Goal: Feedback & Contribution: Contribute content

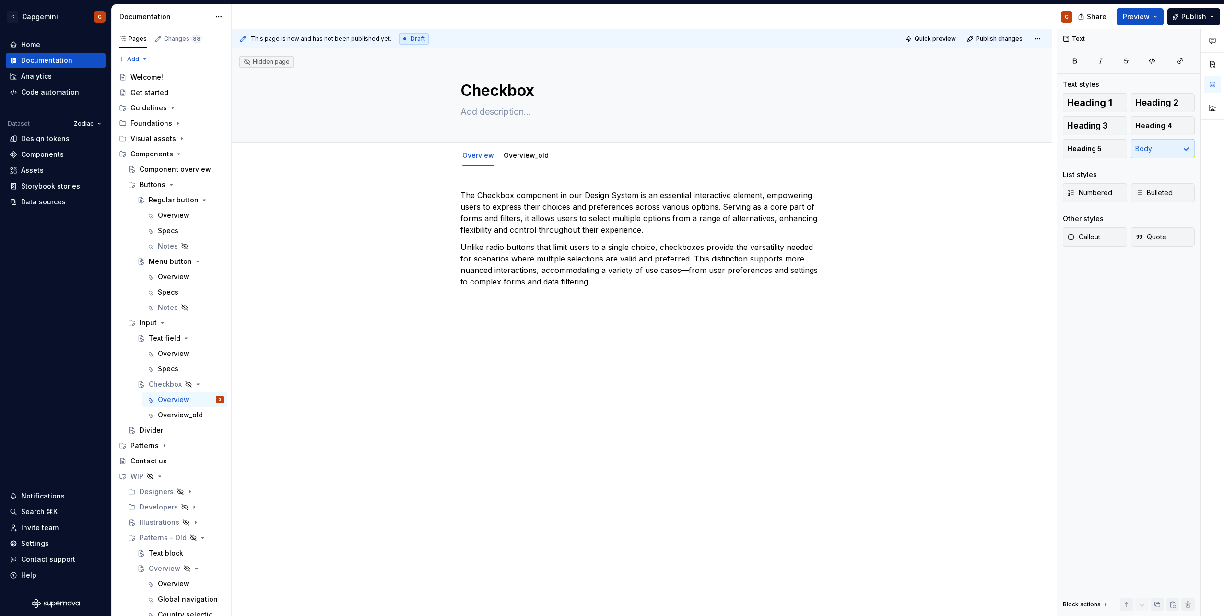
scroll to position [48, 0]
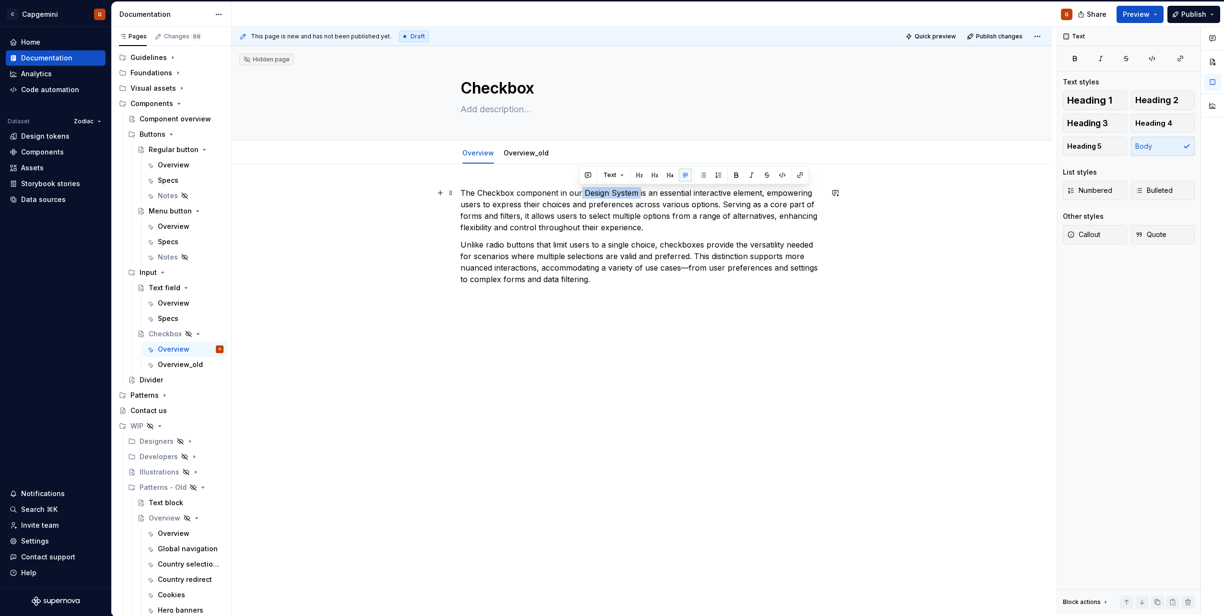
drag, startPoint x: 578, startPoint y: 195, endPoint x: 638, endPoint y: 194, distance: 60.0
click at [638, 194] on p "The Checkbox component in our Design System is an essential interactive element…" at bounding box center [641, 210] width 363 height 46
click at [645, 322] on div "This page is new and has not been published yet. Draft Quick preview Publish ch…" at bounding box center [644, 320] width 825 height 587
click at [643, 323] on div "The Checkbox component in our is an essential interactive element, empowering u…" at bounding box center [642, 322] width 820 height 317
click at [1116, 101] on button "Heading 1" at bounding box center [1095, 100] width 64 height 19
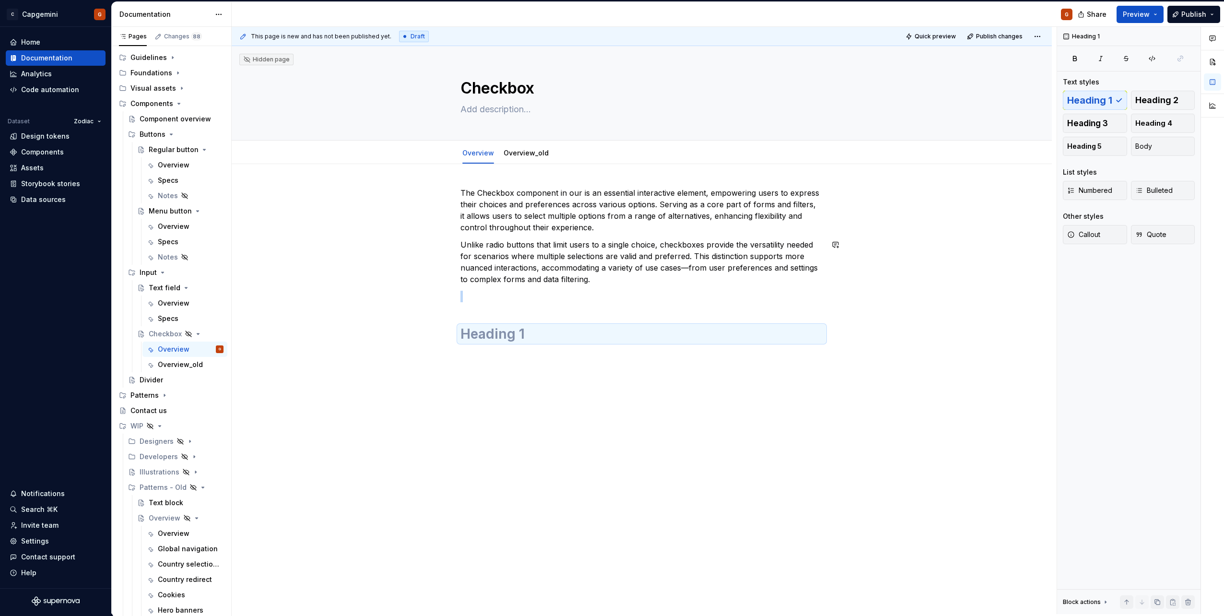
click at [769, 336] on h1 at bounding box center [641, 333] width 363 height 17
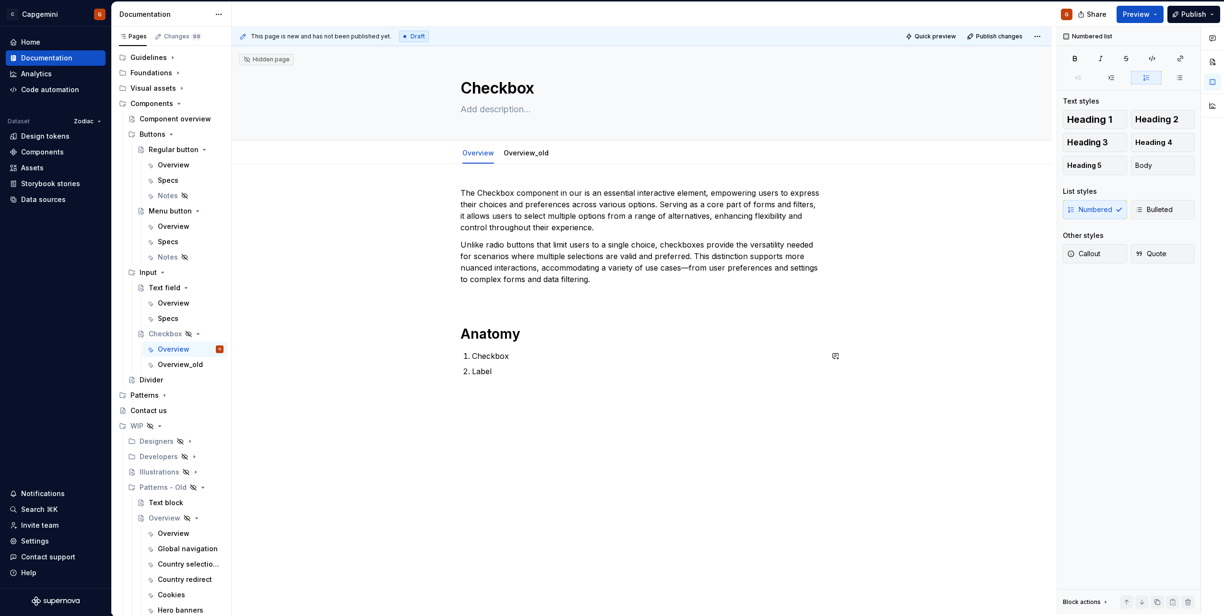
click at [533, 340] on h1 "Anatomy" at bounding box center [641, 333] width 363 height 17
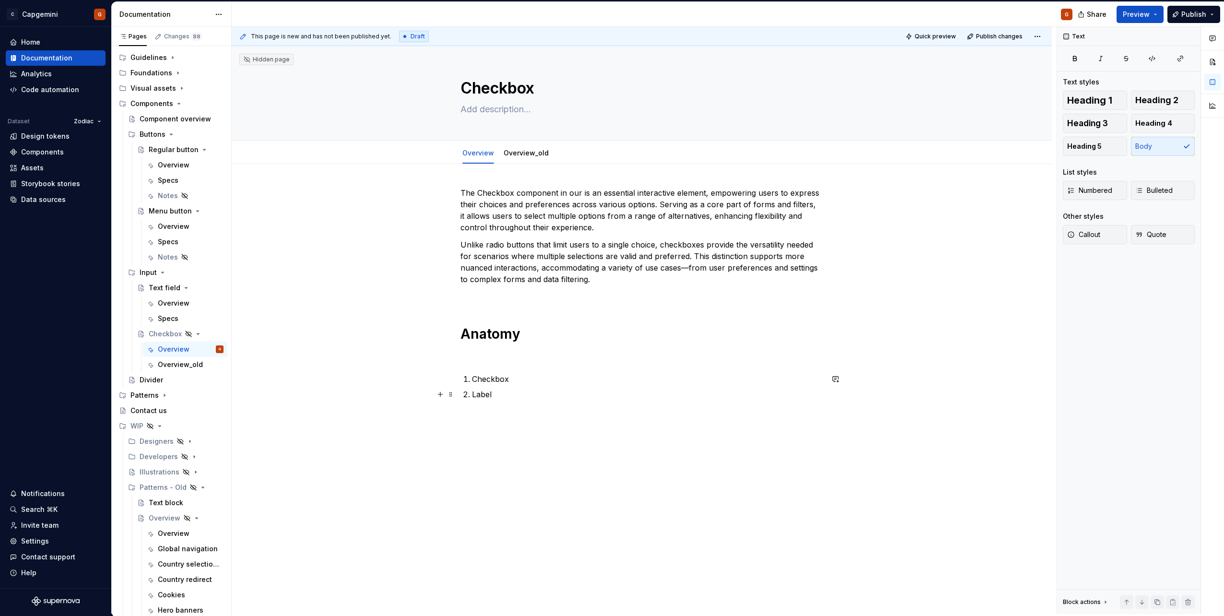
click at [496, 383] on p "Checkbox" at bounding box center [647, 379] width 351 height 12
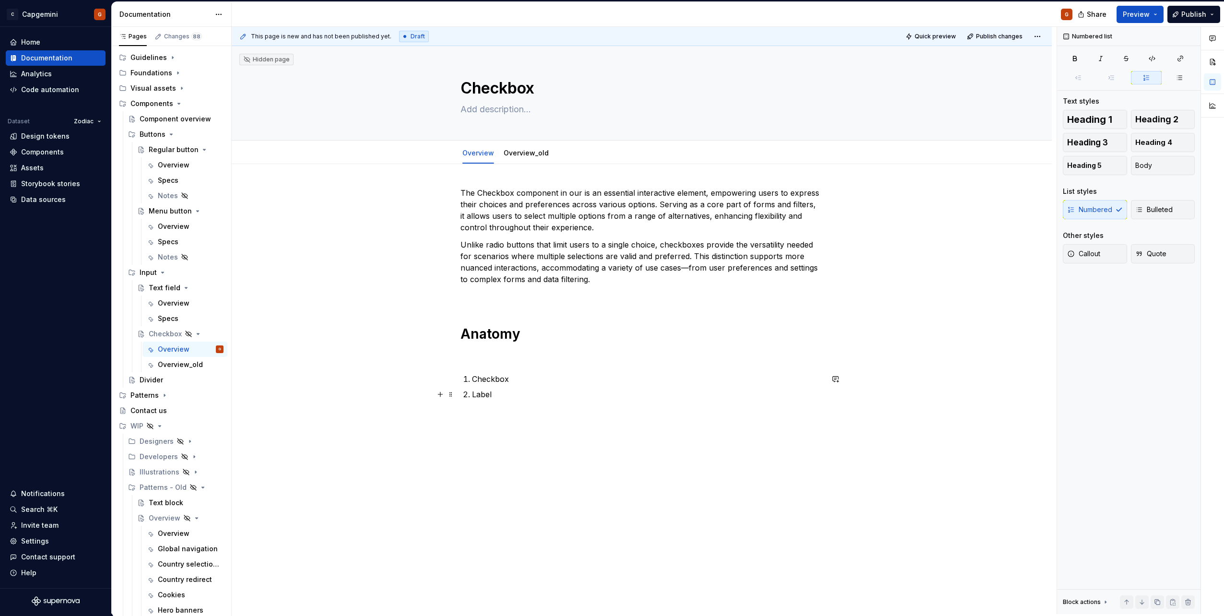
click at [505, 395] on p "Label" at bounding box center [647, 395] width 351 height 12
click at [522, 384] on p "Checkbox" at bounding box center [647, 379] width 351 height 12
click at [548, 395] on p "Label" at bounding box center [647, 395] width 351 height 12
click at [504, 397] on p "Label" at bounding box center [647, 395] width 351 height 12
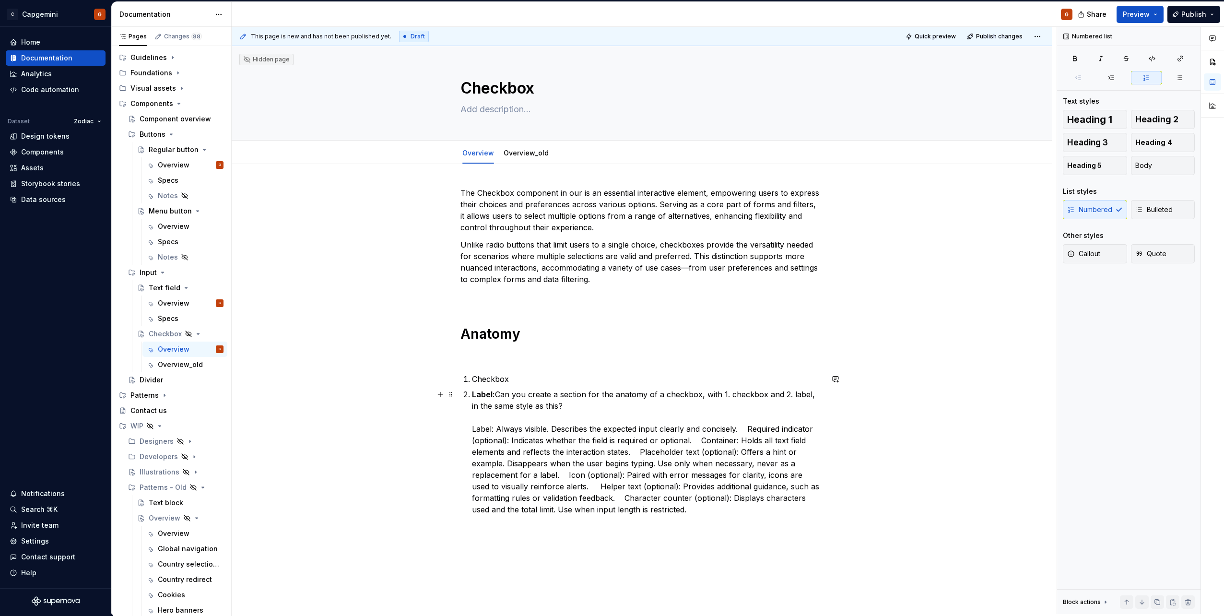
click at [581, 429] on p "Label: Can you create a section for the anatomy of a checkbox, with 1. checkbox…" at bounding box center [647, 452] width 351 height 127
click at [564, 404] on p "Label: Can you create a section for the anatomy of a checkbox, with 1. checkbox…" at bounding box center [647, 452] width 351 height 127
click at [666, 431] on p "Label: Can you create a section for the anatomy of a checkbox, with 1. checkbox…" at bounding box center [647, 452] width 351 height 127
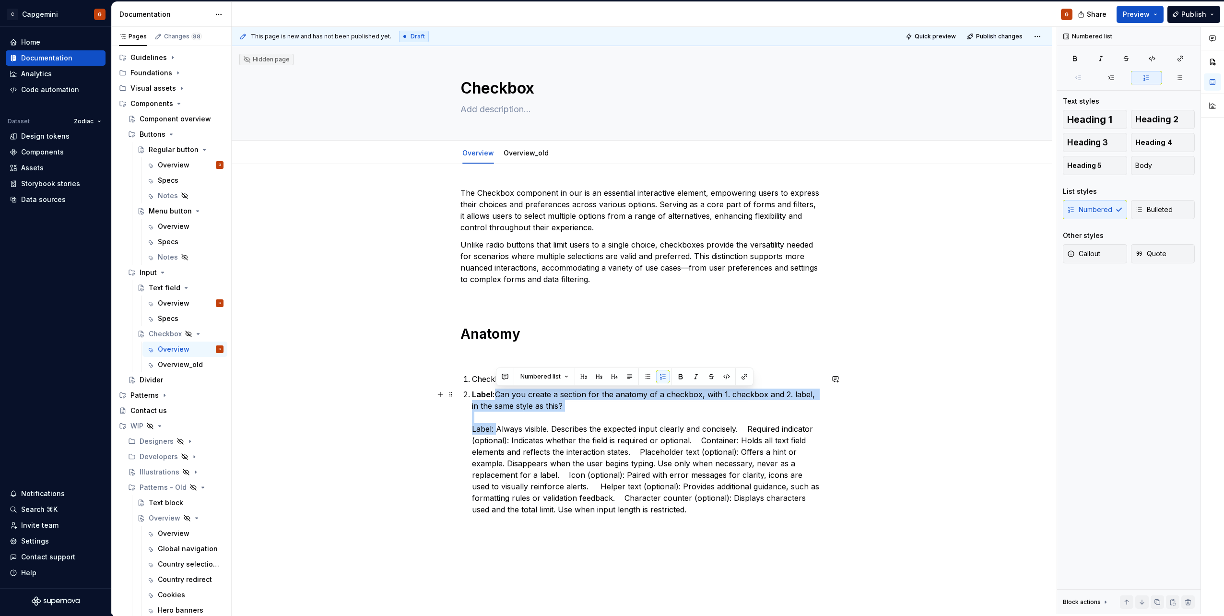
drag, startPoint x: 498, startPoint y: 427, endPoint x: 497, endPoint y: 395, distance: 32.2
click at [497, 395] on p "Label: Can you create a section for the anatomy of a checkbox, with 1. checkbox…" at bounding box center [647, 452] width 351 height 127
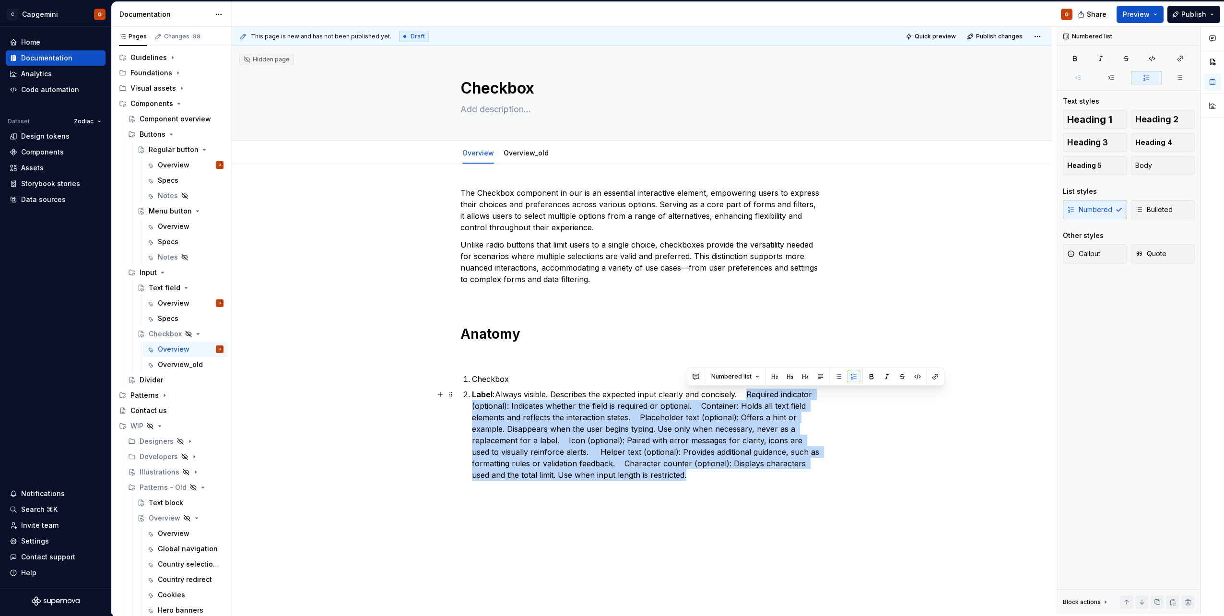
drag, startPoint x: 755, startPoint y: 398, endPoint x: 772, endPoint y: 469, distance: 73.1
click at [772, 469] on p "Label: Always visible. Describes the expected input clearly and concisely. Requ…" at bounding box center [647, 435] width 351 height 92
click at [591, 446] on p "Label: Always visible. Describes the expected input clearly and concisely. Requ…" at bounding box center [647, 435] width 351 height 92
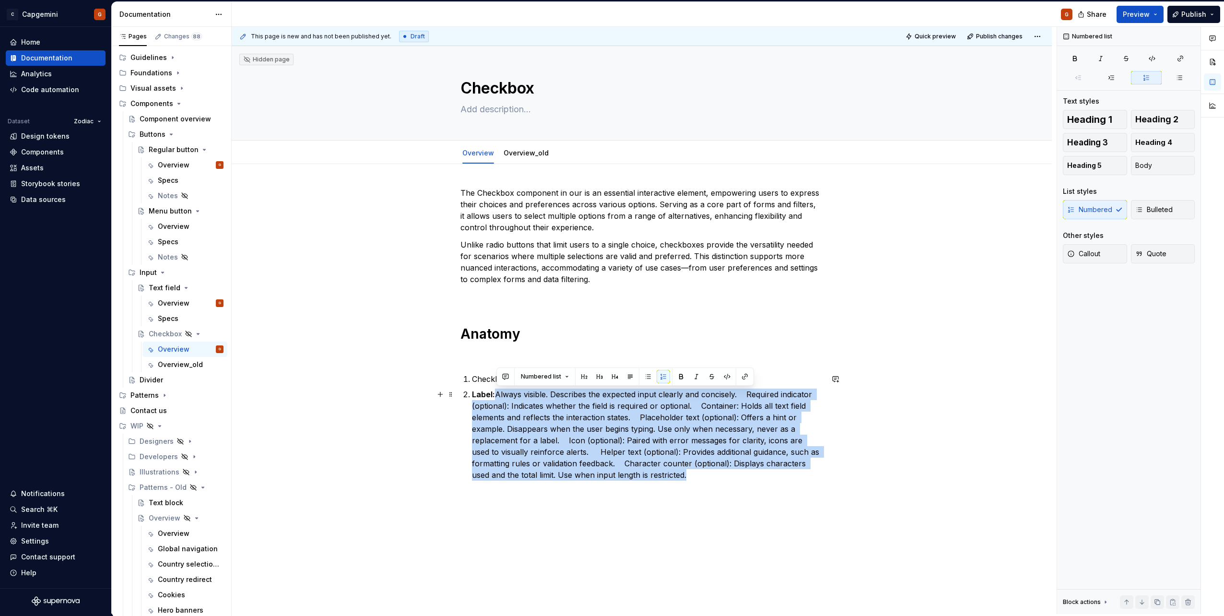
drag, startPoint x: 651, startPoint y: 467, endPoint x: 496, endPoint y: 398, distance: 169.6
click at [496, 398] on p "Label: Always visible. Describes the expected input clearly and concisely. Requ…" at bounding box center [647, 435] width 351 height 92
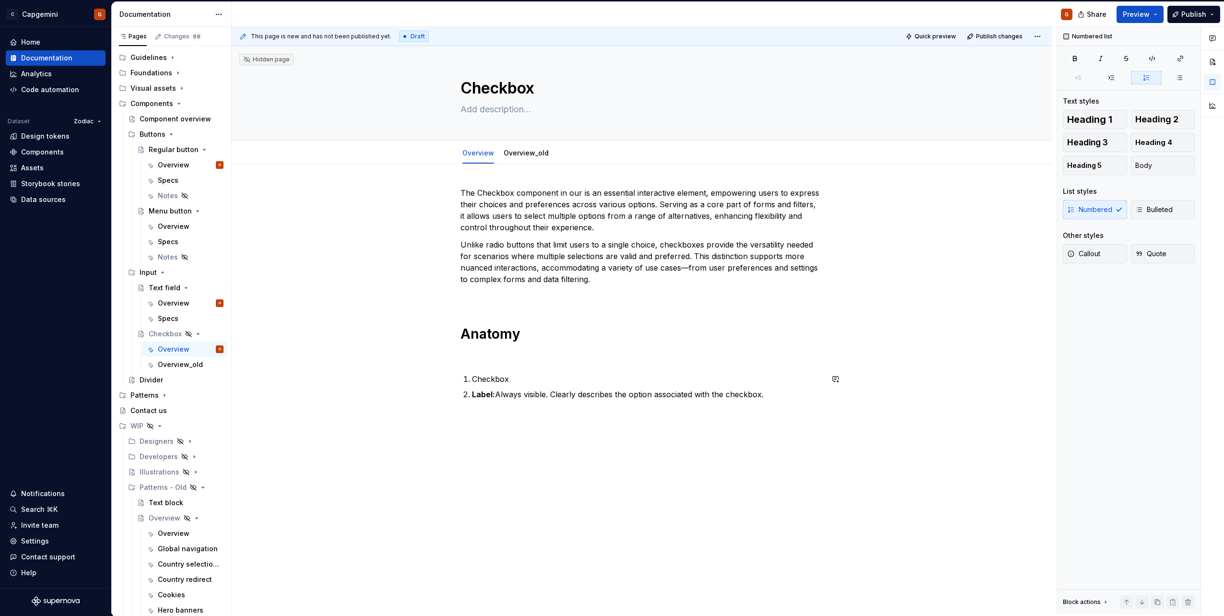
click at [524, 402] on div "The Checkbox component in our is an essential interactive element, empowering u…" at bounding box center [641, 299] width 363 height 224
click at [607, 413] on div "The Checkbox component in our is an essential interactive element, empowering u…" at bounding box center [642, 380] width 820 height 432
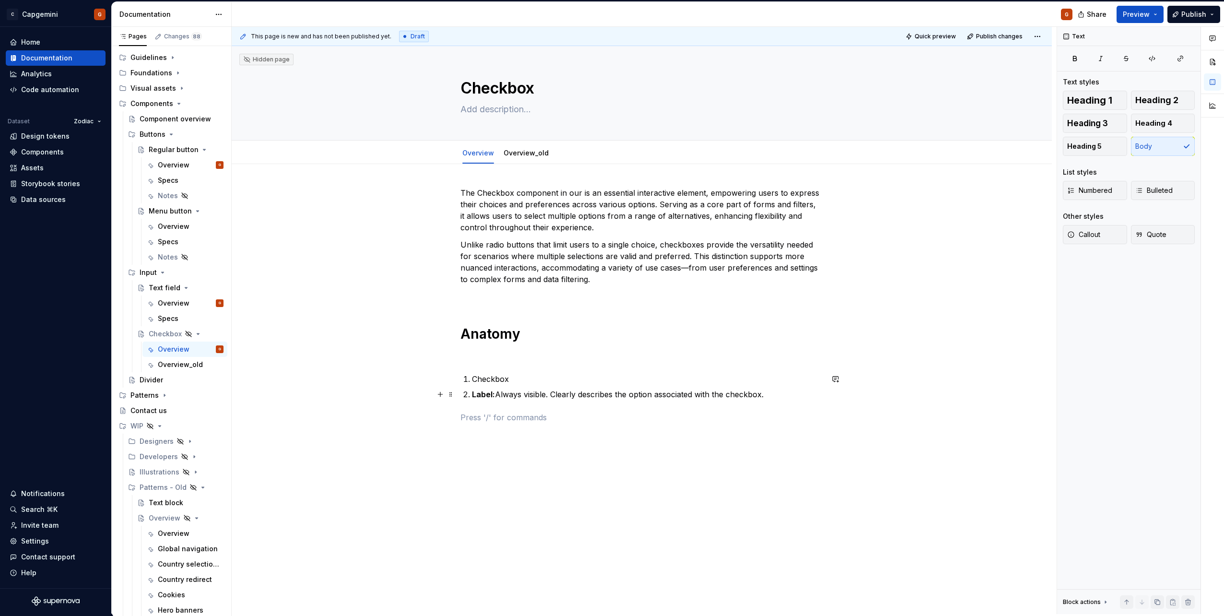
click at [557, 384] on p "Checkbox" at bounding box center [647, 379] width 351 height 12
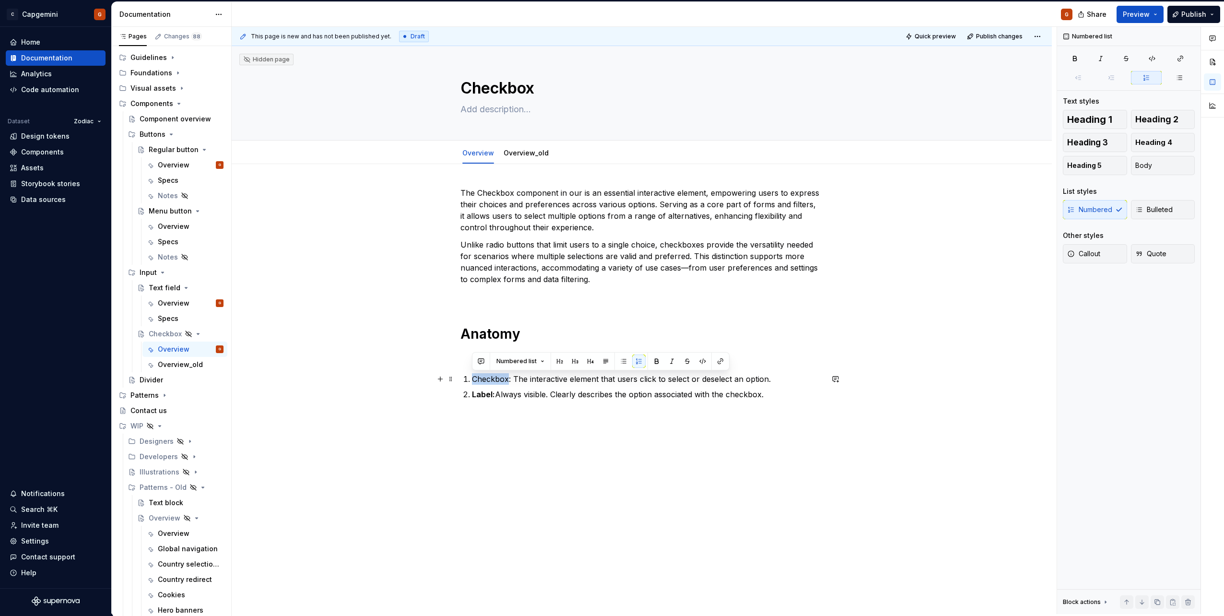
drag, startPoint x: 507, startPoint y: 377, endPoint x: 469, endPoint y: 378, distance: 37.4
click at [472, 378] on li "Checkbox: The interactive element that users click to select or deselect an opt…" at bounding box center [647, 379] width 351 height 12
click at [472, 379] on li "Checkbox: The interactive element that users click to select or deselect an opt…" at bounding box center [647, 379] width 351 height 12
drag, startPoint x: 492, startPoint y: 379, endPoint x: 511, endPoint y: 380, distance: 19.7
click at [511, 380] on p "Checkbox: The interactive element that users click to select or deselect an opt…" at bounding box center [647, 379] width 351 height 12
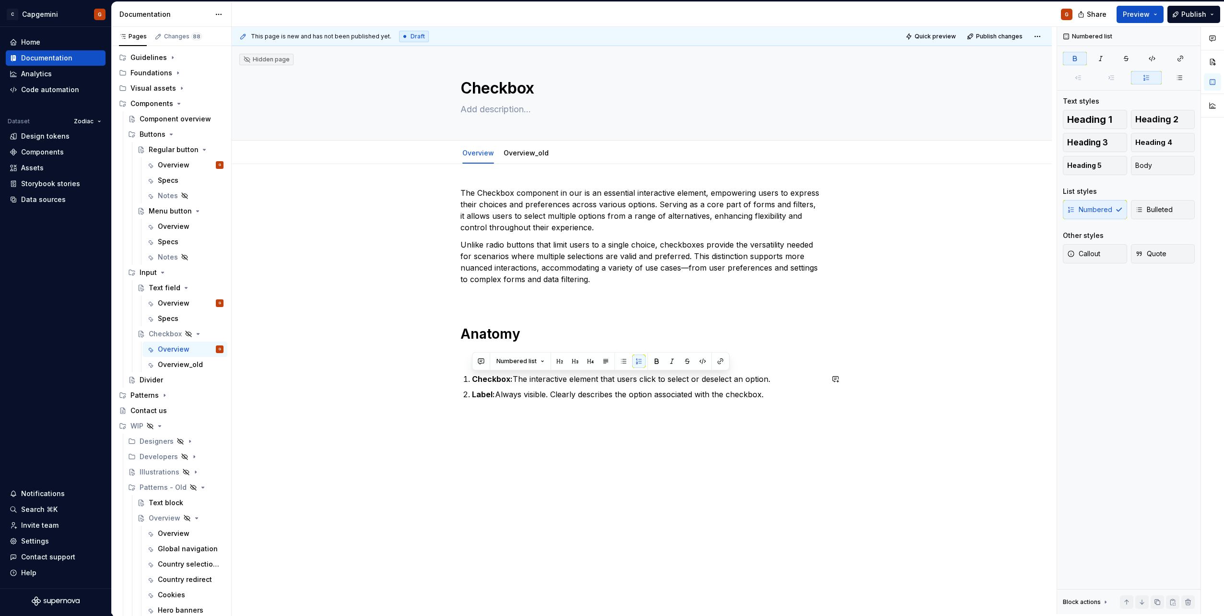
click at [548, 411] on div "The Checkbox component in our is an essential interactive element, empowering u…" at bounding box center [641, 305] width 363 height 236
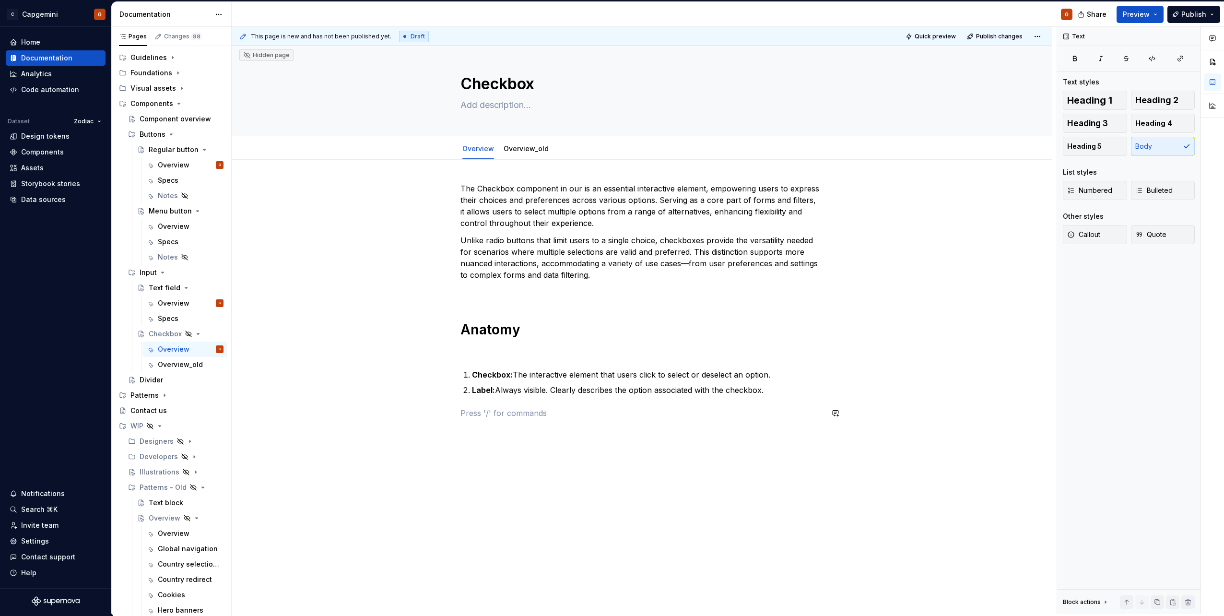
scroll to position [5, 0]
click at [775, 372] on p "Checkbox: The interactive element that users click to select or deselect an opt…" at bounding box center [647, 374] width 351 height 12
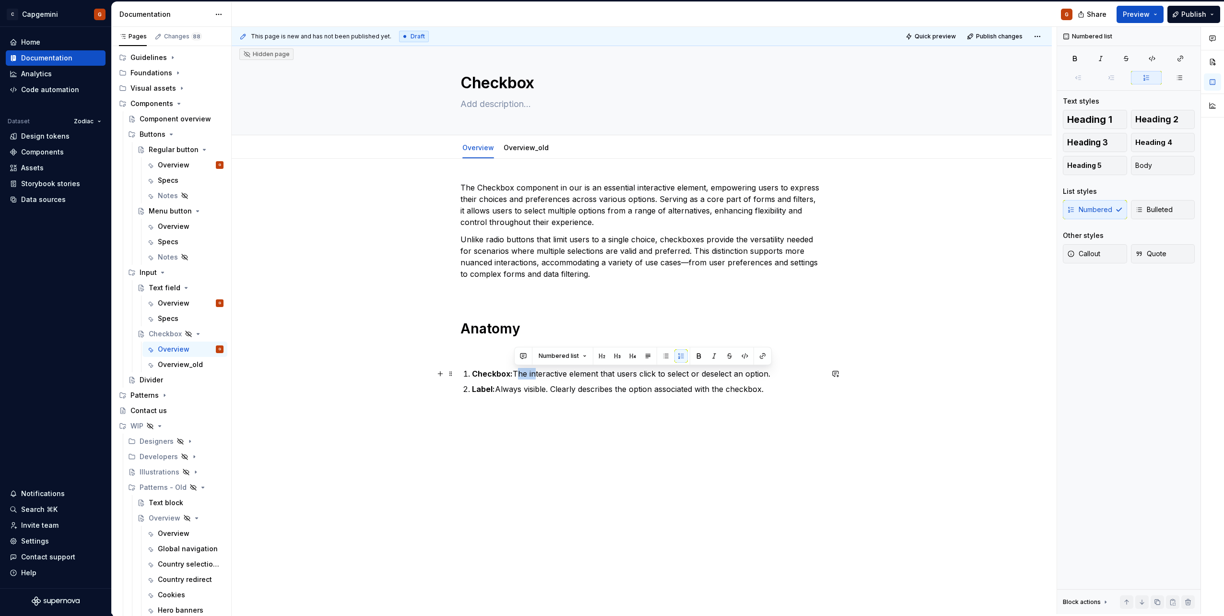
drag, startPoint x: 531, startPoint y: 374, endPoint x: 516, endPoint y: 376, distance: 15.9
click at [516, 376] on p "Checkbox: The interactive element that users click to select or deselect an opt…" at bounding box center [647, 374] width 351 height 12
click at [758, 373] on p "Checkbox: Interactive element that users click to select or deselect an option." at bounding box center [647, 374] width 351 height 12
drag, startPoint x: 551, startPoint y: 391, endPoint x: 497, endPoint y: 392, distance: 53.3
click at [497, 392] on p "Label: Always visible. Clearly describes the option associated with the checkbo…" at bounding box center [647, 389] width 351 height 12
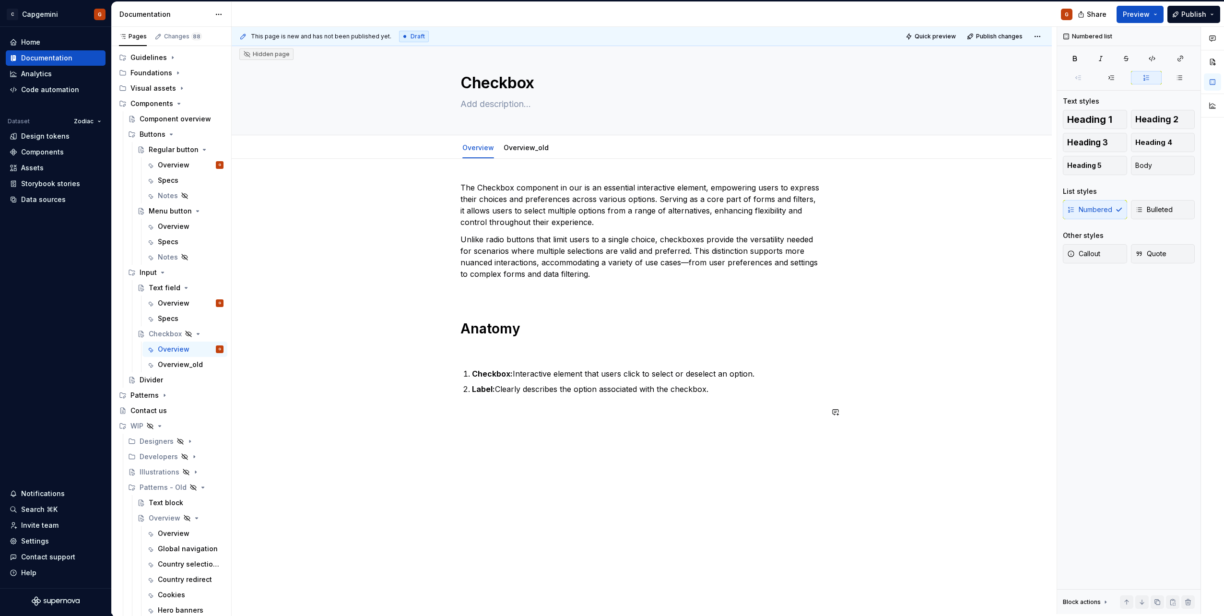
click at [677, 438] on div "The Checkbox component in our is an essential interactive element, empowering u…" at bounding box center [642, 386] width 820 height 455
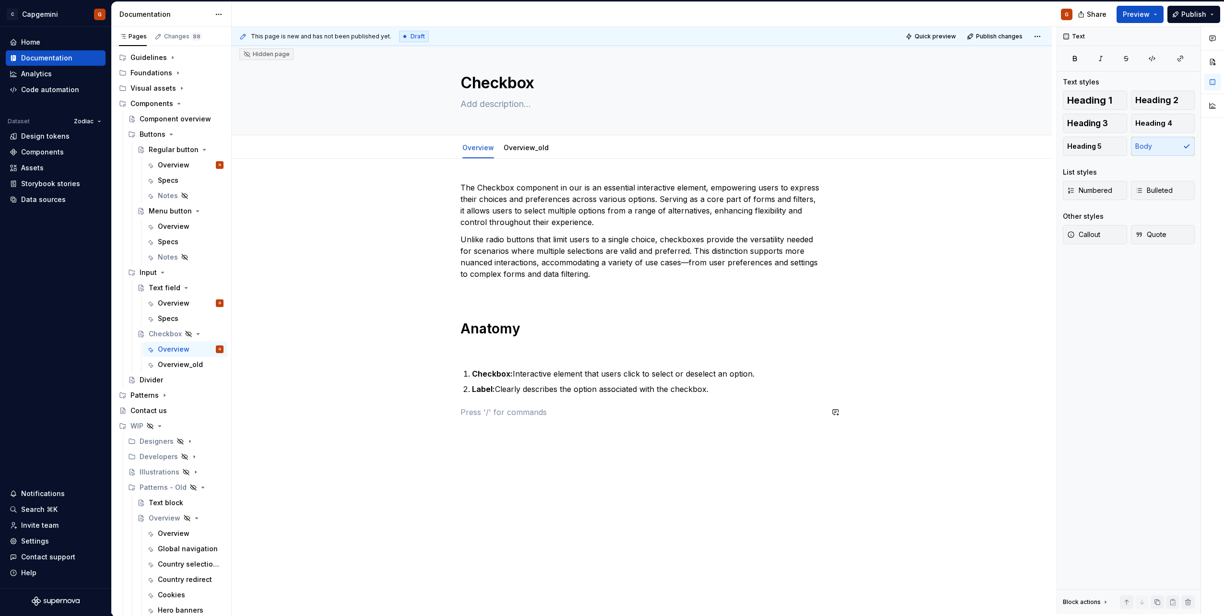
click at [532, 423] on div "The Checkbox component in our is an essential interactive element, empowering u…" at bounding box center [641, 306] width 363 height 248
click at [514, 414] on p at bounding box center [641, 412] width 363 height 12
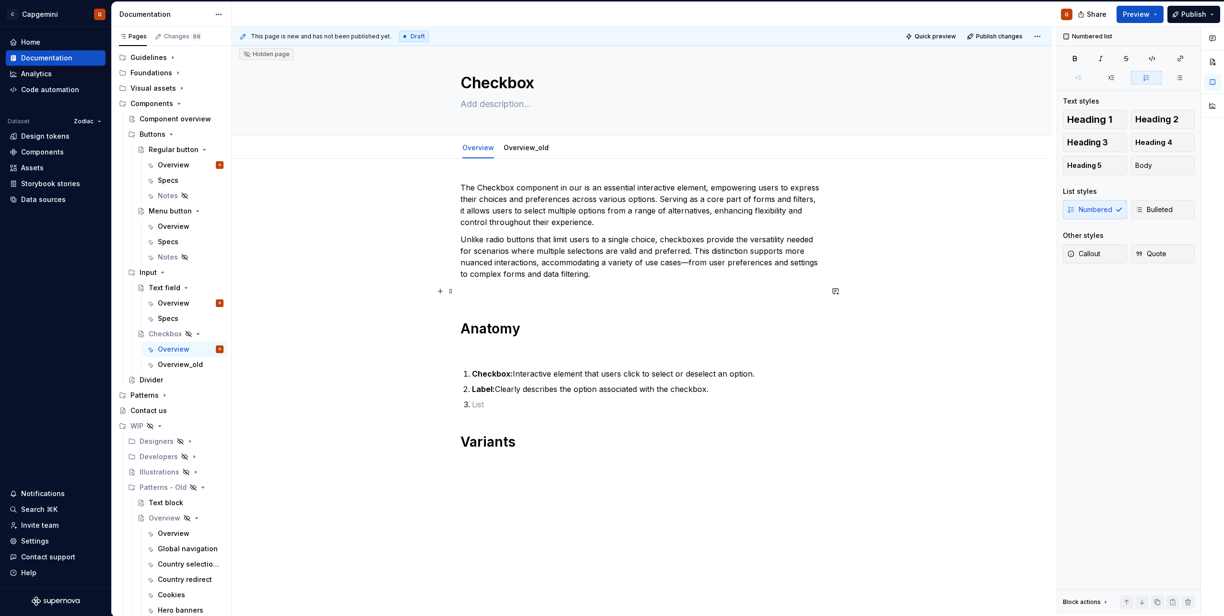
click at [480, 295] on p at bounding box center [641, 291] width 363 height 12
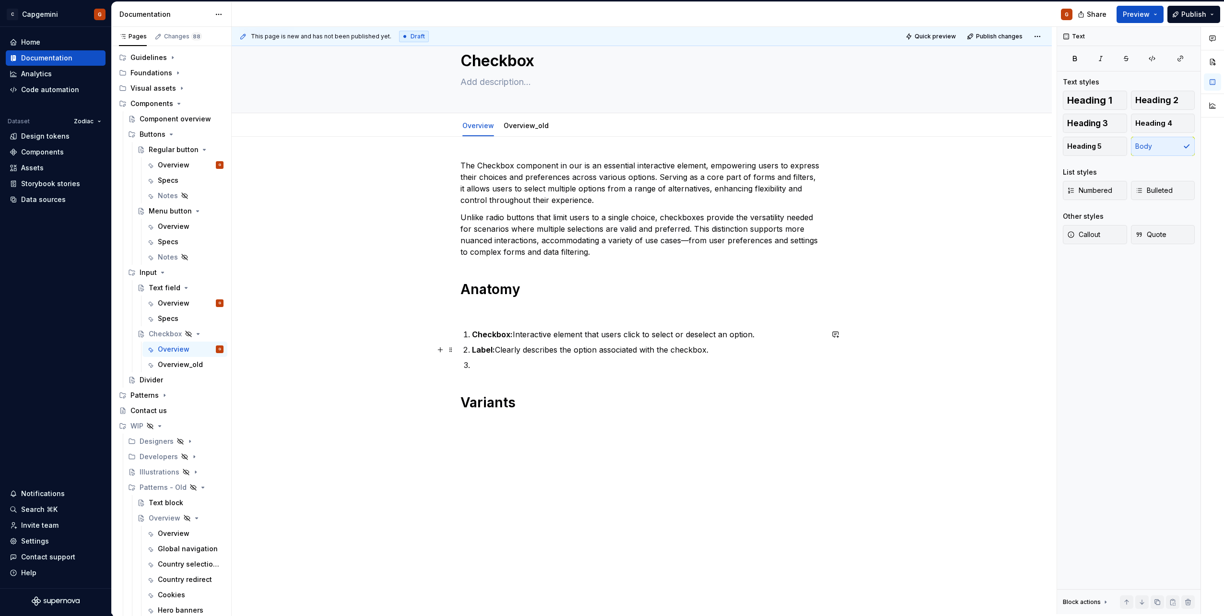
scroll to position [40, 0]
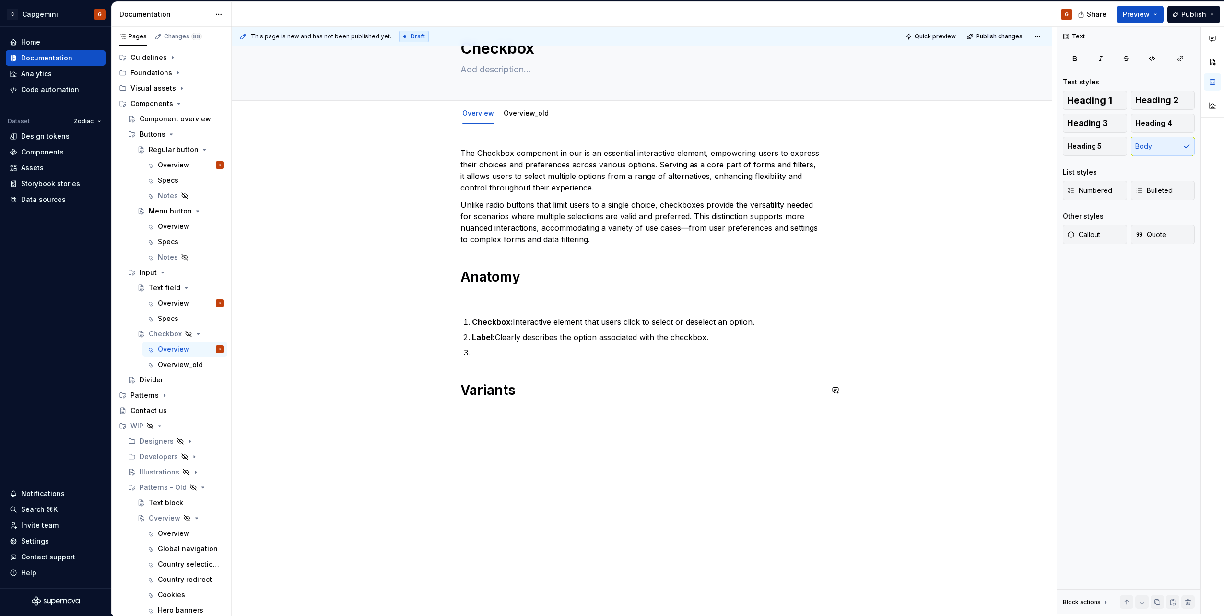
click at [484, 345] on ol "Checkbox: Interactive element that users click to select or deselect an option.…" at bounding box center [647, 337] width 351 height 42
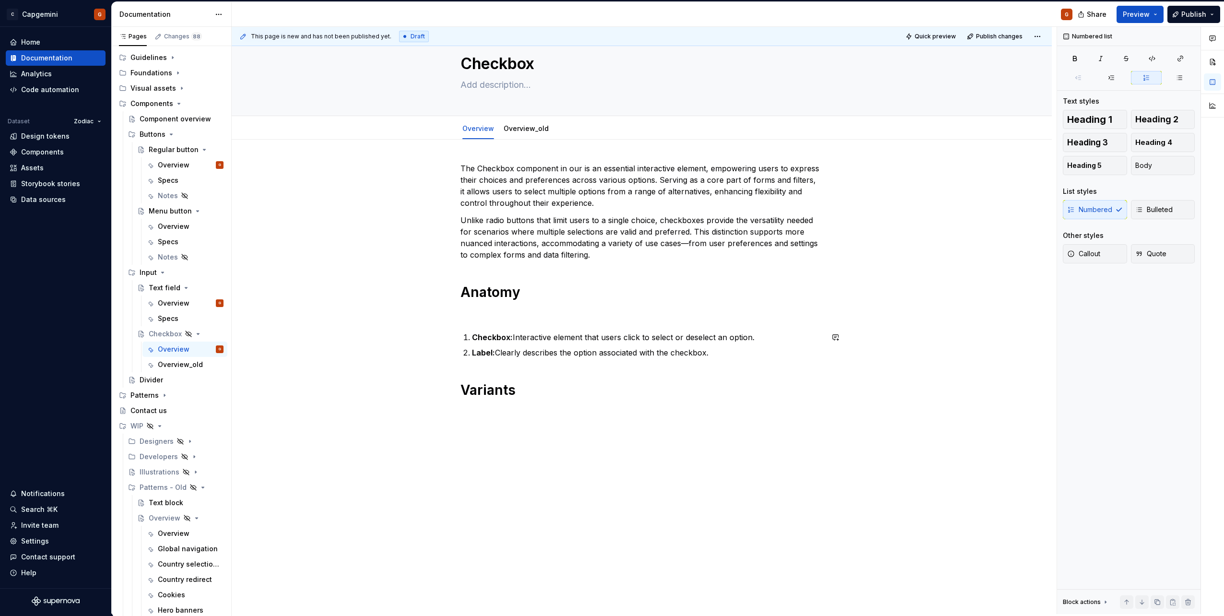
scroll to position [4, 0]
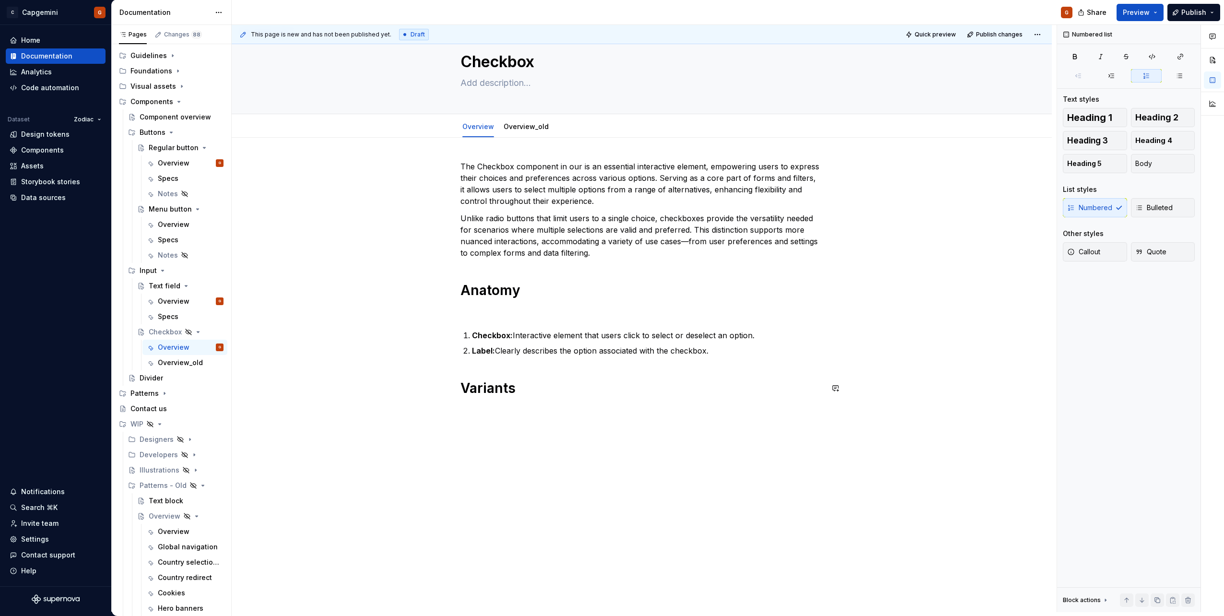
click at [568, 479] on div "The Checkbox component in our is an essential interactive element, empowering u…" at bounding box center [642, 375] width 820 height 474
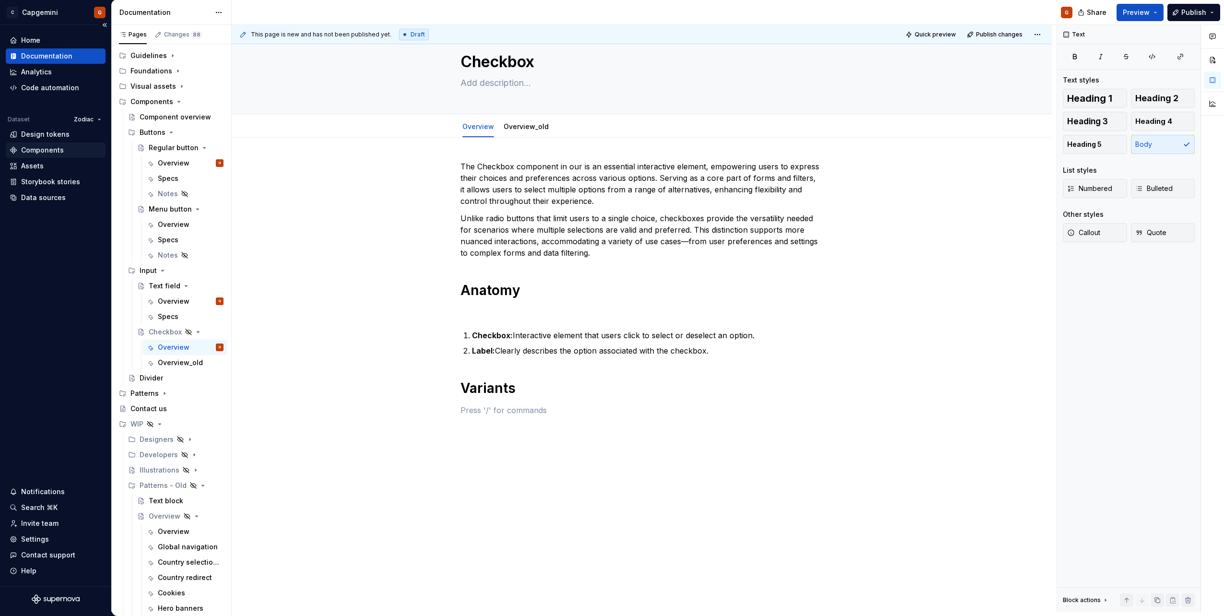
click at [51, 148] on div "Components" at bounding box center [42, 150] width 43 height 10
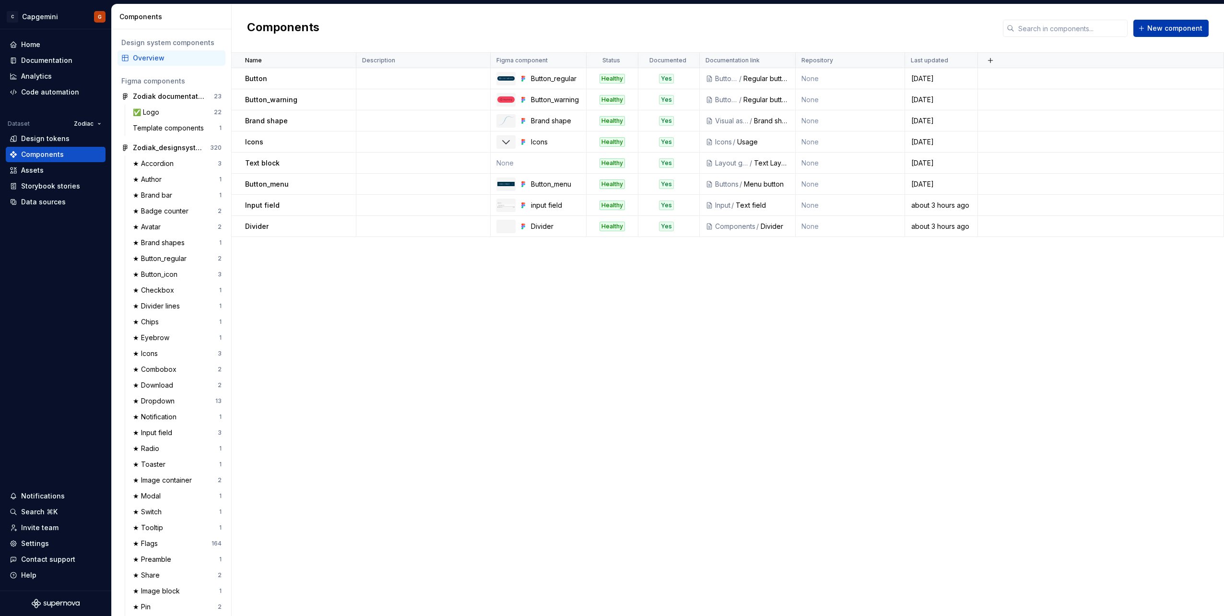
click at [1164, 31] on span "New component" at bounding box center [1174, 29] width 55 height 10
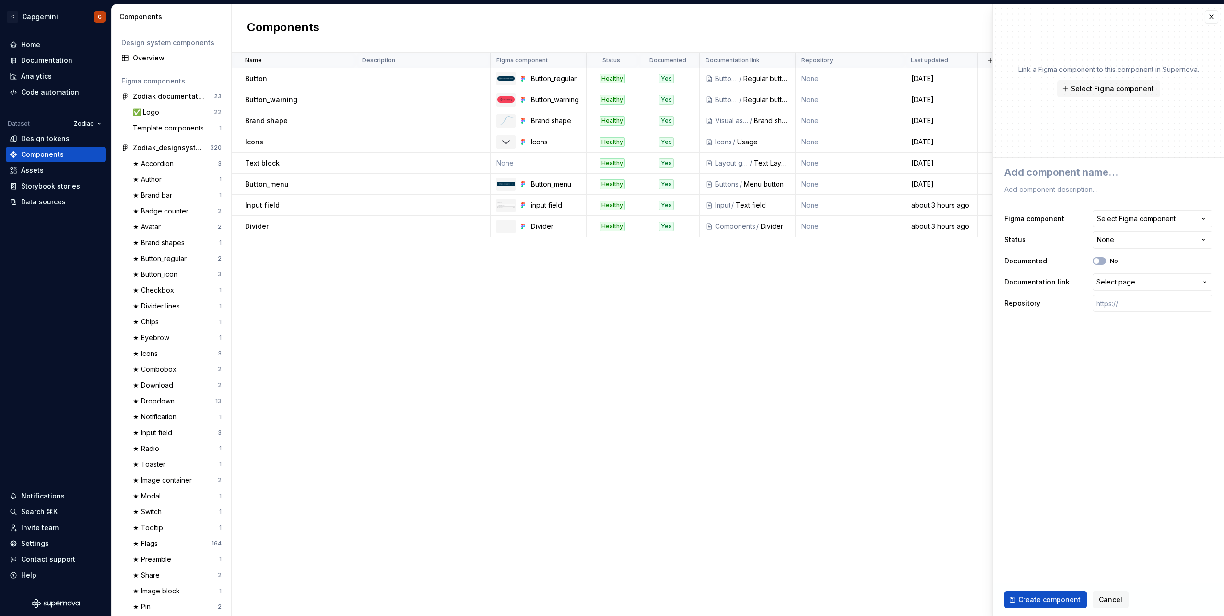
type textarea "*"
type textarea "C"
type textarea "*"
type textarea "Ch"
type textarea "*"
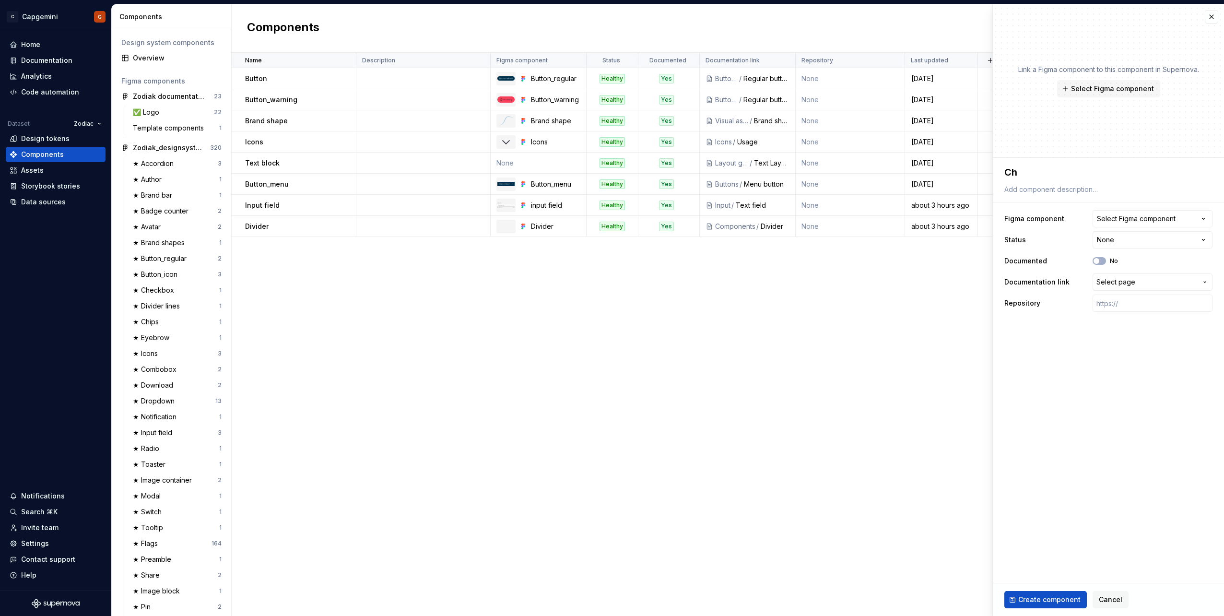
type textarea "Che"
type textarea "*"
type textarea "Chec"
type textarea "*"
type textarea "Check"
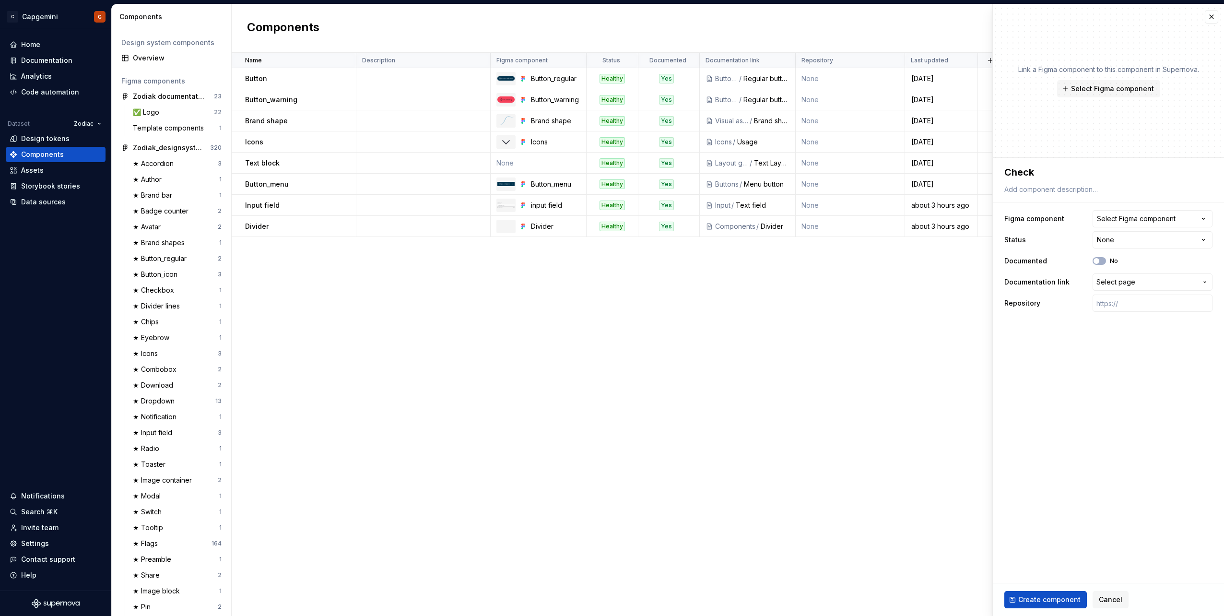
type textarea "*"
type textarea "Checkb"
type textarea "*"
type textarea "Checkbo"
type textarea "*"
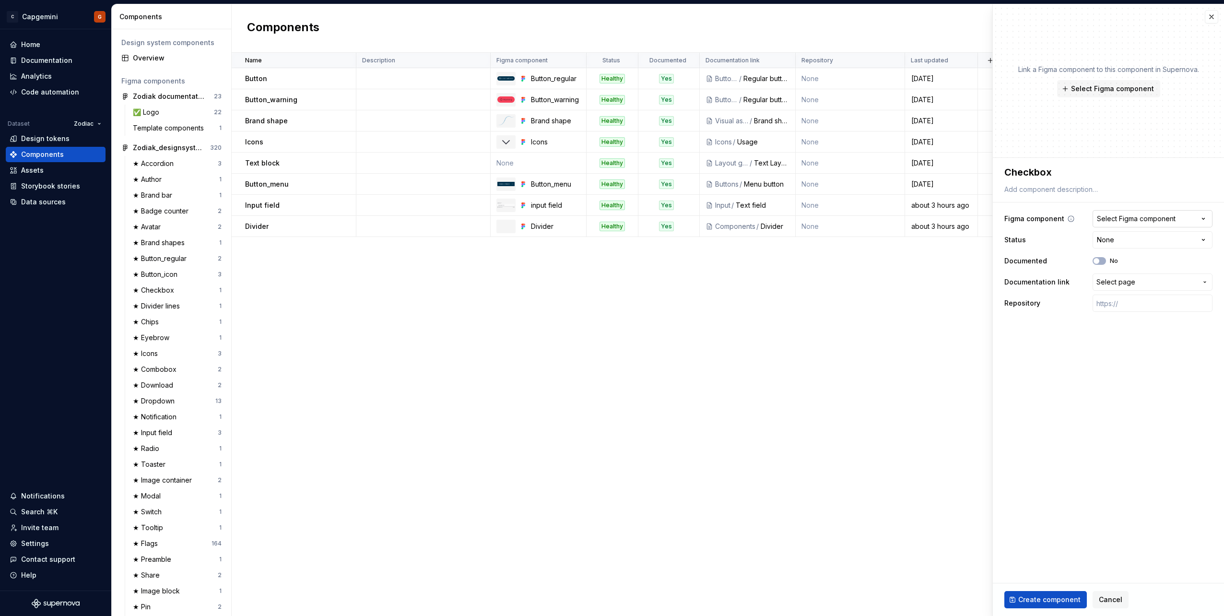
type textarea "Checkbox"
click at [1155, 218] on div "Select Figma component" at bounding box center [1136, 219] width 79 height 10
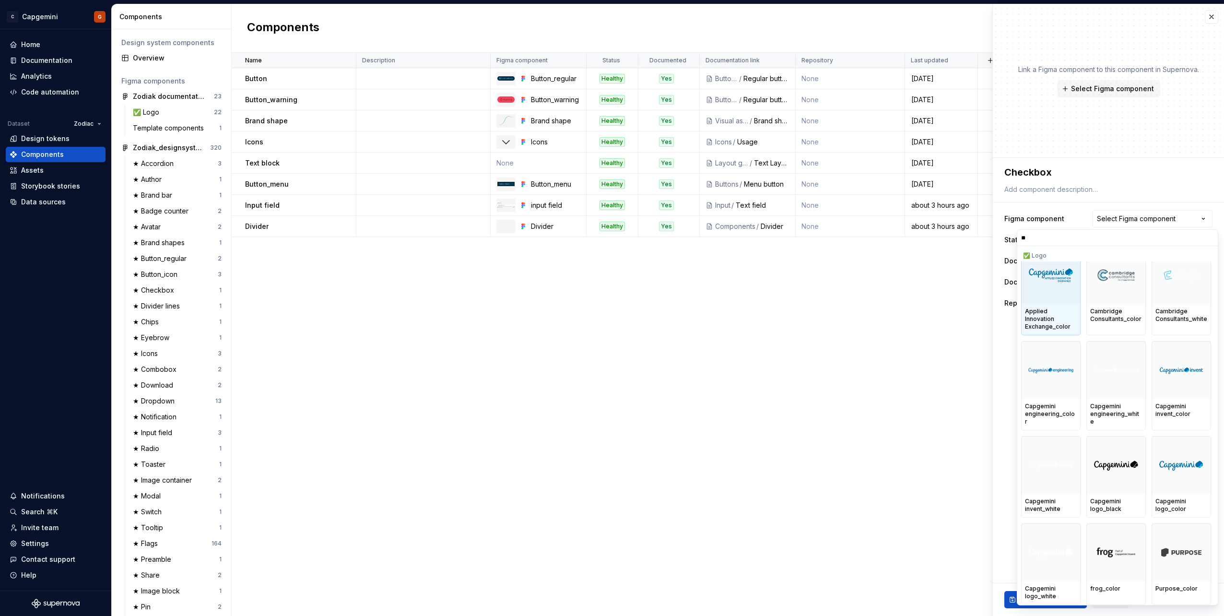
type input "***"
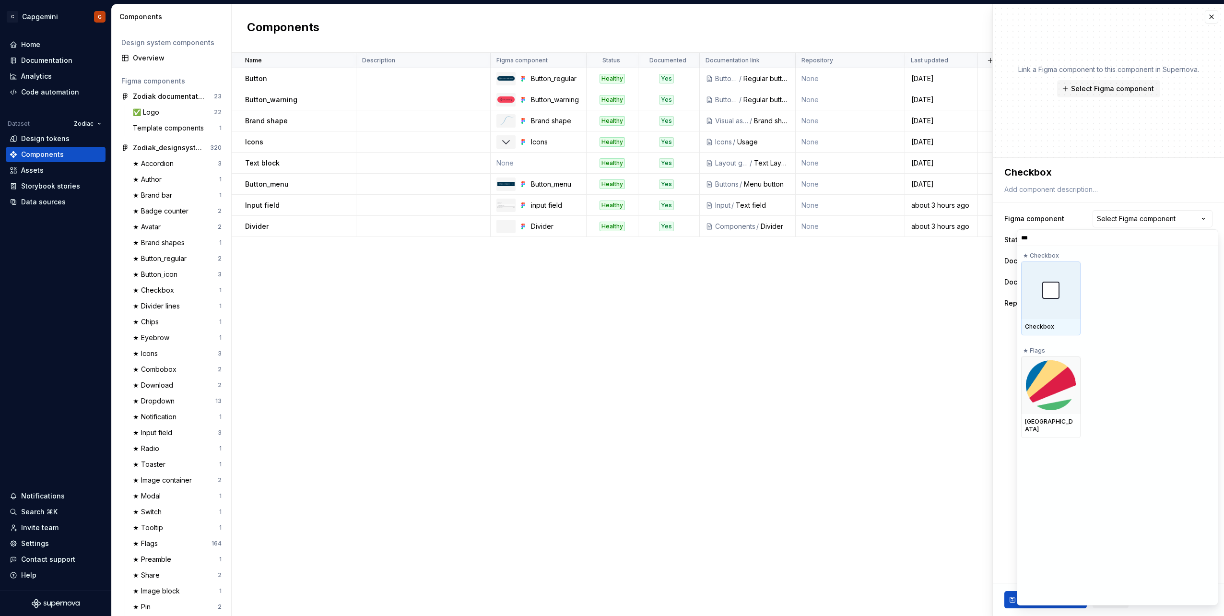
click at [1059, 298] on img at bounding box center [1050, 290] width 17 height 17
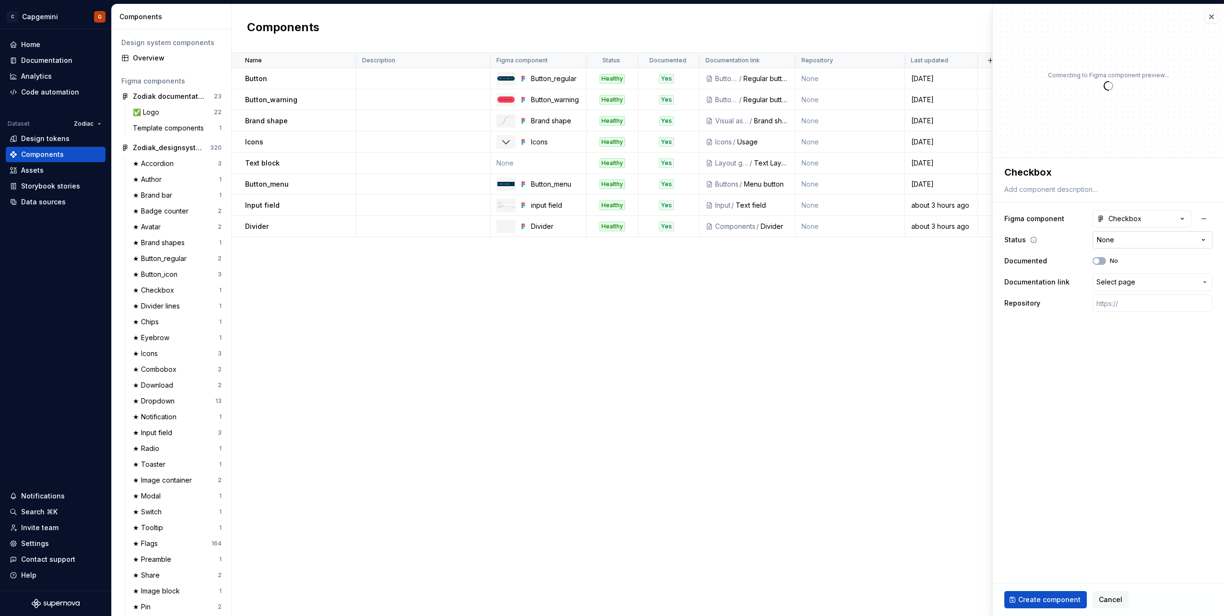
click at [1138, 243] on html "C Capgemini G Home Documentation Analytics Code automation Dataset Zodiac Desig…" at bounding box center [612, 308] width 1224 height 616
type textarea "*"
select select "**********"
click at [1111, 281] on span "Select page" at bounding box center [1116, 282] width 39 height 10
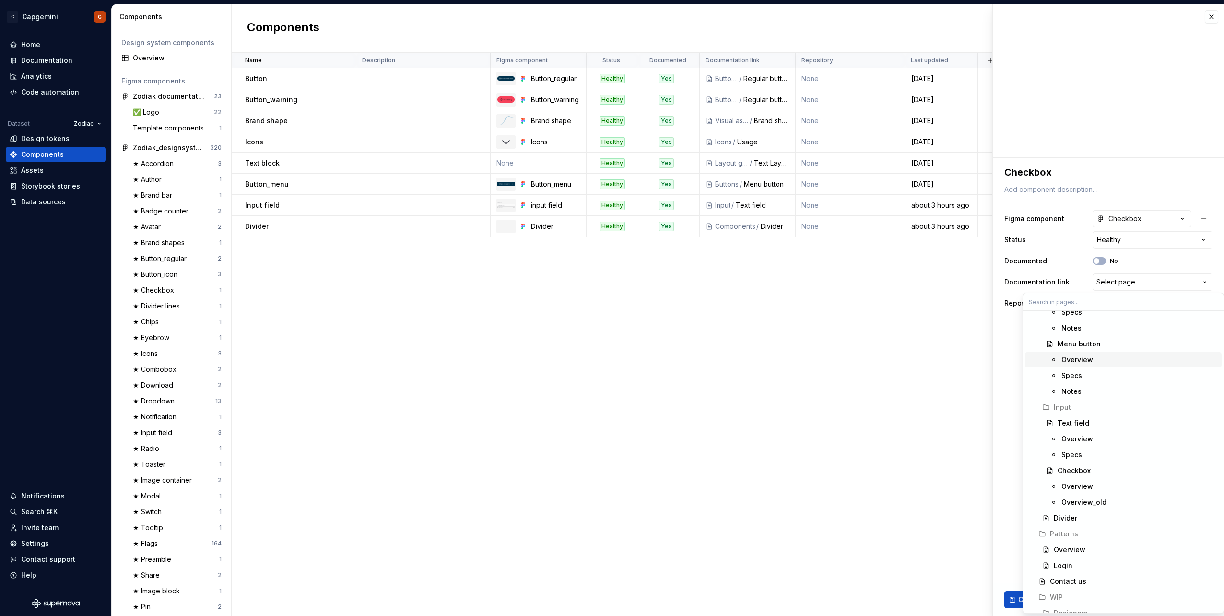
scroll to position [959, 0]
click at [1085, 456] on div "Checkbox" at bounding box center [1074, 453] width 33 height 10
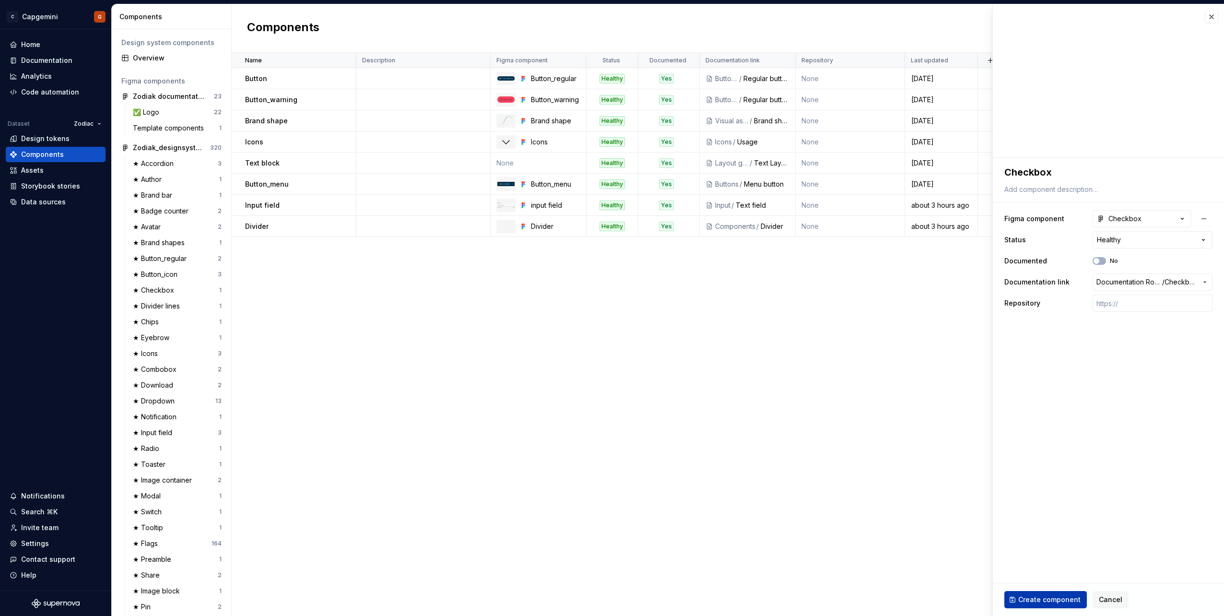
click at [1041, 604] on span "Create component" at bounding box center [1049, 600] width 62 height 10
type textarea "*"
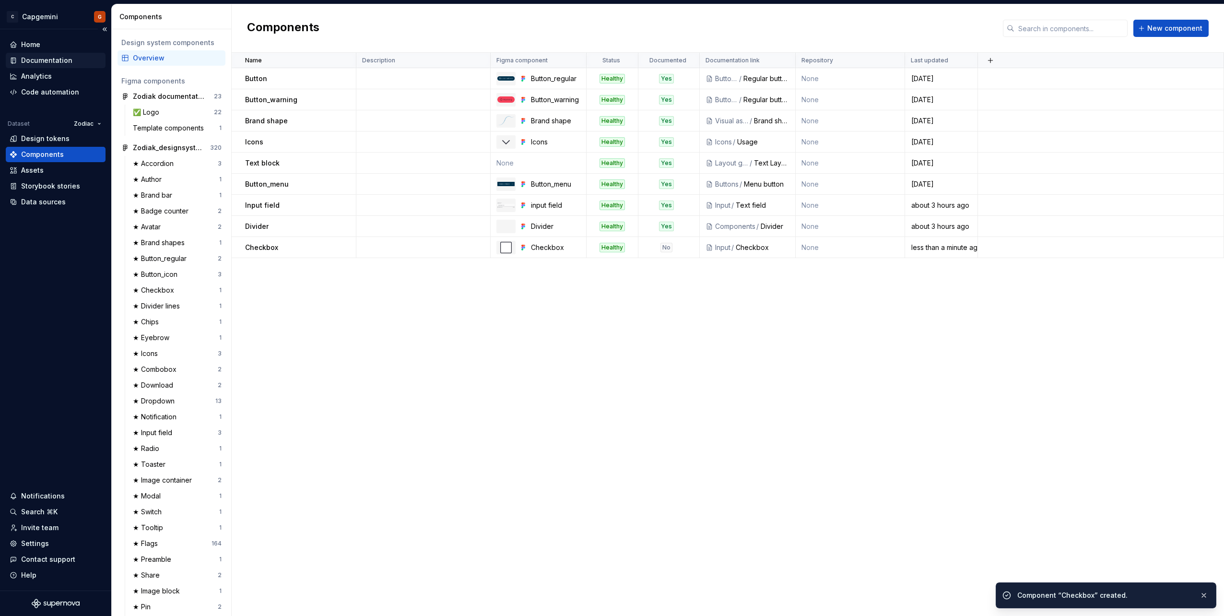
click at [57, 60] on div "Documentation" at bounding box center [46, 61] width 51 height 10
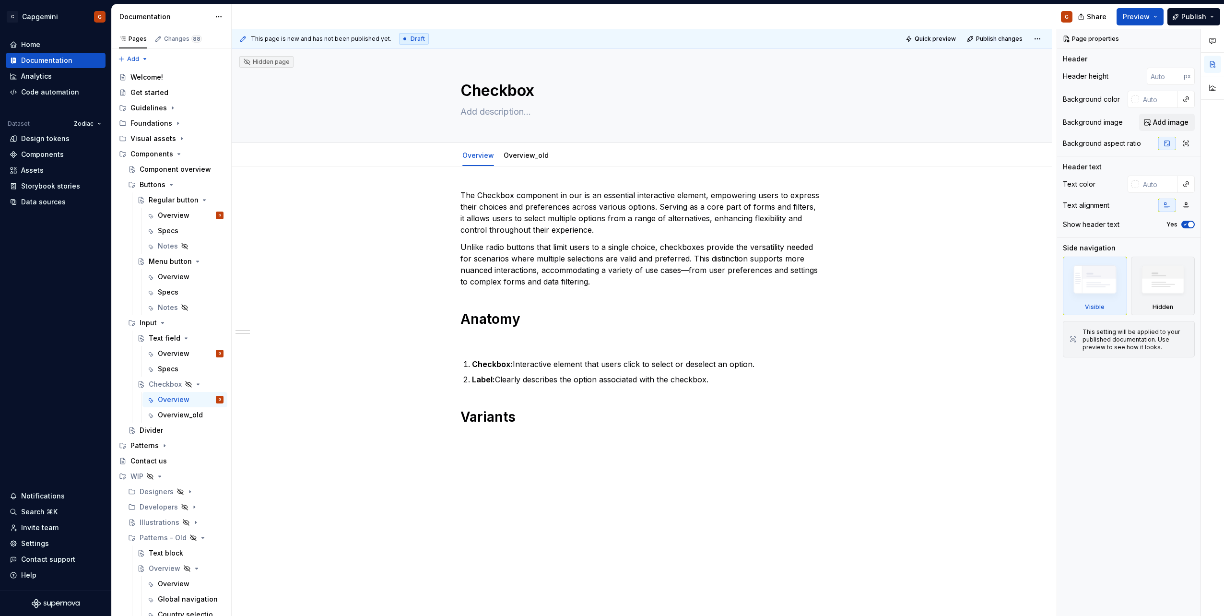
type textarea "*"
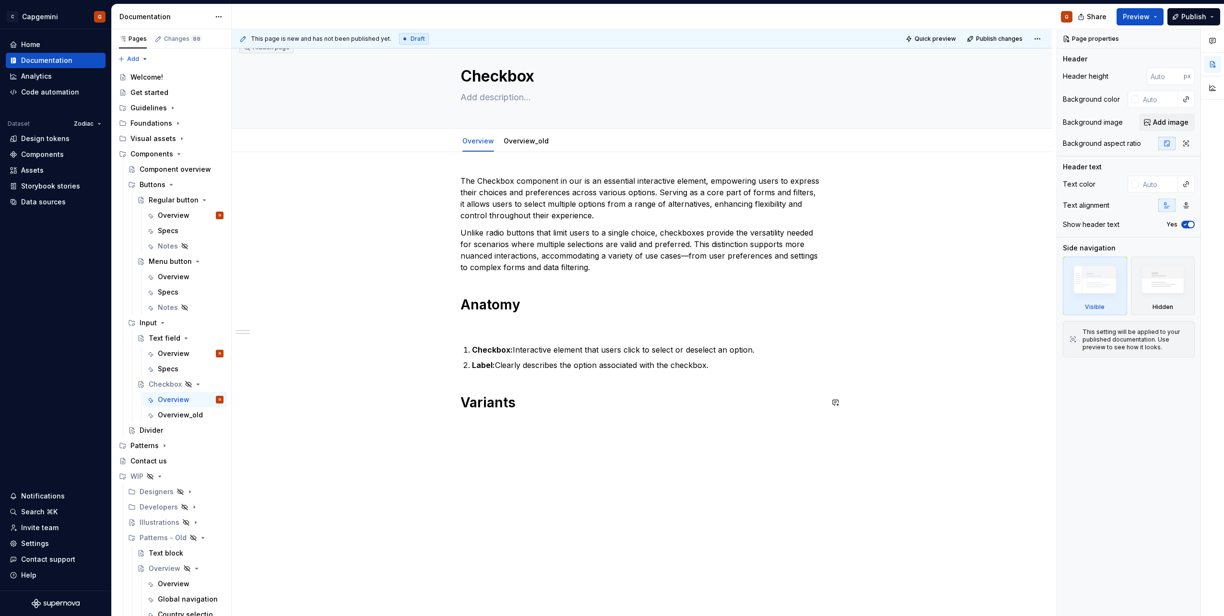
scroll to position [24, 0]
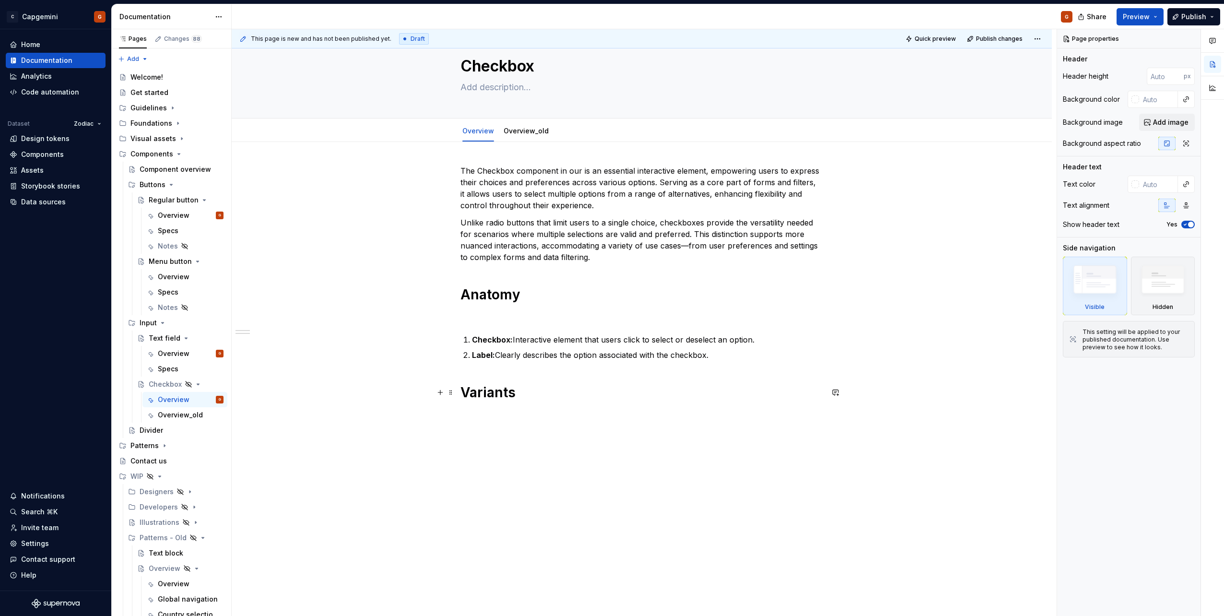
click at [513, 386] on h1 "Variants" at bounding box center [641, 392] width 363 height 17
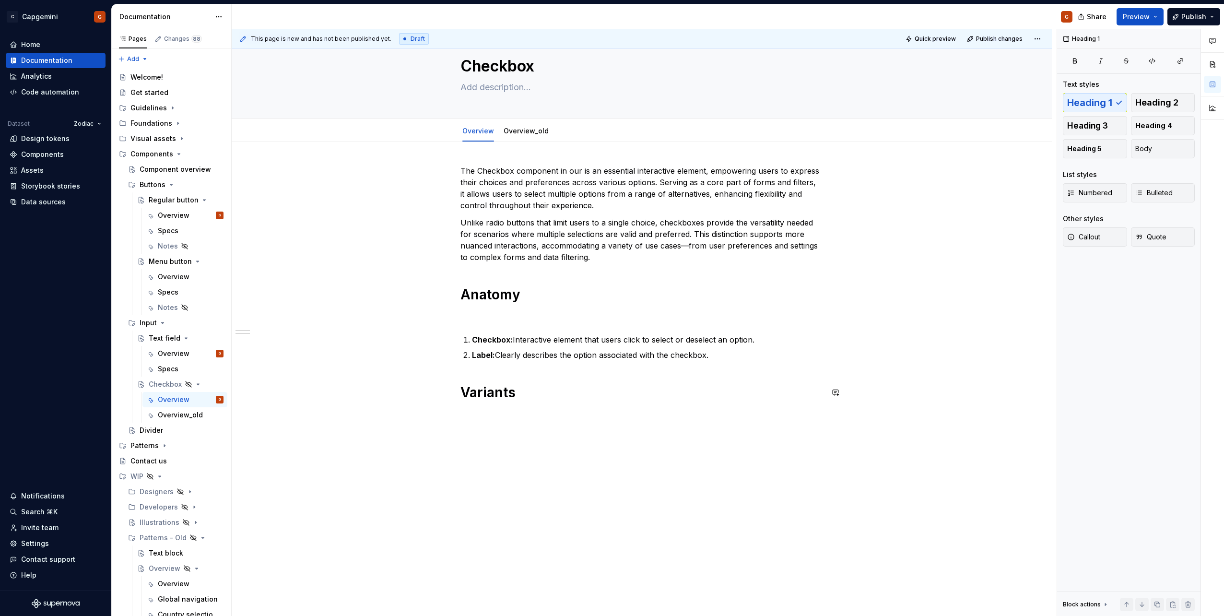
click at [524, 420] on div "The Checkbox component in our is an essential interactive element, empowering u…" at bounding box center [641, 298] width 363 height 267
click at [465, 169] on p "The Checkbox component in our is an essential interactive element, empowering u…" at bounding box center [641, 188] width 363 height 46
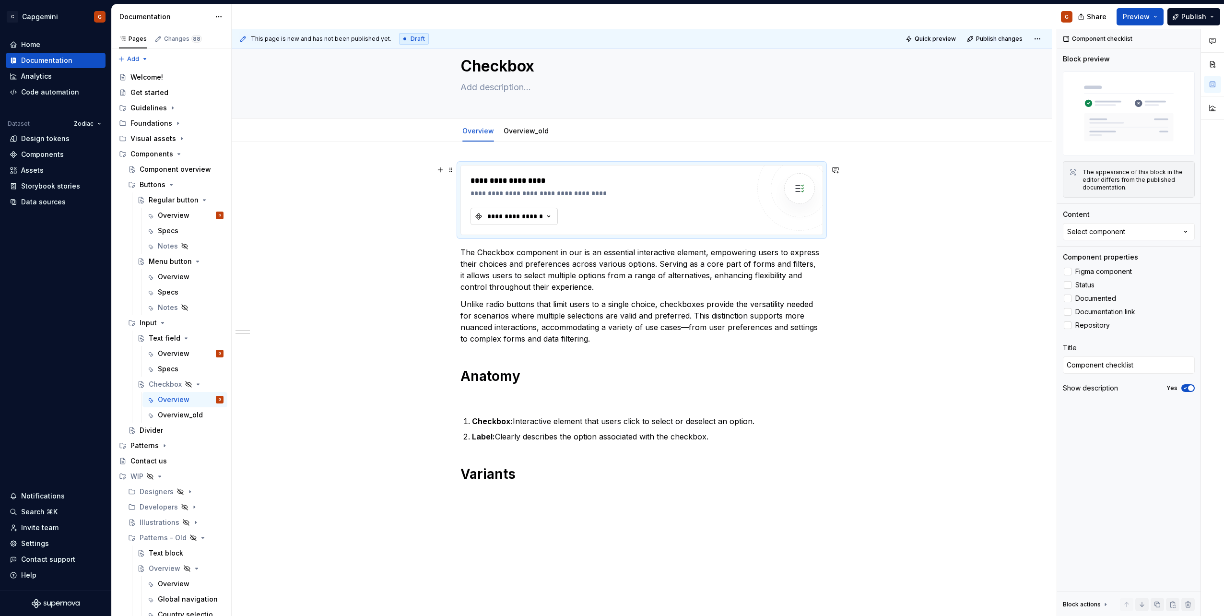
click at [535, 218] on div "**********" at bounding box center [515, 217] width 58 height 10
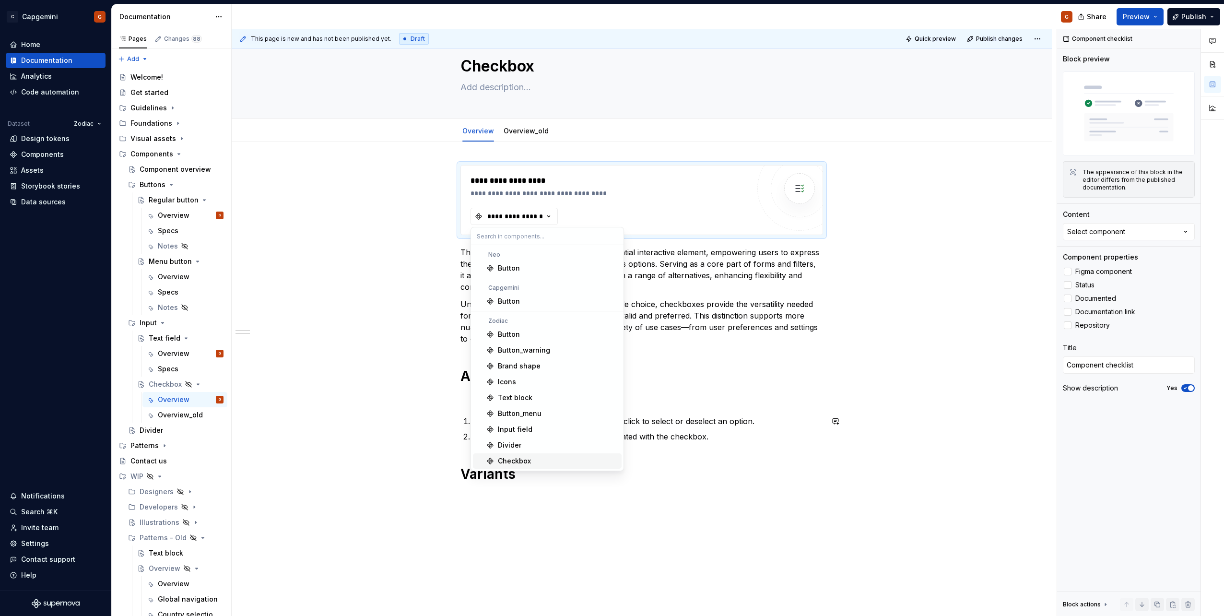
click at [515, 456] on div "Checkbox" at bounding box center [514, 461] width 33 height 10
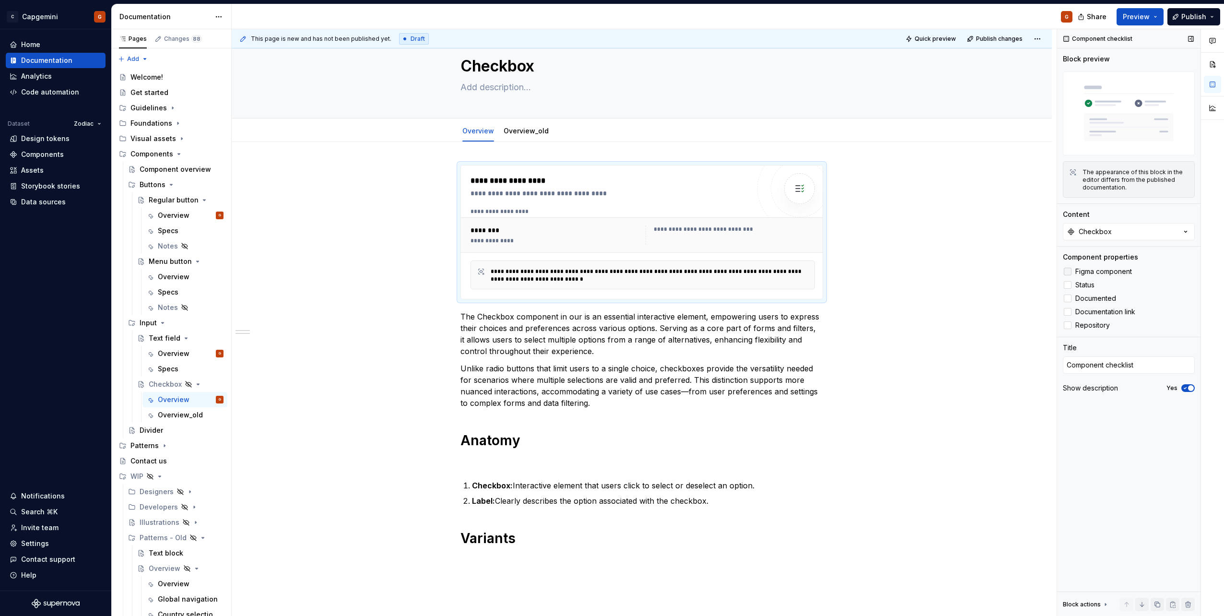
click at [1089, 271] on span "Figma component" at bounding box center [1103, 272] width 57 height 8
click at [1089, 283] on span "Status" at bounding box center [1084, 285] width 19 height 8
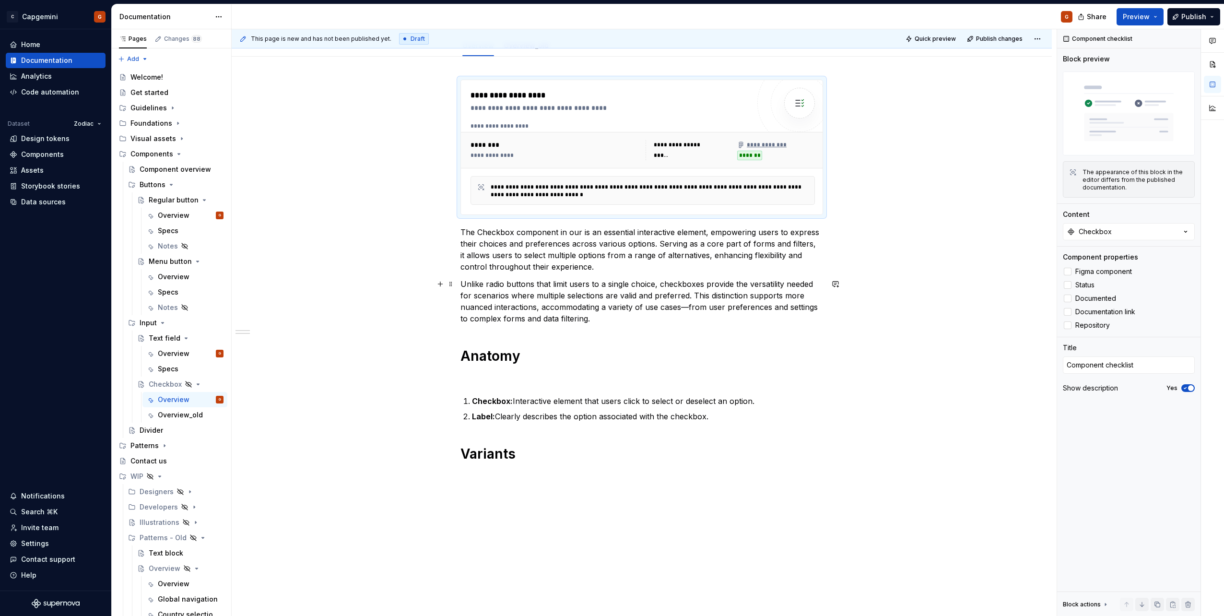
scroll to position [168, 0]
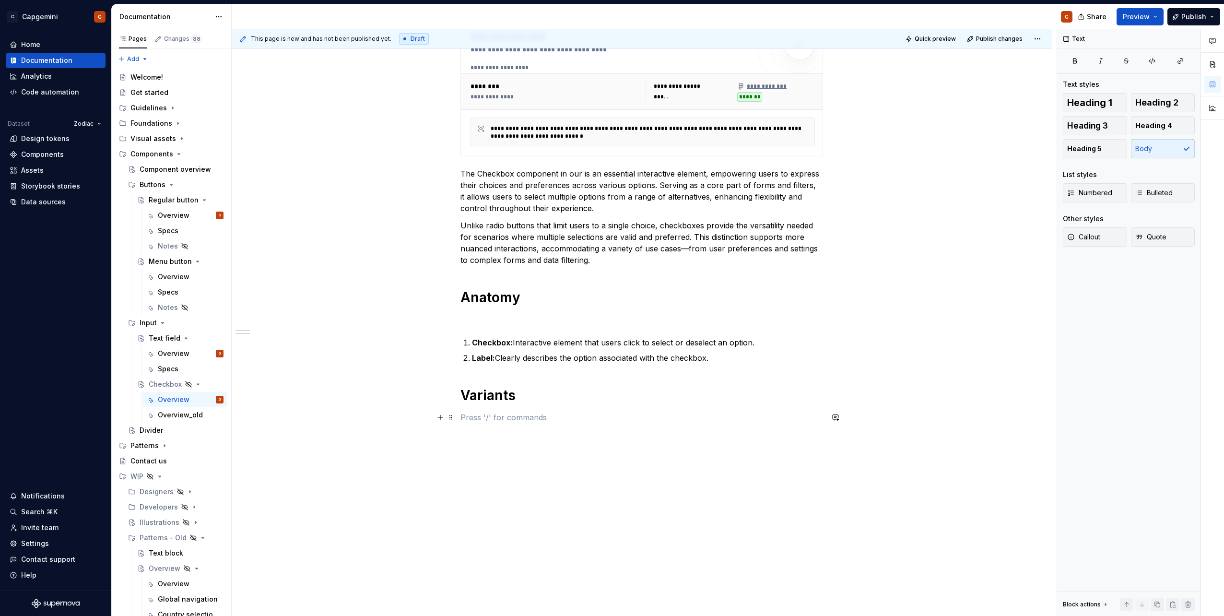
click at [534, 418] on p at bounding box center [641, 418] width 363 height 12
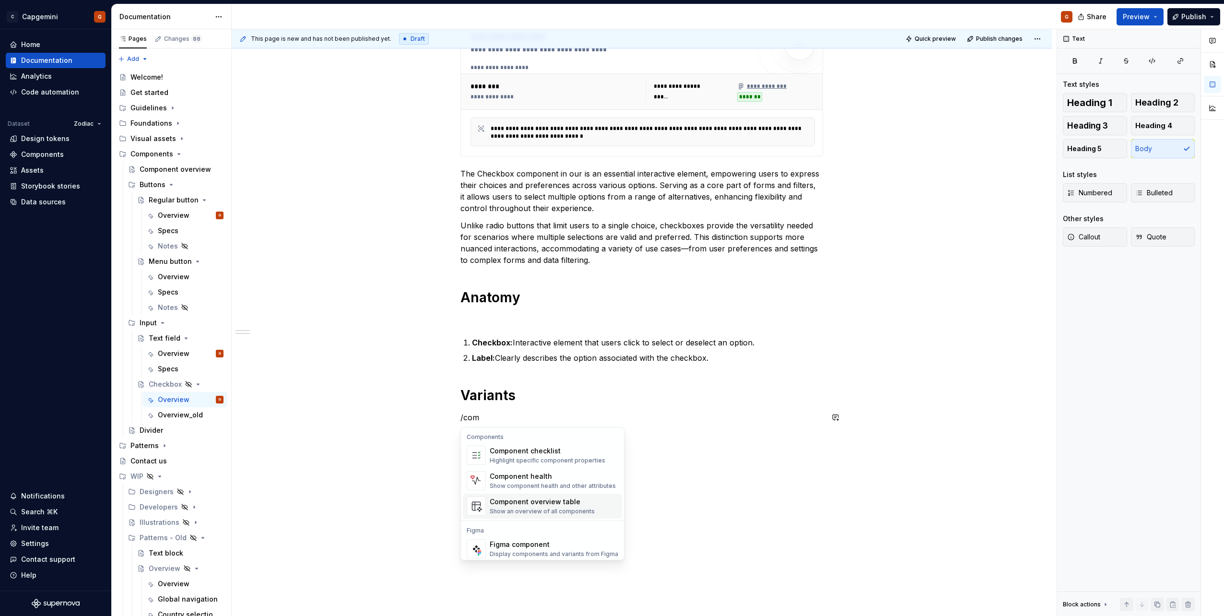
click at [551, 546] on div "Figma component" at bounding box center [554, 545] width 129 height 10
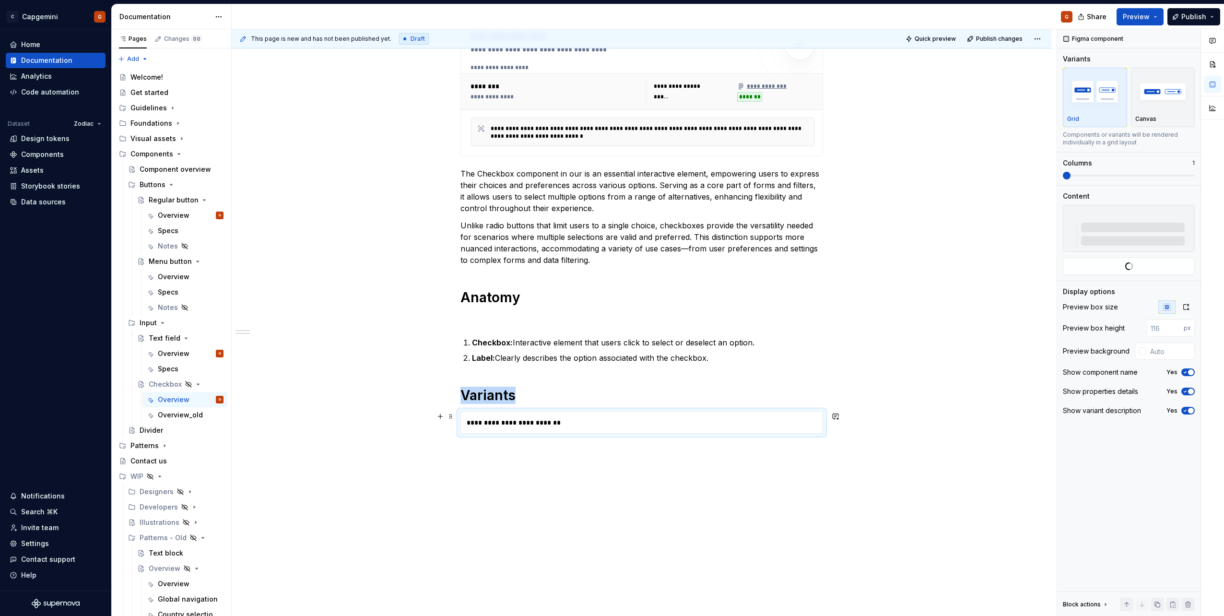
type textarea "*"
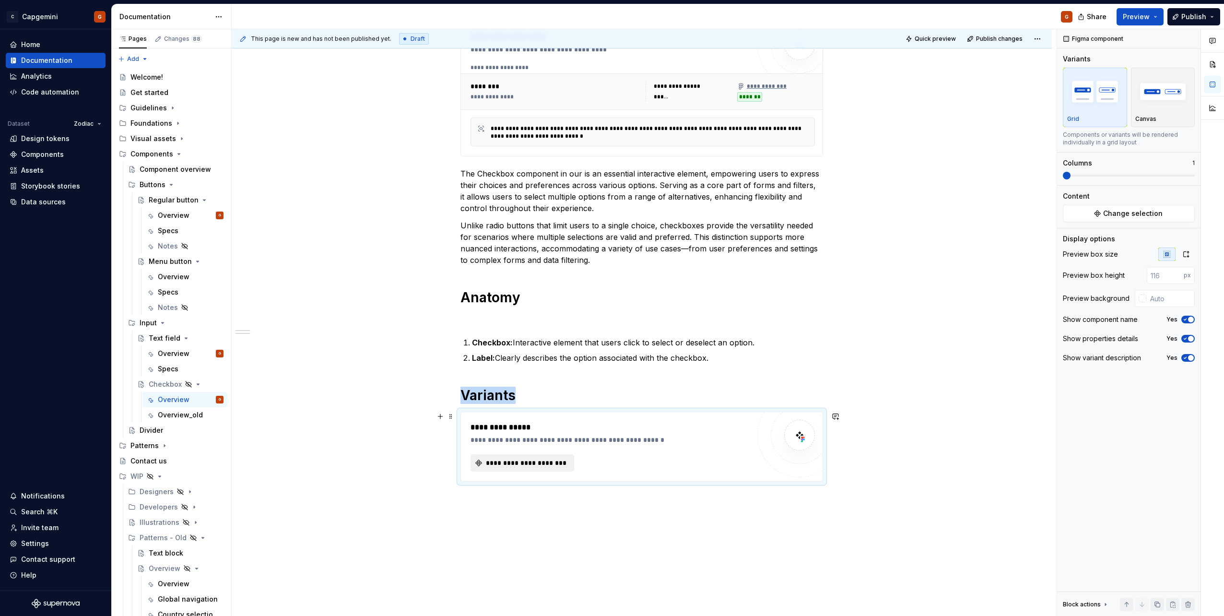
click at [510, 466] on span "**********" at bounding box center [525, 463] width 83 height 10
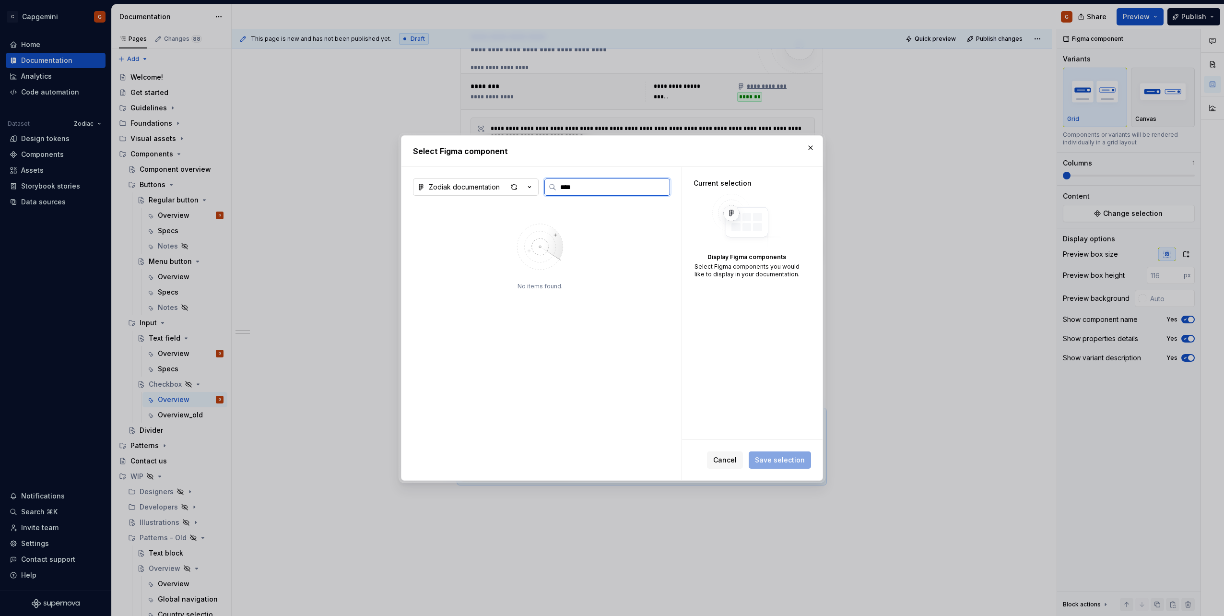
type input "****"
click at [529, 190] on icon "button" at bounding box center [530, 187] width 10 height 10
click at [478, 236] on div "Zodiak_designsystem" at bounding box center [476, 237] width 73 height 10
click at [591, 189] on input "****" at bounding box center [612, 187] width 113 height 10
click at [470, 249] on div at bounding box center [453, 246] width 80 height 58
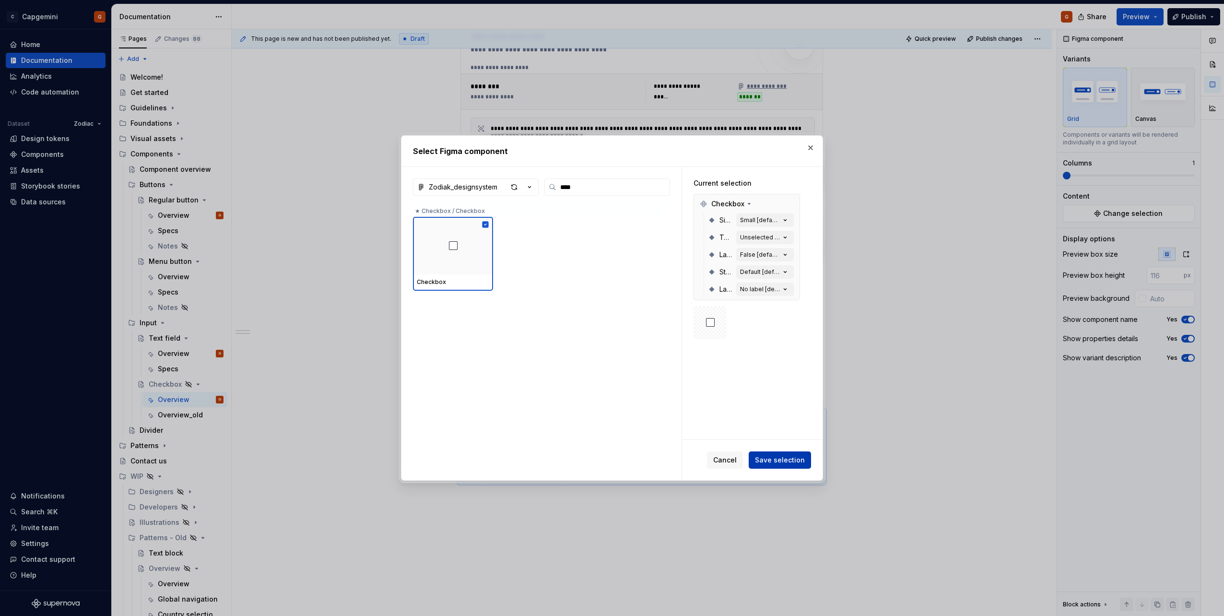
click at [774, 462] on span "Save selection" at bounding box center [780, 460] width 50 height 10
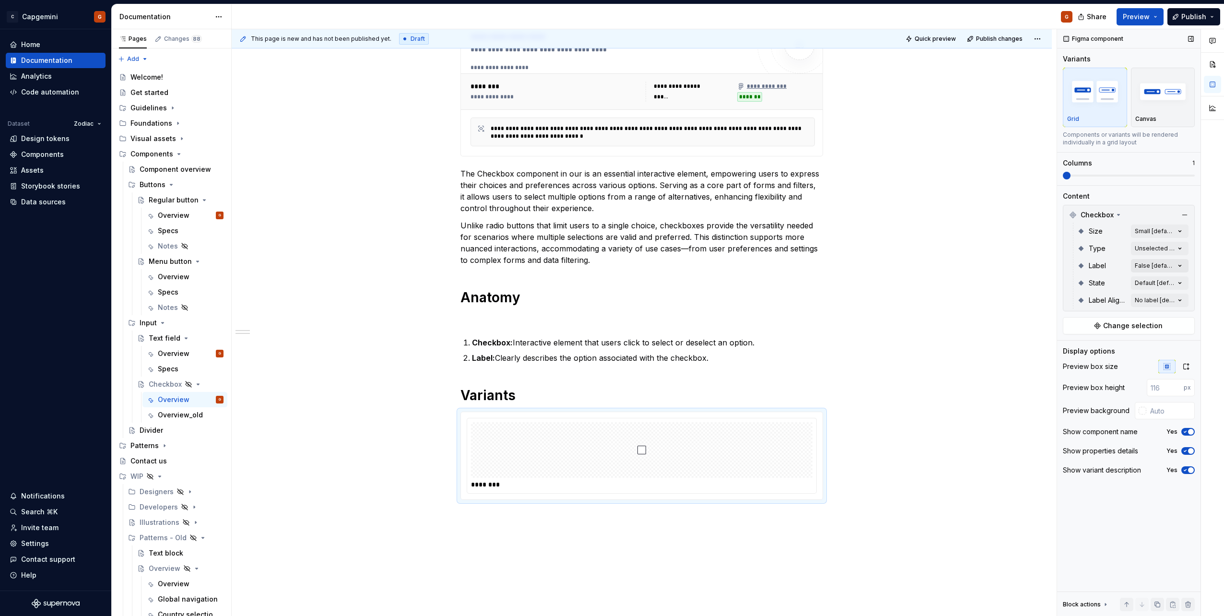
click at [1173, 268] on div "Comments Open comments No comments yet Select ‘Comment’ from the block context …" at bounding box center [1140, 322] width 167 height 587
click at [1087, 311] on span "True" at bounding box center [1084, 312] width 15 height 10
click at [1099, 542] on div "Comments Open comments No comments yet Select ‘Comment’ from the block context …" at bounding box center [1140, 322] width 167 height 587
click at [1162, 234] on div "Comments Open comments No comments yet Select ‘Comment’ from the block context …" at bounding box center [1140, 322] width 167 height 587
click at [1086, 278] on span "Small" at bounding box center [1086, 277] width 18 height 10
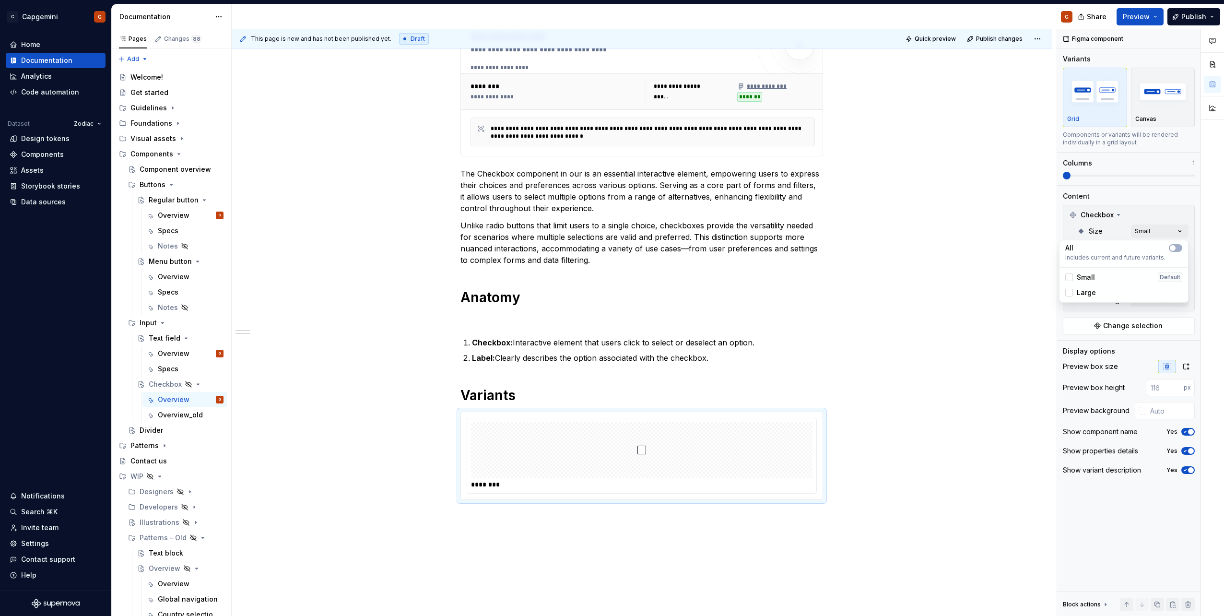
click at [1086, 278] on span "Small" at bounding box center [1086, 277] width 18 height 10
click at [1098, 289] on div "Large" at bounding box center [1123, 293] width 117 height 10
click at [1161, 210] on div "Comments Open comments No comments yet Select ‘Comment’ from the block context …" at bounding box center [1140, 322] width 167 height 587
click at [1155, 251] on div "Comments Open comments No comments yet Select ‘Comment’ from the block context …" at bounding box center [1140, 322] width 167 height 587
click at [1092, 310] on span "Selected" at bounding box center [1092, 310] width 30 height 10
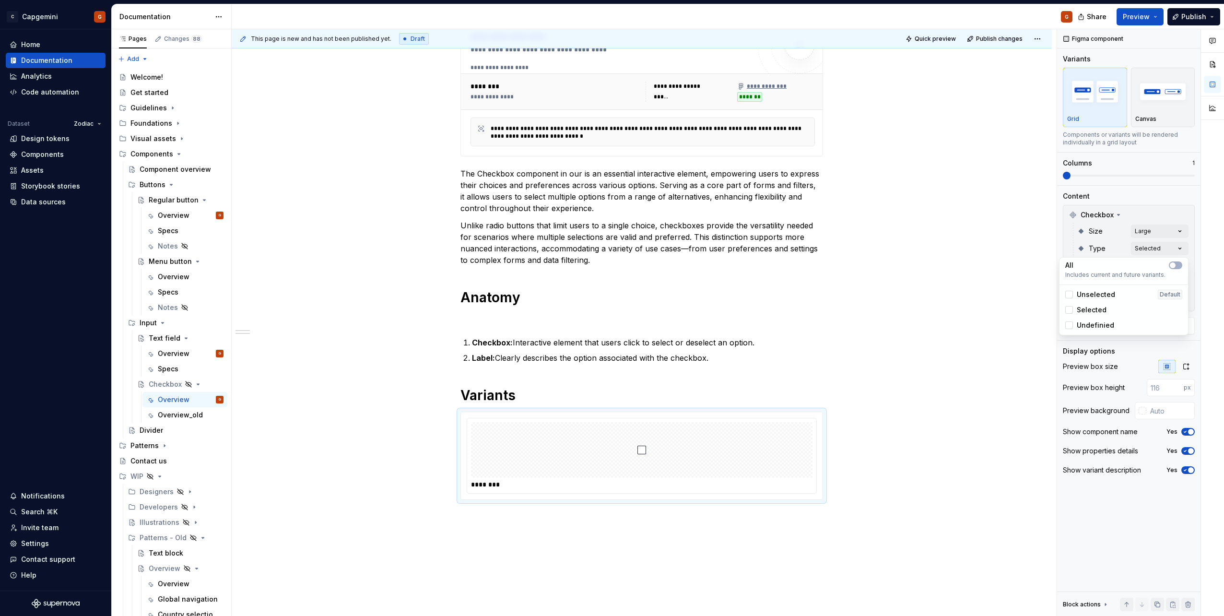
click at [1092, 310] on span "Selected" at bounding box center [1092, 310] width 30 height 10
click at [1096, 294] on span "Unselected" at bounding box center [1096, 295] width 38 height 10
click at [1179, 263] on button "button" at bounding box center [1175, 265] width 13 height 8
click at [1178, 265] on span "button" at bounding box center [1179, 265] width 6 height 6
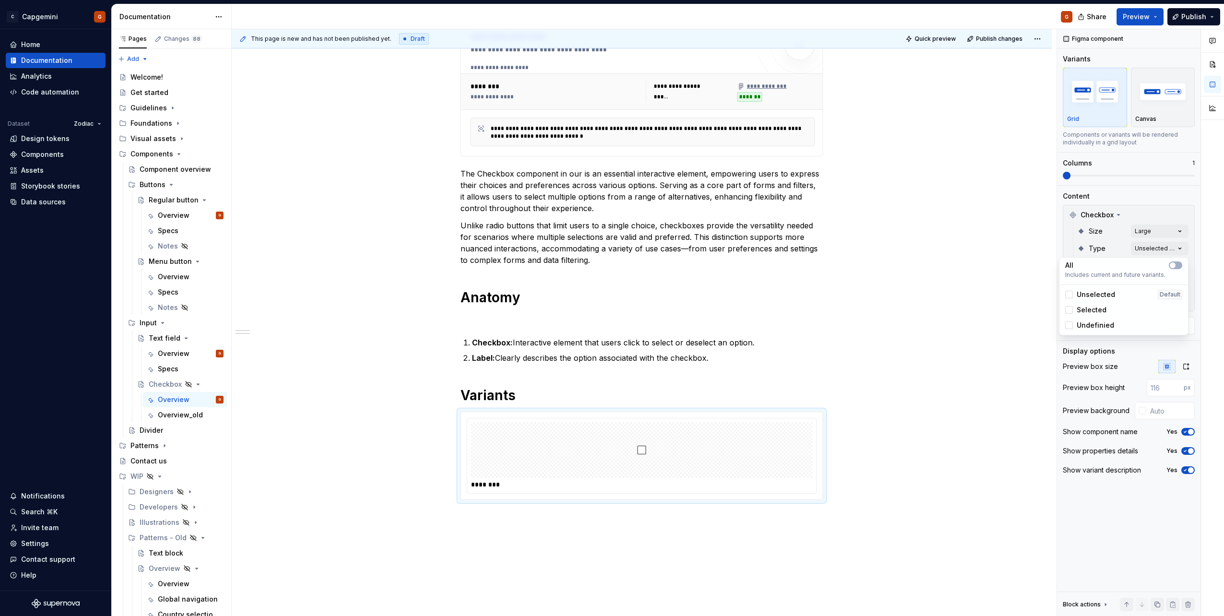
click at [1174, 195] on div "Comments Open comments No comments yet Select ‘Comment’ from the block context …" at bounding box center [1140, 322] width 167 height 587
click at [1158, 284] on div "Comments Open comments No comments yet Select ‘Comment’ from the block context …" at bounding box center [1140, 322] width 167 height 587
click at [1178, 300] on button "button" at bounding box center [1175, 300] width 13 height 8
click at [1159, 195] on div "Comments Open comments No comments yet Select ‘Comment’ from the block context …" at bounding box center [1140, 322] width 167 height 587
click at [1150, 302] on div "Comments Open comments No comments yet Select ‘Comment’ from the block context …" at bounding box center [1140, 322] width 167 height 587
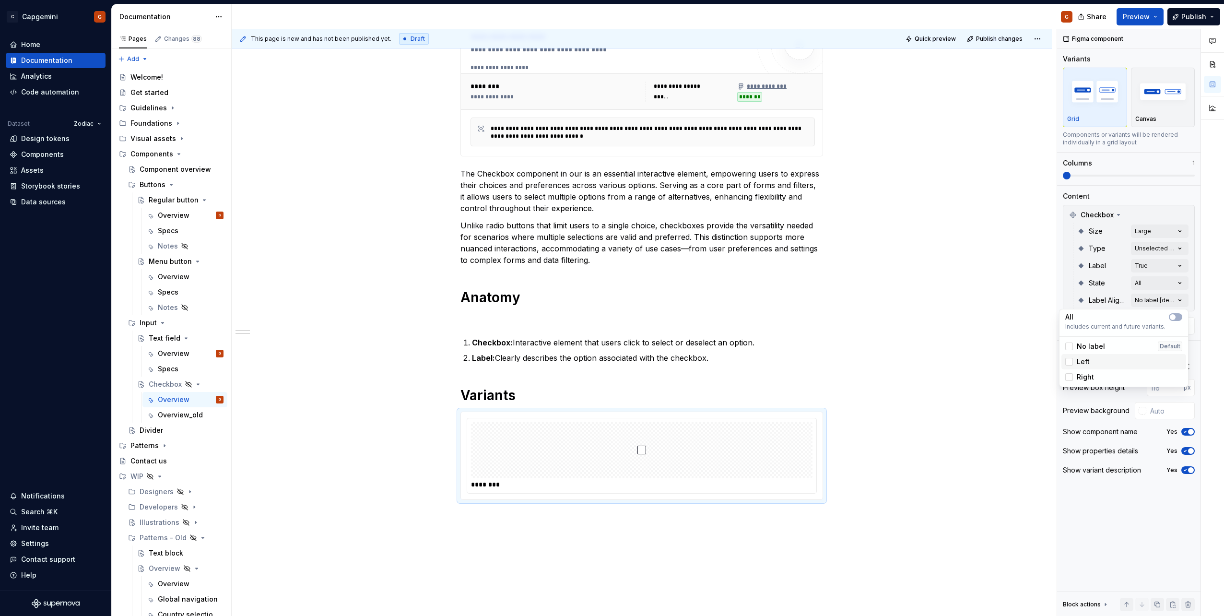
click at [1092, 363] on div "Left" at bounding box center [1123, 362] width 117 height 10
click at [1175, 287] on div "Comments Open comments No comments yet Select ‘Comment’ from the block context …" at bounding box center [1140, 322] width 167 height 587
click at [1173, 281] on div "Comments Open comments No comments yet Select ‘Comment’ from the block context …" at bounding box center [1140, 322] width 167 height 587
click at [1174, 302] on icon "button" at bounding box center [1173, 300] width 8 height 6
type textarea "*"
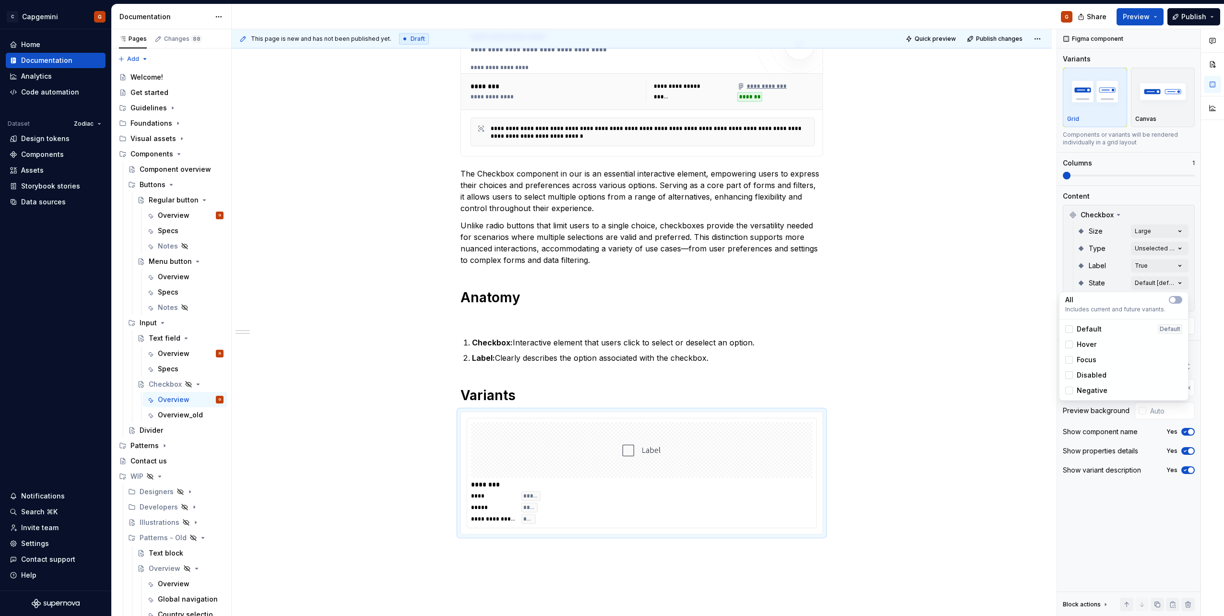
click at [1087, 253] on div "Comments Open comments No comments yet Select ‘Comment’ from the block context …" at bounding box center [1140, 322] width 167 height 587
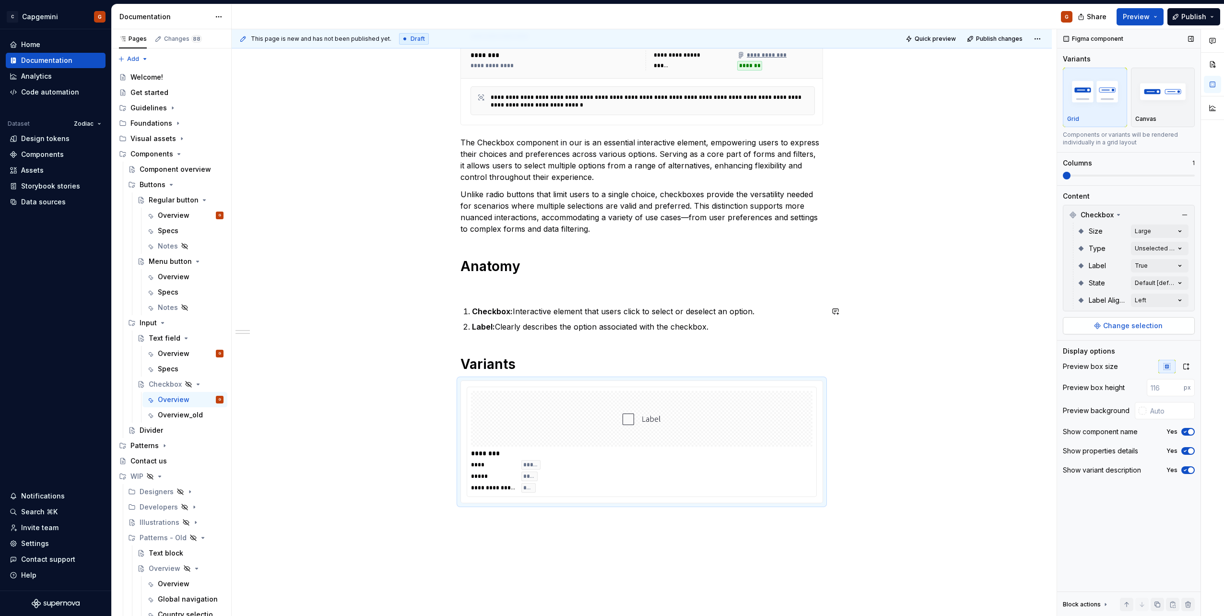
scroll to position [216, 0]
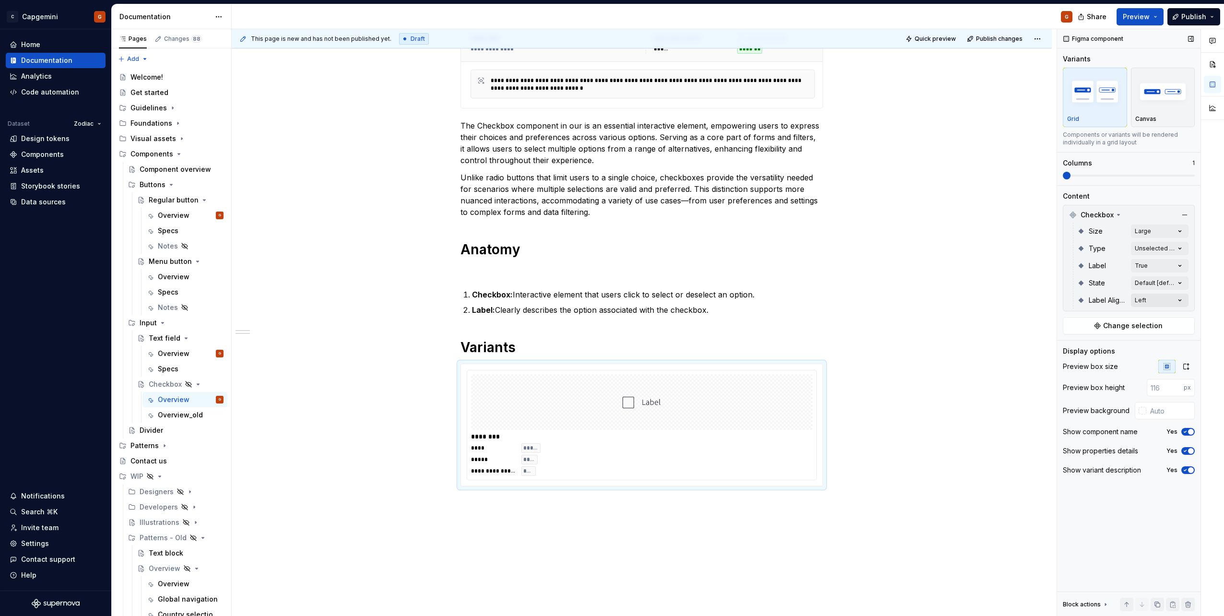
click at [1168, 299] on div "Comments Open comments No comments yet Select ‘Comment’ from the block context …" at bounding box center [1140, 322] width 167 height 587
click at [1092, 372] on span "Right" at bounding box center [1085, 377] width 17 height 10
click at [1091, 348] on span "No label" at bounding box center [1091, 347] width 28 height 10
click at [1085, 347] on span "No label" at bounding box center [1091, 347] width 28 height 10
click at [1151, 265] on div "Comments Open comments No comments yet Select ‘Comment’ from the block context …" at bounding box center [1140, 322] width 167 height 587
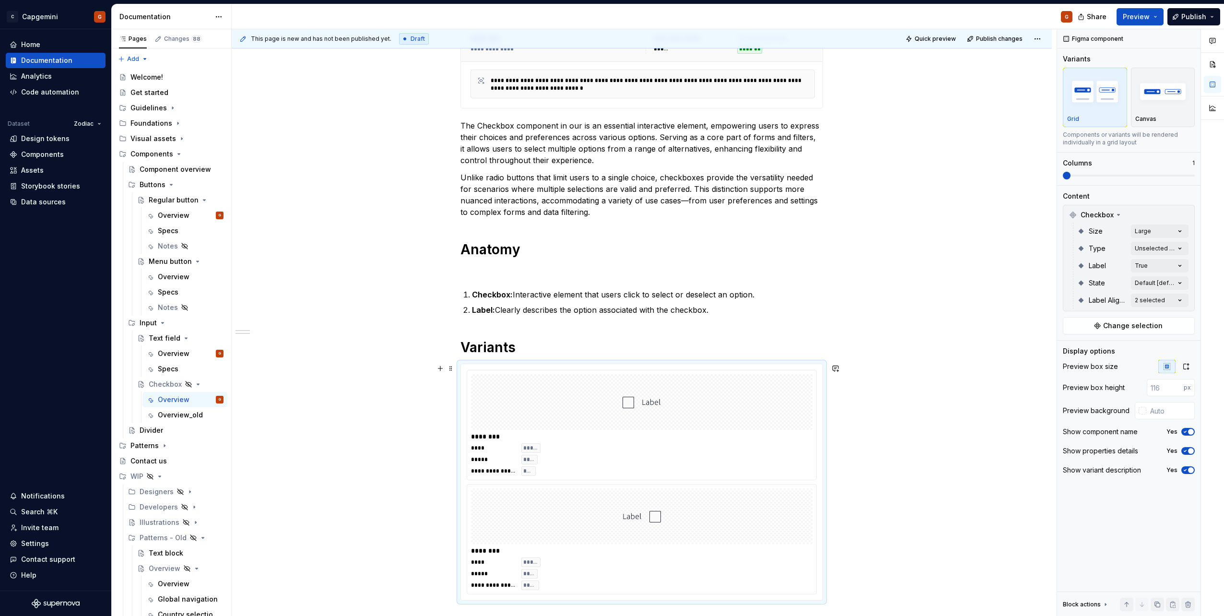
scroll to position [360, 0]
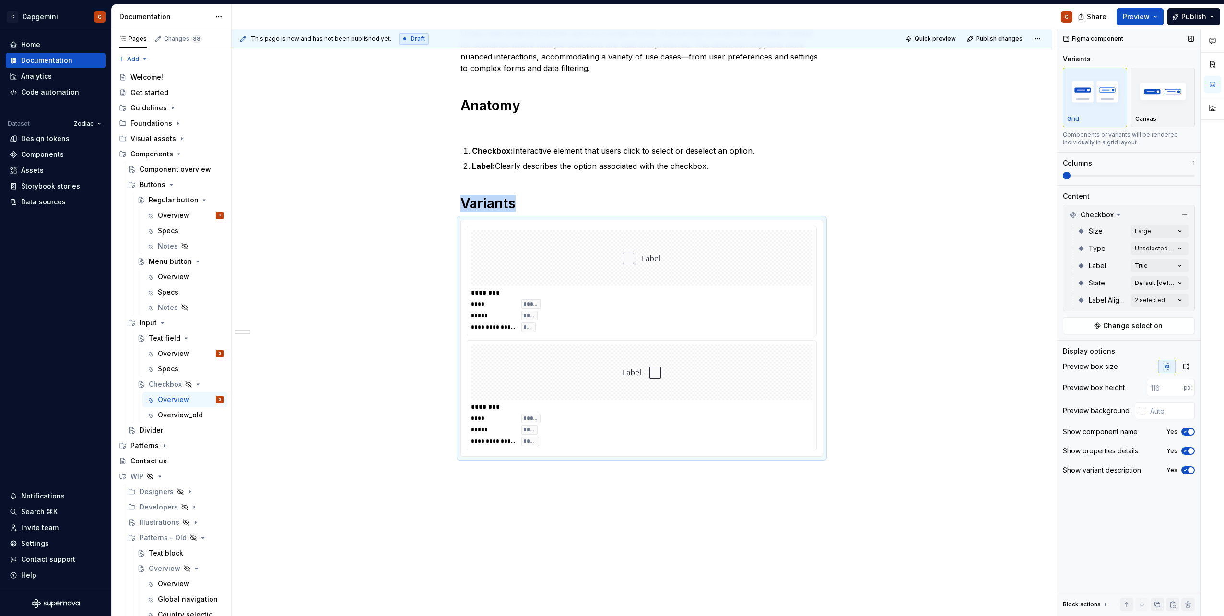
click at [1115, 174] on span at bounding box center [1129, 176] width 132 height 8
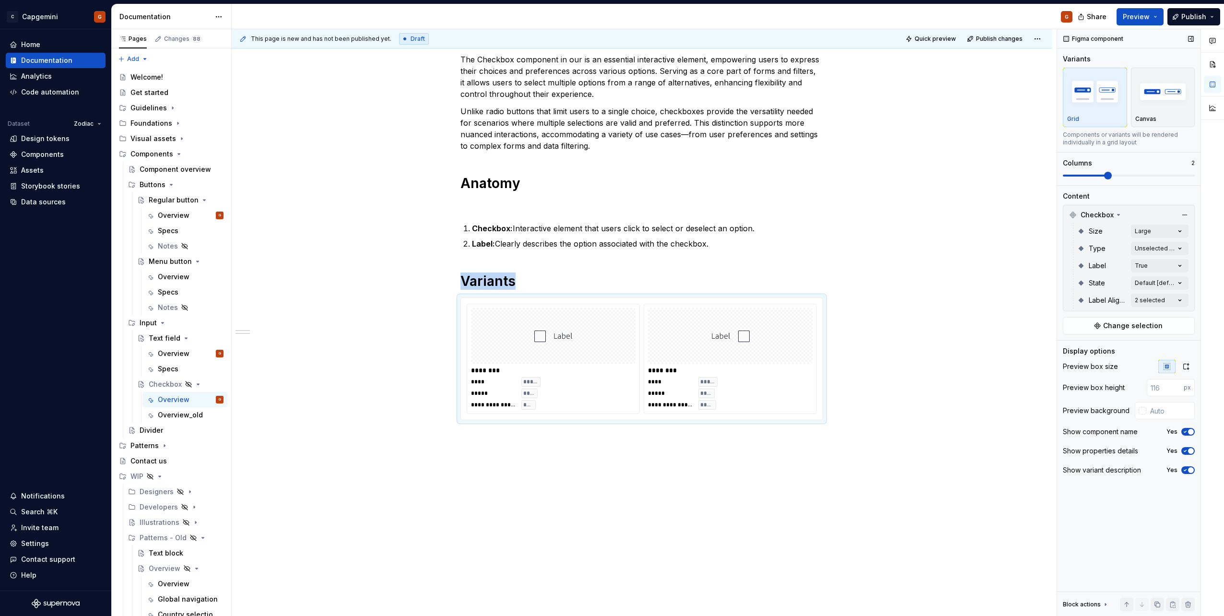
click at [1185, 430] on icon "button" at bounding box center [1185, 432] width 8 height 6
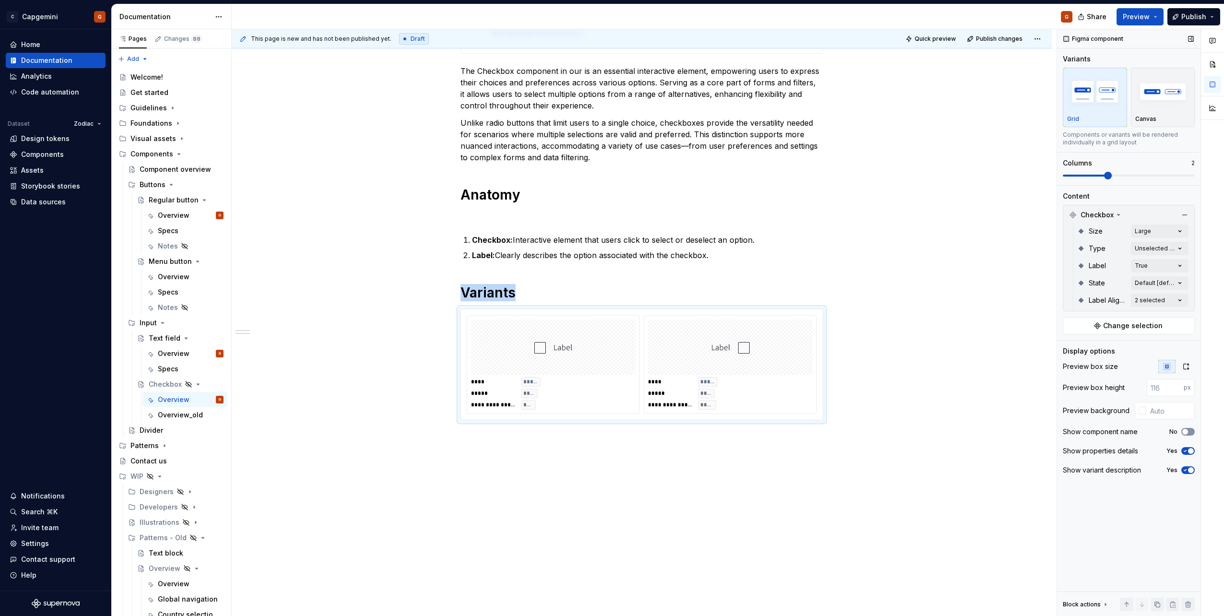
scroll to position [271, 0]
click at [1189, 450] on span "button" at bounding box center [1191, 451] width 6 height 6
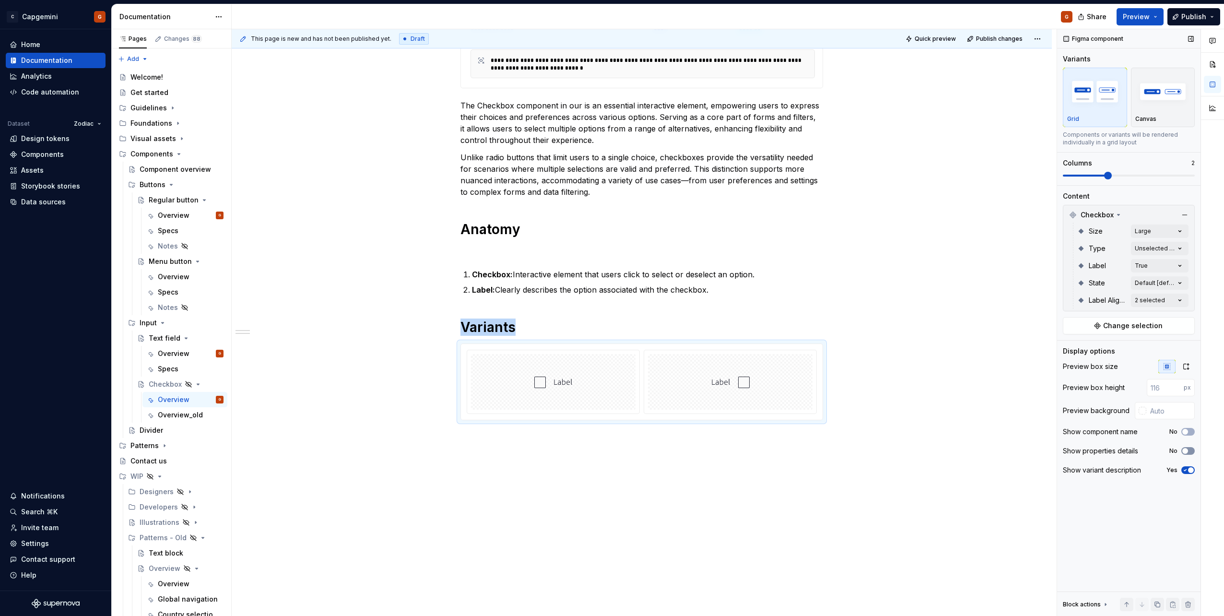
scroll to position [236, 0]
click at [1189, 450] on icon "button" at bounding box center [1185, 451] width 8 height 6
click at [1189, 470] on span "button" at bounding box center [1191, 470] width 6 height 6
click at [1189, 470] on icon "button" at bounding box center [1185, 470] width 8 height 6
click at [1170, 410] on input "text" at bounding box center [1170, 410] width 48 height 17
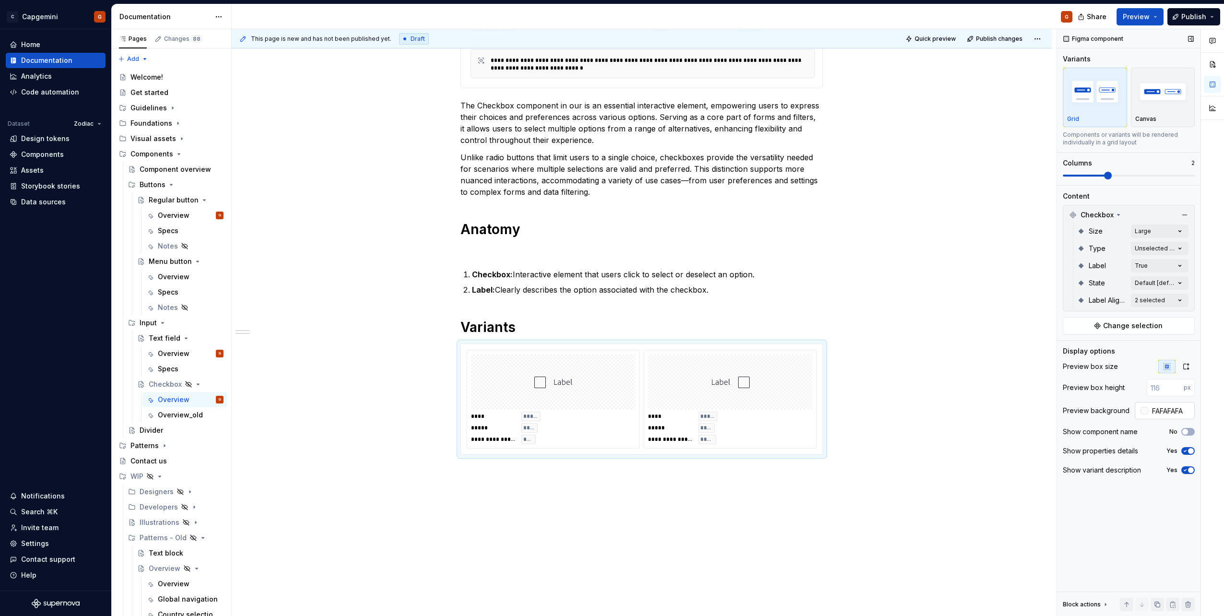
type input "#FAFAFAFA"
type button "on"
type textarea "*"
click at [1142, 97] on img "button" at bounding box center [1163, 91] width 56 height 35
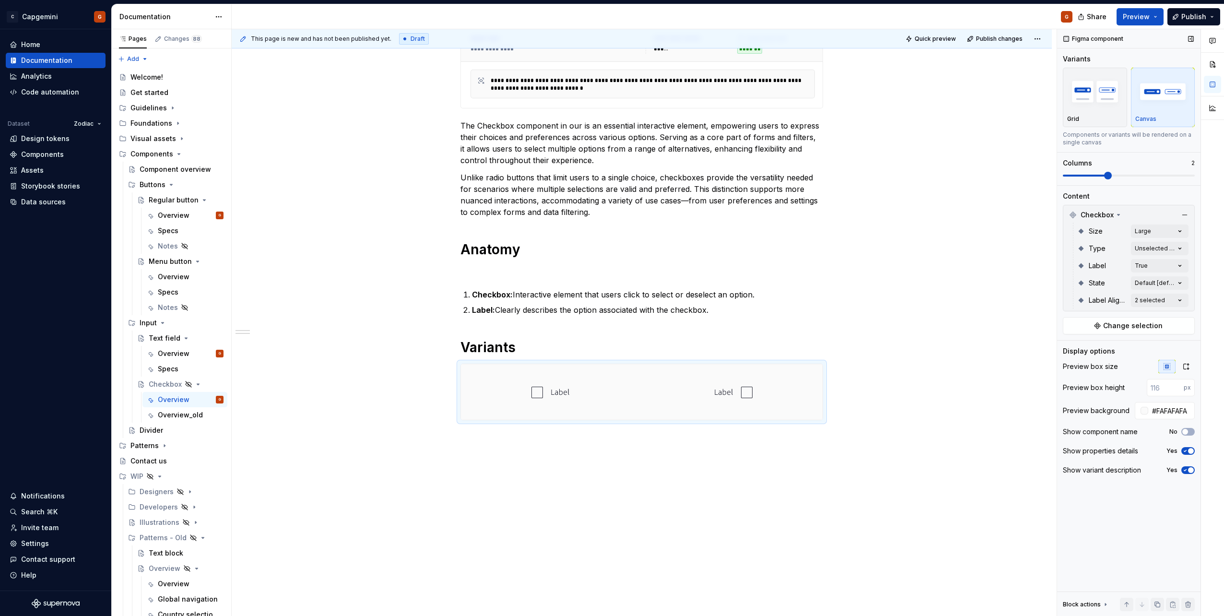
scroll to position [216, 0]
click at [1165, 407] on input "#FAFAFAFA" at bounding box center [1171, 410] width 47 height 17
type input "#FFFFFF"
click at [738, 470] on div "**********" at bounding box center [642, 283] width 820 height 666
click at [526, 431] on div "**********" at bounding box center [641, 202] width 363 height 459
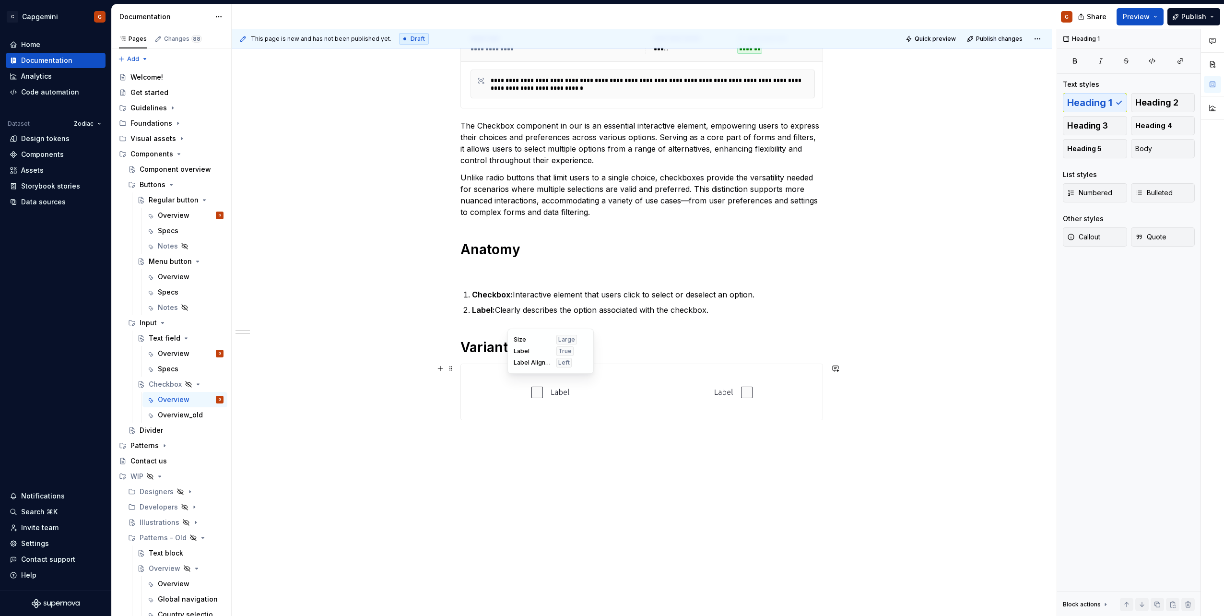
click at [557, 401] on img at bounding box center [550, 392] width 38 height 48
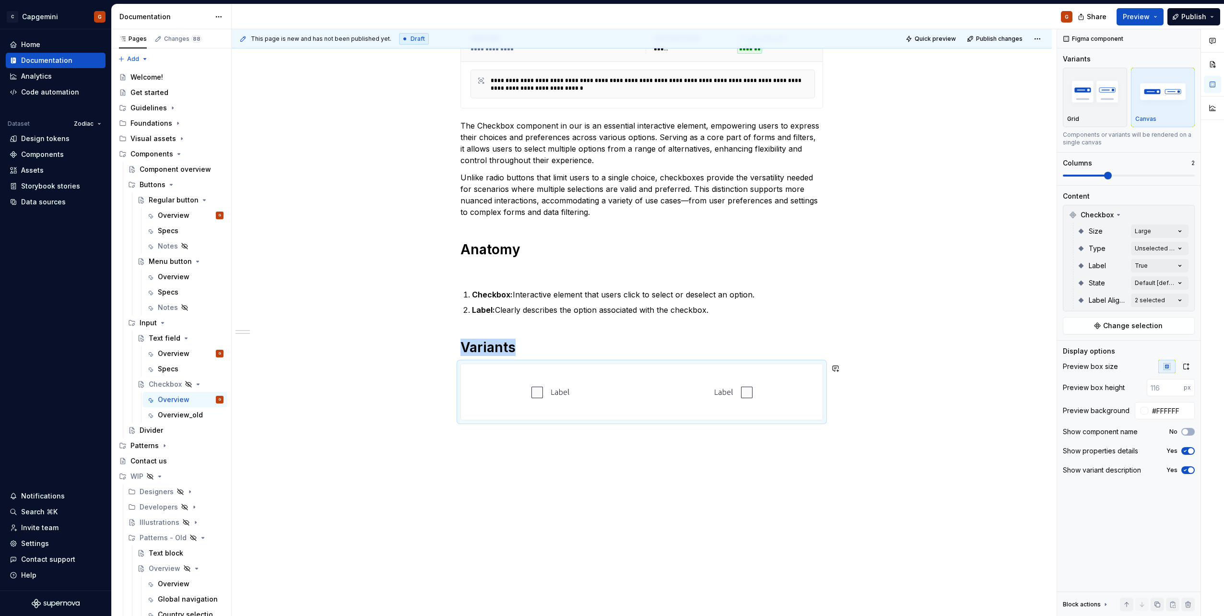
click at [595, 446] on div "**********" at bounding box center [642, 283] width 820 height 666
click at [661, 355] on h1 "Variants" at bounding box center [641, 347] width 363 height 17
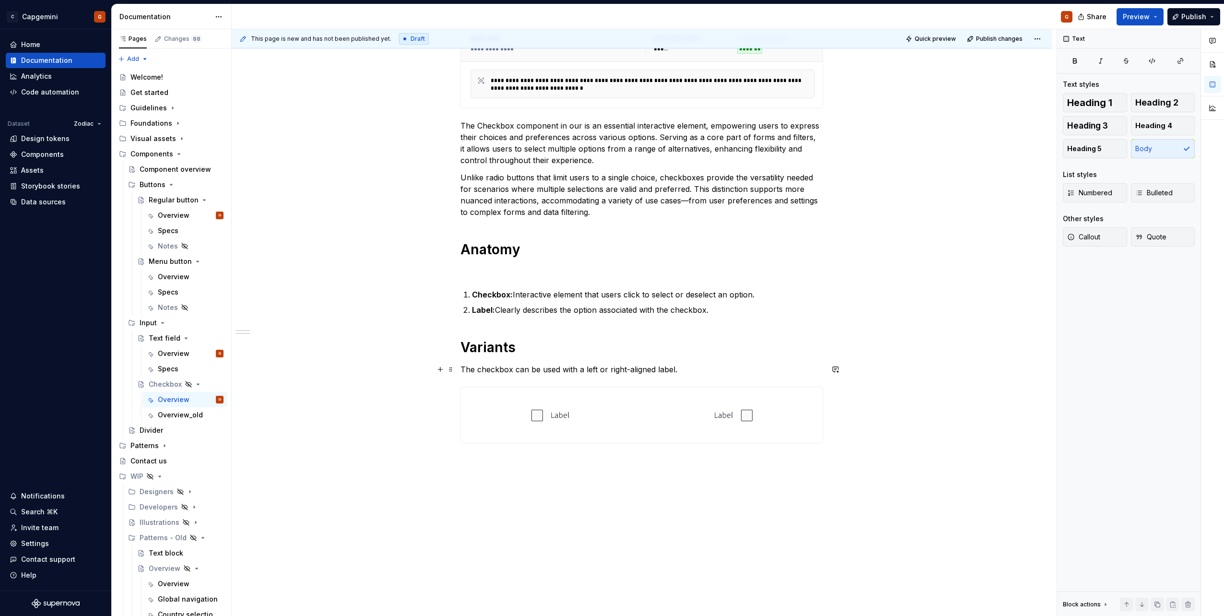
click at [596, 371] on p "The checkbox can be used with a left or right-aligned label." at bounding box center [641, 370] width 363 height 12
click at [698, 370] on p "The checkbox can be used with a left- or right-aligned label." at bounding box center [641, 370] width 363 height 12
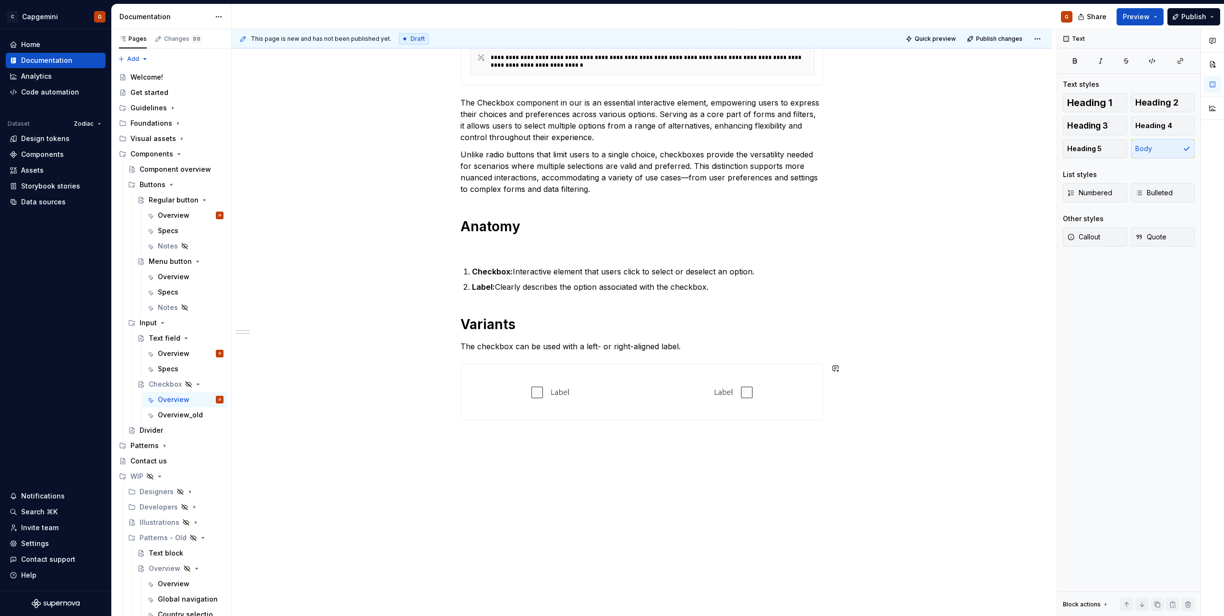
click at [818, 442] on div "**********" at bounding box center [642, 271] width 820 height 689
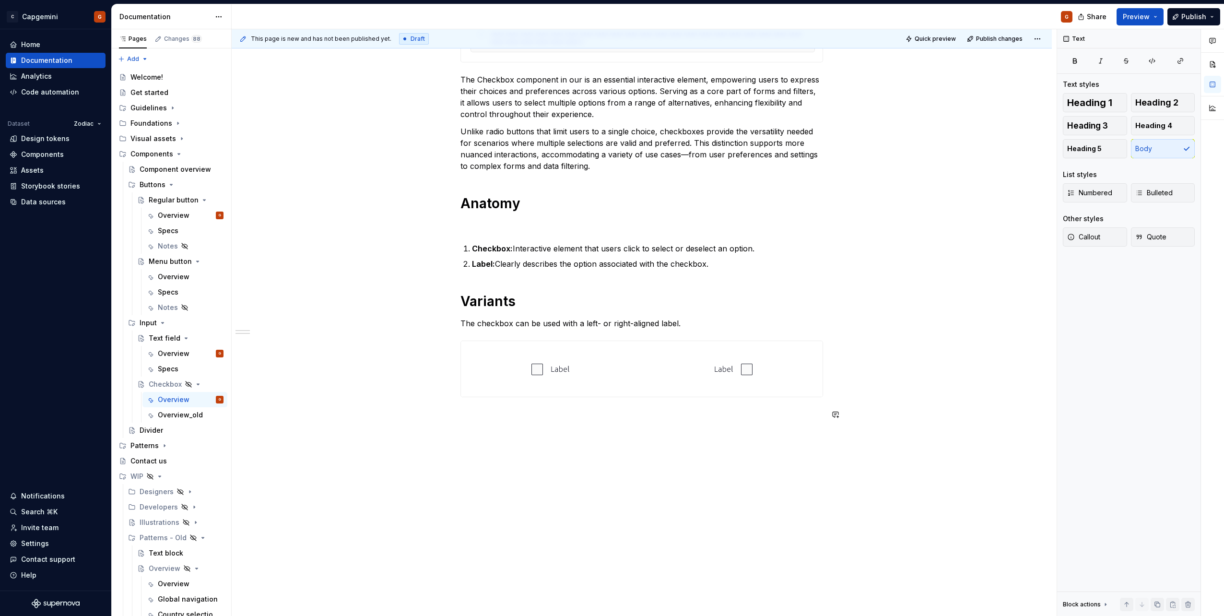
click at [655, 425] on div "**********" at bounding box center [641, 179] width 363 height 505
click at [1160, 108] on button "Heading 2" at bounding box center [1163, 102] width 64 height 19
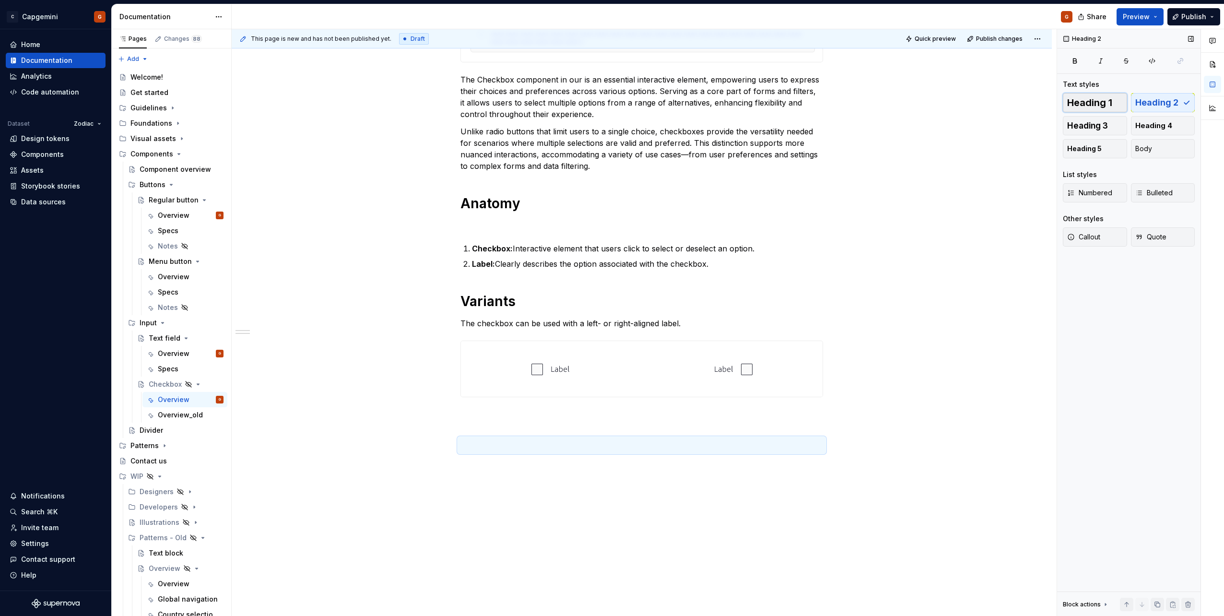
click at [1109, 102] on span "Heading 1" at bounding box center [1089, 103] width 45 height 10
click at [545, 452] on h1 at bounding box center [641, 451] width 363 height 17
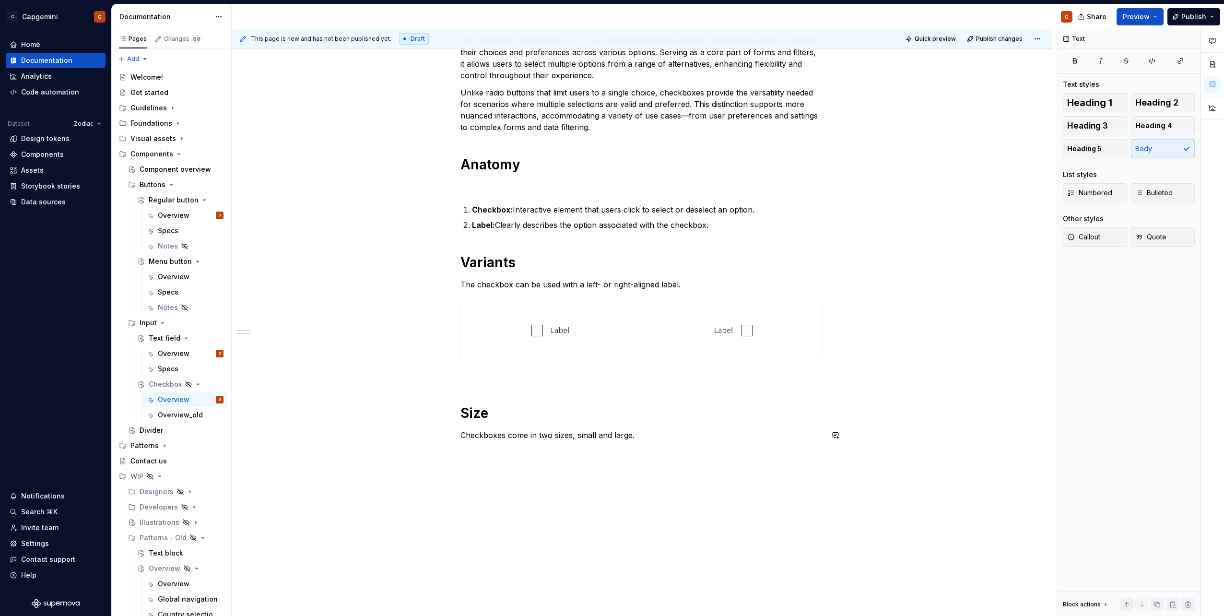
scroll to position [339, 0]
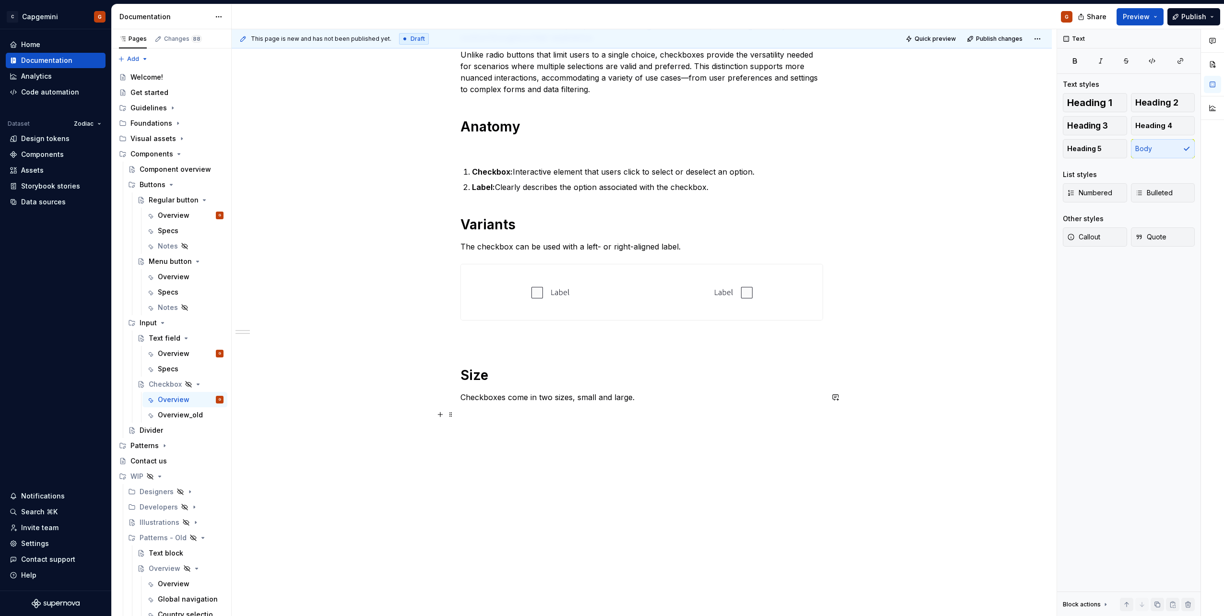
click at [543, 417] on p at bounding box center [641, 415] width 363 height 12
type textarea "*"
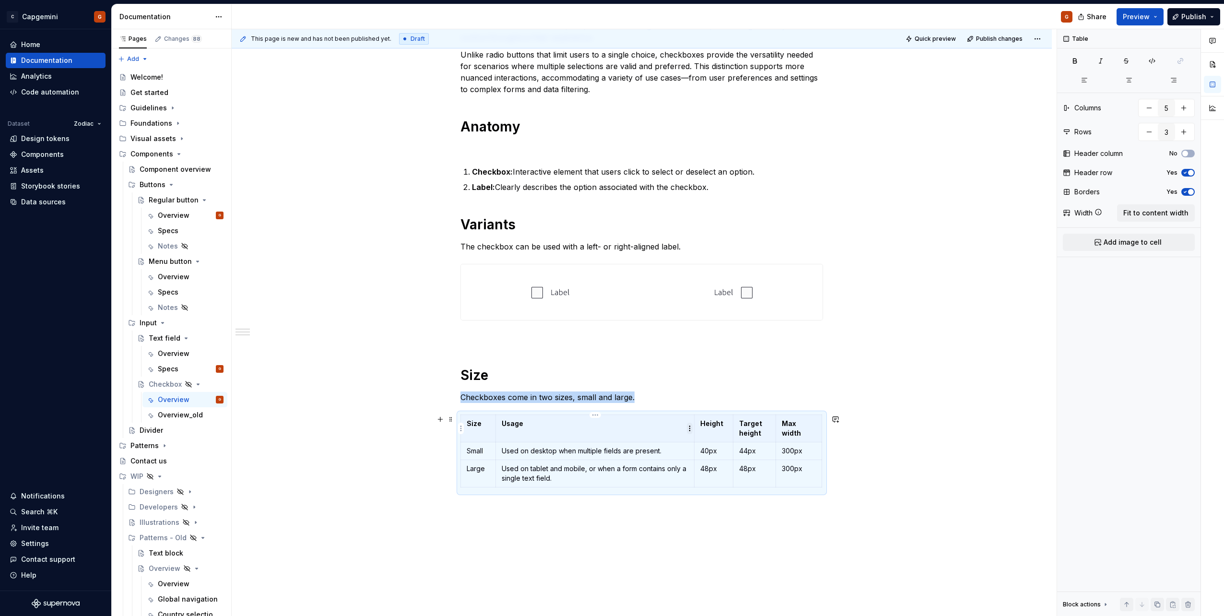
click at [492, 433] on html "C Capgemini G Home Documentation Analytics Code automation Dataset Zodiac Desig…" at bounding box center [612, 308] width 1224 height 616
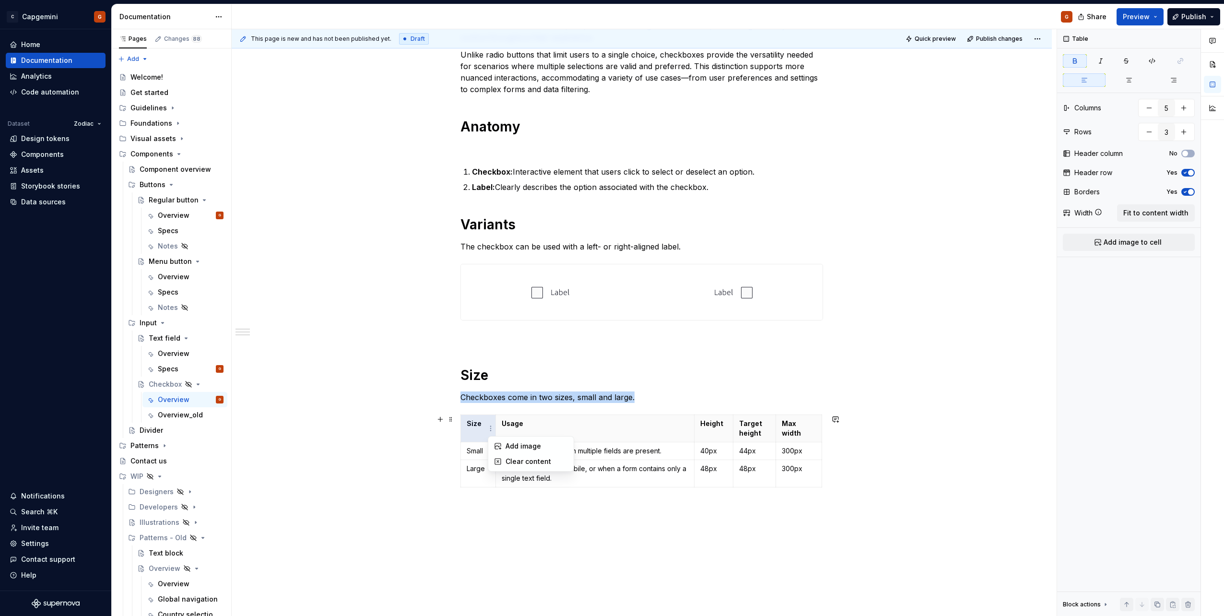
click at [482, 466] on html "C Capgemini G Home Documentation Analytics Code automation Dataset Zodiac Desig…" at bounding box center [612, 308] width 1224 height 616
click at [521, 455] on p "Used on desktop when multiple fields are present." at bounding box center [595, 451] width 187 height 10
click at [576, 453] on p "Used on desktop when multiple fields are present." at bounding box center [595, 451] width 187 height 10
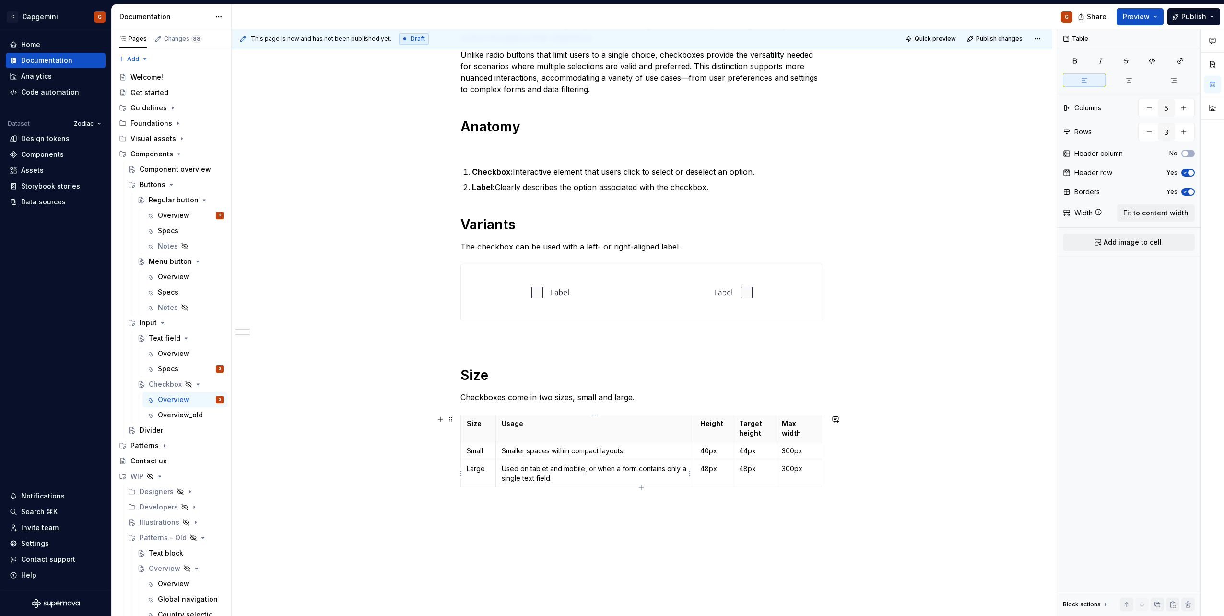
click at [611, 472] on p "Used on tablet and mobile, or when a form contains only a single text field." at bounding box center [595, 473] width 187 height 19
click at [707, 451] on p "40px" at bounding box center [713, 451] width 27 height 10
click at [705, 426] on strong "Height" at bounding box center [711, 423] width 23 height 8
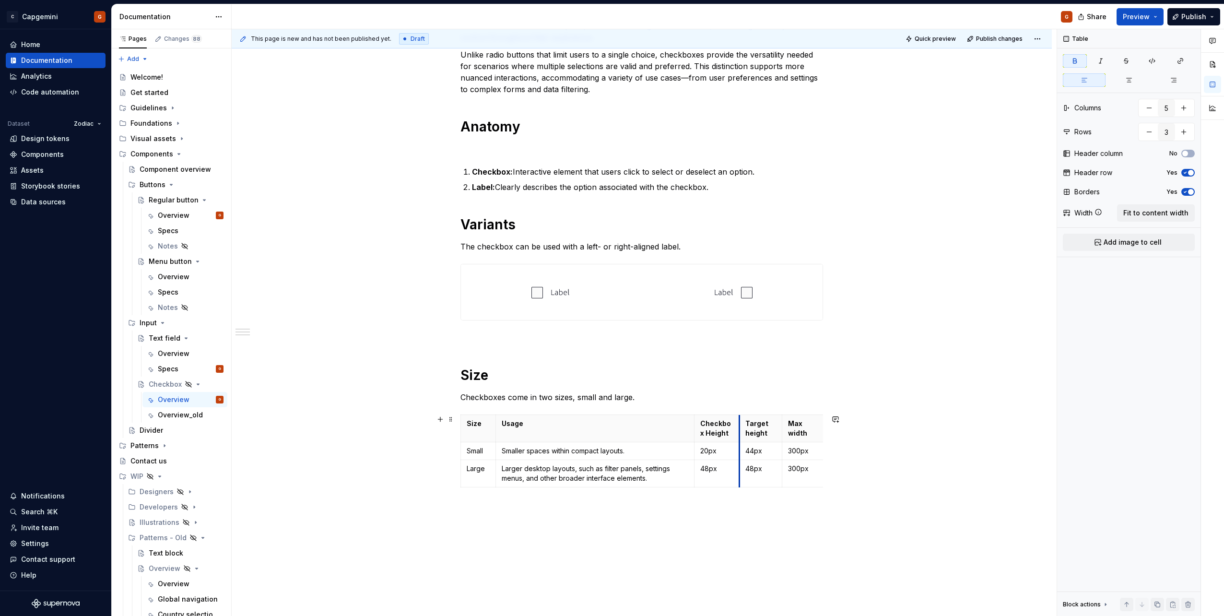
drag, startPoint x: 733, startPoint y: 431, endPoint x: 739, endPoint y: 432, distance: 6.4
click at [740, 432] on th "Target height" at bounding box center [761, 428] width 43 height 27
click at [723, 424] on strong "Checkbox Height" at bounding box center [715, 428] width 31 height 18
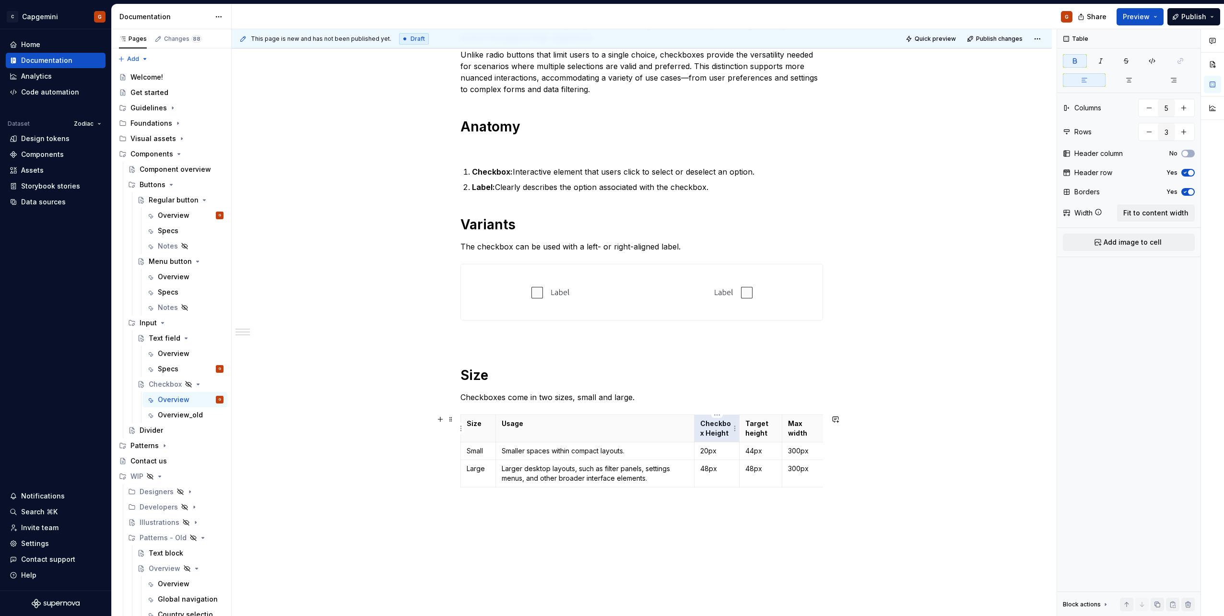
click at [708, 431] on strong "Checkbox Height" at bounding box center [715, 428] width 31 height 18
click at [719, 437] on p "Checkbox Height" at bounding box center [716, 428] width 33 height 19
click at [719, 436] on p "Checkbox dimensions" at bounding box center [716, 438] width 33 height 38
click at [720, 434] on p "Checkbox dimensions" at bounding box center [716, 438] width 33 height 38
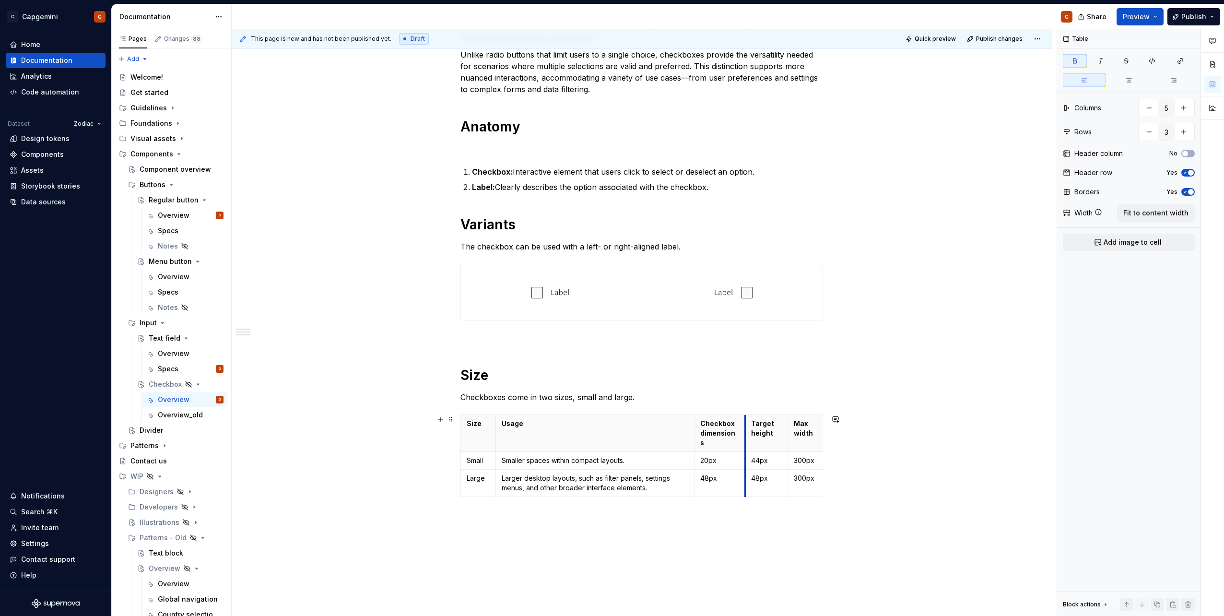
drag, startPoint x: 738, startPoint y: 445, endPoint x: 743, endPoint y: 446, distance: 5.8
click at [716, 456] on p "20px" at bounding box center [719, 461] width 39 height 10
click at [726, 473] on p "48px" at bounding box center [719, 478] width 39 height 10
click at [709, 473] on p "48px" at bounding box center [719, 478] width 39 height 10
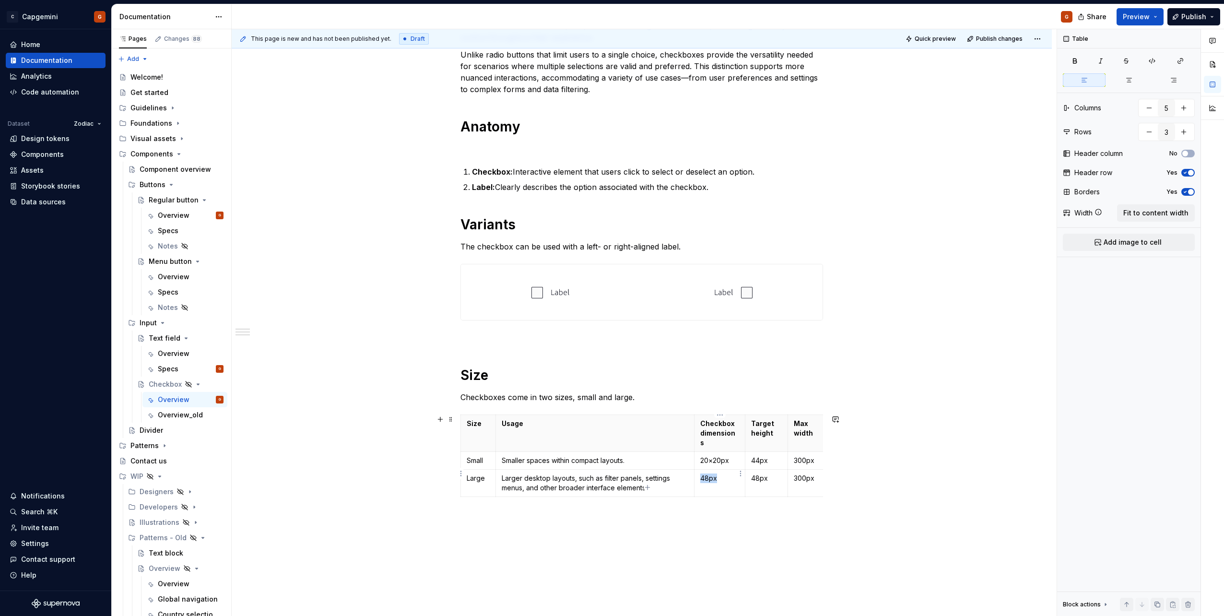
click at [709, 473] on p "48px" at bounding box center [719, 478] width 39 height 10
click at [710, 456] on p "20×20px" at bounding box center [719, 461] width 39 height 10
click at [761, 433] on strong "Target height" at bounding box center [763, 428] width 24 height 18
click at [769, 435] on strong "Target height" at bounding box center [763, 428] width 24 height 18
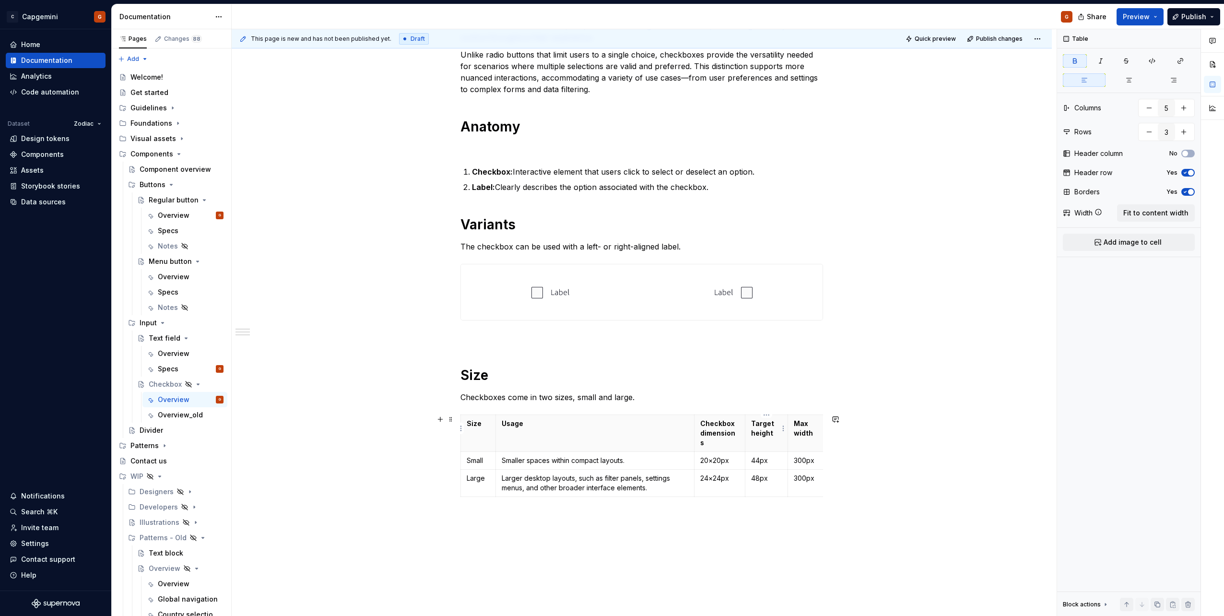
click at [765, 436] on strong "Target height" at bounding box center [763, 428] width 24 height 18
click at [802, 433] on th "Max width" at bounding box center [811, 433] width 46 height 37
click at [808, 415] on html "C Capgemini G Home Documentation Analytics Code automation Dataset Zodiac Desig…" at bounding box center [612, 308] width 1224 height 616
click at [837, 492] on div "Delete column" at bounding box center [854, 496] width 62 height 10
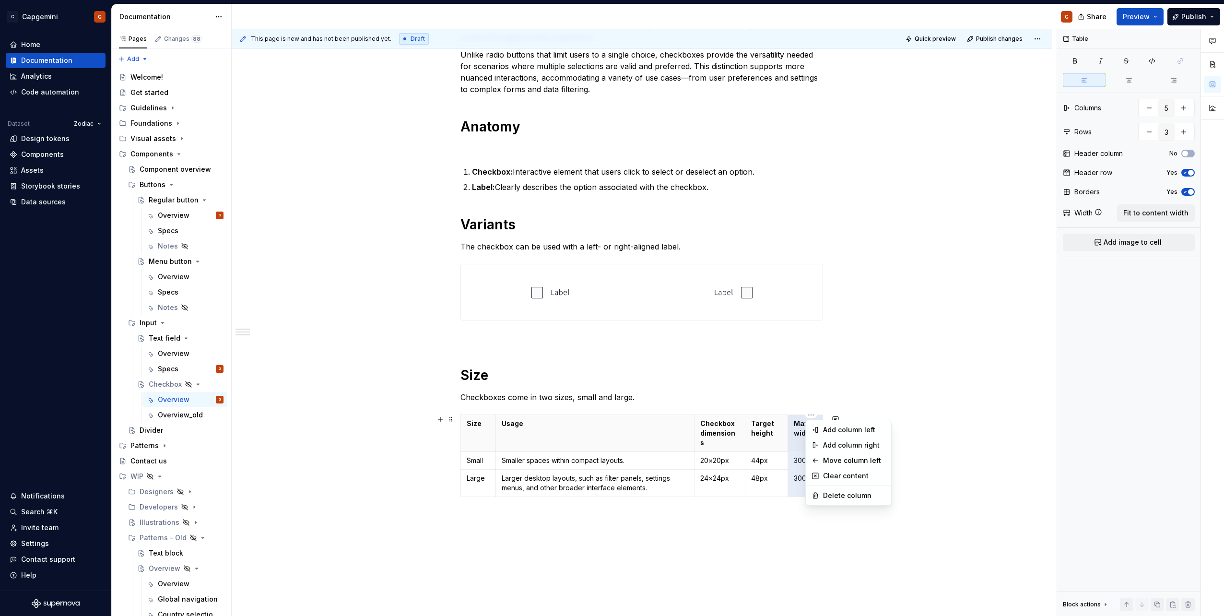
type input "4"
click at [807, 485] on div "Size Usage Checkbox dimensions Target height Small Smaller spaces within compac…" at bounding box center [641, 457] width 363 height 86
click at [768, 456] on p "44px" at bounding box center [766, 461] width 31 height 10
click at [758, 456] on p "44px" at bounding box center [766, 461] width 31 height 10
click at [757, 473] on p "48px" at bounding box center [766, 478] width 31 height 10
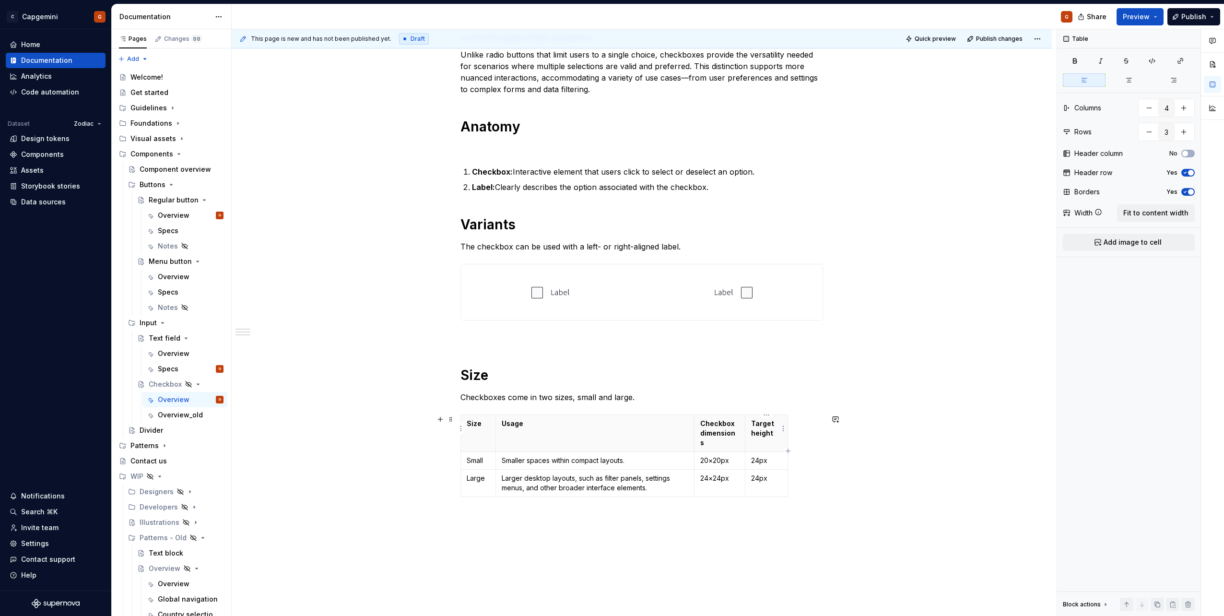
click at [762, 433] on strong "Target height" at bounding box center [763, 428] width 24 height 18
click at [765, 436] on strong "Target height" at bounding box center [763, 428] width 24 height 18
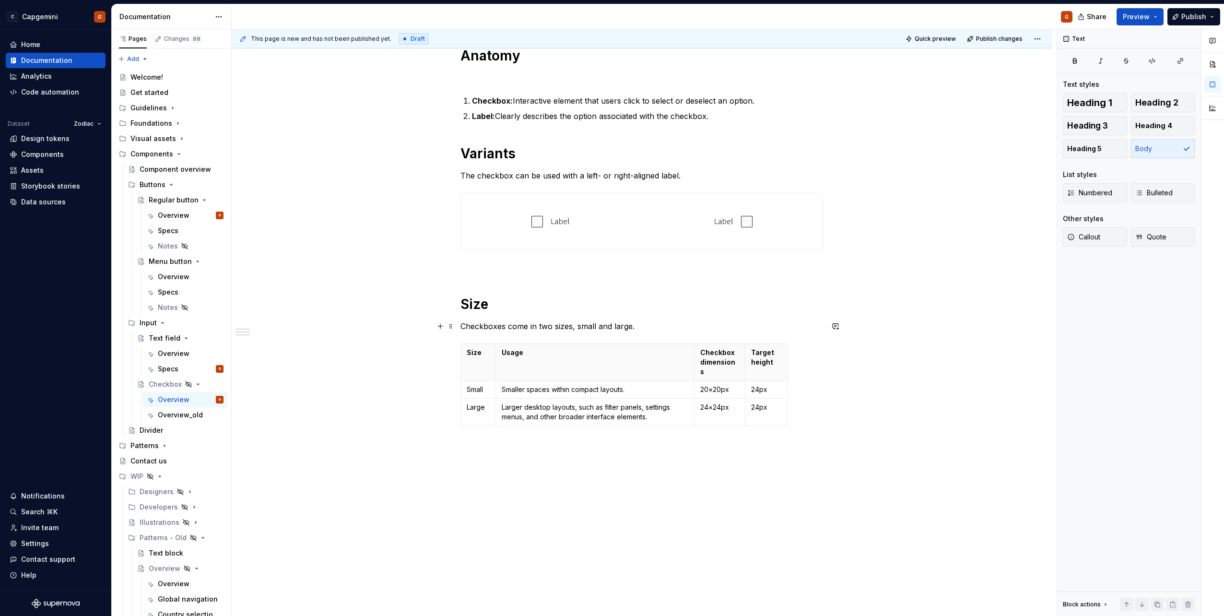
click at [682, 330] on p "Checkboxes come in two sizes, small and large." at bounding box center [641, 326] width 363 height 12
click at [653, 309] on h1 "Size" at bounding box center [641, 303] width 363 height 17
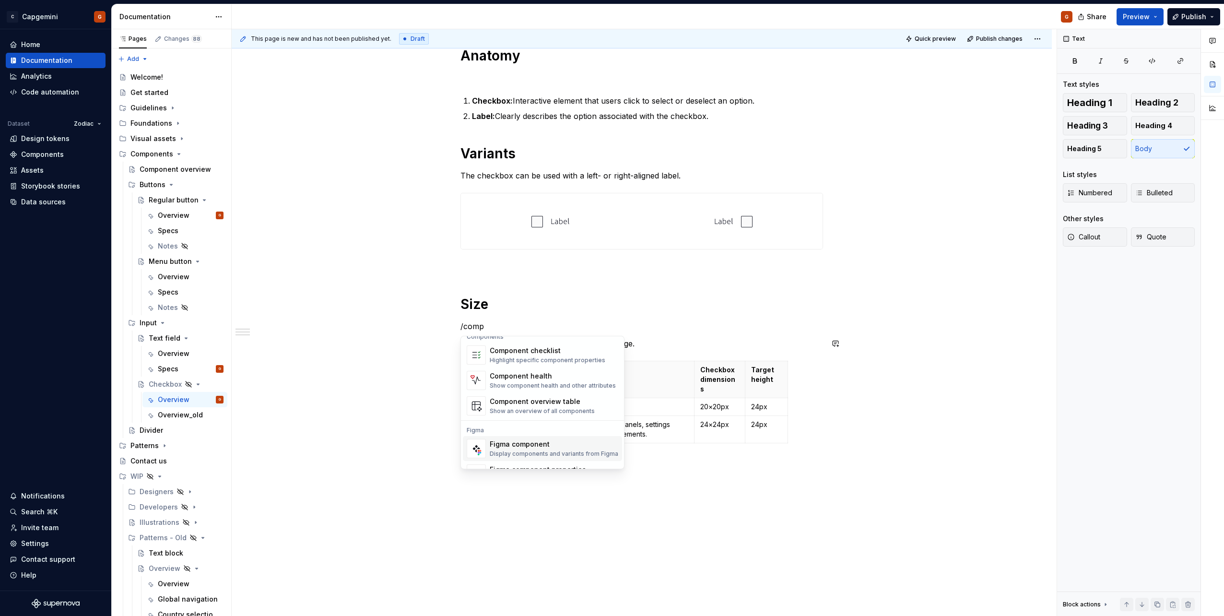
scroll to position [29, 0]
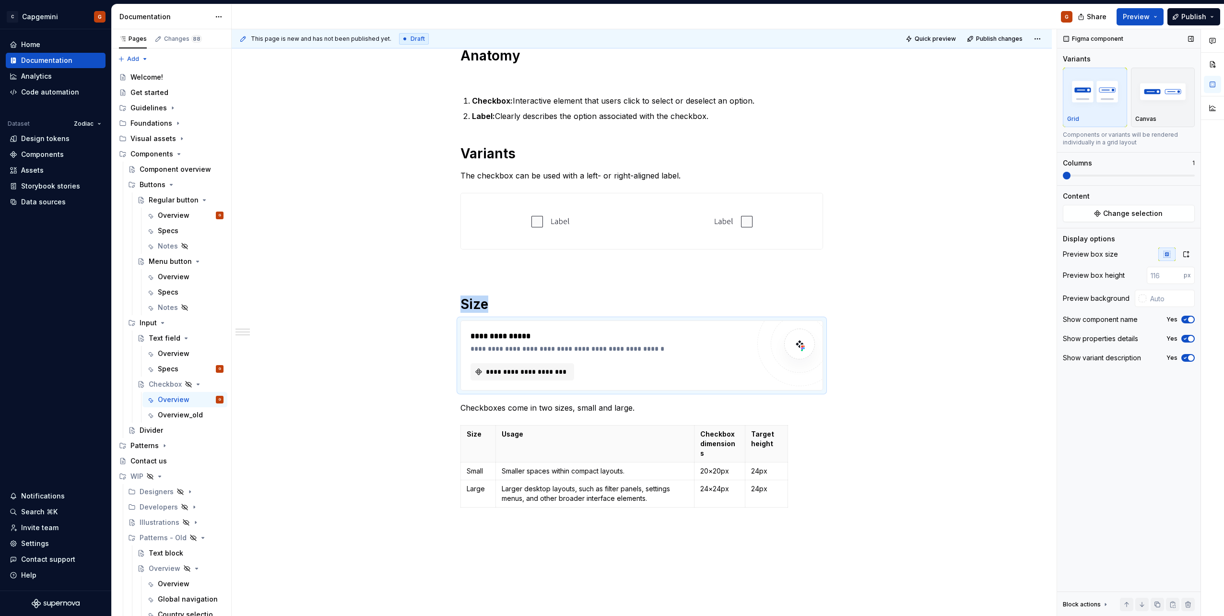
type textarea "*"
click at [1133, 215] on span "Change selection" at bounding box center [1132, 214] width 59 height 10
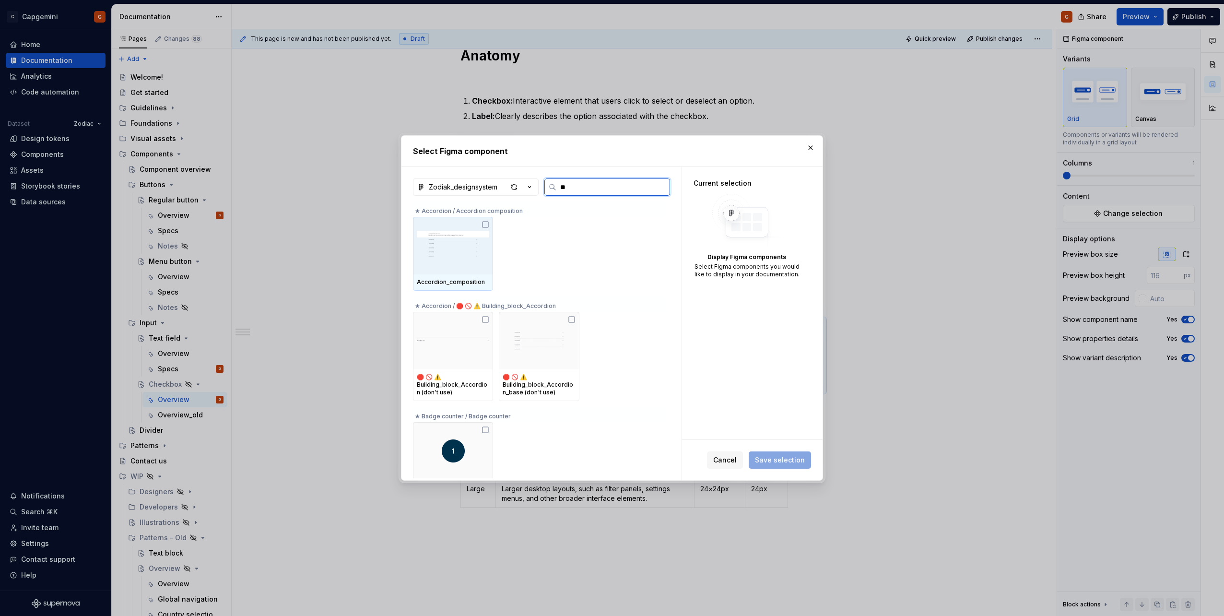
type input "***"
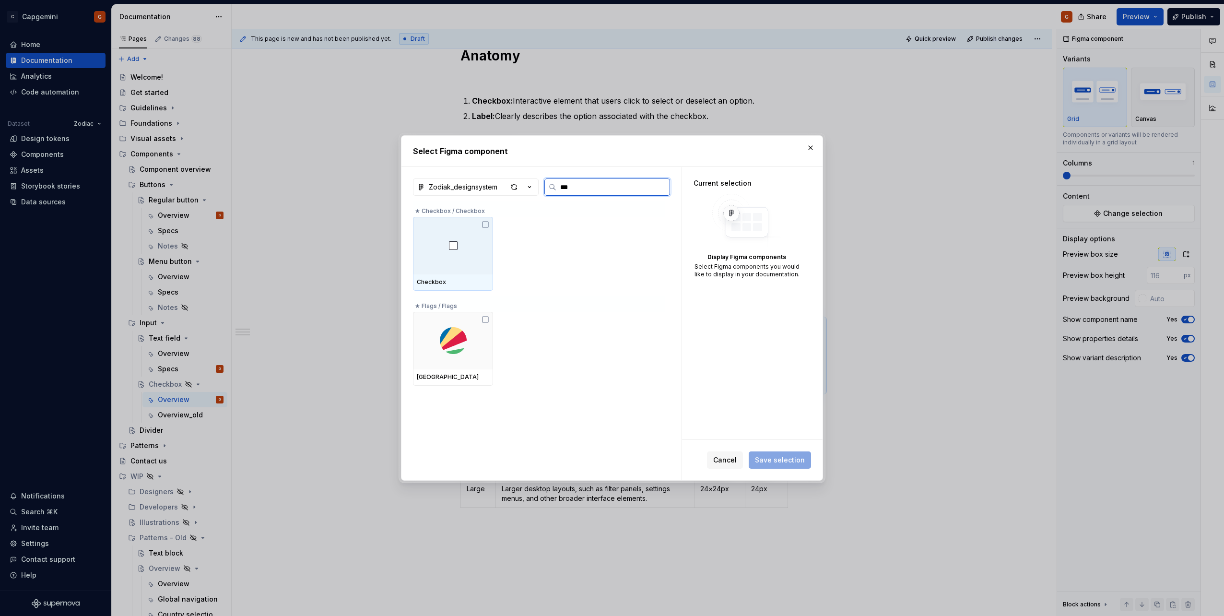
click at [478, 243] on div at bounding box center [453, 246] width 80 height 58
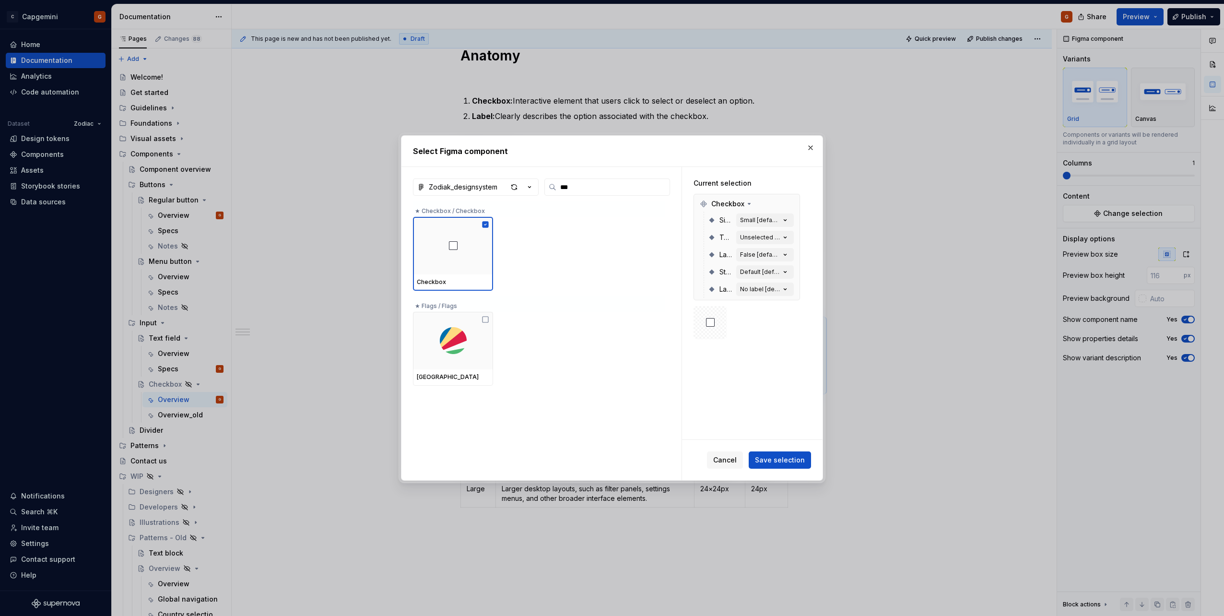
click at [790, 455] on span "Save selection" at bounding box center [780, 460] width 50 height 10
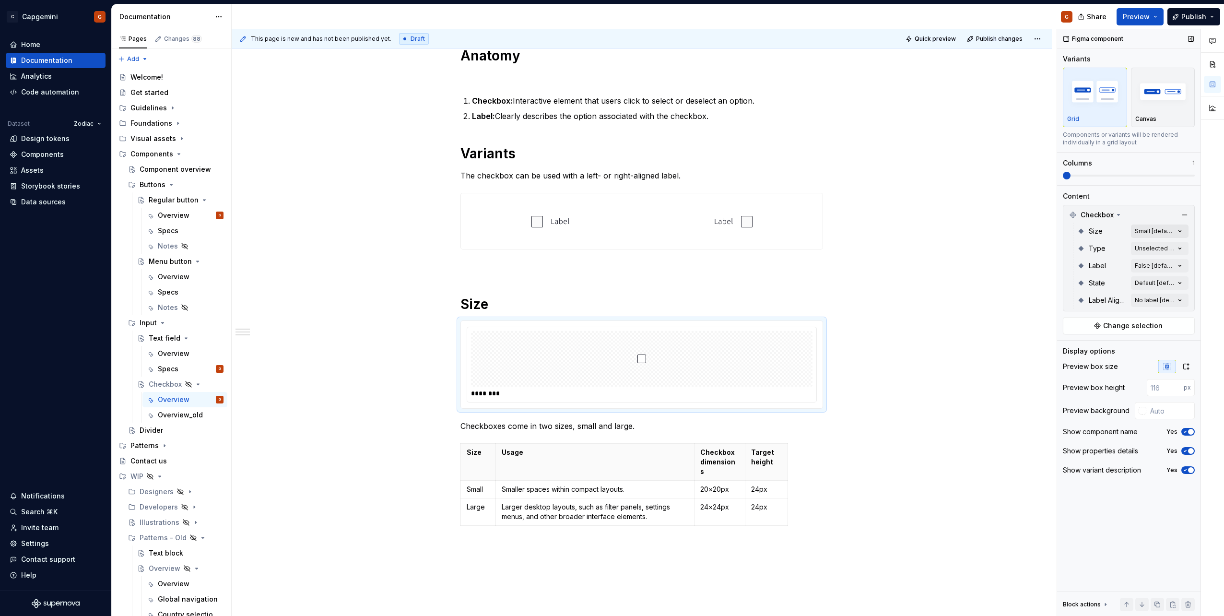
click at [1156, 229] on div "Comments Open comments No comments yet Select ‘Comment’ from the block context …" at bounding box center [1140, 322] width 167 height 587
click at [1096, 276] on div "Small Default" at bounding box center [1123, 277] width 117 height 10
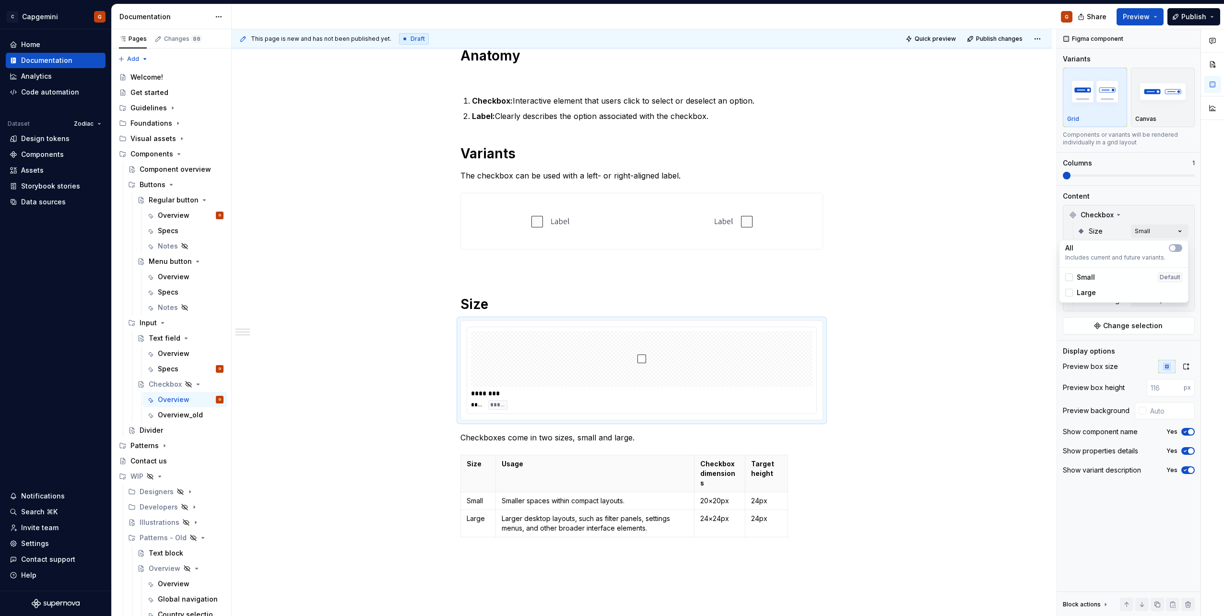
click at [1090, 292] on span "Large" at bounding box center [1086, 293] width 19 height 10
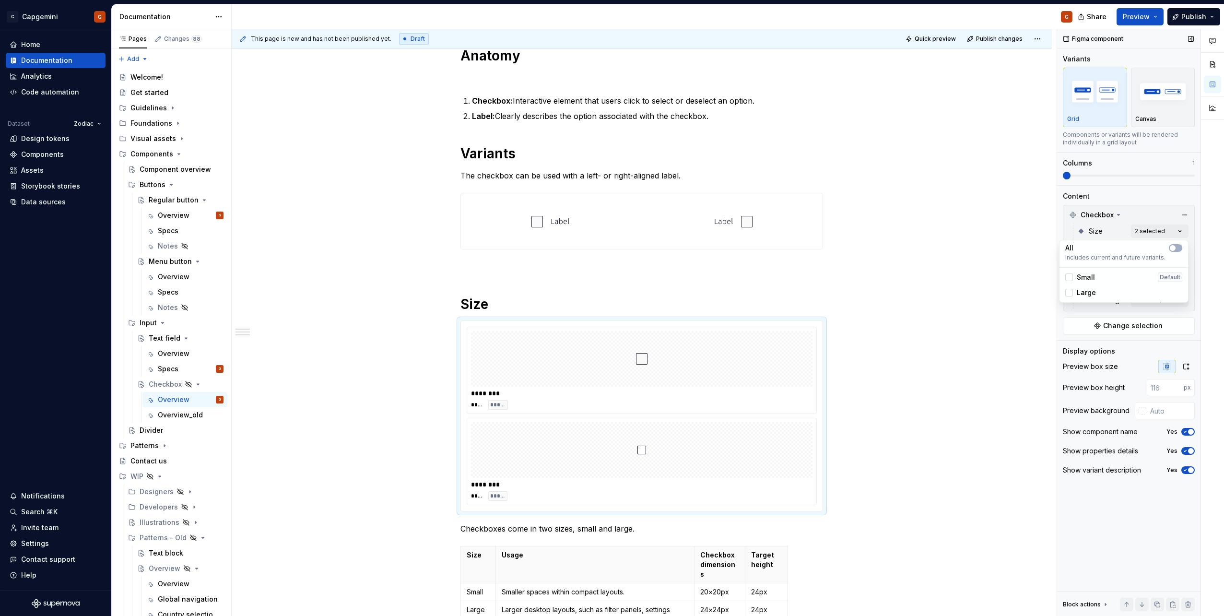
click at [1134, 314] on div "Comments Open comments No comments yet Select ‘Comment’ from the block context …" at bounding box center [1140, 322] width 167 height 587
drag, startPoint x: 1134, startPoint y: 314, endPoint x: 1129, endPoint y: 273, distance: 40.6
click at [1129, 273] on div "Label False [default]" at bounding box center [1132, 265] width 111 height 17
click at [1138, 269] on div "Comments Open comments No comments yet Select ‘Comment’ from the block context …" at bounding box center [1140, 322] width 167 height 587
click at [1089, 311] on span "True" at bounding box center [1084, 312] width 15 height 10
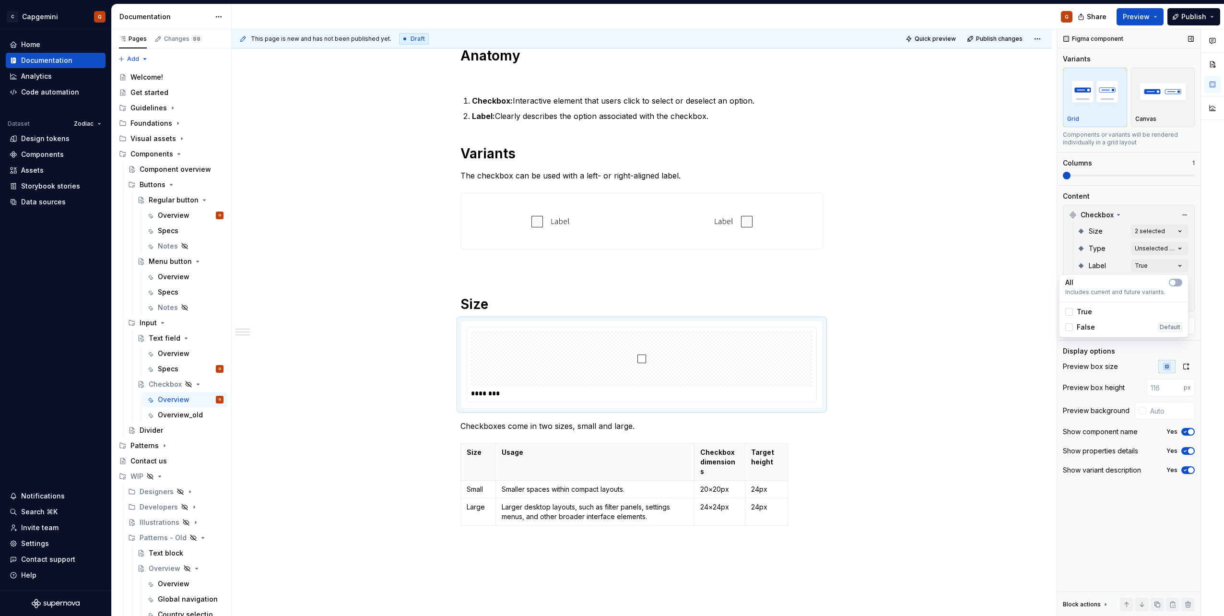
click at [1125, 527] on div "Comments Open comments No comments yet Select ‘Comment’ from the block context …" at bounding box center [1140, 322] width 167 height 587
click at [1148, 305] on div "Comments Open comments No comments yet Select ‘Comment’ from the block context …" at bounding box center [1140, 322] width 167 height 587
click at [1090, 377] on span "Right" at bounding box center [1085, 377] width 17 height 10
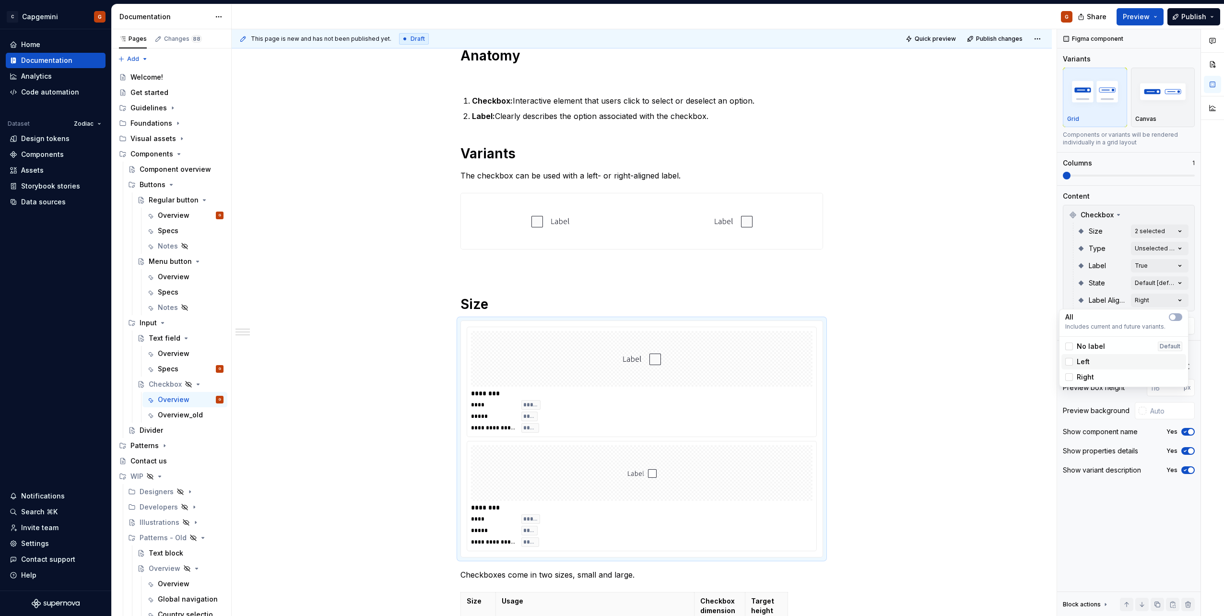
click at [1092, 368] on div "Left" at bounding box center [1124, 361] width 125 height 15
click at [1091, 376] on span "Right" at bounding box center [1085, 377] width 17 height 10
click at [1146, 507] on div "Comments Open comments No comments yet Select ‘Comment’ from the block context …" at bounding box center [1140, 322] width 167 height 587
click at [1095, 178] on span at bounding box center [1129, 176] width 132 height 8
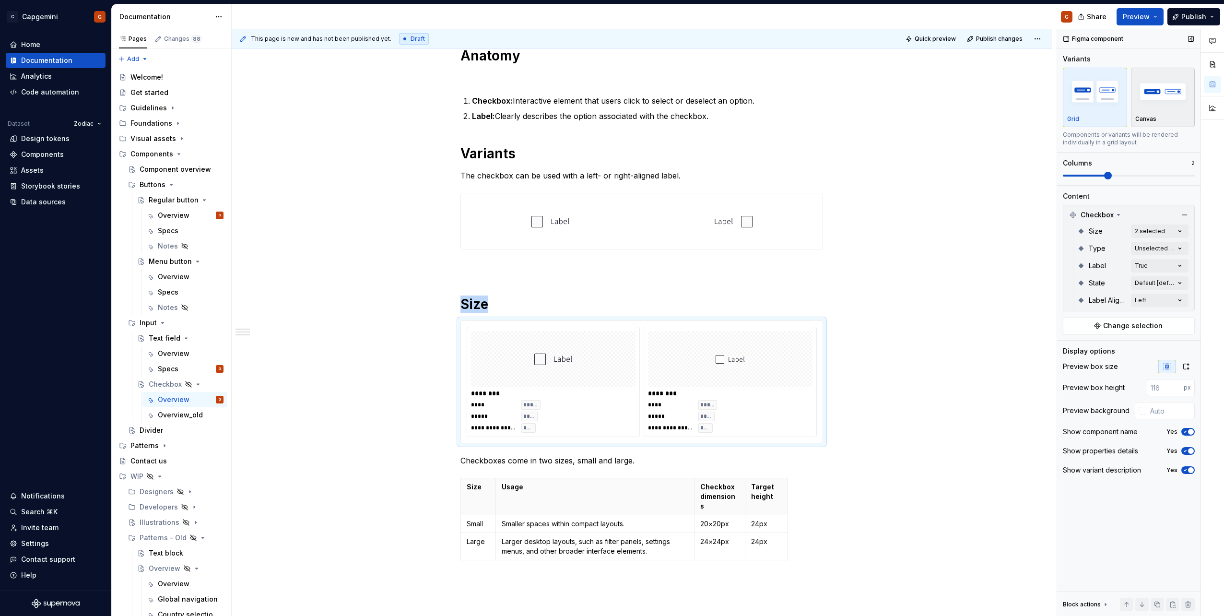
click at [1166, 113] on div "Canvas" at bounding box center [1163, 97] width 56 height 51
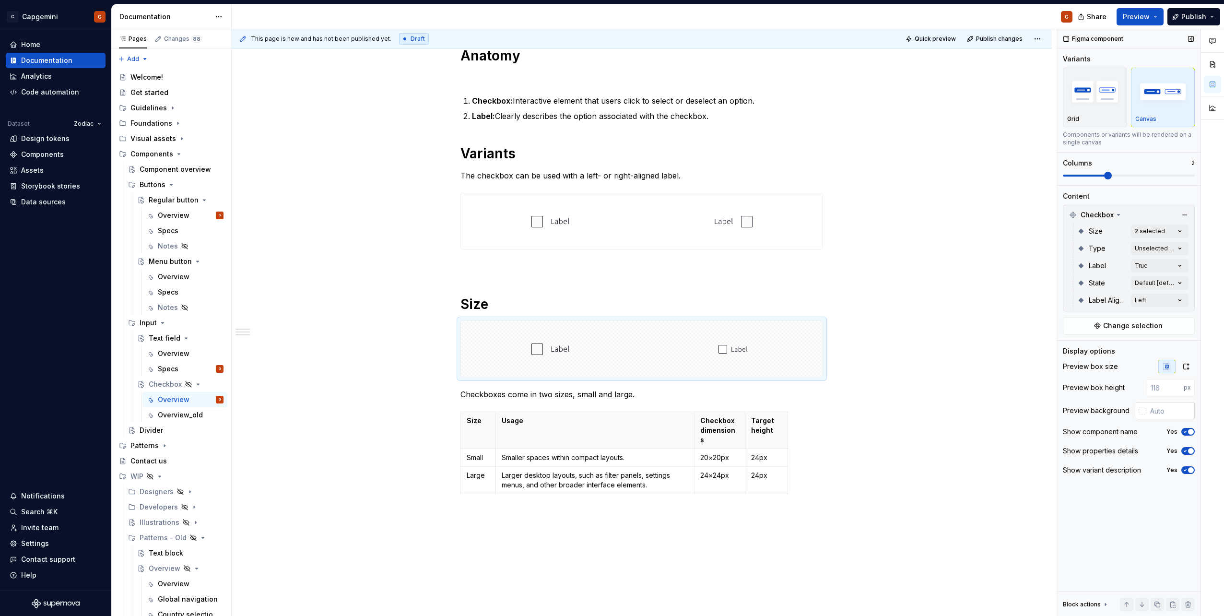
click at [1163, 407] on input "text" at bounding box center [1170, 410] width 48 height 17
type input "#FFFFFF"
type button "on"
click at [1185, 366] on icon "button" at bounding box center [1186, 367] width 8 height 8
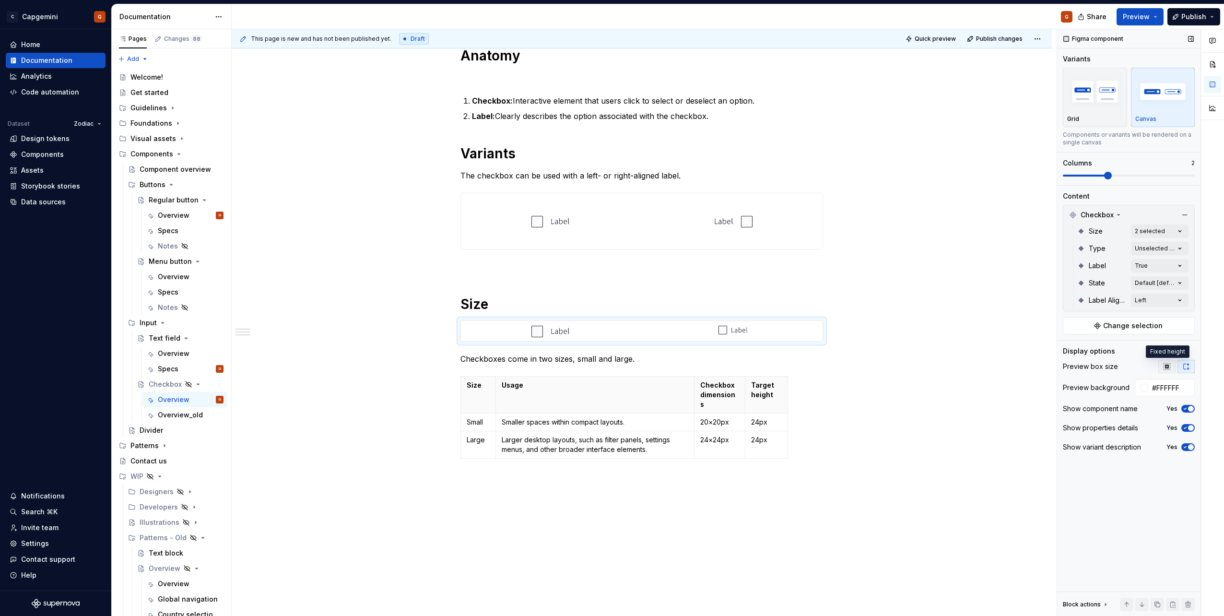
click at [1168, 371] on button "button" at bounding box center [1166, 366] width 17 height 13
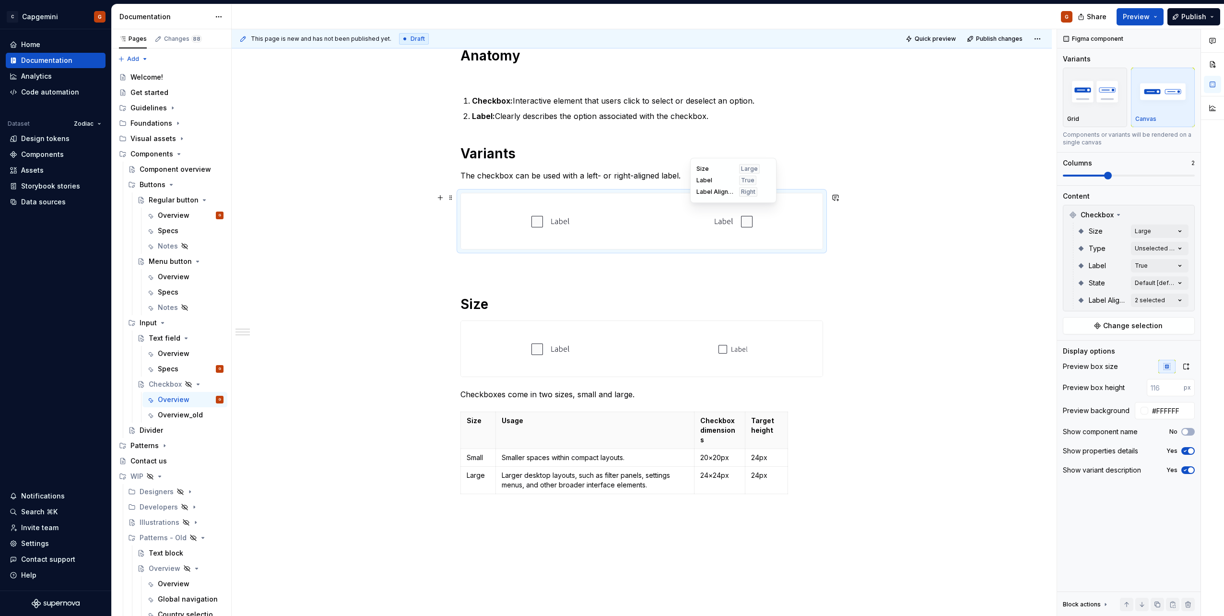
click at [683, 237] on div at bounding box center [733, 221] width 179 height 56
click at [698, 339] on div at bounding box center [733, 349] width 179 height 56
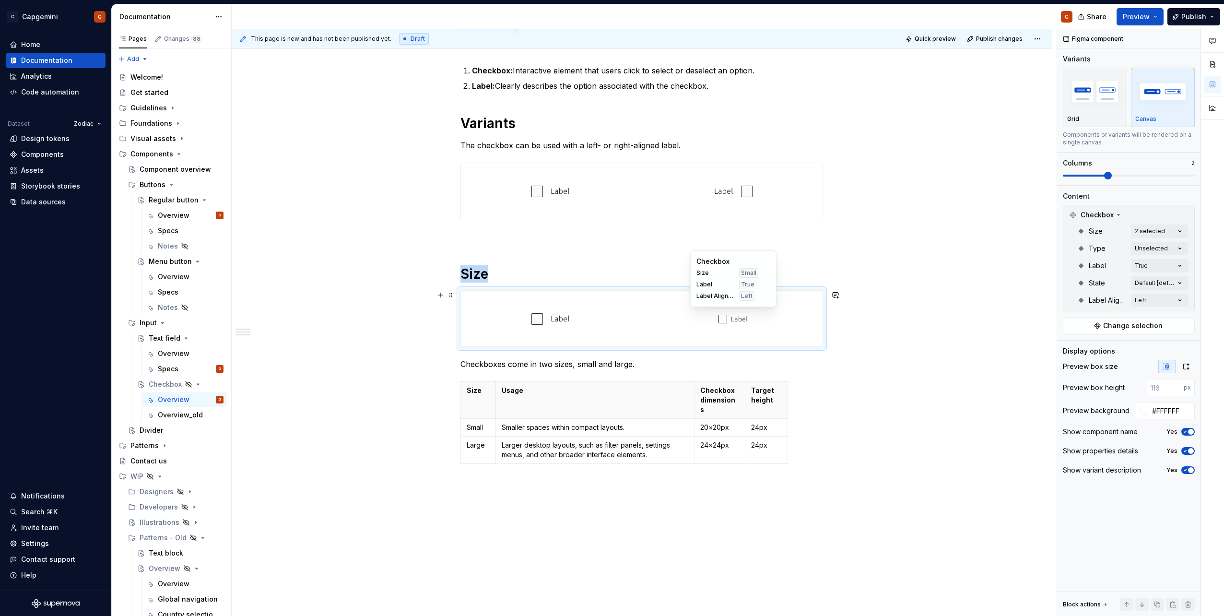
scroll to position [478, 0]
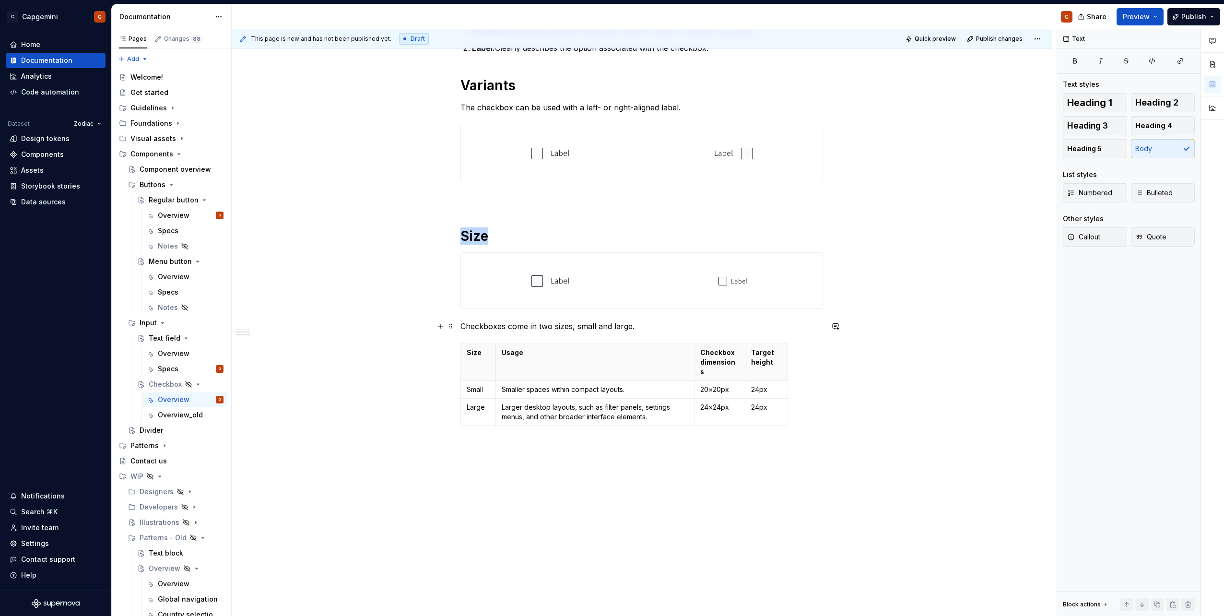
click at [644, 327] on p "Checkboxes come in two sizes, small and large." at bounding box center [641, 326] width 363 height 12
click at [640, 330] on p "Checkboxes come in two sizes, small and large." at bounding box center [641, 326] width 363 height 12
click at [550, 320] on div "**********" at bounding box center [641, 70] width 363 height 719
click at [665, 318] on div "**********" at bounding box center [641, 70] width 363 height 719
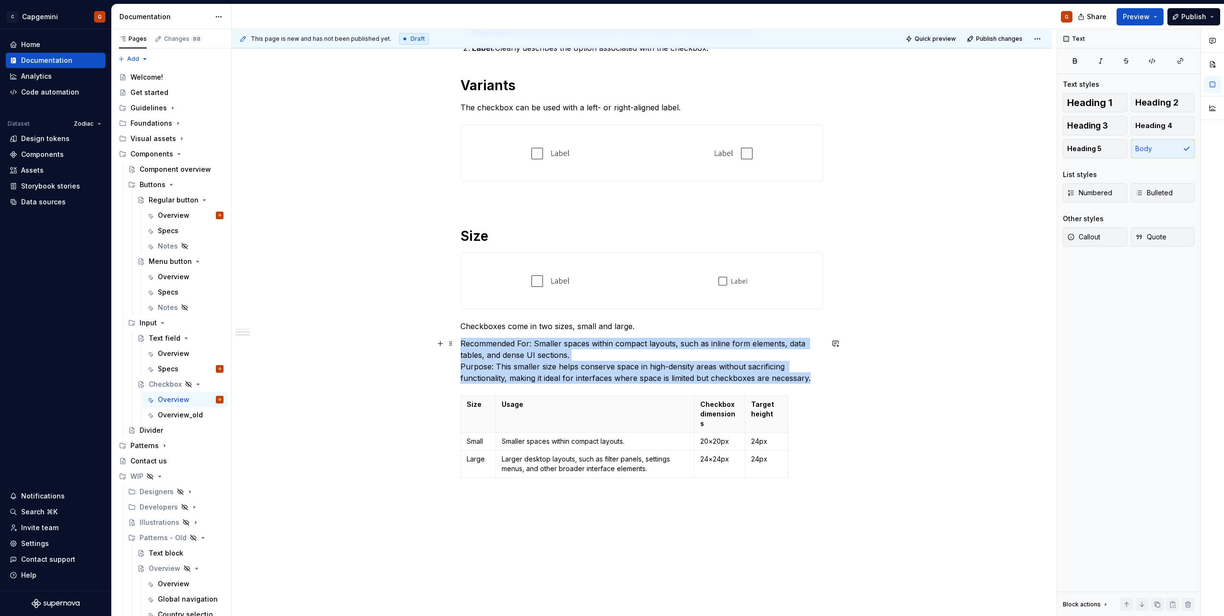
click at [815, 368] on p "Recommended For: Smaller spaces within compact layouts, such as inline form ele…" at bounding box center [641, 361] width 363 height 46
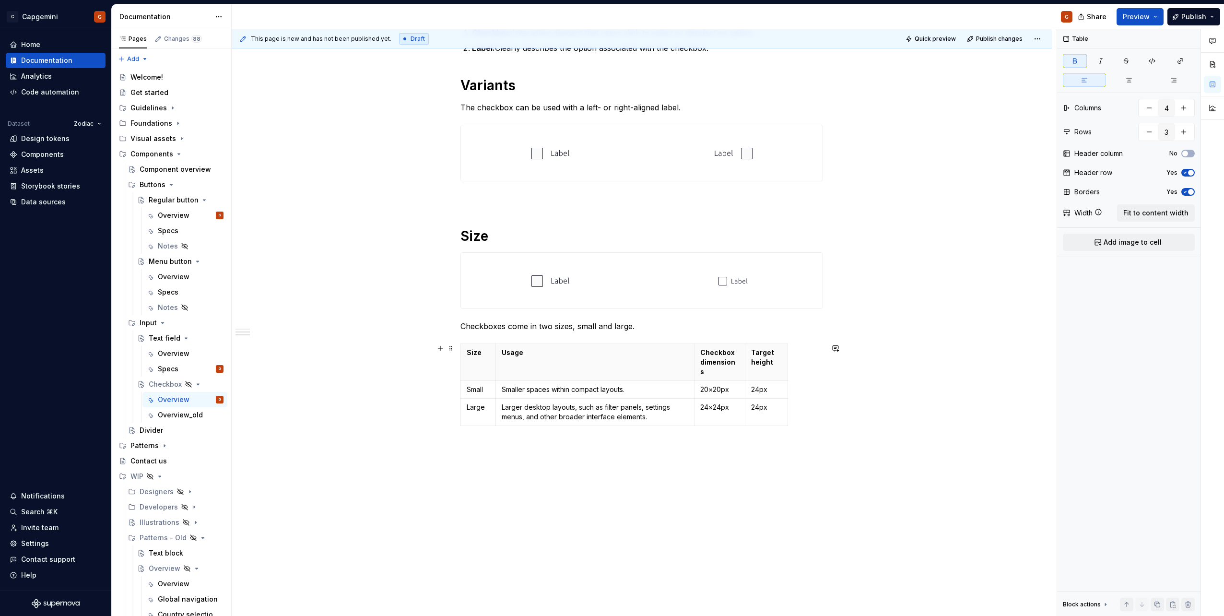
click at [791, 369] on div "Size Usage Checkbox dimensions Target height Small Smaller spaces within compac…" at bounding box center [641, 386] width 363 height 86
click at [678, 337] on div "**********" at bounding box center [641, 70] width 363 height 719
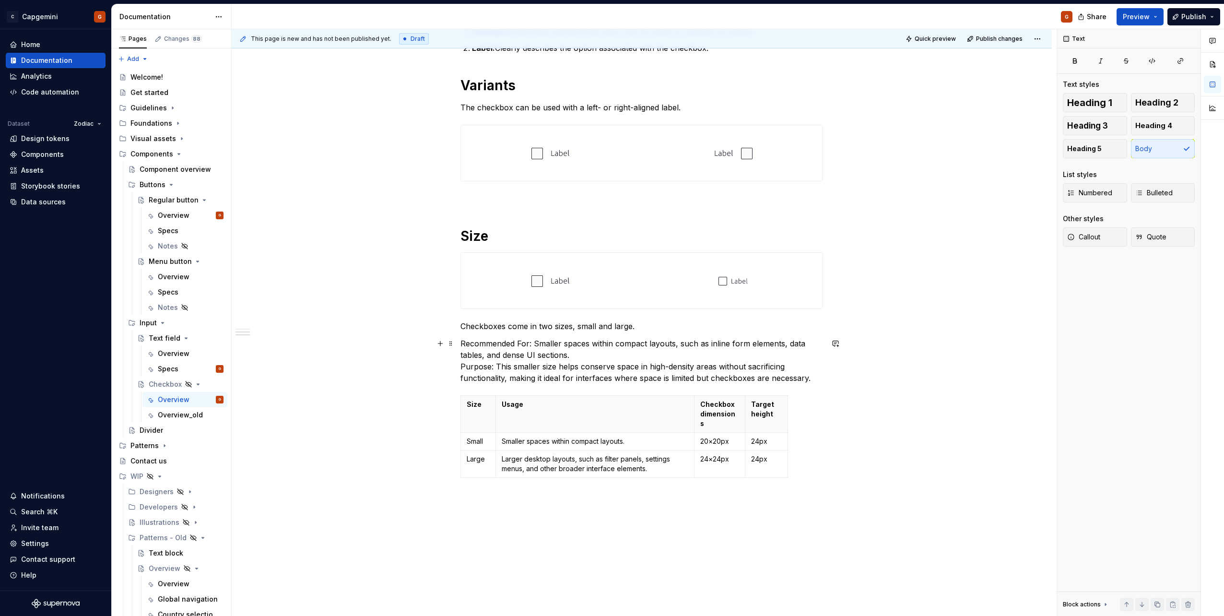
click at [821, 377] on p "Recommended For: Smaller spaces within compact layouts, such as inline form ele…" at bounding box center [641, 361] width 363 height 46
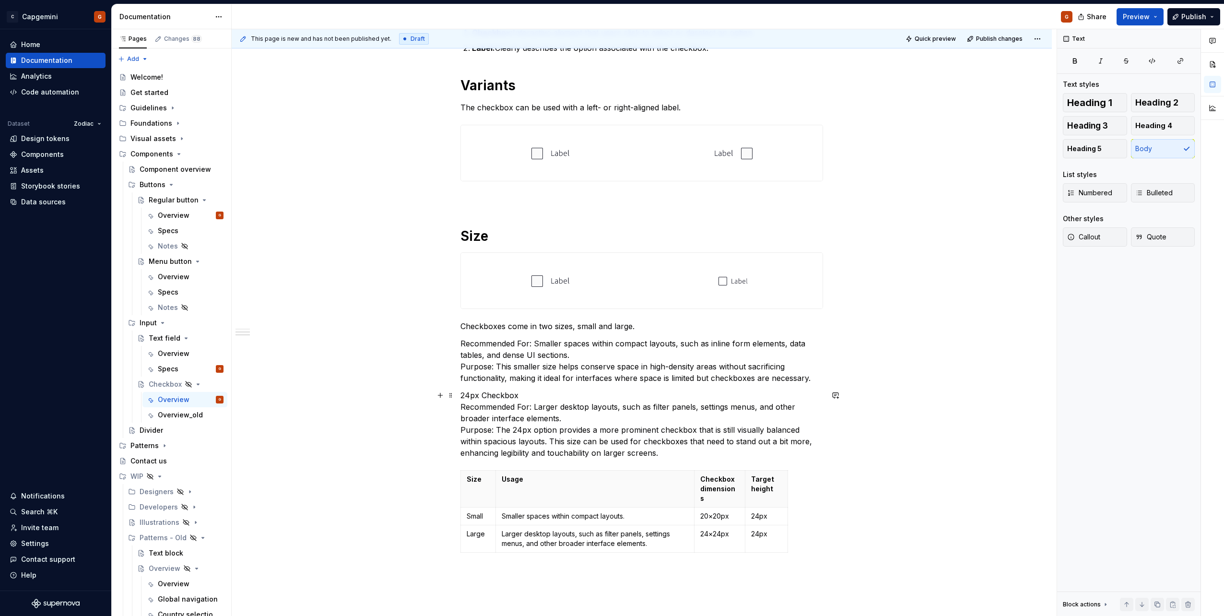
click at [493, 393] on p "24px Checkbox Recommended For: Larger desktop layouts, such as filter panels, s…" at bounding box center [641, 423] width 363 height 69
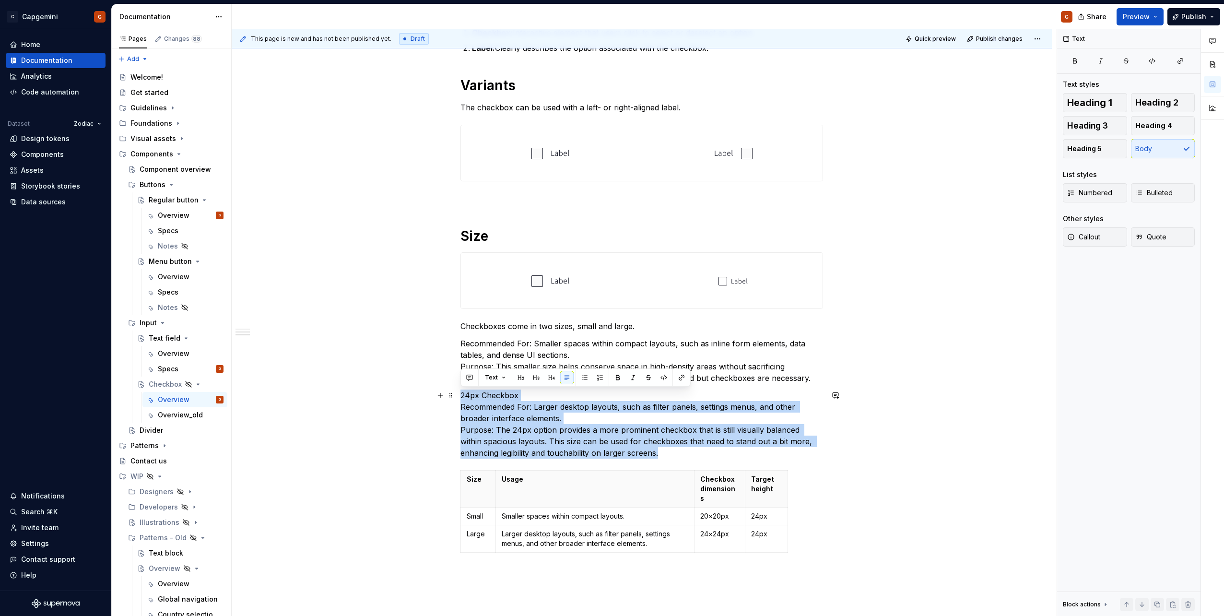
click at [493, 393] on p "24px Checkbox Recommended For: Larger desktop layouts, such as filter panels, s…" at bounding box center [641, 423] width 363 height 69
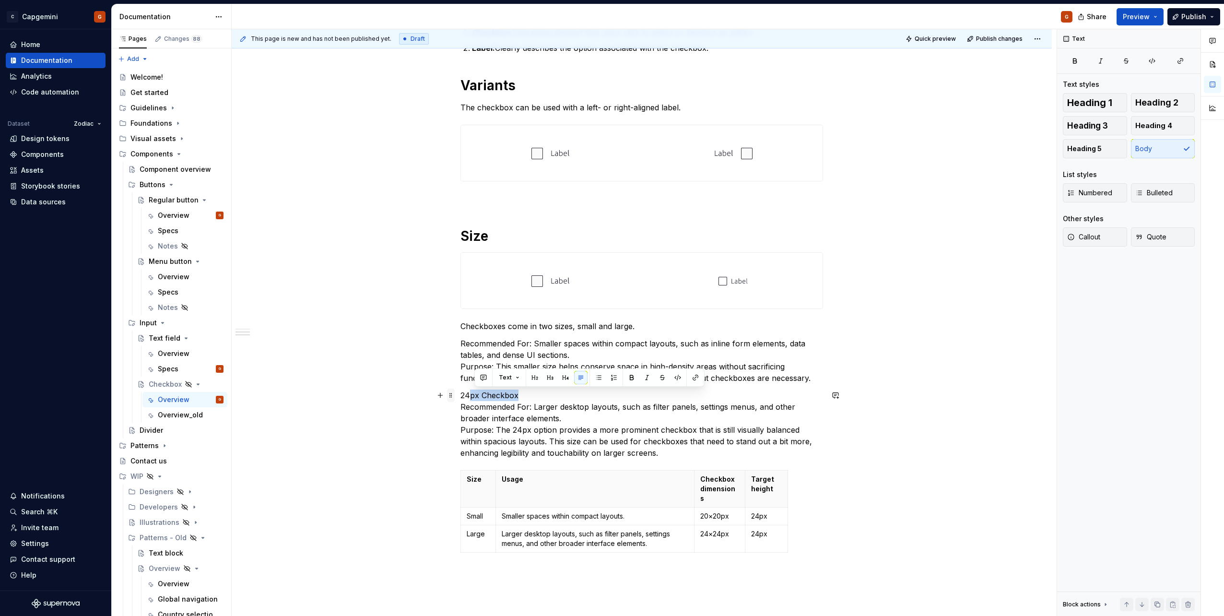
drag, startPoint x: 520, startPoint y: 393, endPoint x: 450, endPoint y: 394, distance: 70.0
click at [460, 394] on div "**********" at bounding box center [641, 139] width 363 height 857
click at [462, 347] on p "Recommended For: Smaller spaces within compact layouts, such as inline form ele…" at bounding box center [641, 361] width 363 height 46
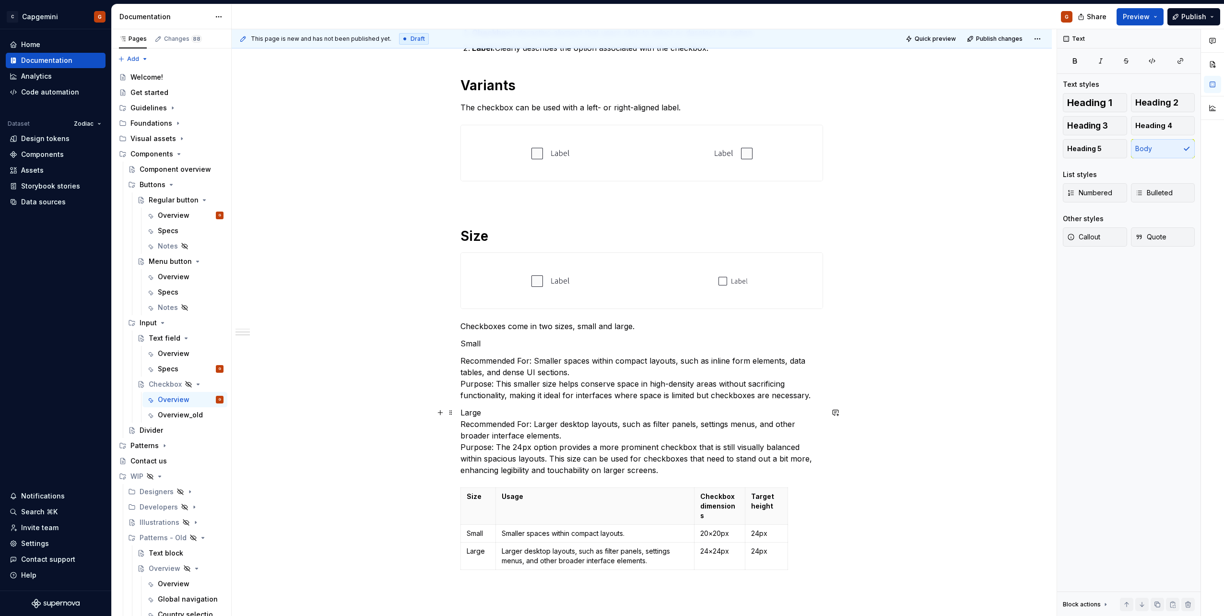
click at [558, 431] on p "Large Recommended For: Larger desktop layouts, such as filter panels, settings …" at bounding box center [641, 441] width 363 height 69
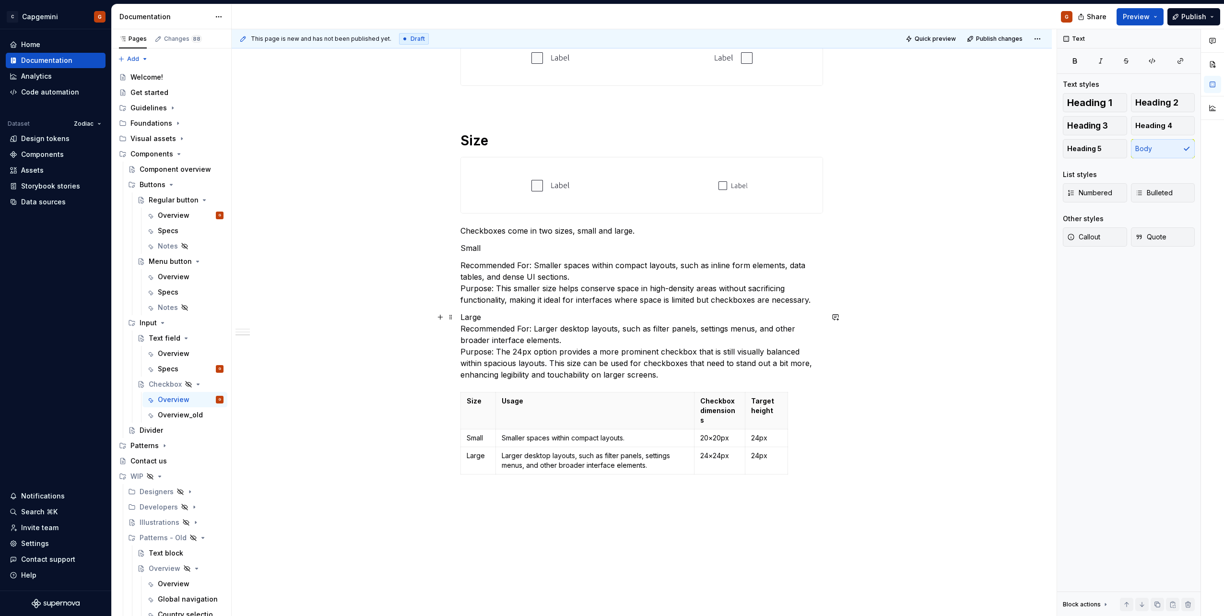
scroll to position [574, 0]
click at [523, 295] on p "Recommended For: Smaller spaces within compact layouts, such as inline form ele…" at bounding box center [641, 282] width 363 height 46
click at [538, 330] on p "Large Recommended For: Larger desktop layouts, such as filter panels, settings …" at bounding box center [641, 345] width 363 height 69
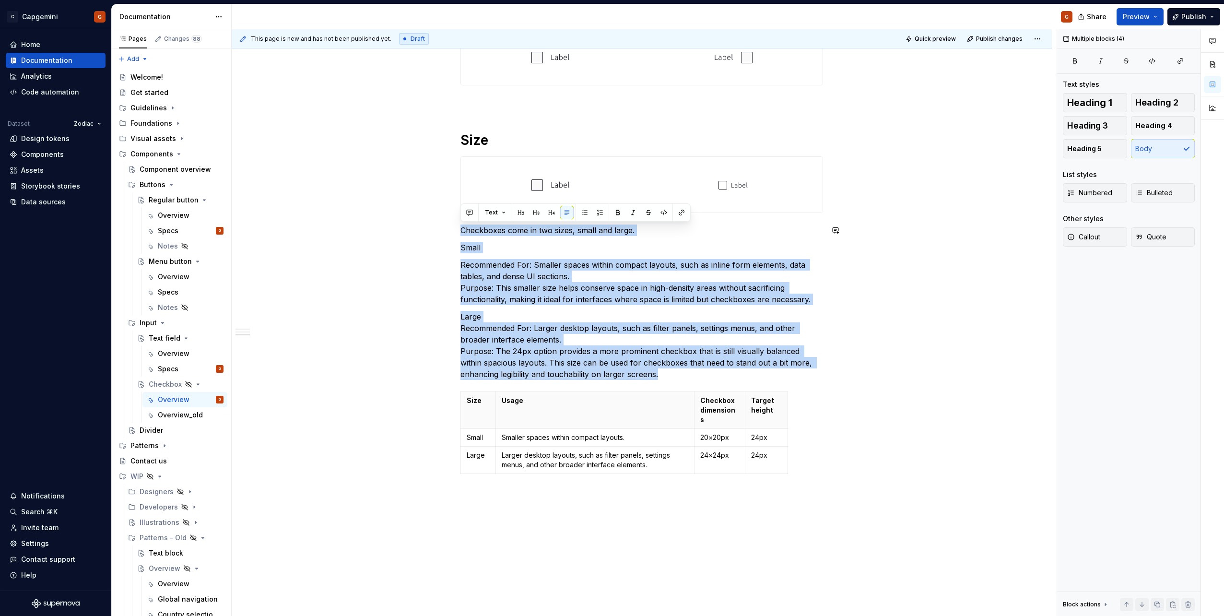
drag, startPoint x: 587, startPoint y: 353, endPoint x: 460, endPoint y: 224, distance: 181.1
click at [460, 224] on div "**********" at bounding box center [642, 133] width 820 height 1082
copy div "Checkboxes come in two sizes, small and large. Small Recommended For: Smaller s…"
click at [542, 279] on p "Recommended For: Smaller spaces within compact layouts, such as inline form ele…" at bounding box center [641, 282] width 363 height 46
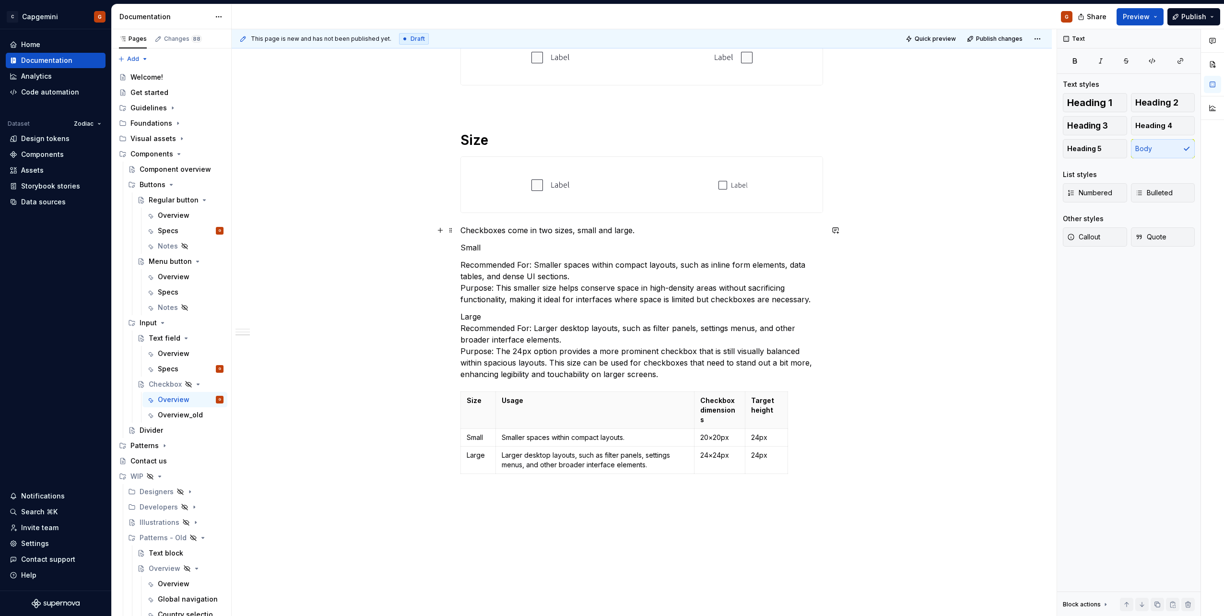
click at [462, 230] on p "Checkboxes come in two sizes, small and large." at bounding box center [641, 230] width 363 height 12
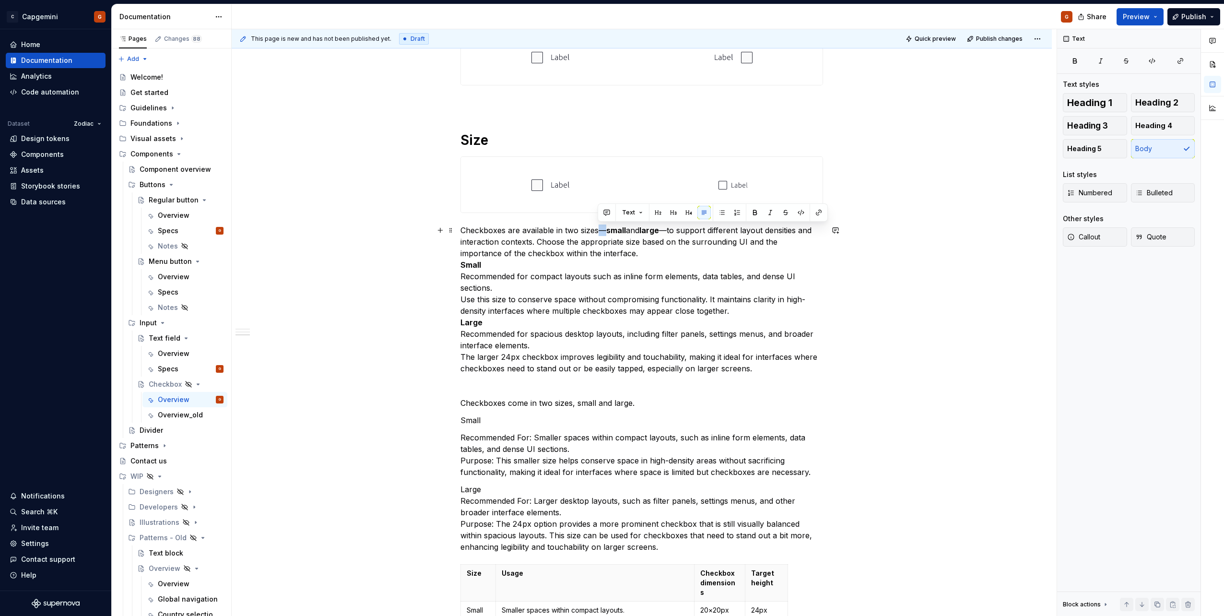
drag, startPoint x: 600, startPoint y: 231, endPoint x: 606, endPoint y: 231, distance: 6.2
click at [606, 231] on p "Checkboxes are available in two sizes— small and large —to support different la…" at bounding box center [641, 299] width 363 height 150
click at [535, 261] on p "Checkboxes are available in two sizes— small and large —to support different la…" at bounding box center [641, 299] width 363 height 150
click at [507, 269] on p "Checkboxes are available in two sizes— small and large —to support different la…" at bounding box center [641, 299] width 363 height 150
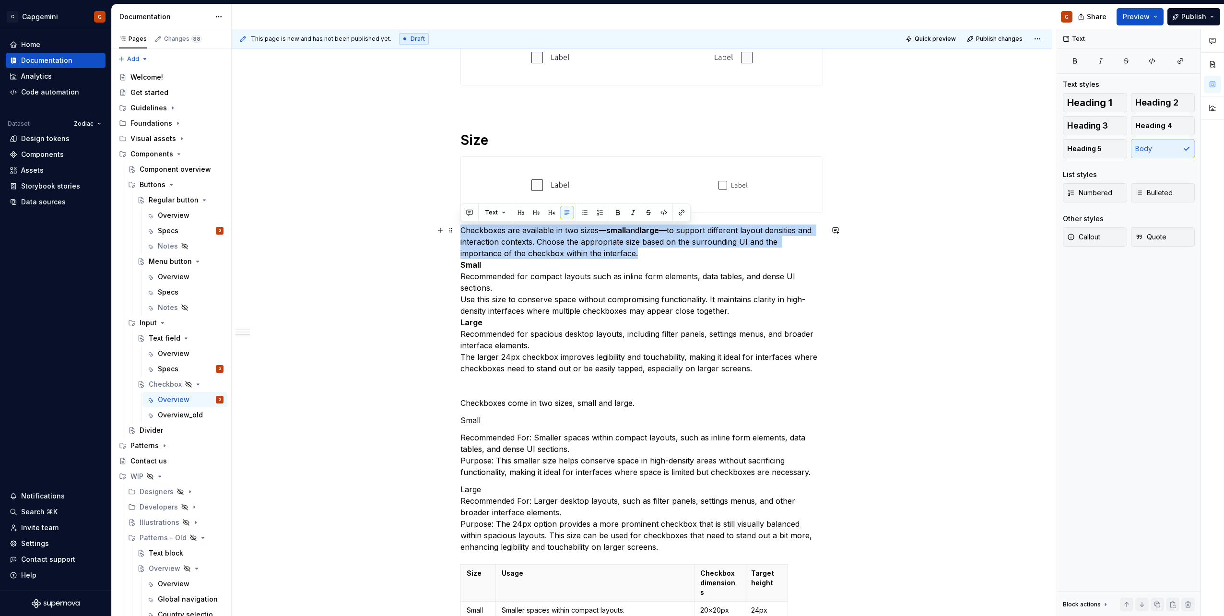
drag, startPoint x: 604, startPoint y: 249, endPoint x: 462, endPoint y: 228, distance: 143.5
click at [462, 228] on p "Checkboxes are available in two sizes— small and large —to support different la…" at bounding box center [641, 299] width 363 height 150
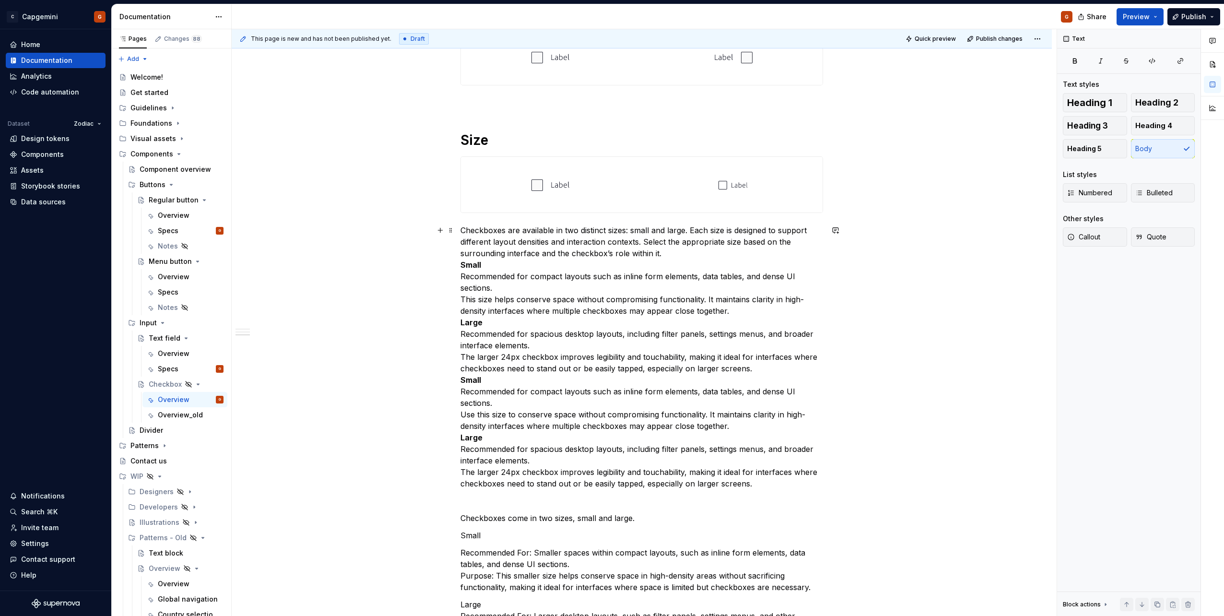
click at [680, 248] on p "Checkboxes are available in two distinct sizes: small and large. Each size is d…" at bounding box center [641, 356] width 363 height 265
click at [588, 231] on p "Checkboxes are available in two distinct sizes: small and large. Each size is d…" at bounding box center [641, 356] width 363 height 265
click at [681, 256] on p "Checkboxes are available in two sizes: small and large. Each size is designed t…" at bounding box center [641, 356] width 363 height 265
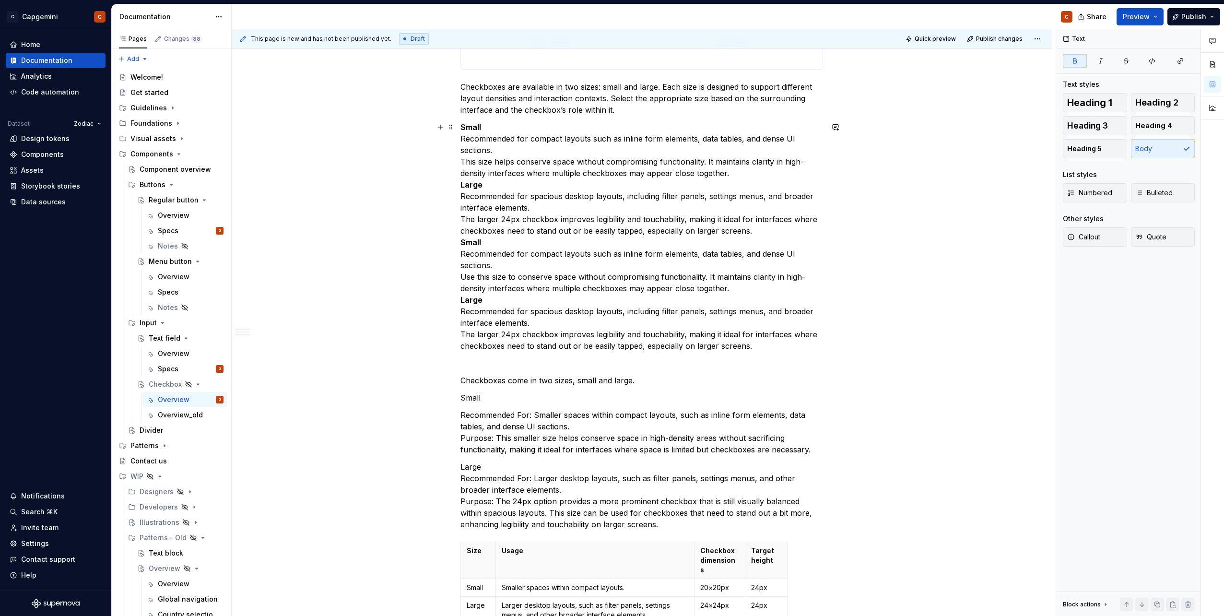
scroll to position [718, 0]
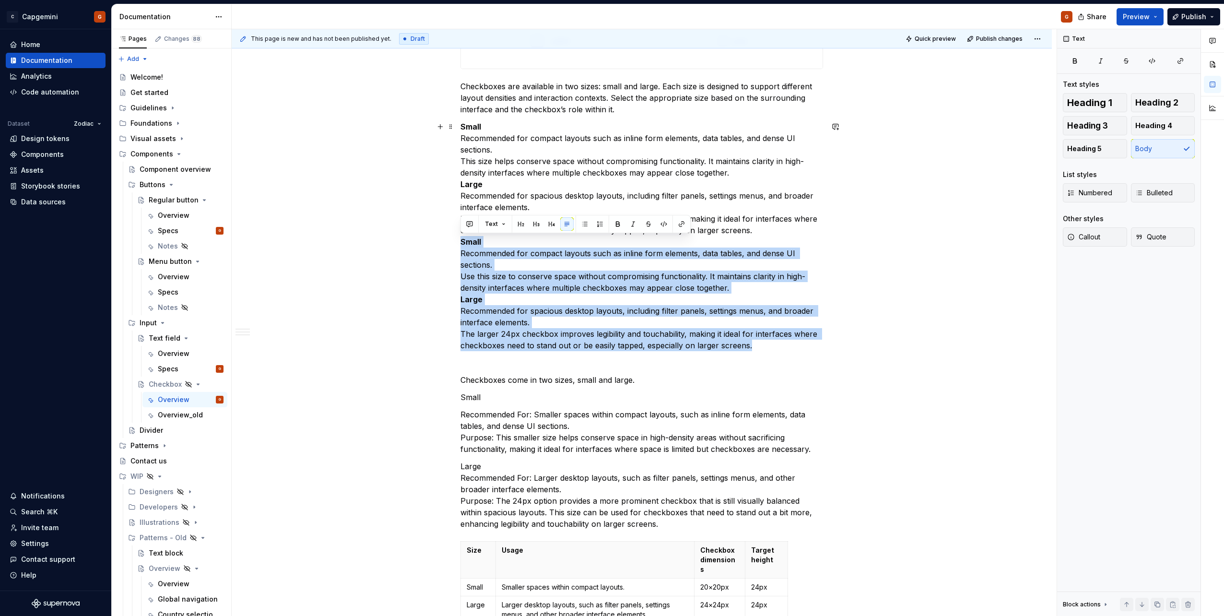
drag, startPoint x: 462, startPoint y: 241, endPoint x: 767, endPoint y: 343, distance: 321.6
click at [767, 343] on p "Small Recommended for compact layouts such as inline form elements, data tables…" at bounding box center [641, 236] width 363 height 230
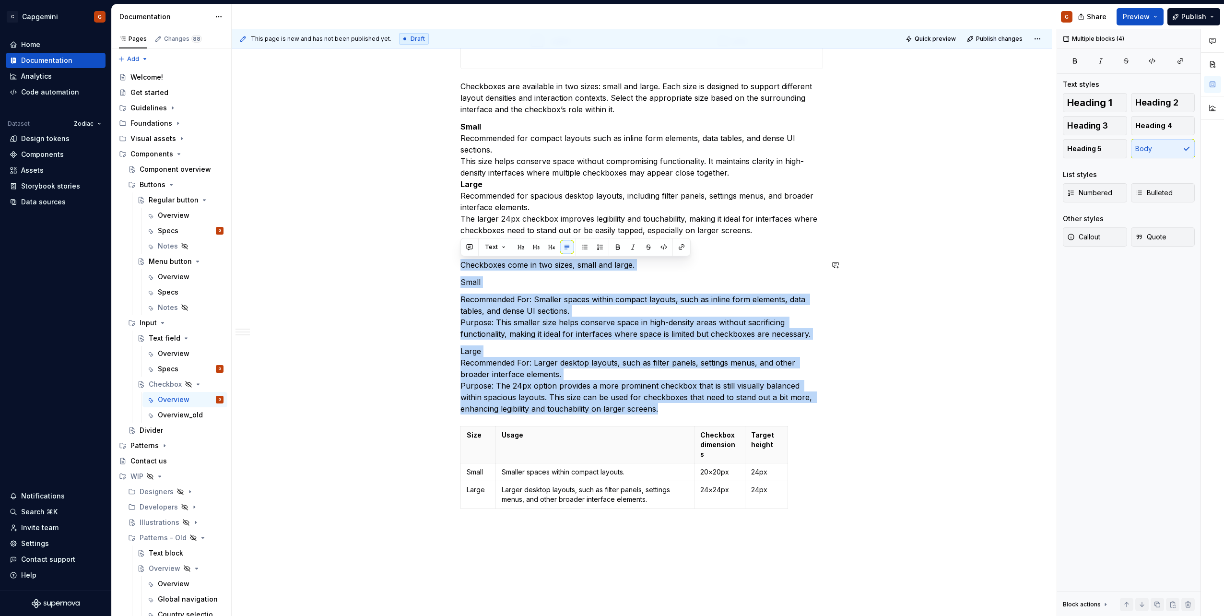
drag, startPoint x: 668, startPoint y: 408, endPoint x: 438, endPoint y: 257, distance: 274.9
click at [438, 257] on div "**********" at bounding box center [642, 78] width 820 height 1260
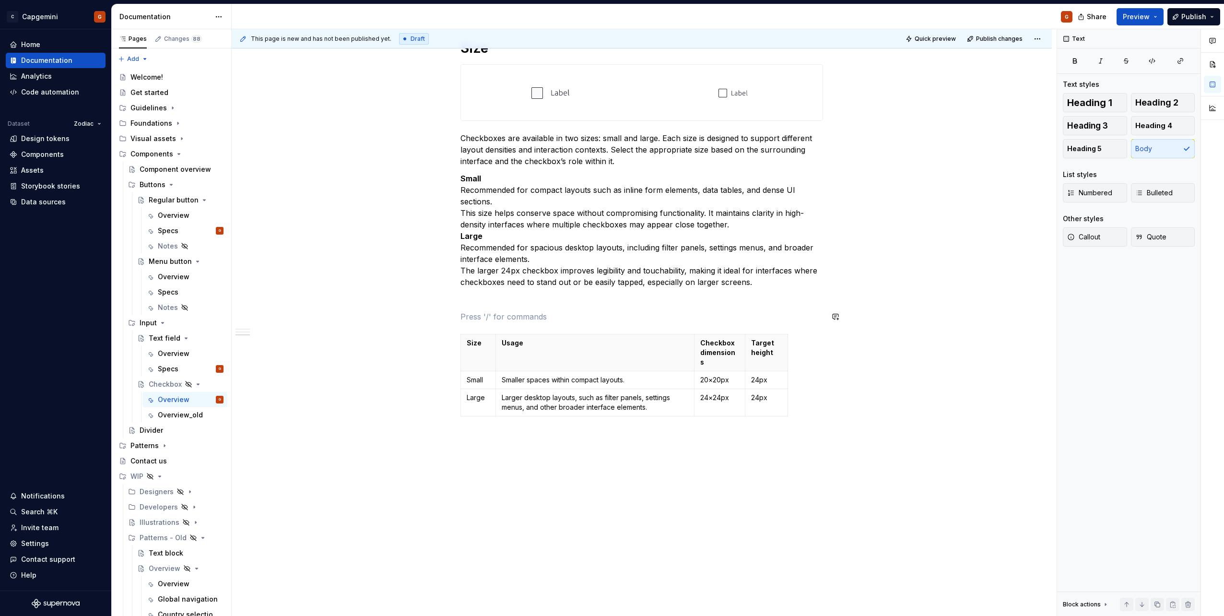
scroll to position [657, 0]
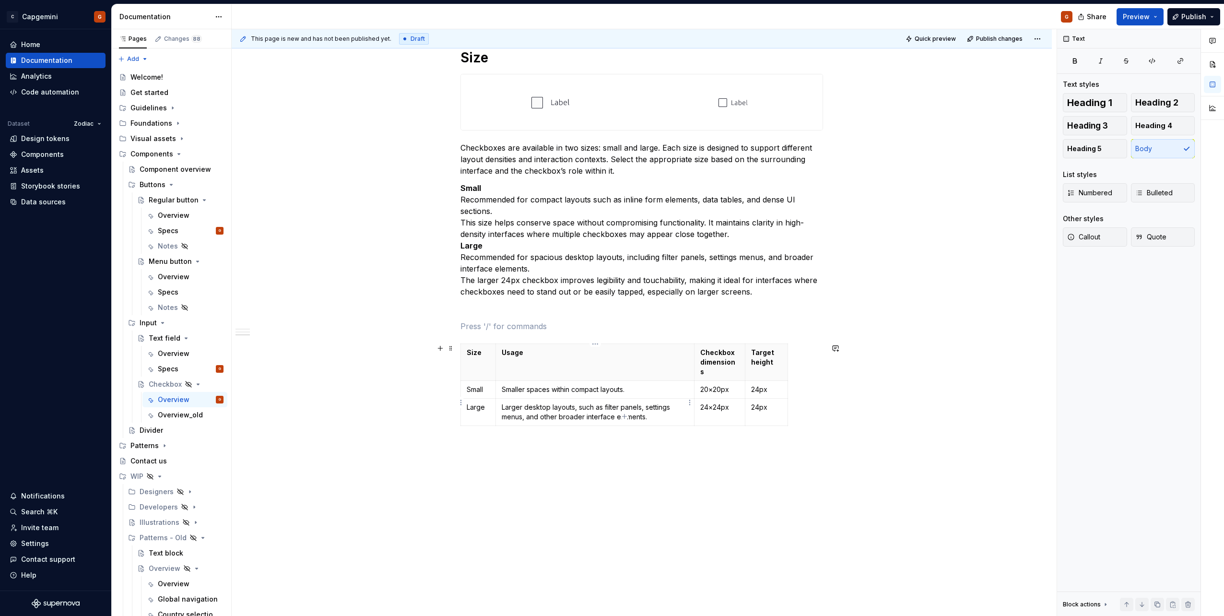
click at [583, 385] on p "Smaller spaces within compact layouts." at bounding box center [595, 390] width 187 height 10
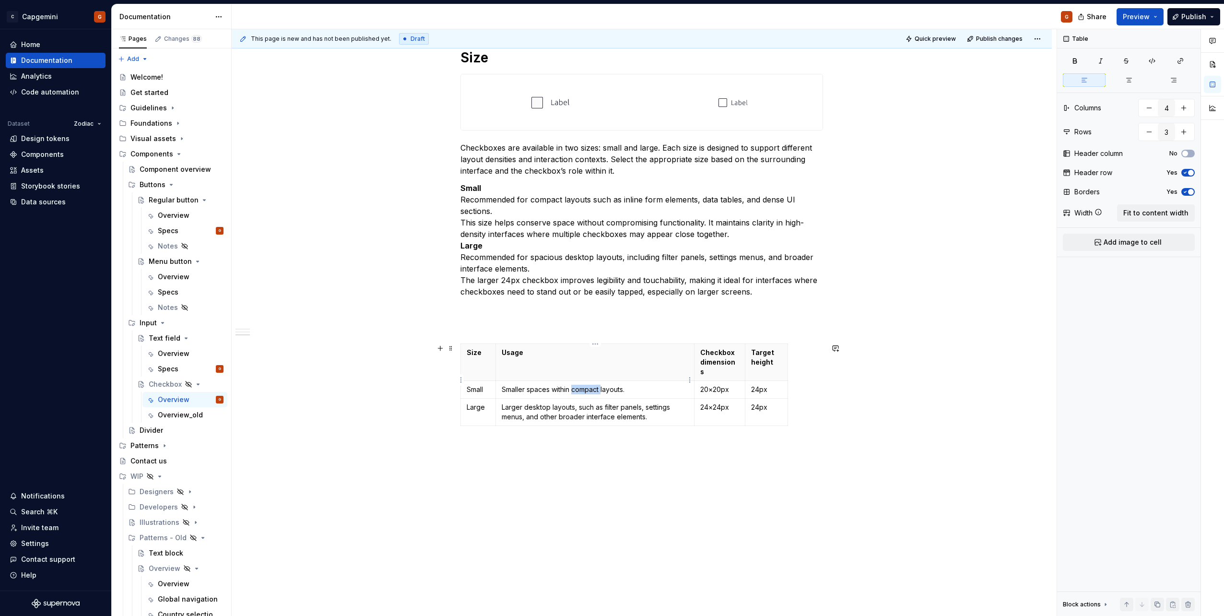
click at [583, 385] on p "Smaller spaces within compact layouts." at bounding box center [595, 390] width 187 height 10
click at [579, 381] on td "Smaller spaces within compact layouts." at bounding box center [594, 390] width 199 height 18
drag, startPoint x: 632, startPoint y: 377, endPoint x: 500, endPoint y: 375, distance: 131.4
click at [500, 381] on td "Smaller spaces within compact layouts." at bounding box center [594, 390] width 199 height 18
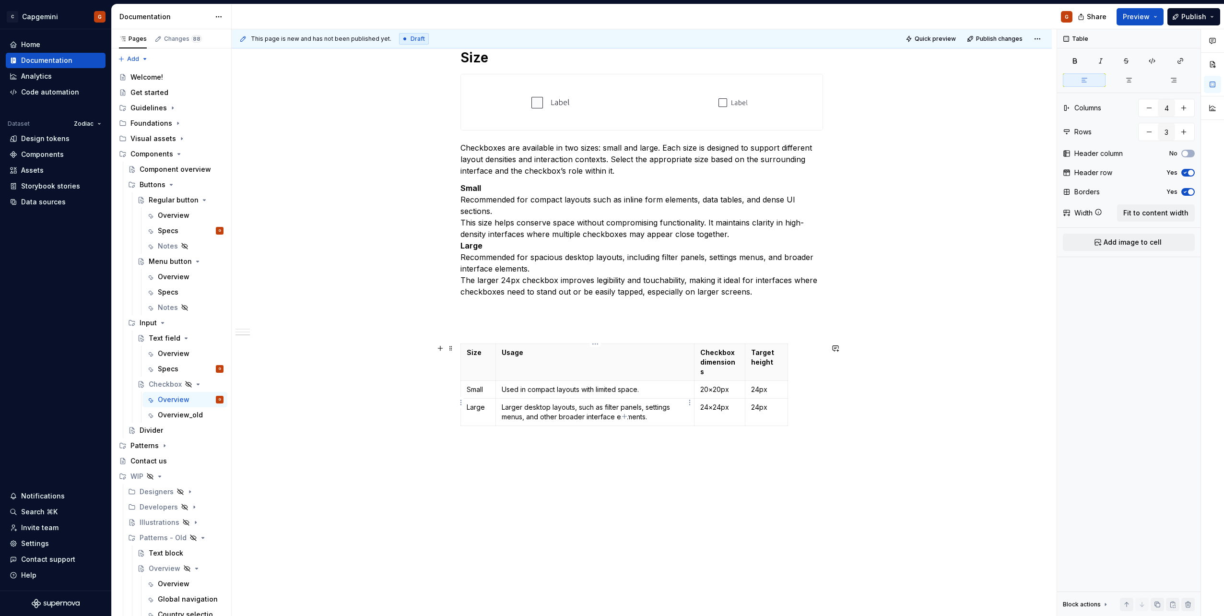
click at [577, 410] on p "Larger desktop layouts, such as filter panels, settings menus, and other broade…" at bounding box center [595, 411] width 187 height 19
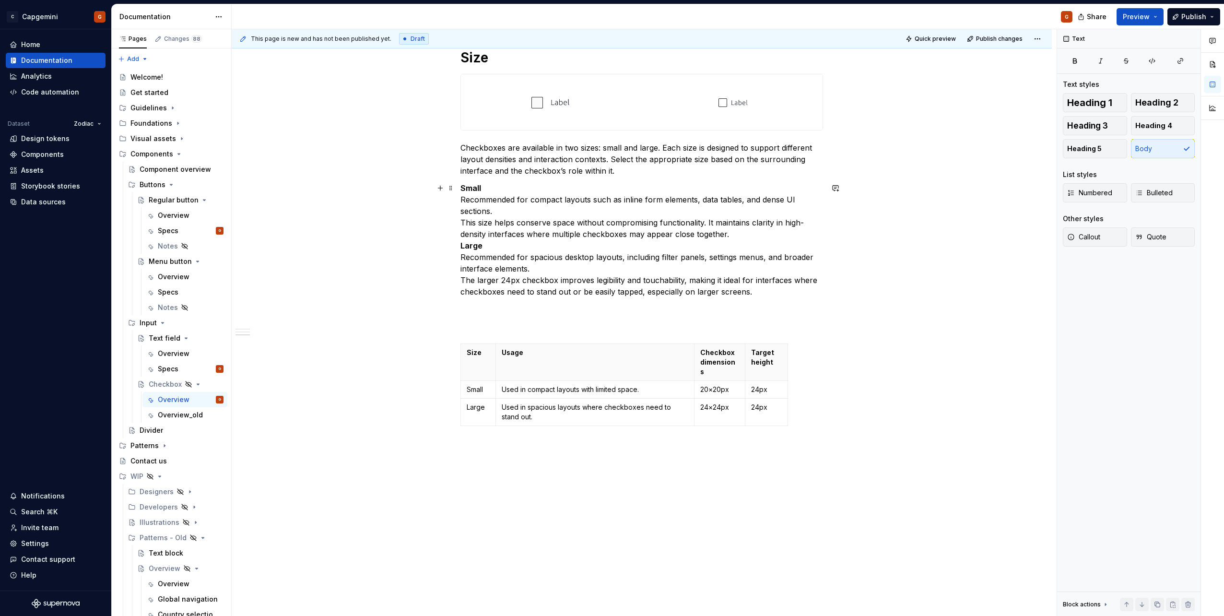
click at [708, 287] on p "Small Recommended for compact layouts such as inline form elements, data tables…" at bounding box center [641, 239] width 363 height 115
drag, startPoint x: 501, startPoint y: 282, endPoint x: 521, endPoint y: 281, distance: 20.2
click at [521, 281] on p "Small Recommended for compact layouts such as inline form elements, data tables…" at bounding box center [641, 239] width 363 height 115
click at [572, 288] on p "Small Recommended for compact layouts such as inline form elements, data tables…" at bounding box center [641, 239] width 363 height 115
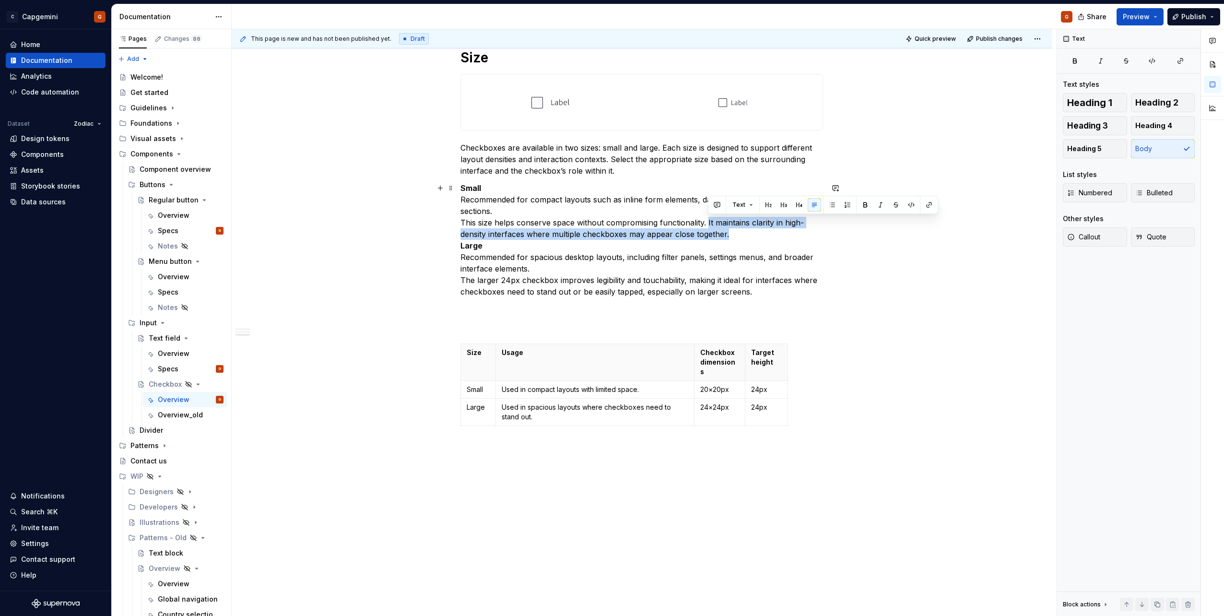
drag, startPoint x: 707, startPoint y: 223, endPoint x: 729, endPoint y: 232, distance: 23.4
click at [729, 232] on p "Small Recommended for compact layouts such as inline form elements, data tables…" at bounding box center [641, 239] width 363 height 115
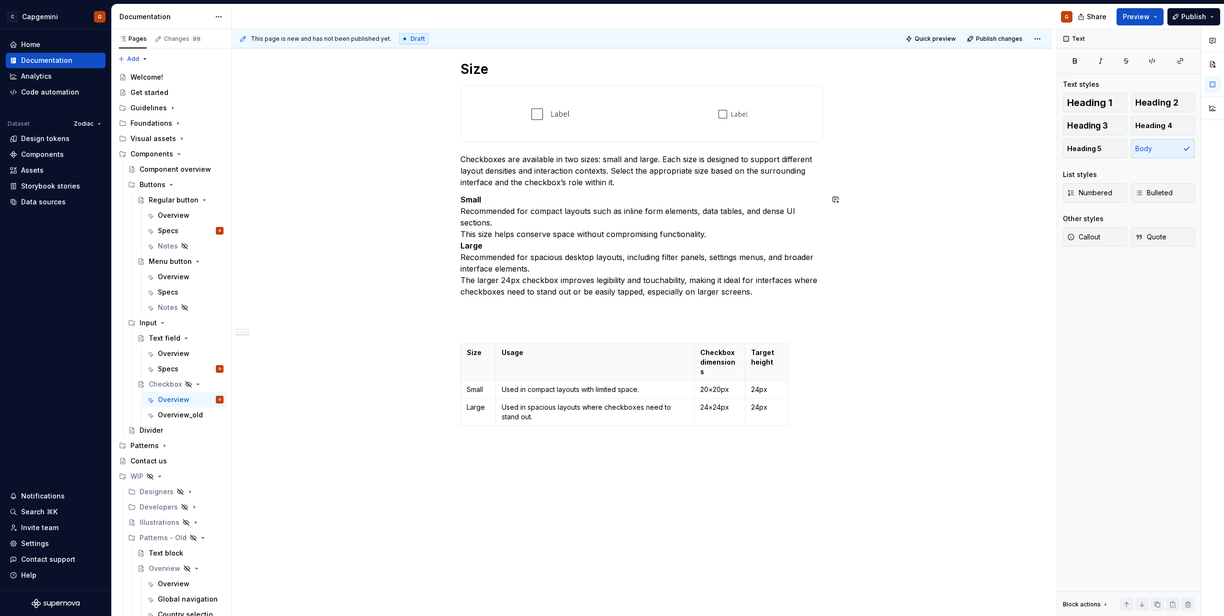
scroll to position [634, 0]
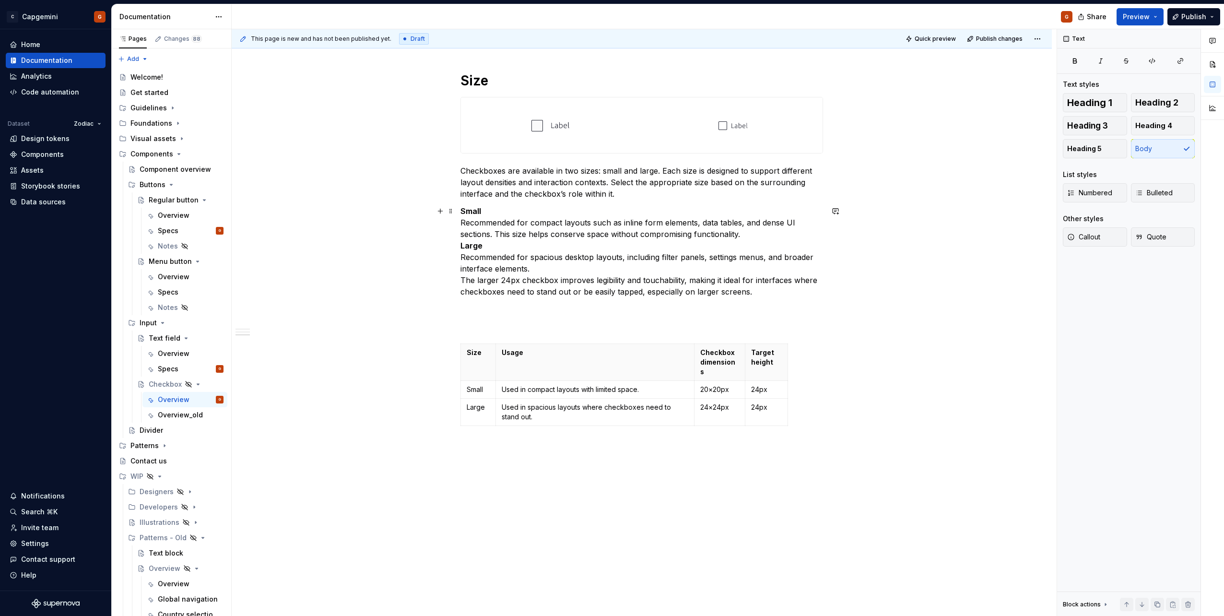
click at [745, 235] on p "Small Recommended for compact layouts such as inline form elements, data tables…" at bounding box center [641, 251] width 363 height 92
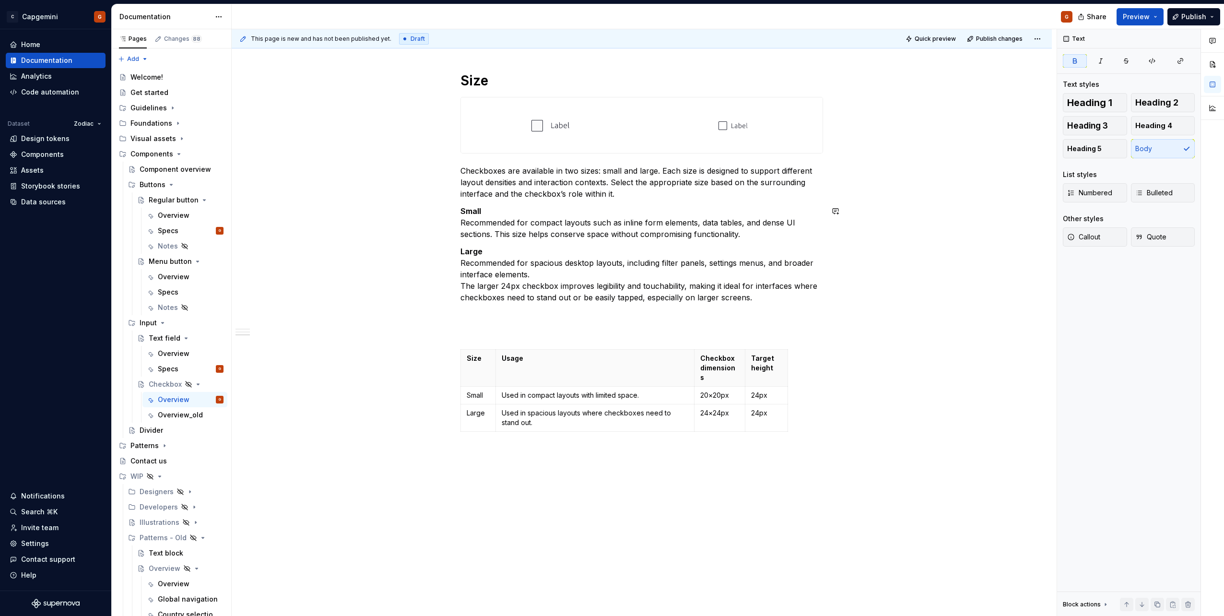
scroll to position [639, 0]
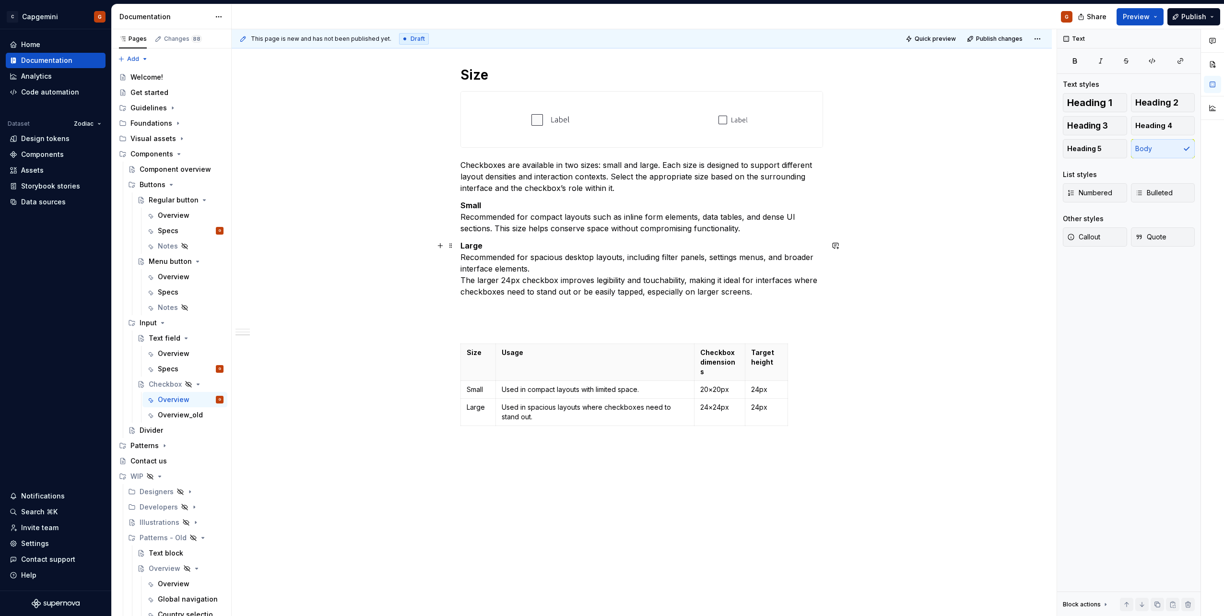
click at [586, 265] on p "Large Recommended for spacious desktop layouts, including filter panels, settin…" at bounding box center [641, 269] width 363 height 58
click at [510, 277] on p "Large Recommended for spacious desktop layouts, including filter panels, settin…" at bounding box center [641, 269] width 363 height 58
click at [569, 267] on p "Large Recommended for spacious desktop layouts, including filter panels, settin…" at bounding box center [641, 269] width 363 height 58
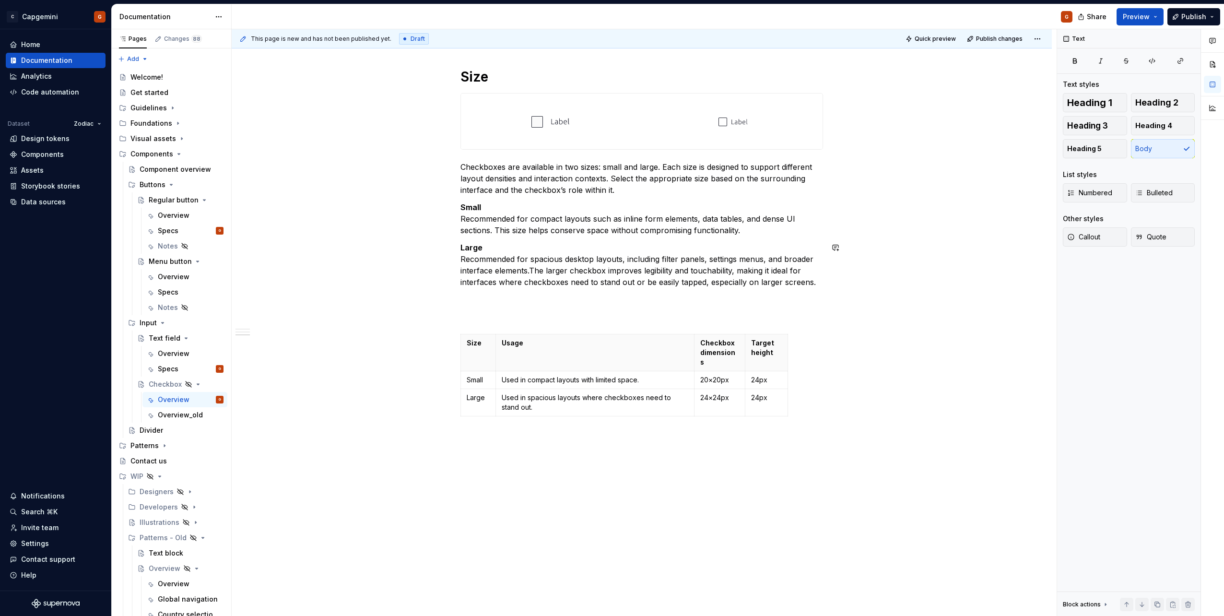
scroll to position [628, 0]
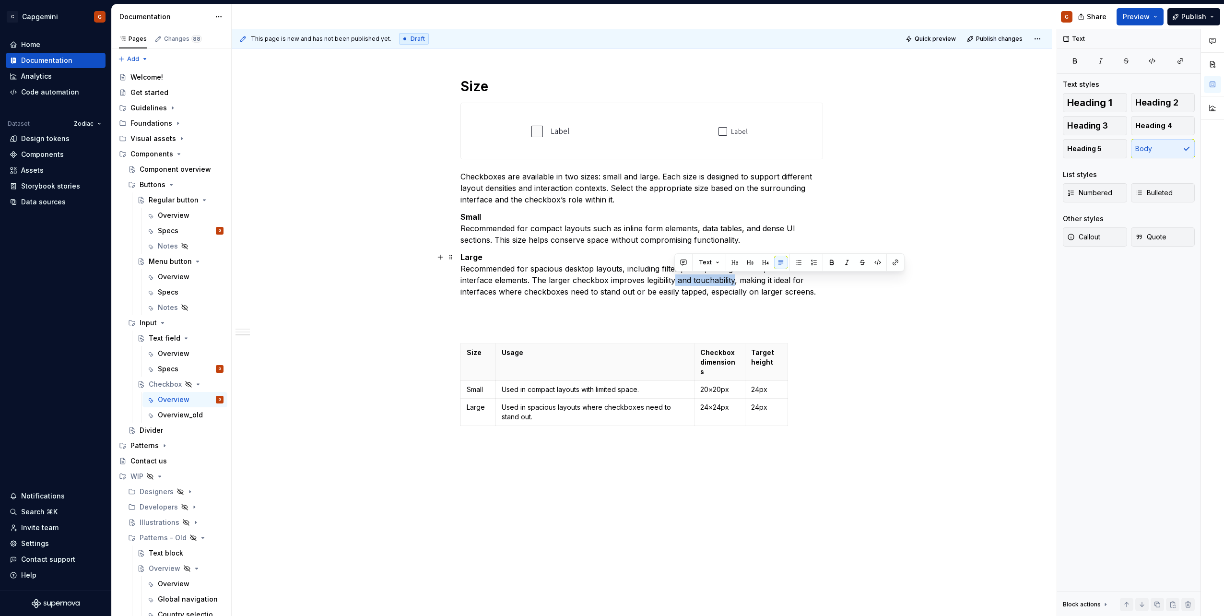
drag, startPoint x: 675, startPoint y: 282, endPoint x: 734, endPoint y: 278, distance: 58.6
click at [734, 278] on p "Large Recommended for spacious desktop layouts, including filter panels, settin…" at bounding box center [641, 274] width 363 height 46
click at [752, 292] on p "Large Recommended for spacious desktop layouts, including filter panels, settin…" at bounding box center [641, 274] width 363 height 46
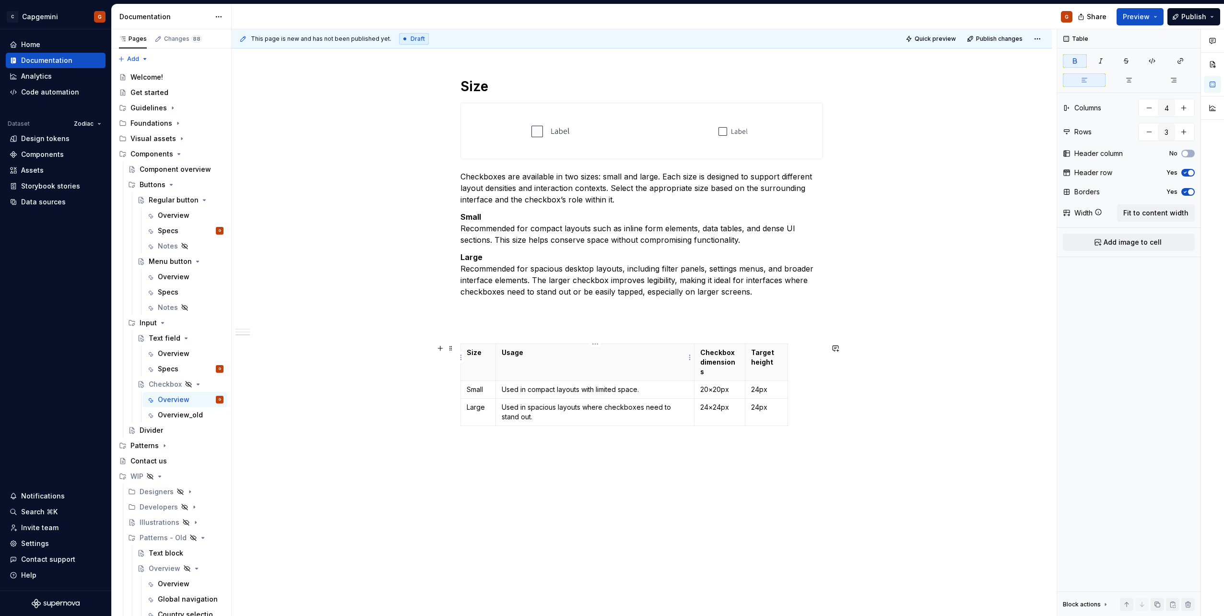
click at [539, 359] on th "Usage" at bounding box center [594, 362] width 199 height 37
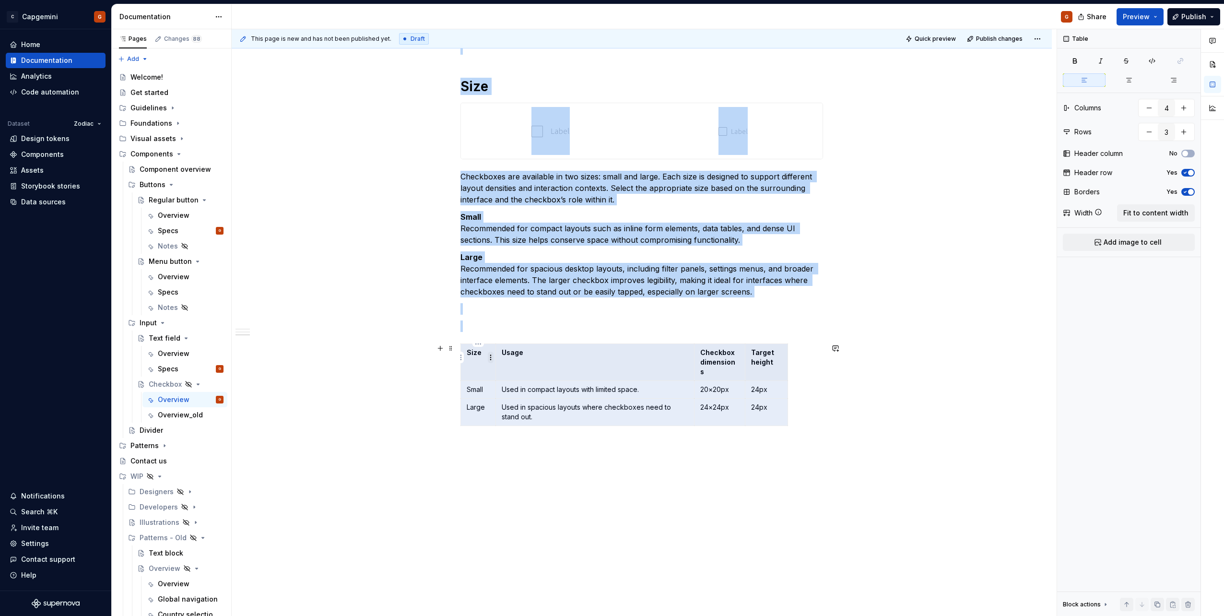
drag, startPoint x: 770, startPoint y: 399, endPoint x: 488, endPoint y: 359, distance: 285.2
click at [488, 359] on body "C Capgemini G Home Documentation Analytics Code automation Dataset Zodiac Desig…" at bounding box center [612, 308] width 1224 height 616
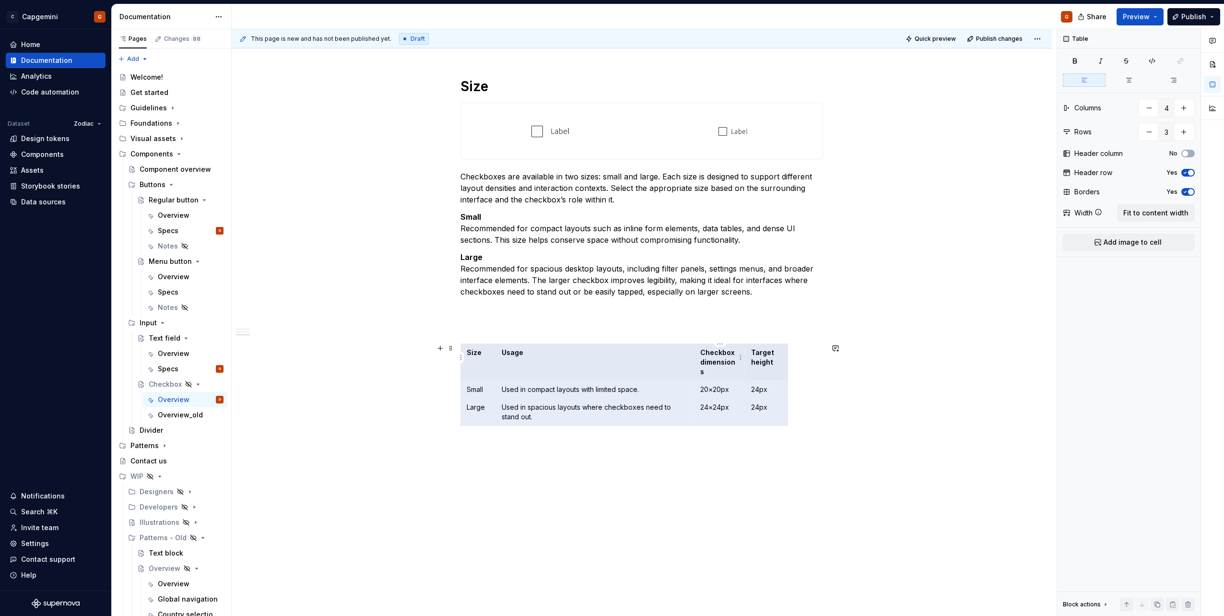
click at [717, 362] on strong "Checkbox dimensions" at bounding box center [718, 361] width 36 height 27
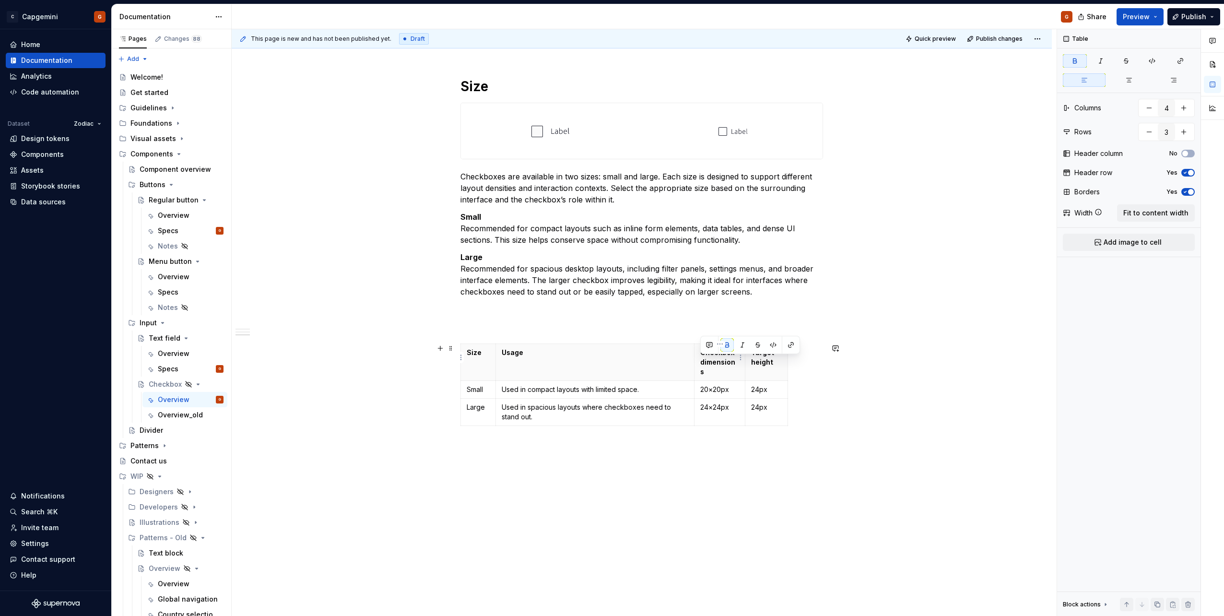
click at [717, 362] on strong "Checkbox dimensions" at bounding box center [718, 361] width 36 height 27
click at [710, 362] on strong "Checkbox dimensions" at bounding box center [718, 361] width 36 height 27
click at [705, 362] on strong "Checkbox dimensions" at bounding box center [718, 361] width 36 height 27
drag, startPoint x: 708, startPoint y: 356, endPoint x: 734, endPoint y: 353, distance: 25.6
click at [734, 353] on strong "Checkbox dimensions" at bounding box center [718, 361] width 36 height 27
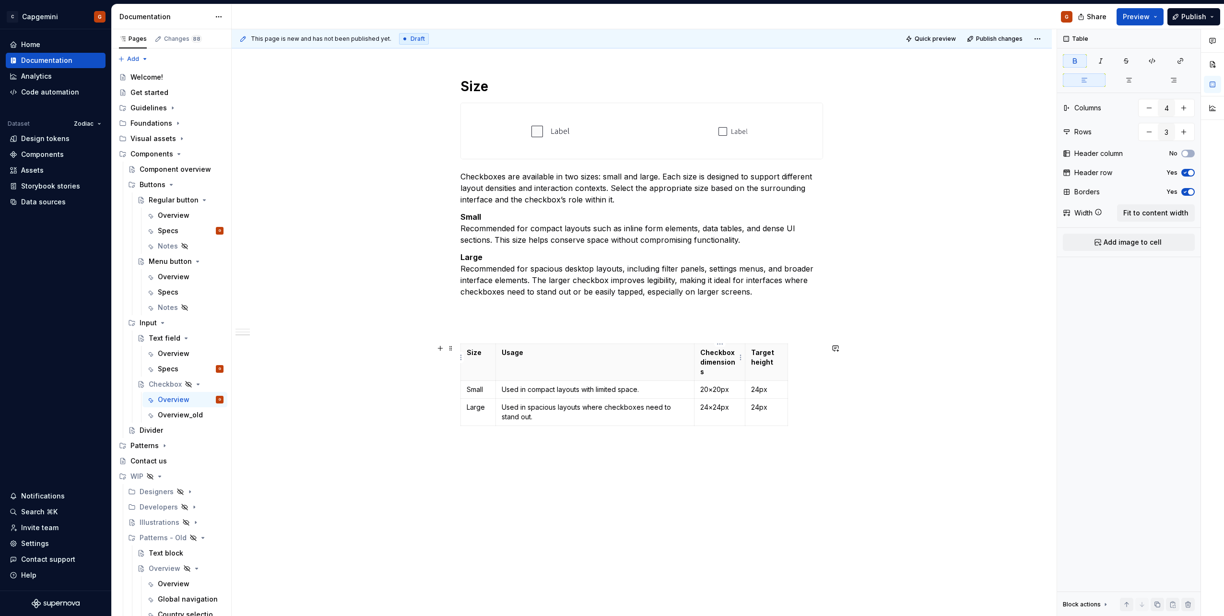
click at [724, 352] on strong "Checkbox dimensions" at bounding box center [718, 361] width 36 height 27
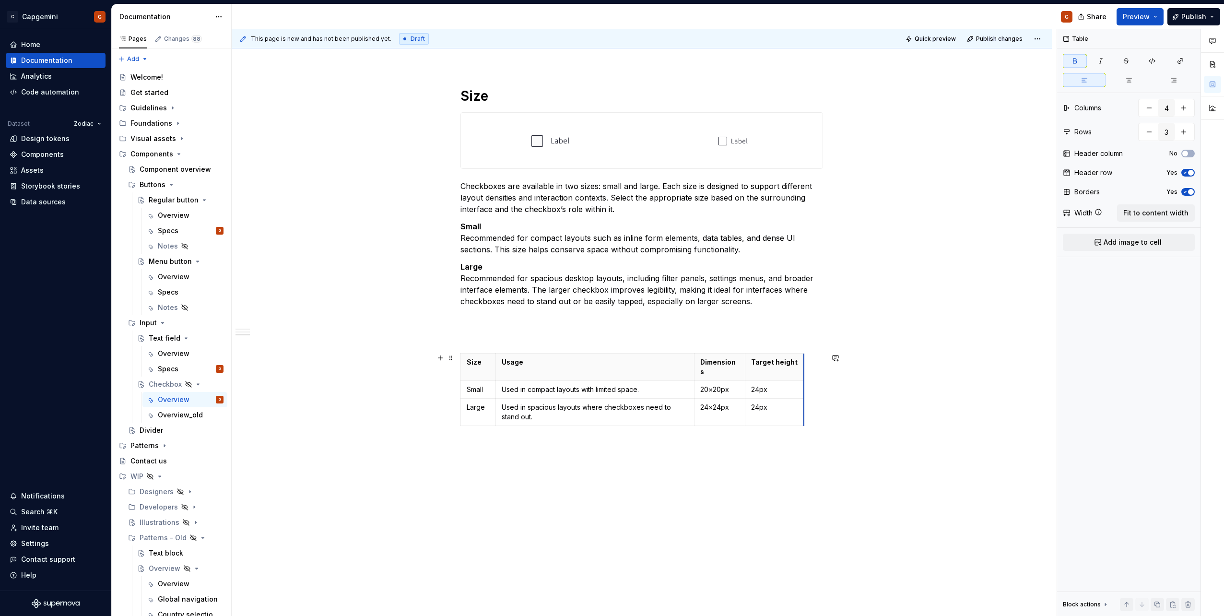
scroll to position [618, 0]
drag, startPoint x: 787, startPoint y: 357, endPoint x: 804, endPoint y: 360, distance: 17.6
click at [543, 334] on p at bounding box center [641, 336] width 363 height 12
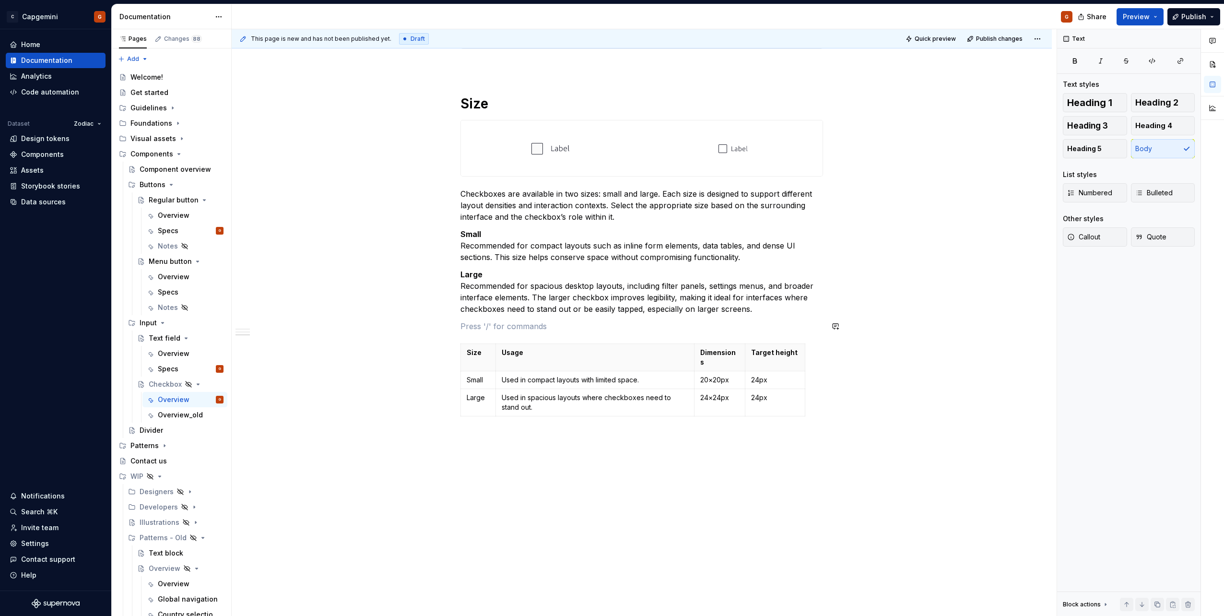
scroll to position [601, 0]
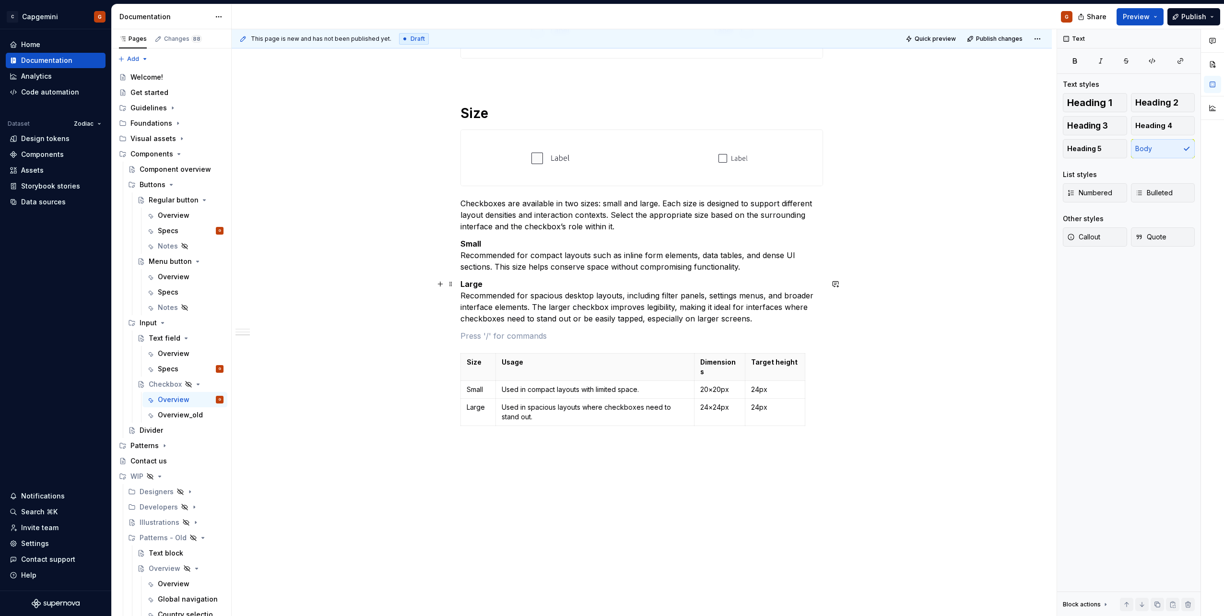
click at [472, 283] on strong "Large" at bounding box center [471, 284] width 22 height 10
click at [606, 344] on div "**********" at bounding box center [641, 8] width 363 height 841
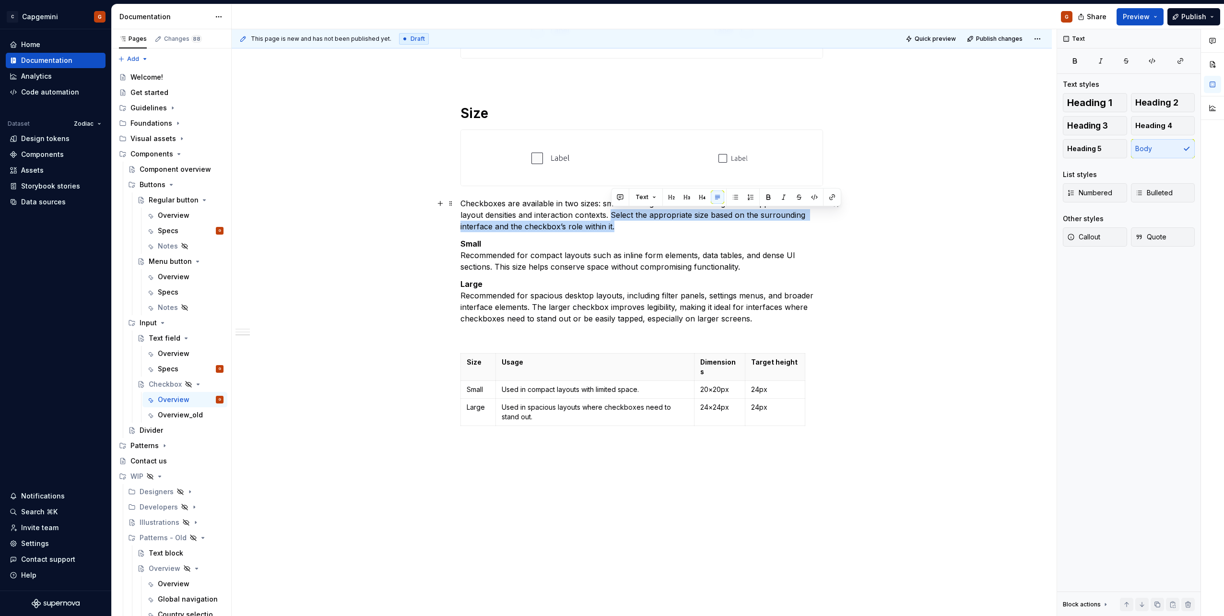
drag, startPoint x: 632, startPoint y: 229, endPoint x: 612, endPoint y: 218, distance: 22.7
click at [612, 218] on p "Checkboxes are available in two sizes: small and large. Each size is designed t…" at bounding box center [641, 215] width 363 height 35
click at [527, 216] on p "Checkboxes are available in two sizes: small and large. Each size is designed t…" at bounding box center [641, 215] width 363 height 35
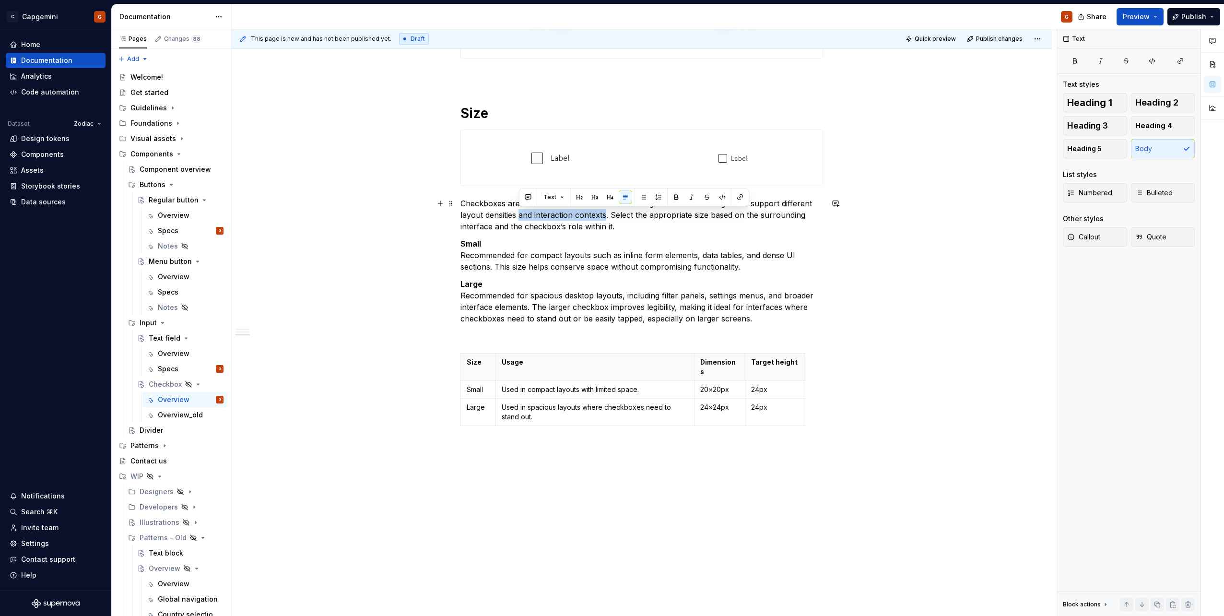
drag, startPoint x: 519, startPoint y: 214, endPoint x: 605, endPoint y: 213, distance: 86.8
click at [605, 213] on p "Checkboxes are available in two sizes: small and large. Each size is designed t…" at bounding box center [641, 215] width 363 height 35
drag, startPoint x: 566, startPoint y: 225, endPoint x: 519, endPoint y: 217, distance: 47.8
click at [519, 217] on p "Checkboxes are available in two sizes: small and large. Each size is designed t…" at bounding box center [641, 215] width 363 height 35
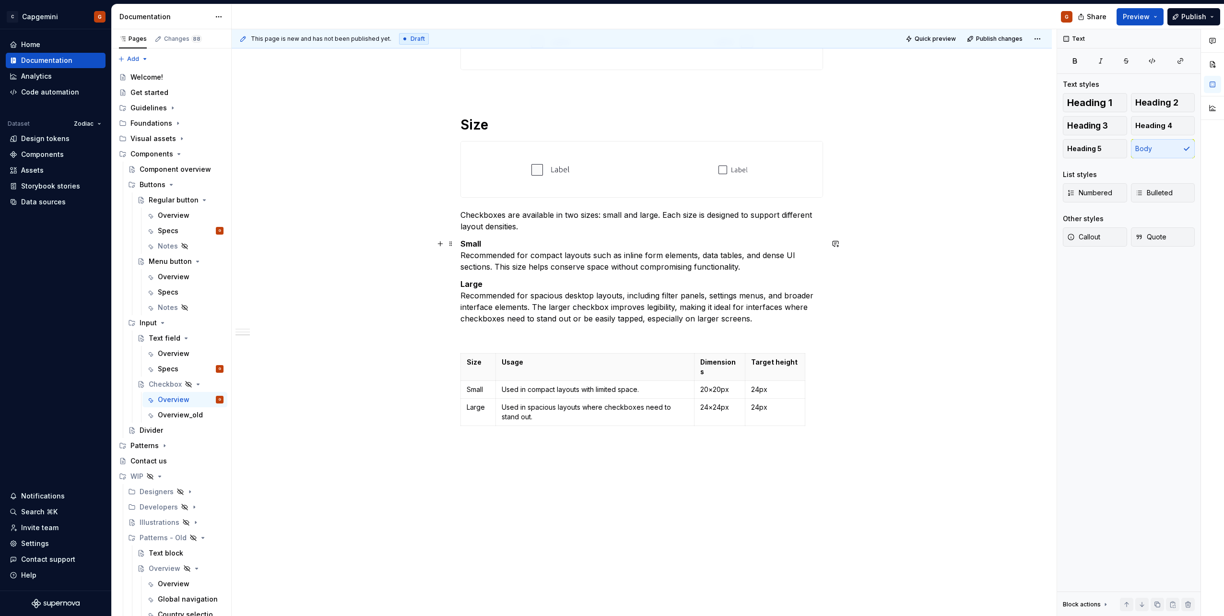
click at [478, 244] on strong "Small" at bounding box center [470, 244] width 21 height 10
click at [1143, 107] on span "Heading 2" at bounding box center [1156, 103] width 43 height 10
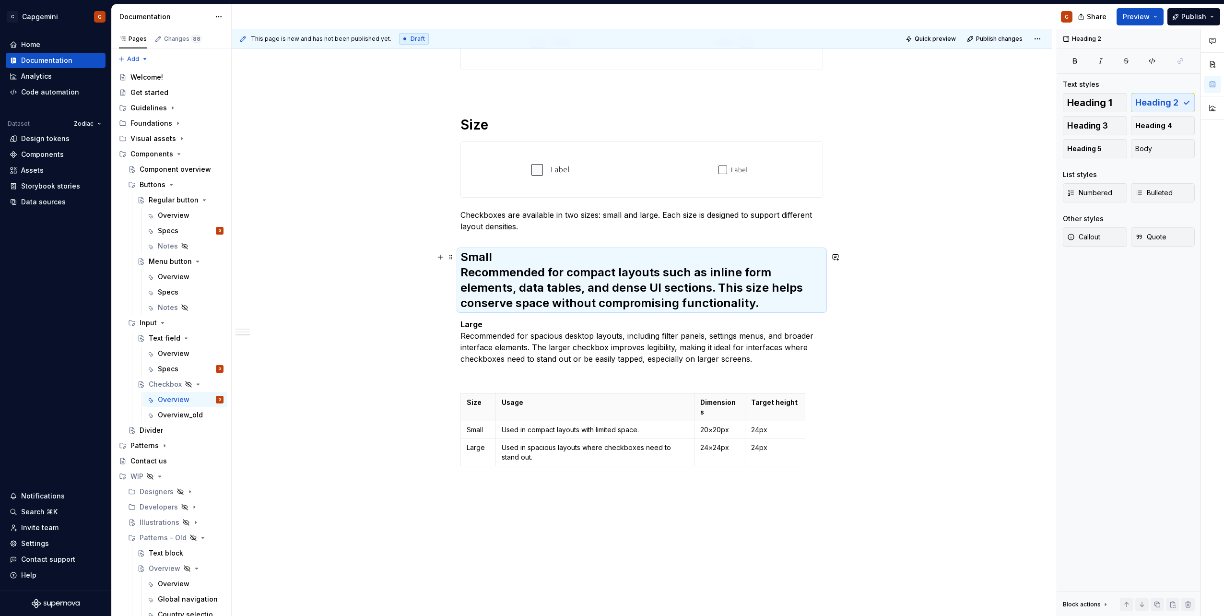
click at [549, 258] on h2 "Small Recommended for compact layouts such as inline form elements, data tables…" at bounding box center [641, 279] width 363 height 61
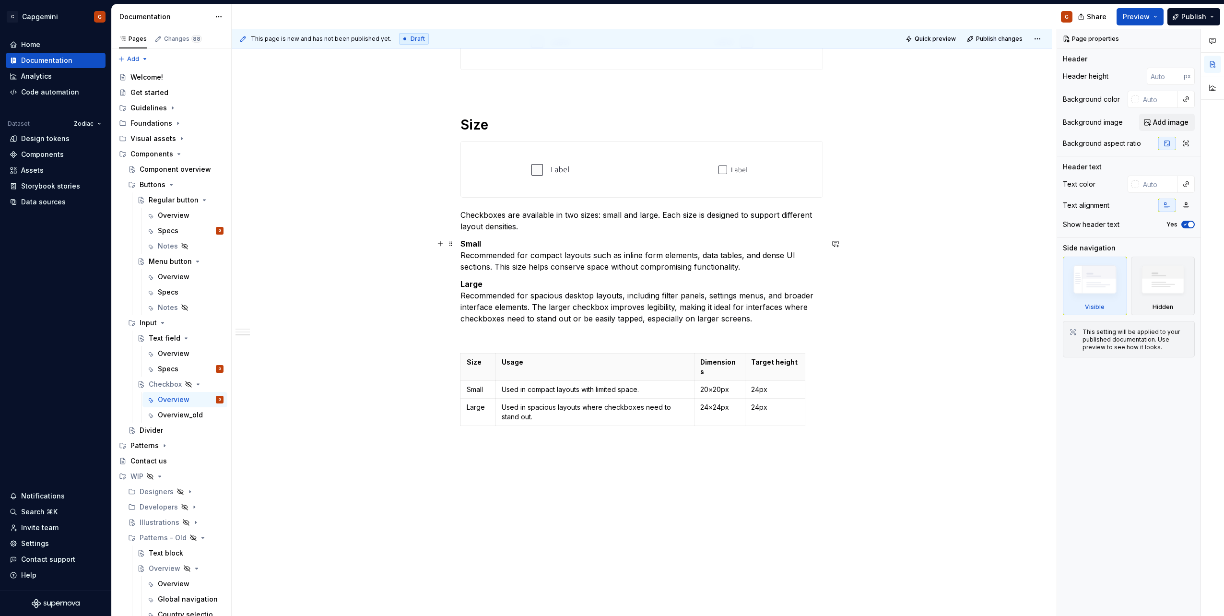
click at [497, 239] on p "Small Recommended for compact layouts such as inline form elements, data tables…" at bounding box center [641, 255] width 363 height 35
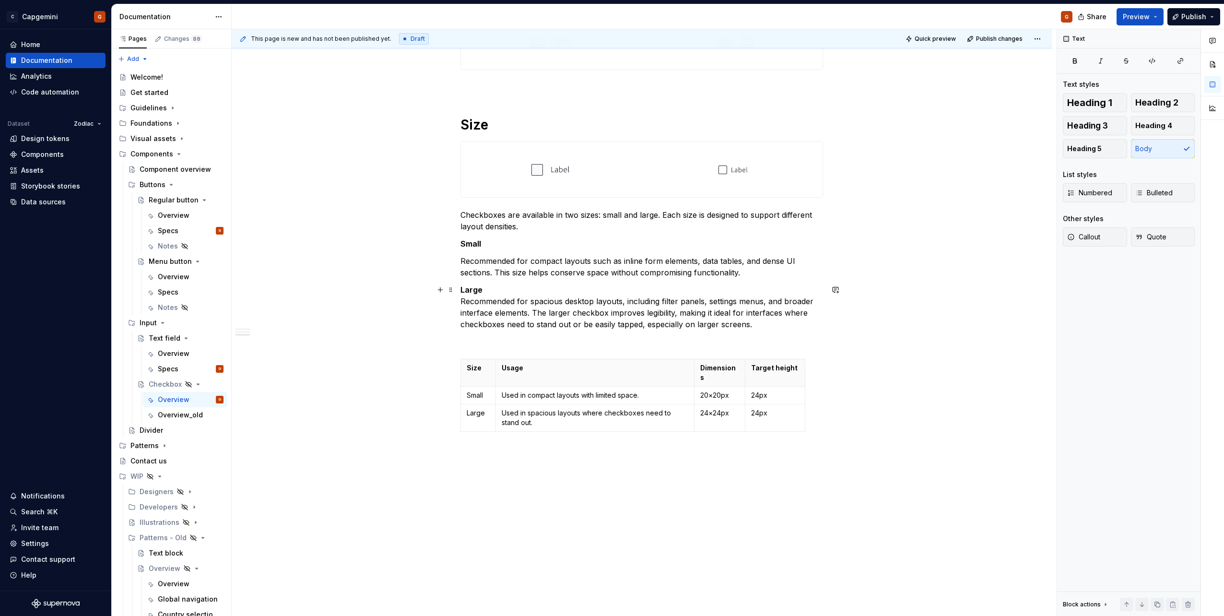
click at [498, 289] on p "Large Recommended for spacious desktop layouts, including filter panels, settin…" at bounding box center [641, 307] width 363 height 46
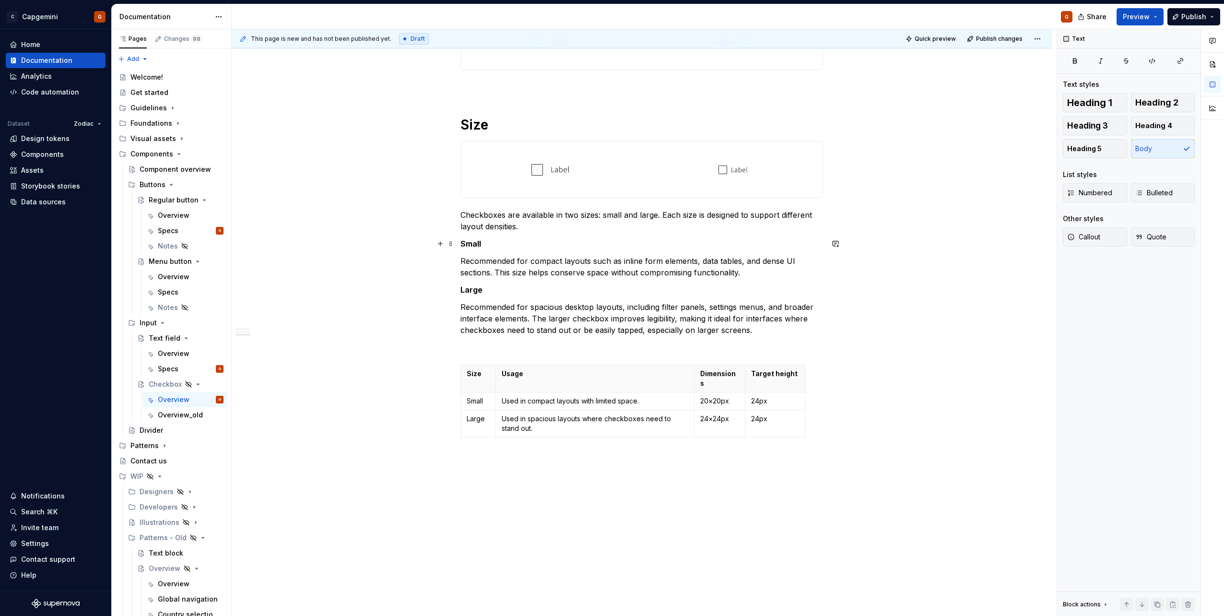
click at [478, 243] on strong "Small" at bounding box center [470, 244] width 21 height 10
click at [469, 119] on h1 "Size" at bounding box center [641, 124] width 363 height 17
click at [463, 248] on strong "Small" at bounding box center [470, 244] width 21 height 10
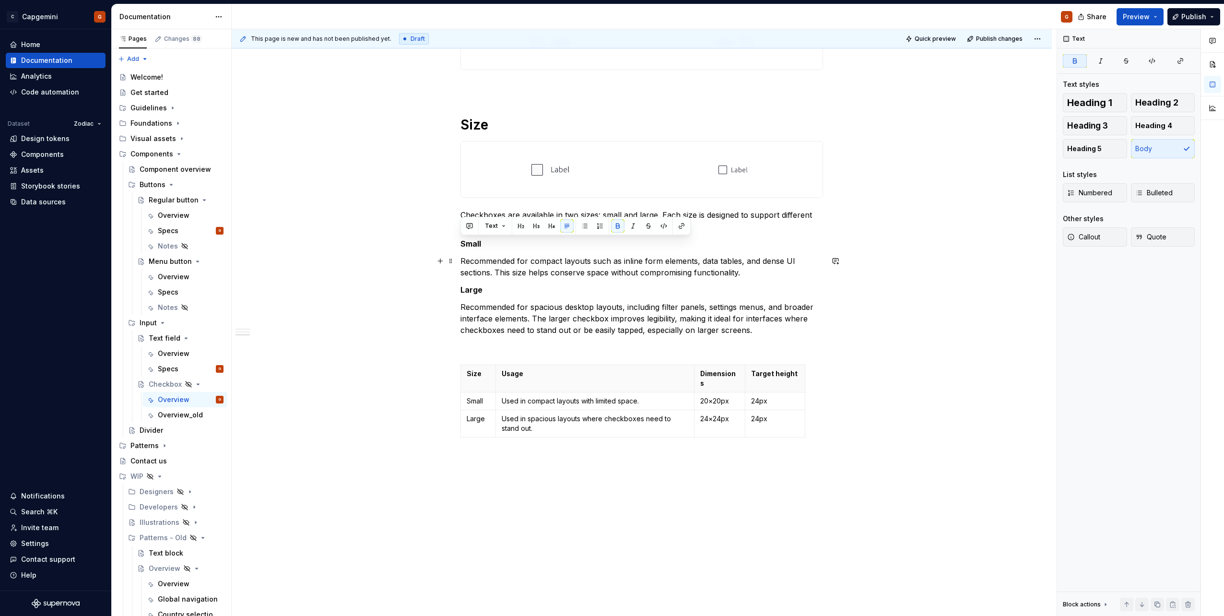
click at [509, 256] on p "Recommended for compact layouts such as inline form elements, data tables, and …" at bounding box center [641, 266] width 363 height 23
click at [506, 246] on p "Small" at bounding box center [641, 244] width 363 height 12
click at [528, 230] on p "Checkboxes are available in two sizes: small and large. Each size is designed t…" at bounding box center [641, 220] width 363 height 23
click at [514, 244] on p "Small" at bounding box center [641, 244] width 363 height 12
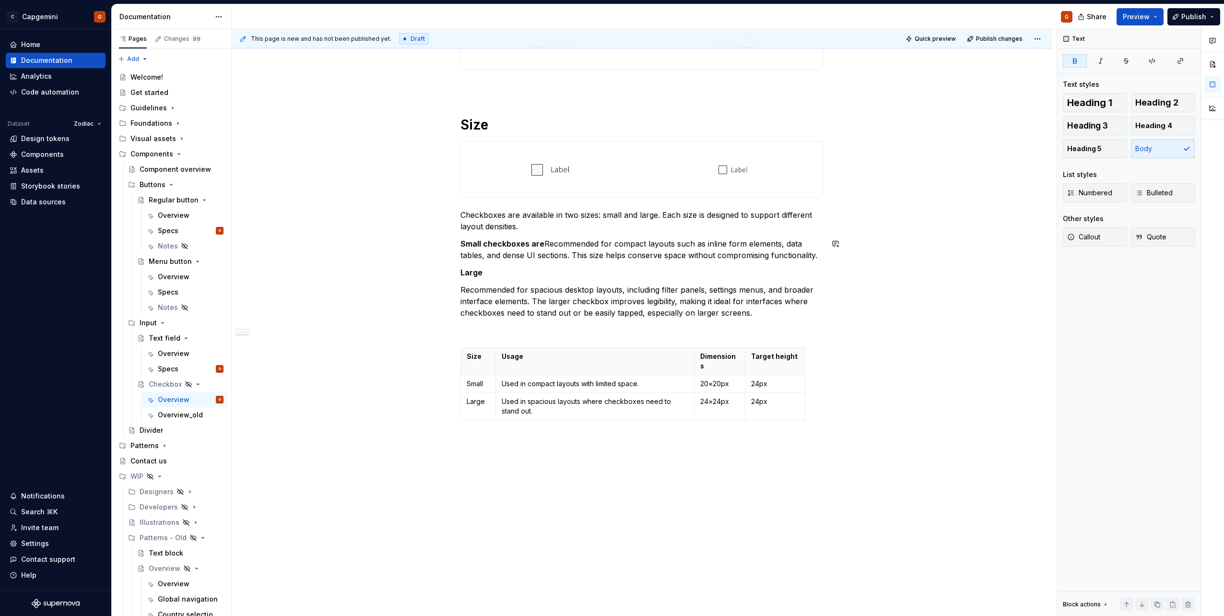
scroll to position [584, 0]
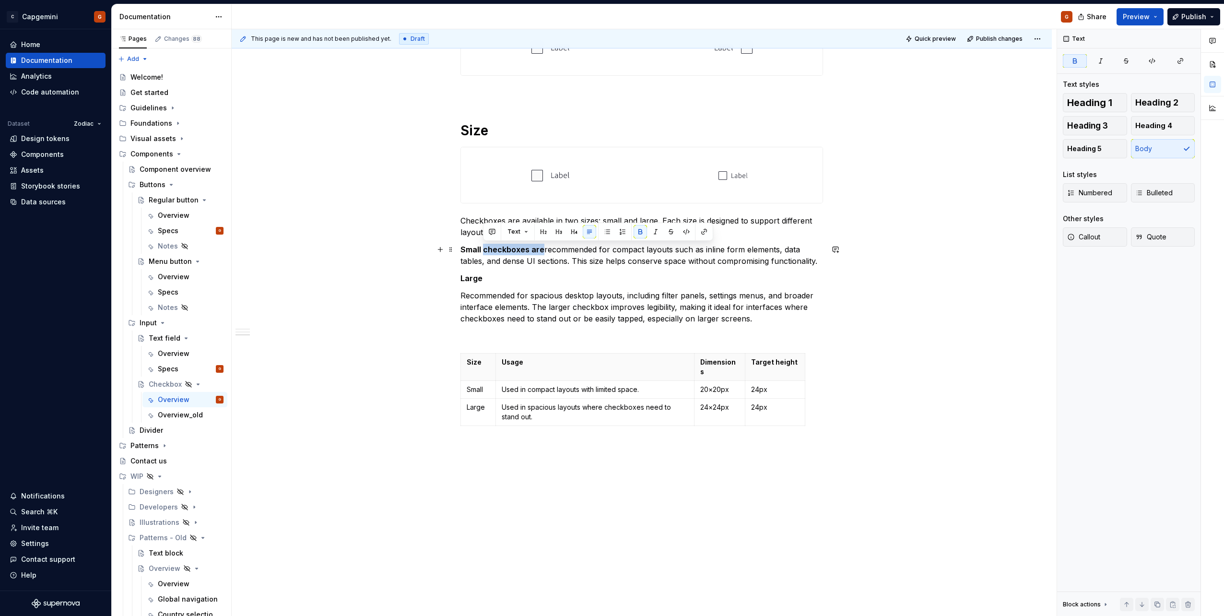
drag, startPoint x: 542, startPoint y: 250, endPoint x: 483, endPoint y: 249, distance: 59.0
click at [483, 249] on strong "Small checkboxes are" at bounding box center [502, 250] width 84 height 10
click at [502, 285] on div "**********" at bounding box center [641, 18] width 363 height 824
click at [492, 279] on p "Large" at bounding box center [641, 278] width 363 height 12
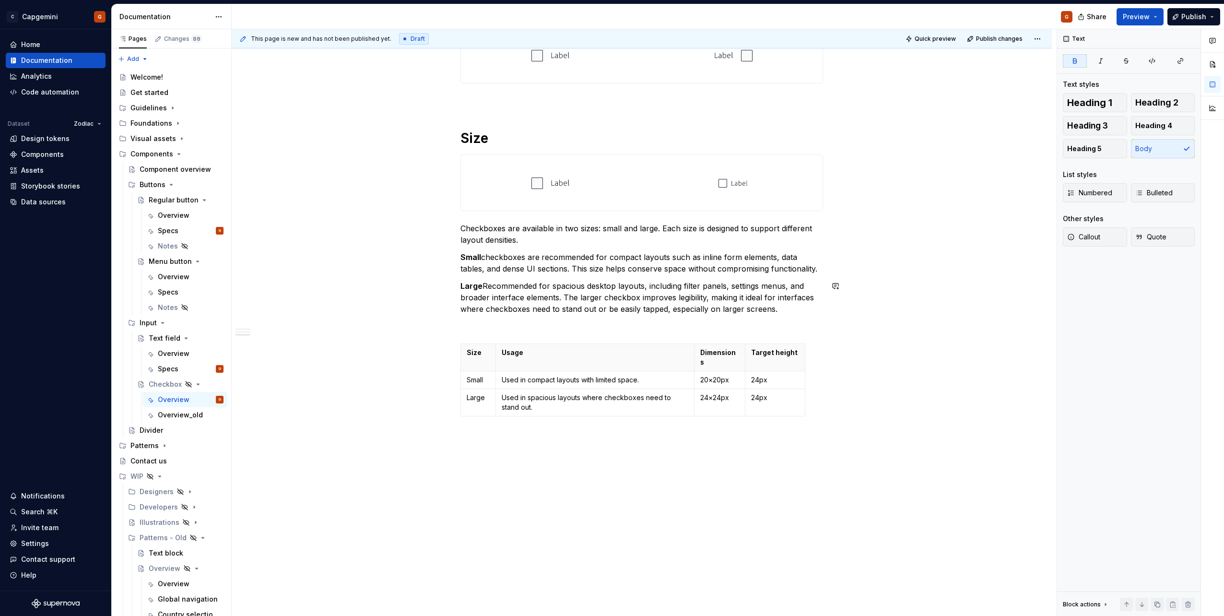
scroll to position [566, 0]
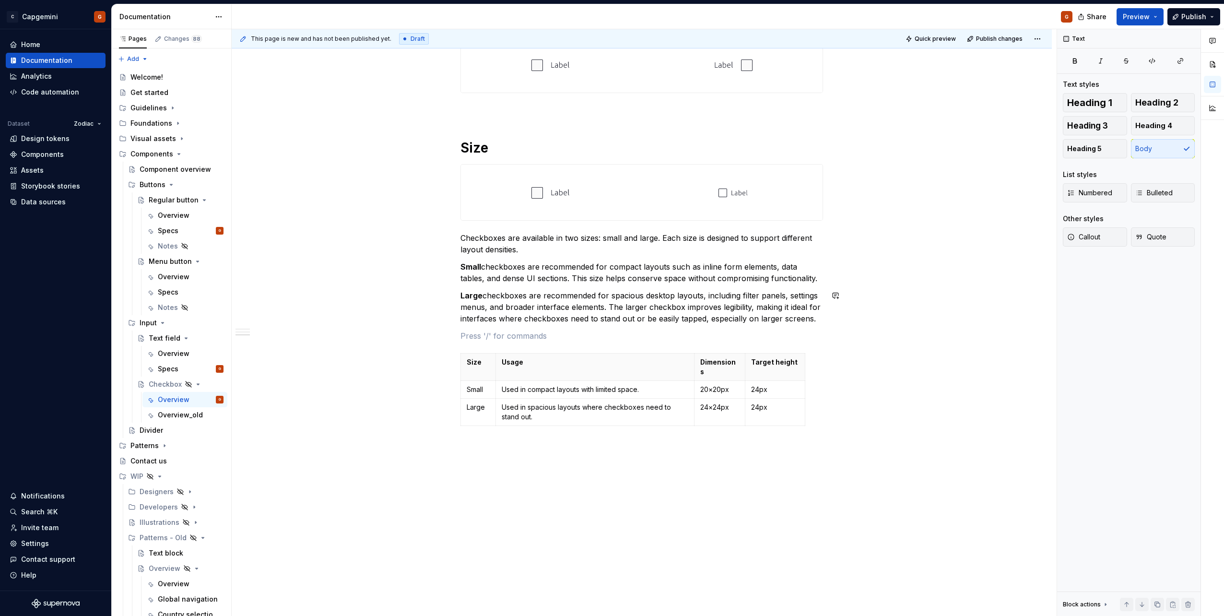
click at [797, 327] on div "**********" at bounding box center [641, 26] width 363 height 807
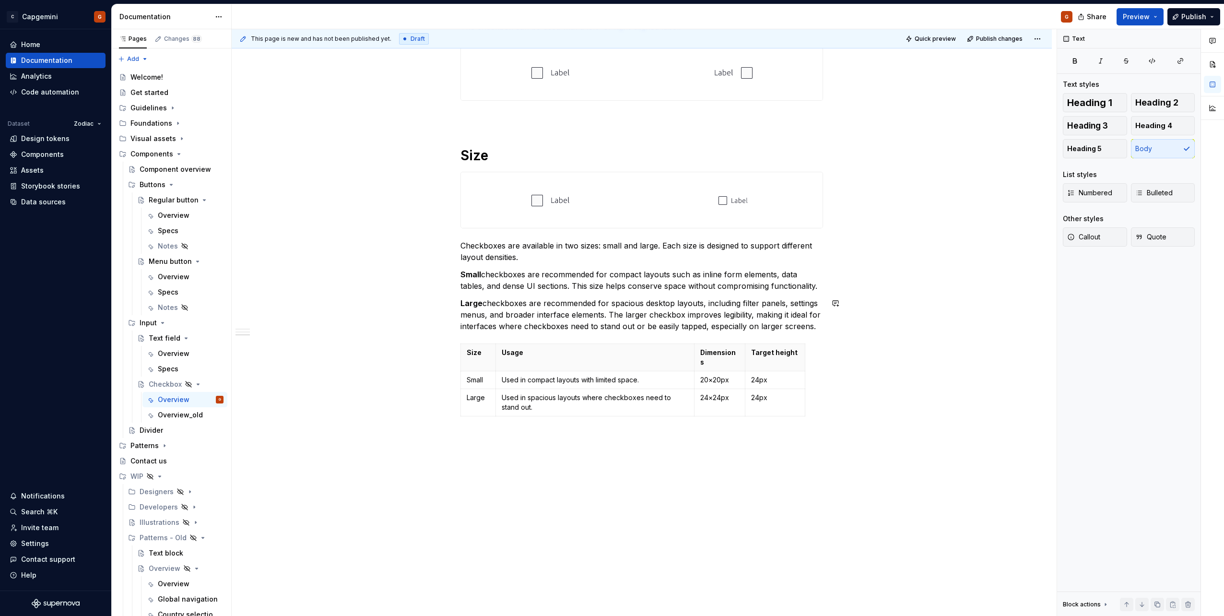
scroll to position [549, 0]
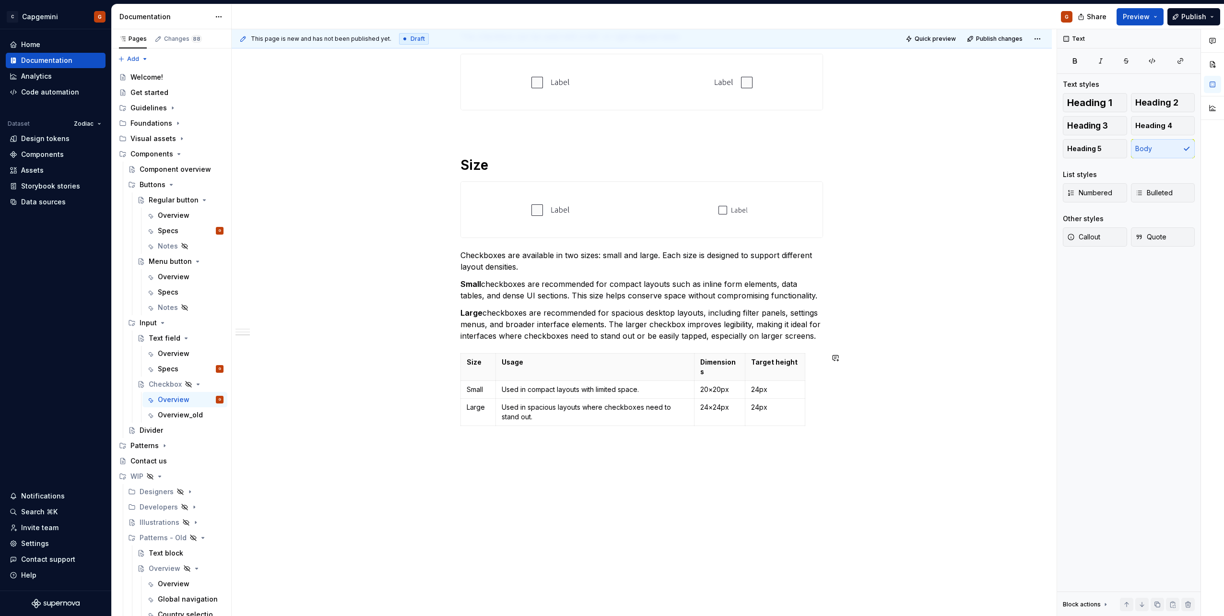
click at [814, 457] on div "**********" at bounding box center [642, 121] width 820 height 1009
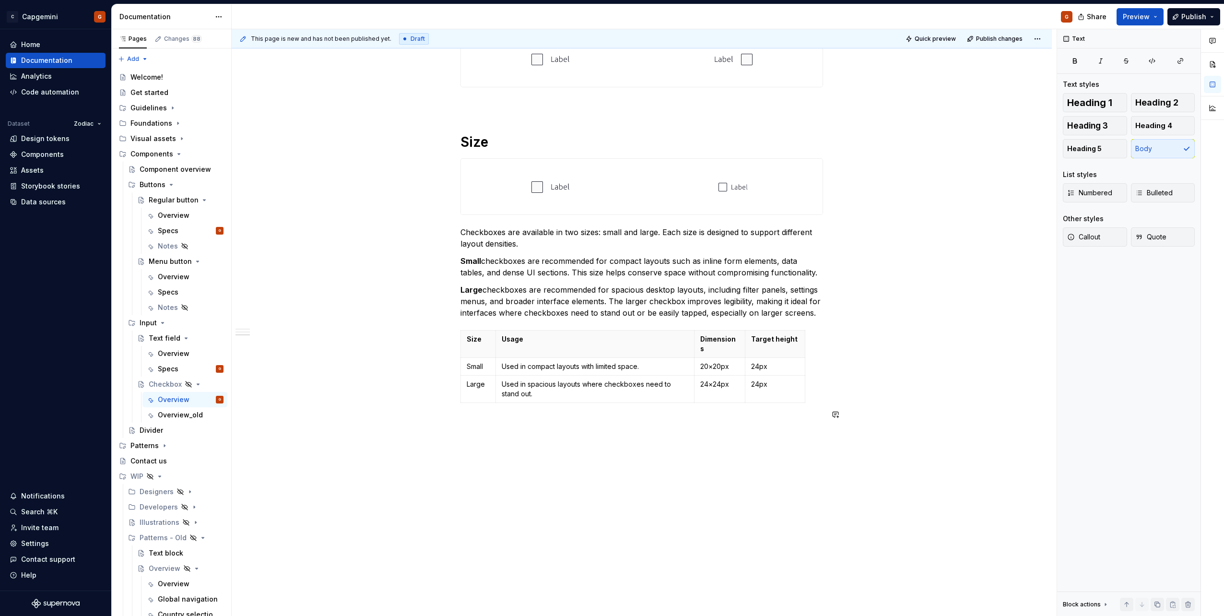
click at [637, 440] on div "**********" at bounding box center [642, 110] width 820 height 1032
click at [1089, 104] on span "Heading 1" at bounding box center [1089, 103] width 45 height 10
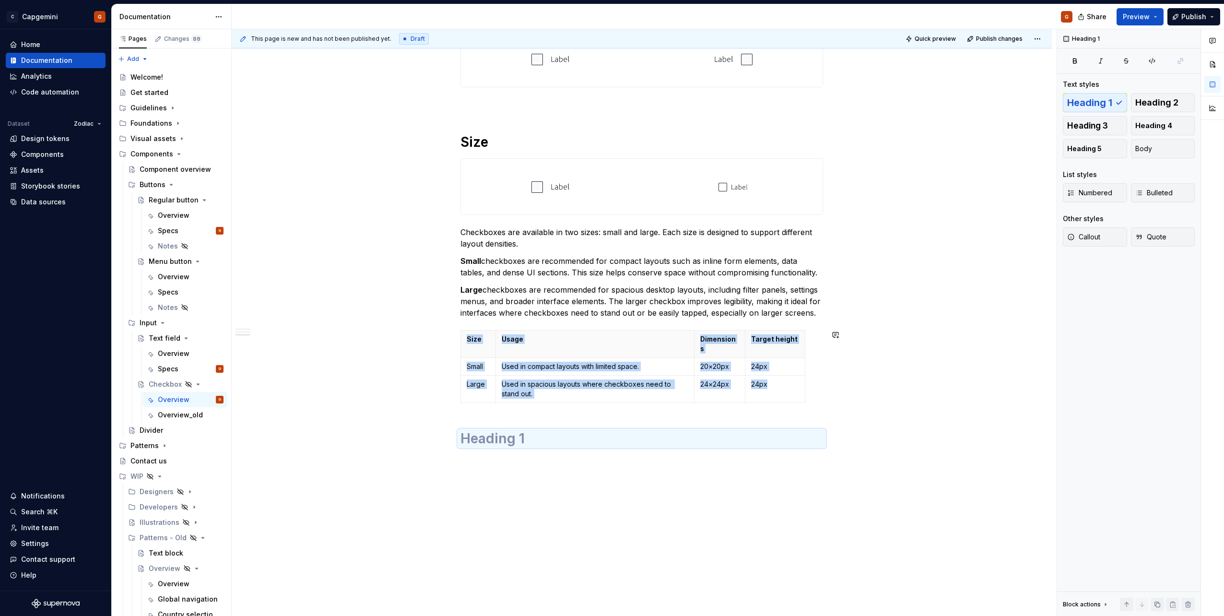
click at [532, 434] on h1 at bounding box center [641, 438] width 363 height 17
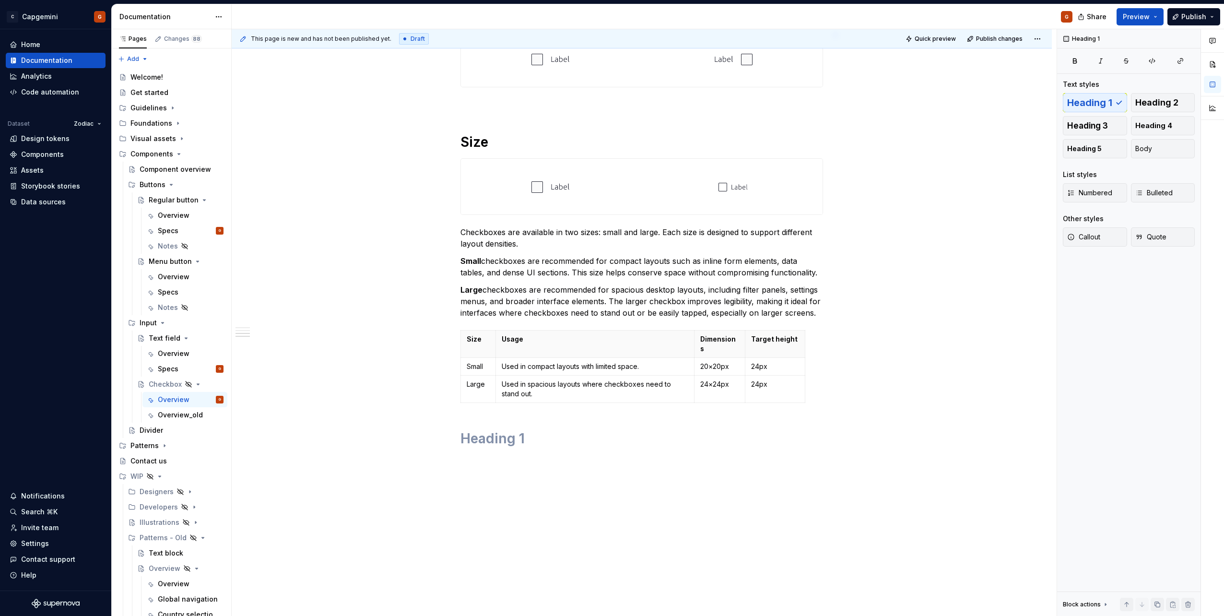
type textarea "*"
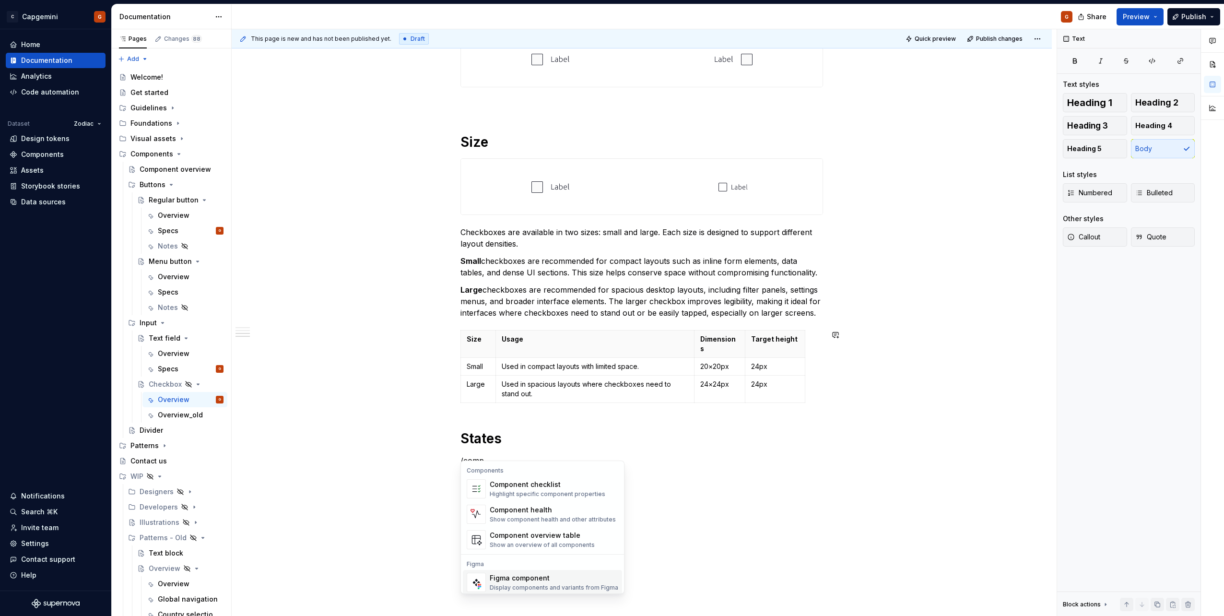
click at [554, 572] on span "Figma component Display components and variants from Figma" at bounding box center [542, 582] width 159 height 25
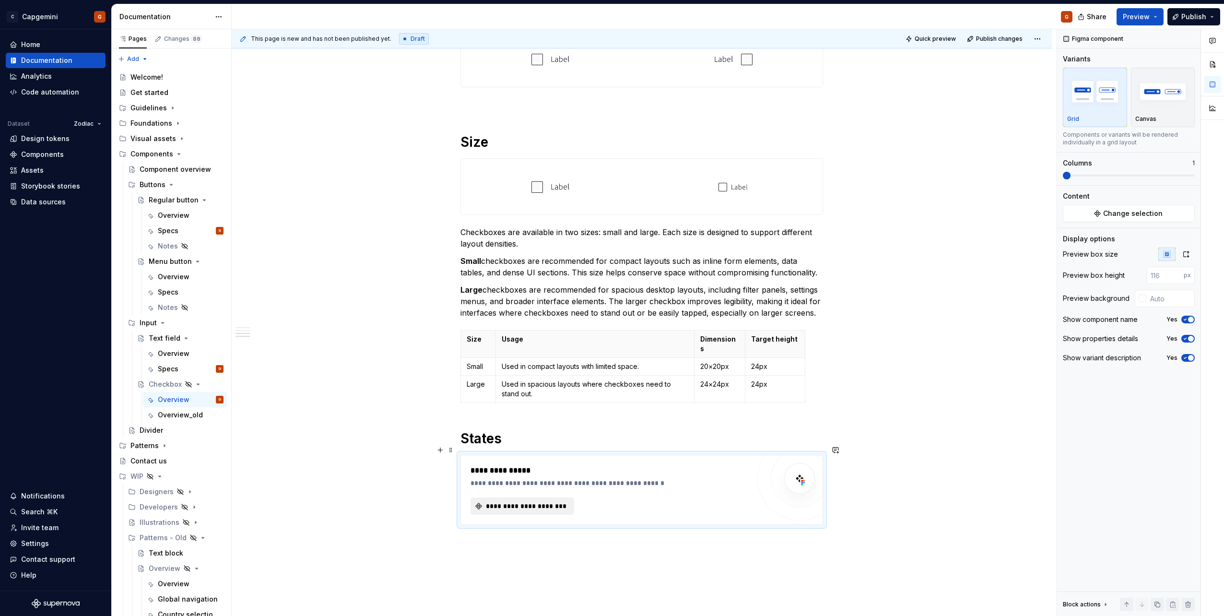
click at [564, 501] on span "**********" at bounding box center [525, 506] width 83 height 10
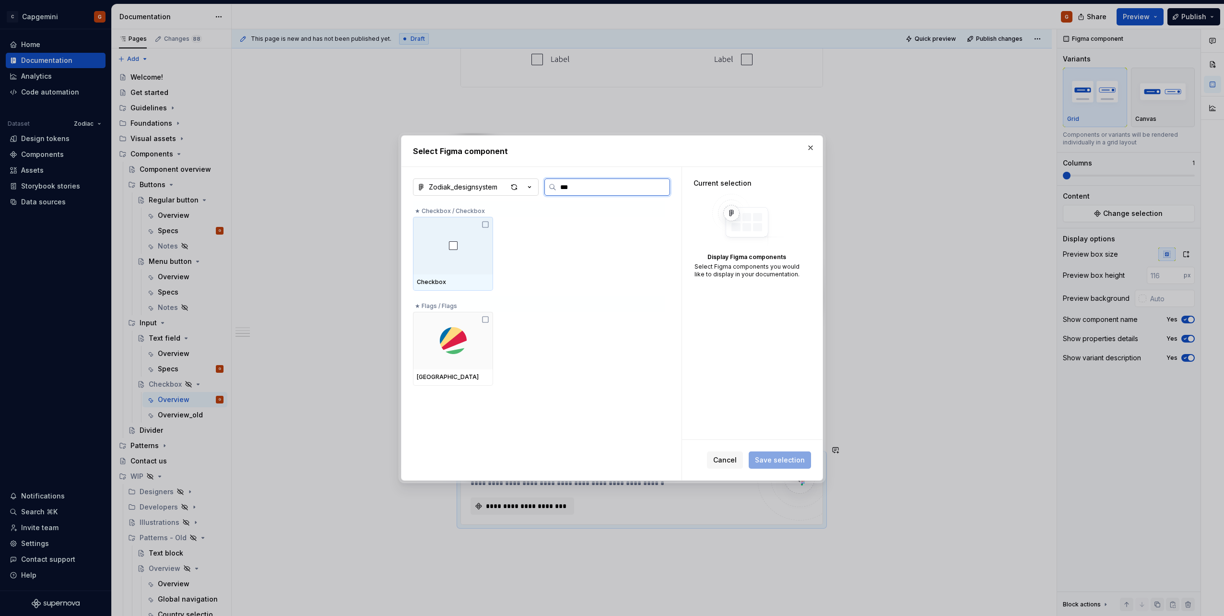
type input "****"
click at [480, 245] on div at bounding box center [453, 246] width 80 height 58
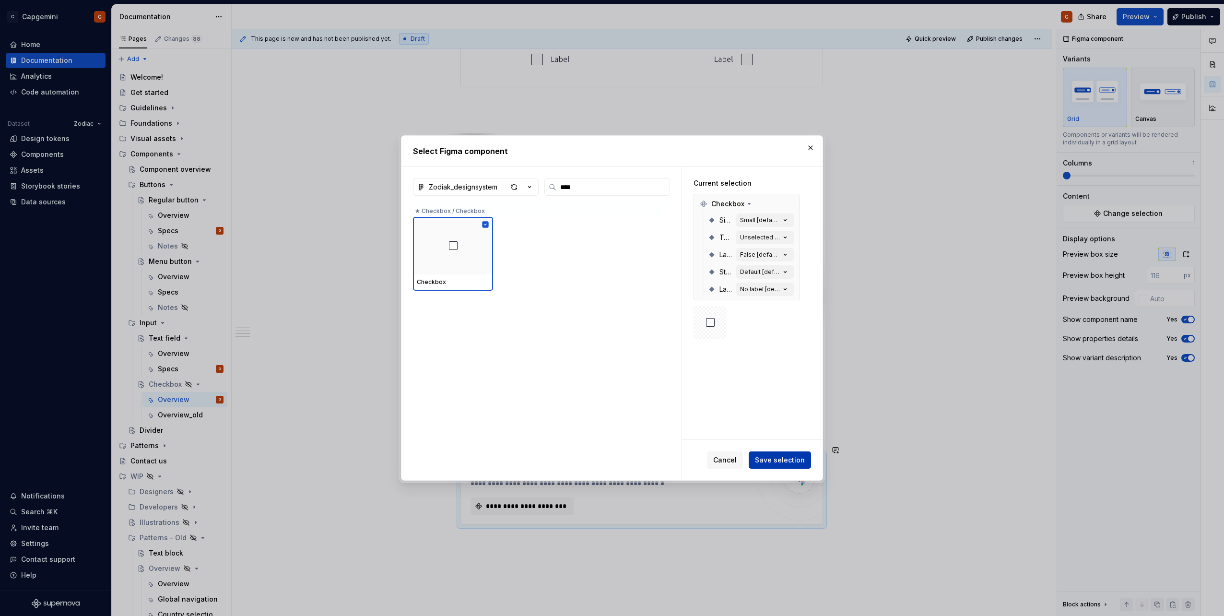
click at [794, 460] on span "Save selection" at bounding box center [780, 460] width 50 height 10
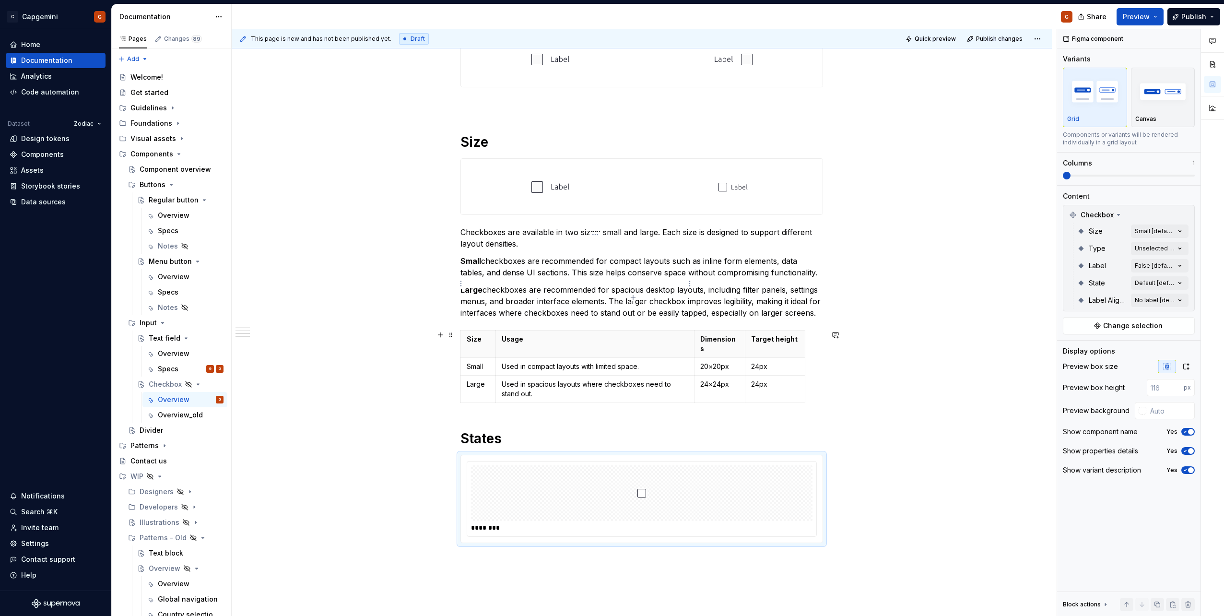
scroll to position [668, 0]
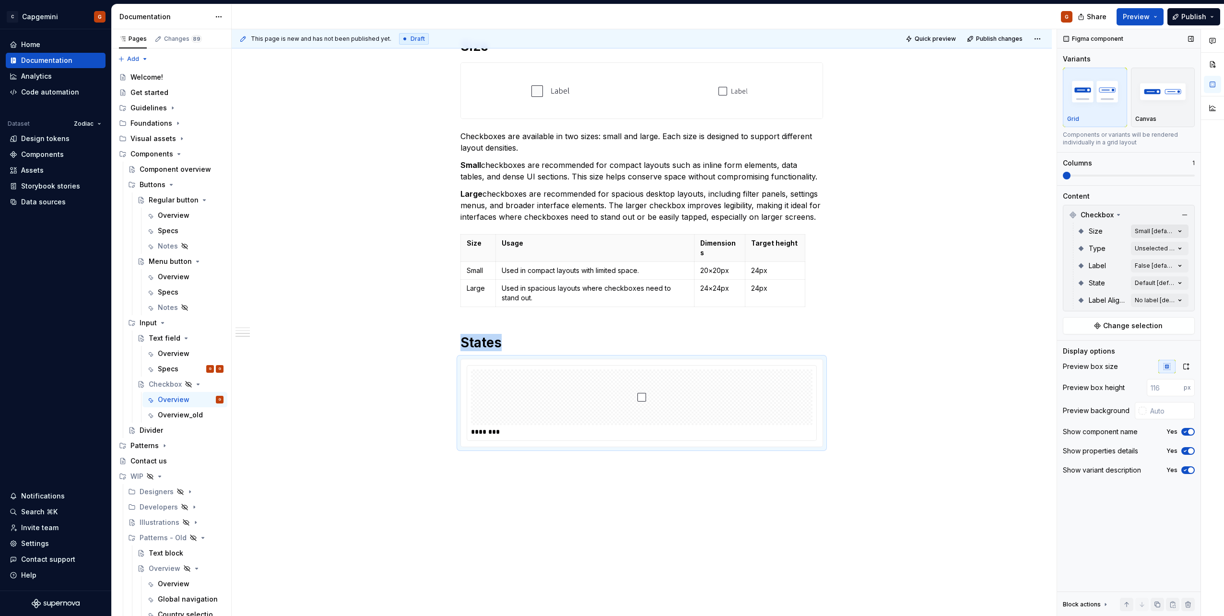
click at [1152, 232] on div "Comments Open comments No comments yet Select ‘Comment’ from the block context …" at bounding box center [1140, 322] width 167 height 587
click at [1087, 293] on span "Large" at bounding box center [1086, 293] width 19 height 10
click at [1162, 198] on div "Comments Open comments No comments yet Select ‘Comment’ from the block context …" at bounding box center [1140, 322] width 167 height 587
click at [1157, 263] on div "Comments Open comments No comments yet Select ‘Comment’ from the block context …" at bounding box center [1140, 322] width 167 height 587
click at [1090, 314] on span "True" at bounding box center [1084, 312] width 15 height 10
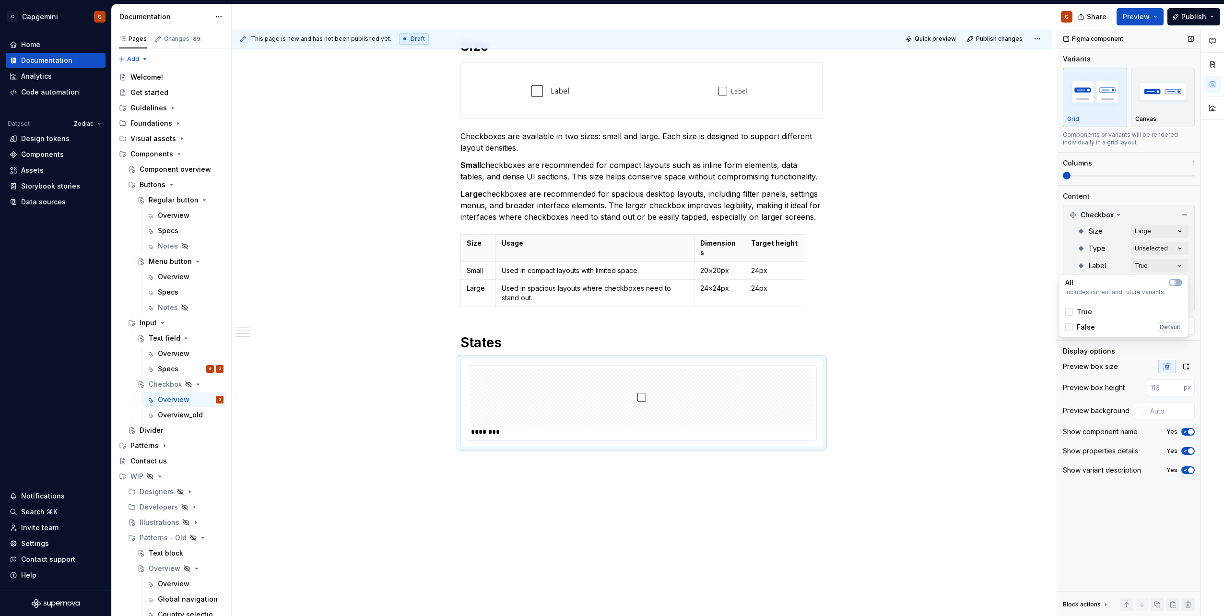
click at [1167, 189] on div "Comments Open comments No comments yet Select ‘Comment’ from the block context …" at bounding box center [1140, 322] width 167 height 587
click at [1148, 308] on div "Label Alignment No label [default]" at bounding box center [1132, 300] width 111 height 17
click at [1150, 298] on div "Comments Open comments No comments yet Select ‘Comment’ from the block context …" at bounding box center [1140, 322] width 167 height 587
click at [1092, 362] on div "Left" at bounding box center [1123, 362] width 117 height 10
click at [1153, 258] on div "Comments Open comments No comments yet Select ‘Comment’ from the block context …" at bounding box center [1140, 322] width 167 height 587
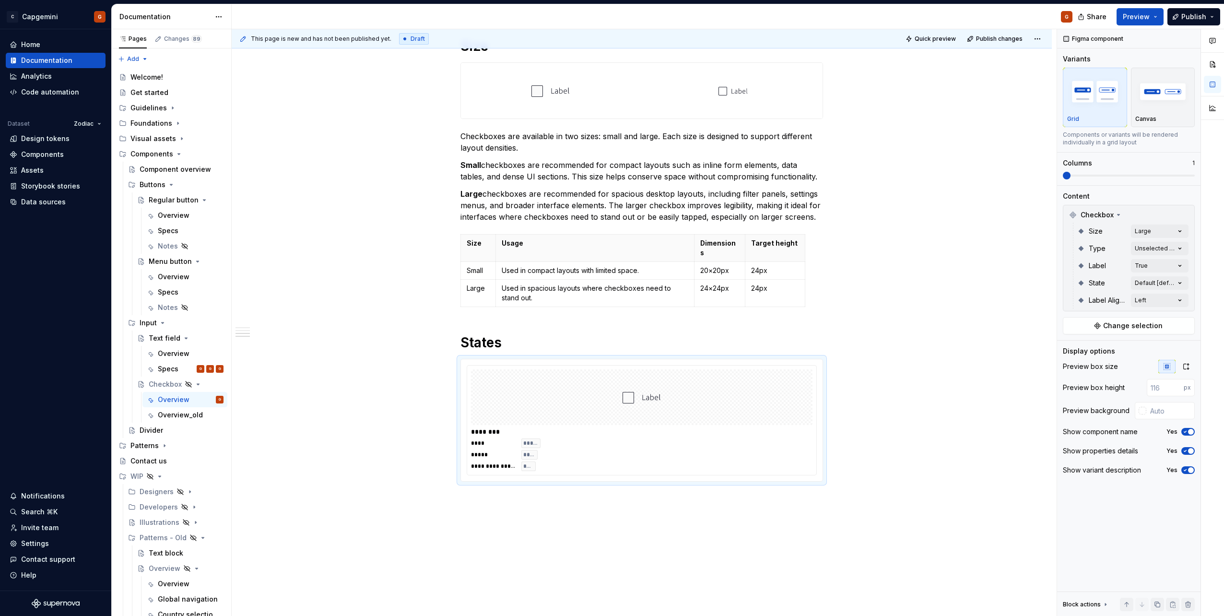
type textarea "*"
click at [1145, 281] on div "Comments Open comments No comments yet Select ‘Comment’ from the block context …" at bounding box center [1140, 322] width 167 height 587
click at [1178, 298] on button "button" at bounding box center [1175, 300] width 13 height 8
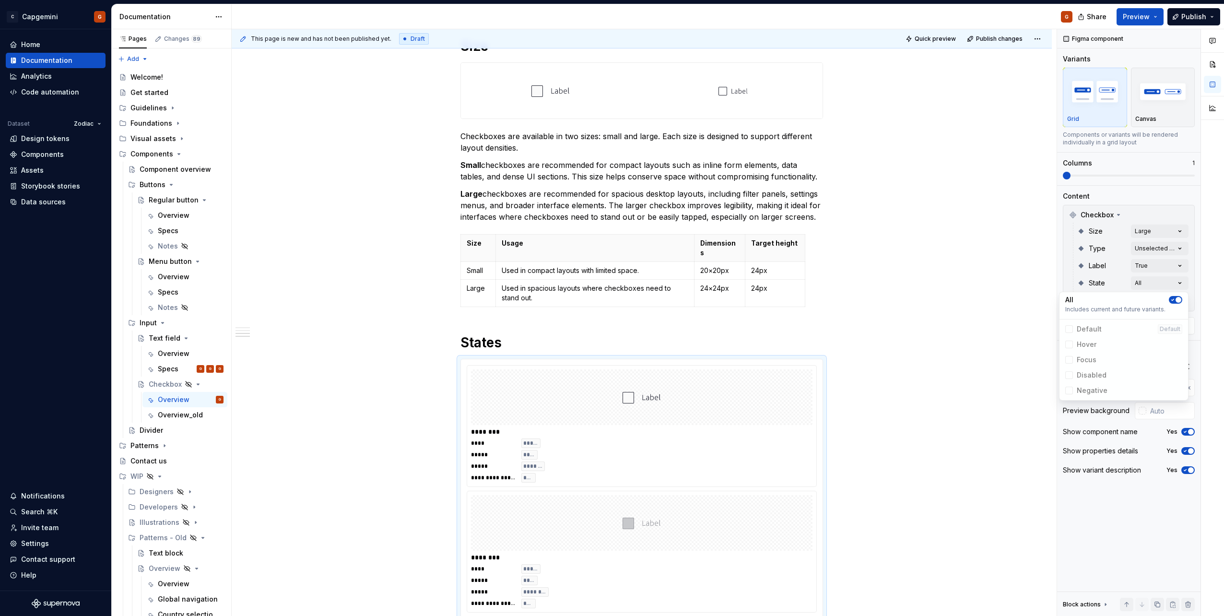
click at [987, 357] on html "C Capgemini G Home Documentation Analytics Code automation Dataset Zodiac Desig…" at bounding box center [612, 308] width 1224 height 616
click at [1123, 174] on span at bounding box center [1129, 176] width 132 height 8
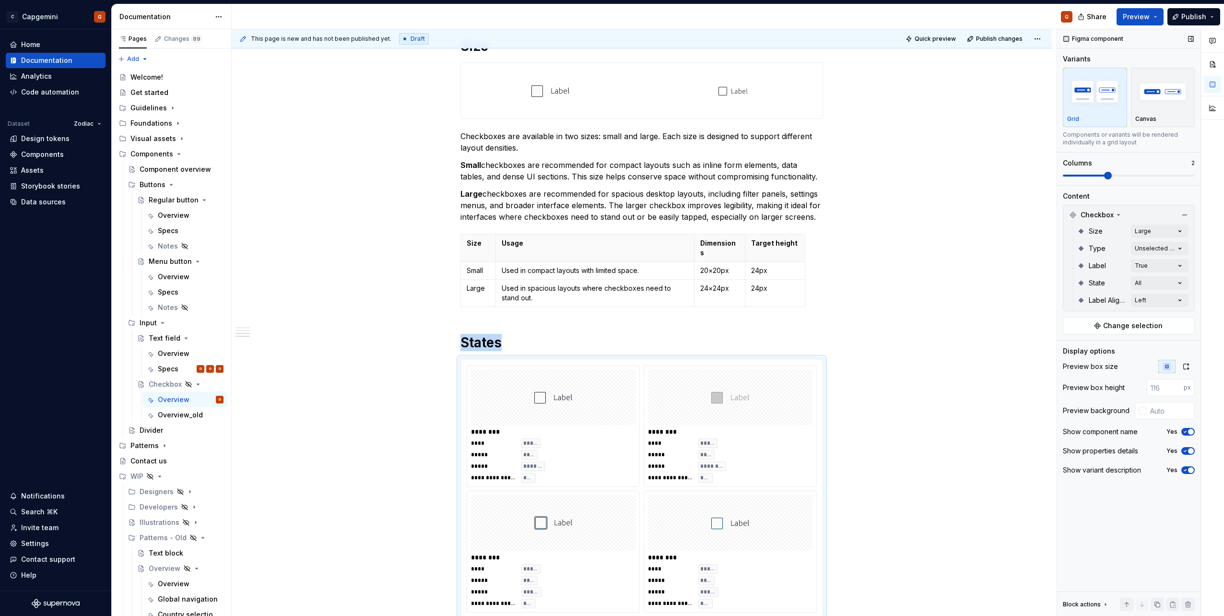
scroll to position [787, 0]
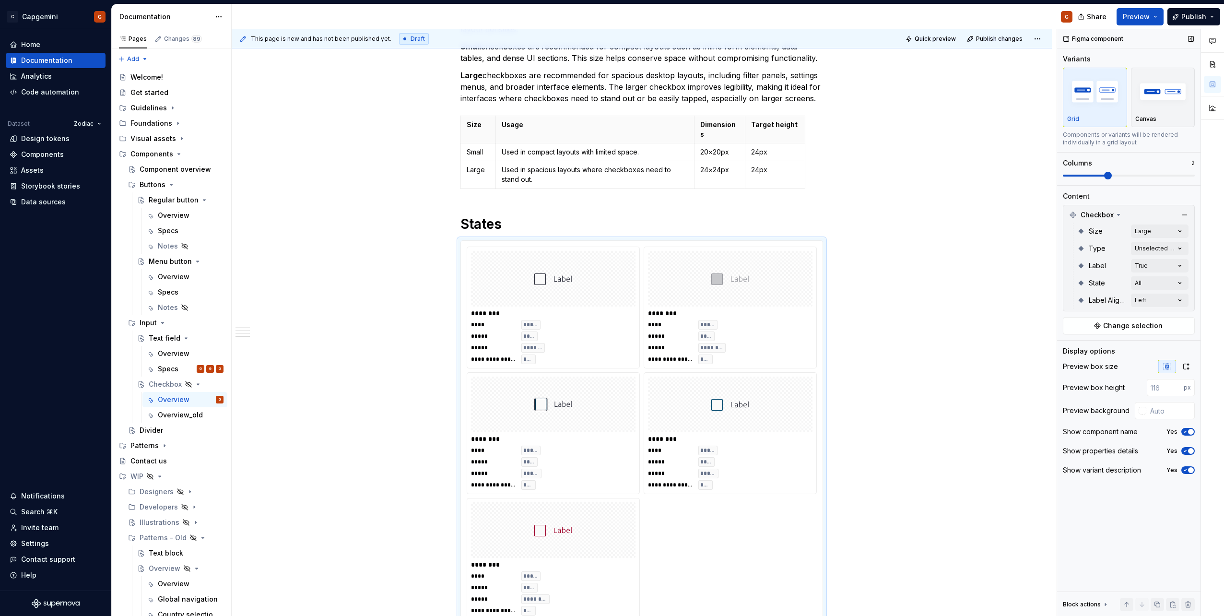
click at [1147, 180] on div "Variants Grid Canvas Components or variants will be rendered individually in a …" at bounding box center [1129, 119] width 132 height 131
click at [1150, 174] on span at bounding box center [1129, 176] width 132 height 8
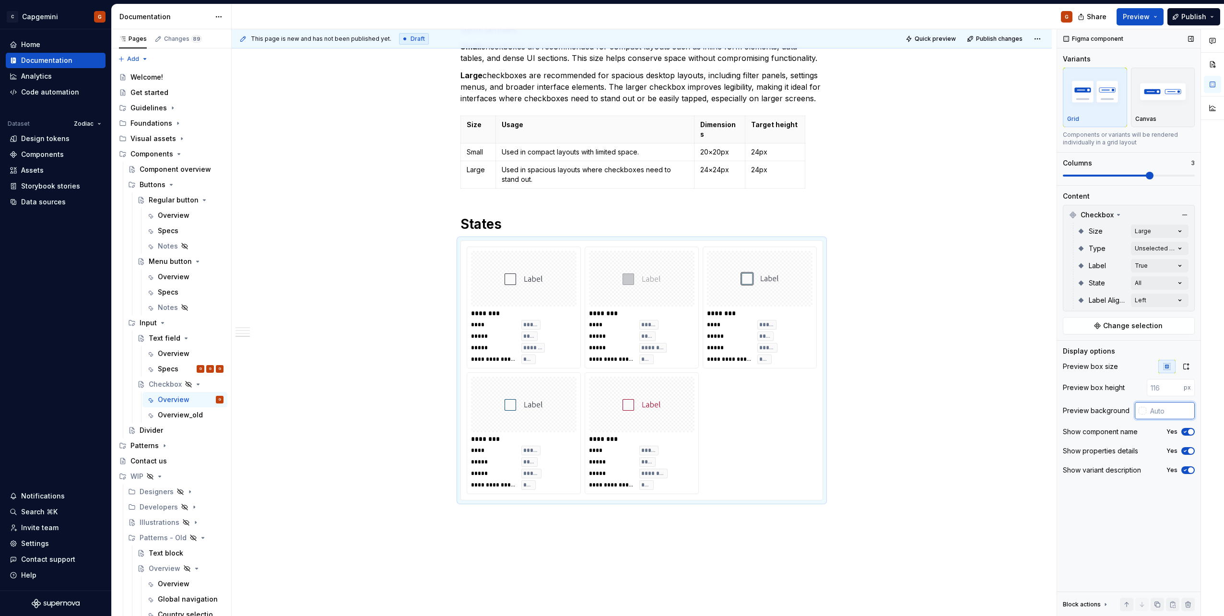
click at [1159, 412] on input "text" at bounding box center [1170, 410] width 48 height 17
type input "#FFFFFF"
type button "on"
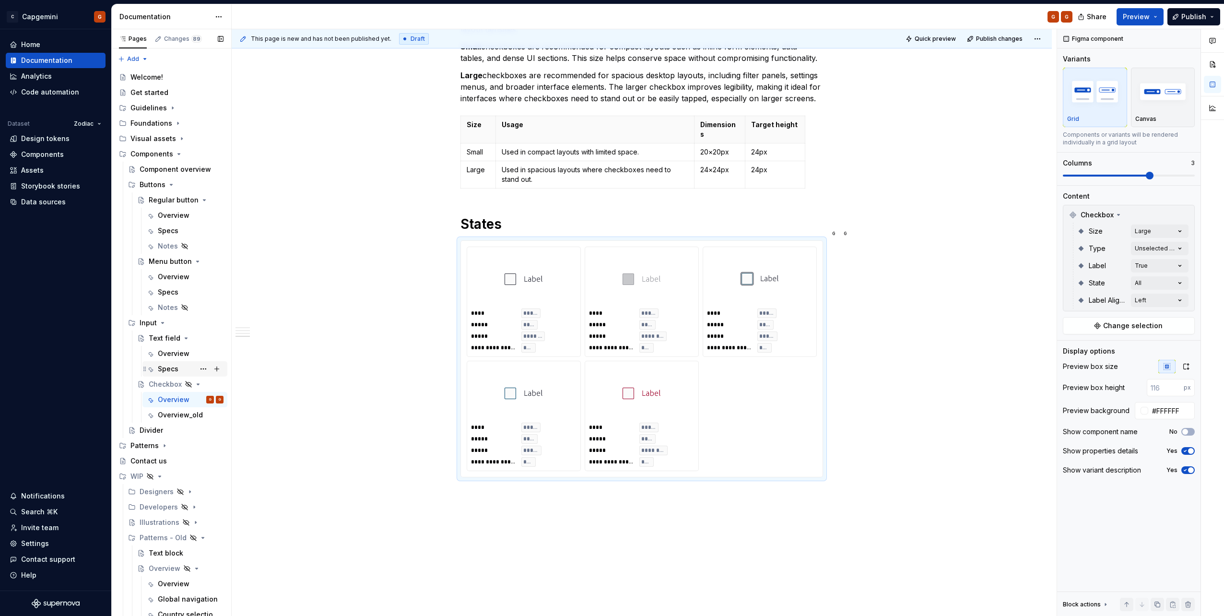
click at [181, 364] on div "Specs G G" at bounding box center [191, 368] width 66 height 13
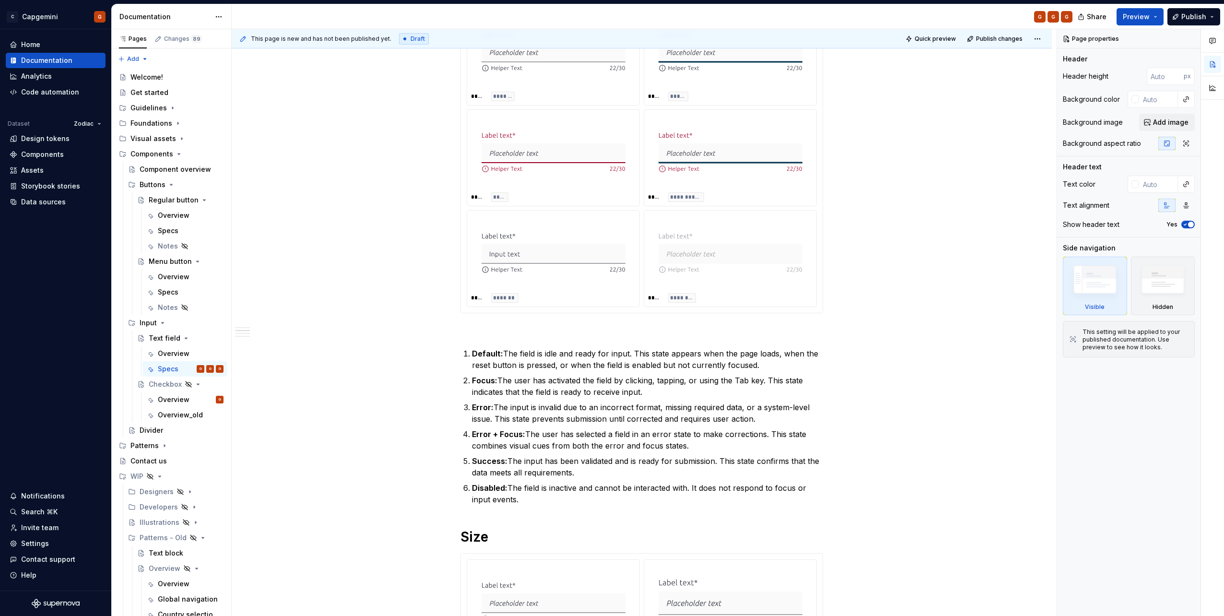
scroll to position [192, 0]
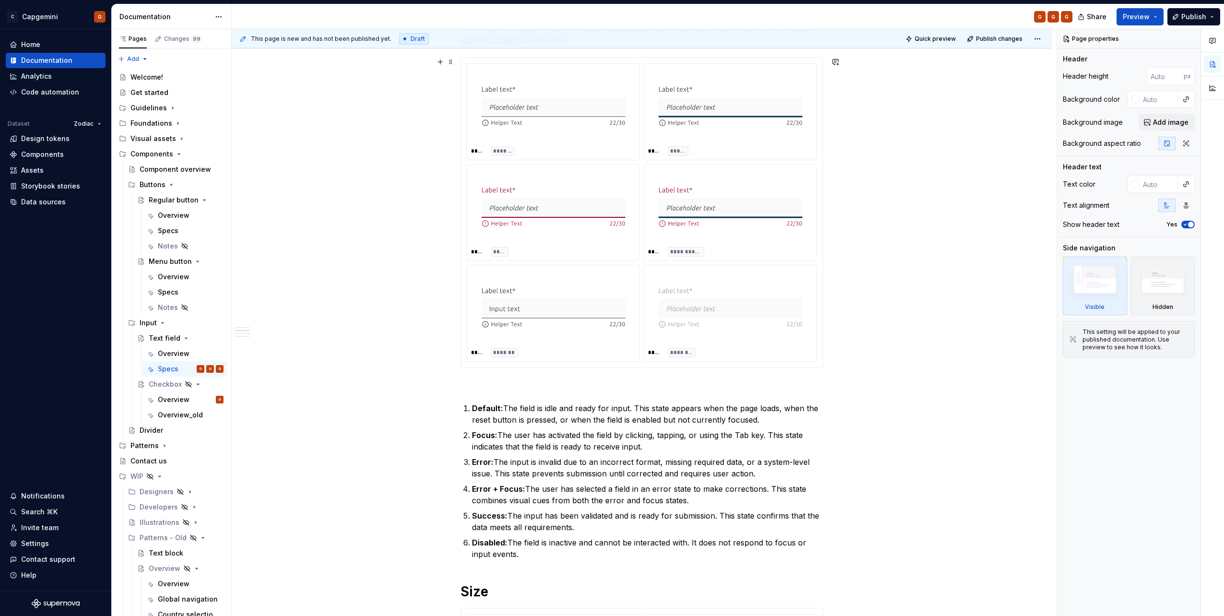
click at [823, 266] on div "**********" at bounding box center [641, 212] width 363 height 311
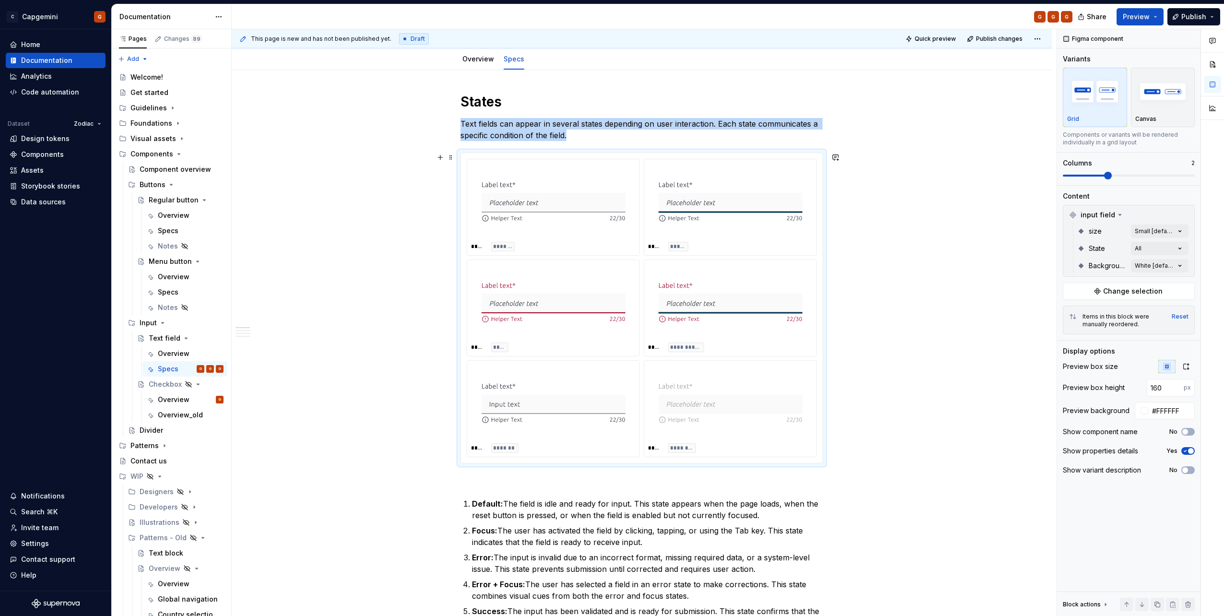
scroll to position [96, 0]
click at [174, 106] on icon "Page tree" at bounding box center [173, 108] width 8 height 8
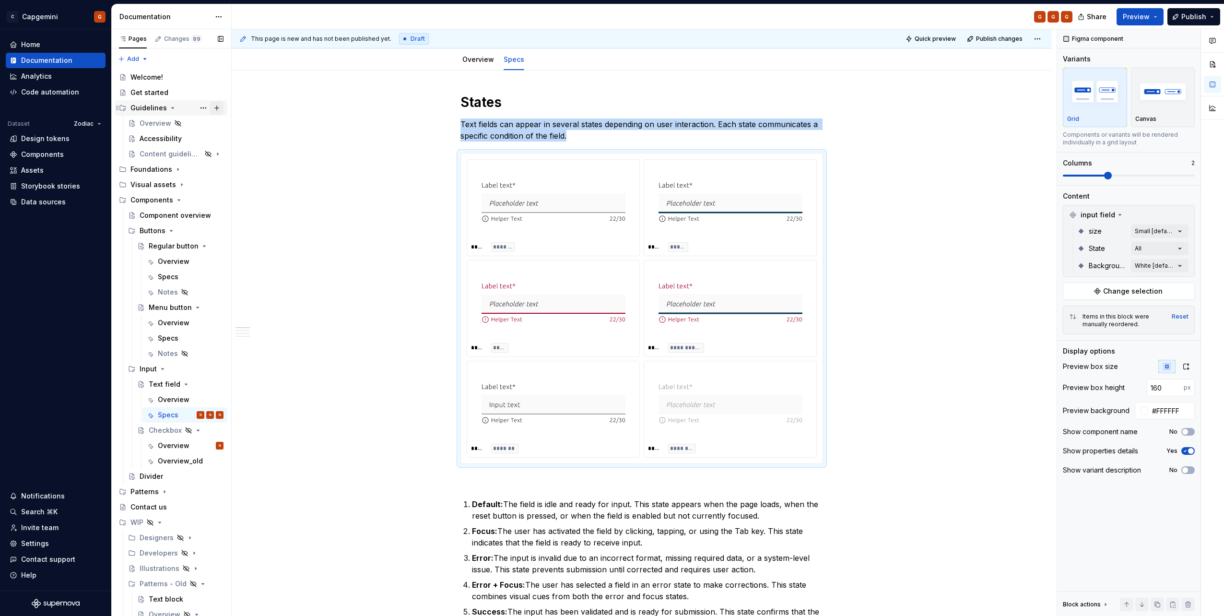
click at [212, 112] on button "Page tree" at bounding box center [216, 107] width 13 height 13
type textarea "*"
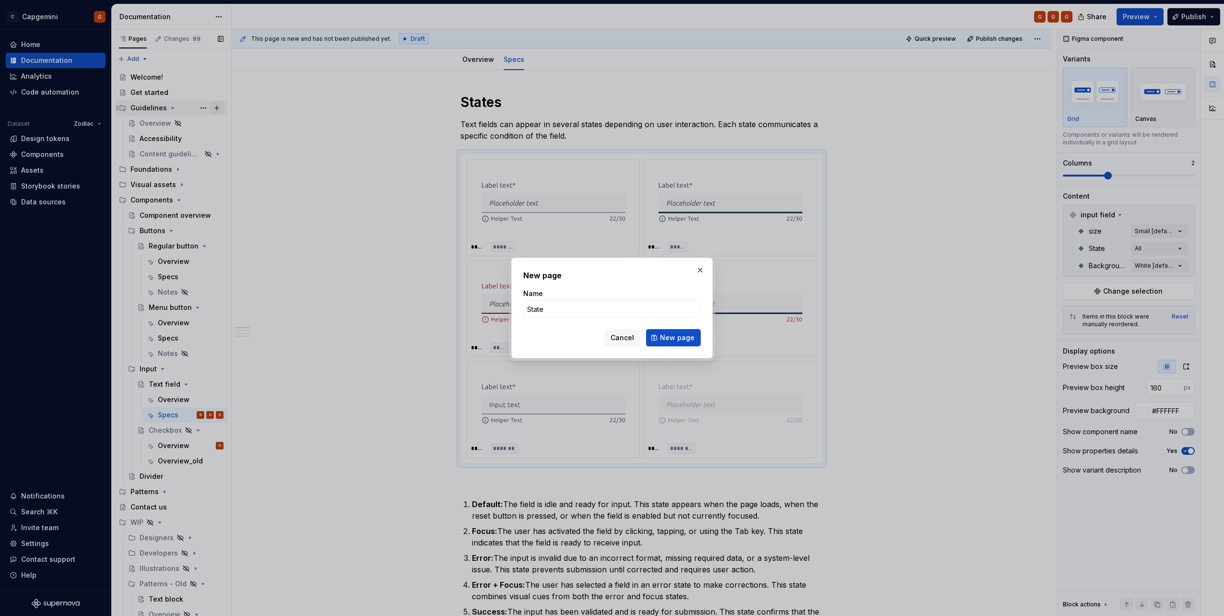
type input "States"
click at [678, 338] on span "New page" at bounding box center [677, 338] width 35 height 10
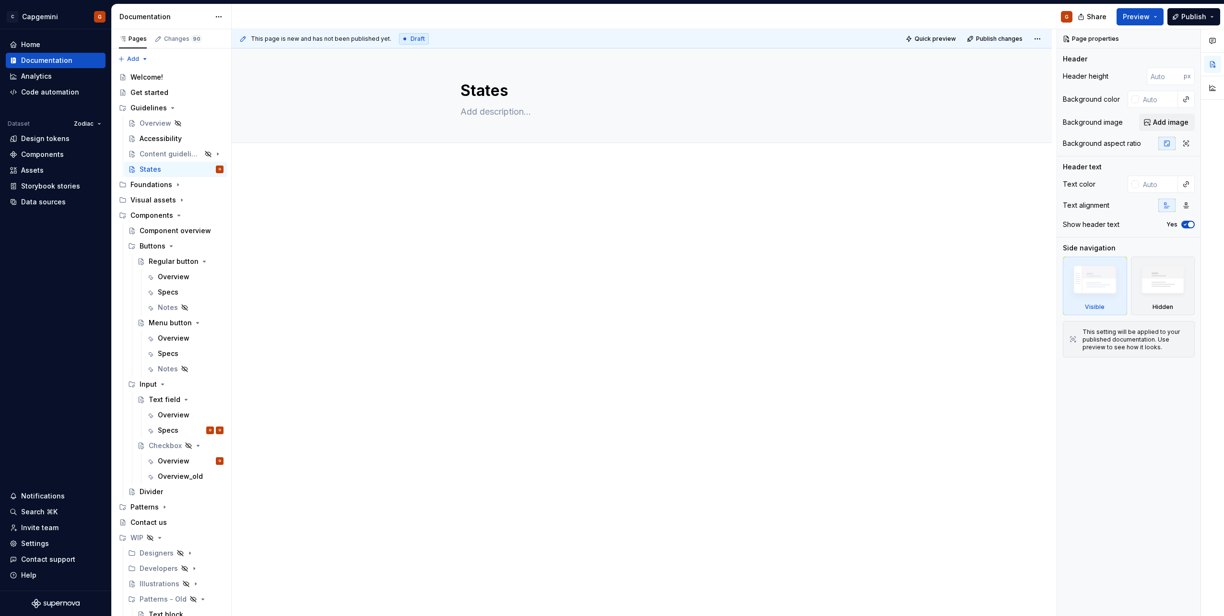
click at [475, 202] on div at bounding box center [641, 205] width 363 height 36
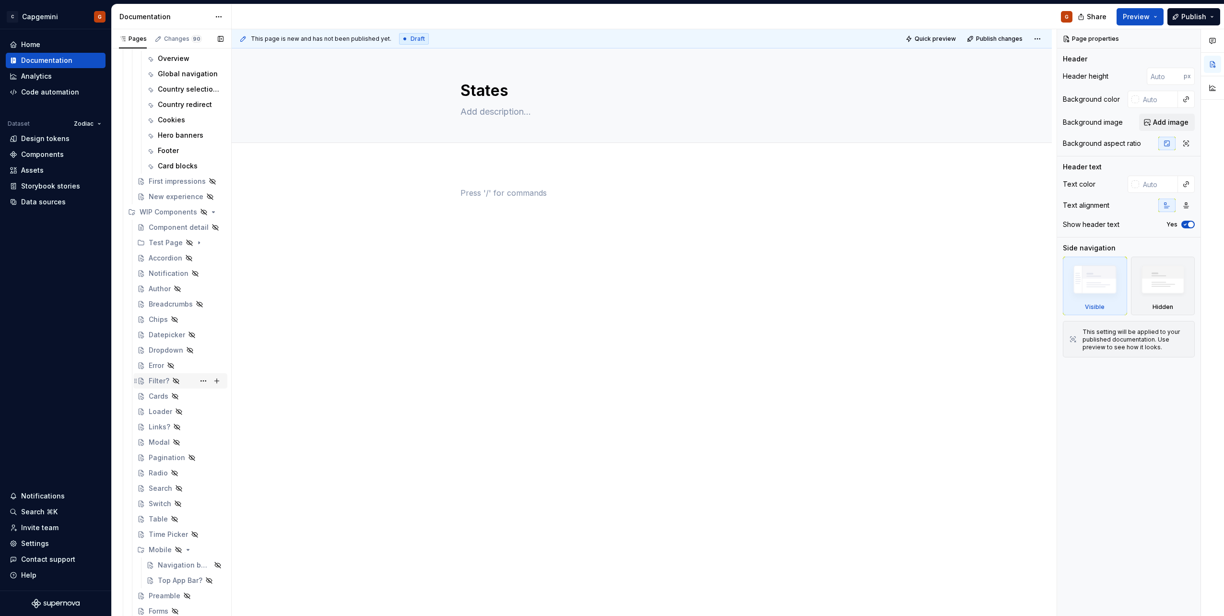
scroll to position [602, 0]
type textarea "*"
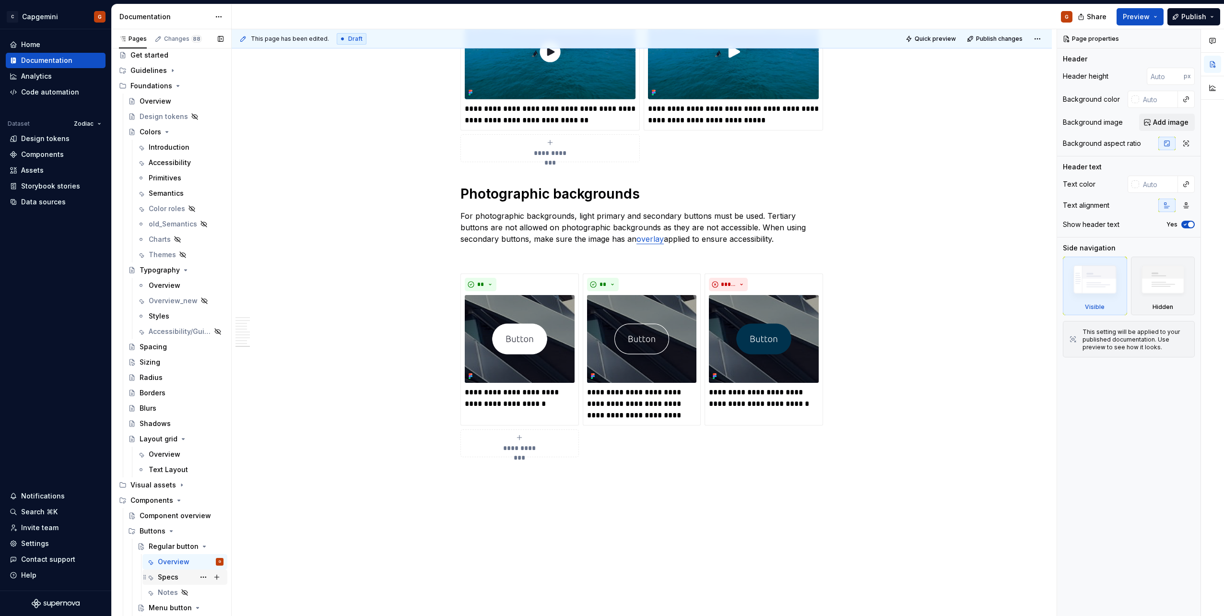
scroll to position [96, 0]
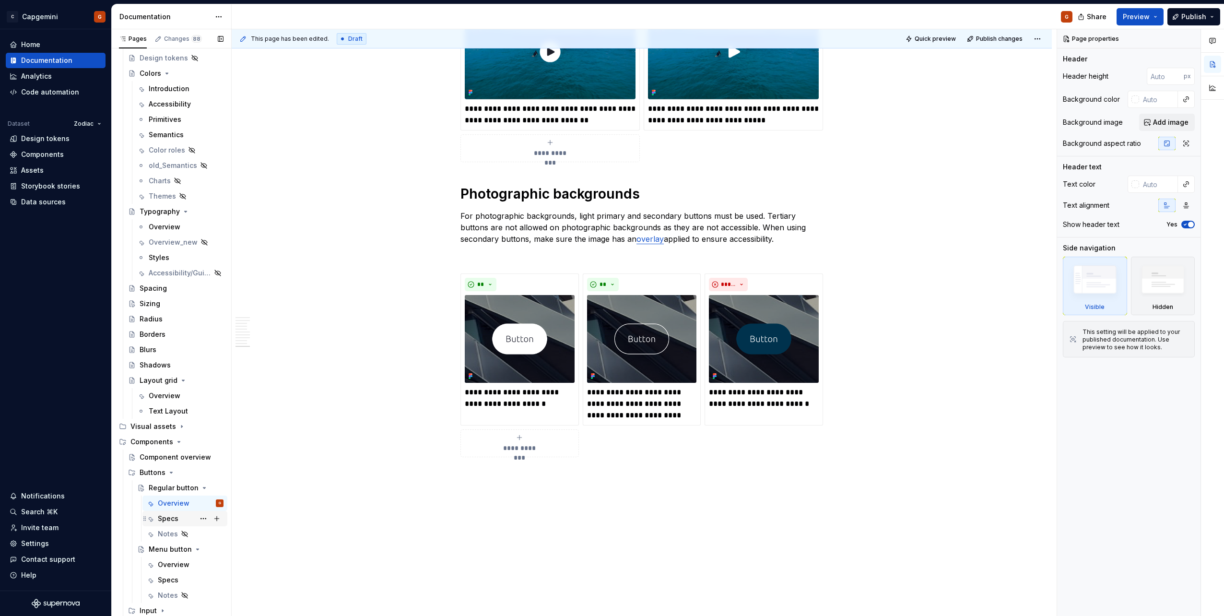
click at [178, 522] on div "Specs" at bounding box center [191, 518] width 66 height 13
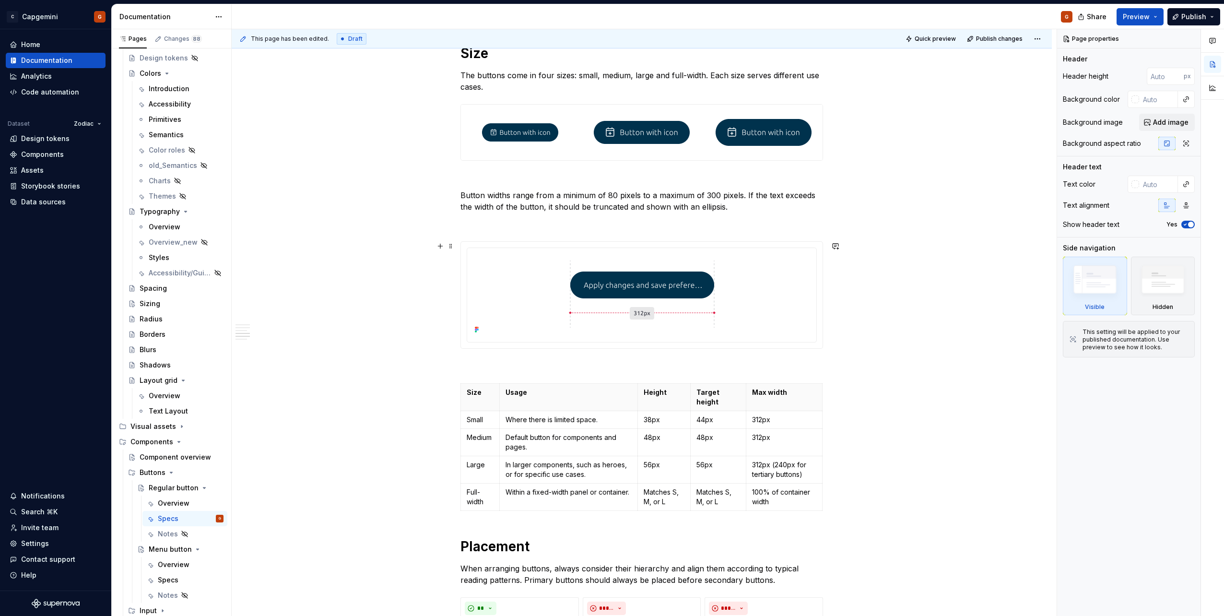
scroll to position [1151, 0]
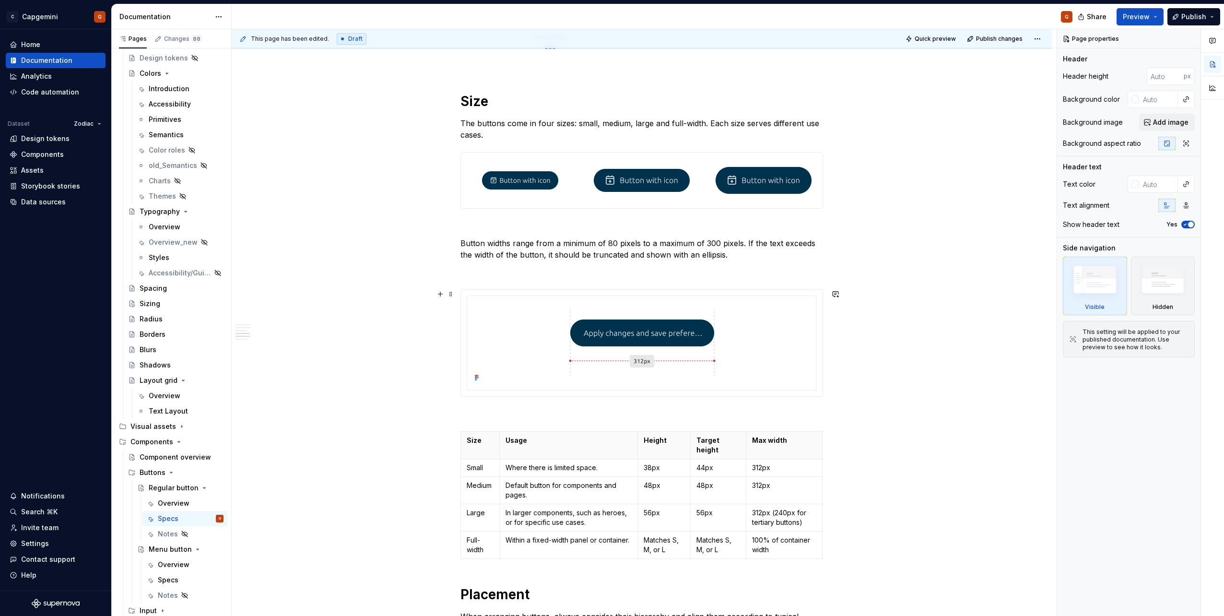
type textarea "*"
click at [718, 244] on p "Button widths range from a minimum of 80 pixels to a maximum of 300 pixels. If …" at bounding box center [641, 248] width 363 height 23
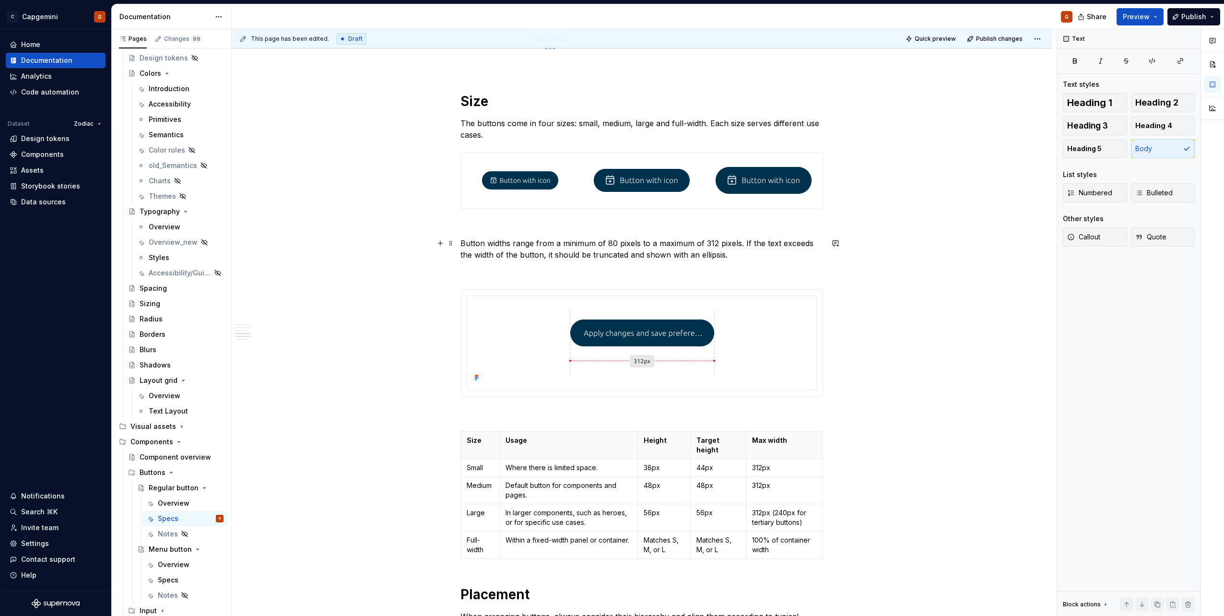
click at [513, 242] on p "Button widths range from a minimum of 80 pixels to a maximum of 312 pixels. If …" at bounding box center [641, 248] width 363 height 23
drag, startPoint x: 539, startPoint y: 241, endPoint x: 646, endPoint y: 238, distance: 107.0
click at [646, 238] on p "Button widths range from a minimum of 80 pixels to a maximum of 312 pixels. If …" at bounding box center [641, 248] width 363 height 23
click at [649, 253] on p "Button widths have a maximum of 312 pixels. If the text exceeds the width of th…" at bounding box center [641, 248] width 363 height 23
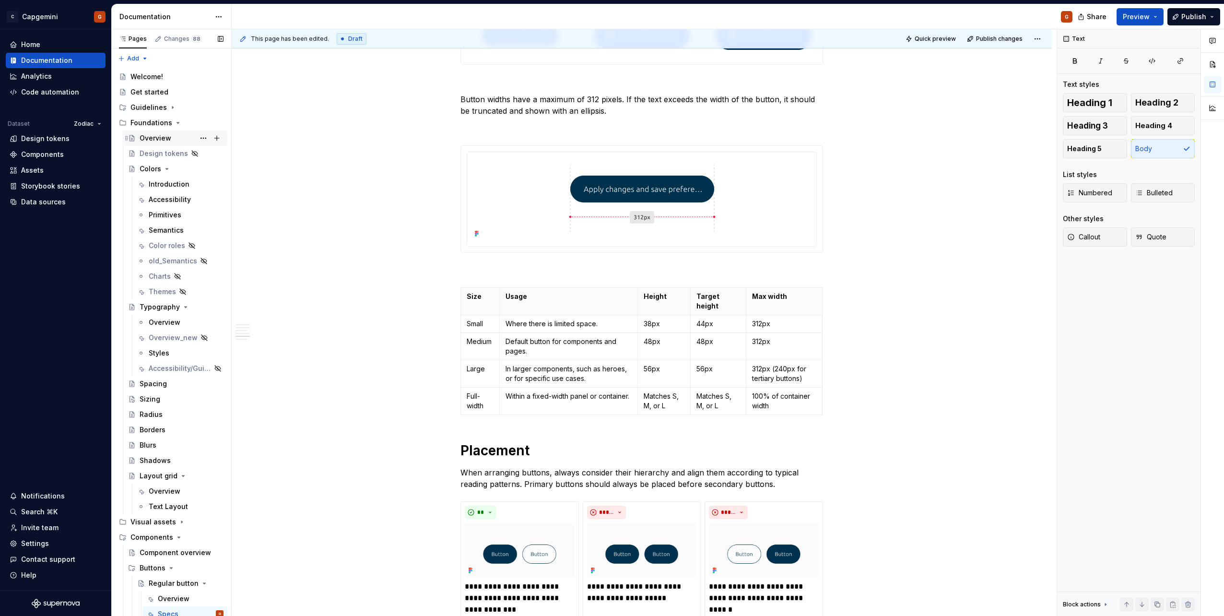
scroll to position [0, 0]
click at [165, 153] on div "Design tokens" at bounding box center [162, 154] width 45 height 10
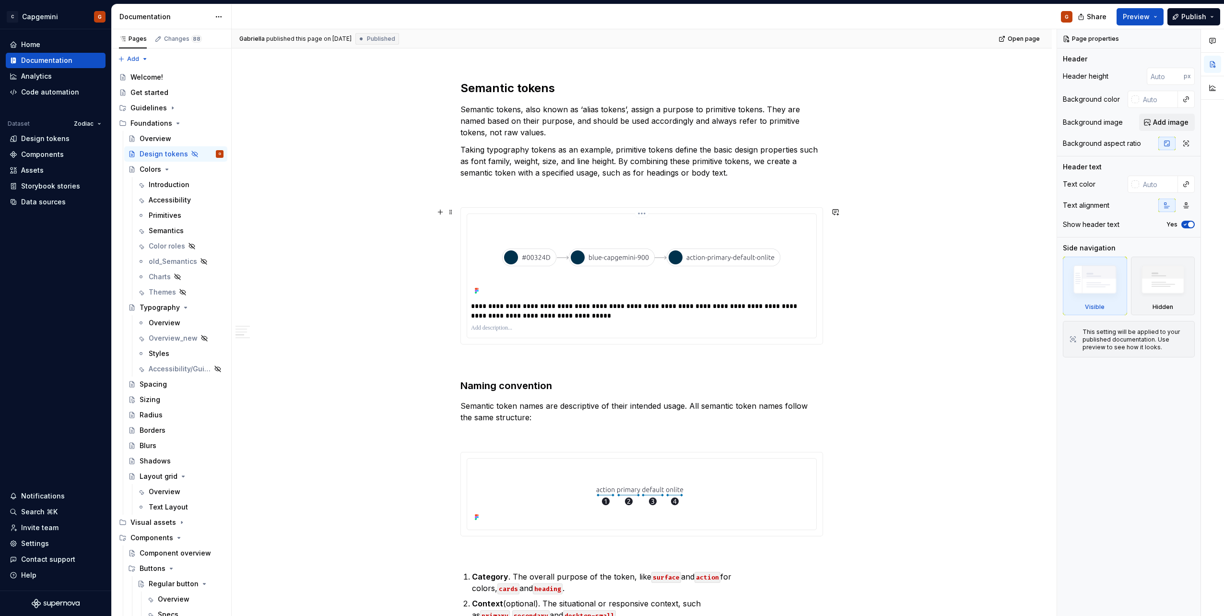
scroll to position [752, 0]
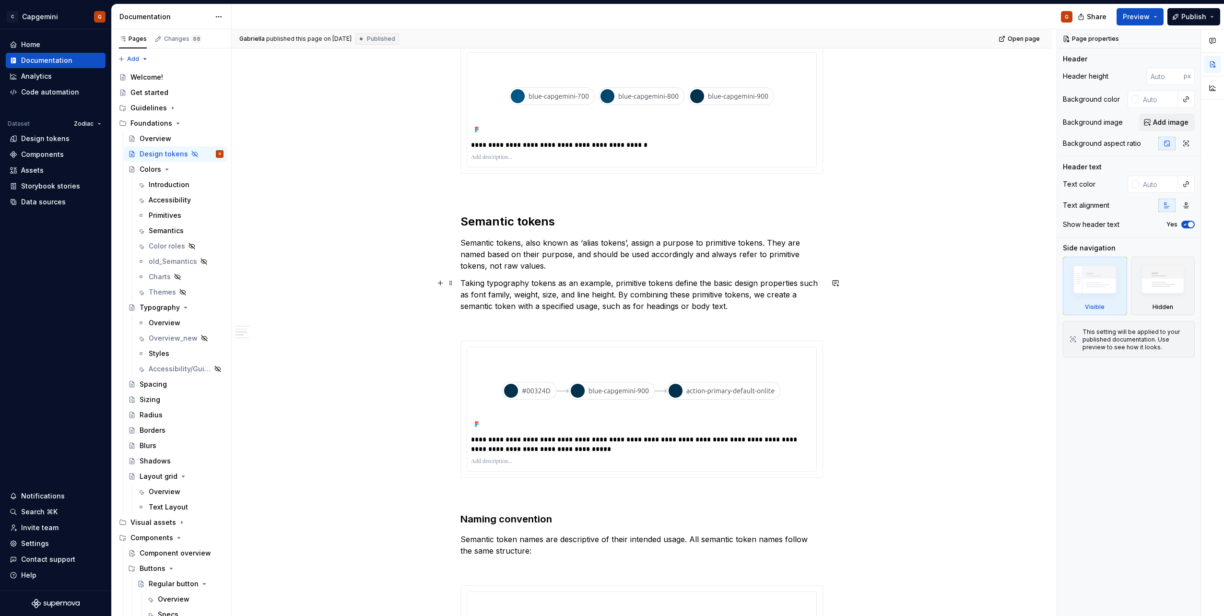
click at [749, 310] on p "Taking typography tokens as an example, primitive tokens define the basic desig…" at bounding box center [641, 294] width 363 height 35
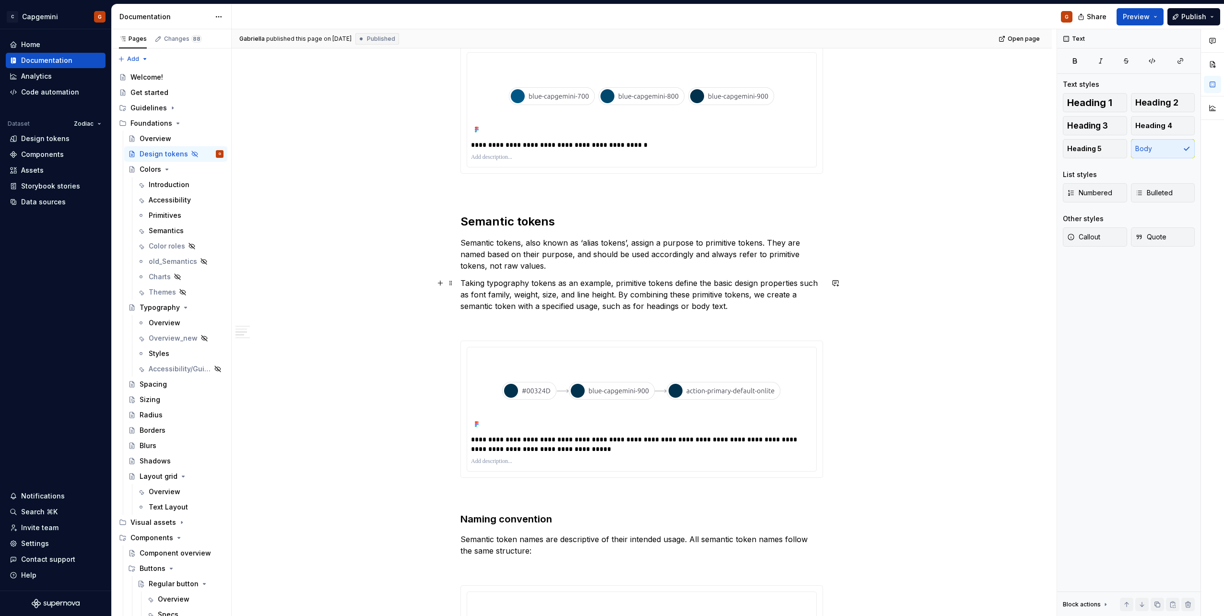
click at [750, 307] on p "Taking typography tokens as an example, primitive tokens define the basic desig…" at bounding box center [641, 294] width 363 height 35
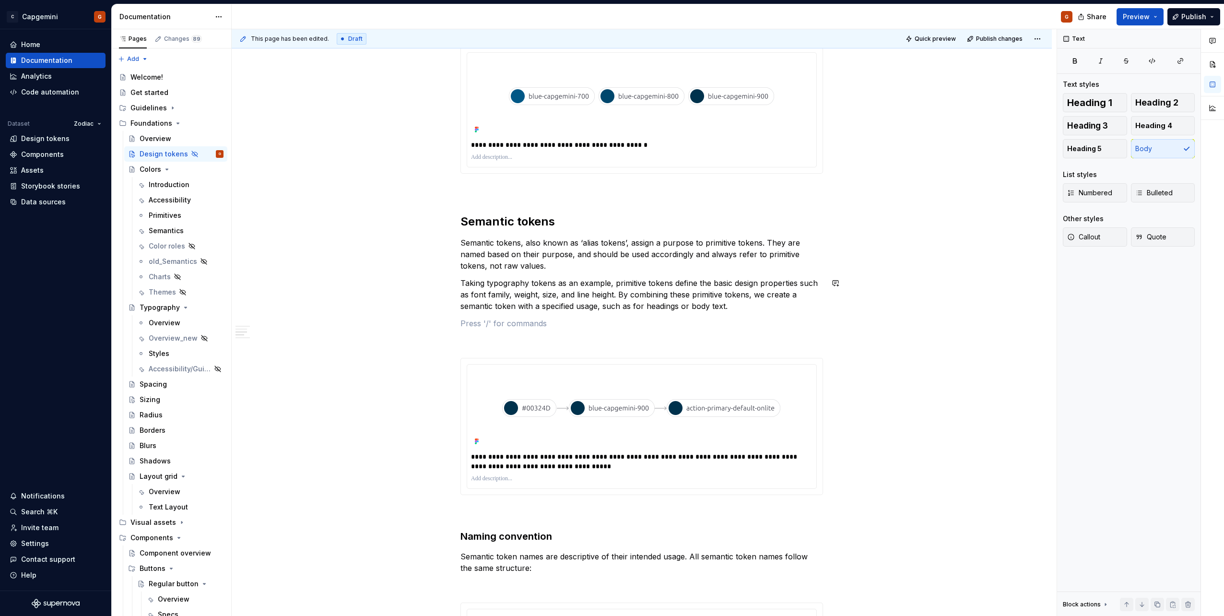
type textarea "*"
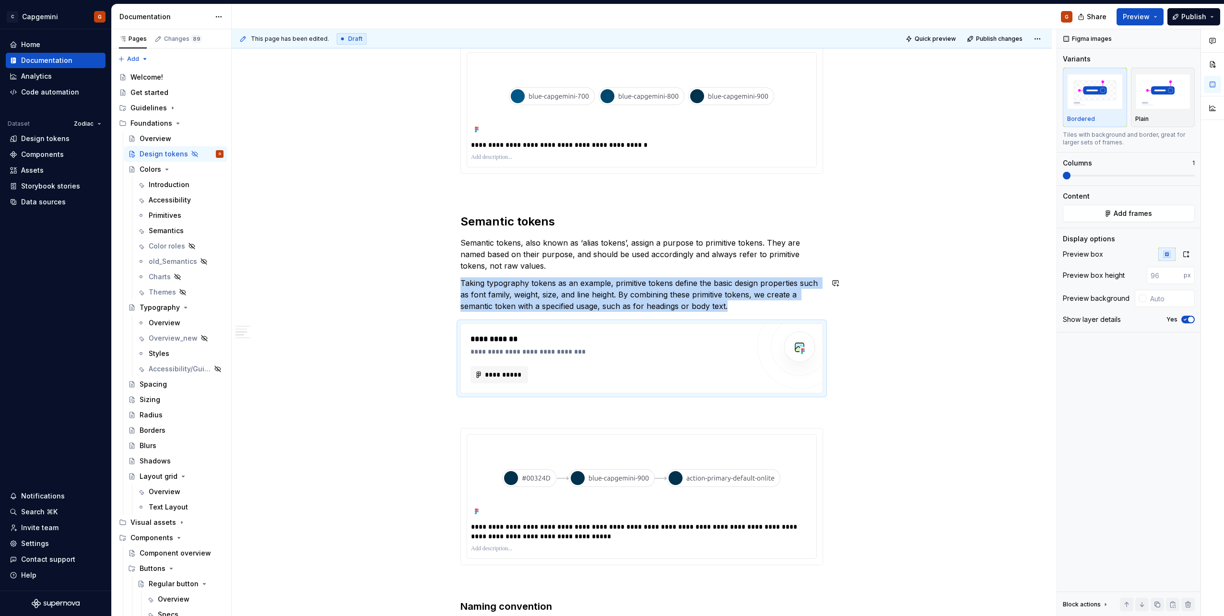
type textarea "*"
click at [511, 377] on span "**********" at bounding box center [502, 375] width 37 height 10
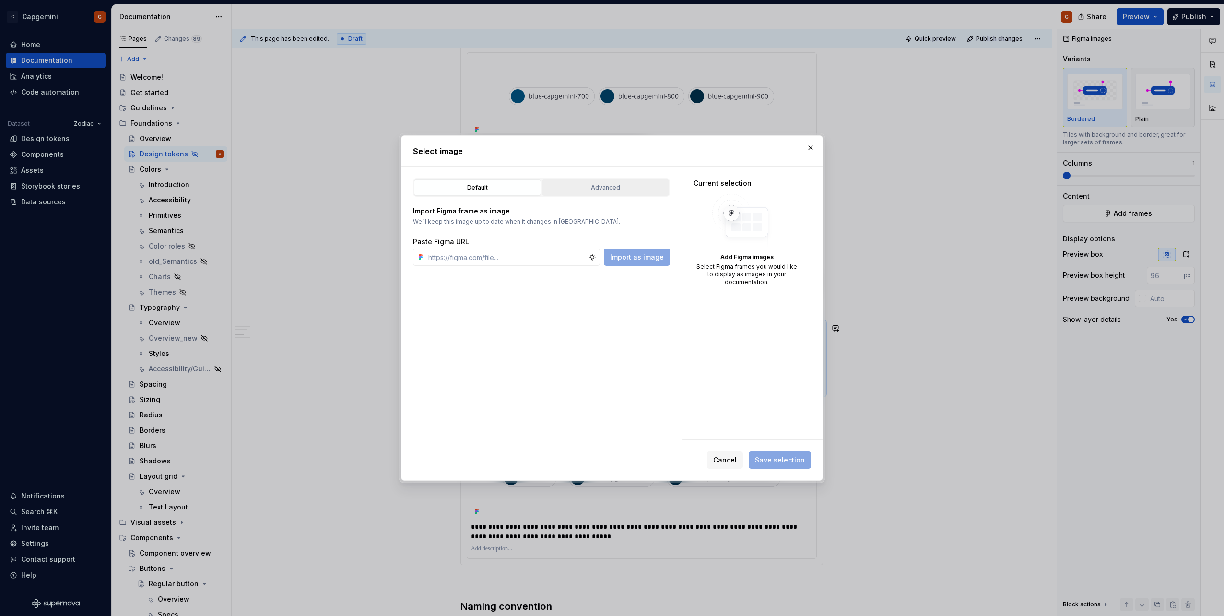
click at [580, 193] on button "Advanced" at bounding box center [605, 187] width 127 height 16
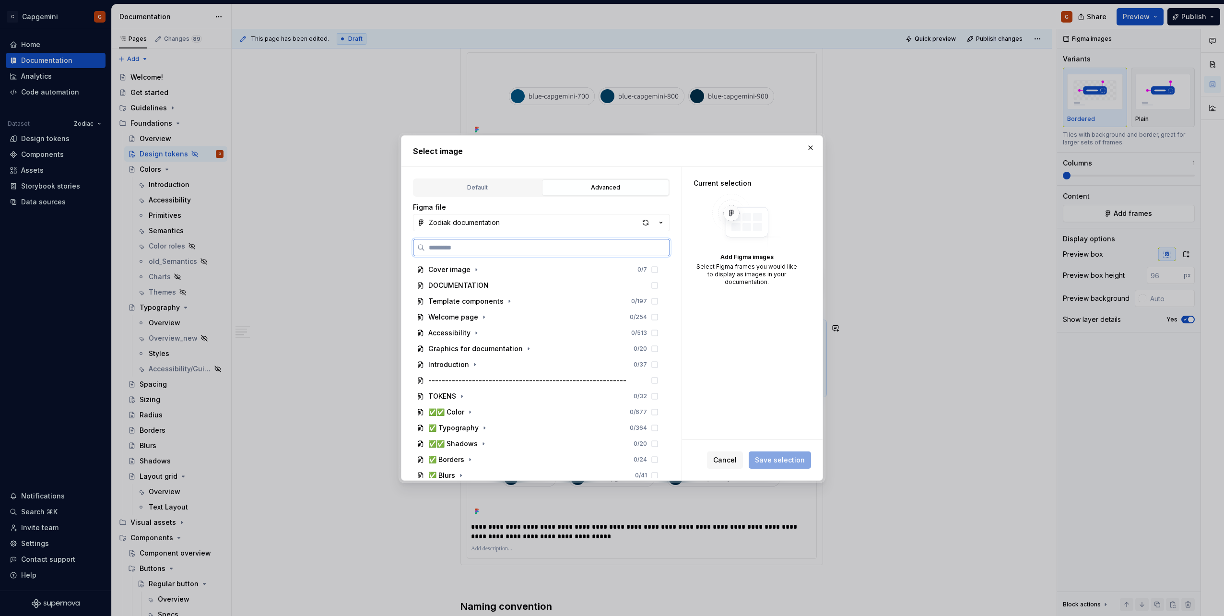
click at [494, 247] on input "search" at bounding box center [547, 248] width 245 height 10
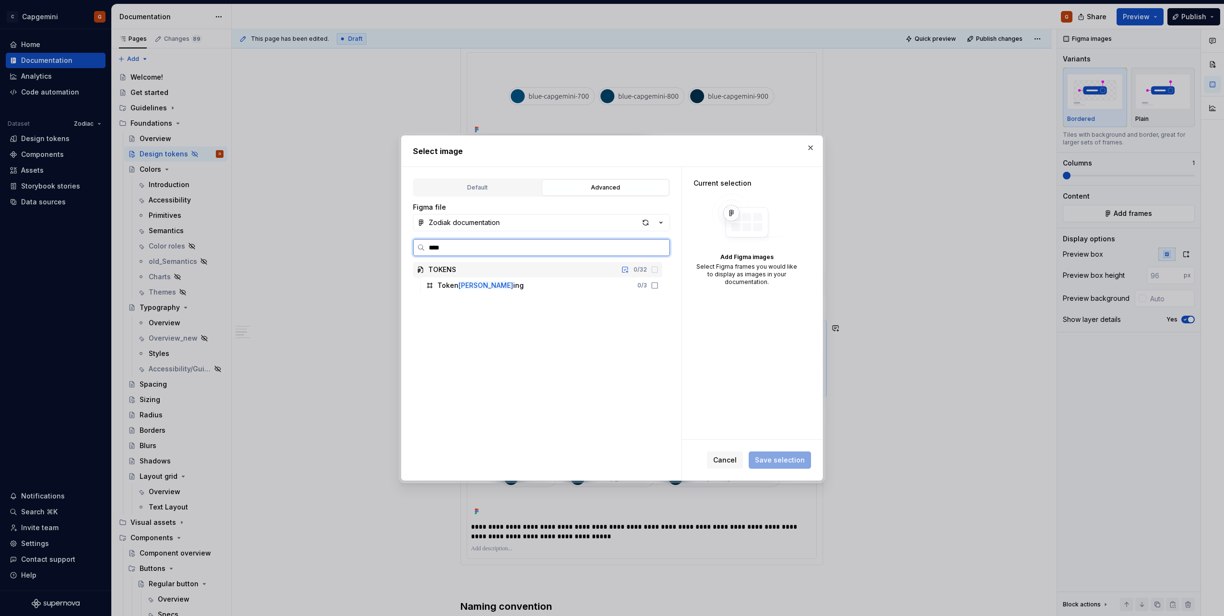
type input "*****"
click at [485, 283] on div "Token mappi ng" at bounding box center [462, 286] width 50 height 10
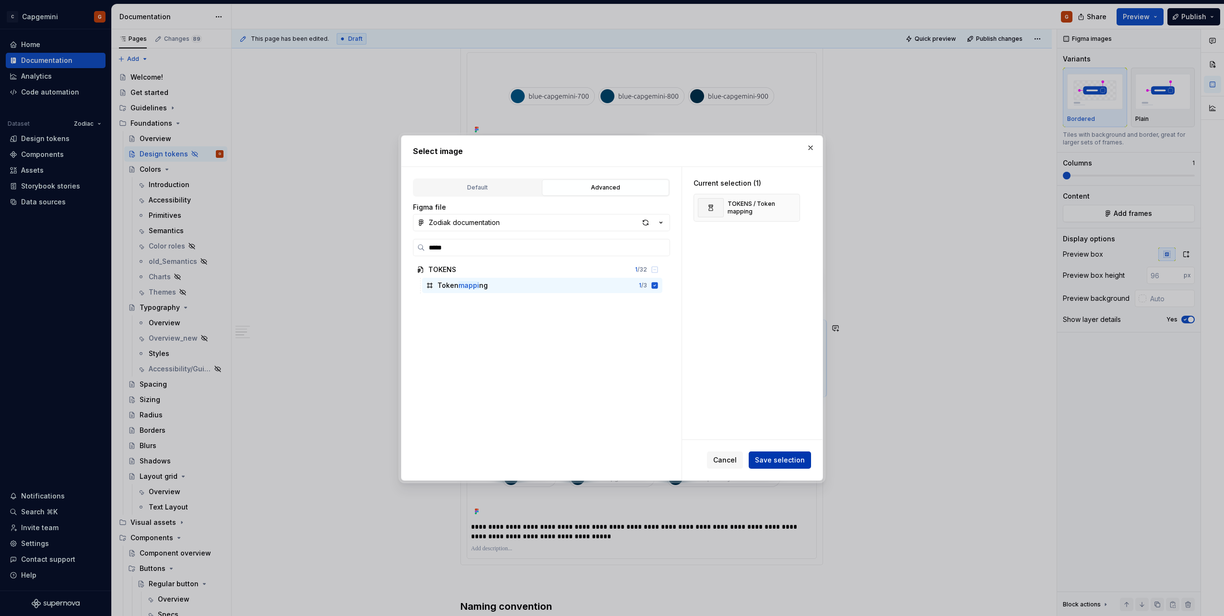
click at [792, 459] on span "Save selection" at bounding box center [780, 460] width 50 height 10
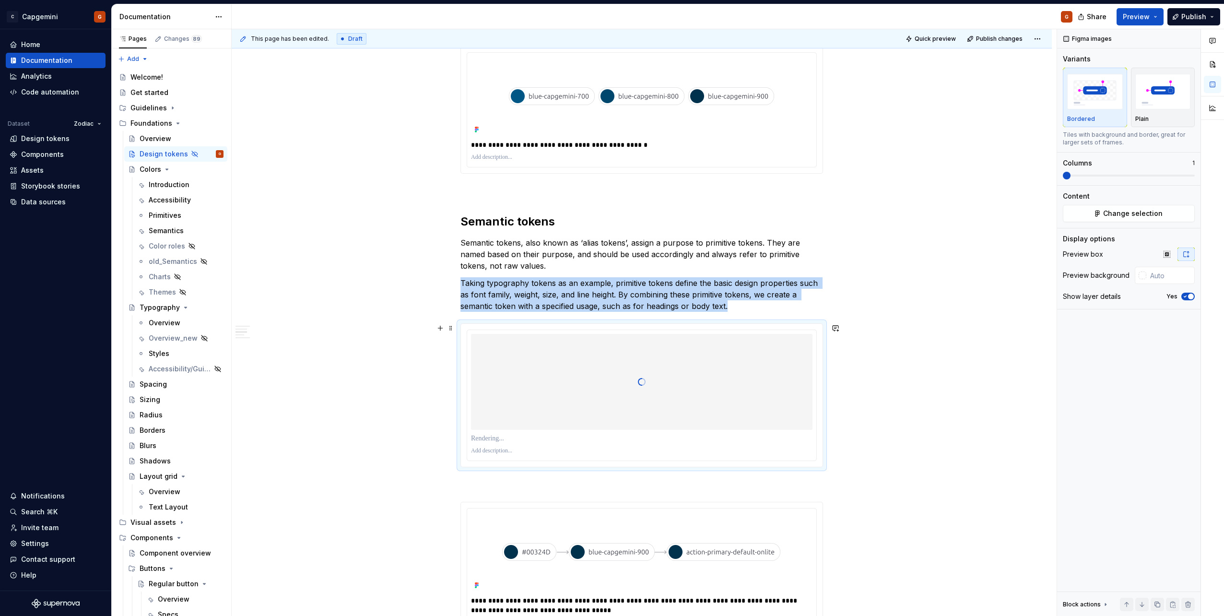
click at [494, 440] on p at bounding box center [642, 439] width 342 height 10
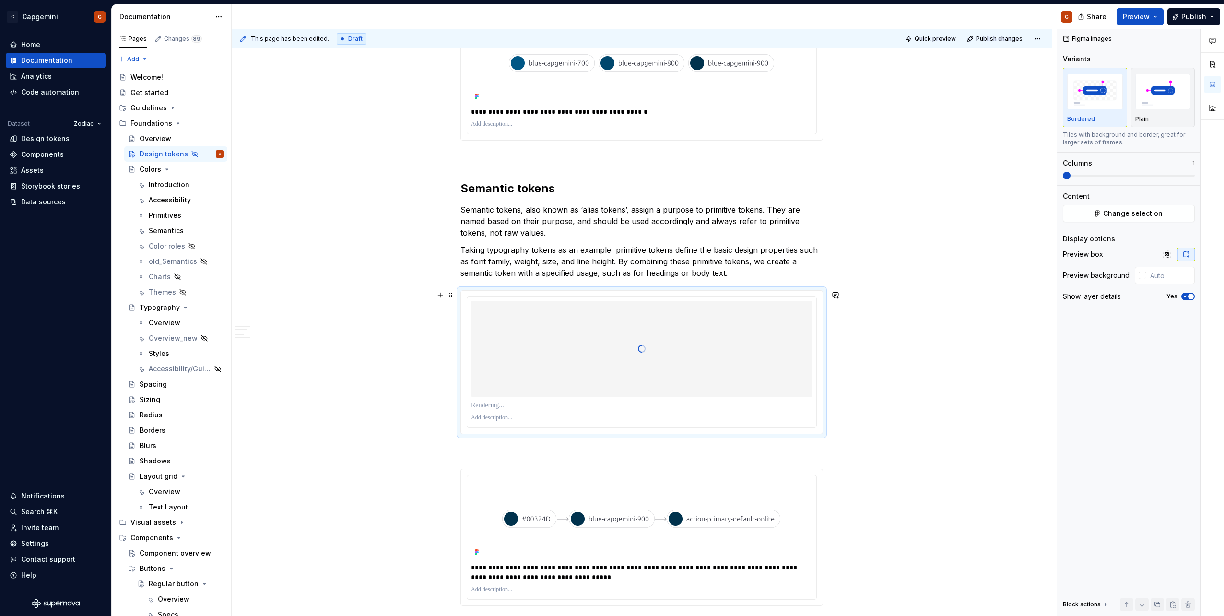
scroll to position [800, 0]
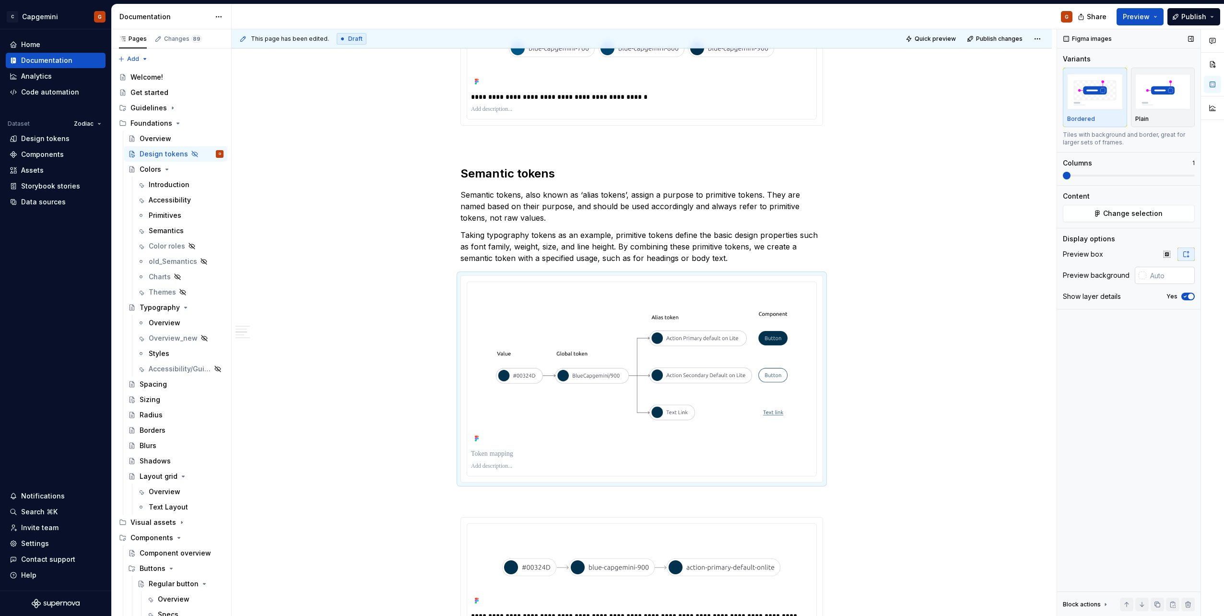
click at [1158, 272] on input "text" at bounding box center [1170, 275] width 48 height 17
type input "#FFFFFF"
type button "on"
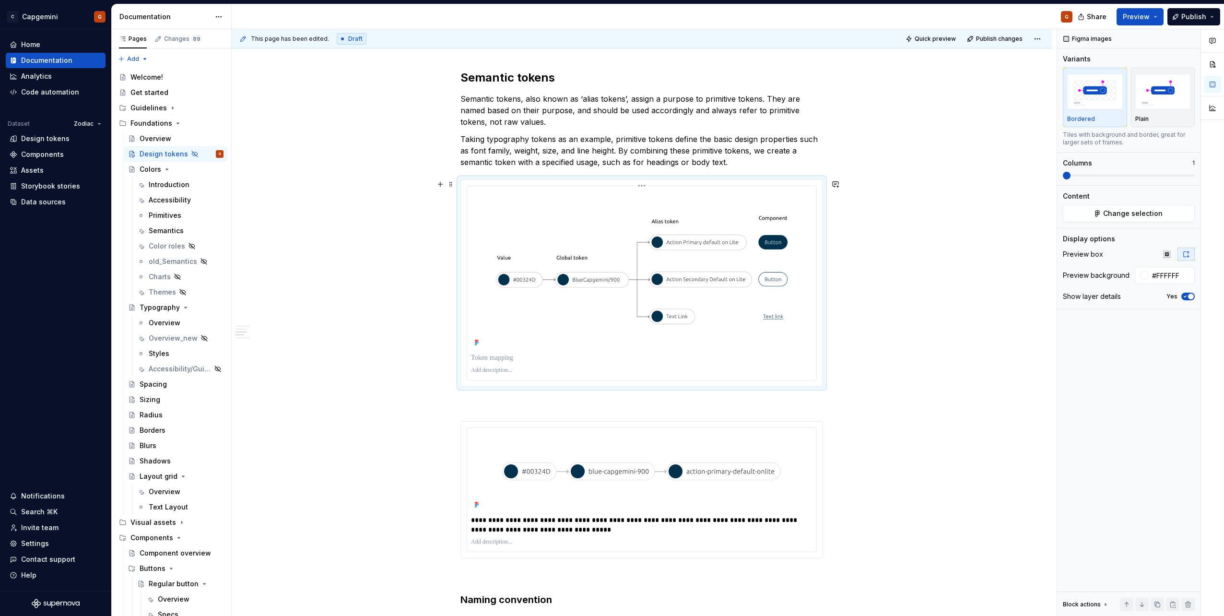
click at [548, 358] on p at bounding box center [642, 358] width 342 height 10
type textarea "*"
click at [669, 234] on img at bounding box center [642, 269] width 342 height 159
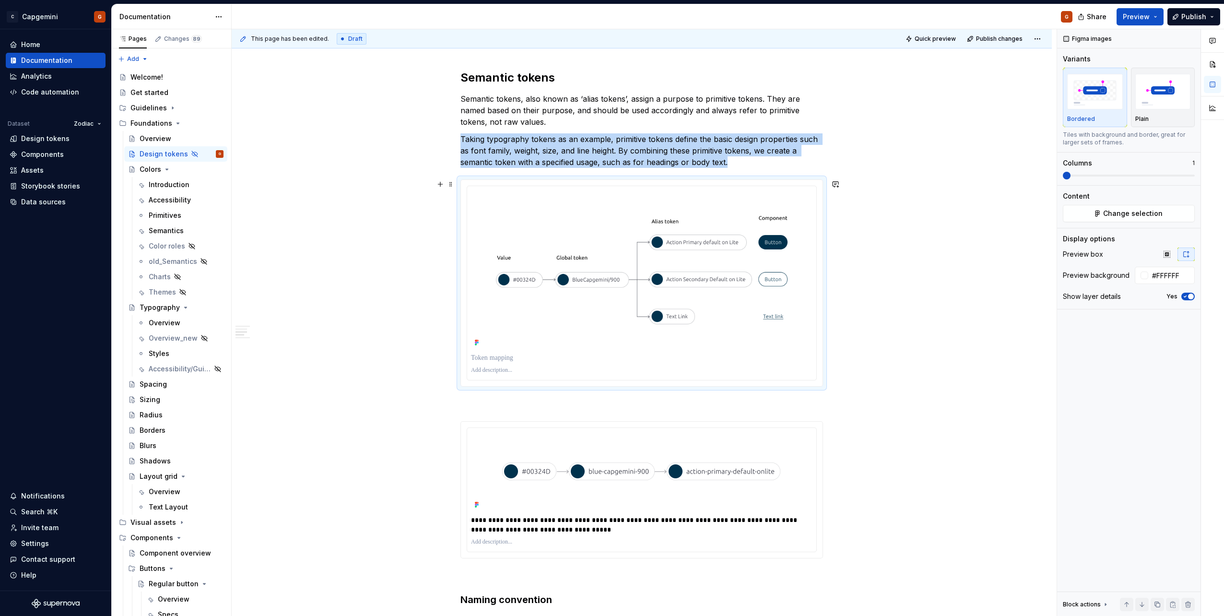
click at [636, 183] on div at bounding box center [642, 283] width 362 height 206
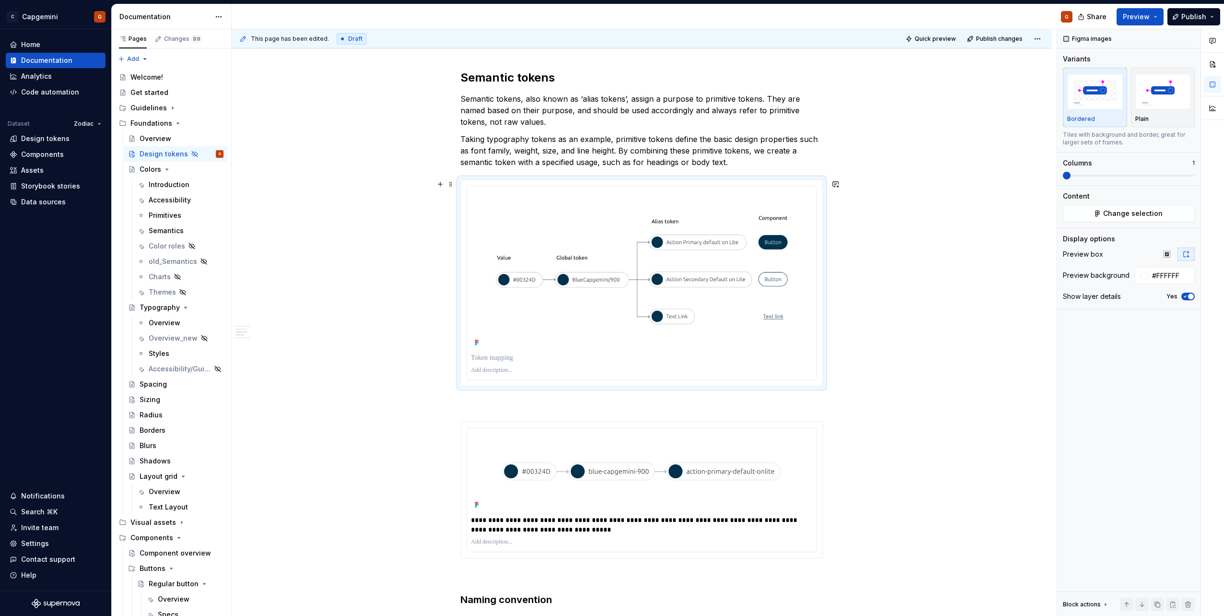
click at [641, 187] on html "C Capgemini G Home Documentation Analytics Code automation Dataset Zodiac Desig…" at bounding box center [612, 308] width 1224 height 616
click at [659, 234] on div "Update Figma image" at bounding box center [693, 237] width 80 height 10
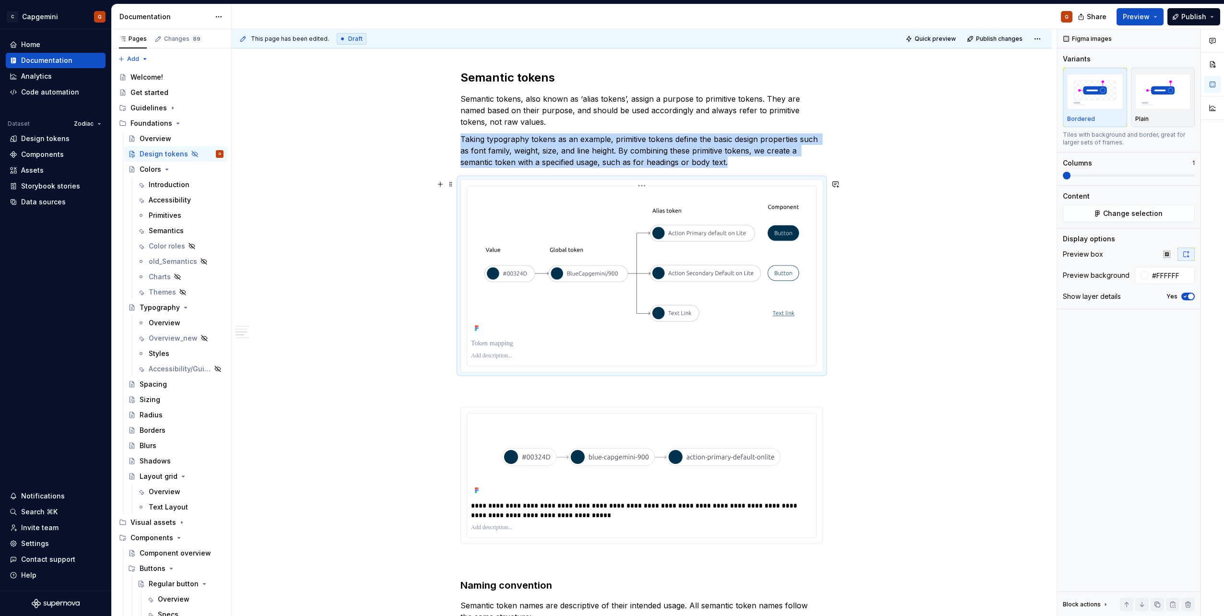
click at [519, 346] on p at bounding box center [642, 344] width 342 height 10
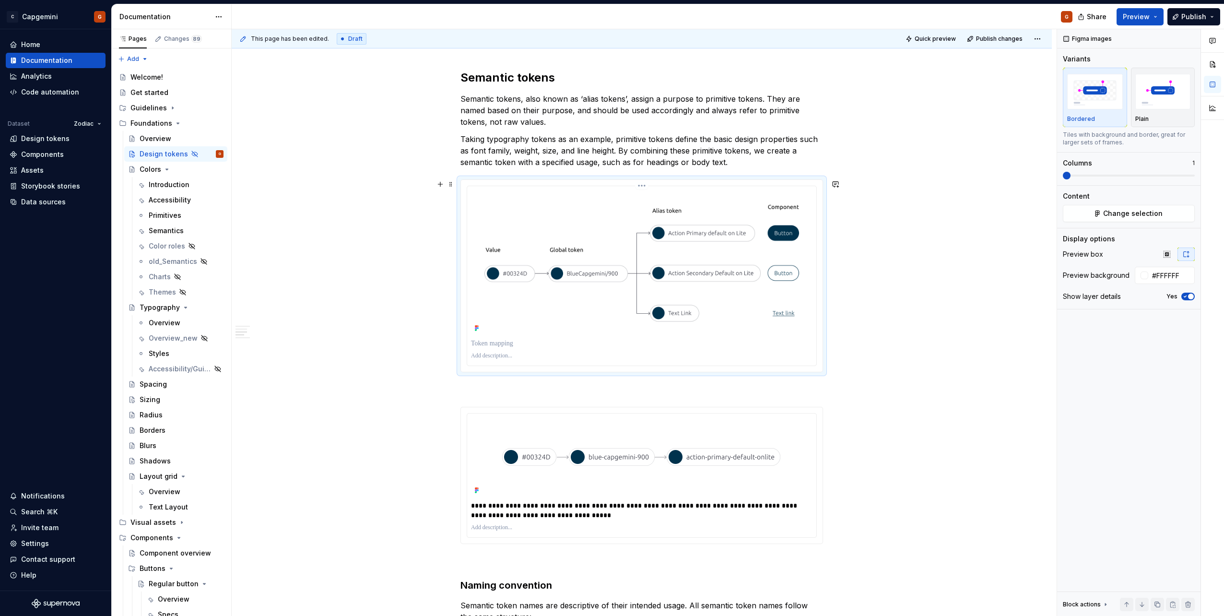
click at [575, 341] on p at bounding box center [642, 344] width 342 height 10
click at [566, 347] on p at bounding box center [642, 344] width 342 height 10
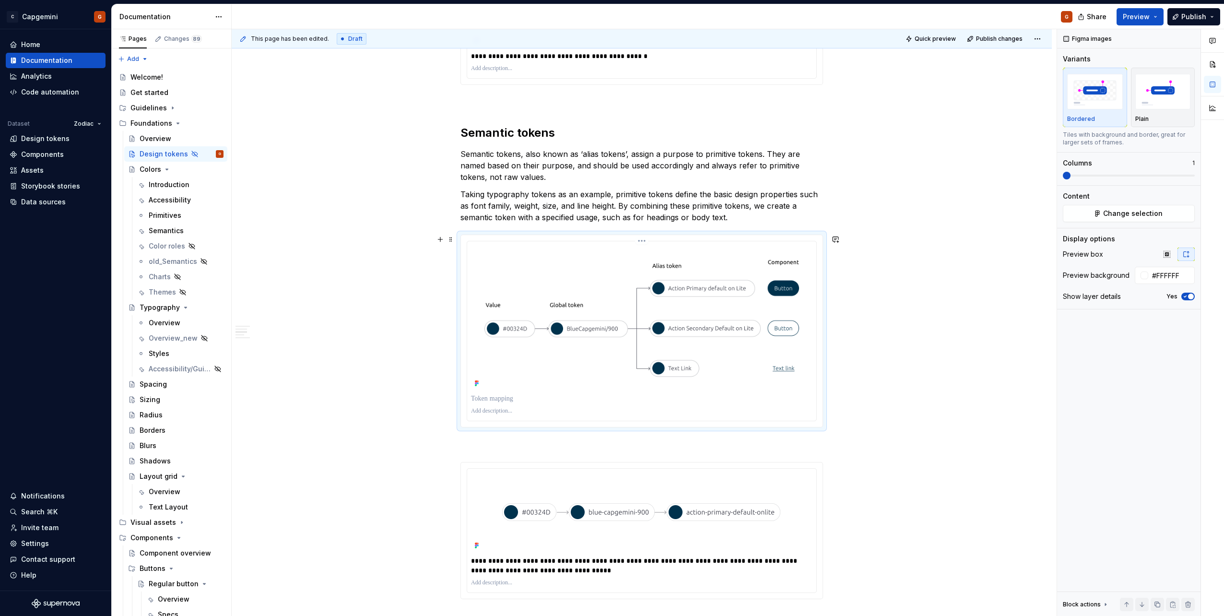
scroll to position [848, 0]
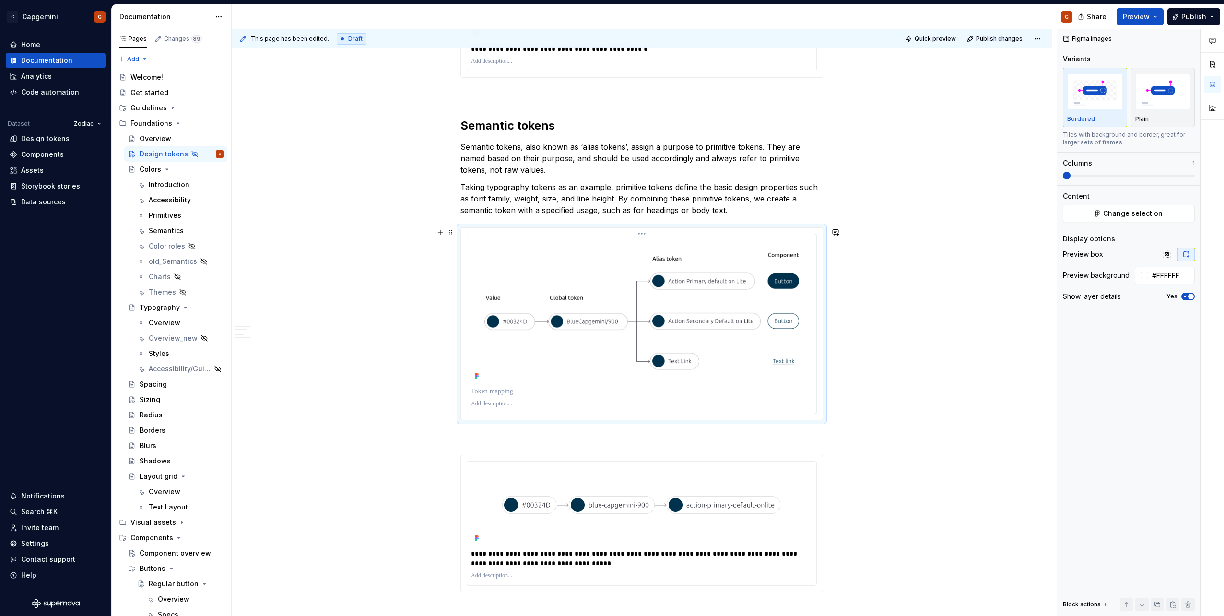
click at [525, 391] on p at bounding box center [642, 392] width 342 height 10
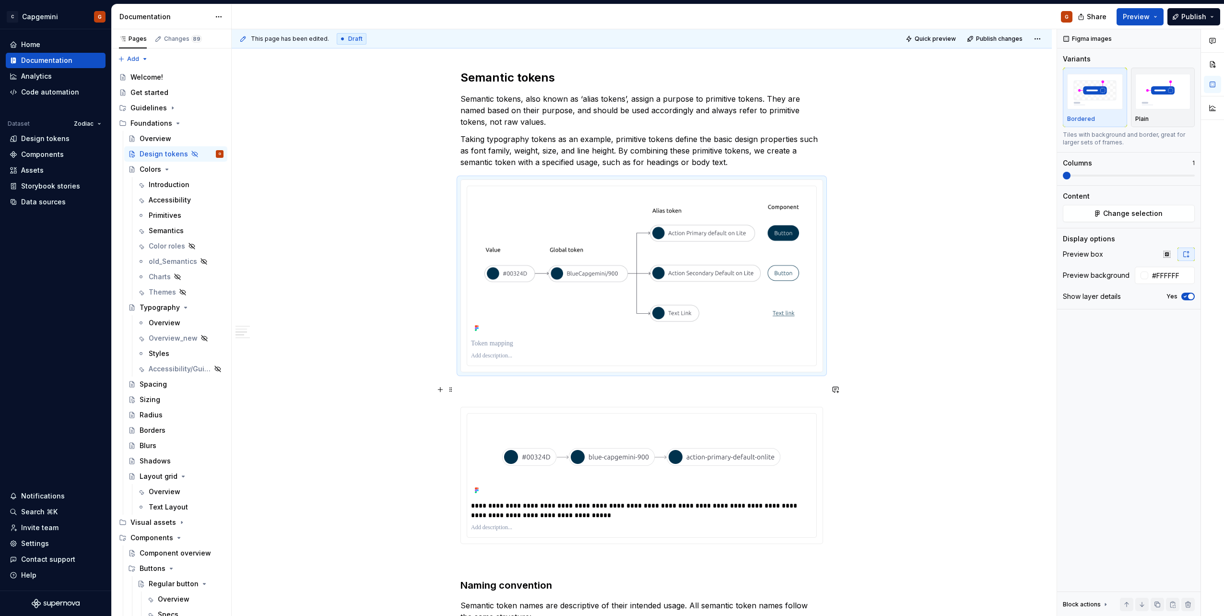
scroll to position [944, 0]
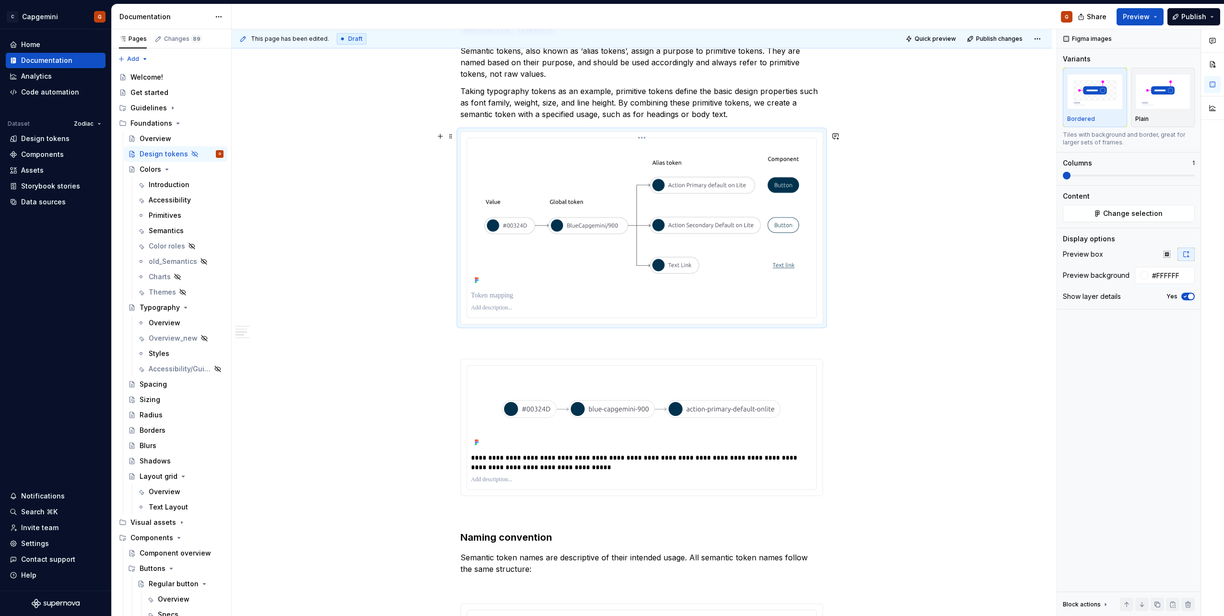
click at [640, 135] on html "C Capgemini G Home Documentation Analytics Code automation Dataset Zodiac Desig…" at bounding box center [612, 308] width 1224 height 616
click at [646, 184] on div "Update Figma image" at bounding box center [686, 188] width 99 height 15
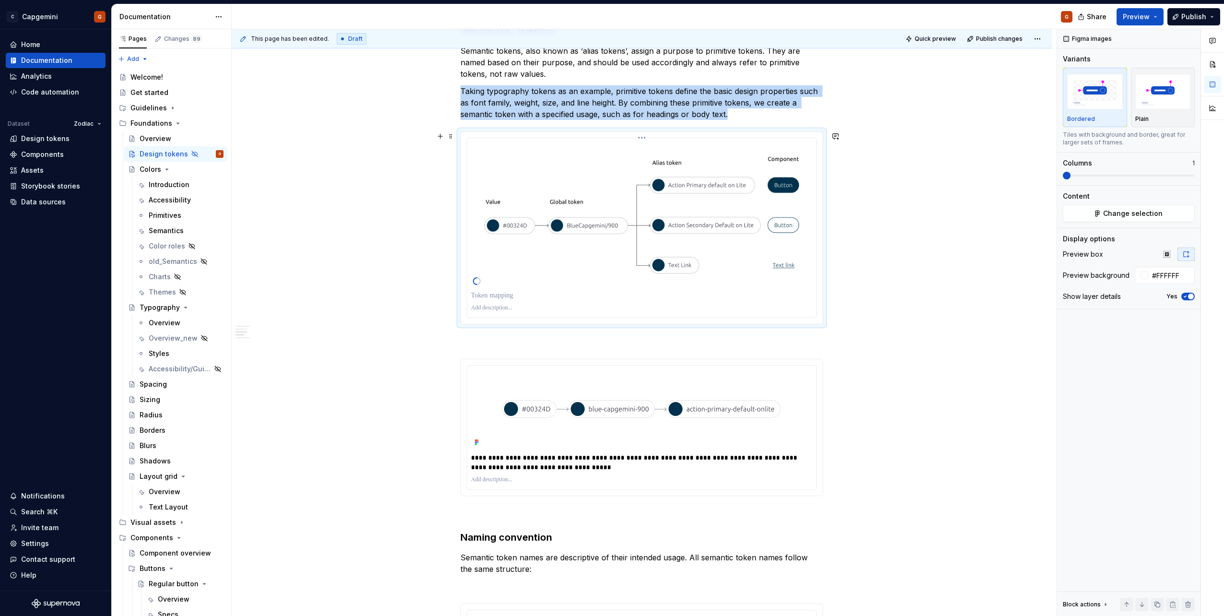
click at [548, 296] on p at bounding box center [642, 296] width 342 height 10
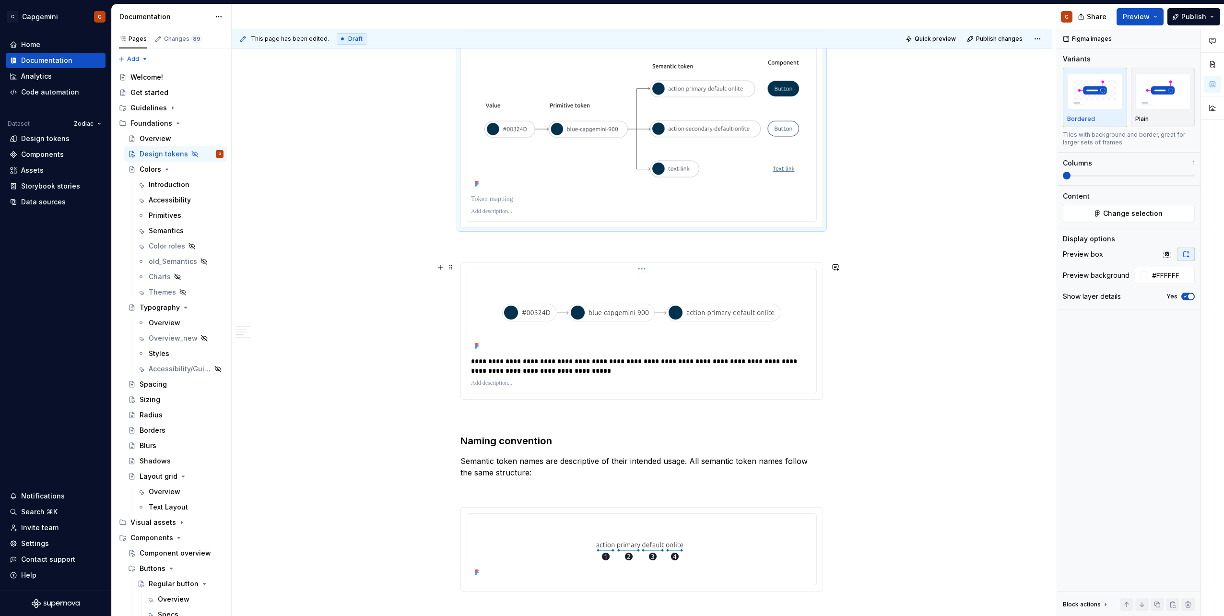
scroll to position [1039, 0]
click at [506, 226] on div at bounding box center [642, 132] width 362 height 192
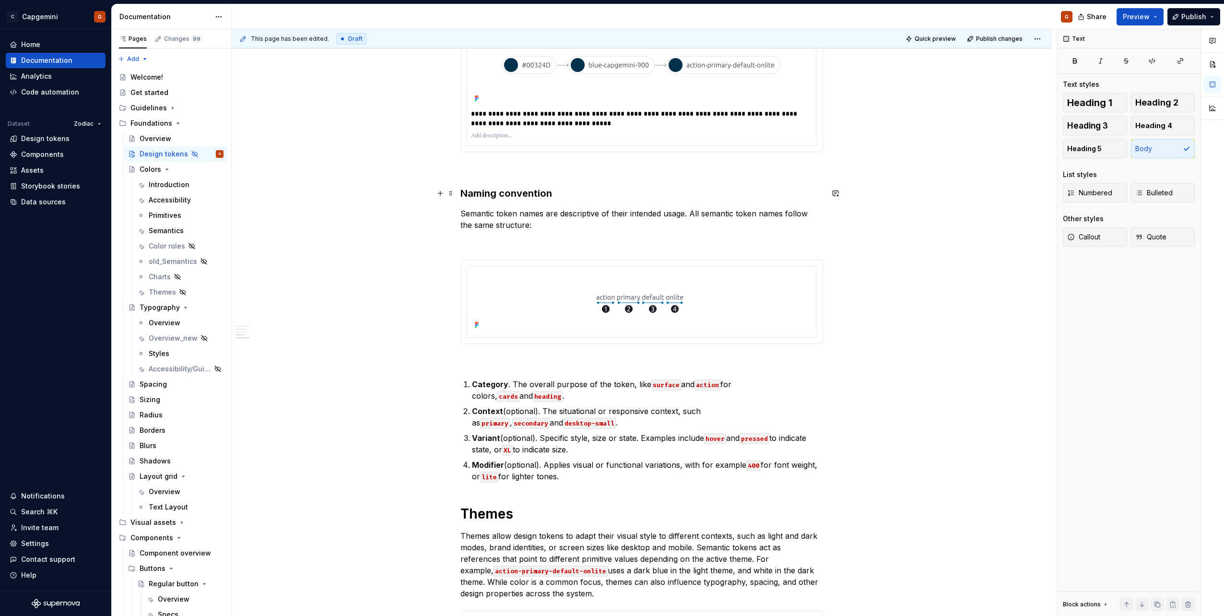
scroll to position [1165, 0]
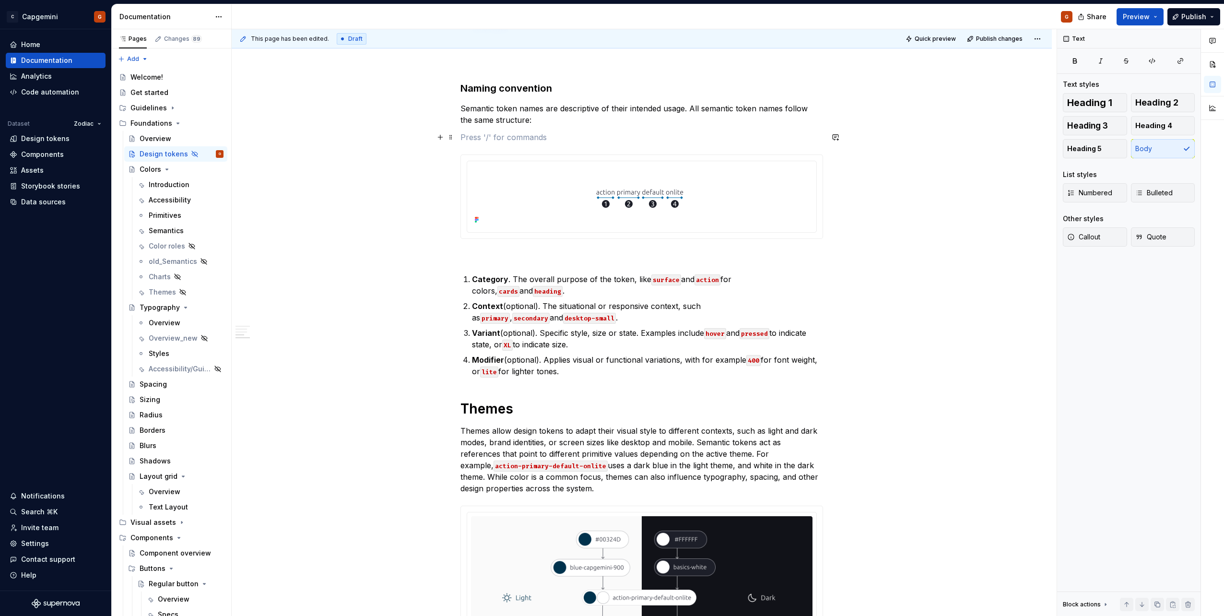
click at [558, 140] on p at bounding box center [641, 137] width 363 height 12
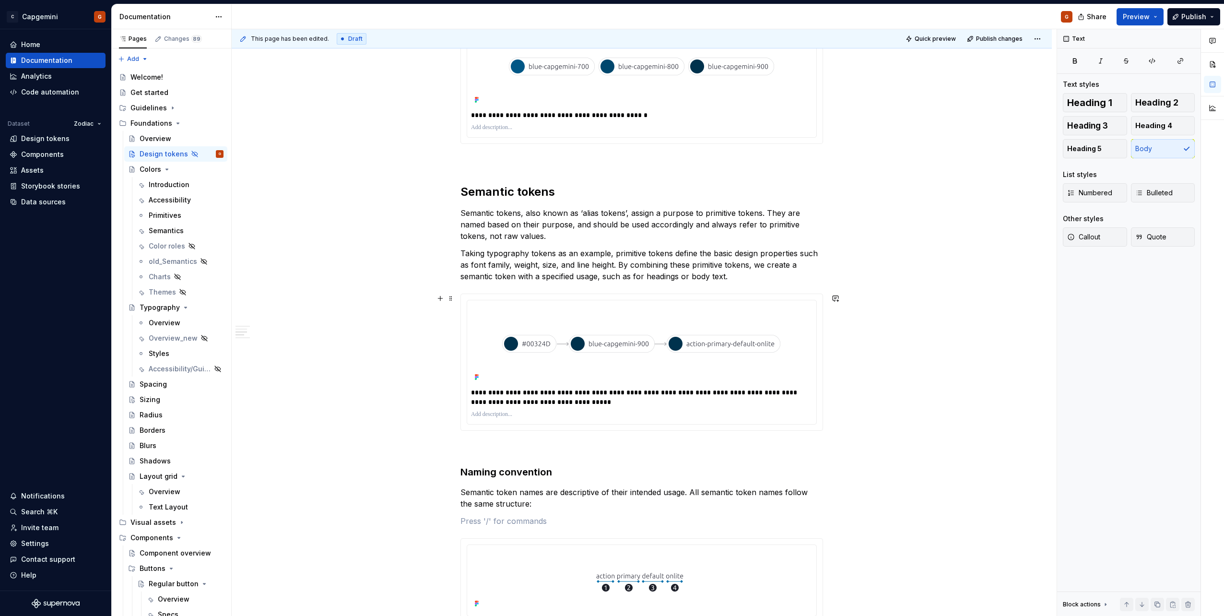
scroll to position [925, 0]
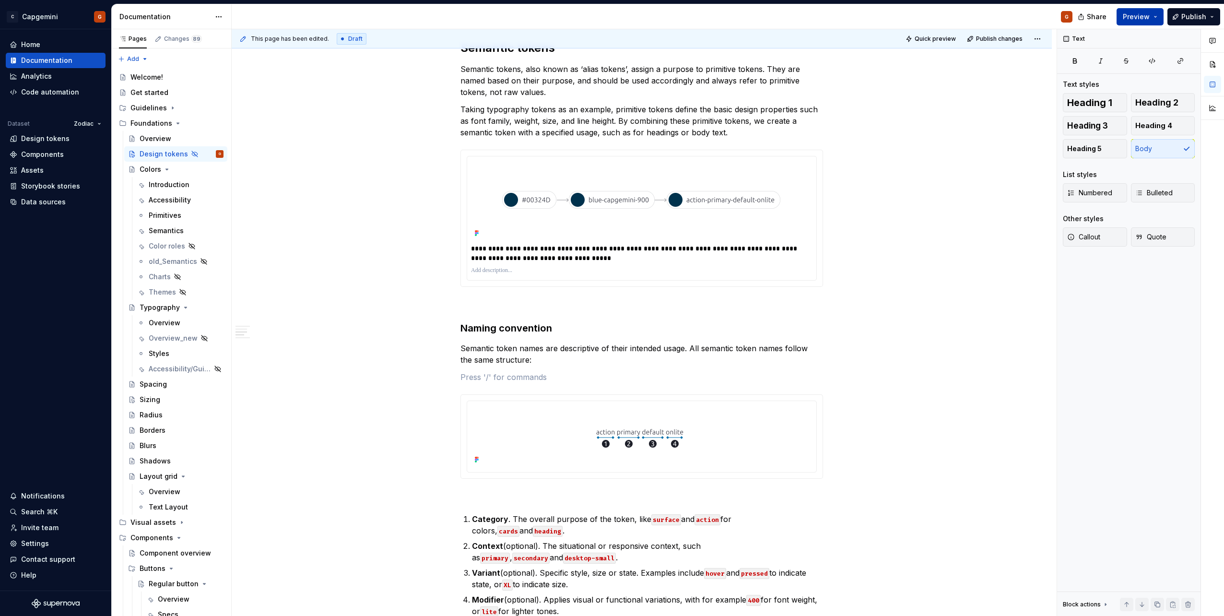
click at [1151, 22] on button "Preview" at bounding box center [1140, 16] width 47 height 17
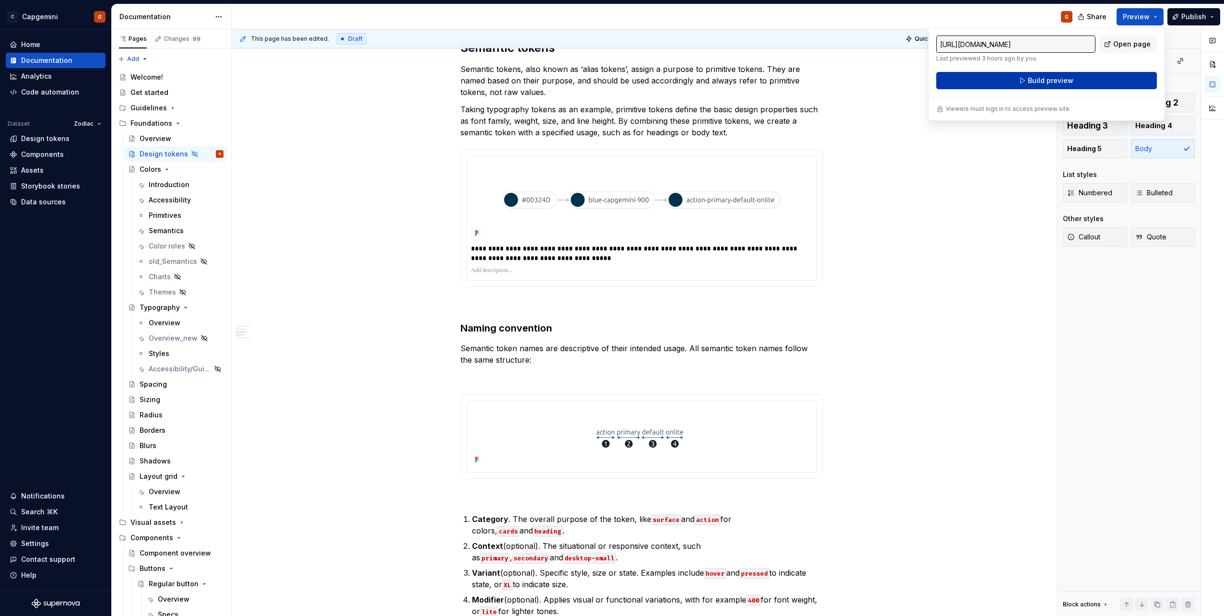
click at [1060, 88] on button "Build preview" at bounding box center [1046, 80] width 221 height 17
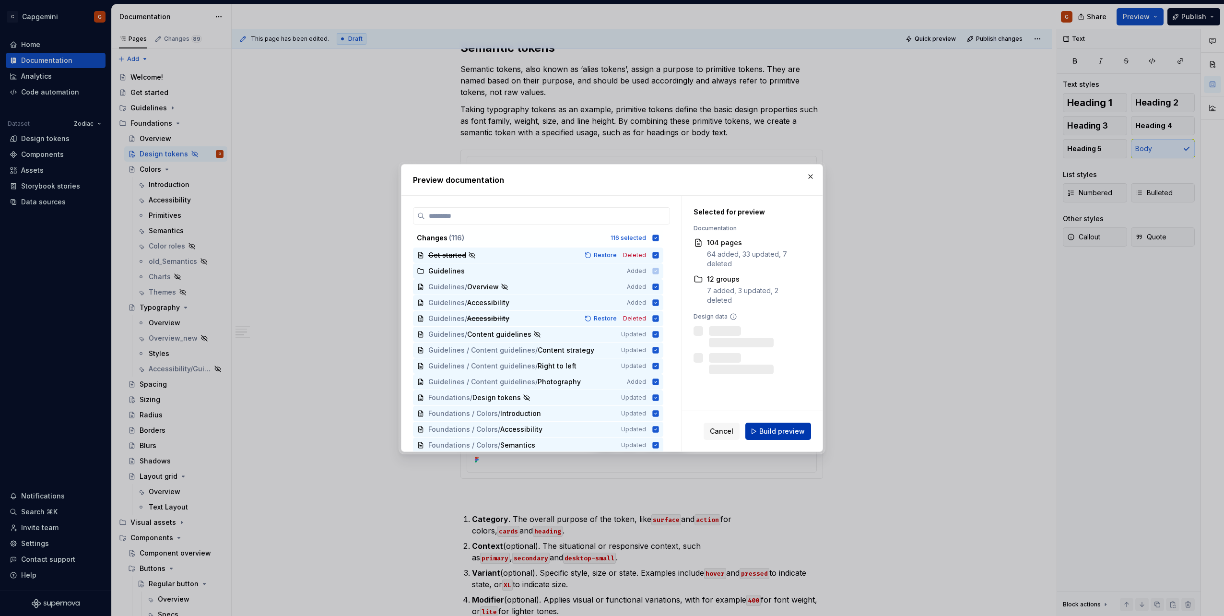
click at [802, 423] on button "Build preview" at bounding box center [778, 431] width 66 height 17
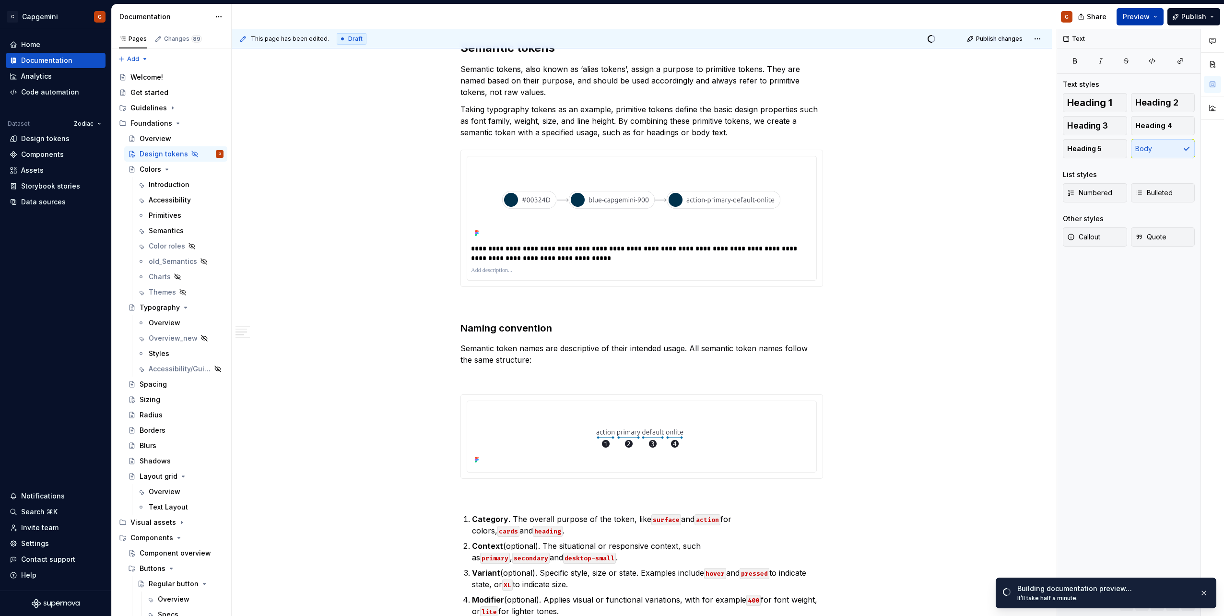
click at [1156, 17] on button "Preview" at bounding box center [1140, 16] width 47 height 17
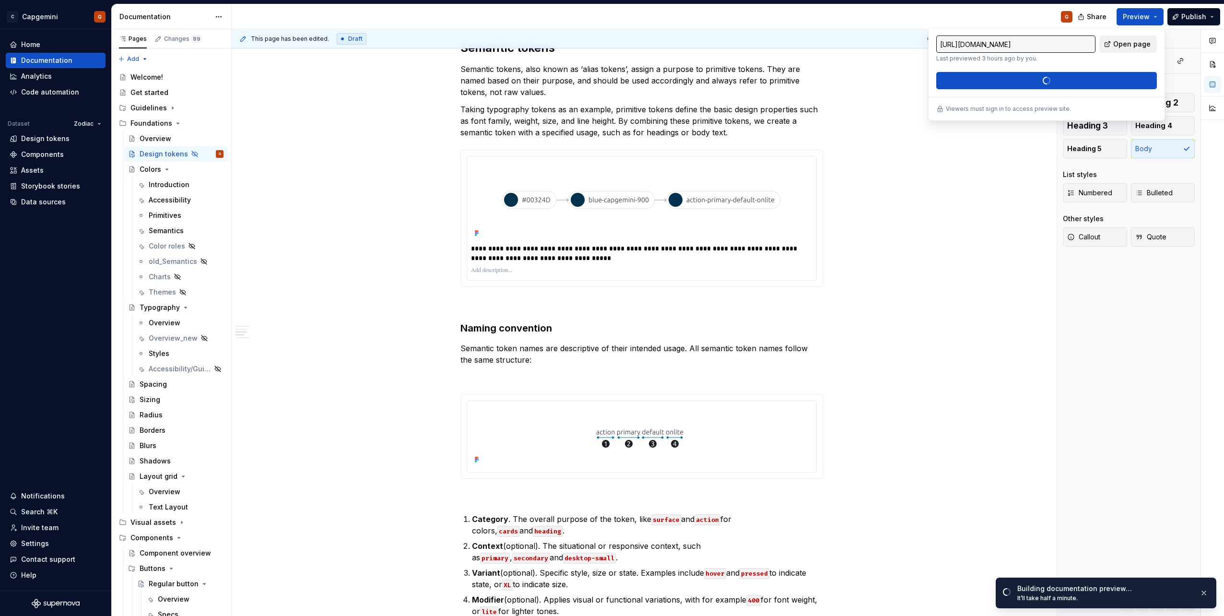
drag, startPoint x: 1156, startPoint y: 17, endPoint x: 1148, endPoint y: 47, distance: 31.3
click at [1148, 47] on span "Open page" at bounding box center [1131, 44] width 37 height 10
click at [524, 499] on p at bounding box center [641, 496] width 363 height 12
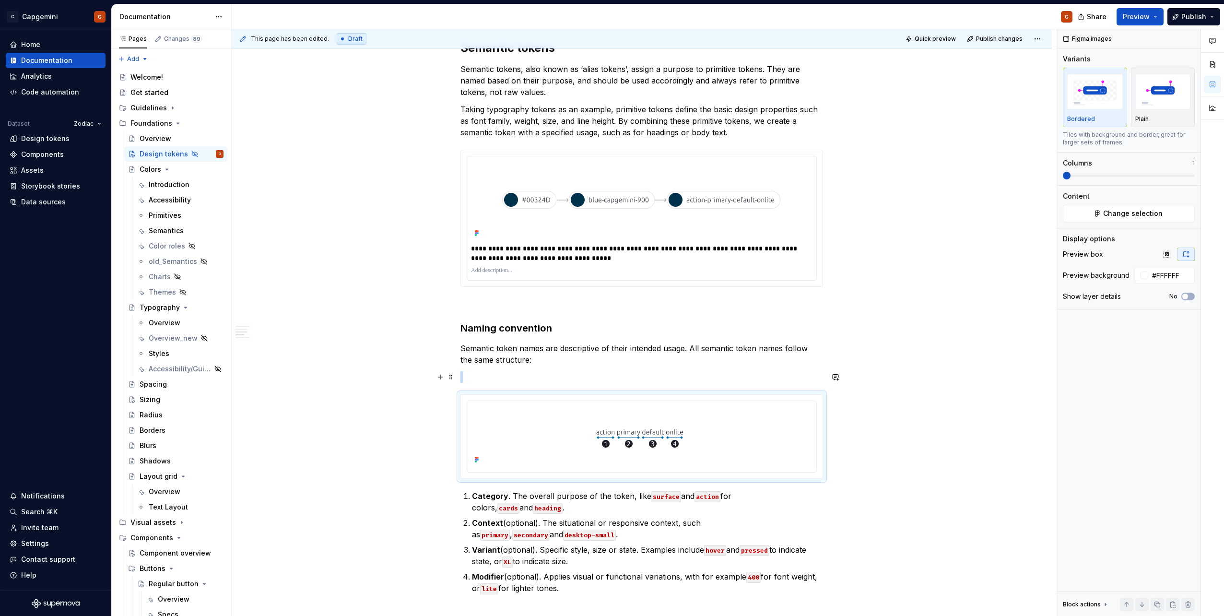
click at [511, 375] on p at bounding box center [641, 377] width 363 height 12
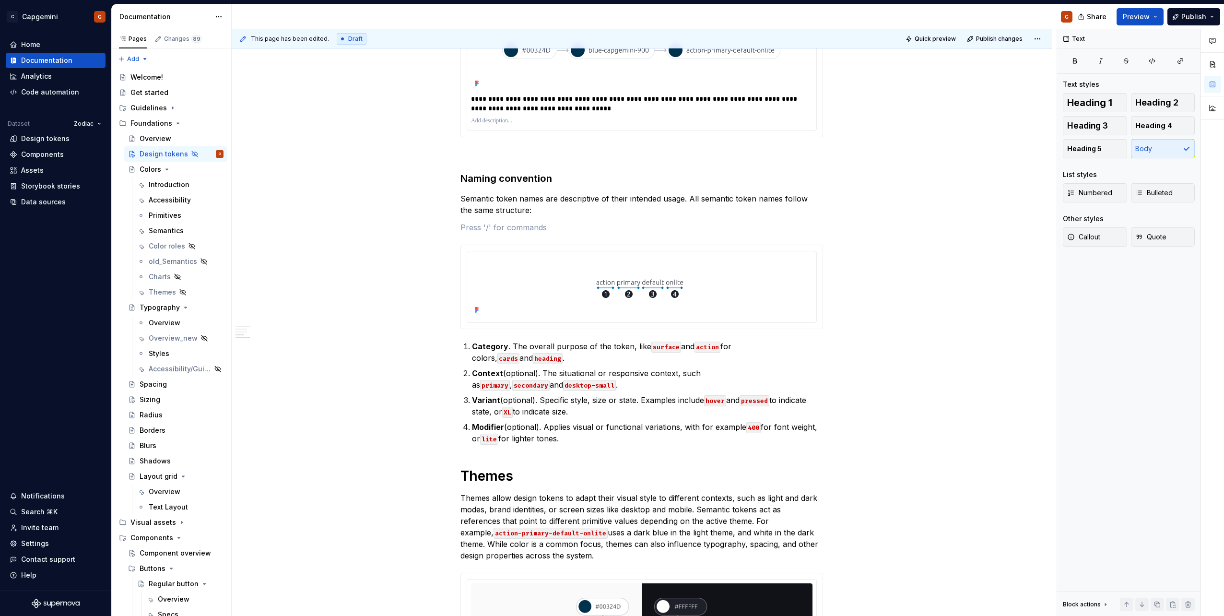
scroll to position [1069, 0]
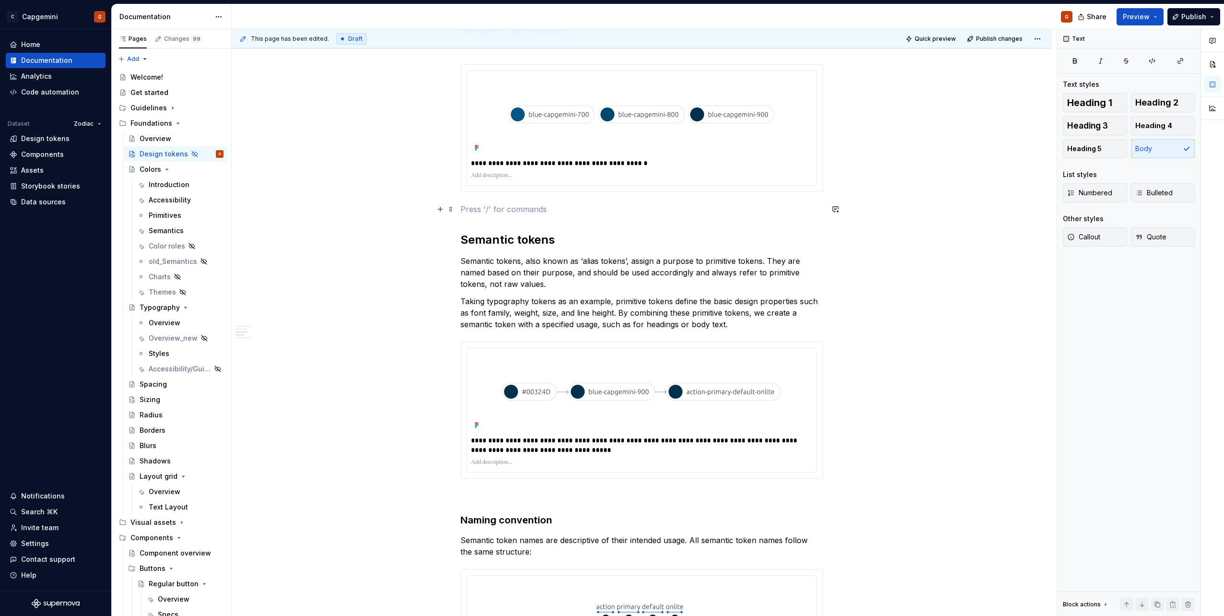
click at [525, 206] on p at bounding box center [641, 209] width 363 height 12
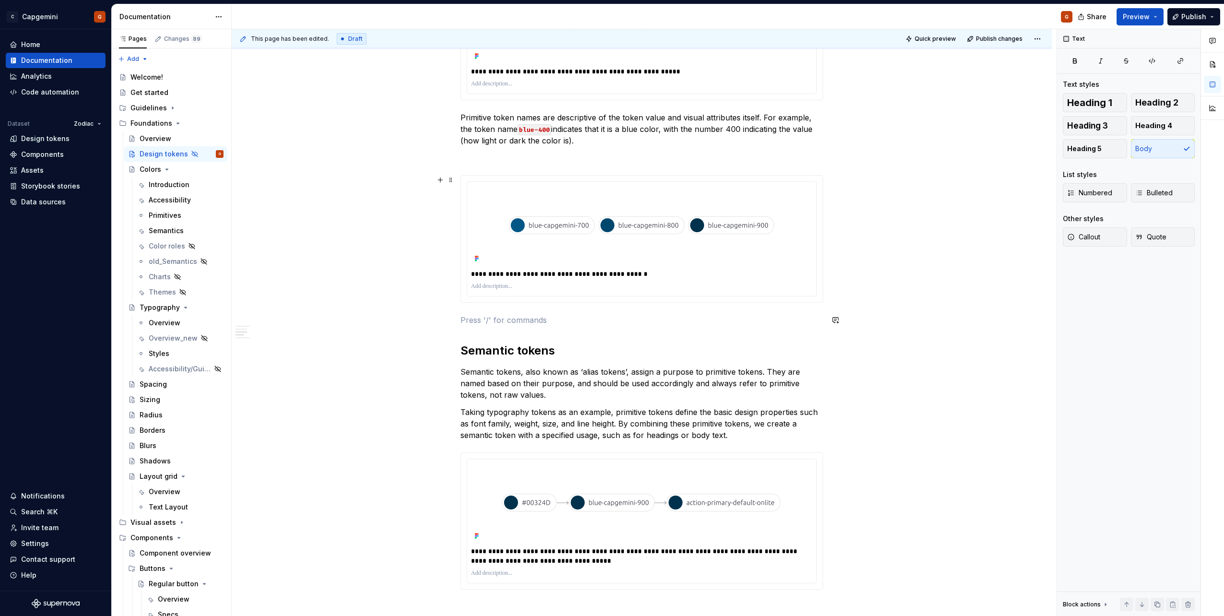
scroll to position [542, 0]
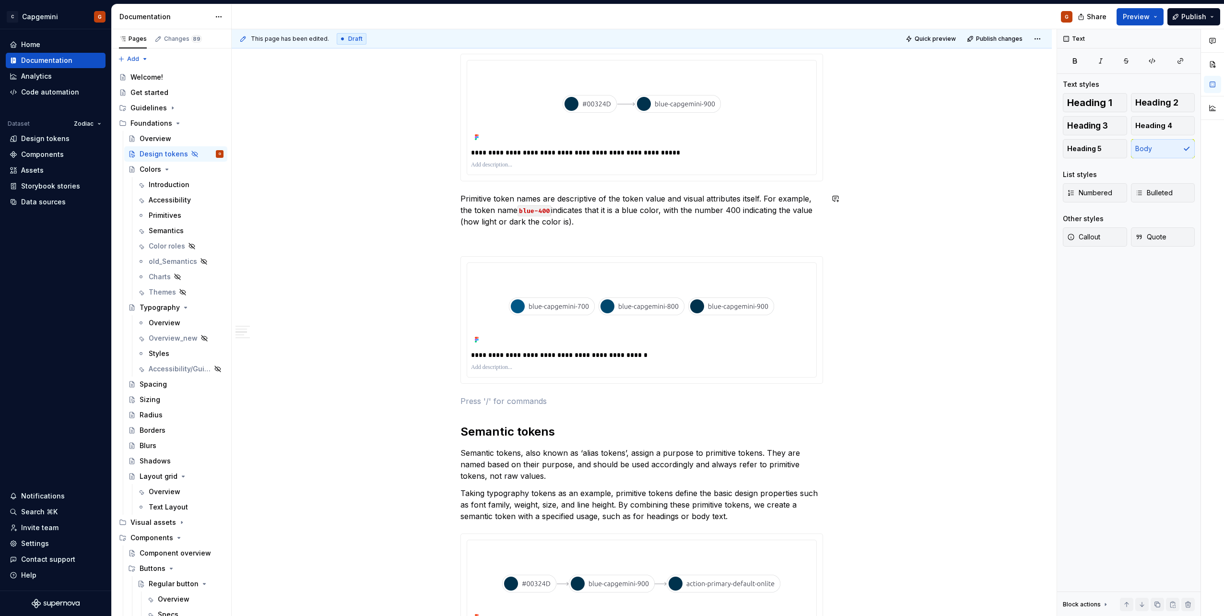
click at [497, 241] on p at bounding box center [641, 239] width 363 height 12
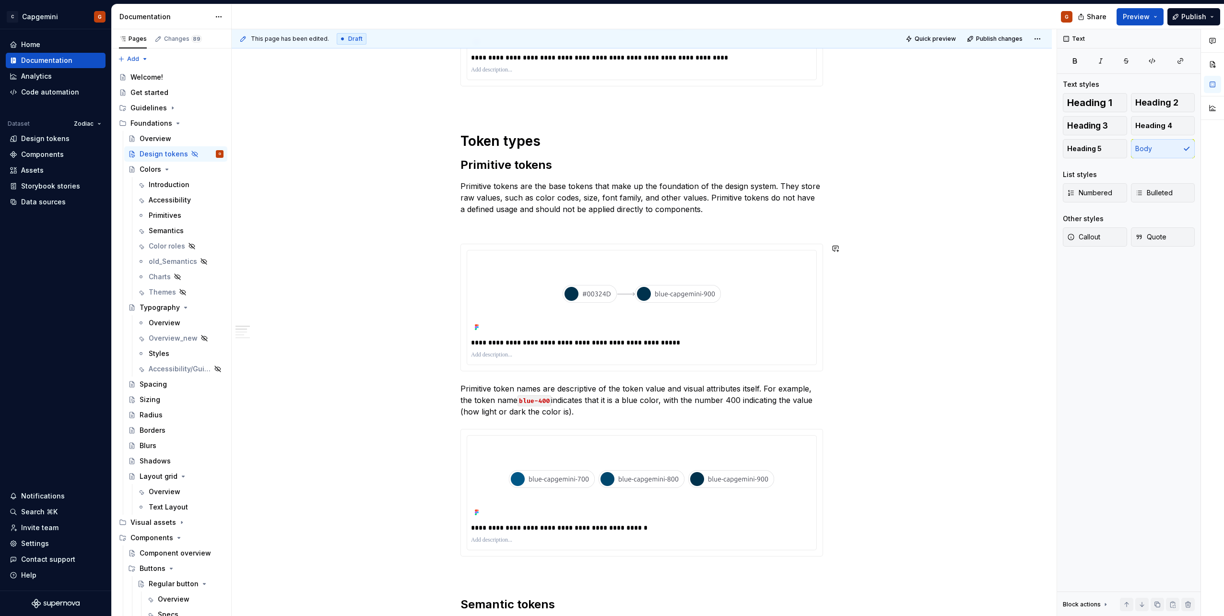
scroll to position [302, 0]
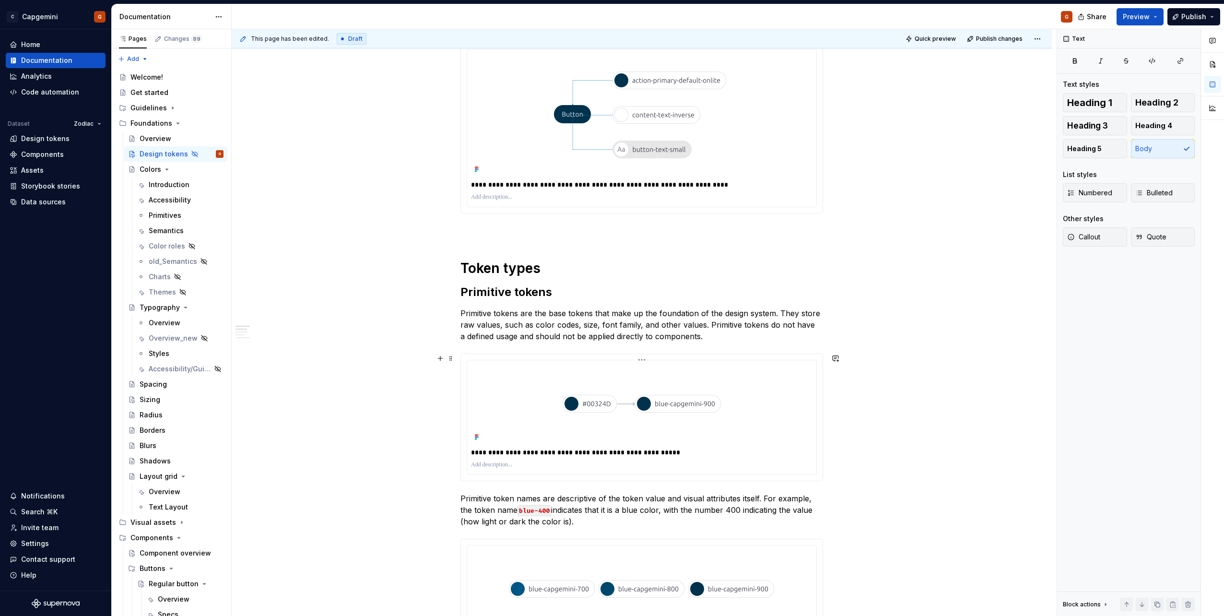
scroll to position [0, 0]
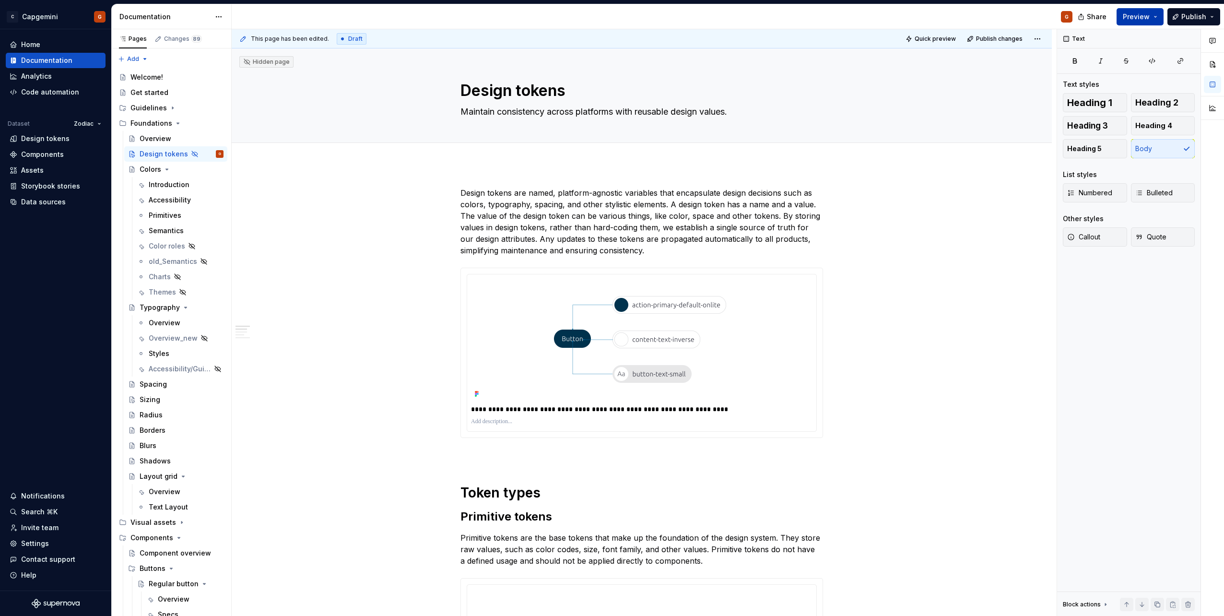
click at [1155, 18] on button "Preview" at bounding box center [1140, 16] width 47 height 17
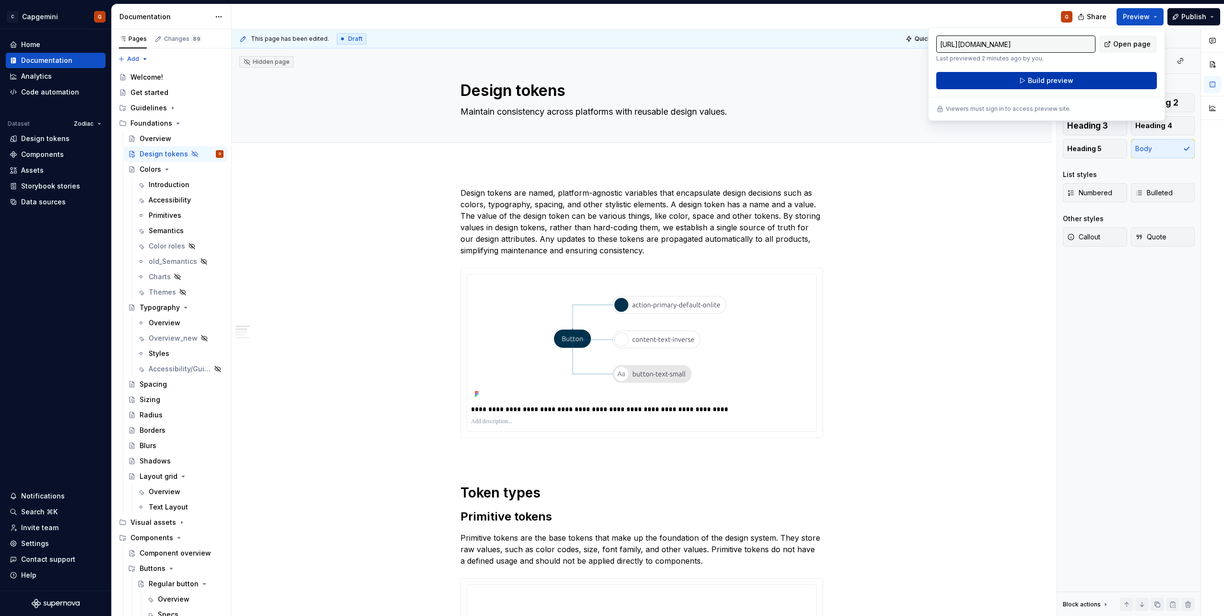
drag, startPoint x: 1155, startPoint y: 18, endPoint x: 1094, endPoint y: 84, distance: 90.3
click at [1094, 84] on button "Build preview" at bounding box center [1046, 80] width 221 height 17
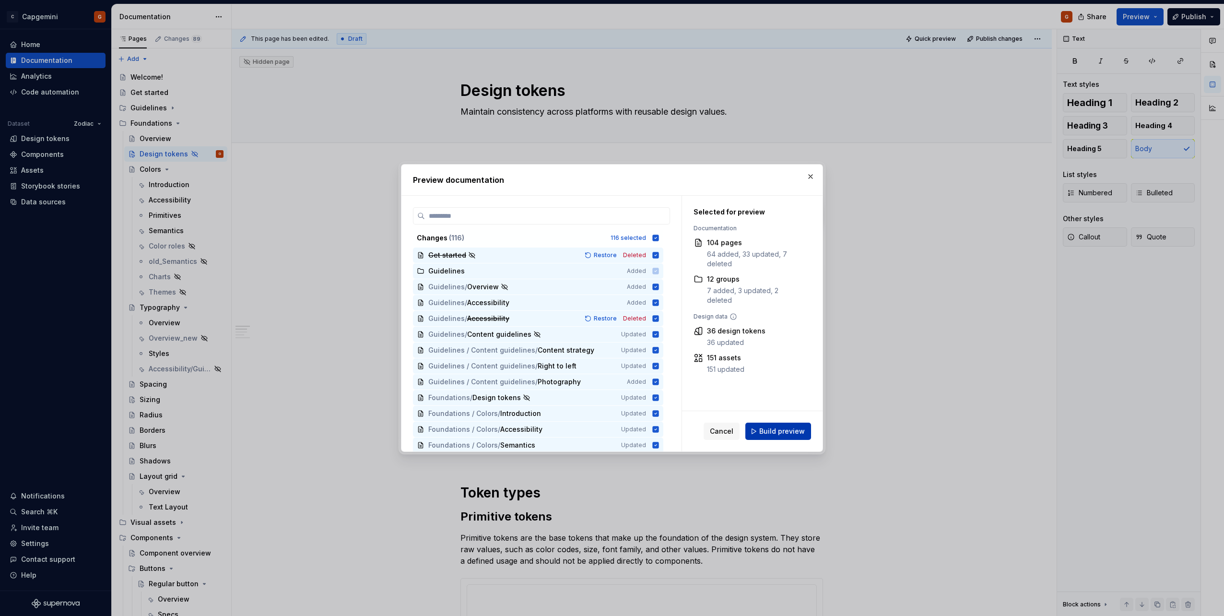
click at [794, 435] on span "Build preview" at bounding box center [782, 431] width 46 height 10
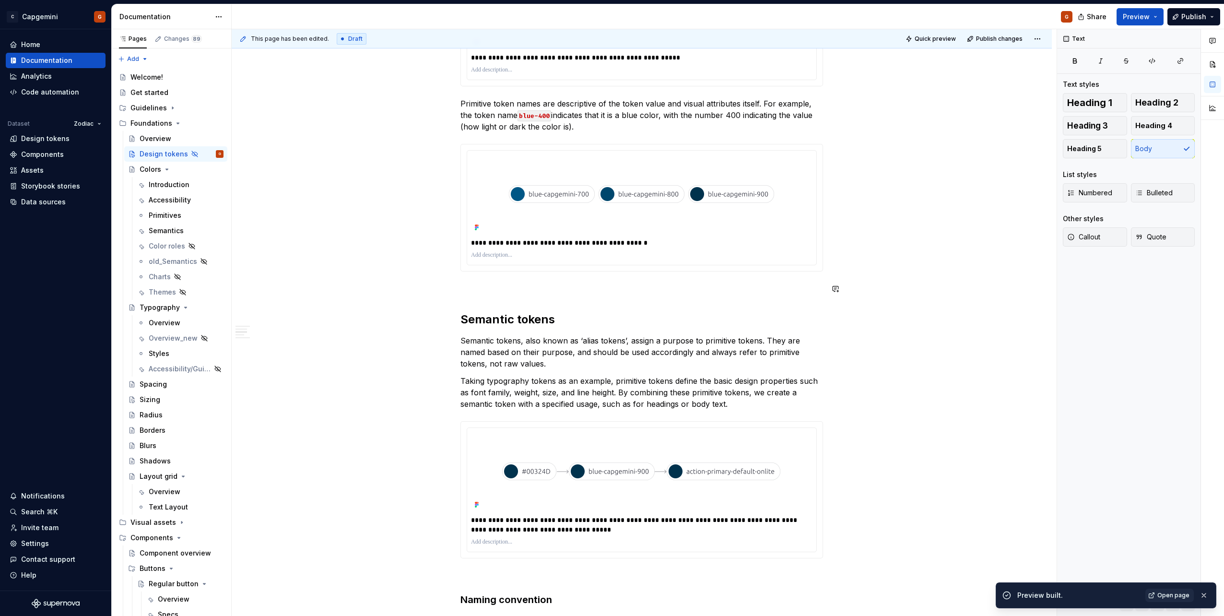
scroll to position [672, 0]
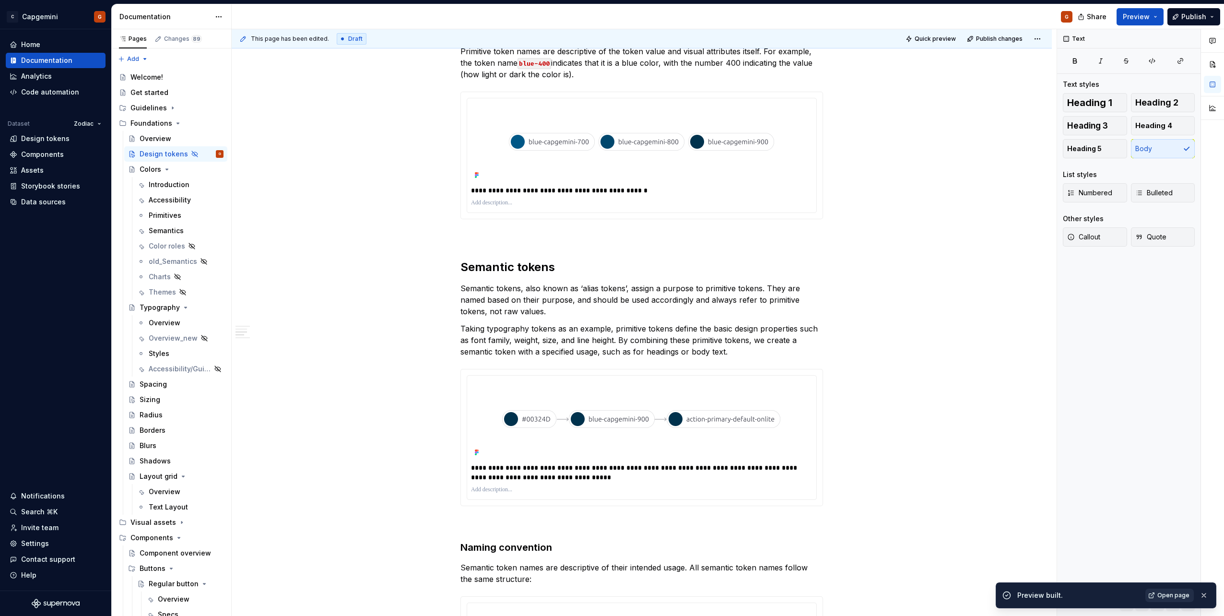
click at [1154, 589] on link "Open page" at bounding box center [1169, 595] width 48 height 13
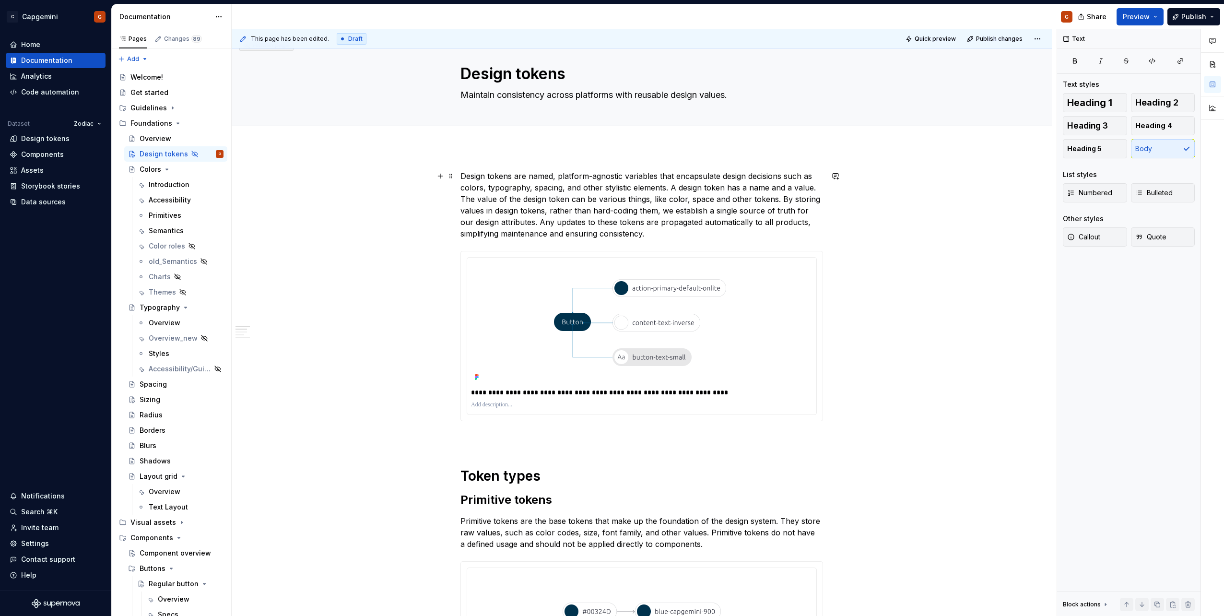
scroll to position [0, 0]
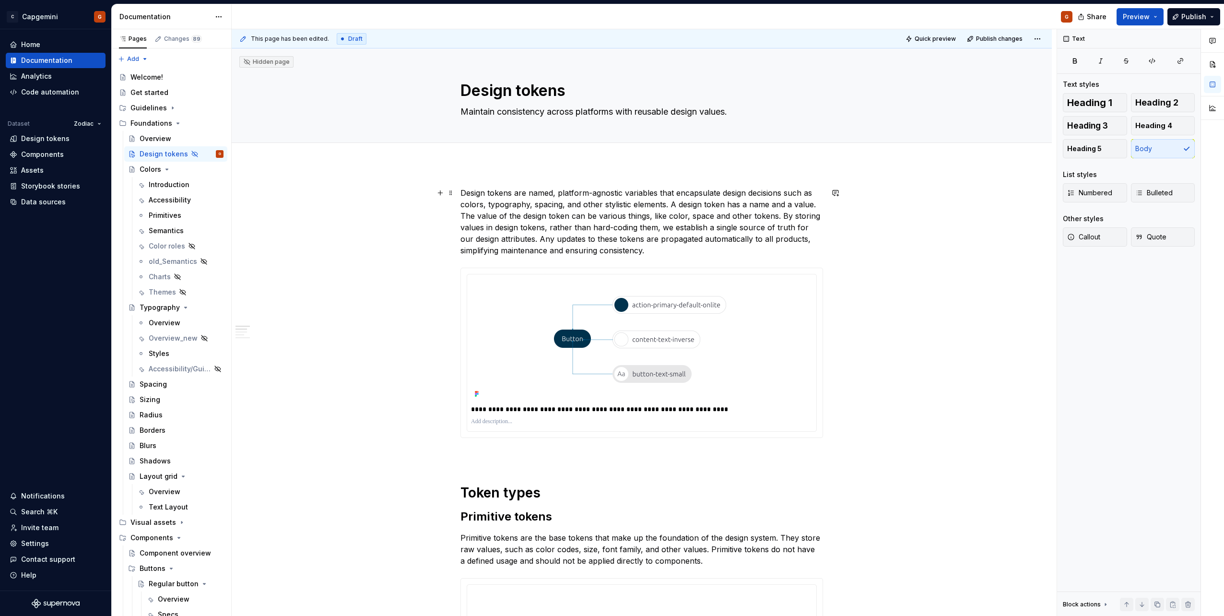
click at [817, 205] on p "Design tokens are named, platform-agnostic variables that encapsulate design de…" at bounding box center [641, 221] width 363 height 69
click at [778, 215] on p "Design tokens are named, platform-agnostic variables that encapsulate design de…" at bounding box center [641, 221] width 363 height 69
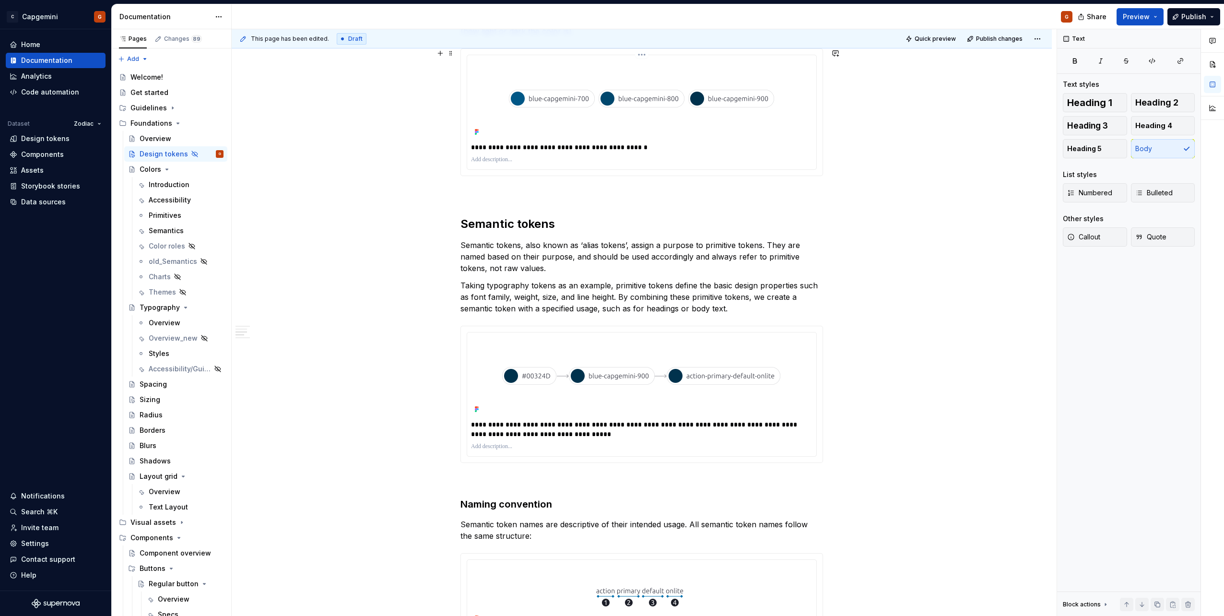
scroll to position [720, 0]
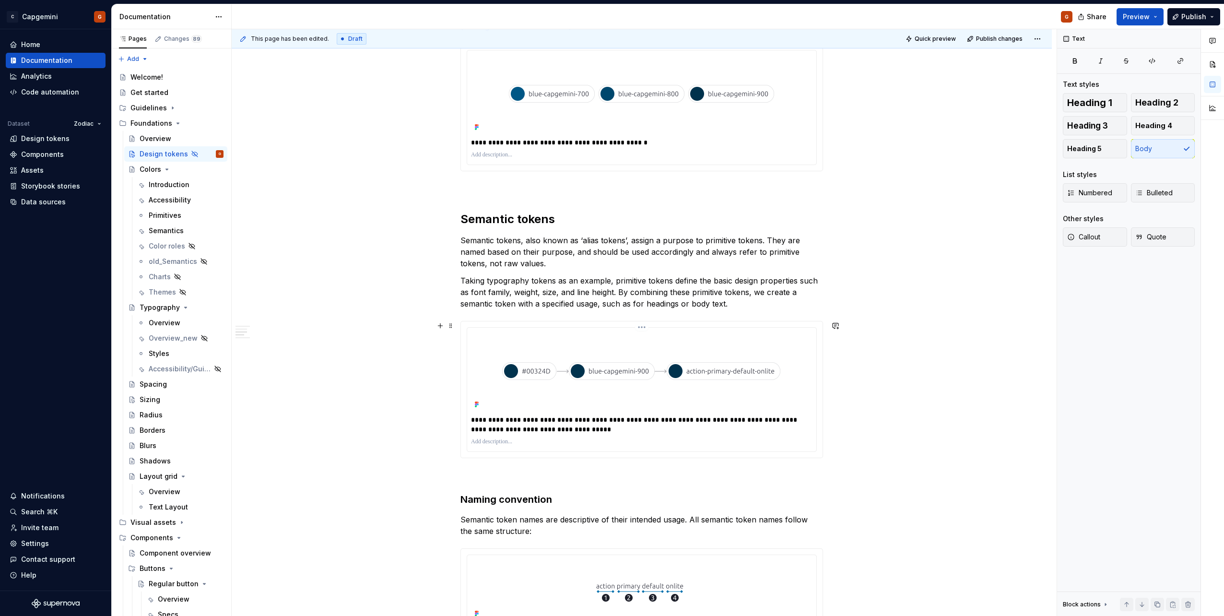
click at [780, 362] on img at bounding box center [642, 371] width 308 height 80
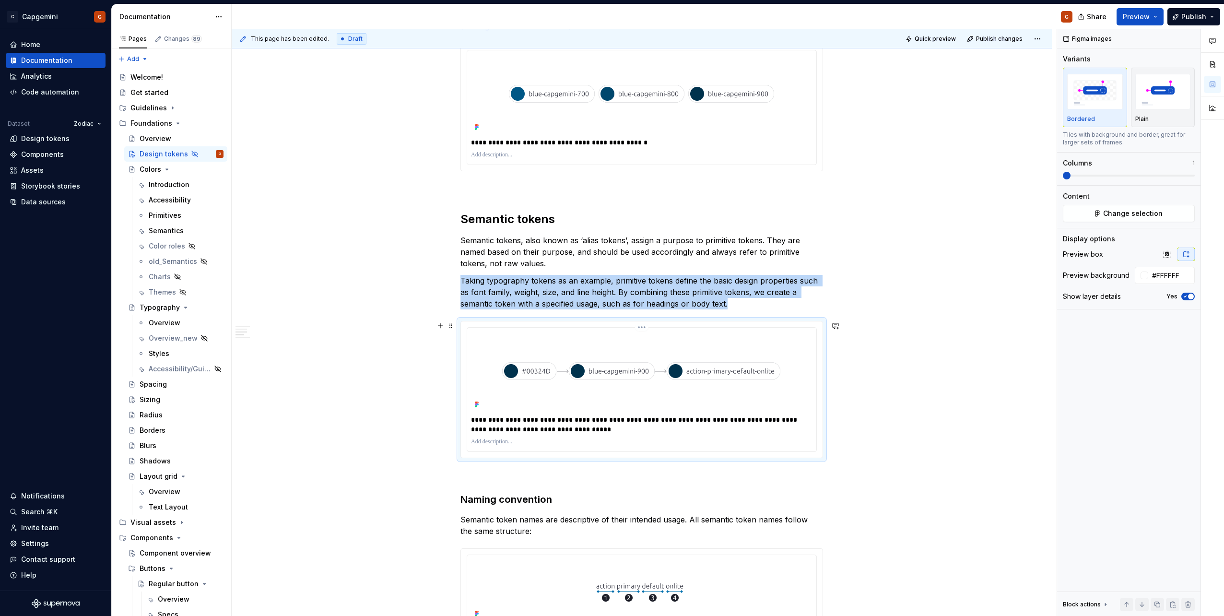
click at [642, 328] on html "C Capgemini G Home Documentation Analytics Code automation Dataset Zodiac Desig…" at bounding box center [612, 308] width 1224 height 616
click at [664, 380] on div "Update Figma image" at bounding box center [693, 378] width 80 height 10
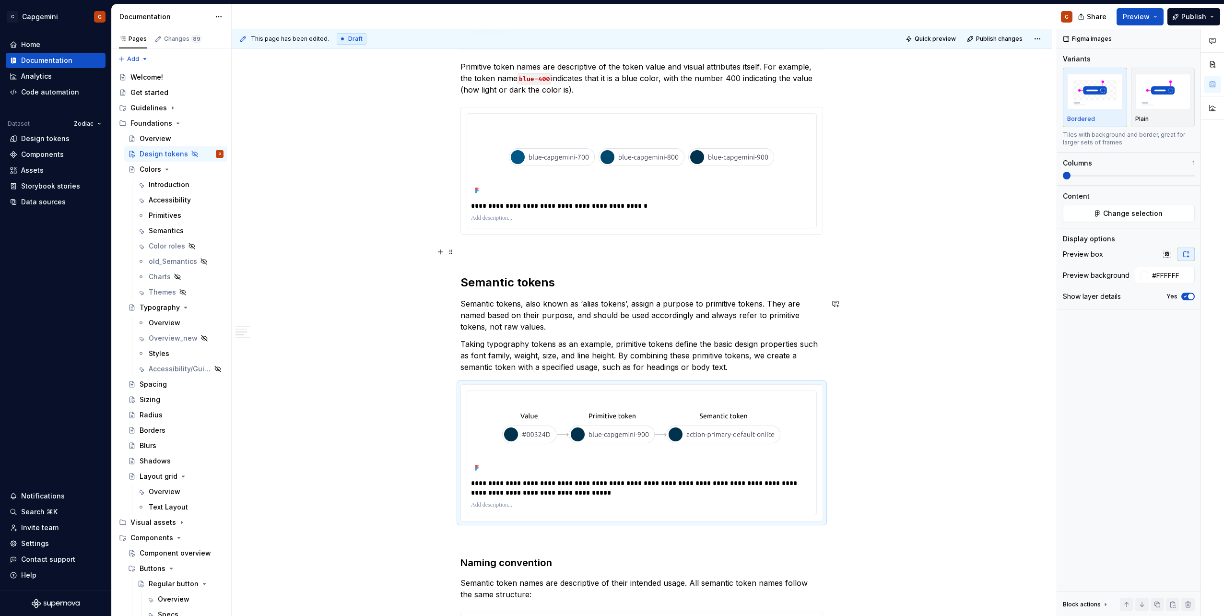
scroll to position [576, 0]
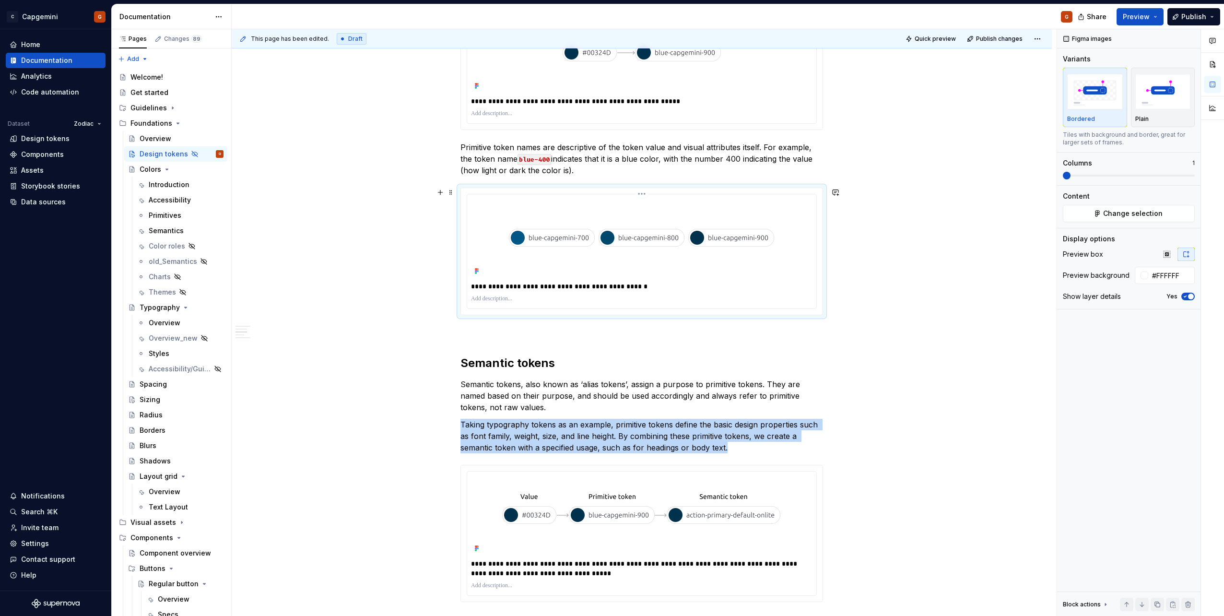
click at [640, 232] on img at bounding box center [641, 238] width 279 height 80
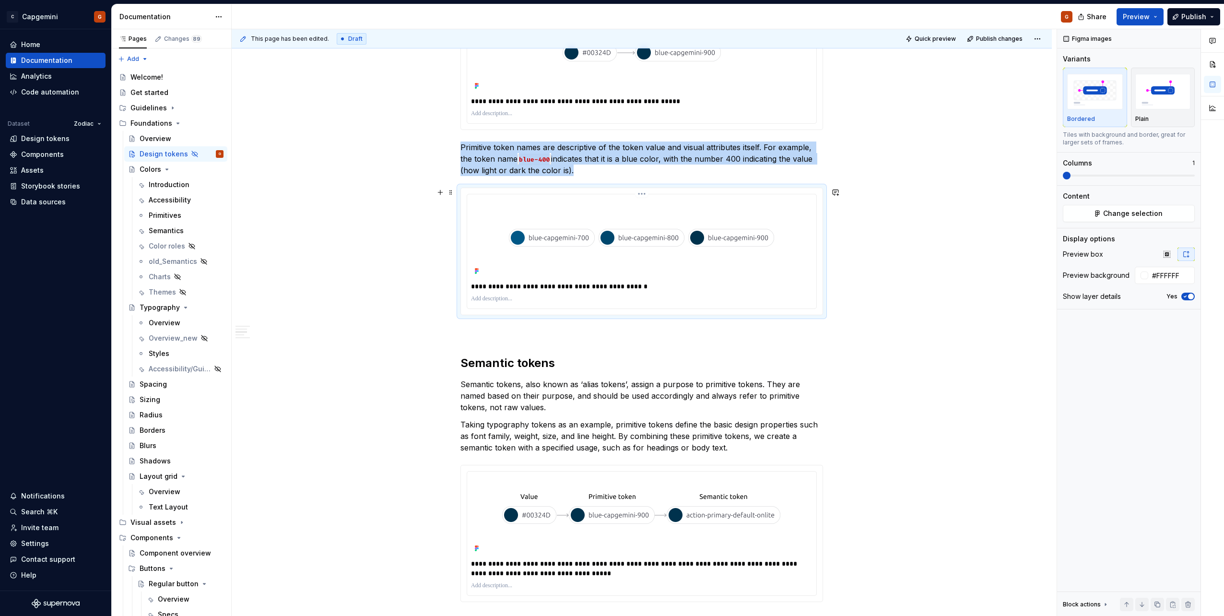
click at [641, 193] on html "C Capgemini G Home Documentation Analytics Code automation Dataset Zodiac Desig…" at bounding box center [612, 308] width 1224 height 616
click at [666, 244] on div "Update Figma image" at bounding box center [693, 245] width 80 height 10
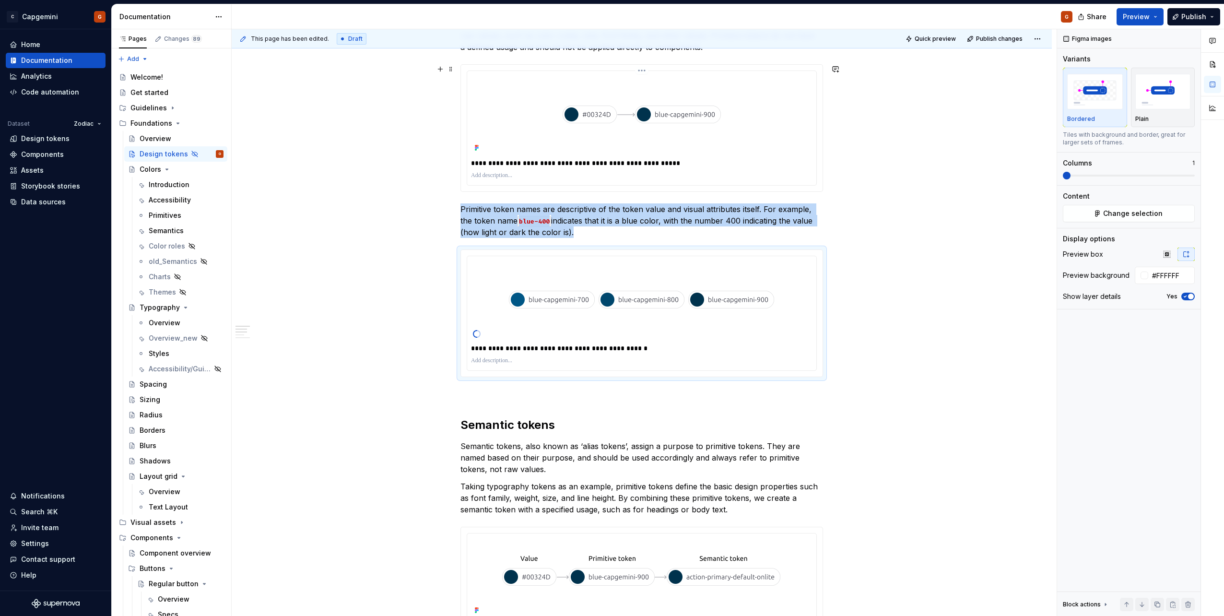
scroll to position [432, 0]
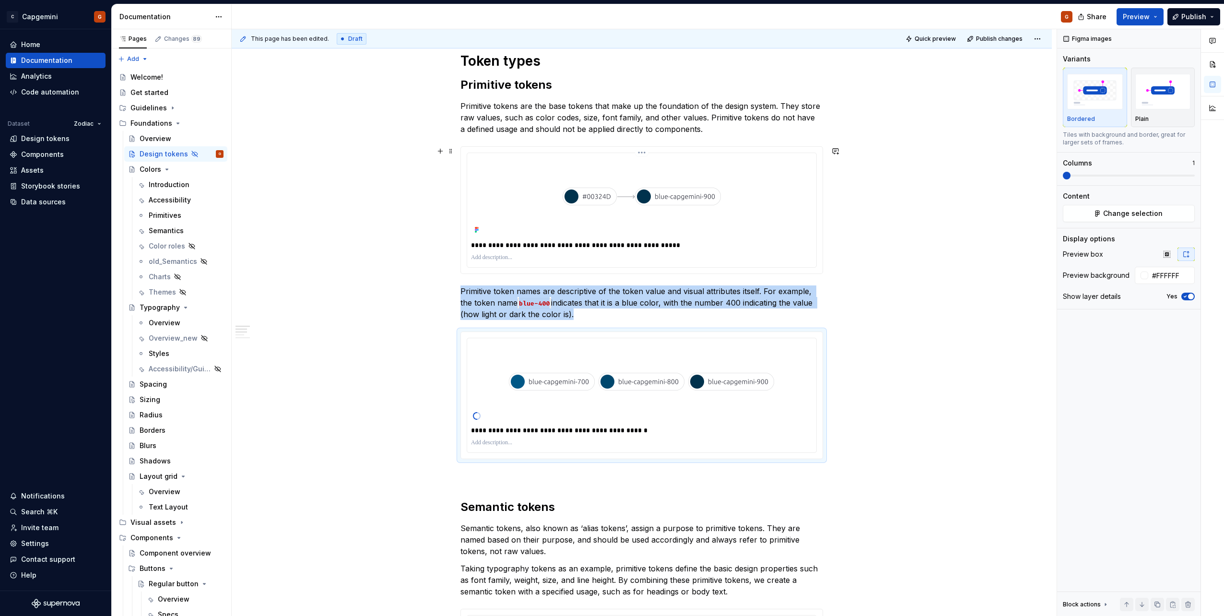
click at [639, 156] on html "C Capgemini G Home Documentation Analytics Code automation Dataset Zodiac Desig…" at bounding box center [612, 308] width 1224 height 616
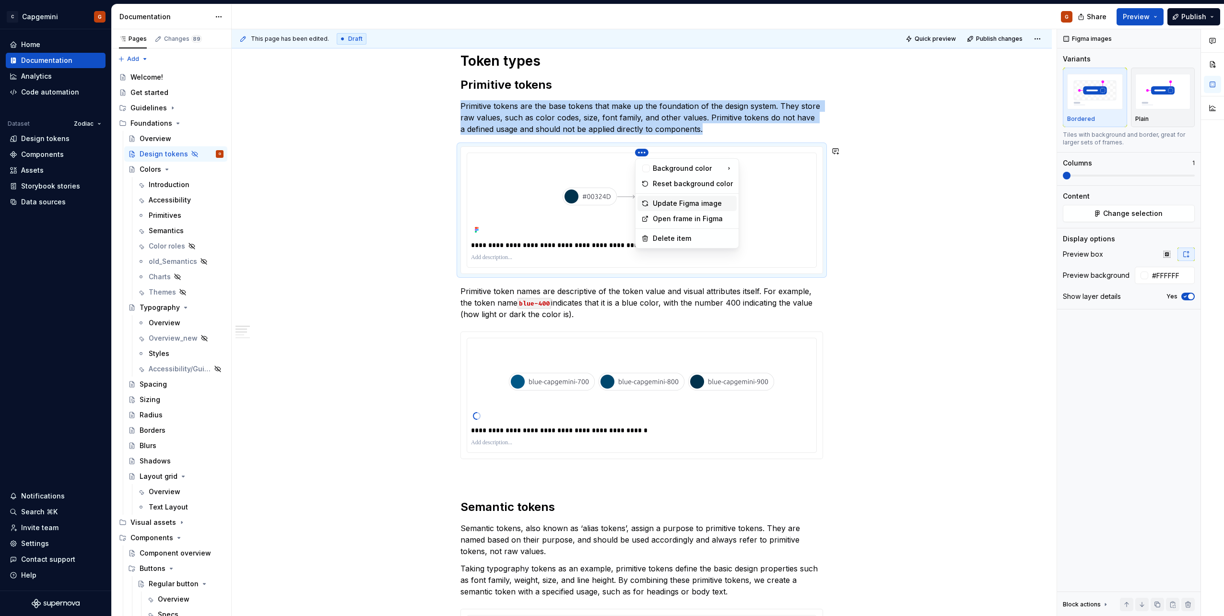
click at [657, 202] on div "Update Figma image" at bounding box center [693, 204] width 80 height 10
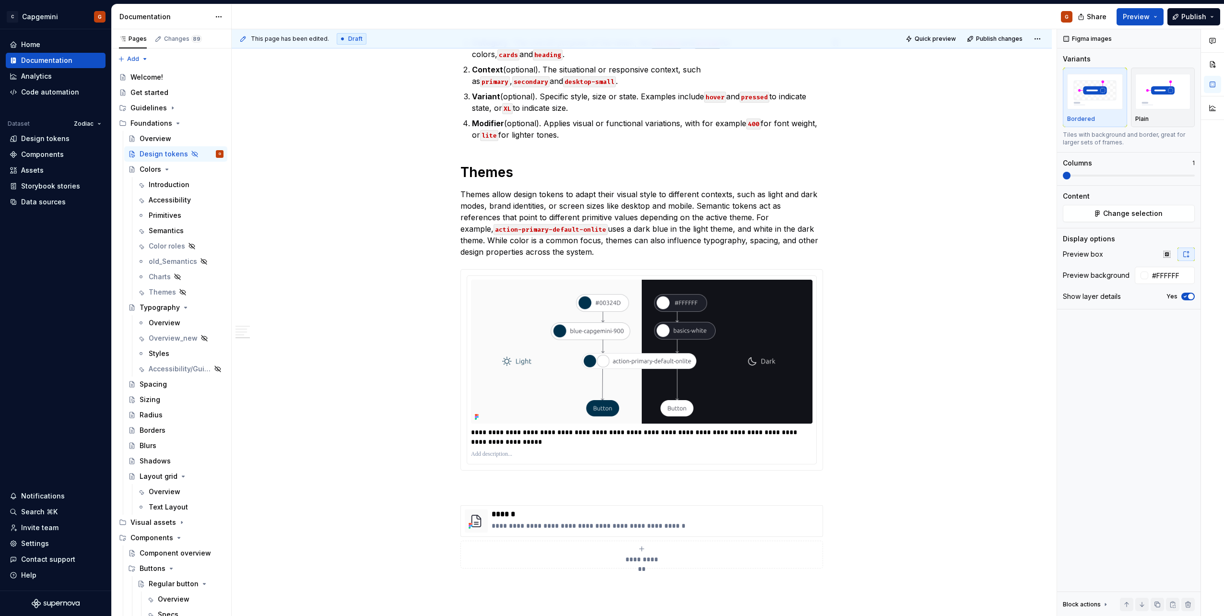
scroll to position [1359, 0]
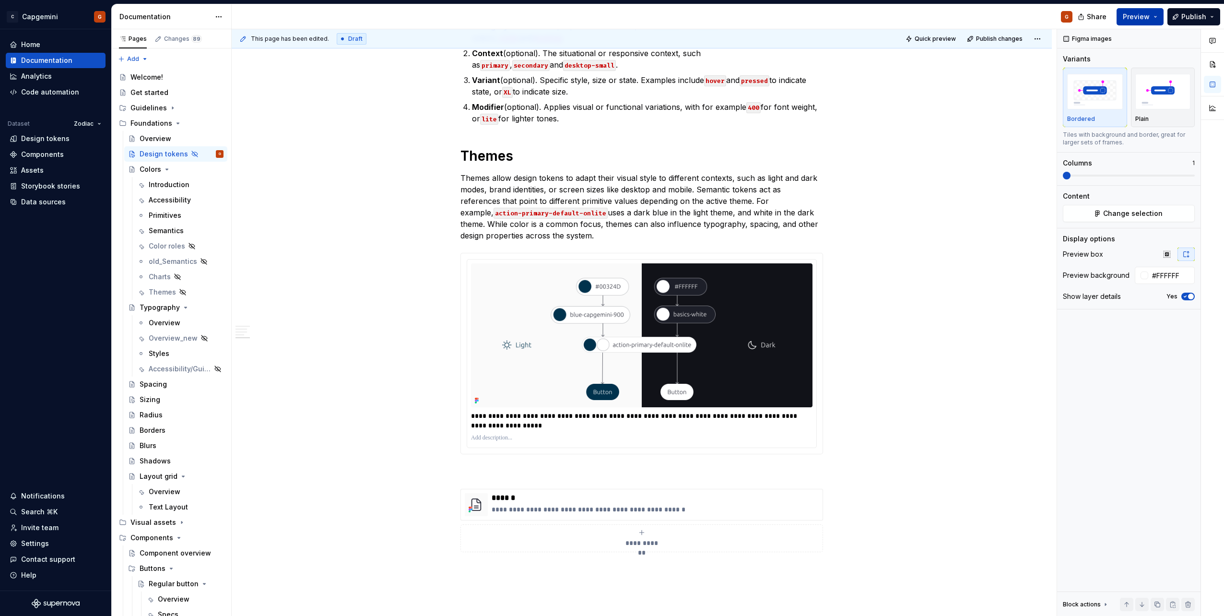
click at [1144, 21] on button "Preview" at bounding box center [1140, 16] width 47 height 17
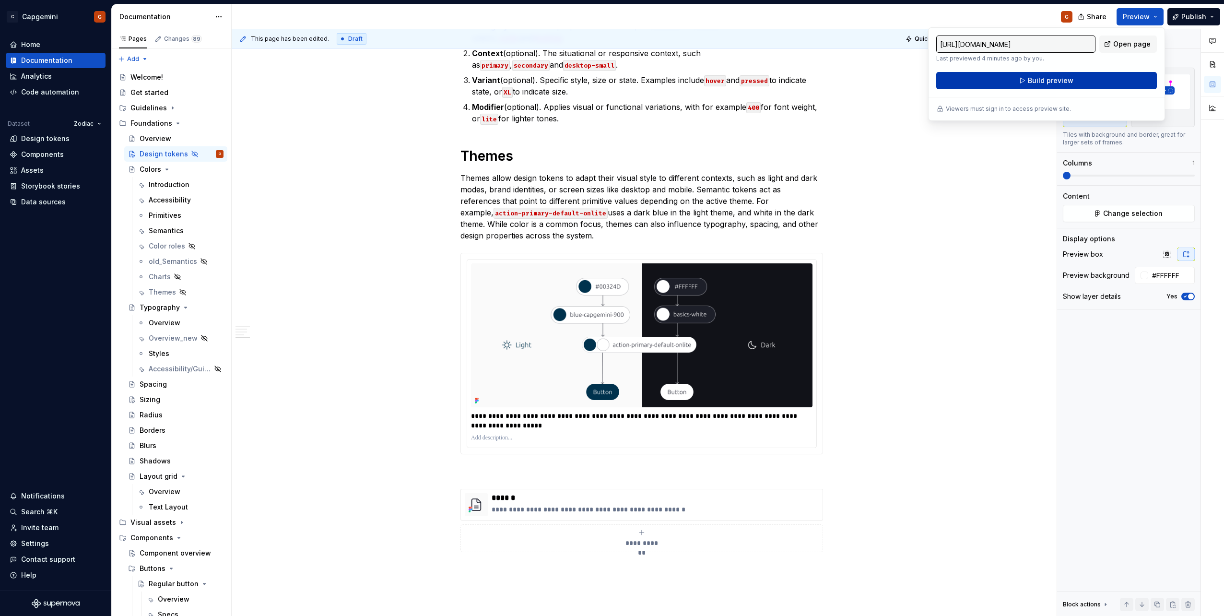
drag, startPoint x: 1144, startPoint y: 21, endPoint x: 1101, endPoint y: 77, distance: 70.8
click at [1101, 77] on button "Build preview" at bounding box center [1046, 80] width 221 height 17
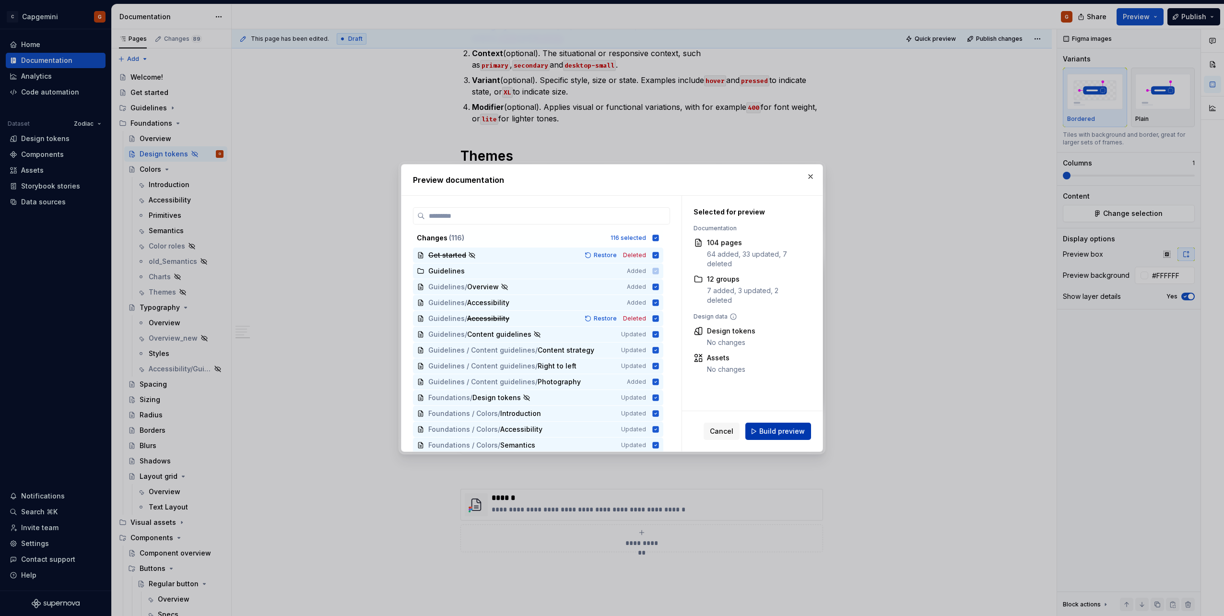
click at [804, 433] on span "Build preview" at bounding box center [782, 431] width 46 height 10
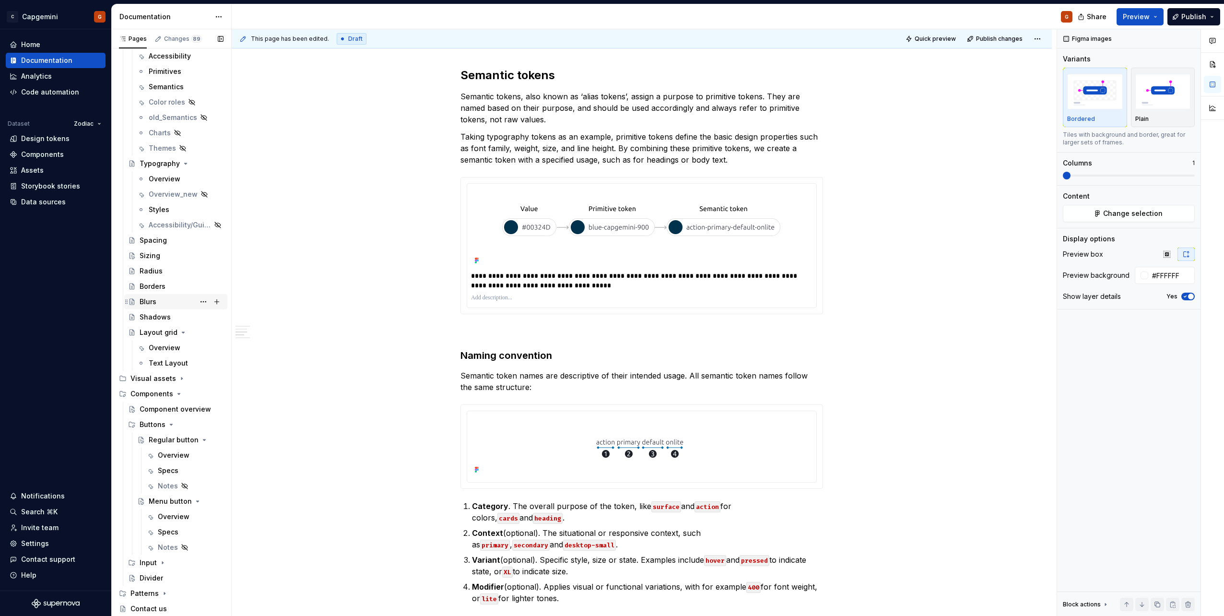
scroll to position [157, 0]
click at [161, 549] on icon "Page tree" at bounding box center [163, 549] width 8 height 8
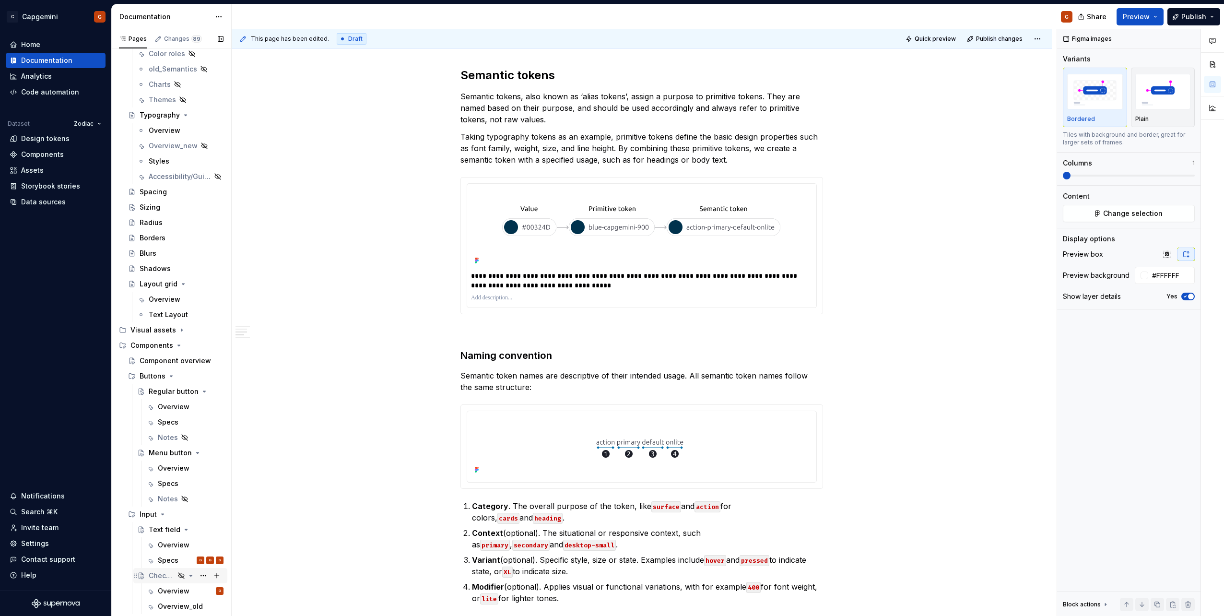
scroll to position [205, 0]
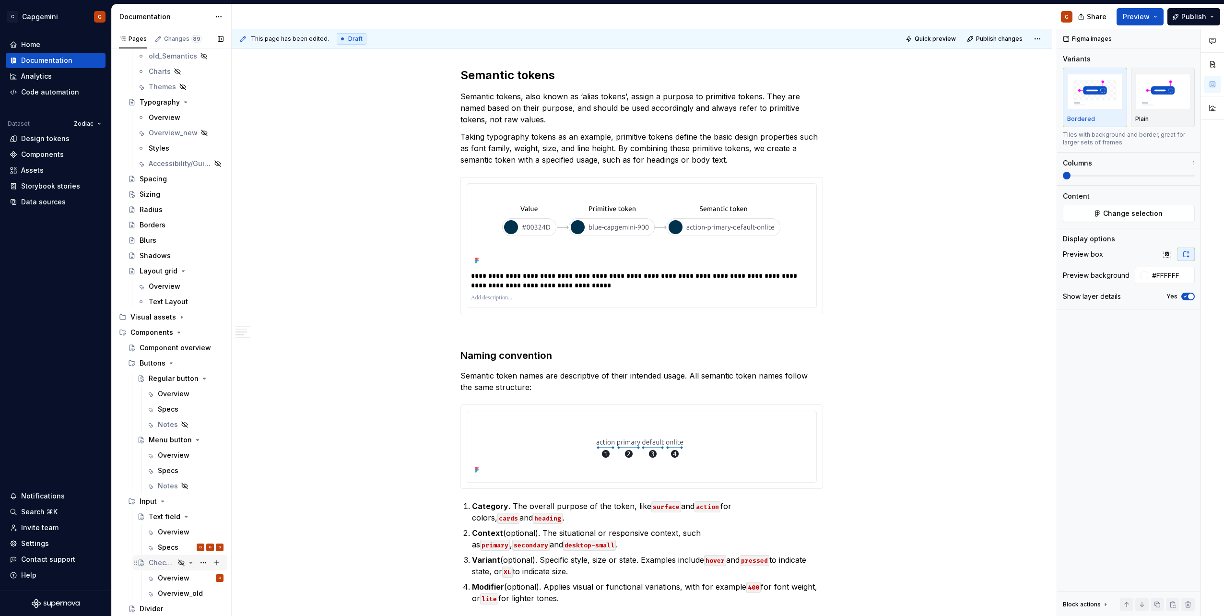
click at [156, 562] on div "Checkbox" at bounding box center [162, 563] width 26 height 10
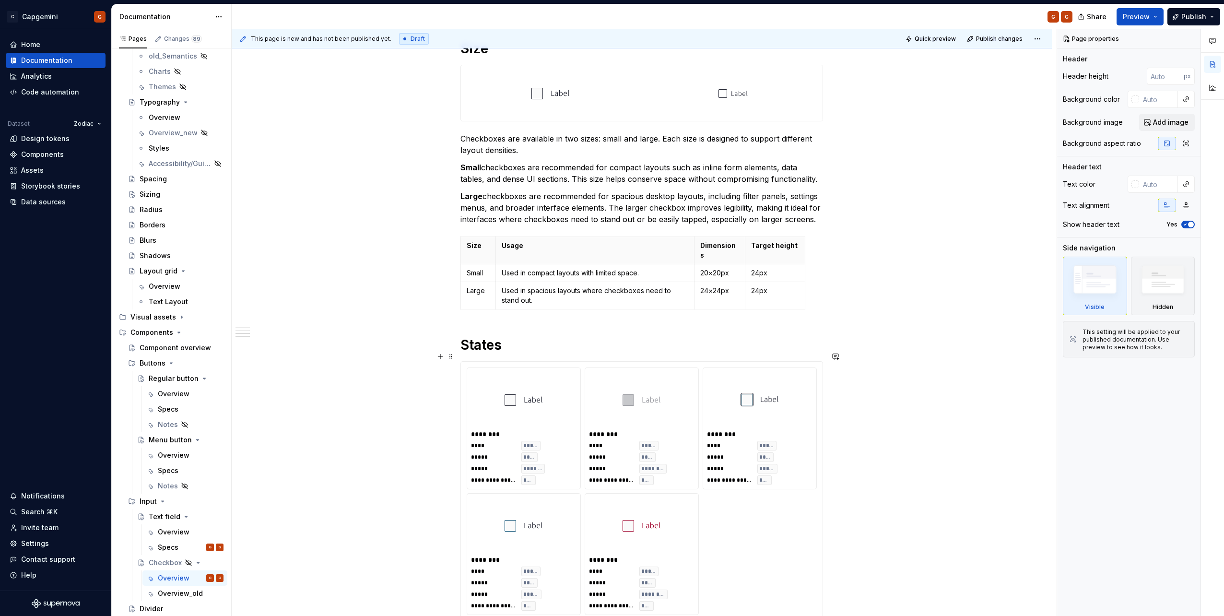
scroll to position [720, 0]
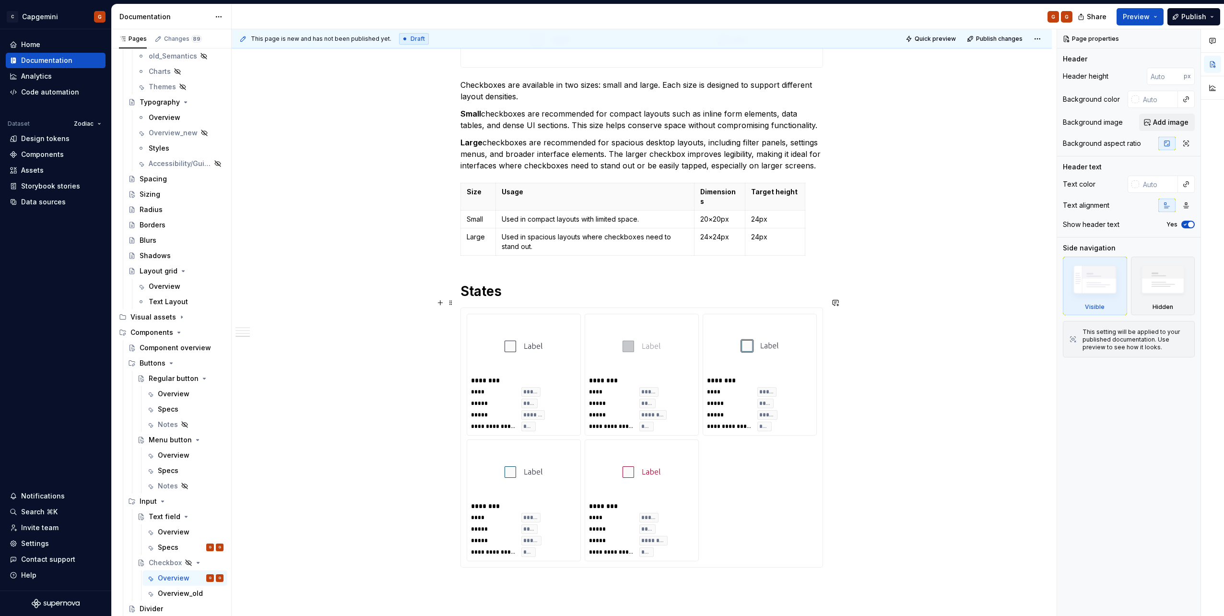
click at [798, 495] on div "**********" at bounding box center [642, 438] width 350 height 248
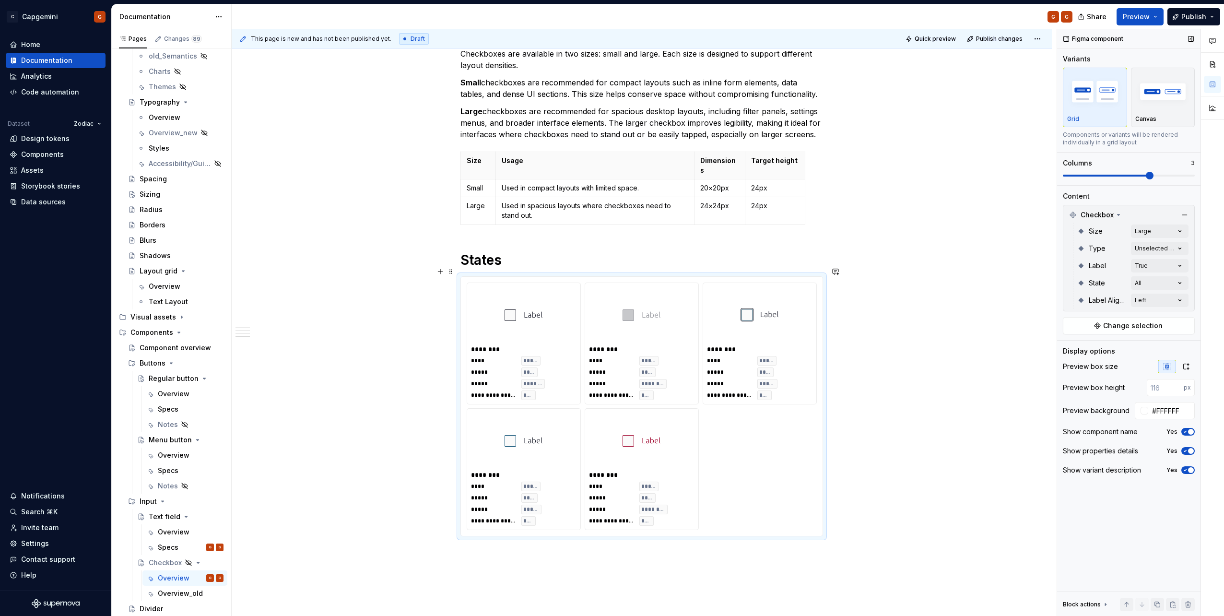
scroll to position [767, 0]
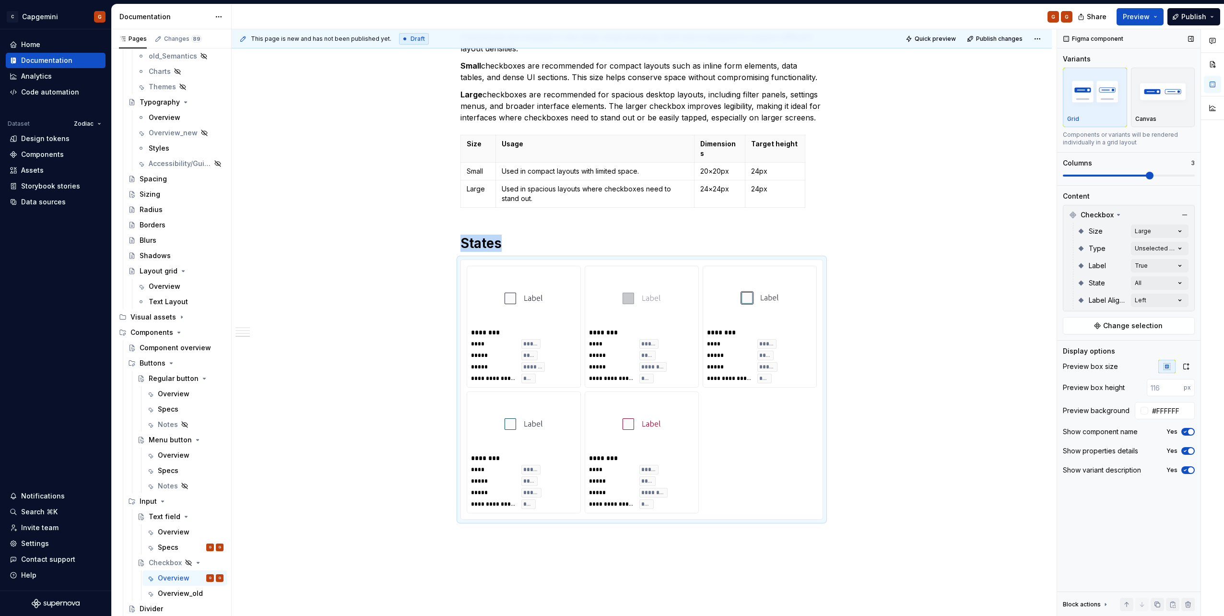
click at [1187, 429] on icon "button" at bounding box center [1185, 432] width 8 height 6
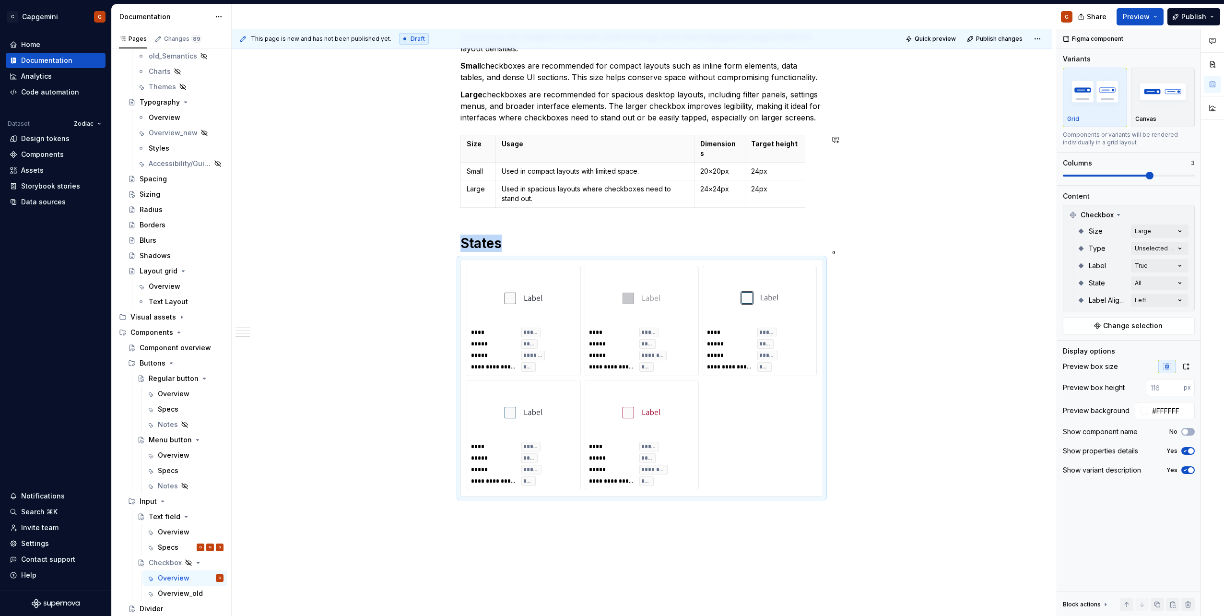
scroll to position [834, 0]
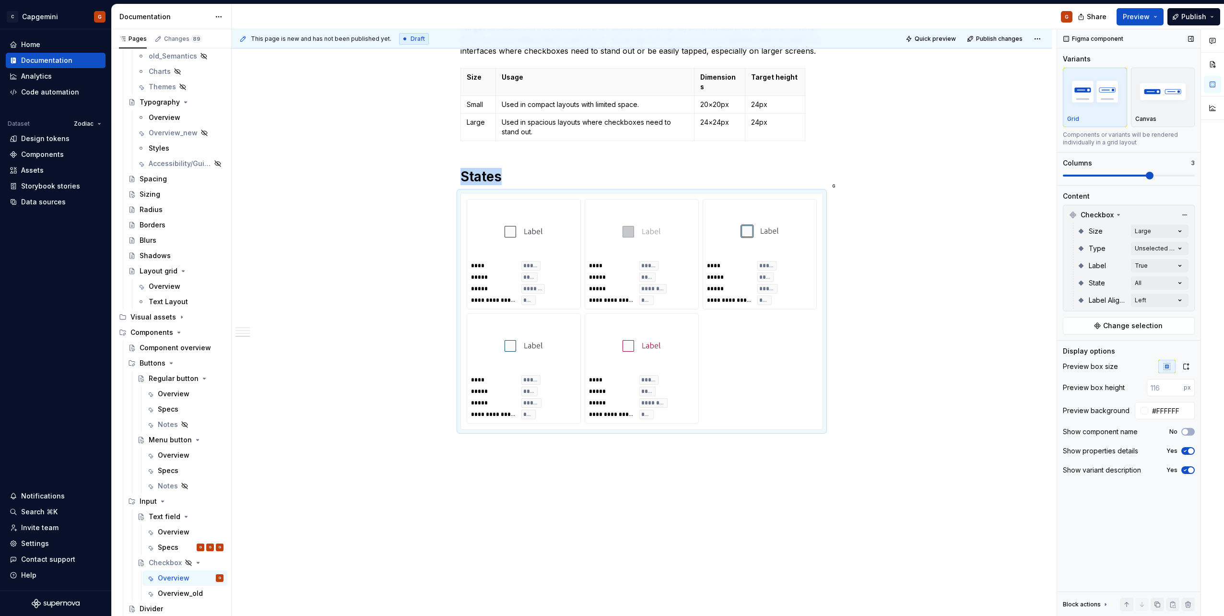
click at [1116, 176] on span at bounding box center [1129, 176] width 132 height 8
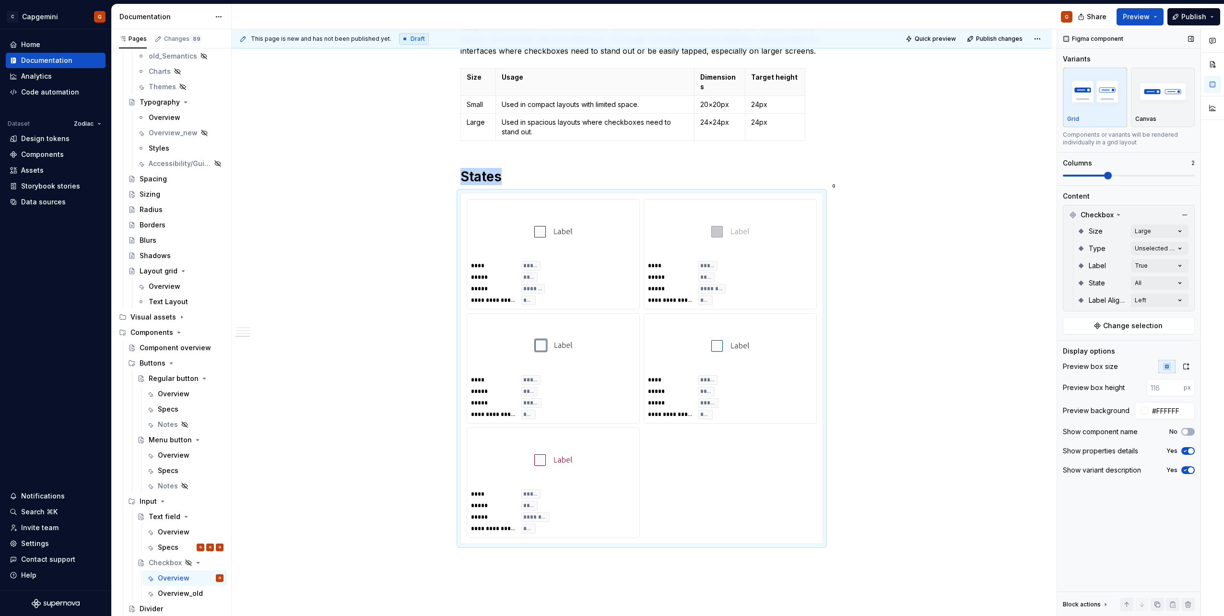
click at [1131, 175] on span at bounding box center [1129, 176] width 132 height 2
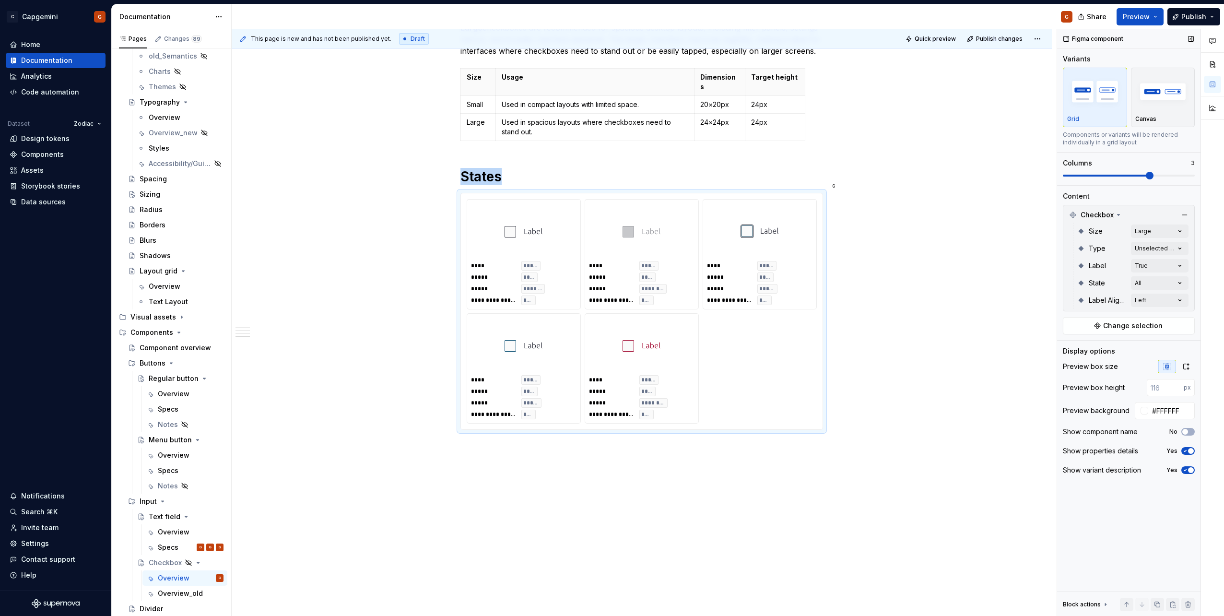
click at [1190, 471] on span "button" at bounding box center [1191, 470] width 6 height 6
click at [1185, 453] on icon "button" at bounding box center [1185, 451] width 8 height 6
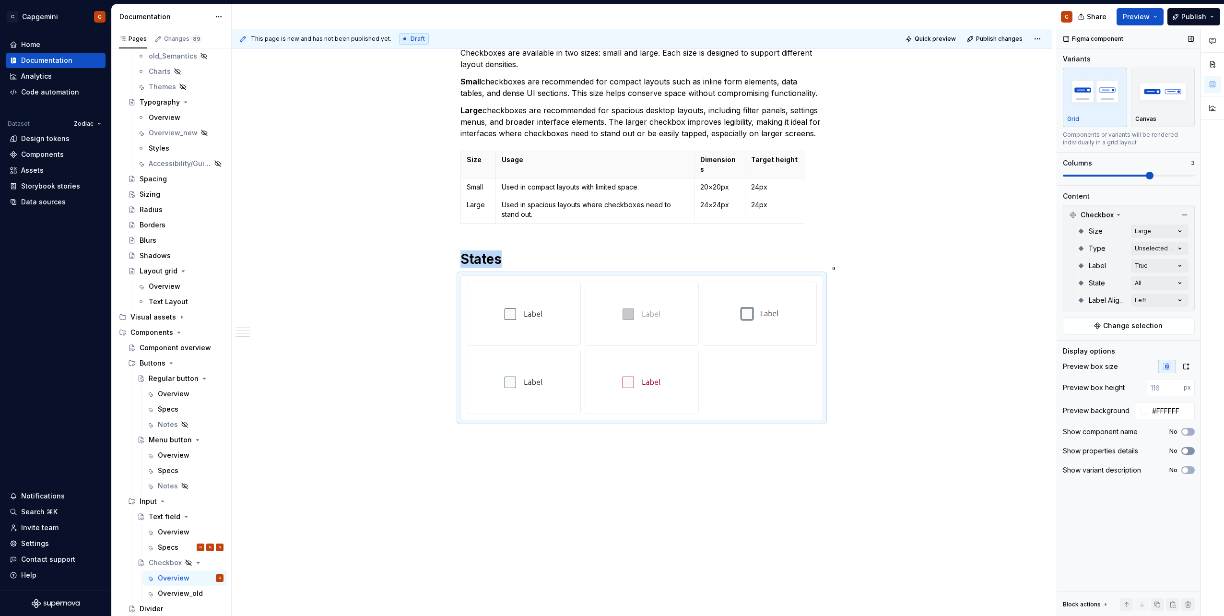
scroll to position [742, 0]
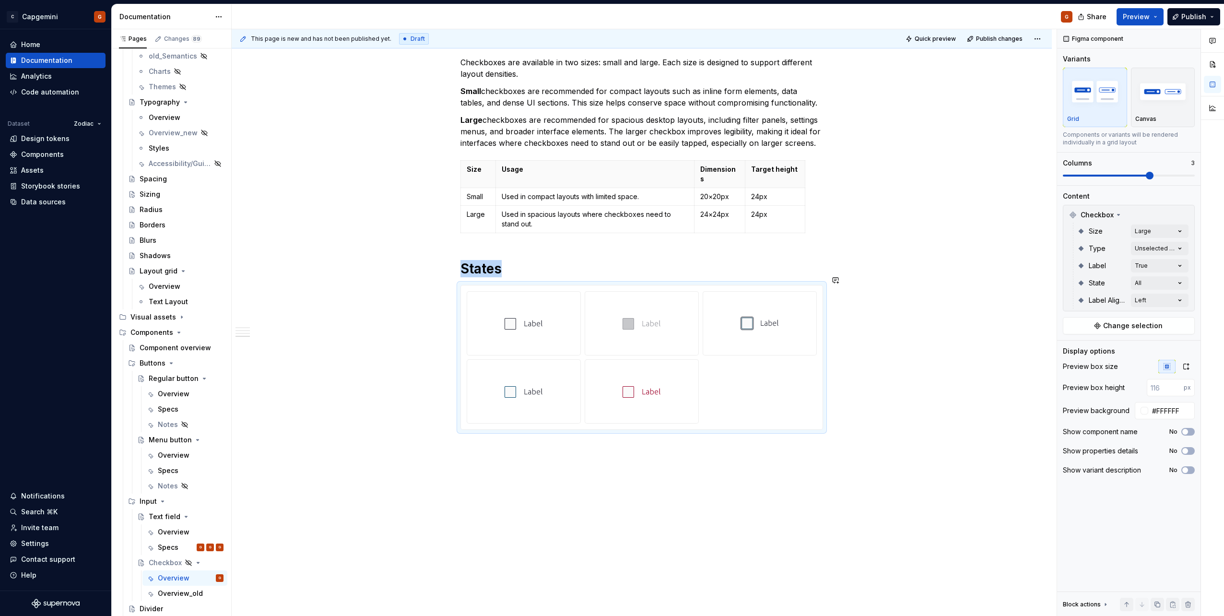
click at [766, 438] on div "**********" at bounding box center [642, 25] width 820 height 1202
click at [732, 458] on div "**********" at bounding box center [642, 25] width 820 height 1202
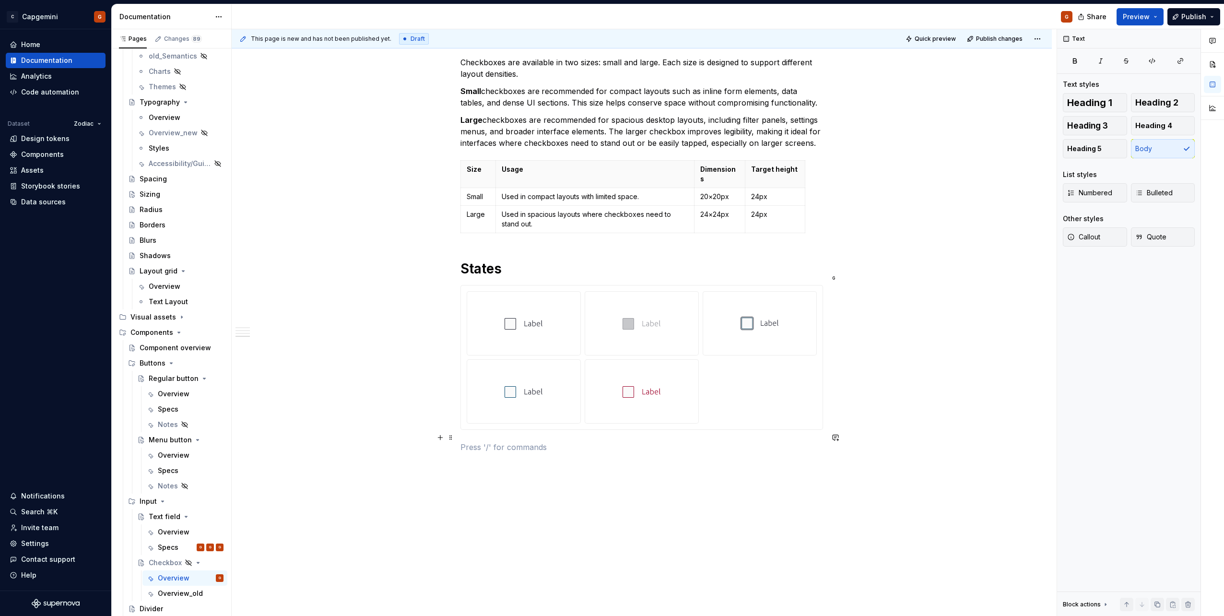
click at [594, 441] on p at bounding box center [641, 447] width 363 height 12
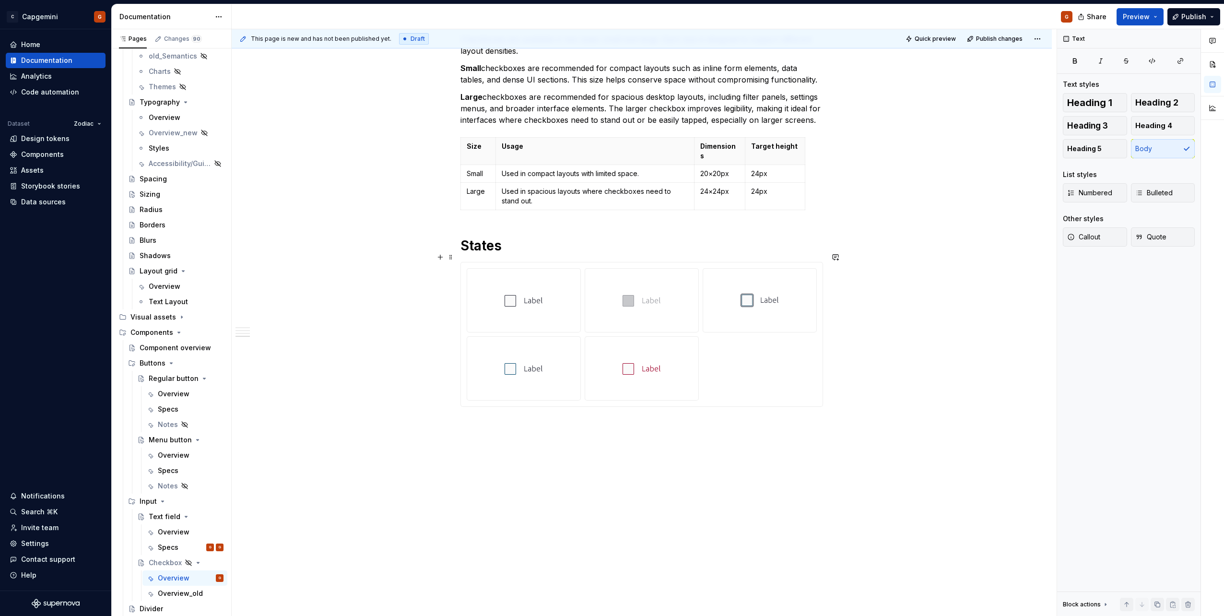
click at [570, 286] on div at bounding box center [524, 300] width 106 height 56
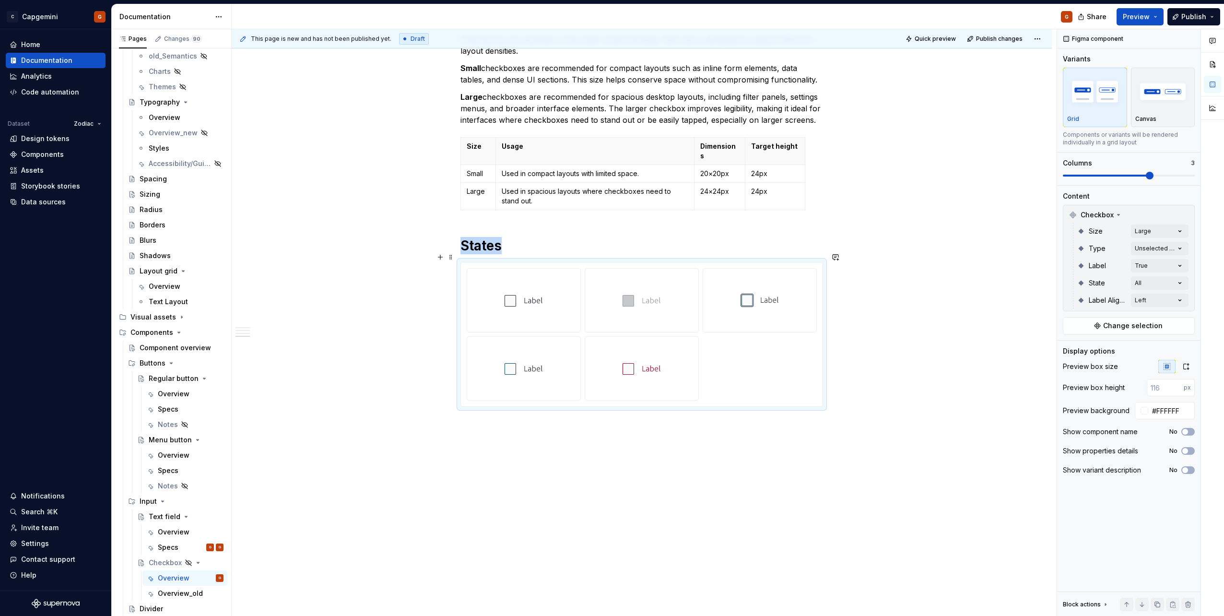
type textarea "*"
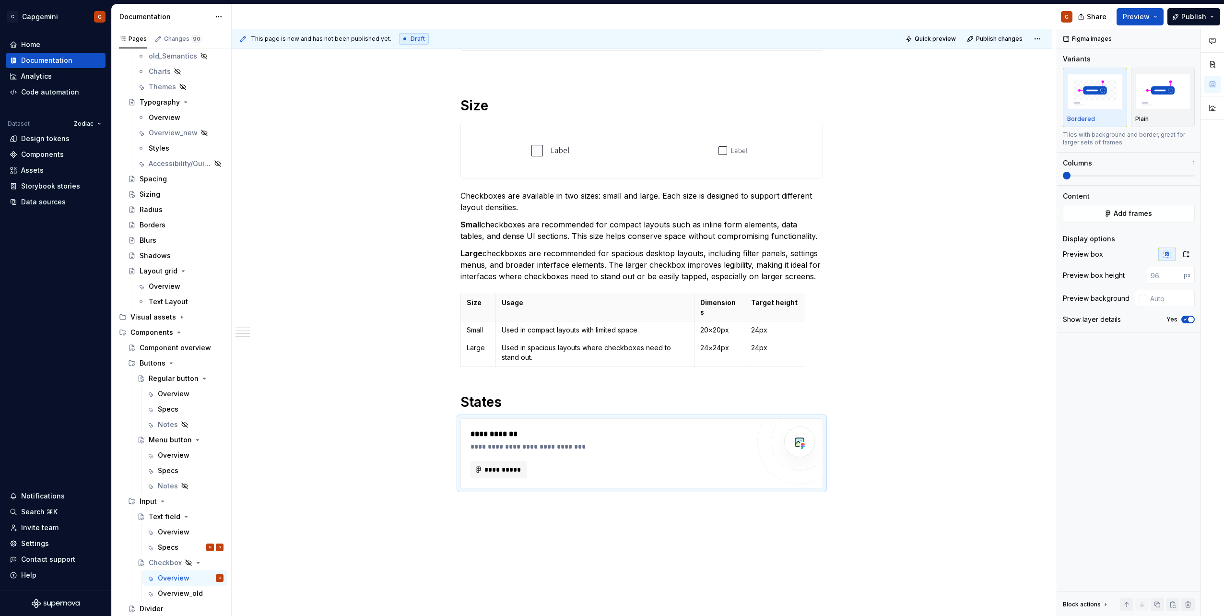
scroll to position [667, 0]
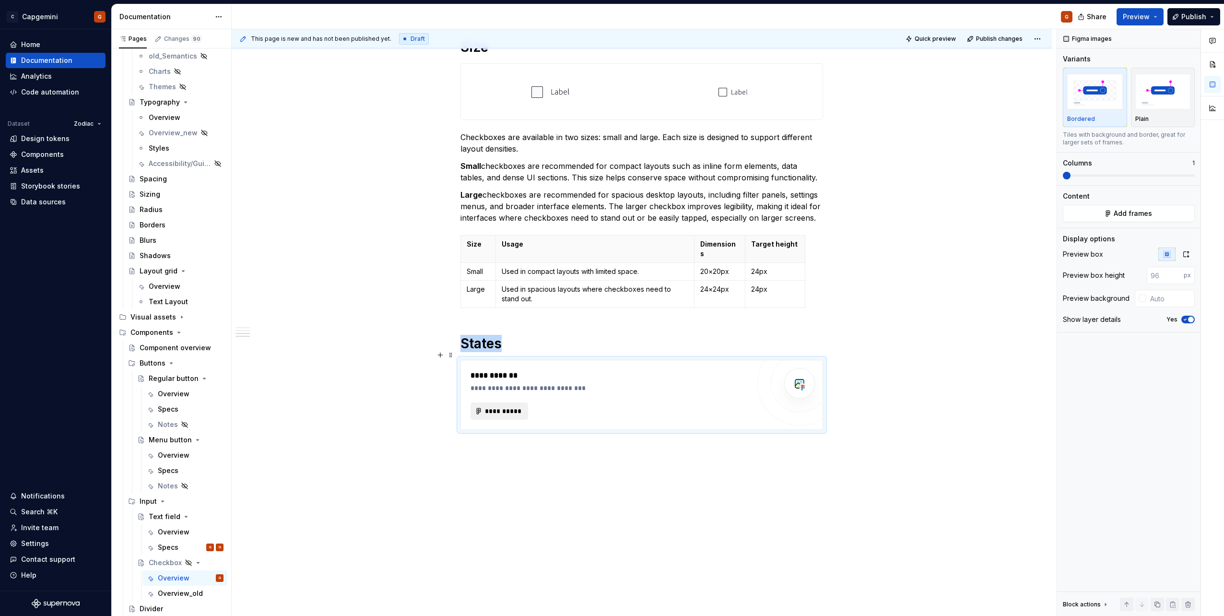
click at [502, 406] on span "**********" at bounding box center [502, 411] width 37 height 10
type textarea "*"
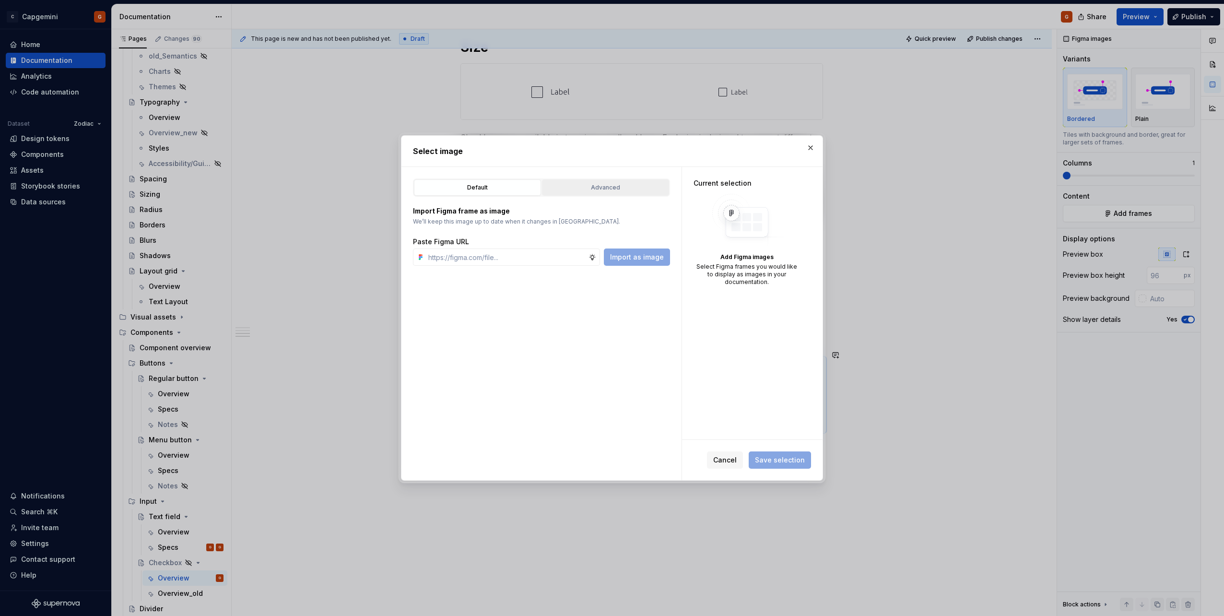
click at [609, 192] on button "Advanced" at bounding box center [605, 187] width 127 height 16
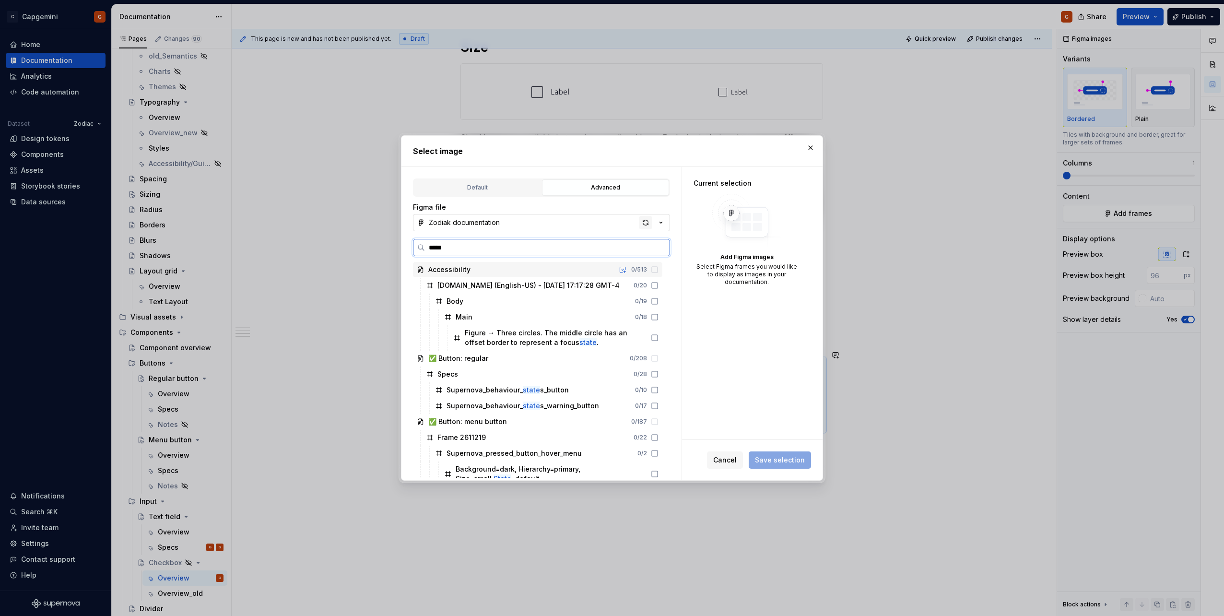
type input "******"
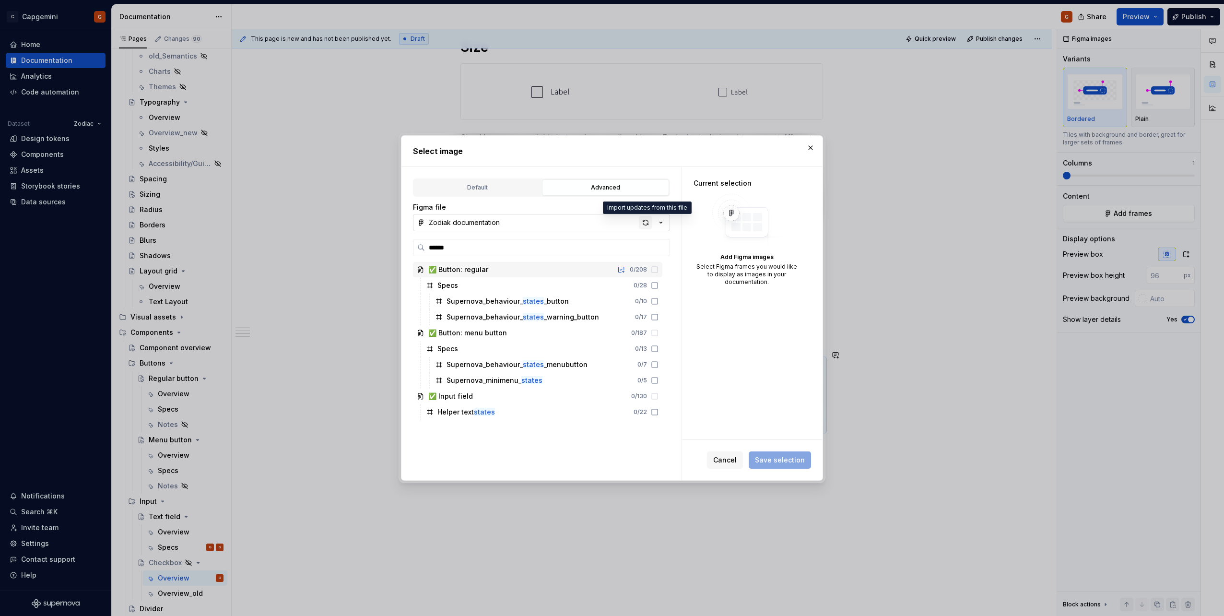
click at [643, 224] on div "button" at bounding box center [645, 222] width 13 height 13
click at [820, 149] on div "Select image" at bounding box center [611, 151] width 421 height 31
click at [807, 146] on button "button" at bounding box center [810, 147] width 13 height 13
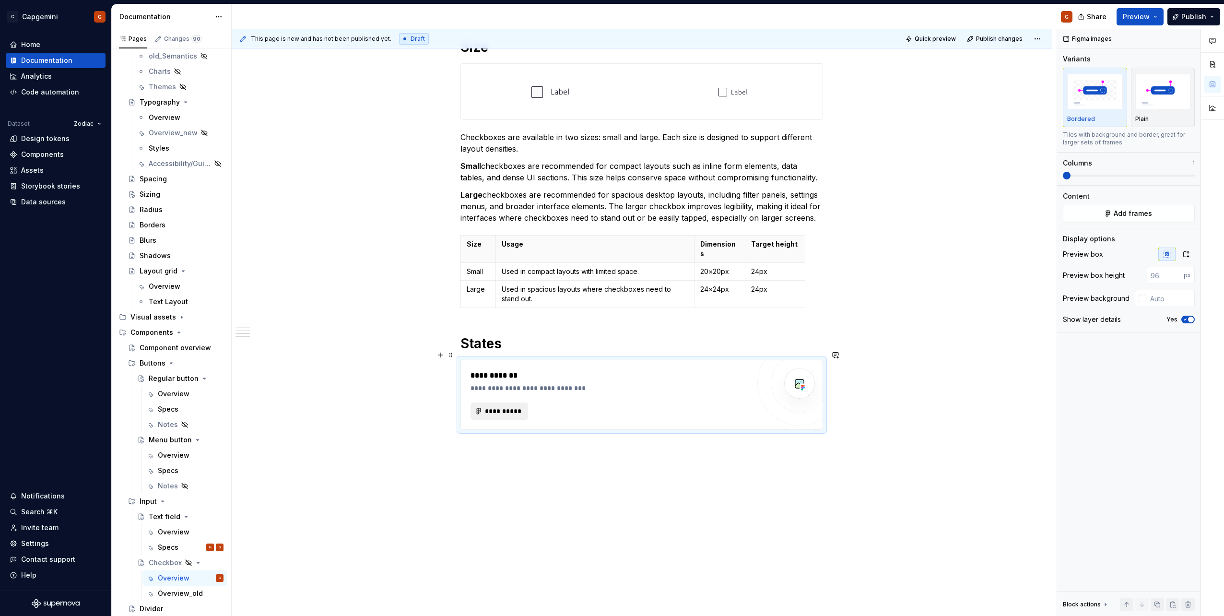
click at [517, 406] on span "**********" at bounding box center [502, 411] width 37 height 10
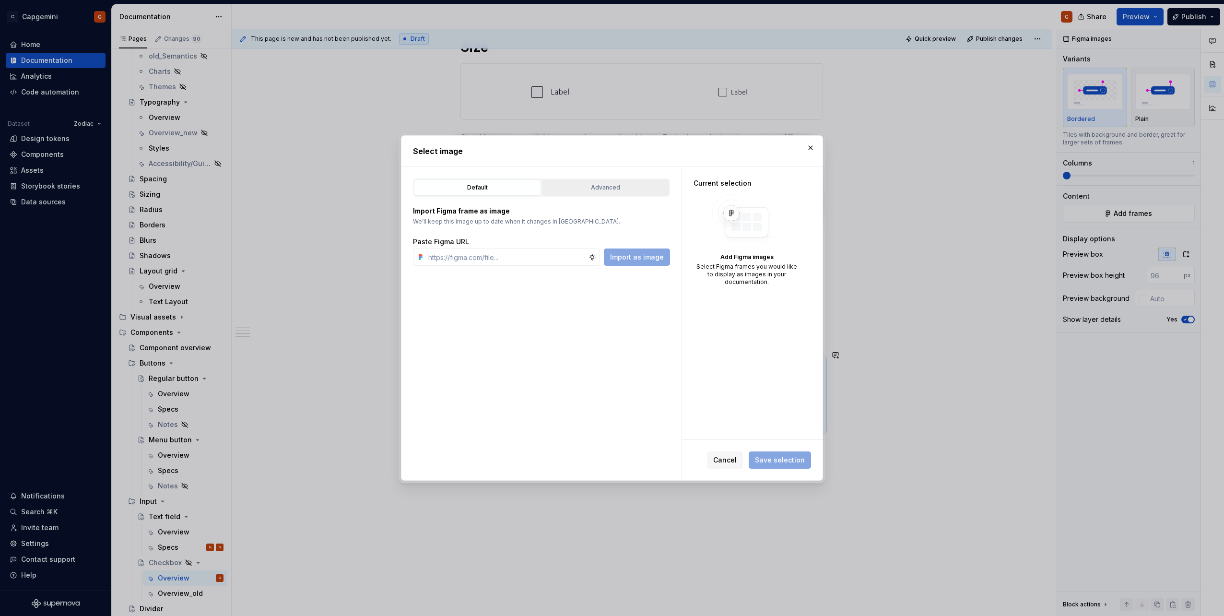
click at [621, 184] on div "Advanced" at bounding box center [605, 188] width 120 height 10
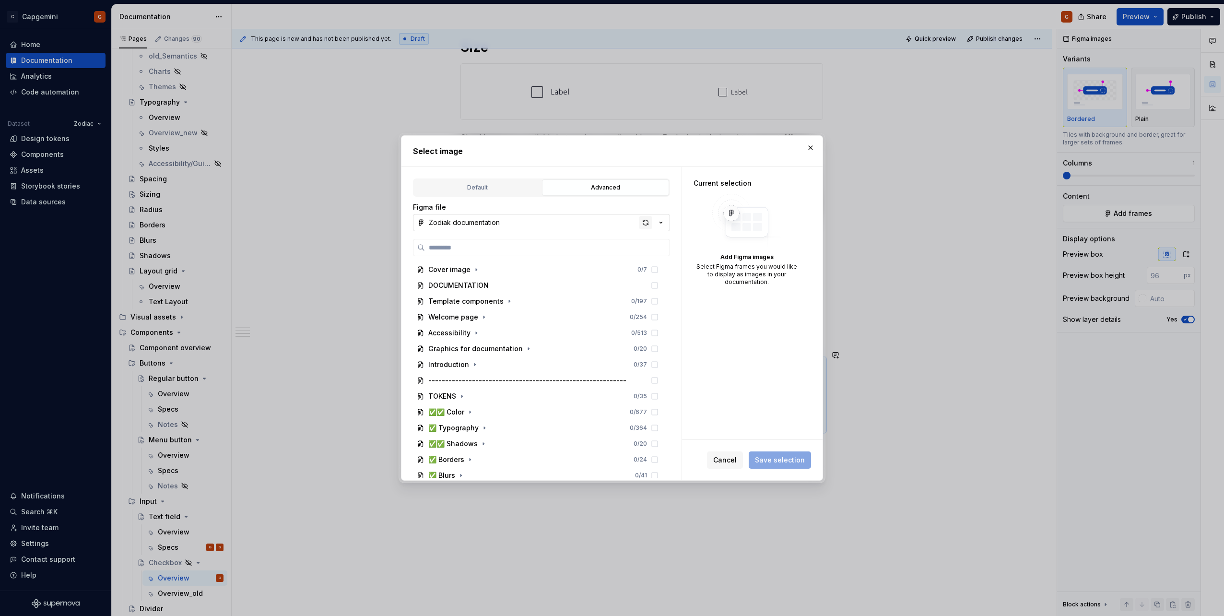
click at [644, 225] on div "button" at bounding box center [645, 222] width 13 height 13
type textarea "*"
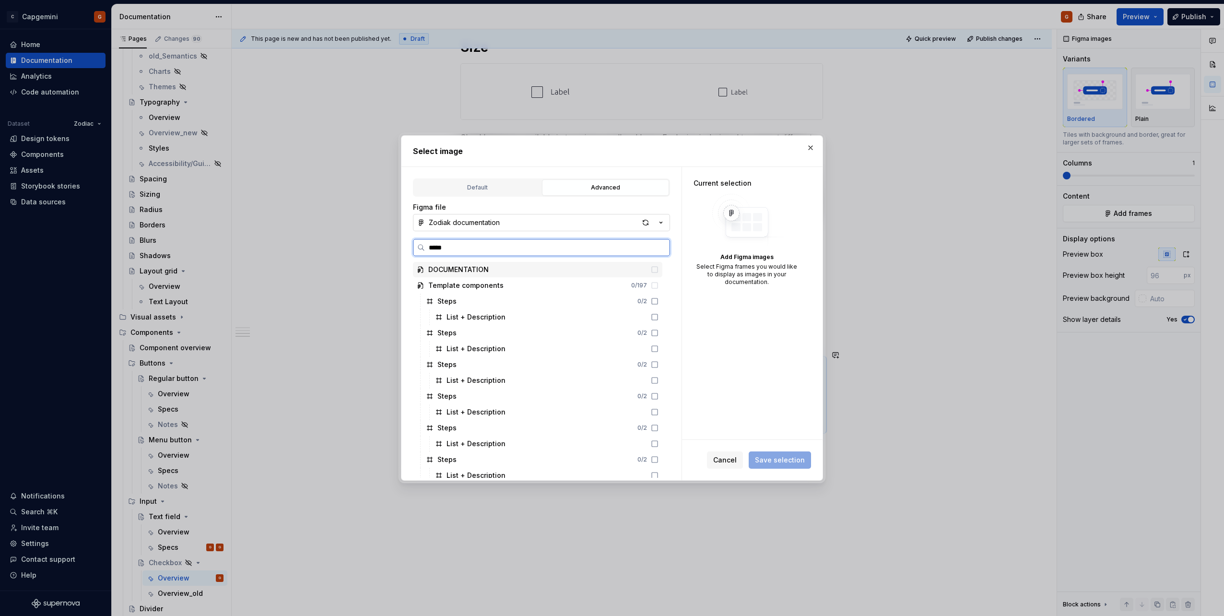
type input "******"
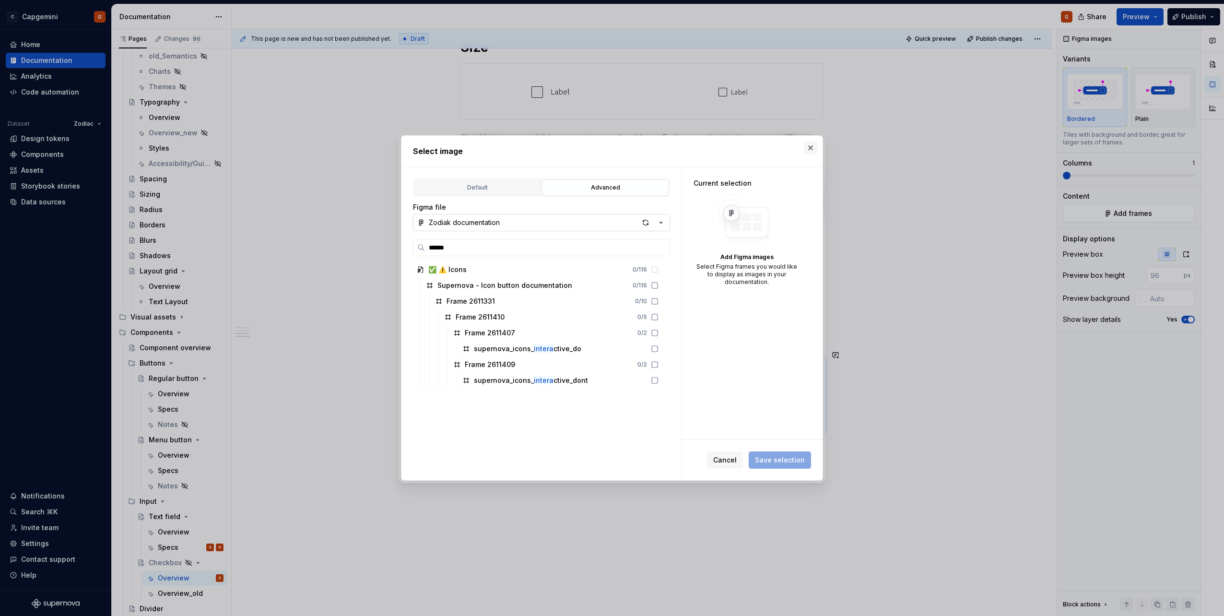
click at [815, 147] on button "button" at bounding box center [810, 147] width 13 height 13
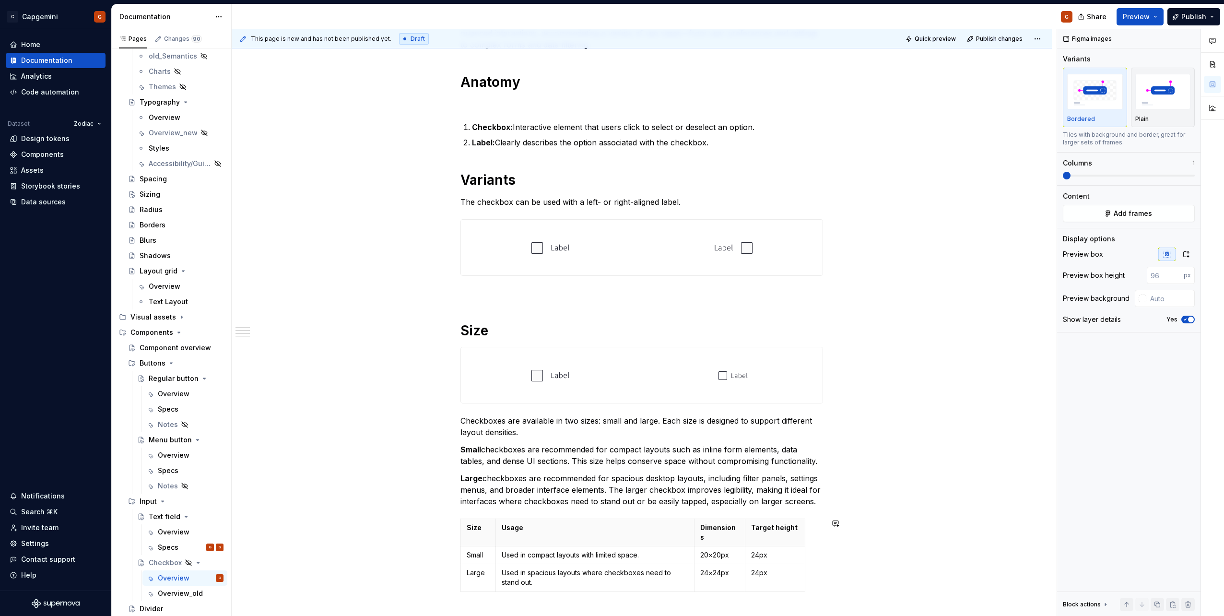
scroll to position [331, 0]
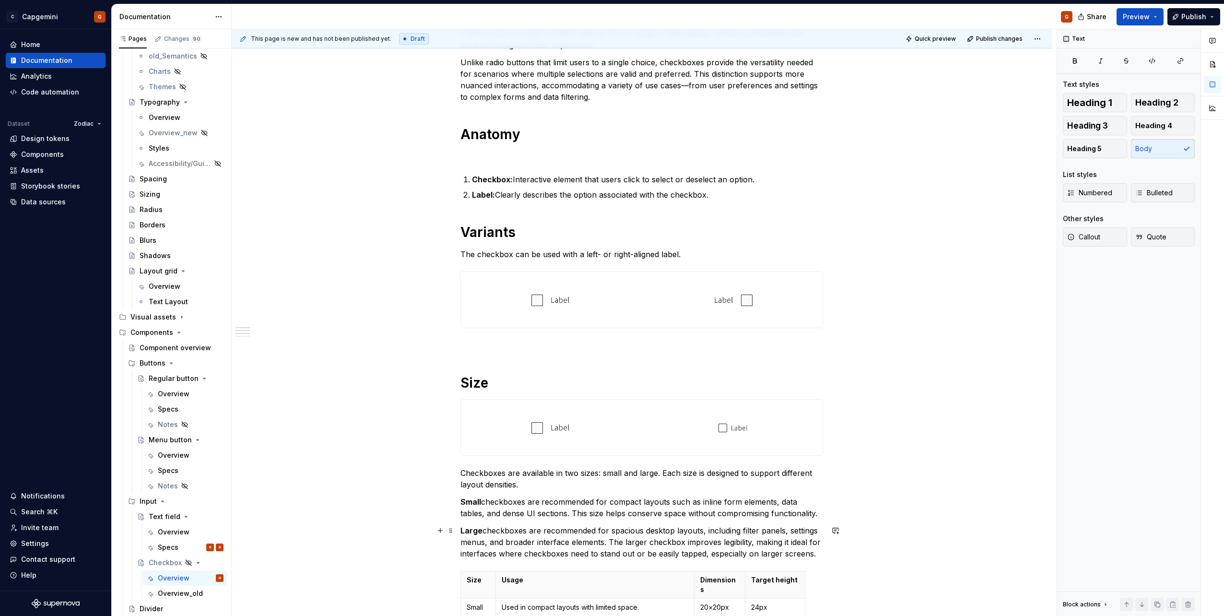
click at [814, 525] on p "Large checkboxes are recommended for spacious desktop layouts, including filter…" at bounding box center [641, 542] width 363 height 35
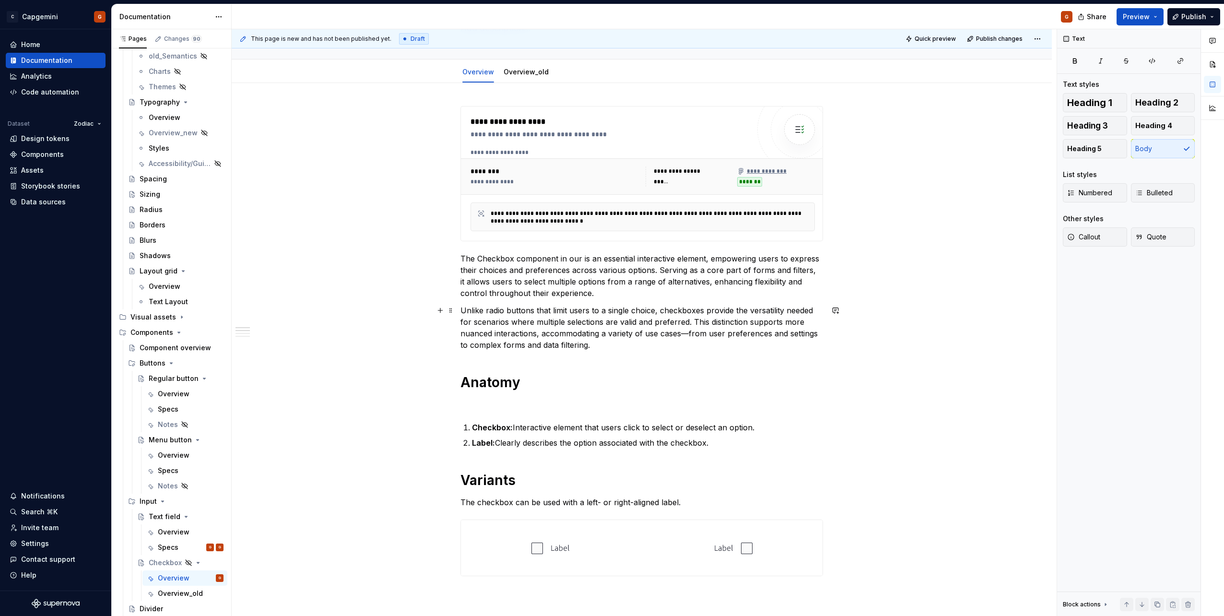
scroll to position [0, 0]
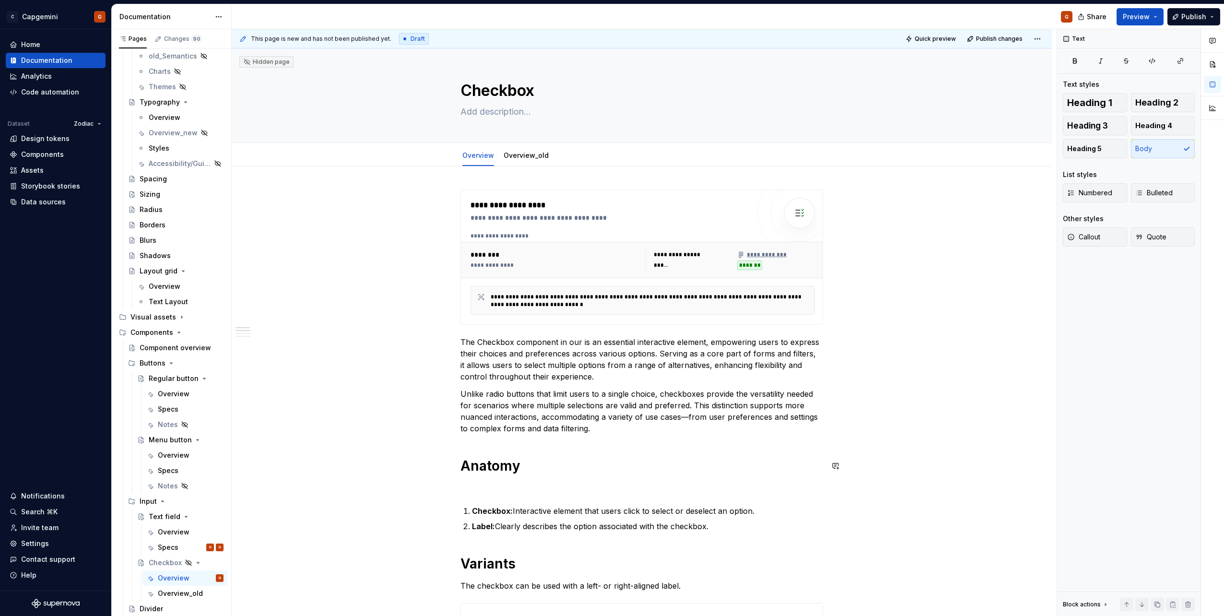
click at [574, 337] on p "The Checkbox component in our is an essential interactive element, empowering u…" at bounding box center [641, 359] width 363 height 46
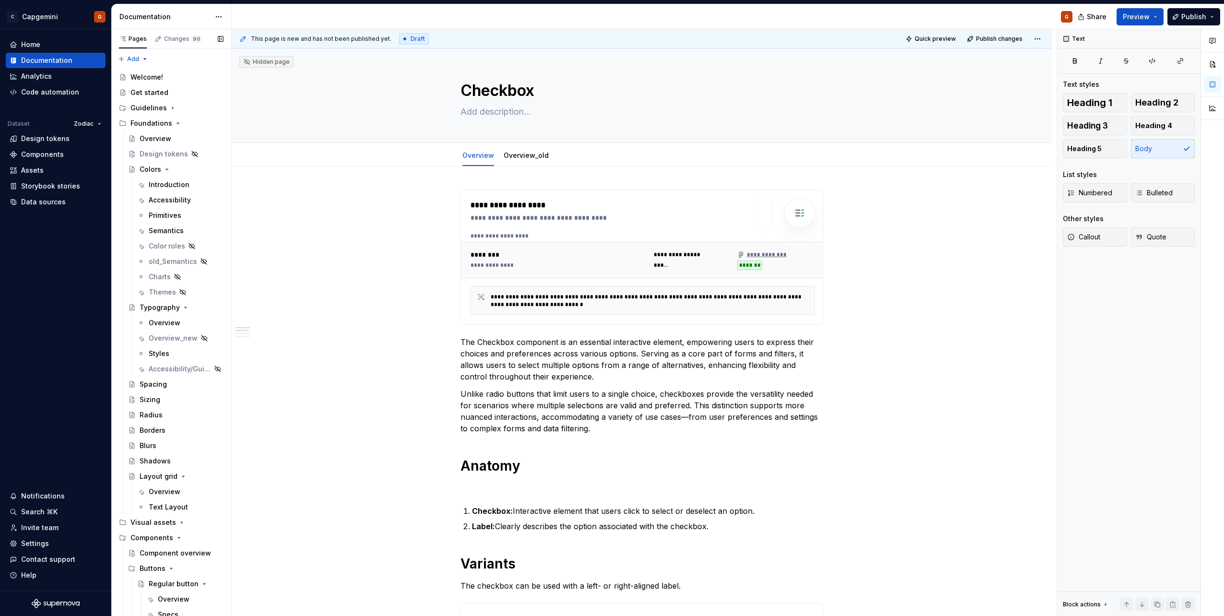
click at [0, 0] on button "Page tree" at bounding box center [0, 0] width 0 height 0
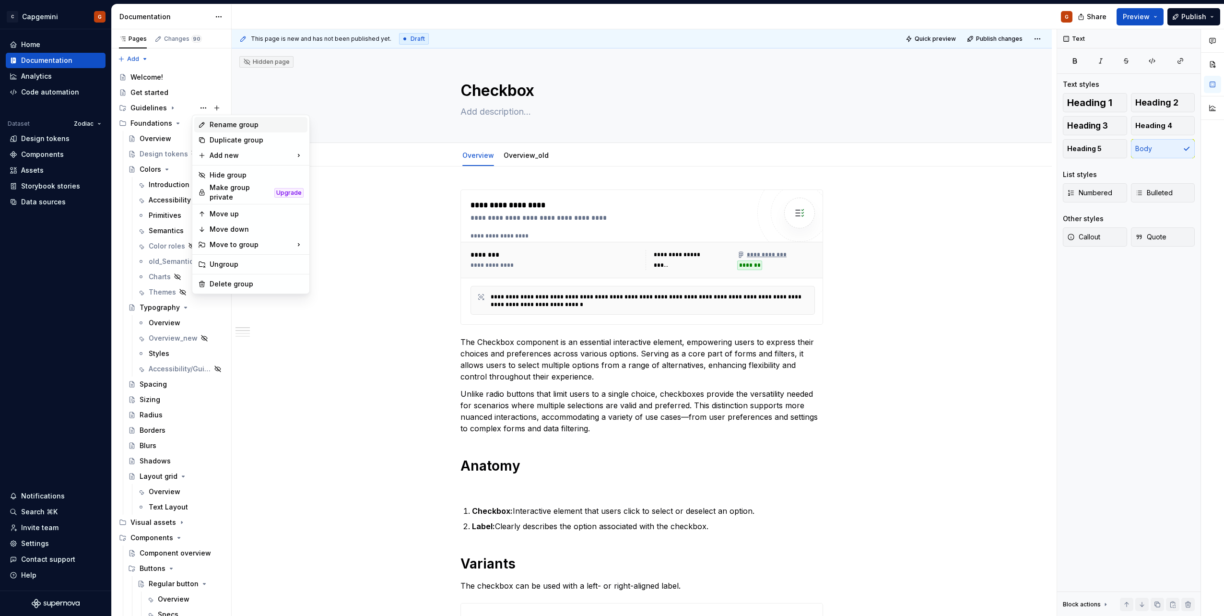
type textarea "*"
click at [203, 125] on icon at bounding box center [202, 125] width 8 height 8
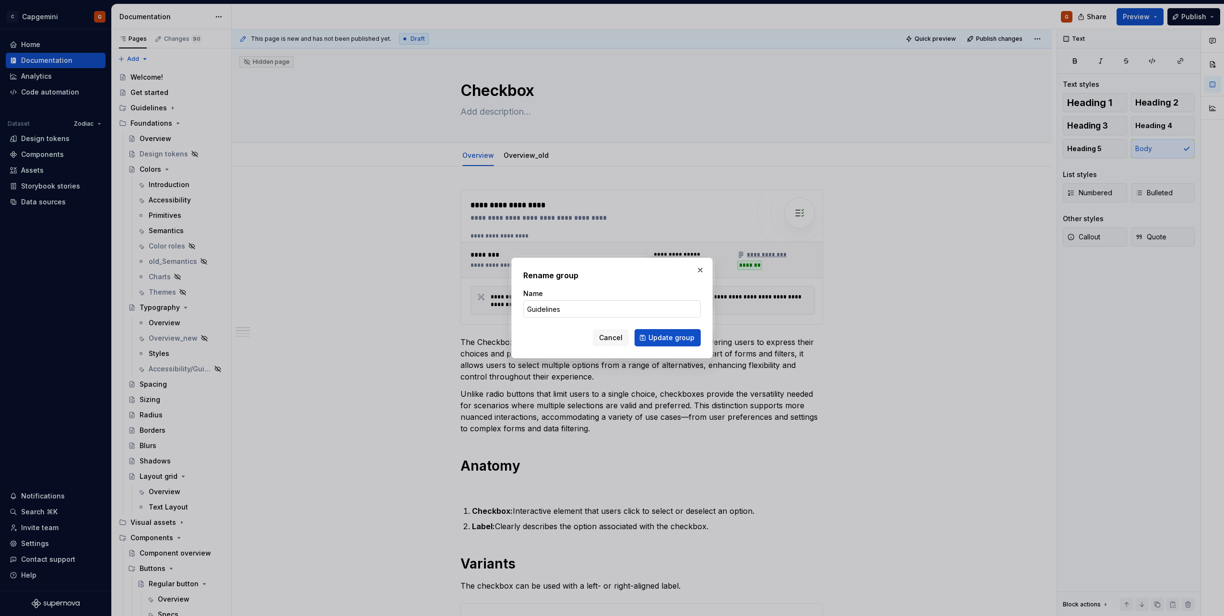
click at [590, 309] on input "Guidelines" at bounding box center [611, 308] width 177 height 17
type input "Guidelines/Principles"
click at [674, 337] on span "Update group" at bounding box center [672, 338] width 46 height 10
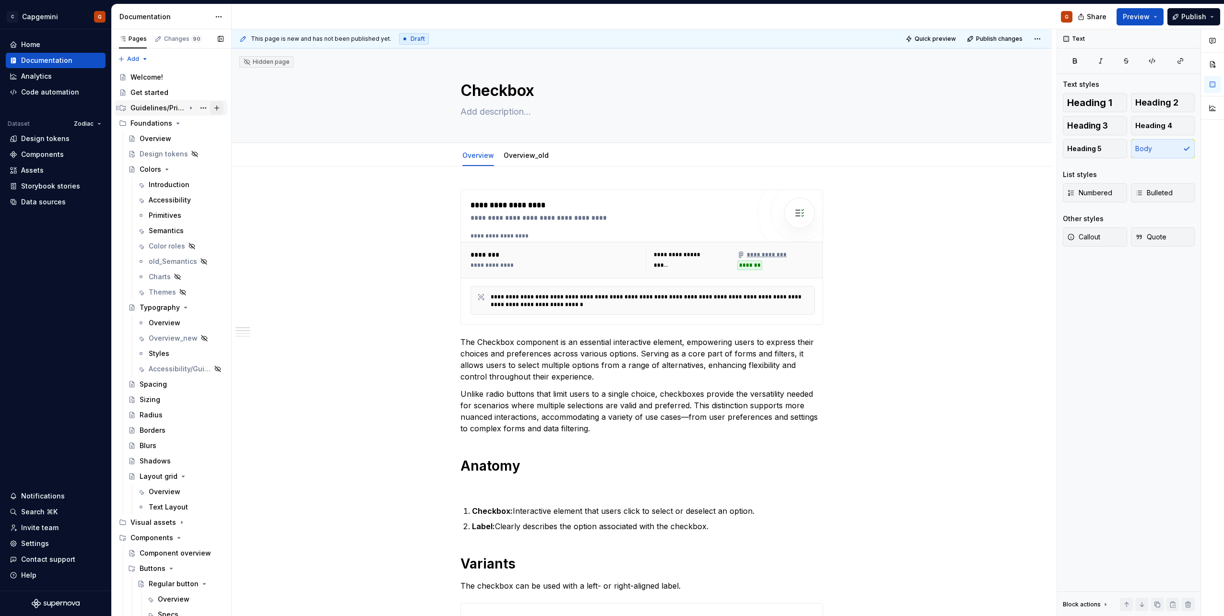
click at [212, 109] on button "Page tree" at bounding box center [216, 107] width 13 height 13
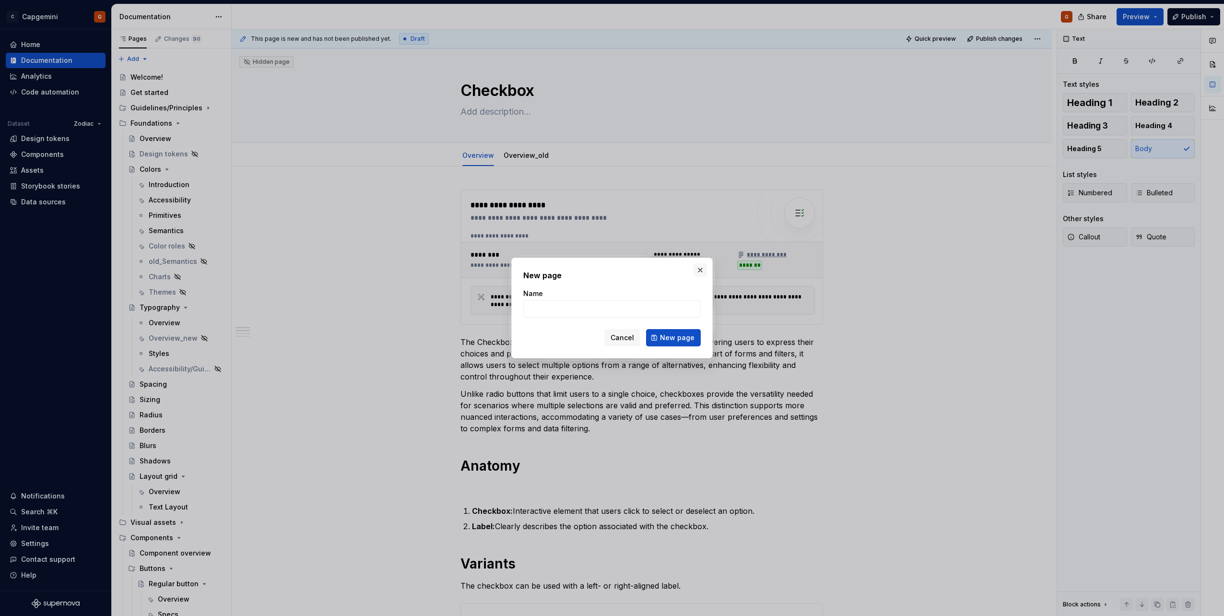
click at [705, 270] on button "button" at bounding box center [700, 269] width 13 height 13
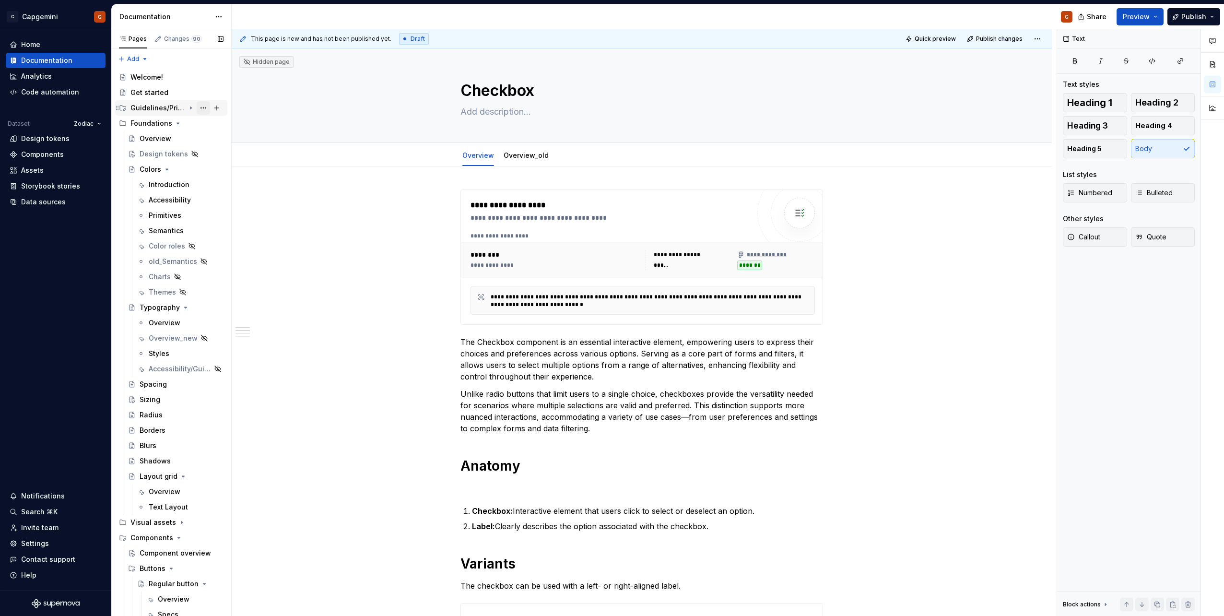
click at [202, 112] on button "Page tree" at bounding box center [203, 107] width 13 height 13
click at [188, 110] on div "Pages Changes 90 Add Accessibility guide for tree Page tree. Navigate the tree …" at bounding box center [171, 324] width 120 height 591
click at [187, 110] on icon "Page tree" at bounding box center [191, 108] width 8 height 8
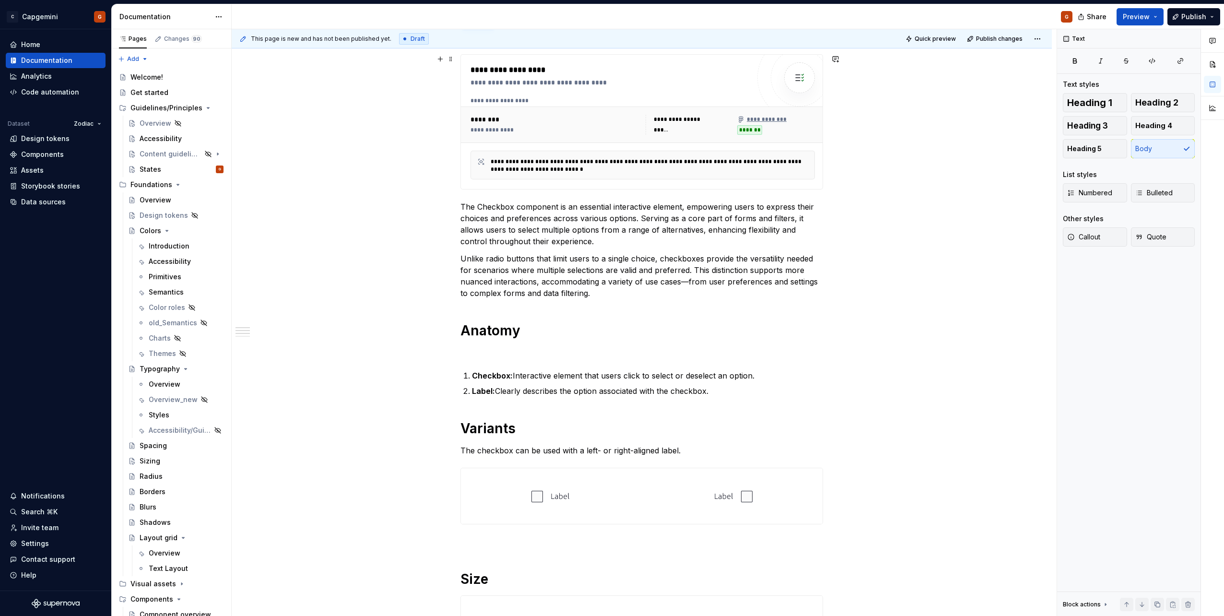
scroll to position [48, 0]
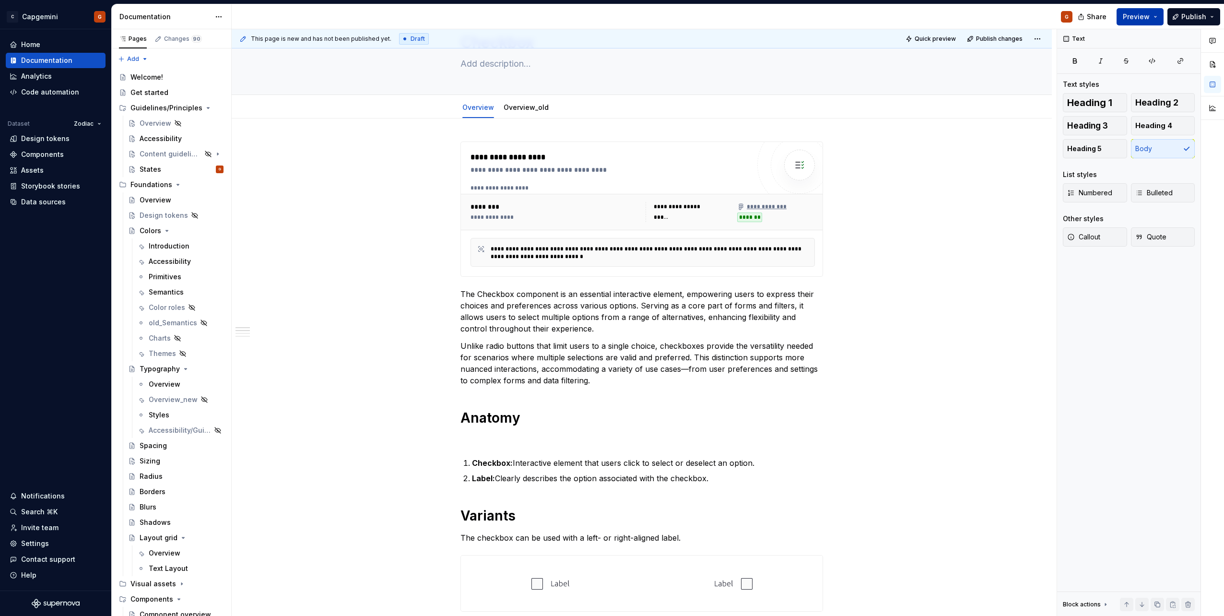
click at [1156, 18] on button "Preview" at bounding box center [1140, 16] width 47 height 17
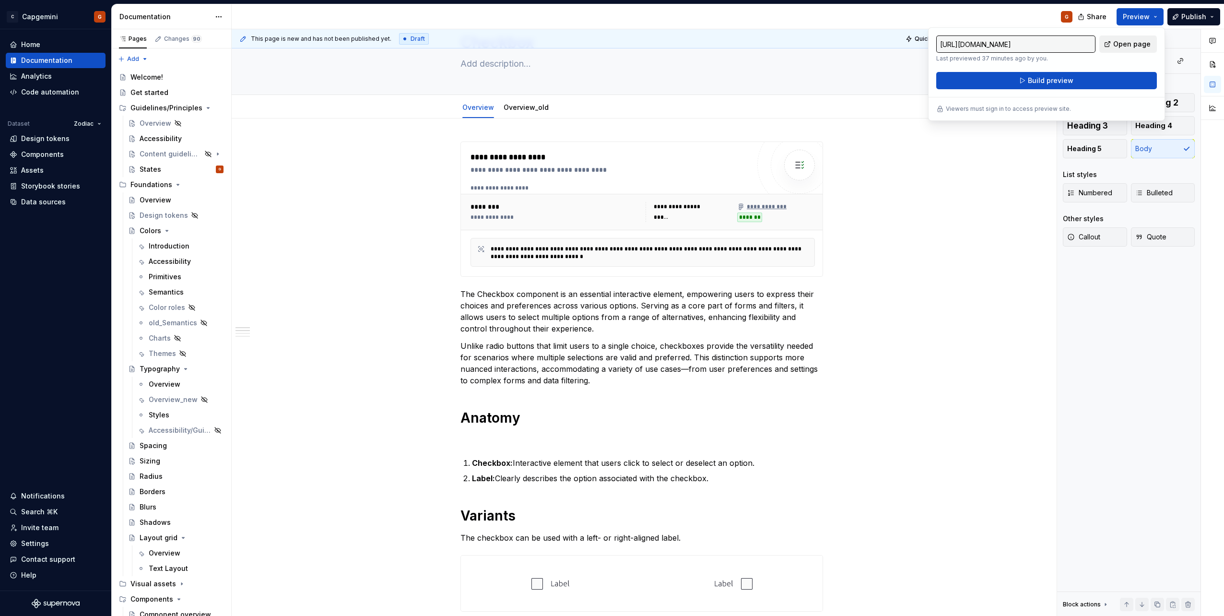
drag, startPoint x: 1156, startPoint y: 18, endPoint x: 1121, endPoint y: 49, distance: 46.5
click at [1121, 49] on link "Open page" at bounding box center [1128, 43] width 58 height 17
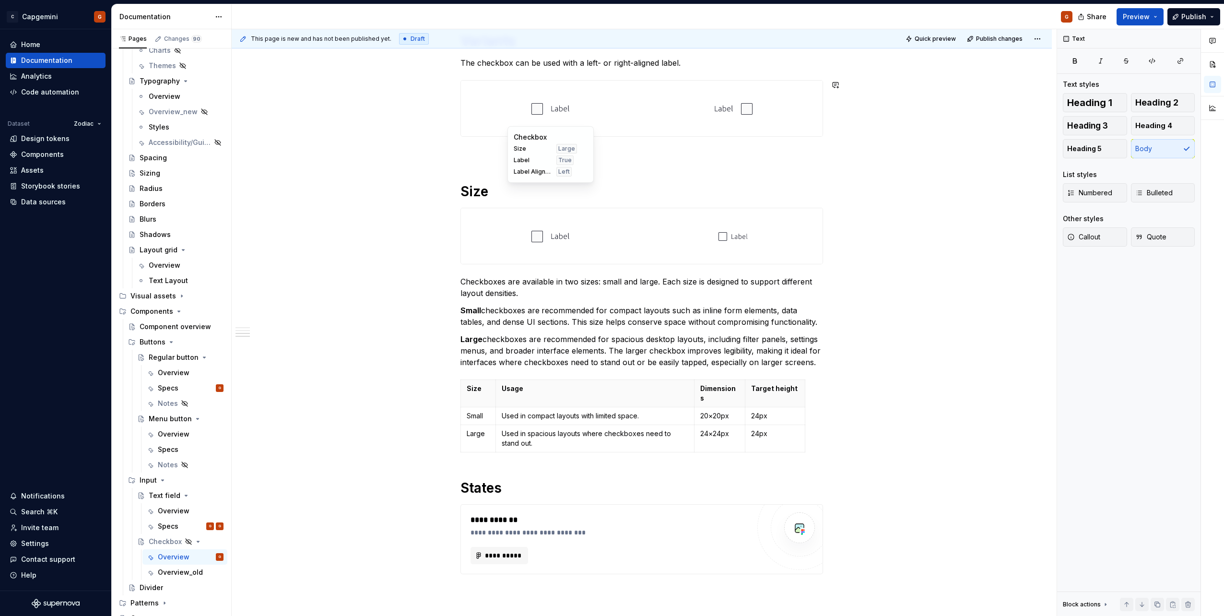
scroll to position [558, 0]
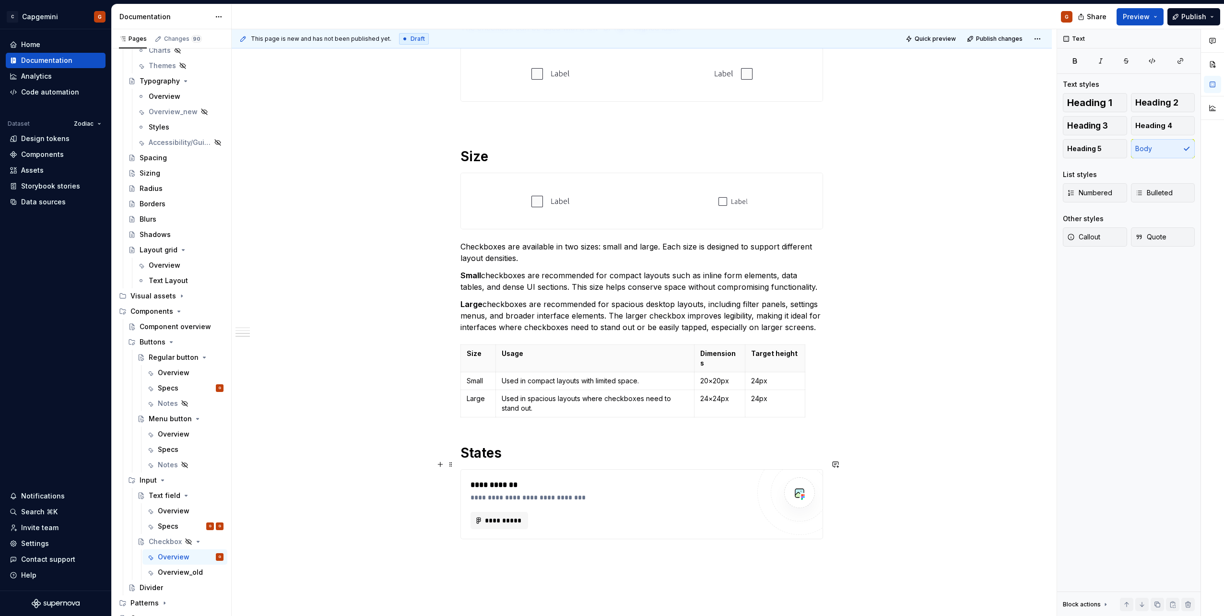
click at [603, 493] on div "**********" at bounding box center [610, 504] width 279 height 50
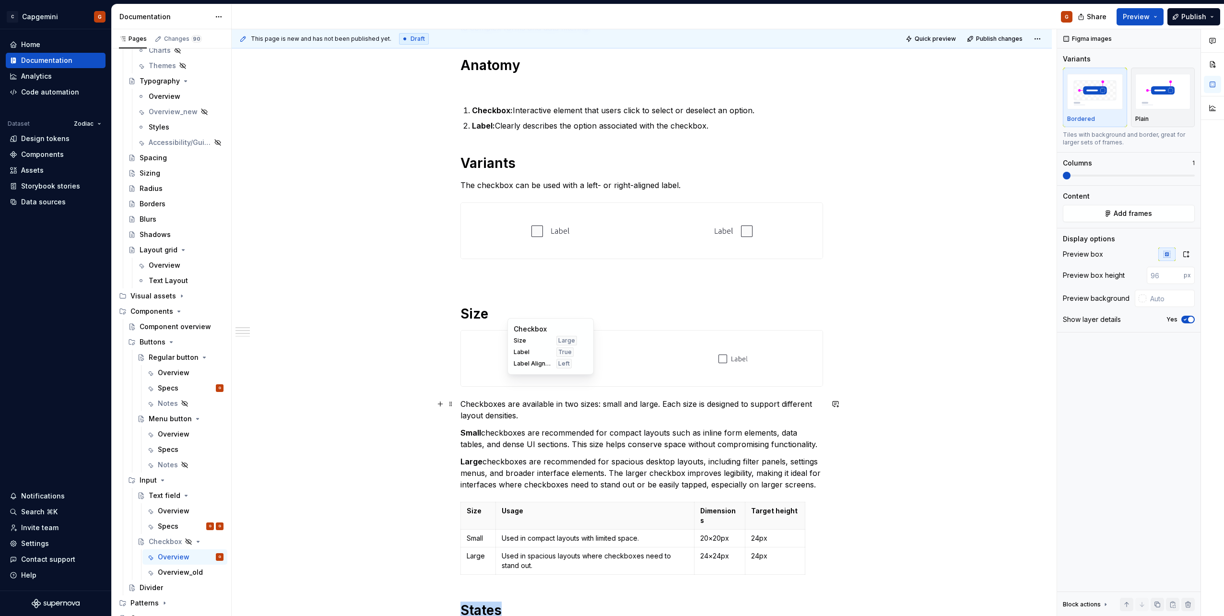
scroll to position [366, 0]
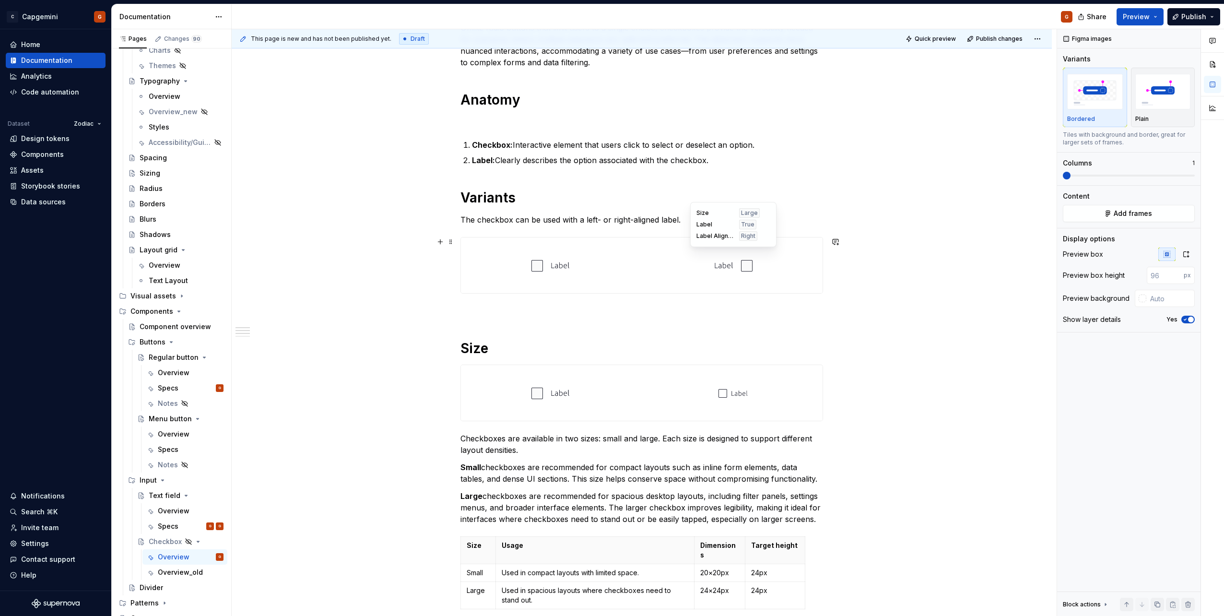
click at [695, 268] on div at bounding box center [733, 265] width 179 height 56
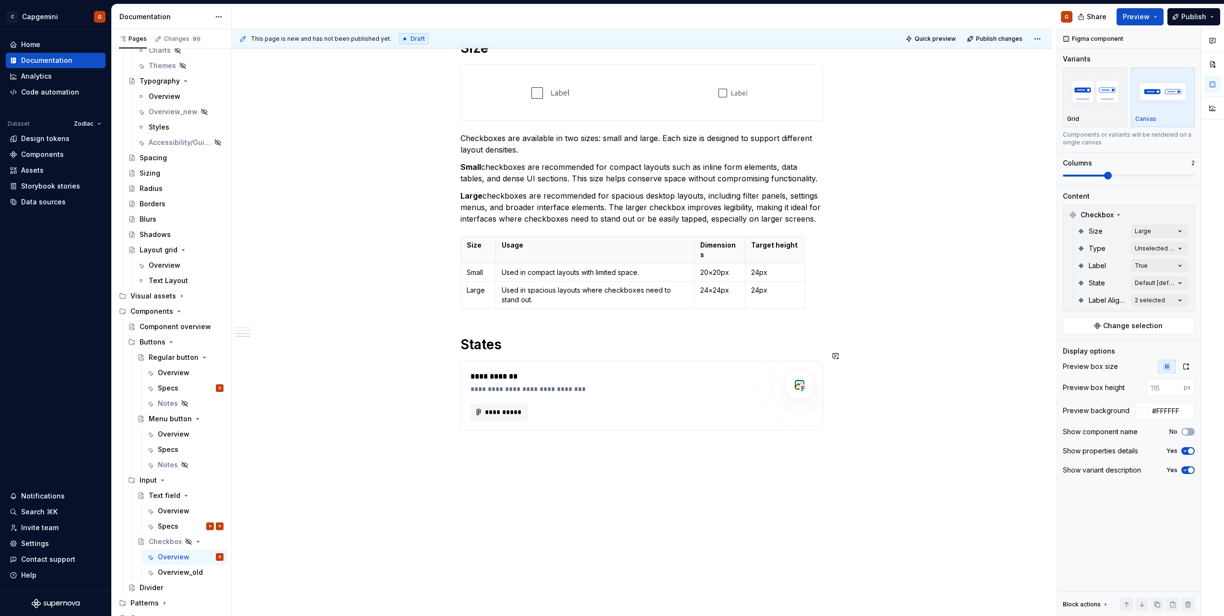
scroll to position [667, 0]
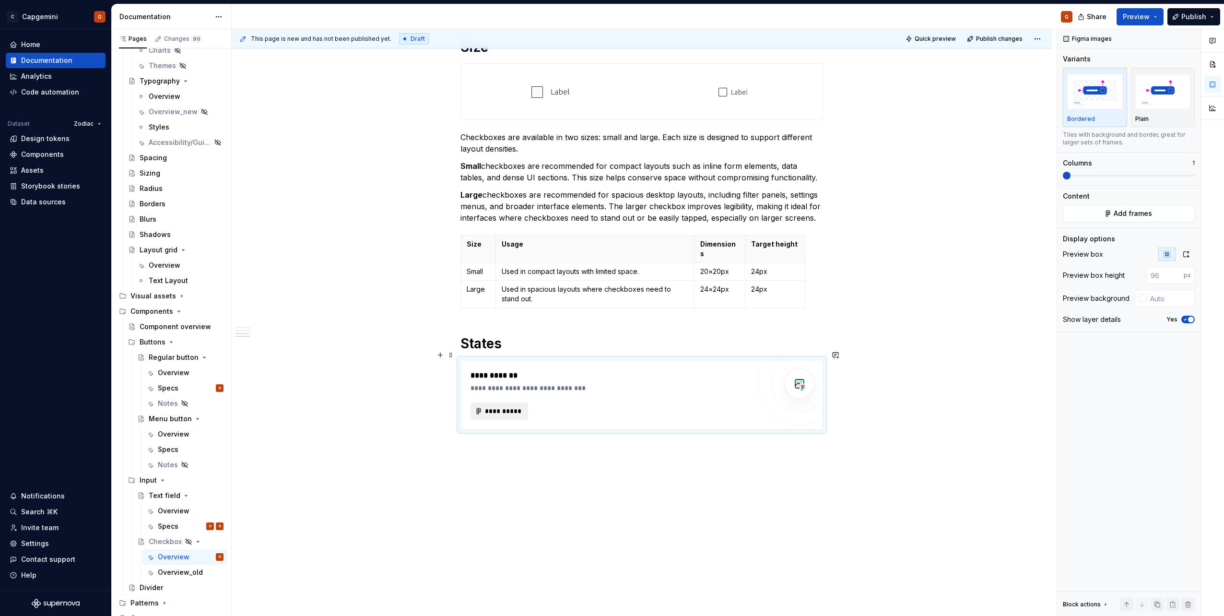
click at [518, 406] on span "**********" at bounding box center [502, 411] width 37 height 10
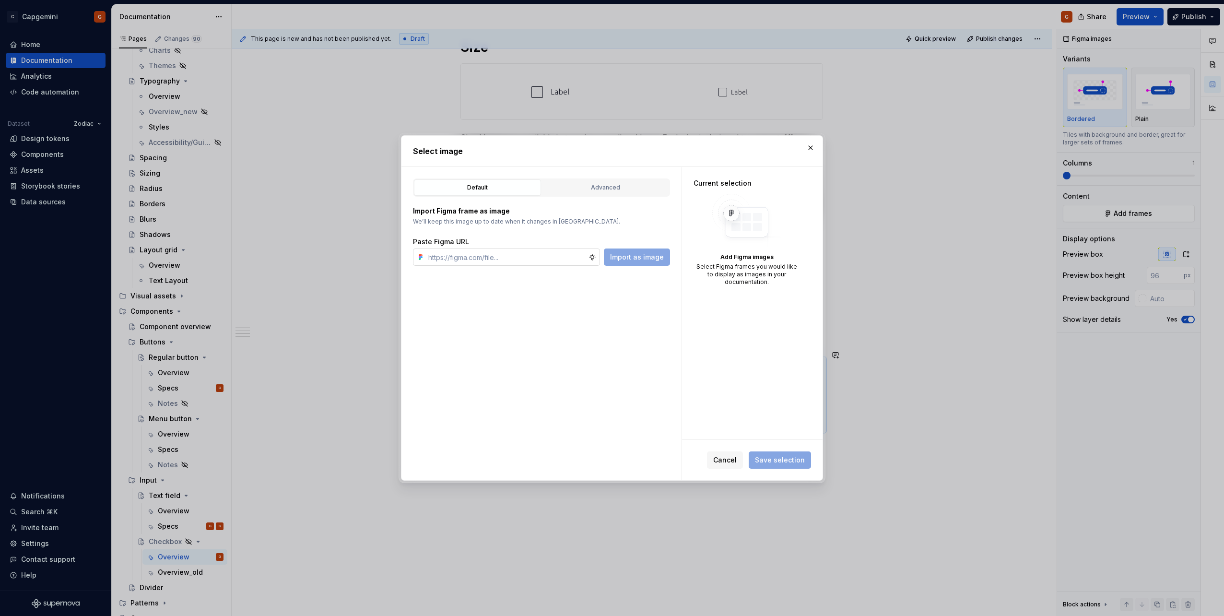
type textarea "*"
click at [609, 185] on div "Advanced" at bounding box center [605, 188] width 120 height 10
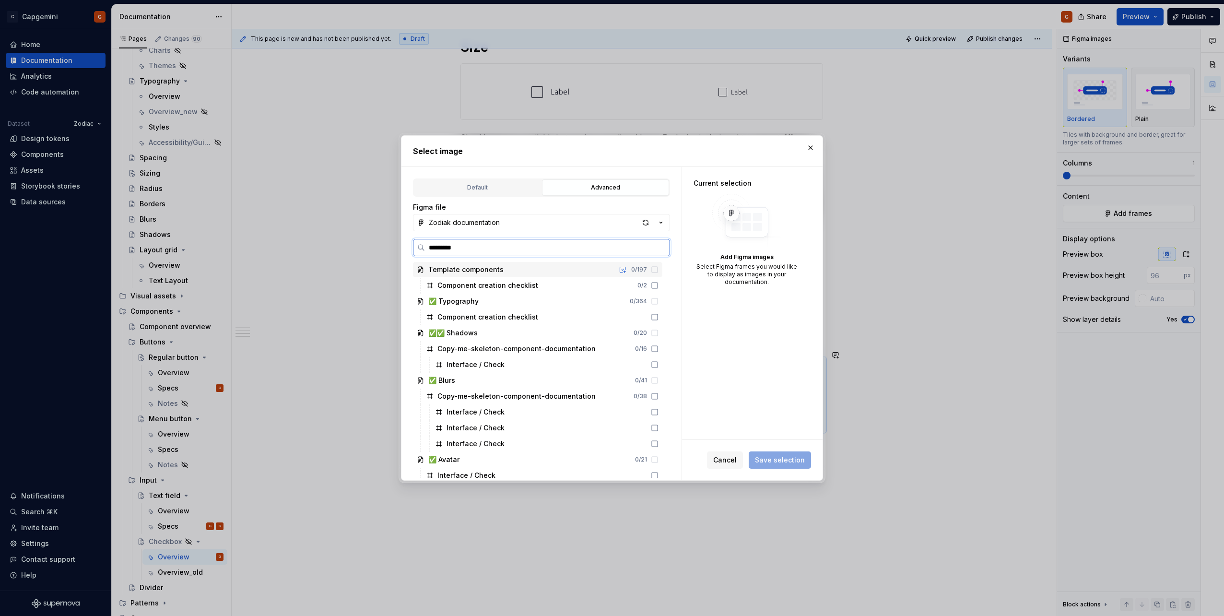
type input "**********"
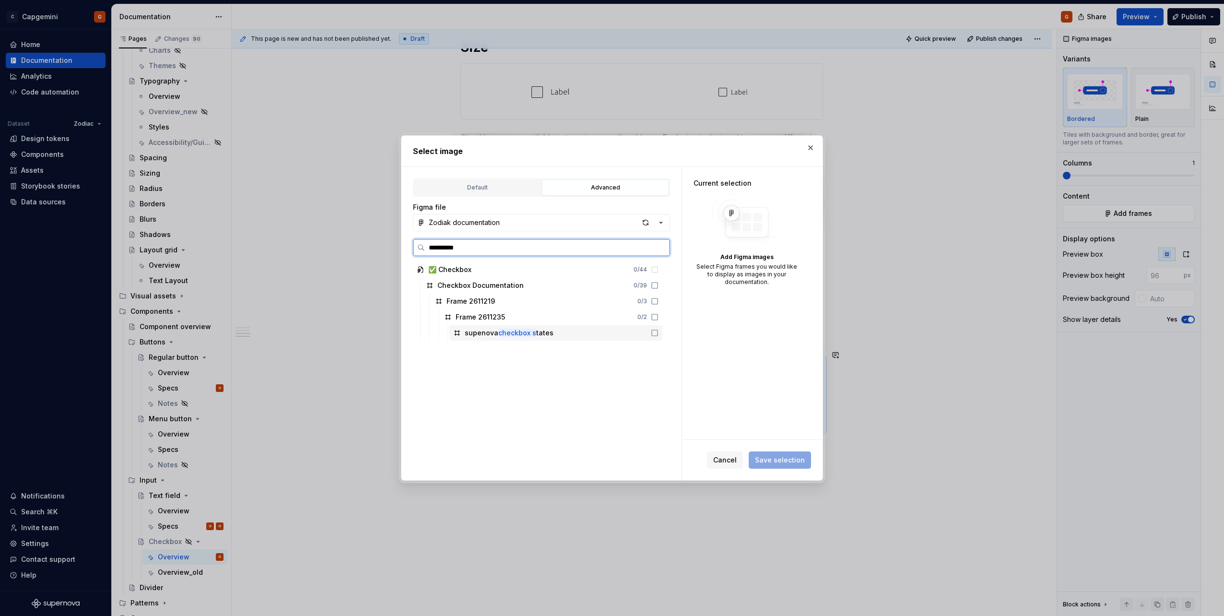
click at [595, 332] on div "supenova checkbox s tates" at bounding box center [555, 332] width 213 height 15
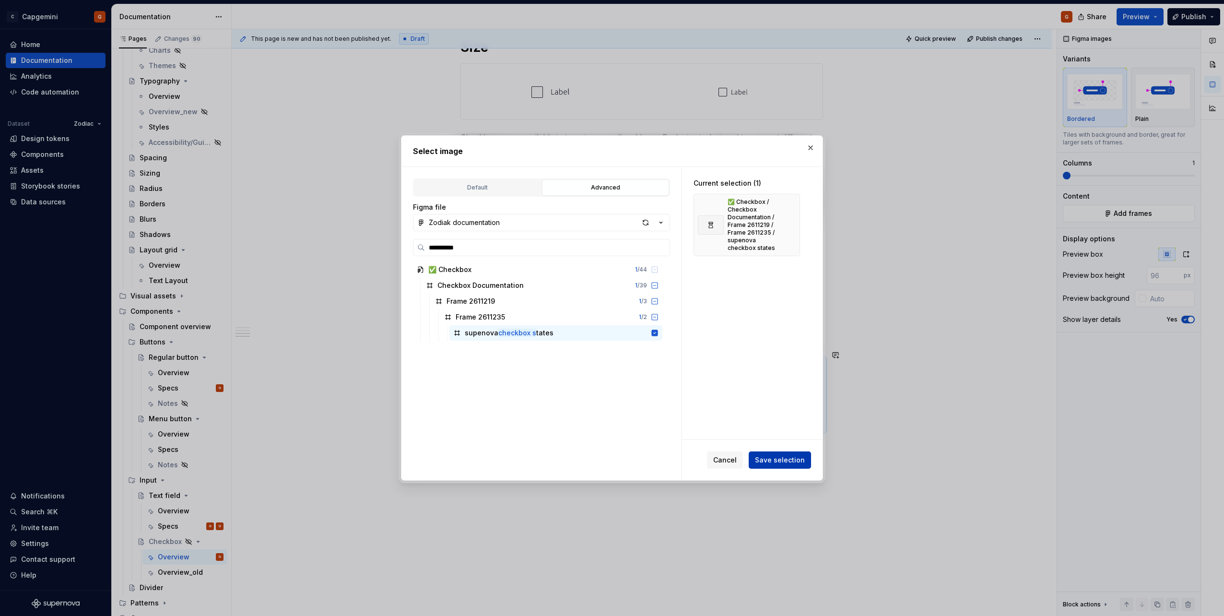
click at [790, 457] on span "Save selection" at bounding box center [780, 460] width 50 height 10
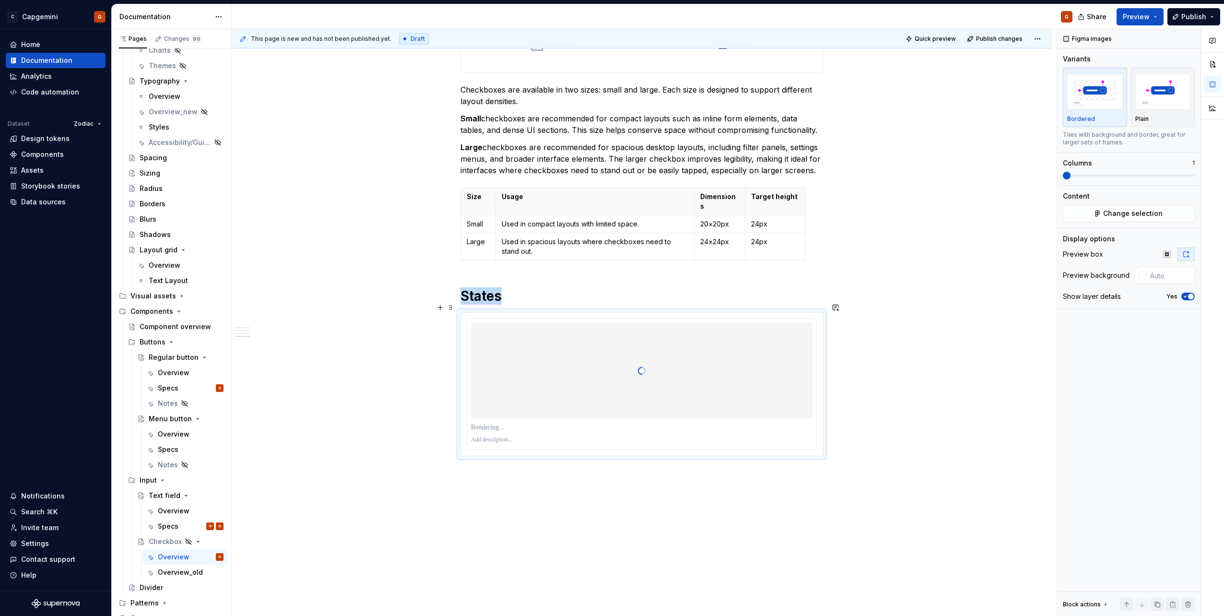
scroll to position [741, 0]
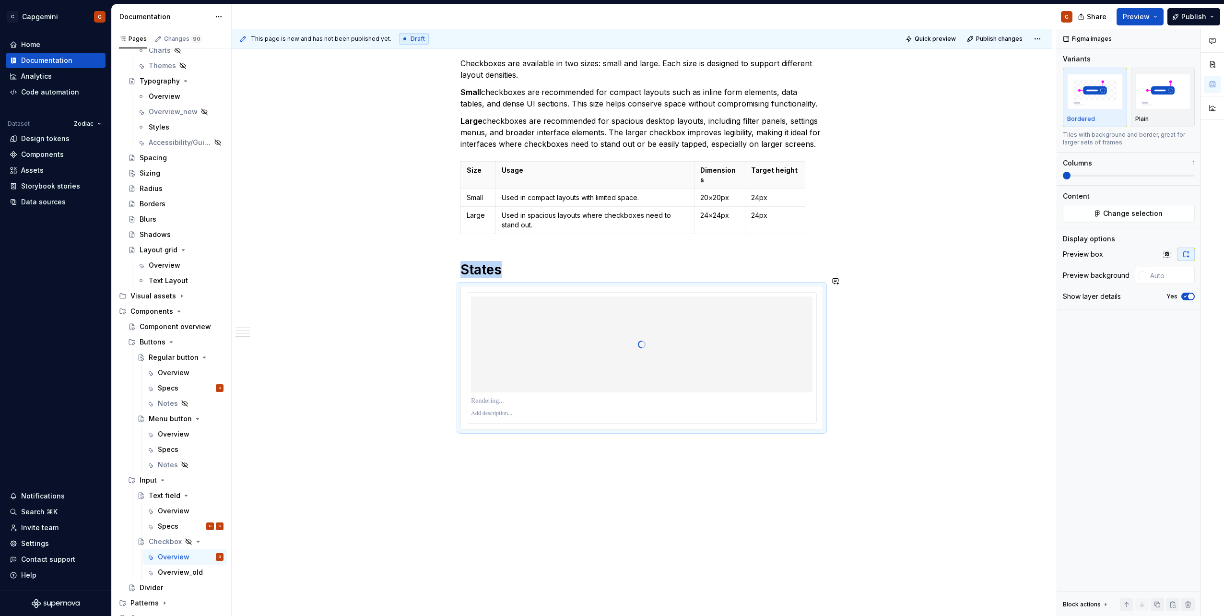
click at [525, 439] on div "**********" at bounding box center [642, 25] width 820 height 1201
click at [507, 452] on div "**********" at bounding box center [642, 25] width 820 height 1201
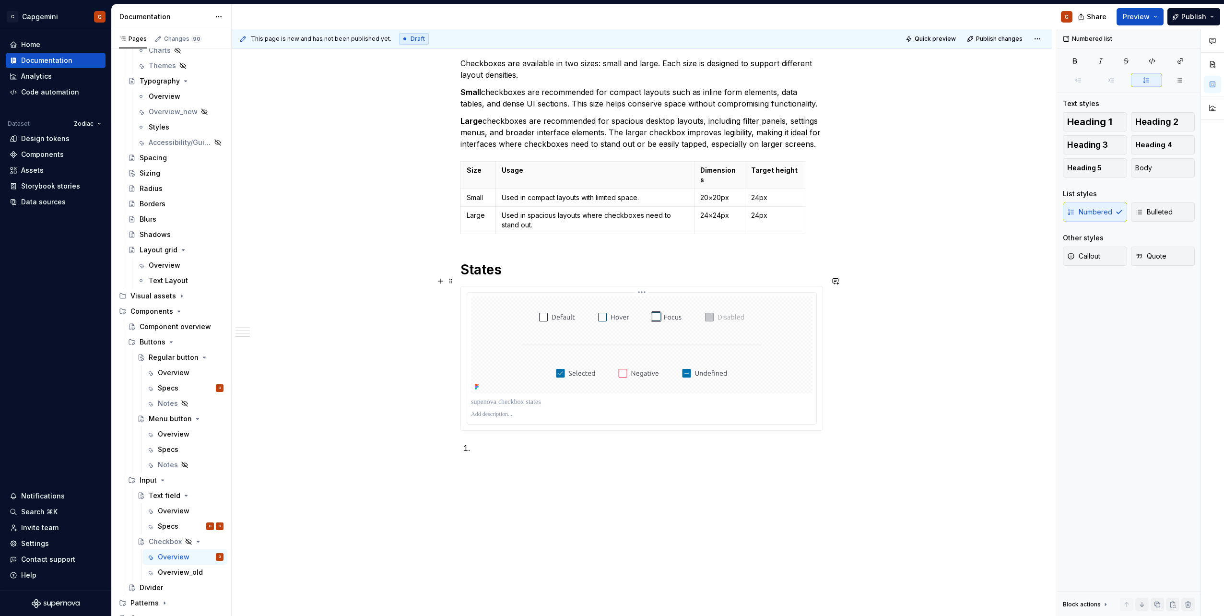
click at [503, 442] on p at bounding box center [647, 448] width 351 height 12
click at [519, 442] on p "Default:" at bounding box center [647, 448] width 351 height 12
click at [617, 261] on h1 "States" at bounding box center [641, 269] width 363 height 17
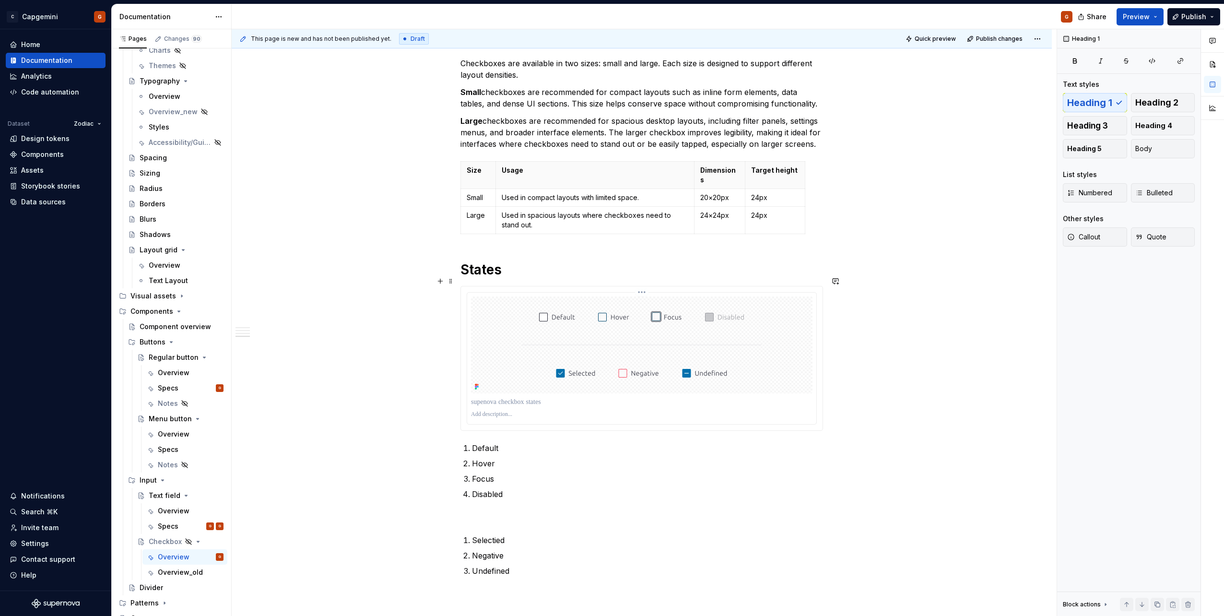
click at [749, 328] on img at bounding box center [641, 344] width 255 height 97
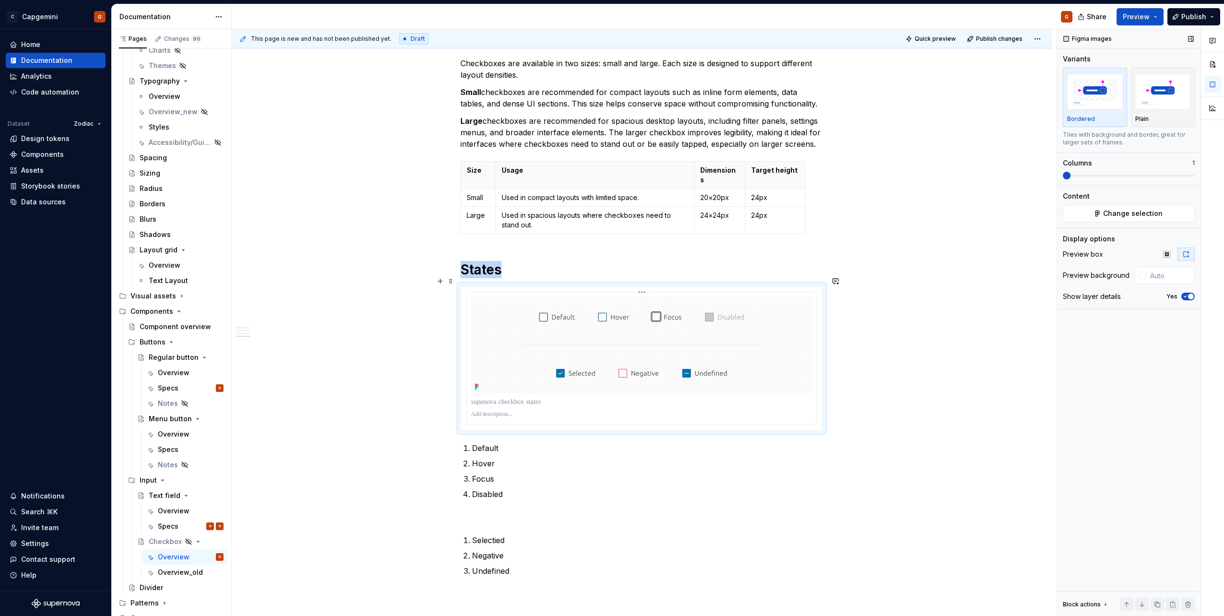
type textarea "*"
click at [1171, 278] on input "text" at bounding box center [1170, 275] width 48 height 17
type input "#FFFFFF"
type button "on"
click at [568, 261] on h1 "States" at bounding box center [641, 269] width 363 height 17
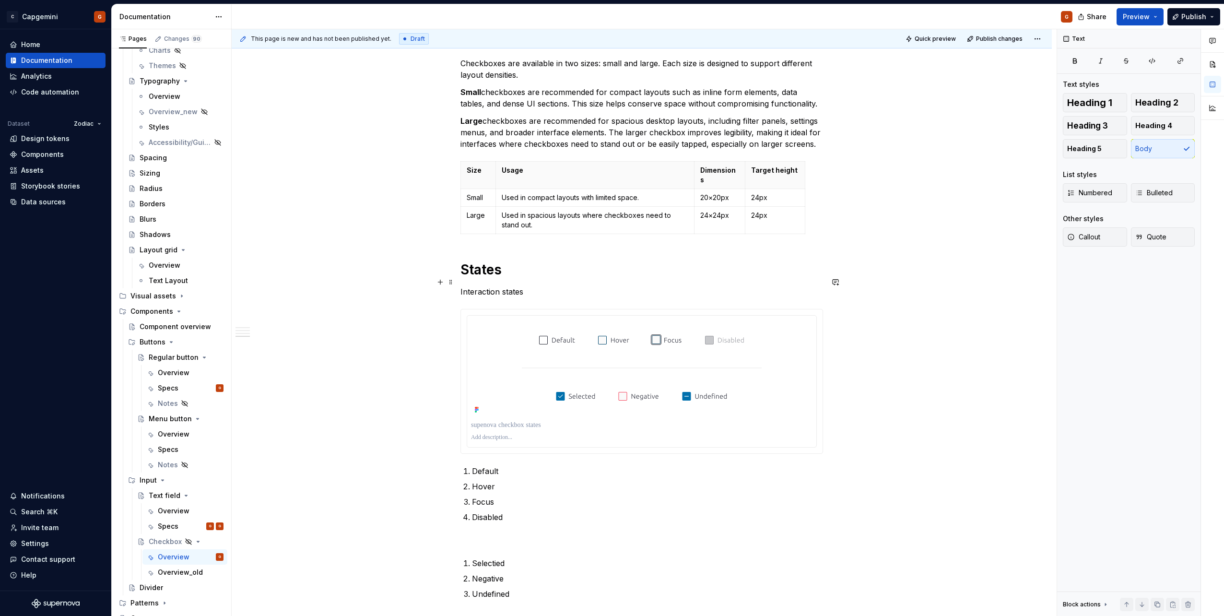
click at [519, 286] on p "Interaction states" at bounding box center [641, 292] width 363 height 12
click at [1136, 106] on span "Heading 2" at bounding box center [1156, 103] width 43 height 10
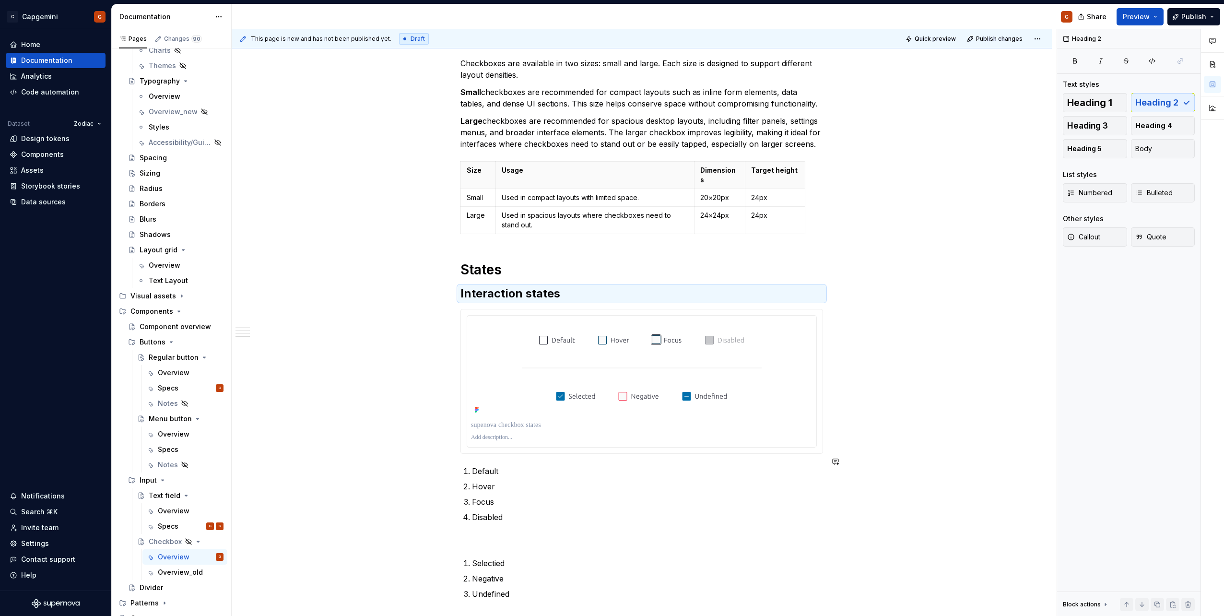
click at [509, 534] on p at bounding box center [641, 540] width 363 height 12
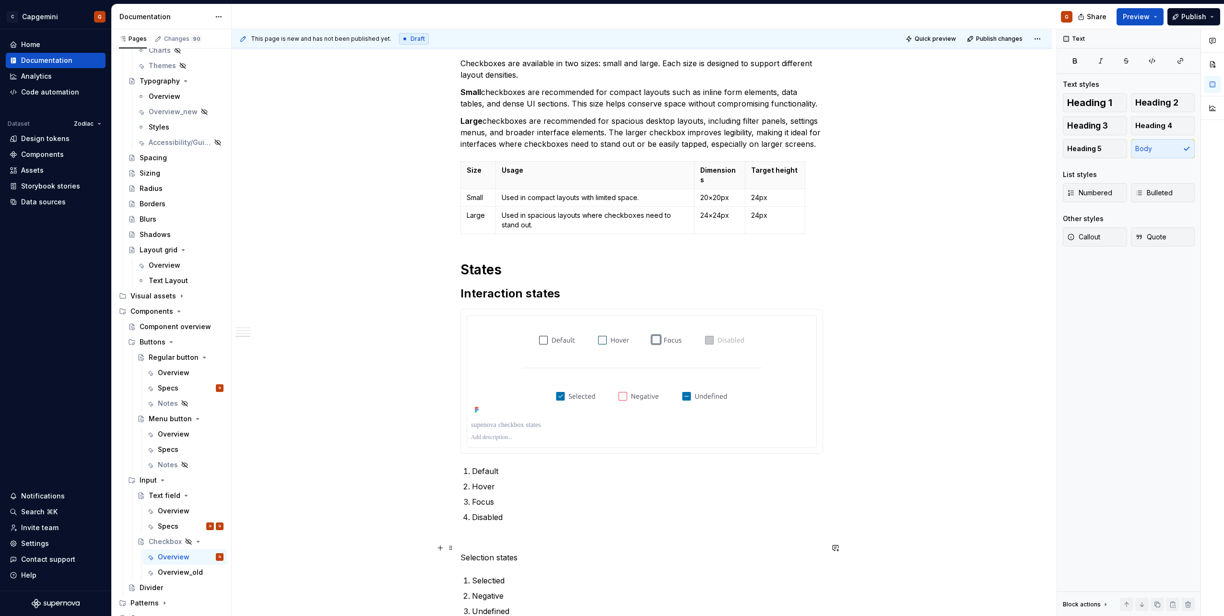
click at [479, 552] on p "Selection states" at bounding box center [641, 558] width 363 height 12
click at [1153, 104] on span "Heading 2" at bounding box center [1156, 103] width 43 height 10
click at [523, 563] on h2 "Selection states" at bounding box center [641, 570] width 363 height 15
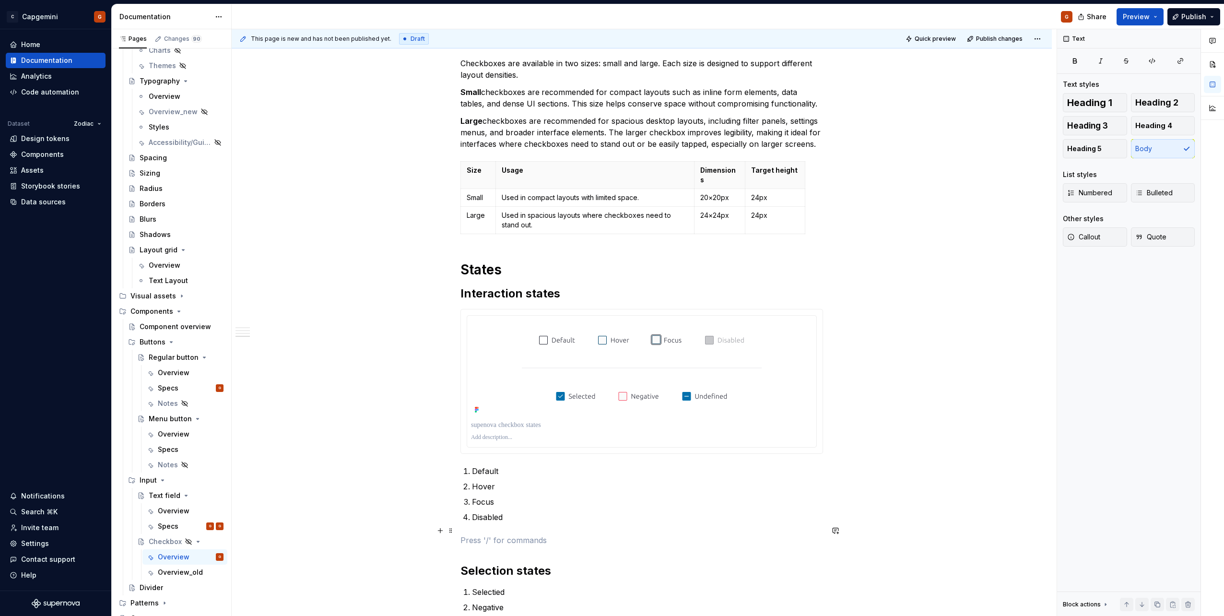
click at [522, 535] on p at bounding box center [641, 540] width 363 height 12
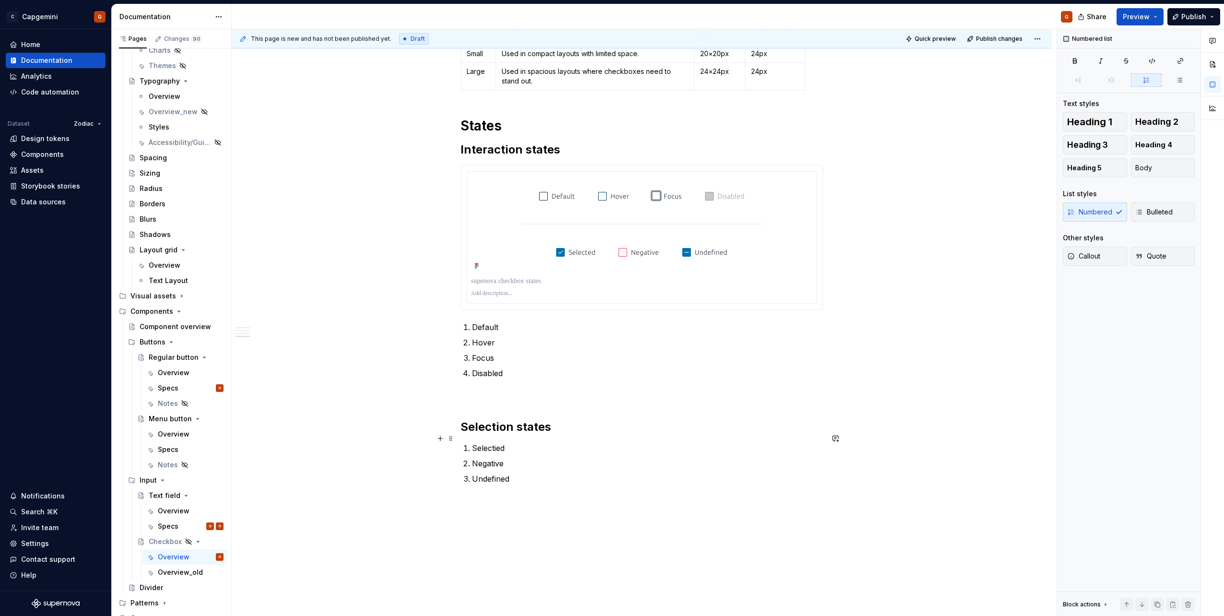
click at [495, 442] on p "Selectied" at bounding box center [647, 448] width 351 height 12
click at [581, 342] on ol "Default Hover Focus Disabled" at bounding box center [647, 350] width 351 height 58
click at [573, 357] on ol "Default Hover Focus Disabled" at bounding box center [647, 350] width 351 height 58
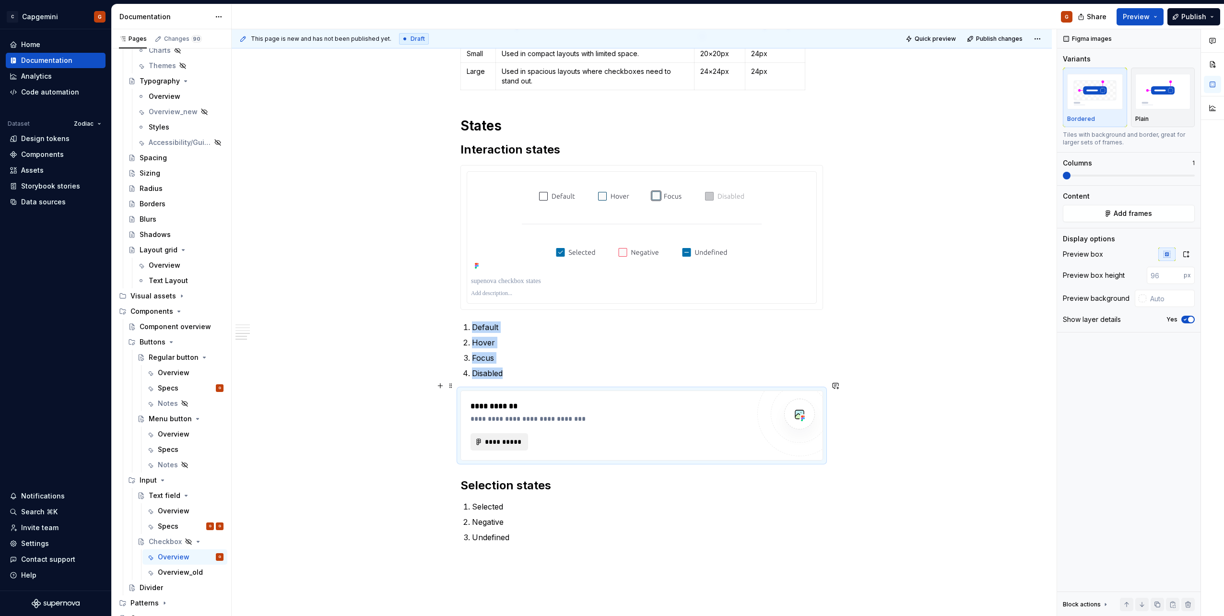
click at [514, 433] on button "**********" at bounding box center [500, 441] width 58 height 17
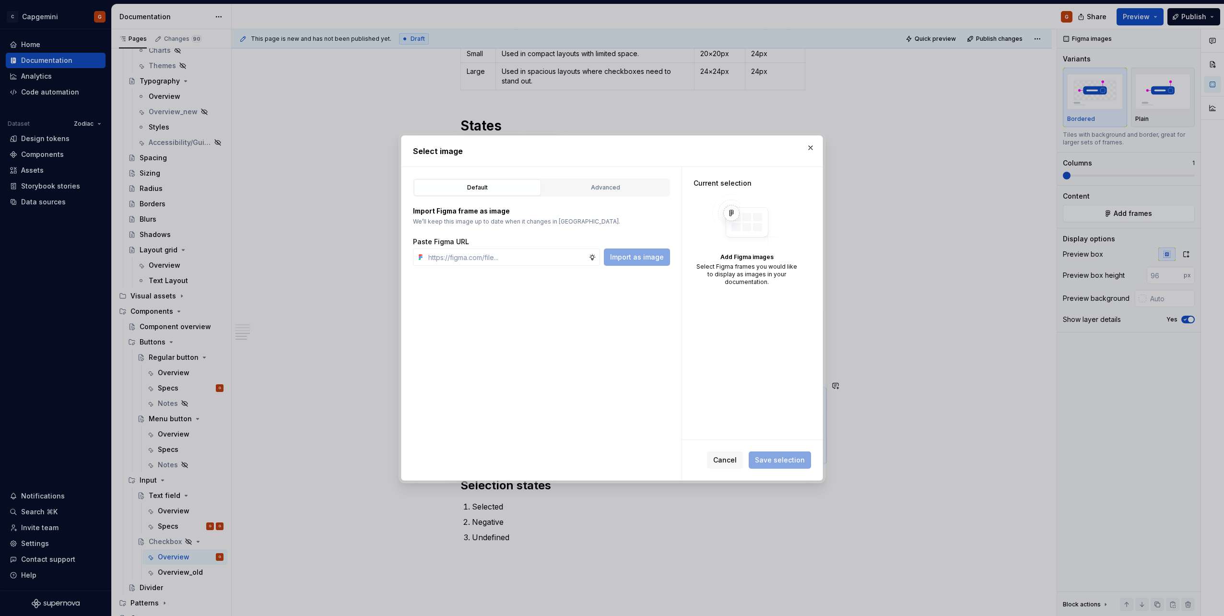
click at [592, 197] on div "Import Figma frame as image We’ll keep this image up to date when it changes in…" at bounding box center [541, 231] width 257 height 69
click at [596, 188] on div "Advanced" at bounding box center [605, 188] width 120 height 10
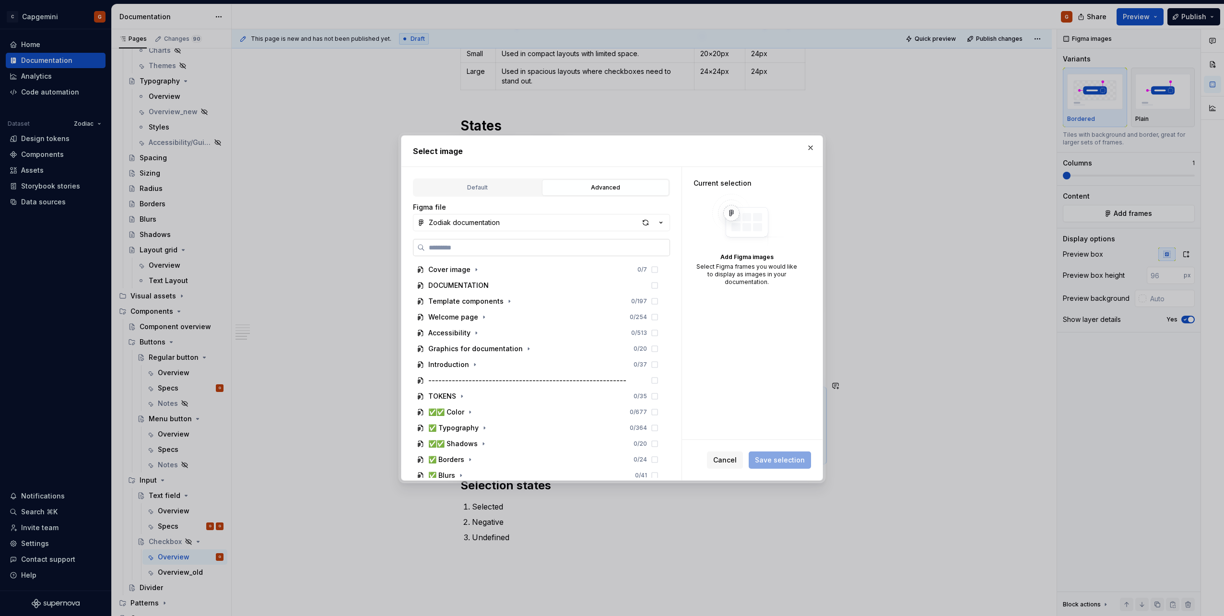
click at [507, 242] on label at bounding box center [541, 247] width 257 height 17
click at [507, 243] on input "search" at bounding box center [547, 248] width 245 height 10
click at [662, 224] on icon "button" at bounding box center [661, 223] width 10 height 10
click at [637, 257] on div "Zodiak documentation" at bounding box center [552, 257] width 224 height 10
click at [493, 247] on input "search" at bounding box center [547, 248] width 245 height 10
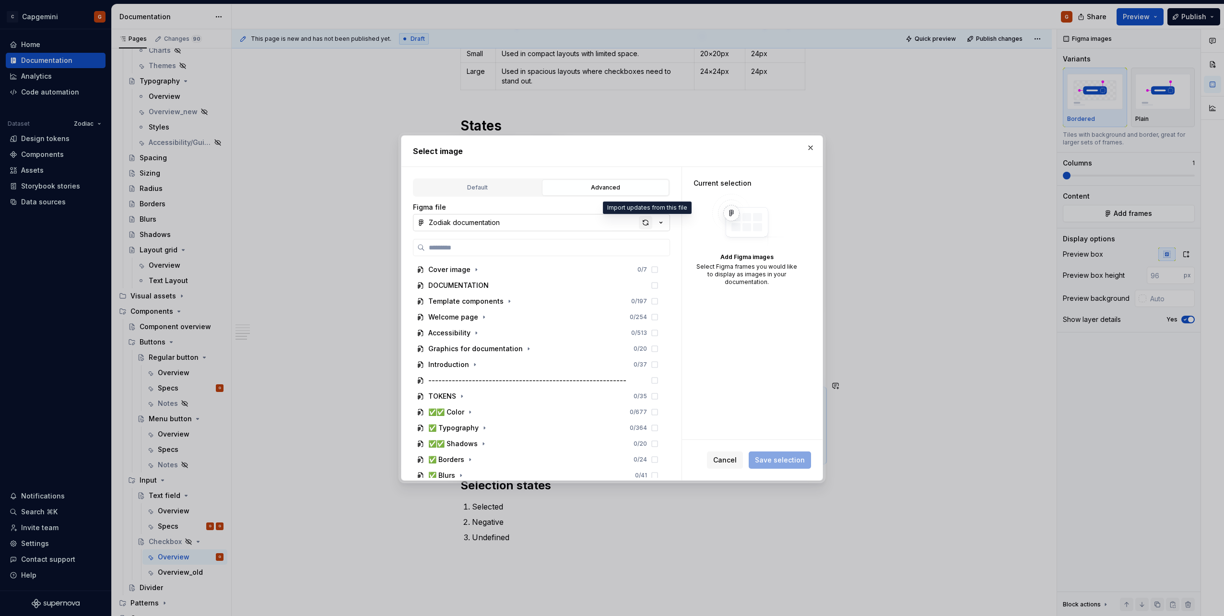
click at [649, 223] on div "button" at bounding box center [645, 222] width 13 height 13
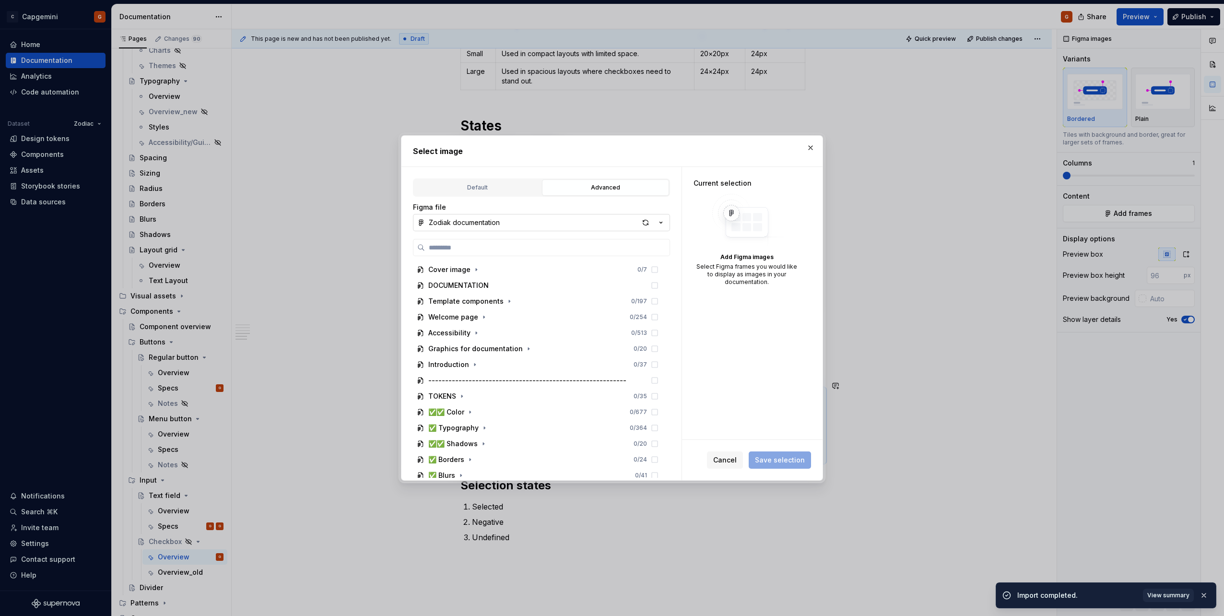
type textarea "*"
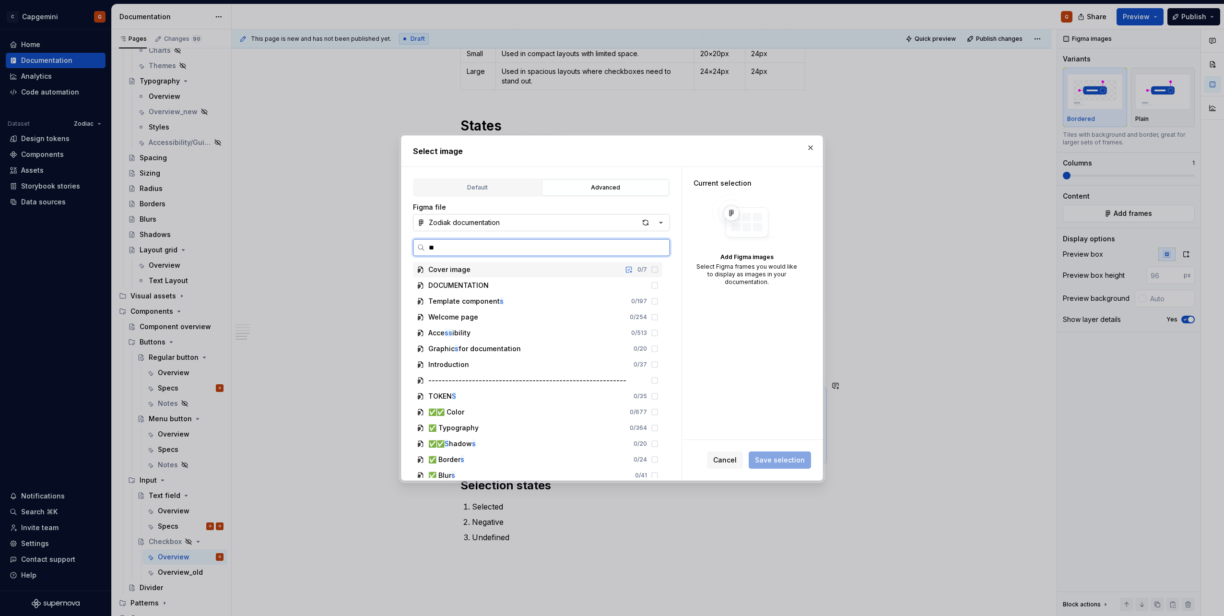
type input "***"
type textarea "*"
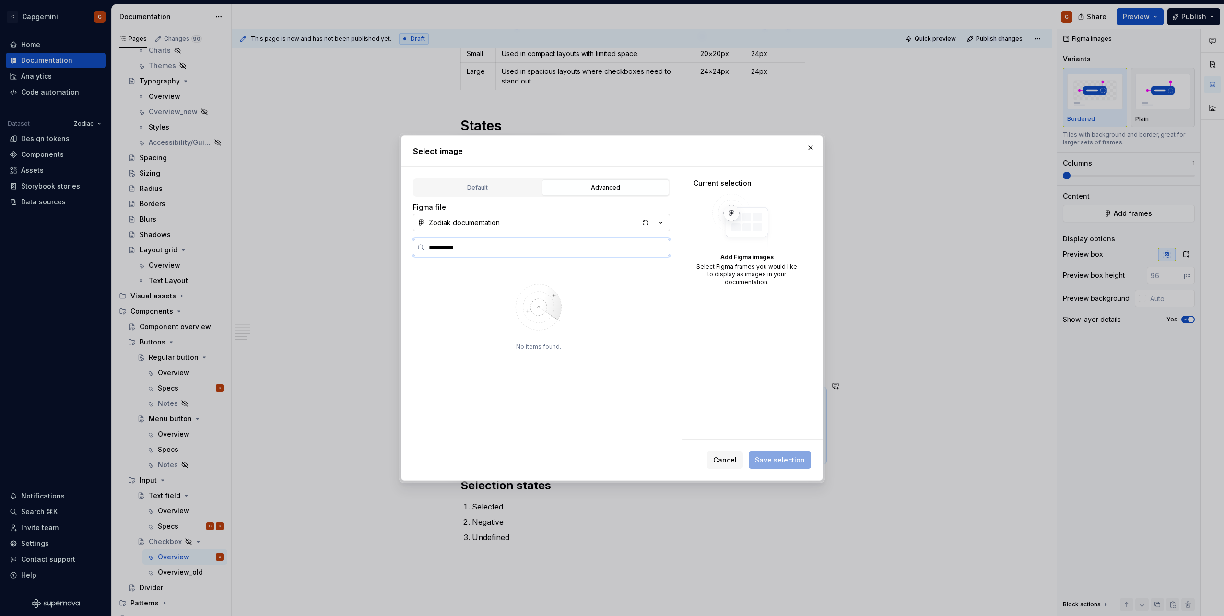
drag, startPoint x: 551, startPoint y: 251, endPoint x: 425, endPoint y: 249, distance: 126.2
click at [428, 249] on label "*********" at bounding box center [541, 247] width 257 height 17
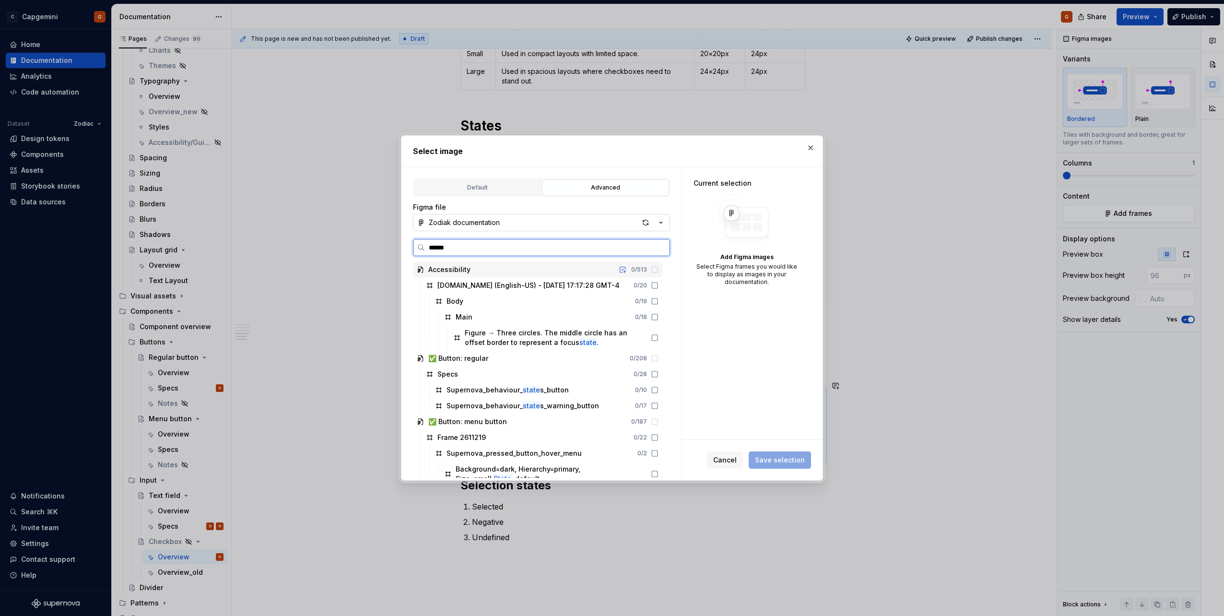
type input "*******"
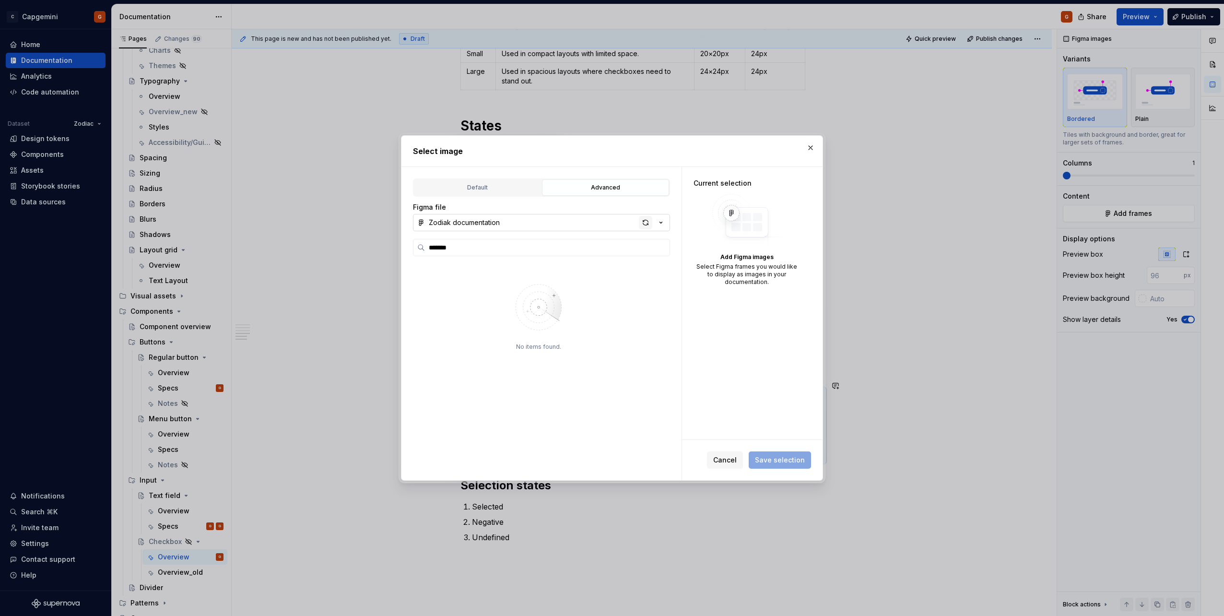
click at [646, 227] on div "button" at bounding box center [645, 222] width 13 height 13
type textarea "*"
click at [596, 288] on div "supernova checkbox selection state 1" at bounding box center [542, 285] width 240 height 15
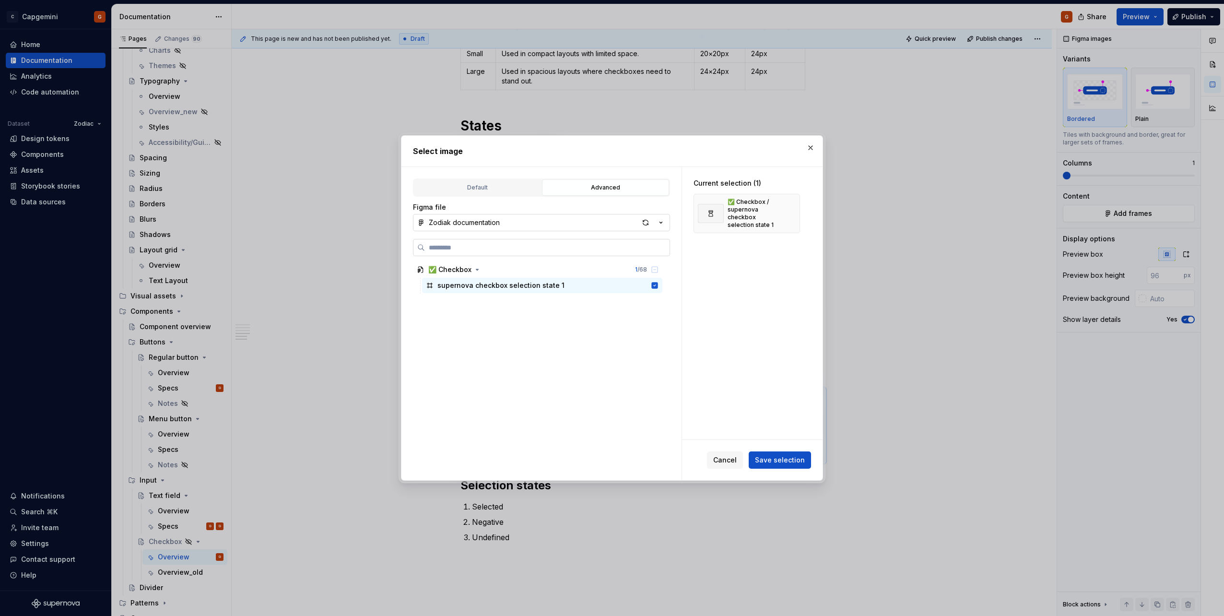
click at [616, 248] on input "search" at bounding box center [547, 248] width 245 height 10
type input "*****"
click at [587, 299] on div "supernova checkbox selection state 2" at bounding box center [542, 301] width 240 height 15
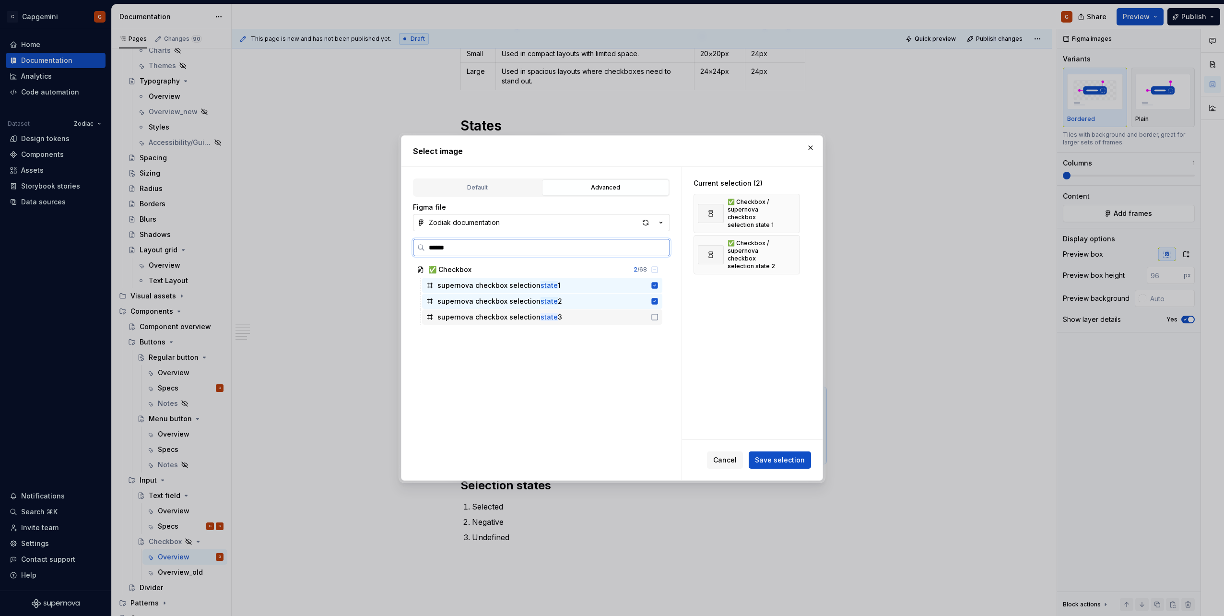
click at [581, 311] on div "supernova checkbox selection state 3" at bounding box center [542, 316] width 240 height 15
click at [775, 452] on button "Save selection" at bounding box center [780, 459] width 62 height 17
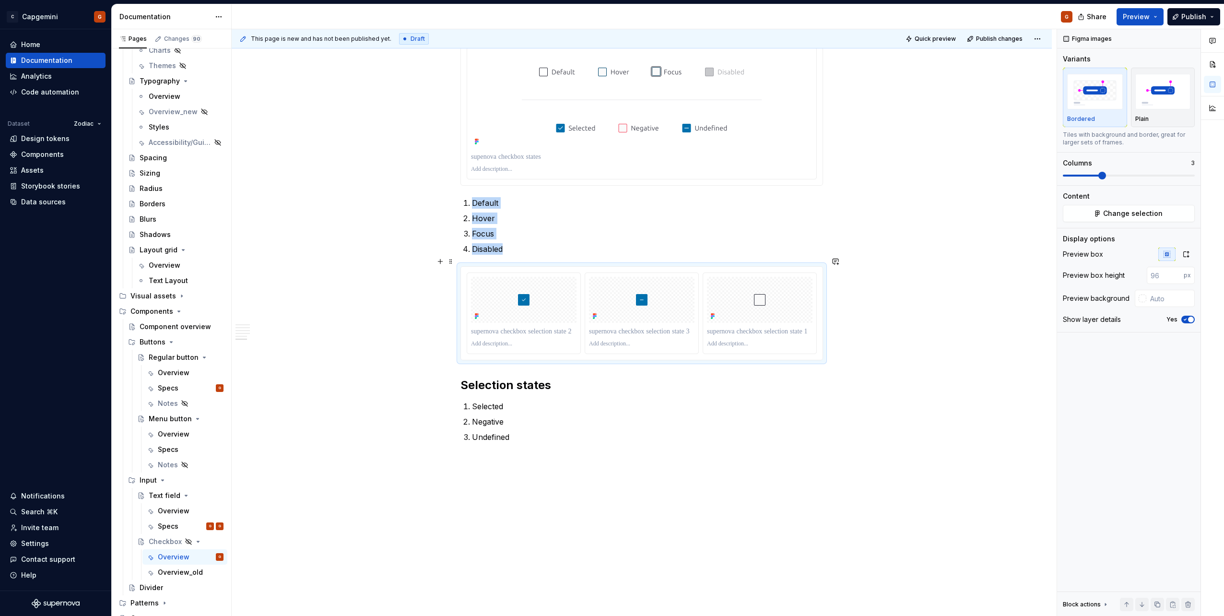
scroll to position [1022, 0]
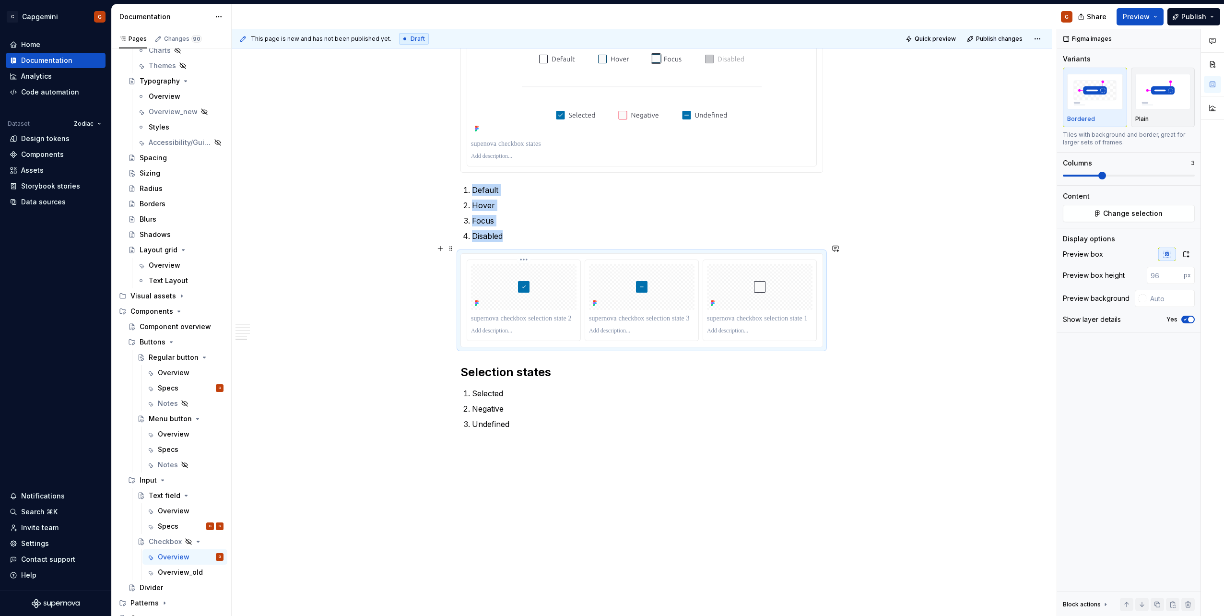
click at [521, 314] on p at bounding box center [524, 319] width 106 height 10
click at [653, 314] on div at bounding box center [642, 318] width 106 height 13
click at [655, 314] on p at bounding box center [642, 319] width 106 height 10
click at [721, 314] on p at bounding box center [760, 319] width 106 height 10
drag, startPoint x: 522, startPoint y: 256, endPoint x: 743, endPoint y: 271, distance: 221.7
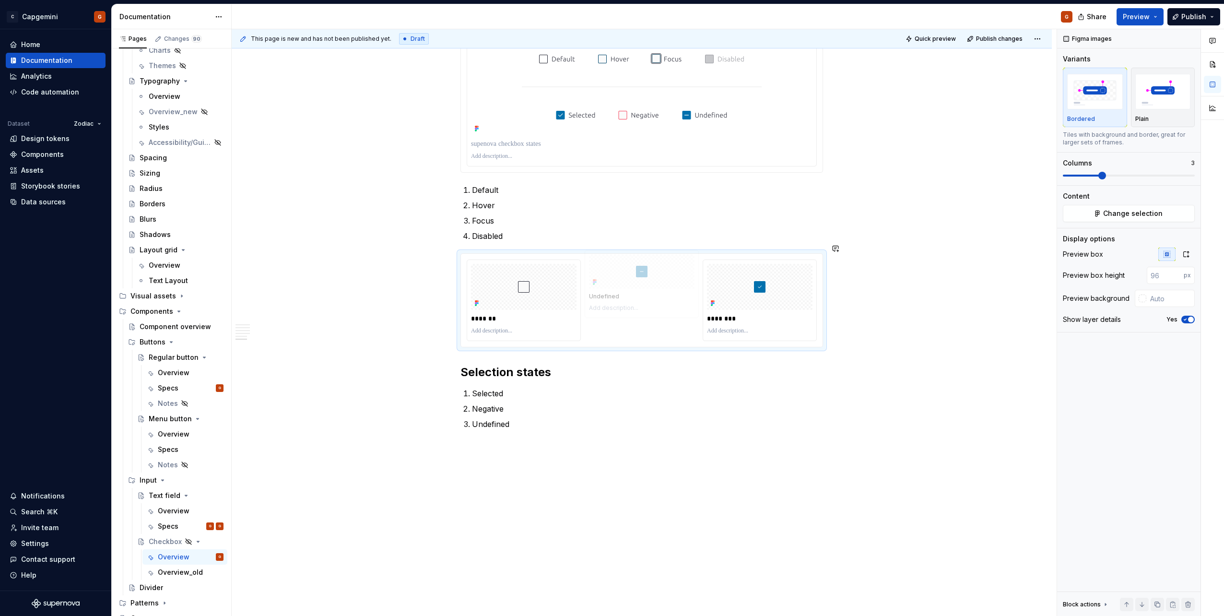
drag, startPoint x: 510, startPoint y: 282, endPoint x: 608, endPoint y: 286, distance: 98.4
click at [1169, 294] on input "text" at bounding box center [1170, 298] width 48 height 17
type input "#FFFFFF"
type button "on"
click at [1182, 258] on button "button" at bounding box center [1186, 254] width 17 height 13
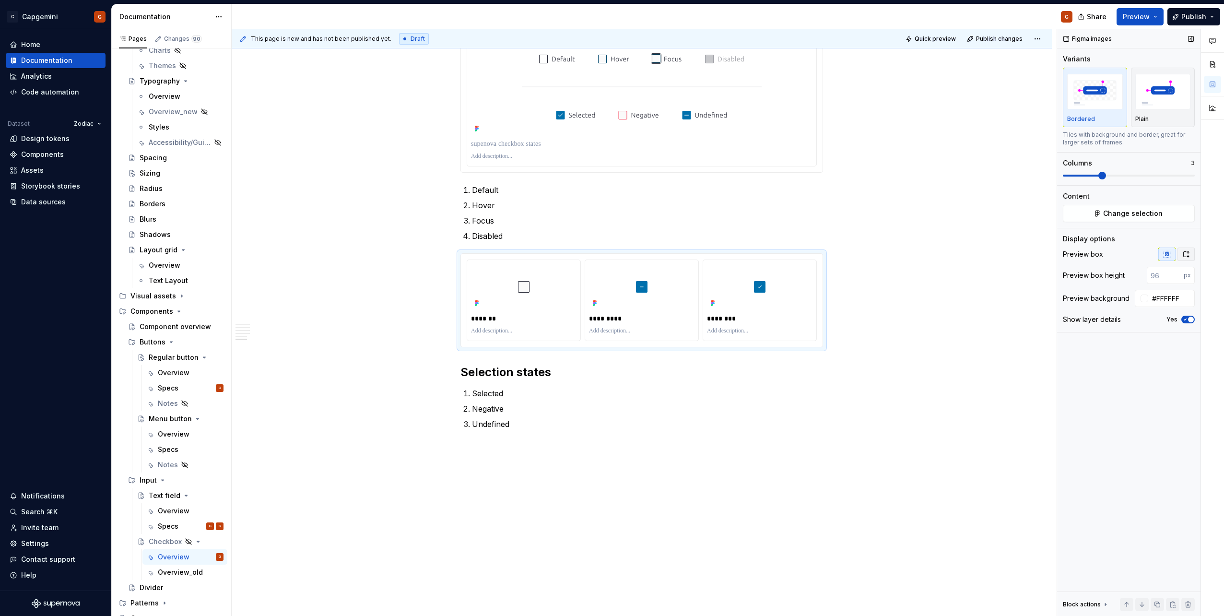
scroll to position [1011, 0]
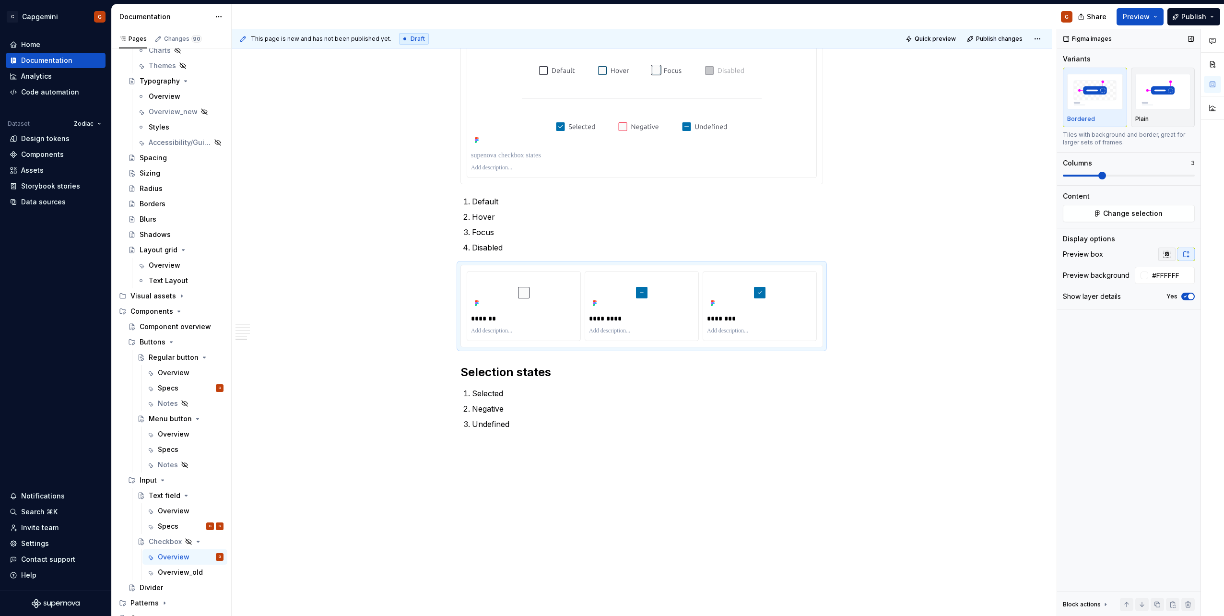
click at [1168, 259] on button "button" at bounding box center [1166, 254] width 17 height 13
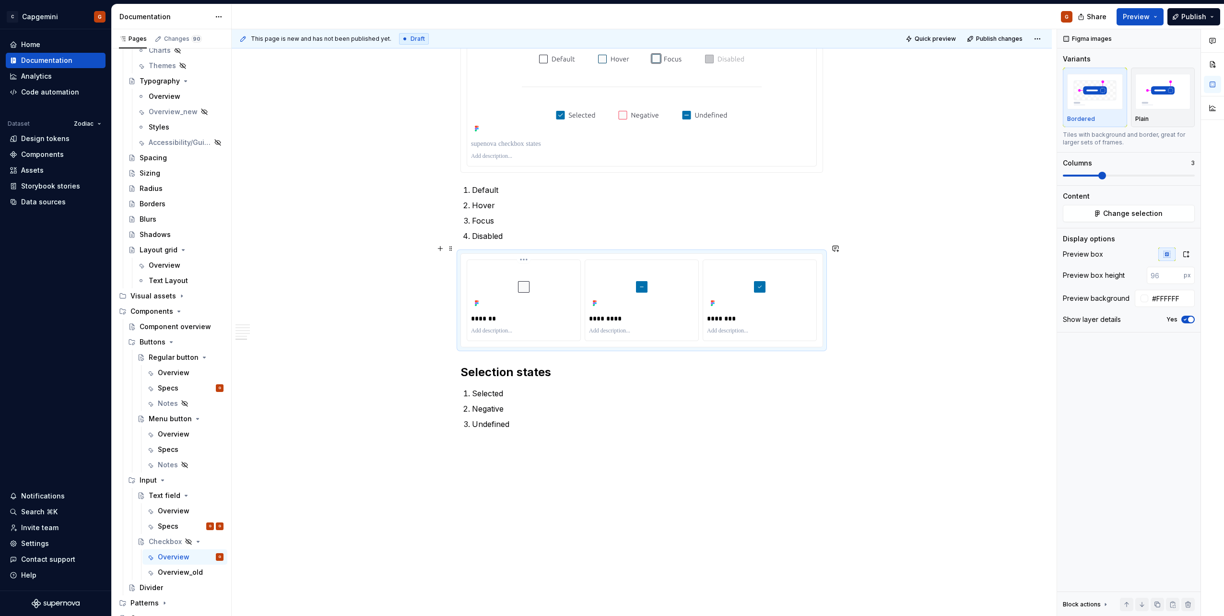
click at [538, 327] on p at bounding box center [524, 331] width 106 height 8
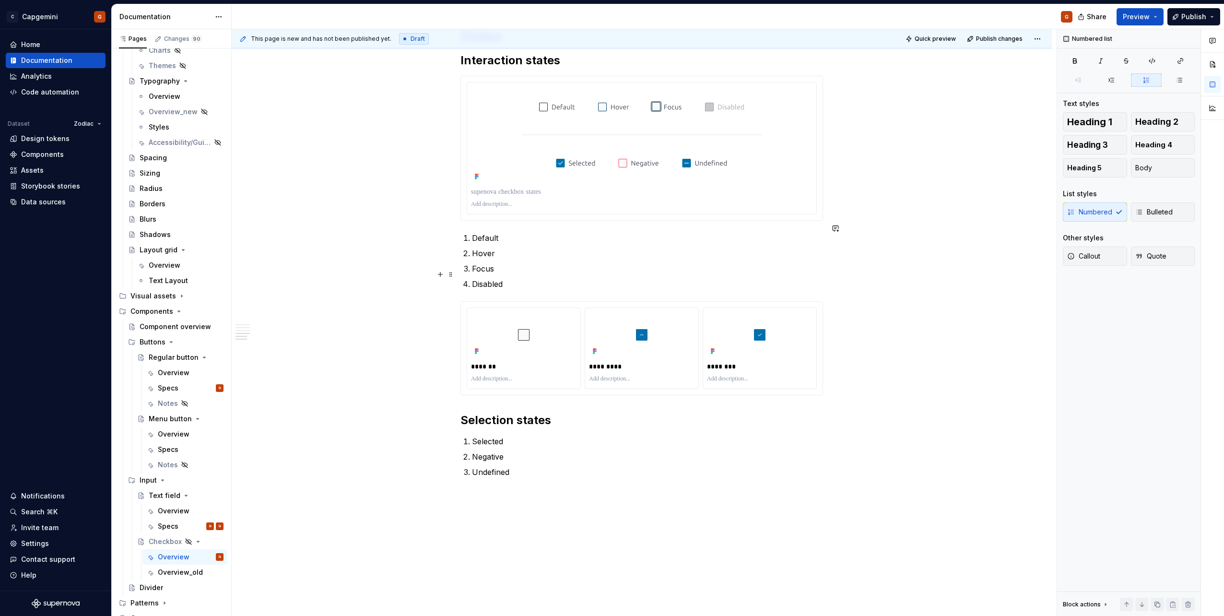
click at [523, 278] on p "Disabled" at bounding box center [647, 284] width 351 height 12
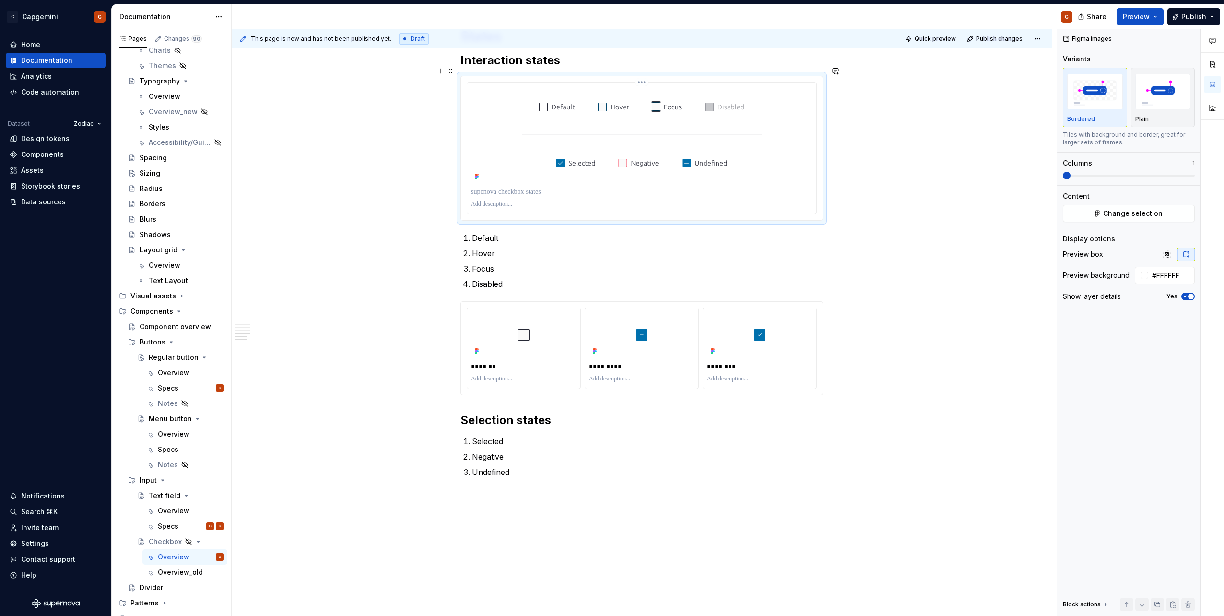
click at [511, 173] on div at bounding box center [642, 134] width 342 height 97
type textarea "*"
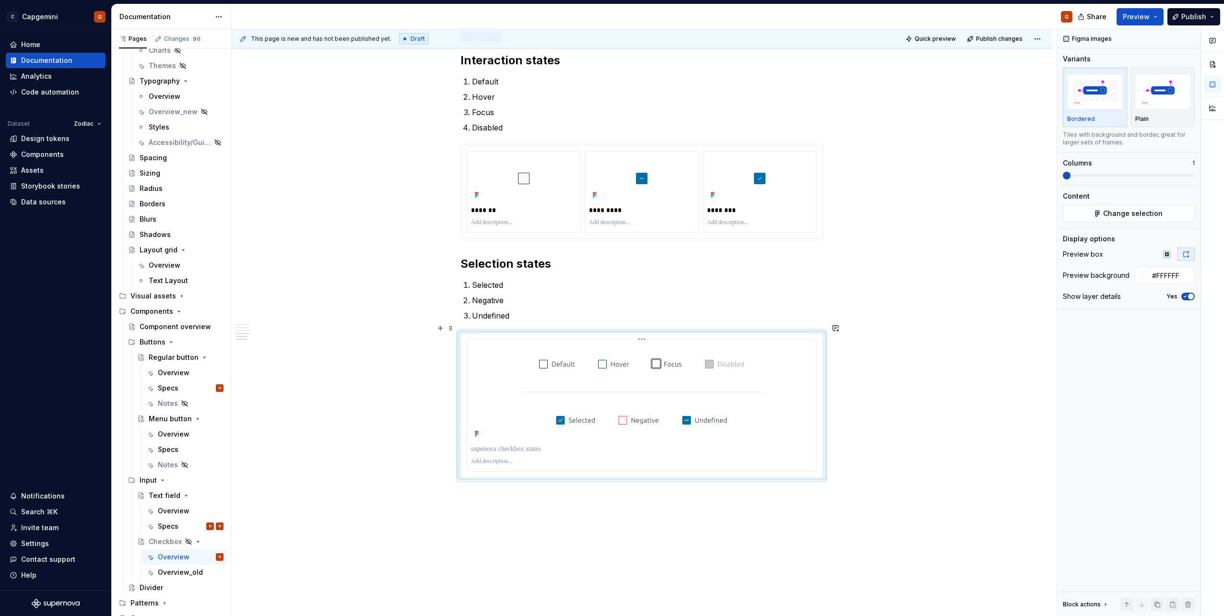
click at [540, 444] on p at bounding box center [642, 449] width 342 height 10
click at [570, 356] on img at bounding box center [641, 391] width 255 height 97
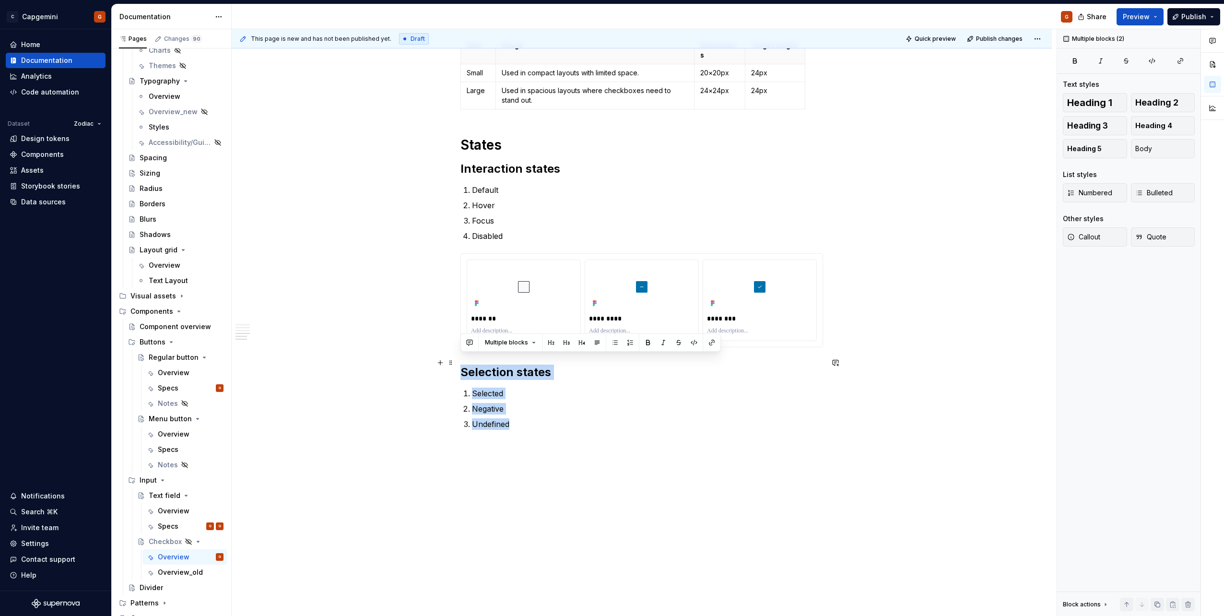
drag, startPoint x: 501, startPoint y: 392, endPoint x: 460, endPoint y: 363, distance: 50.6
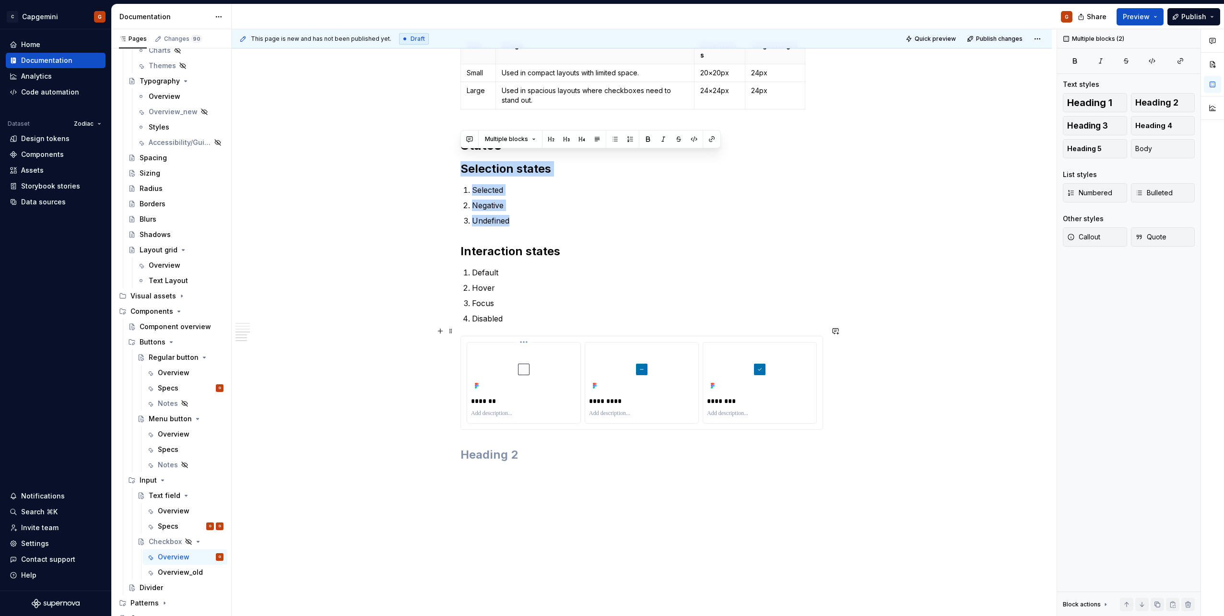
click at [559, 358] on div at bounding box center [524, 369] width 106 height 46
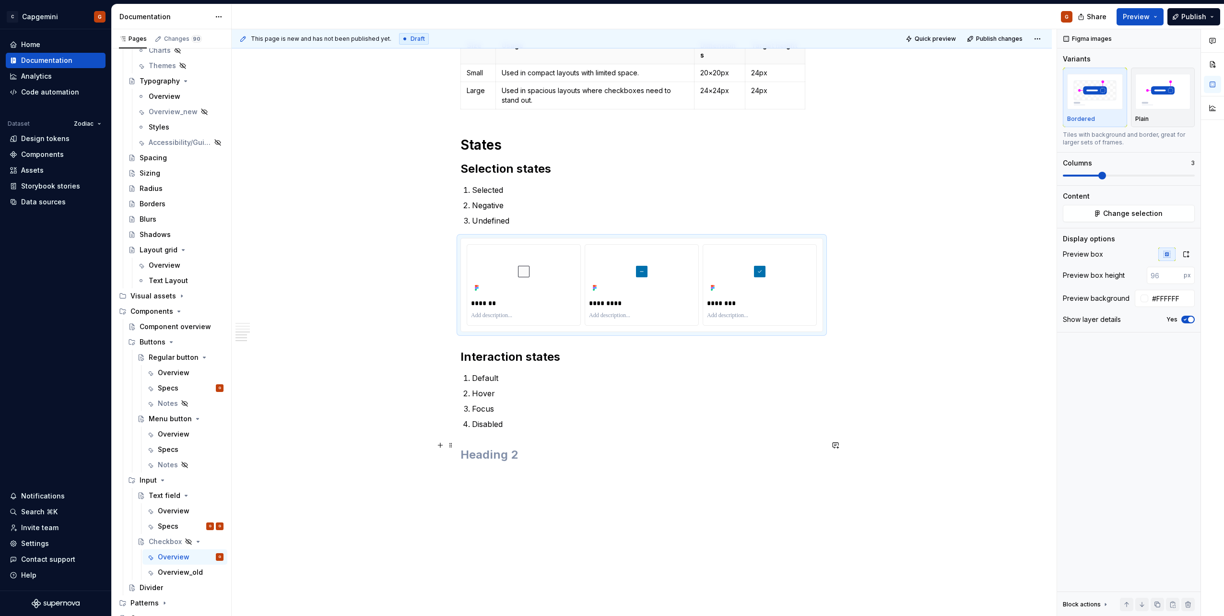
click at [492, 449] on h2 at bounding box center [641, 454] width 363 height 15
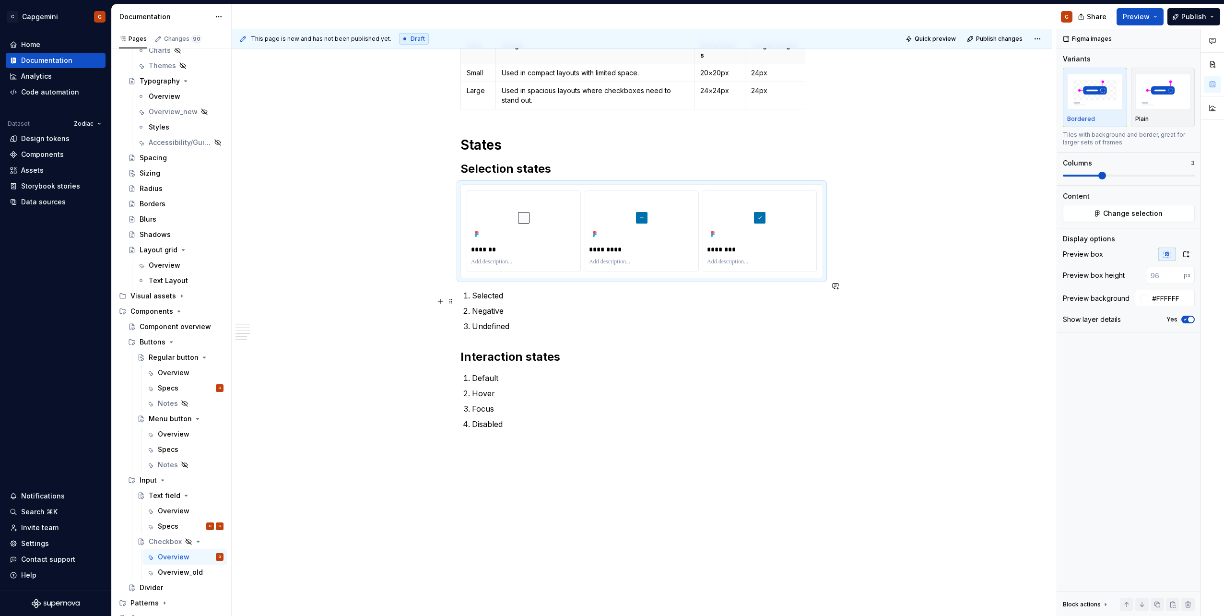
click at [543, 305] on p "Negative" at bounding box center [647, 311] width 351 height 12
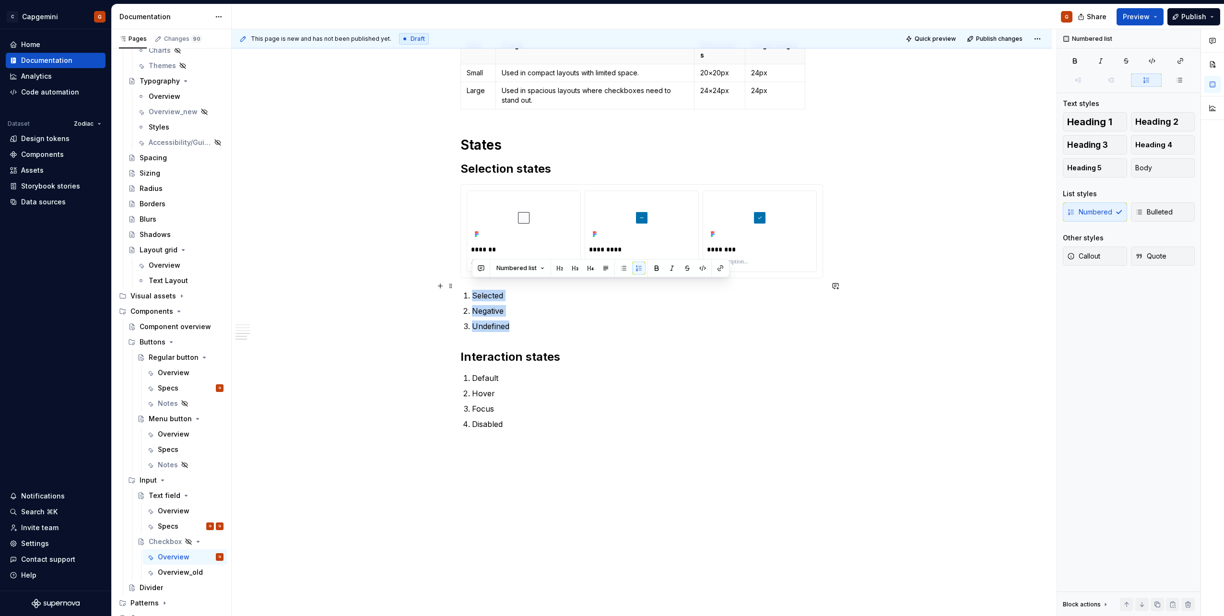
drag, startPoint x: 529, startPoint y: 318, endPoint x: 468, endPoint y: 287, distance: 68.6
click at [472, 290] on ol "Selected Negative Undefined" at bounding box center [647, 311] width 351 height 42
click at [484, 245] on p "*******" at bounding box center [524, 250] width 106 height 10
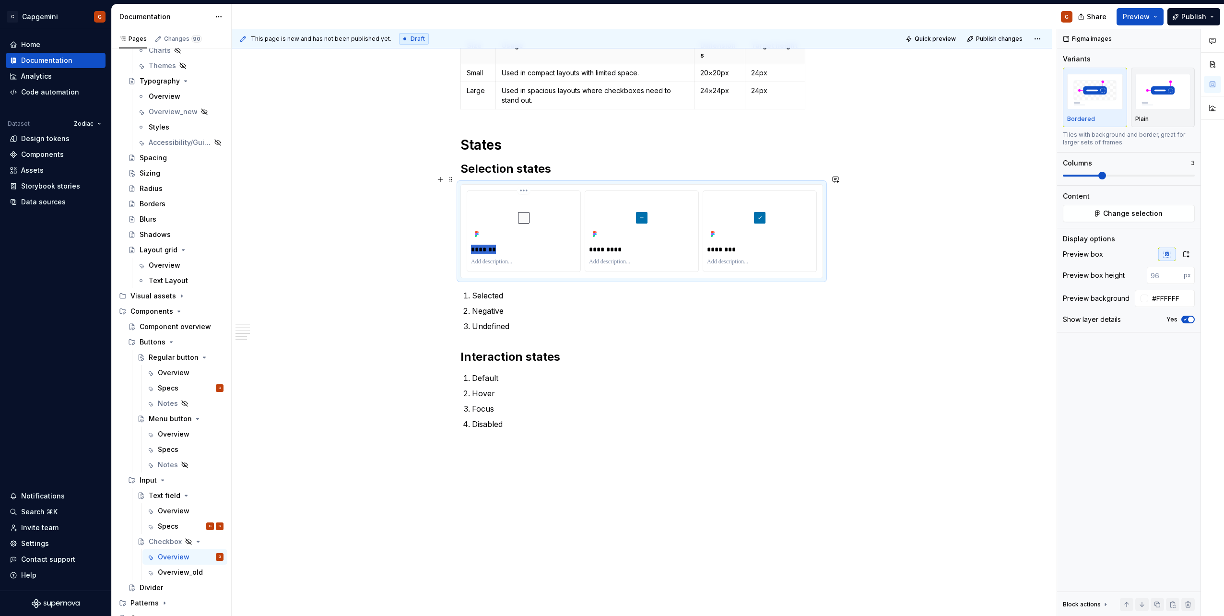
click at [484, 245] on p "*******" at bounding box center [524, 250] width 106 height 10
click at [557, 292] on ol "Selected Negative Undefined" at bounding box center [647, 311] width 351 height 42
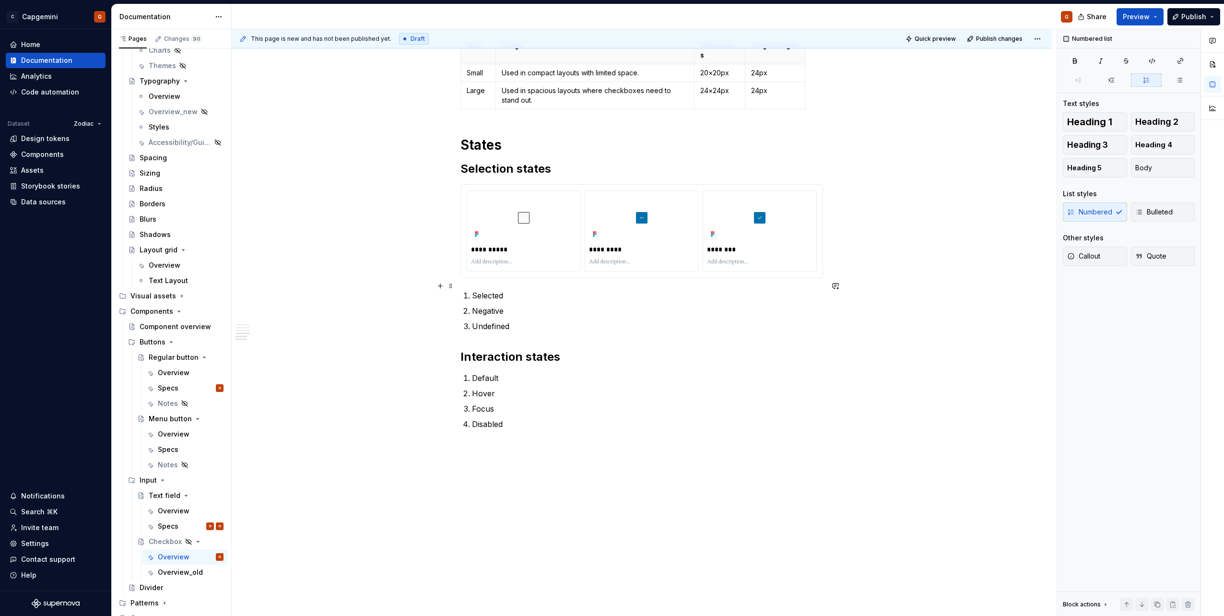
click at [538, 290] on p "Selected" at bounding box center [647, 296] width 351 height 12
click at [443, 179] on button "button" at bounding box center [440, 179] width 13 height 13
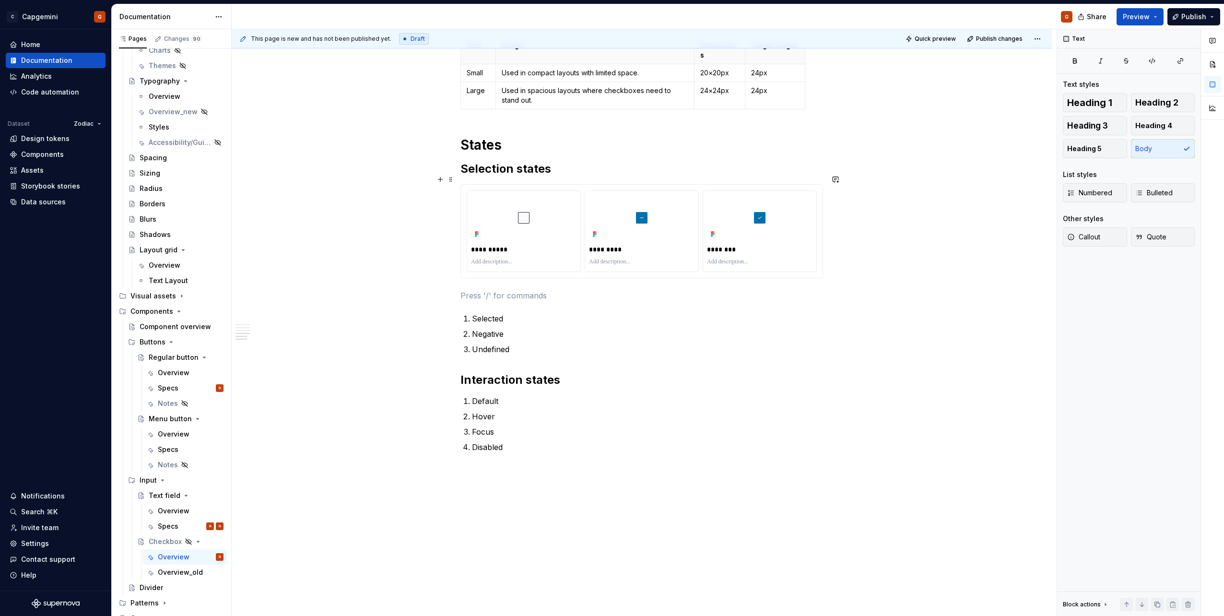
click at [489, 290] on p at bounding box center [641, 296] width 363 height 12
click at [491, 318] on div "Tabs" at bounding box center [523, 320] width 67 height 10
click at [559, 296] on div "******** *******" at bounding box center [641, 300] width 363 height 19
type textarea "*"
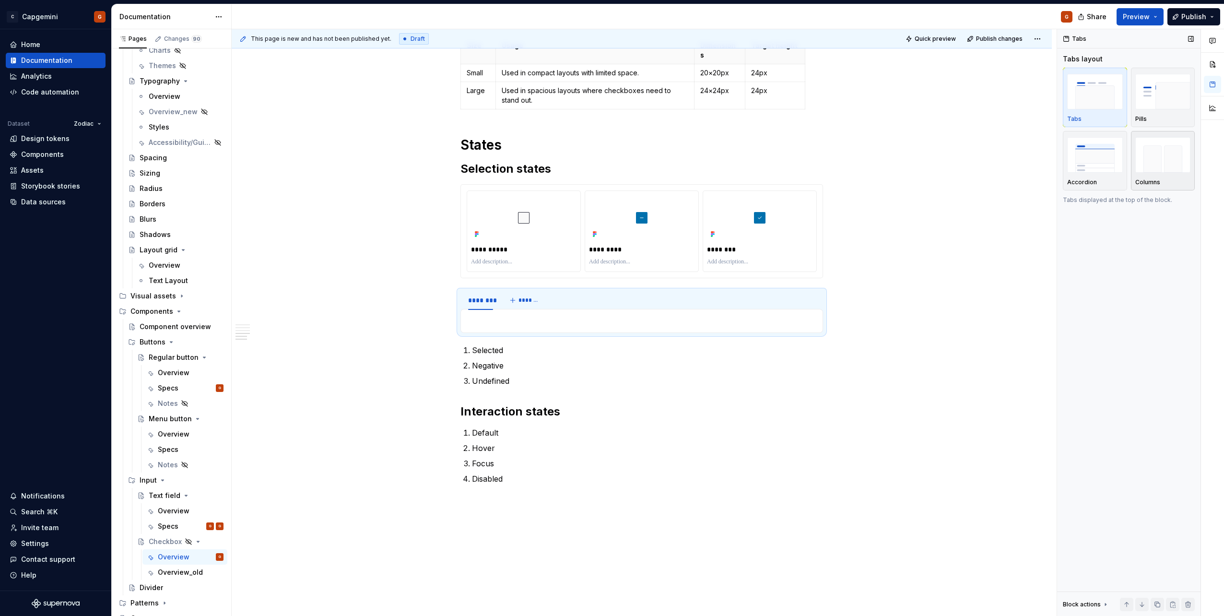
click at [1150, 170] on img "button" at bounding box center [1163, 154] width 56 height 35
click at [484, 295] on div "********" at bounding box center [480, 300] width 25 height 10
click at [480, 290] on section "******** *******" at bounding box center [641, 311] width 363 height 43
click at [478, 294] on div "********" at bounding box center [480, 300] width 33 height 13
click at [481, 283] on html "C Capgemini G Home Documentation Analytics Code automation Dataset Zodiac Desig…" at bounding box center [612, 308] width 1224 height 616
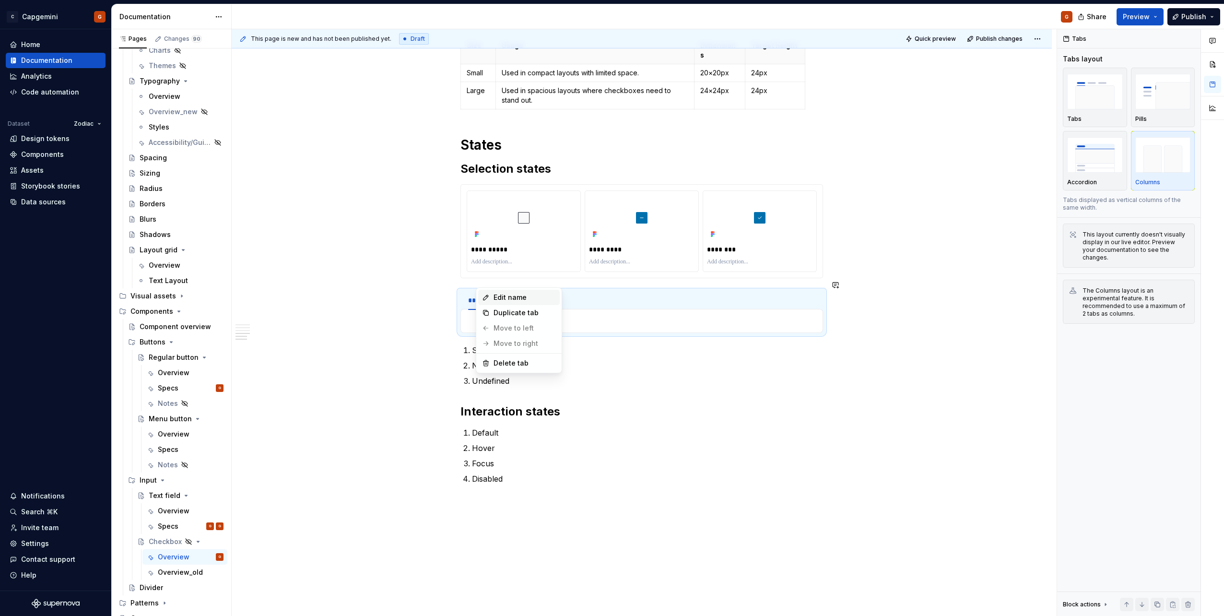
click at [496, 295] on div "Edit name" at bounding box center [525, 298] width 62 height 10
type input "**********"
click at [529, 295] on button "*******" at bounding box center [537, 300] width 38 height 13
type input "*********"
click at [566, 294] on button "*******" at bounding box center [580, 300] width 38 height 13
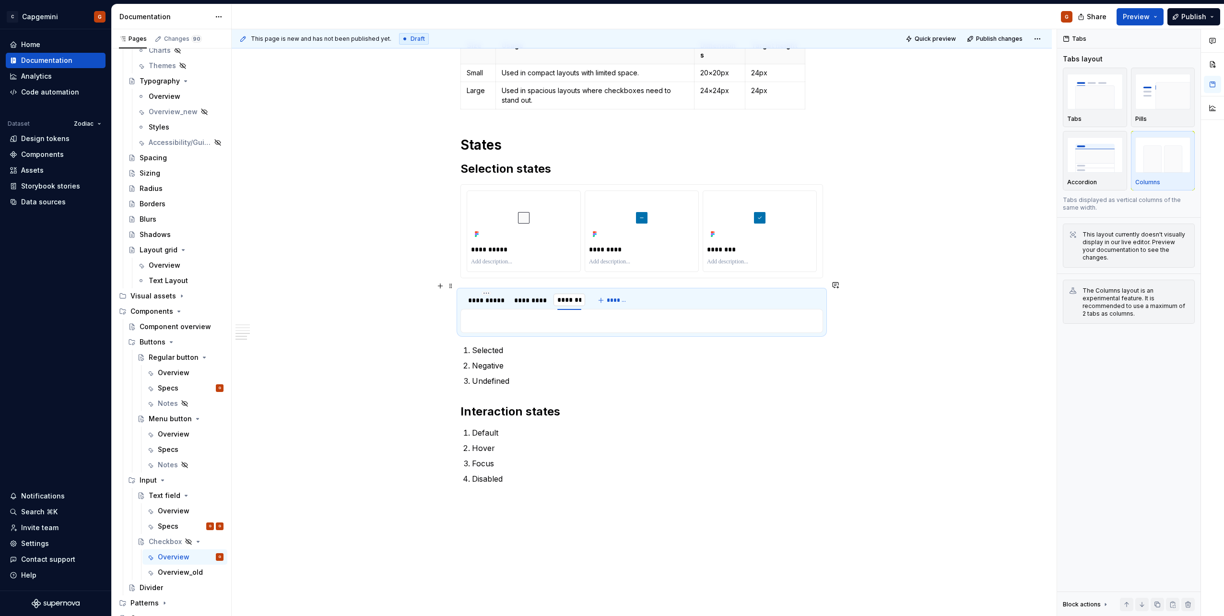
type input "********"
click at [543, 315] on p at bounding box center [642, 321] width 350 height 12
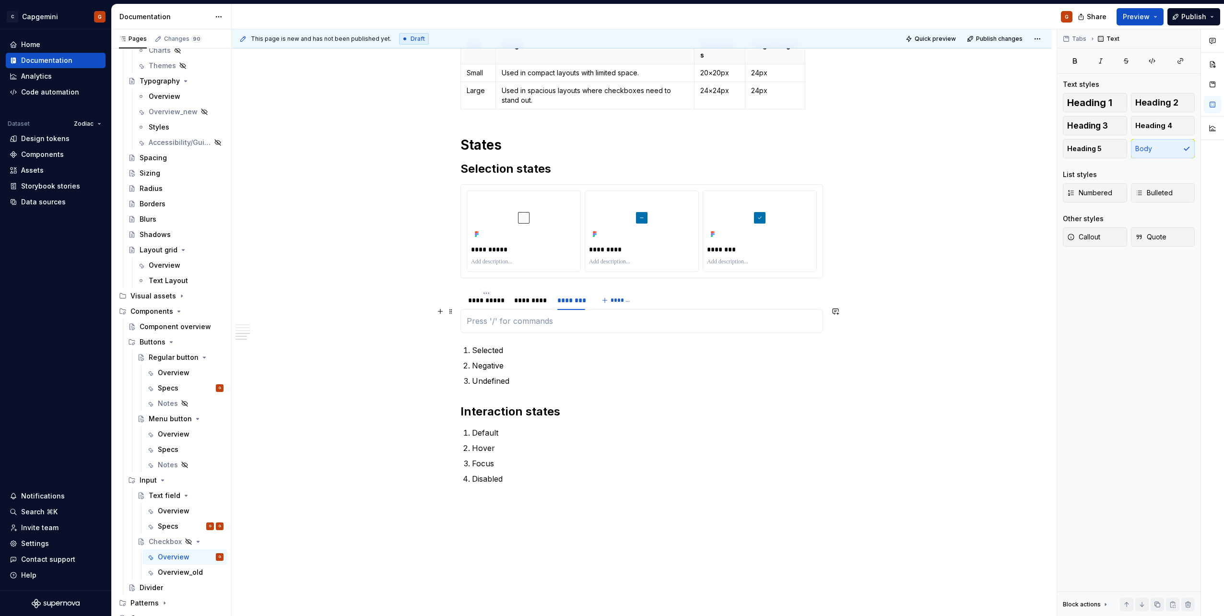
click at [499, 315] on p at bounding box center [642, 321] width 350 height 12
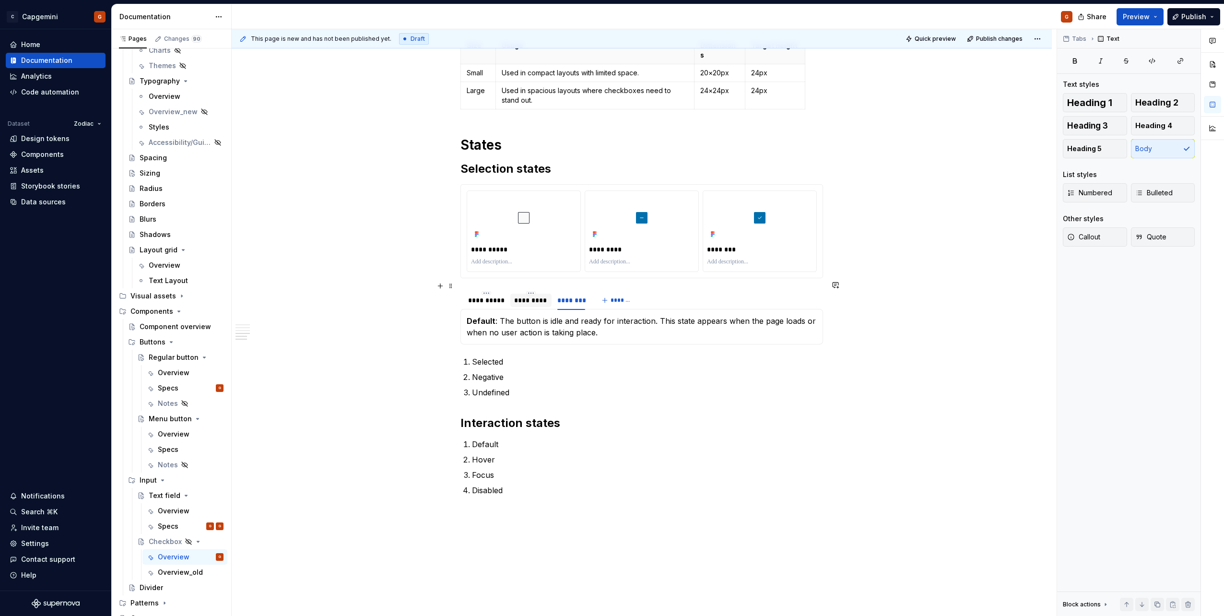
click at [531, 295] on div "*********" at bounding box center [531, 300] width 34 height 10
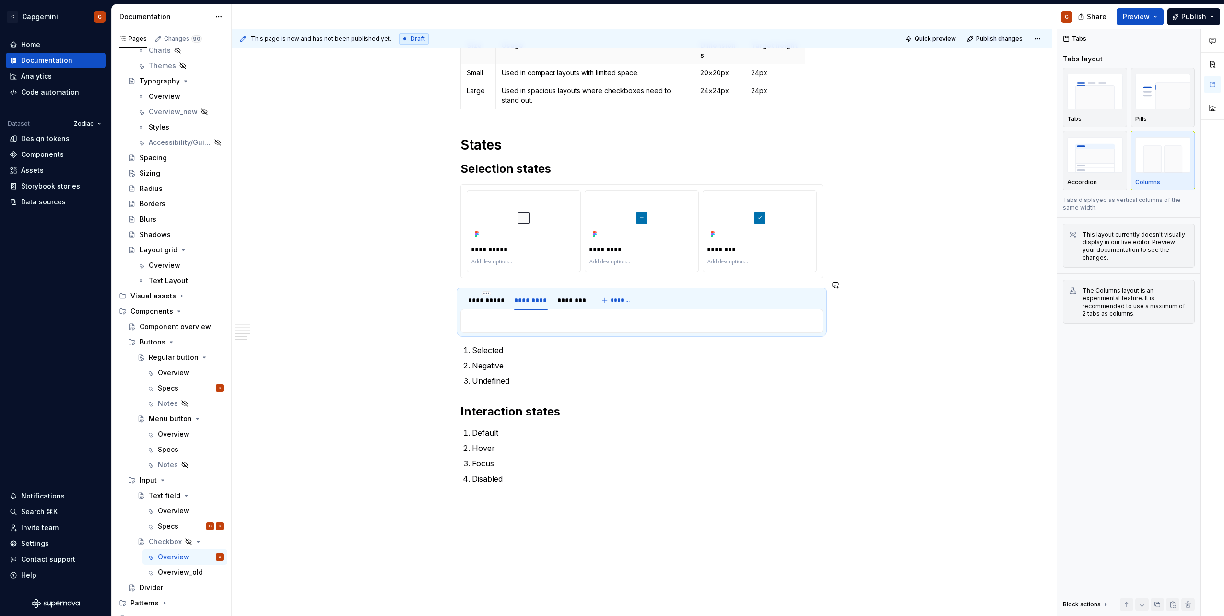
click at [534, 315] on p at bounding box center [642, 321] width 350 height 12
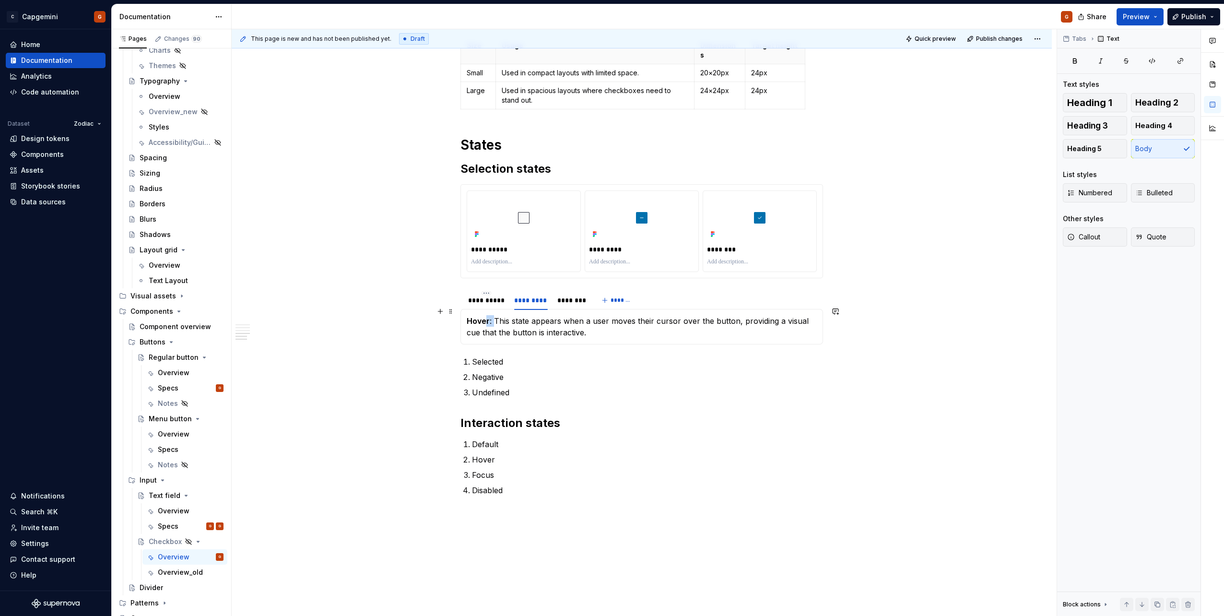
drag, startPoint x: 495, startPoint y: 314, endPoint x: 460, endPoint y: 307, distance: 35.4
click at [461, 309] on div "Hover : This state appears when a user moves their cursor over the button, prov…" at bounding box center [641, 326] width 363 height 35
click at [561, 295] on div "********" at bounding box center [571, 300] width 28 height 10
drag, startPoint x: 497, startPoint y: 311, endPoint x: 453, endPoint y: 303, distance: 45.3
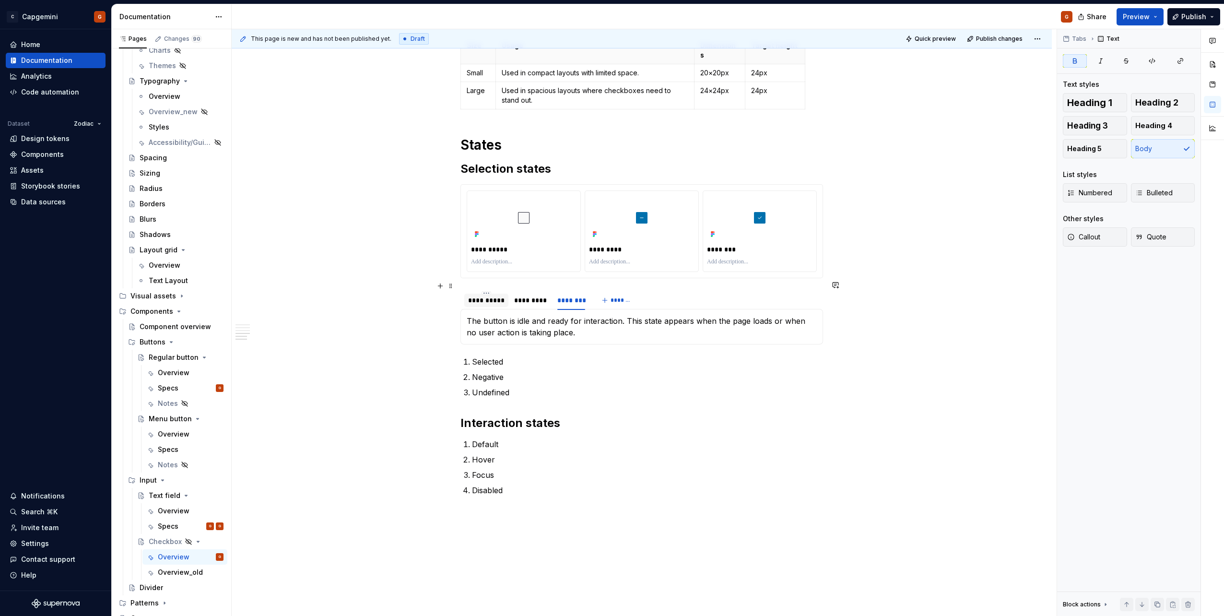
click at [484, 295] on div "**********" at bounding box center [486, 300] width 36 height 10
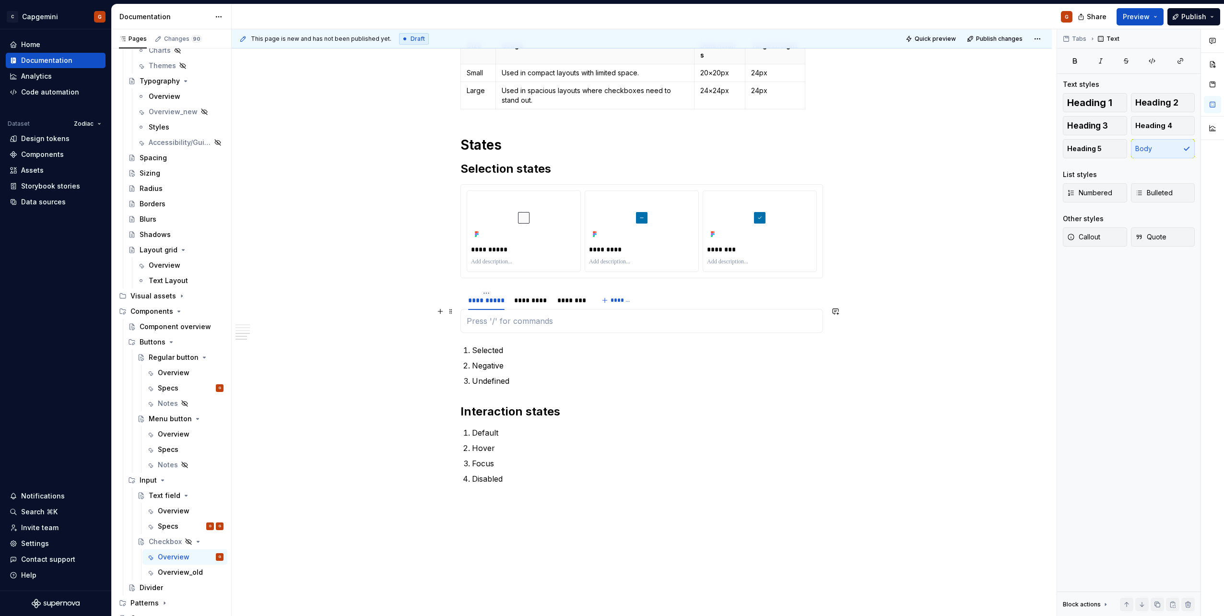
click at [501, 315] on p at bounding box center [642, 321] width 350 height 12
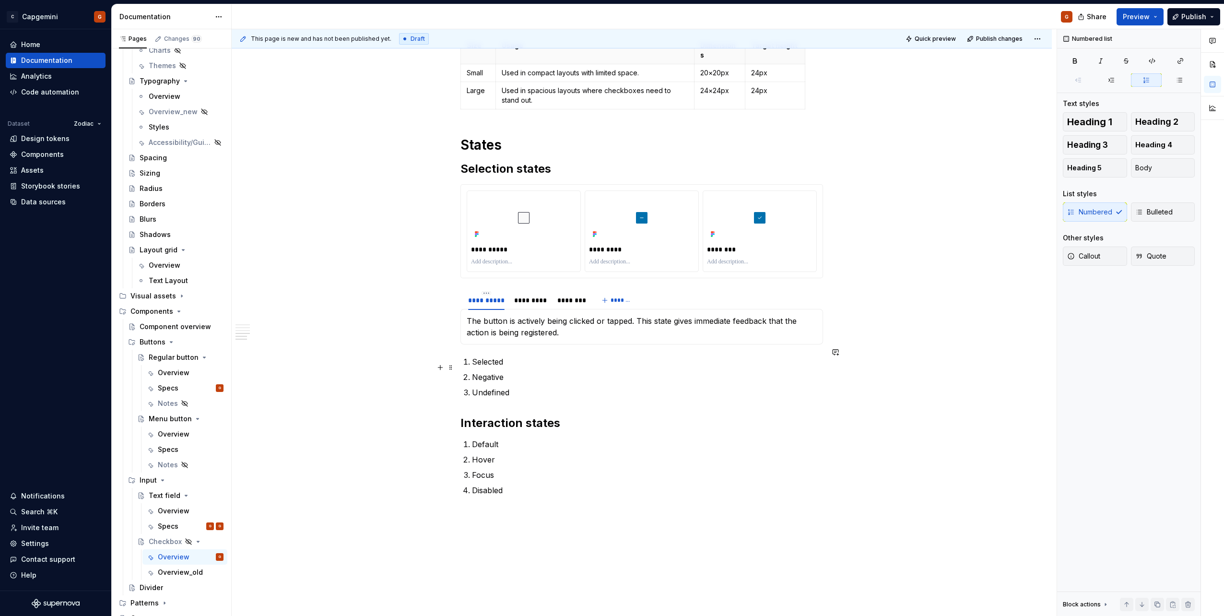
click at [523, 371] on p "Negative" at bounding box center [647, 377] width 351 height 12
drag, startPoint x: 522, startPoint y: 384, endPoint x: 460, endPoint y: 356, distance: 68.1
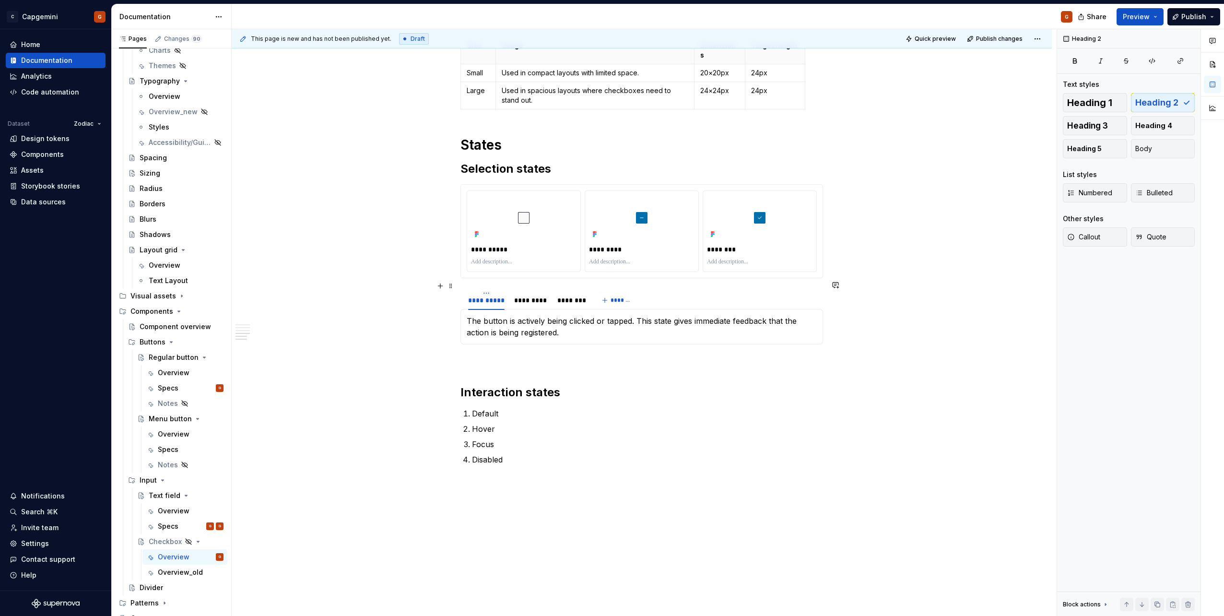
click at [657, 295] on div "**********" at bounding box center [641, 300] width 363 height 19
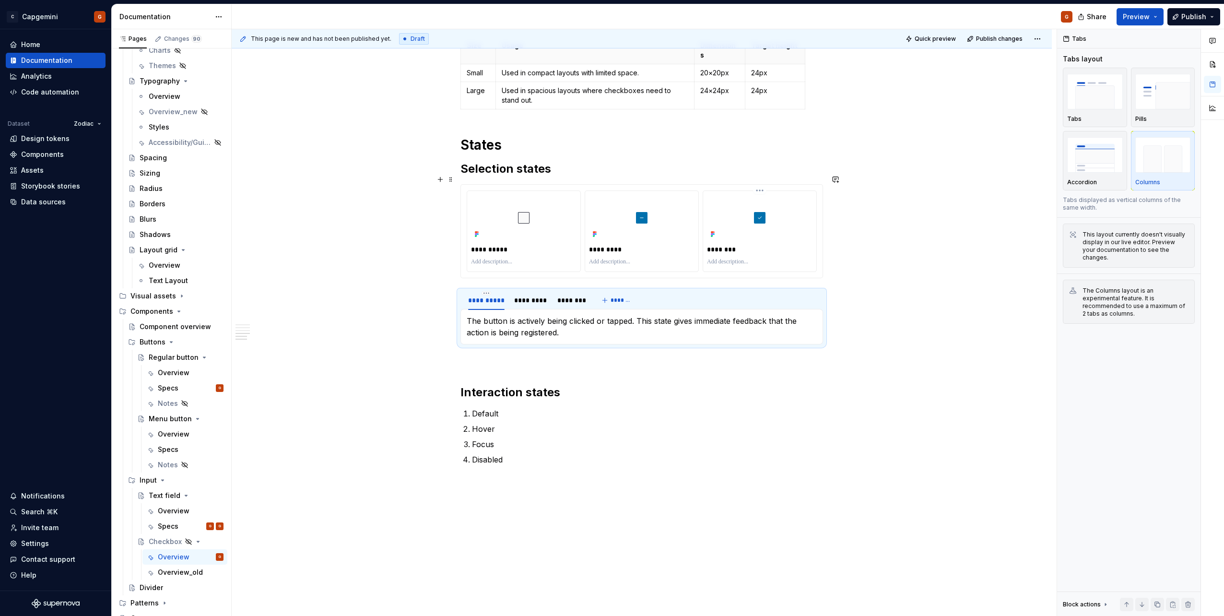
click at [722, 245] on p "********" at bounding box center [760, 250] width 106 height 10
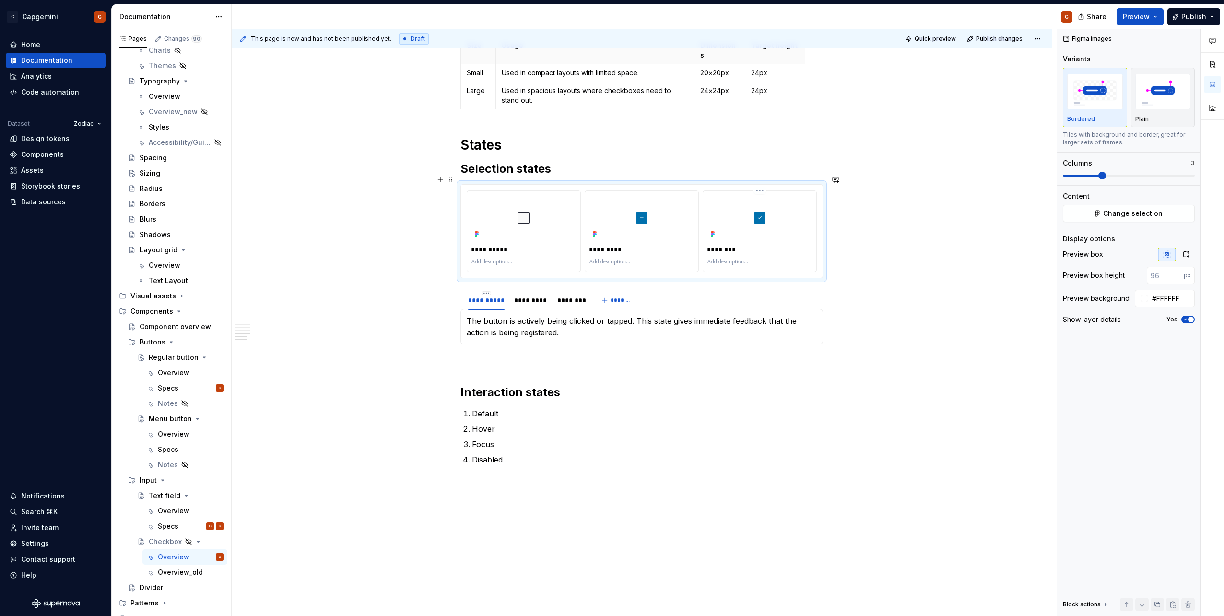
click at [722, 245] on p "********" at bounding box center [760, 250] width 106 height 10
click at [594, 245] on p "*********" at bounding box center [642, 250] width 106 height 10
click at [494, 245] on p "**********" at bounding box center [524, 250] width 106 height 10
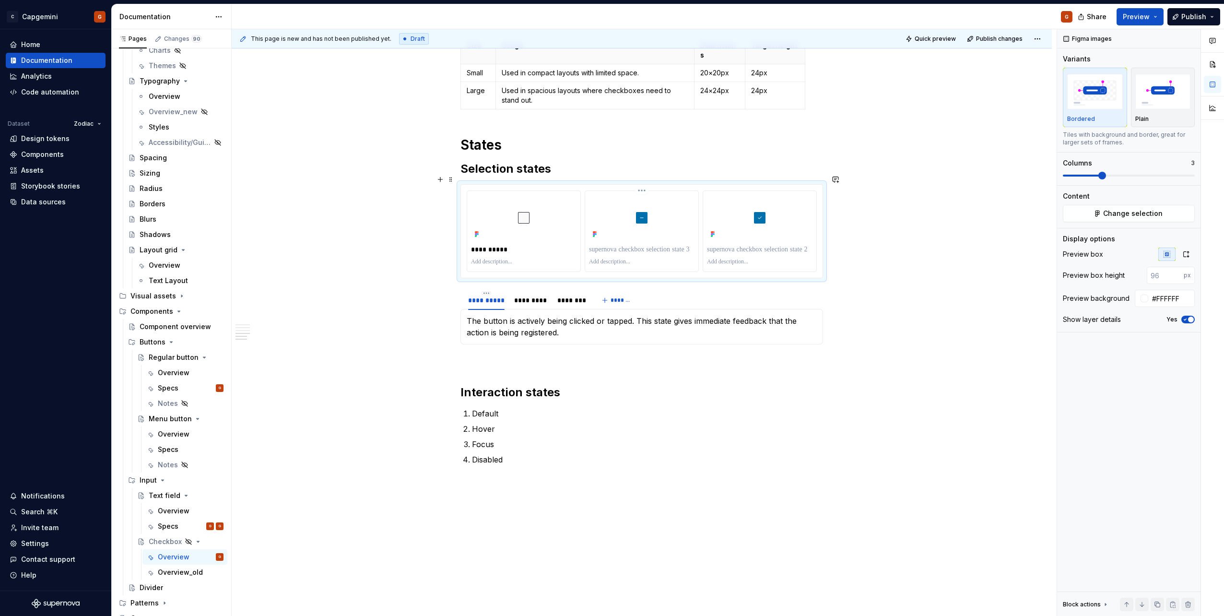
click at [619, 245] on p at bounding box center [642, 250] width 106 height 10
click at [729, 245] on p at bounding box center [760, 250] width 106 height 10
click at [1180, 319] on div "Yes" at bounding box center [1181, 320] width 28 height 8
click at [1186, 319] on icon "button" at bounding box center [1185, 319] width 2 height 1
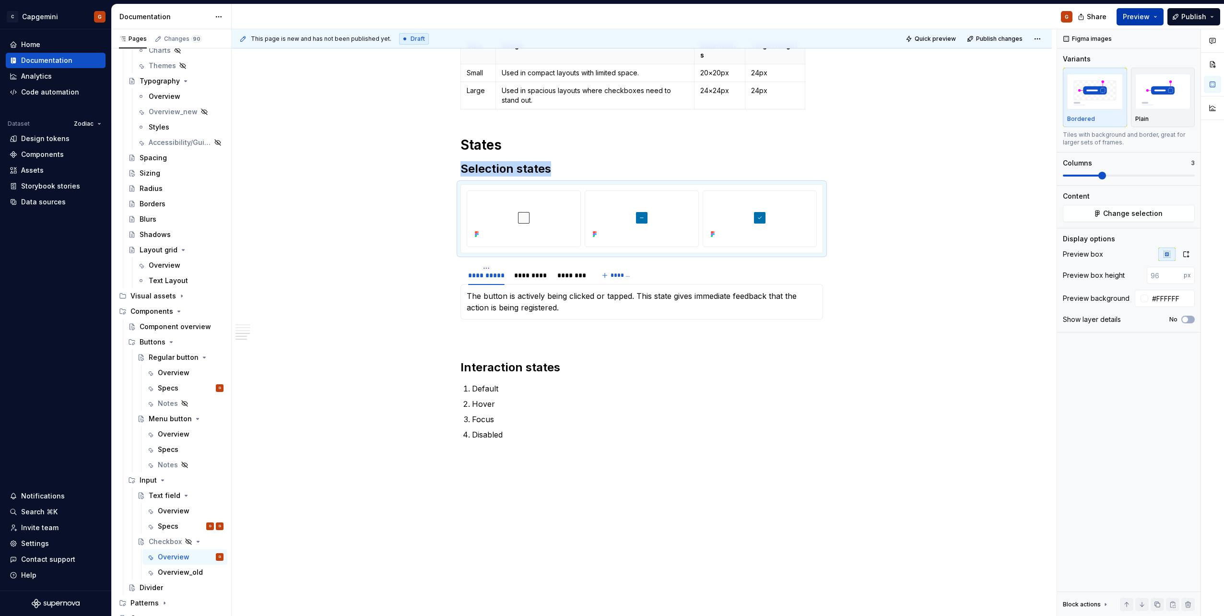
click at [1157, 21] on button "Preview" at bounding box center [1140, 16] width 47 height 17
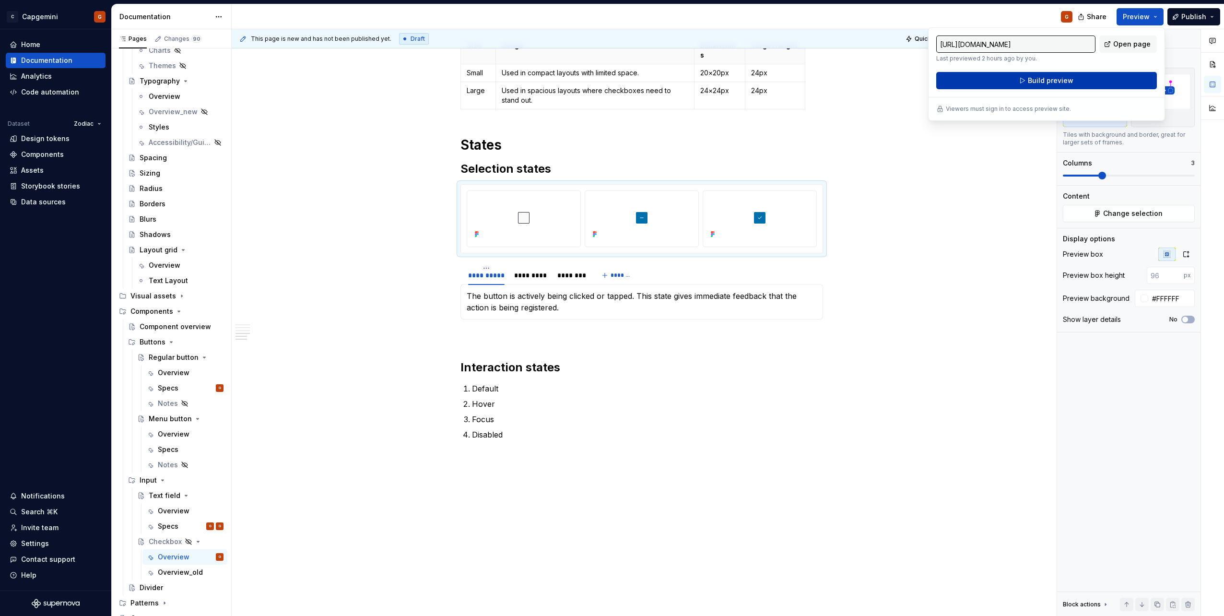
drag, startPoint x: 1157, startPoint y: 21, endPoint x: 1105, endPoint y: 85, distance: 83.2
click at [1105, 85] on button "Build preview" at bounding box center [1046, 80] width 221 height 17
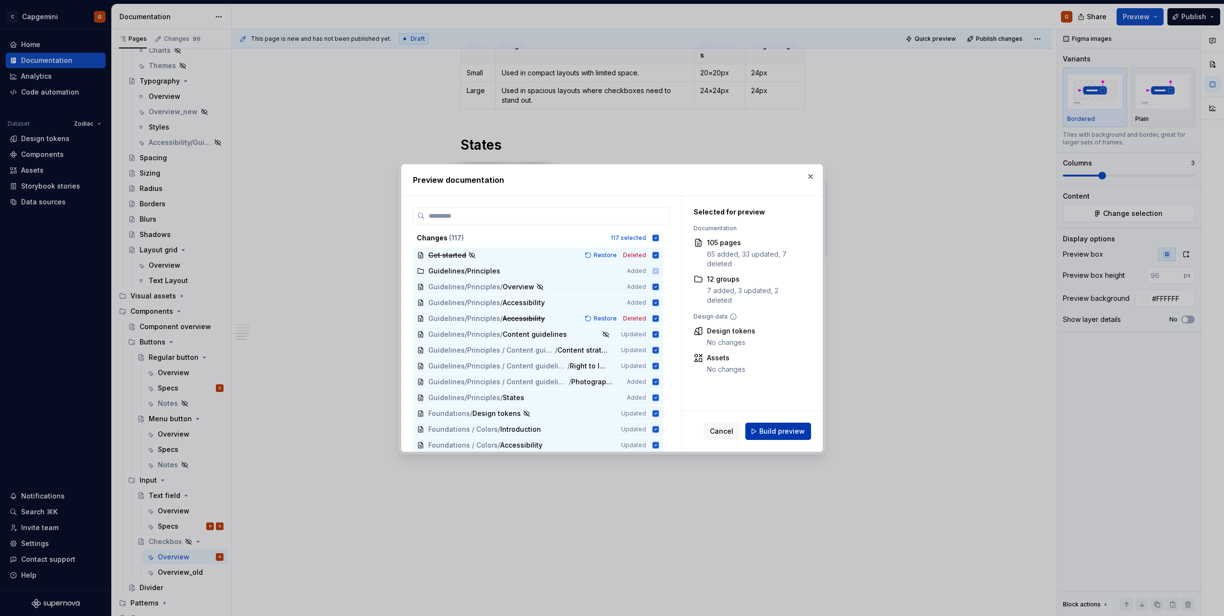
click at [781, 431] on span "Build preview" at bounding box center [782, 431] width 46 height 10
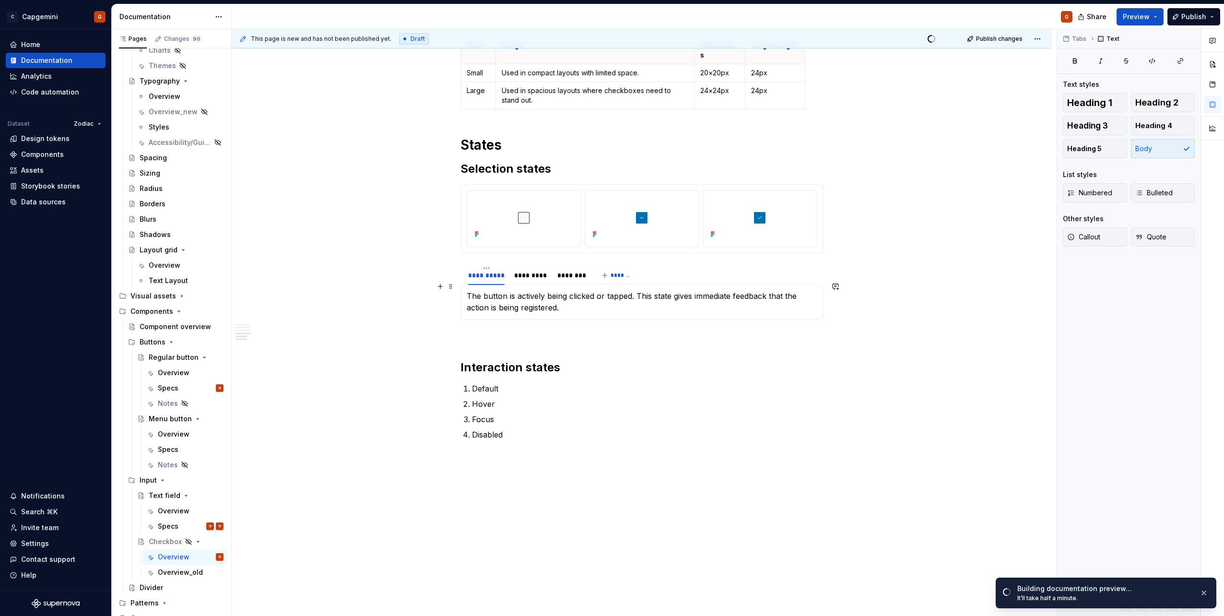
click at [469, 290] on p "The button is actively being clicked or tapped. This state gives immediate feed…" at bounding box center [642, 301] width 350 height 23
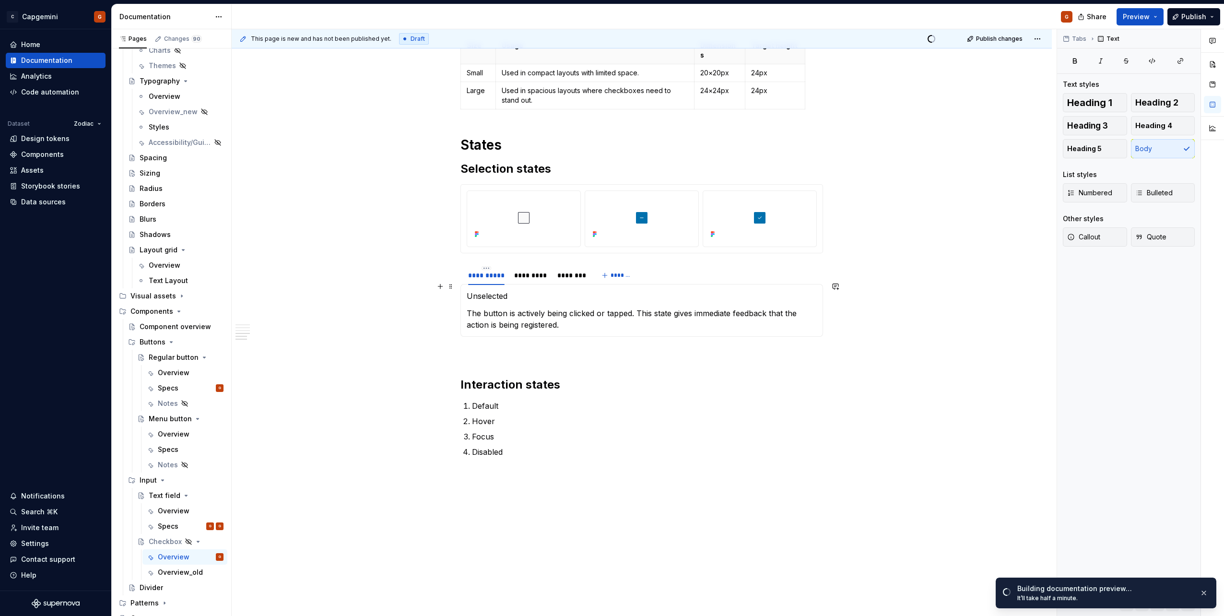
click at [498, 290] on p "Unselected" at bounding box center [642, 296] width 350 height 12
click at [1168, 105] on span "Heading 2" at bounding box center [1156, 103] width 43 height 10
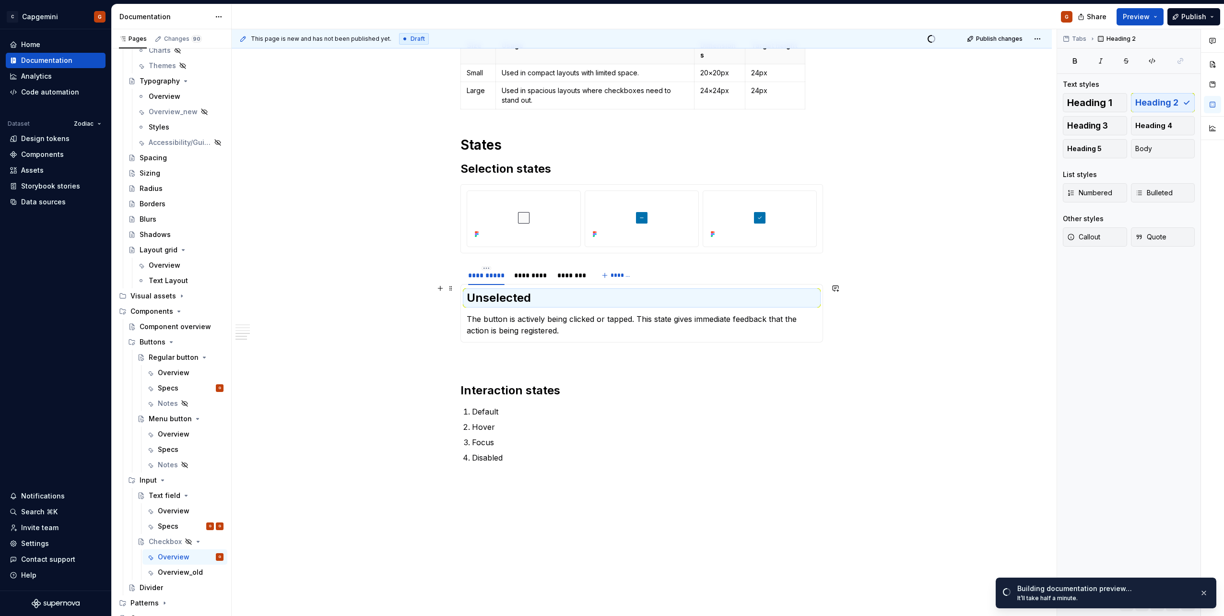
click at [494, 290] on h2 "Unselected" at bounding box center [642, 297] width 350 height 15
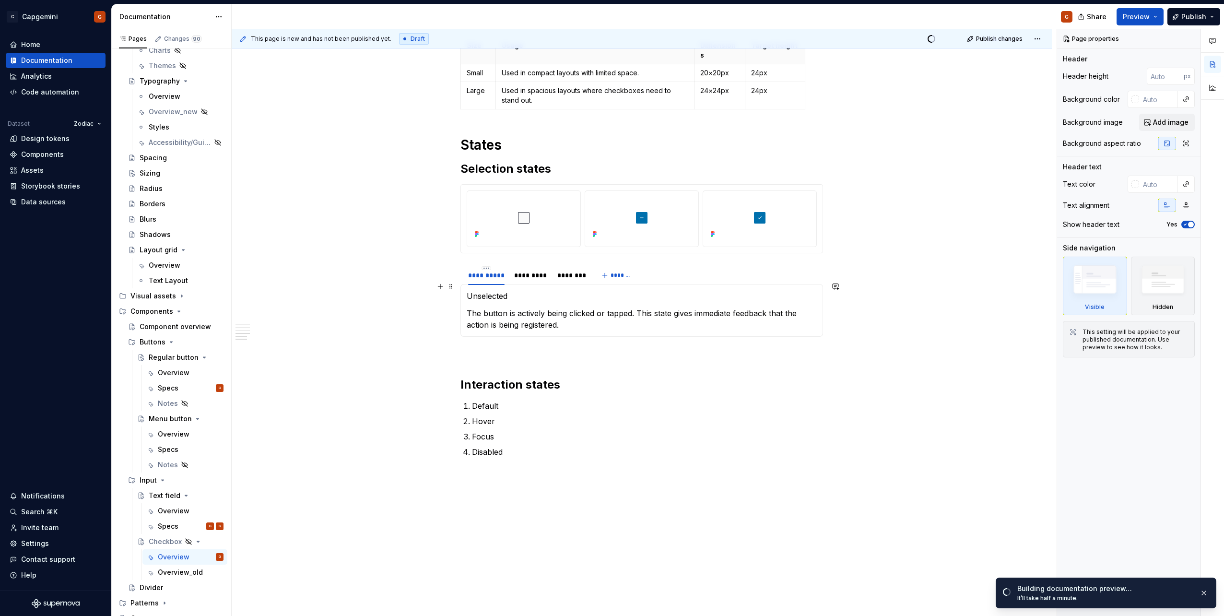
click at [491, 290] on p "Unselected" at bounding box center [642, 296] width 350 height 12
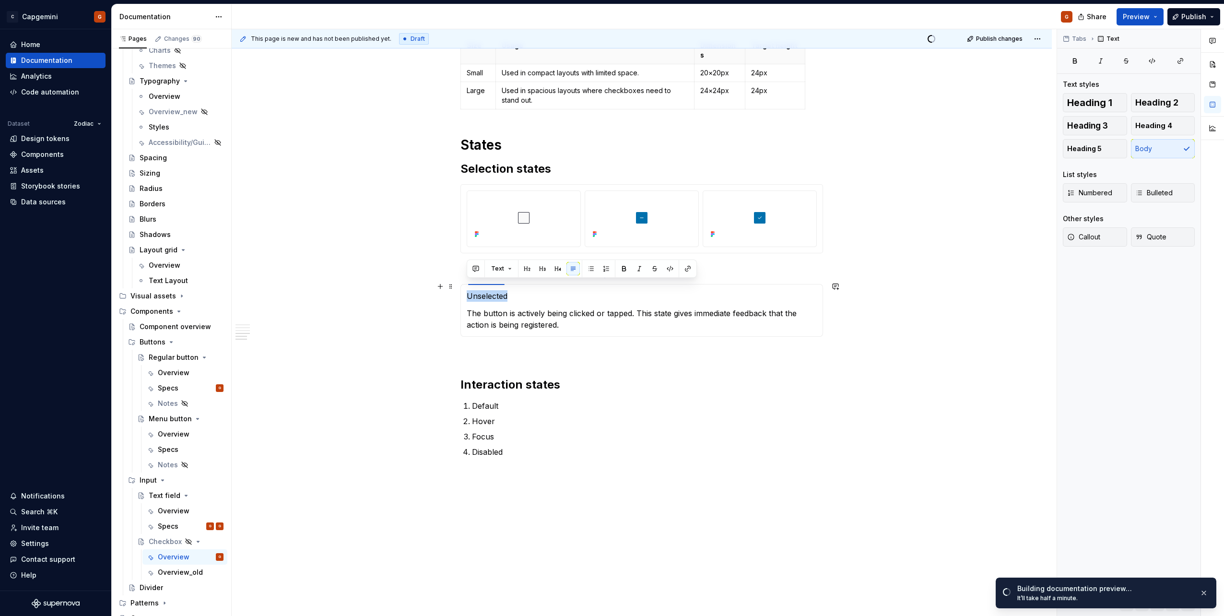
click at [491, 290] on p "Unselected" at bounding box center [642, 296] width 350 height 12
click at [508, 291] on strong "Unselected" at bounding box center [489, 296] width 44 height 10
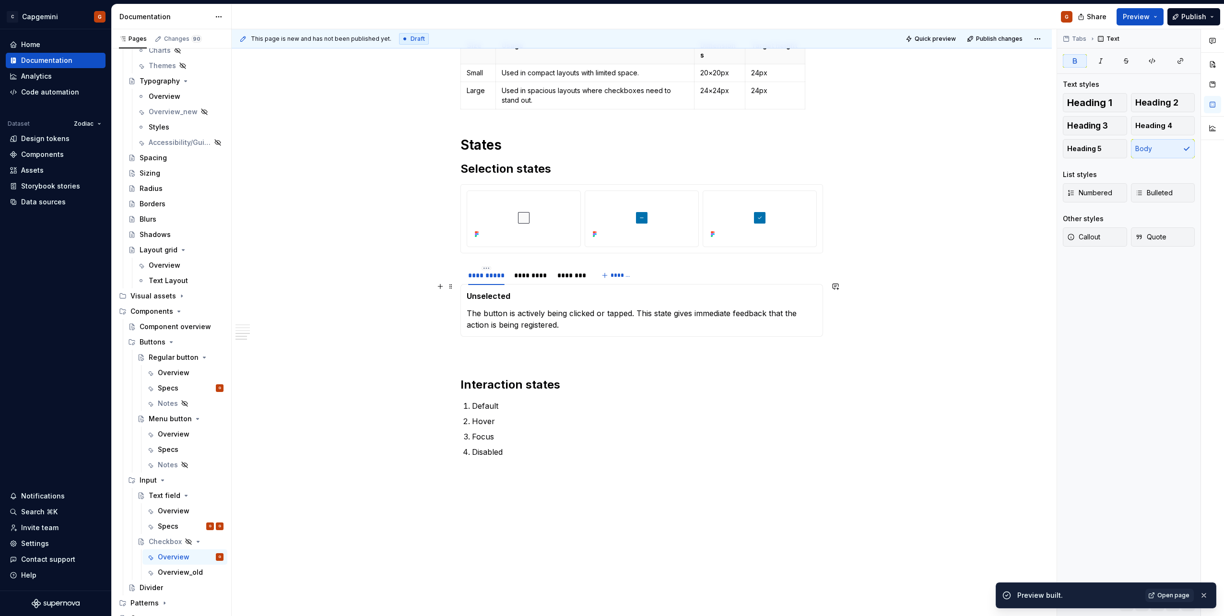
click at [493, 291] on strong "Unselected" at bounding box center [489, 296] width 44 height 10
copy strong "Unselected"
click at [532, 295] on section-item-column "Unselected The button is actively being clicked or tapped. This state gives imm…" at bounding box center [642, 310] width 350 height 40
click at [530, 271] on div "*********" at bounding box center [531, 276] width 34 height 10
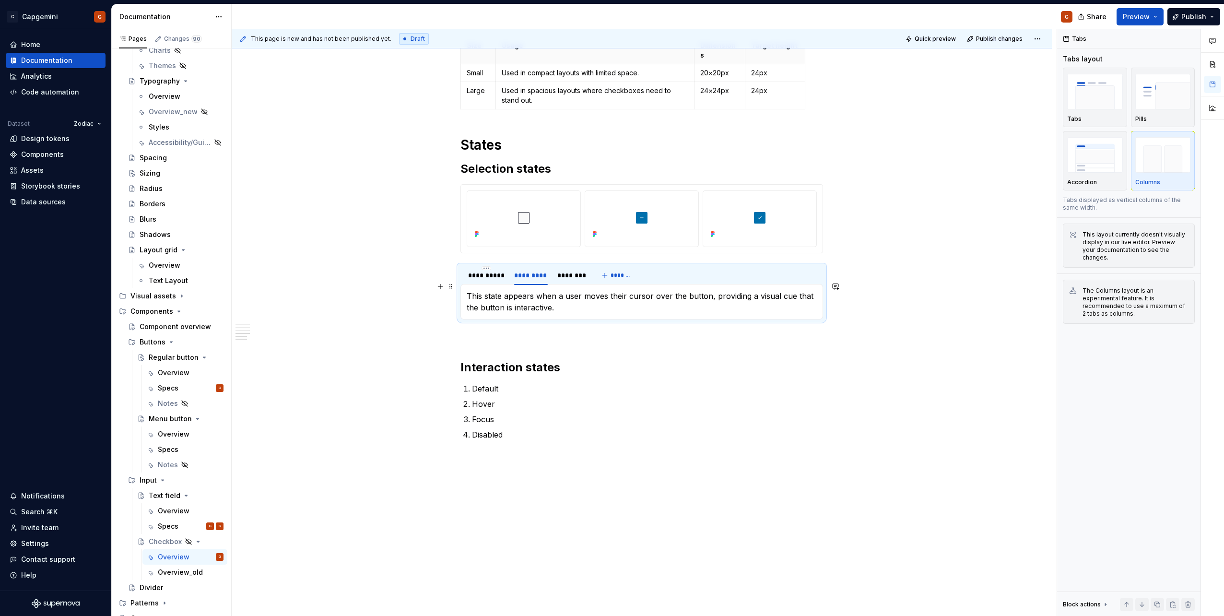
click at [468, 290] on p "This state appears when a user moves their cursor over the button, providing a …" at bounding box center [642, 301] width 350 height 23
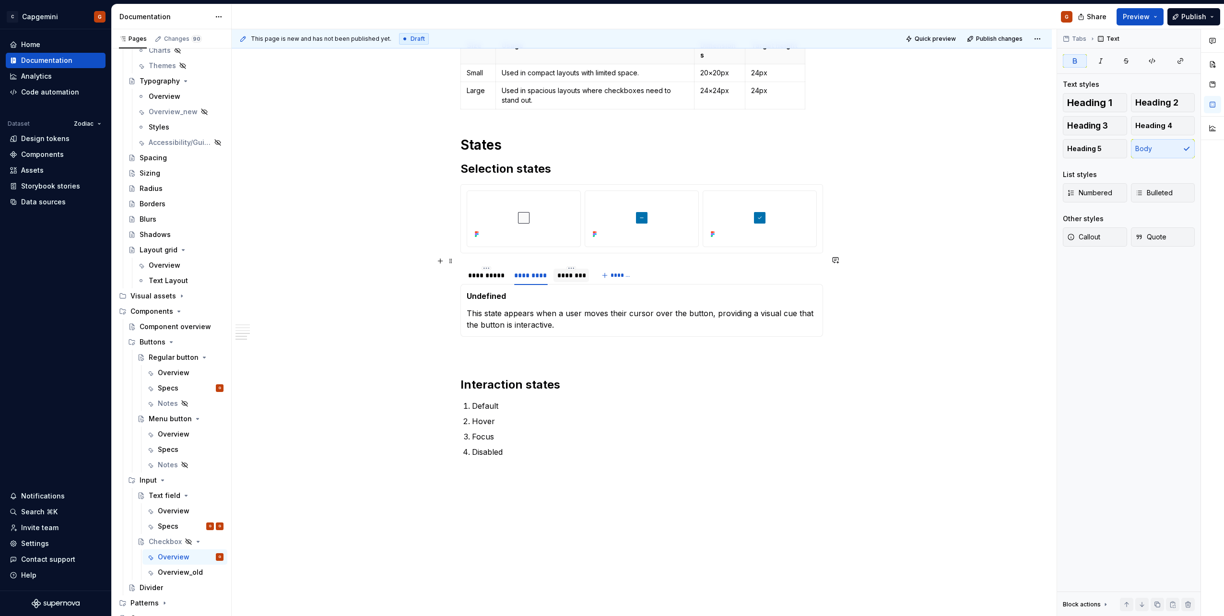
click at [574, 271] on div "********" at bounding box center [571, 276] width 28 height 10
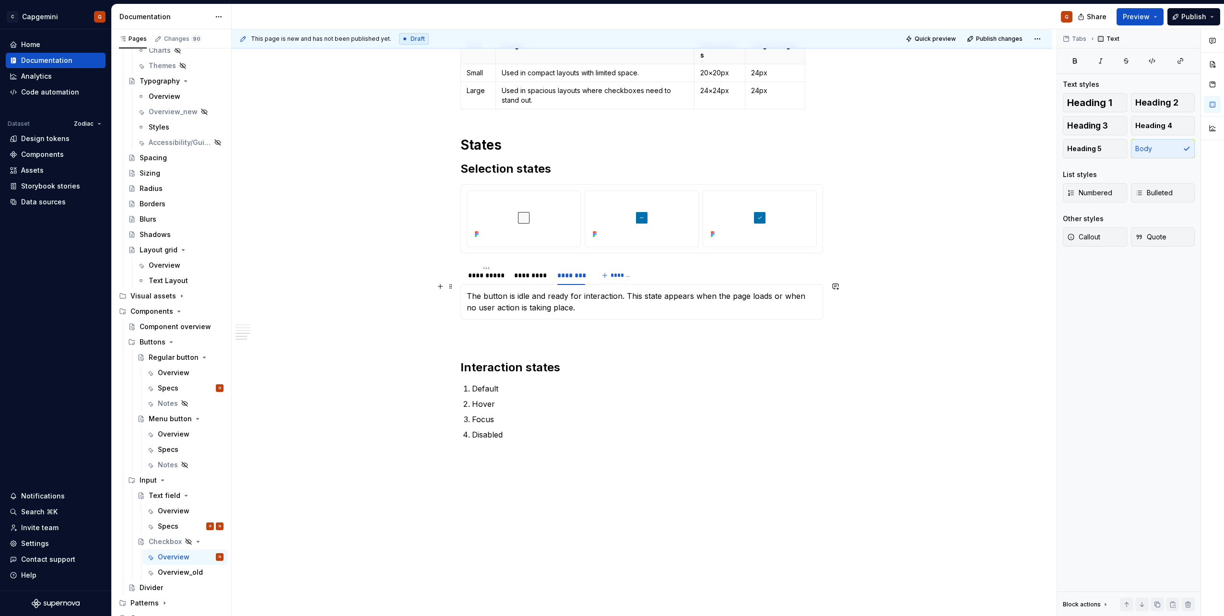
click at [466, 287] on div "Unselected The button is actively being clicked or tapped. This state gives imm…" at bounding box center [641, 301] width 363 height 35
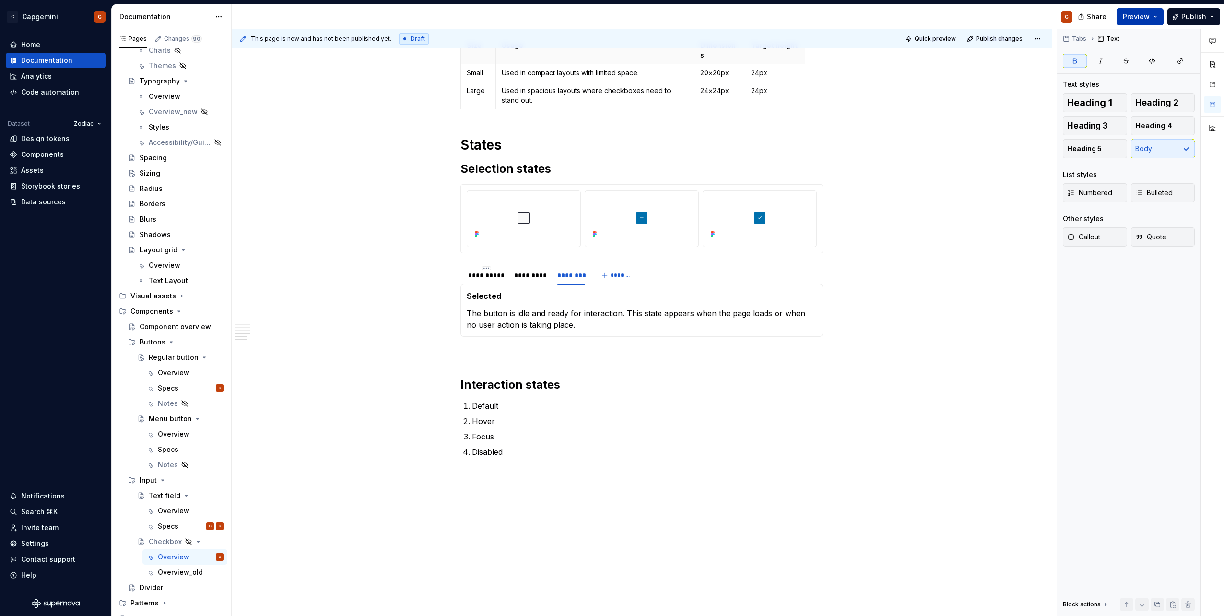
click at [1156, 14] on button "Preview" at bounding box center [1140, 16] width 47 height 17
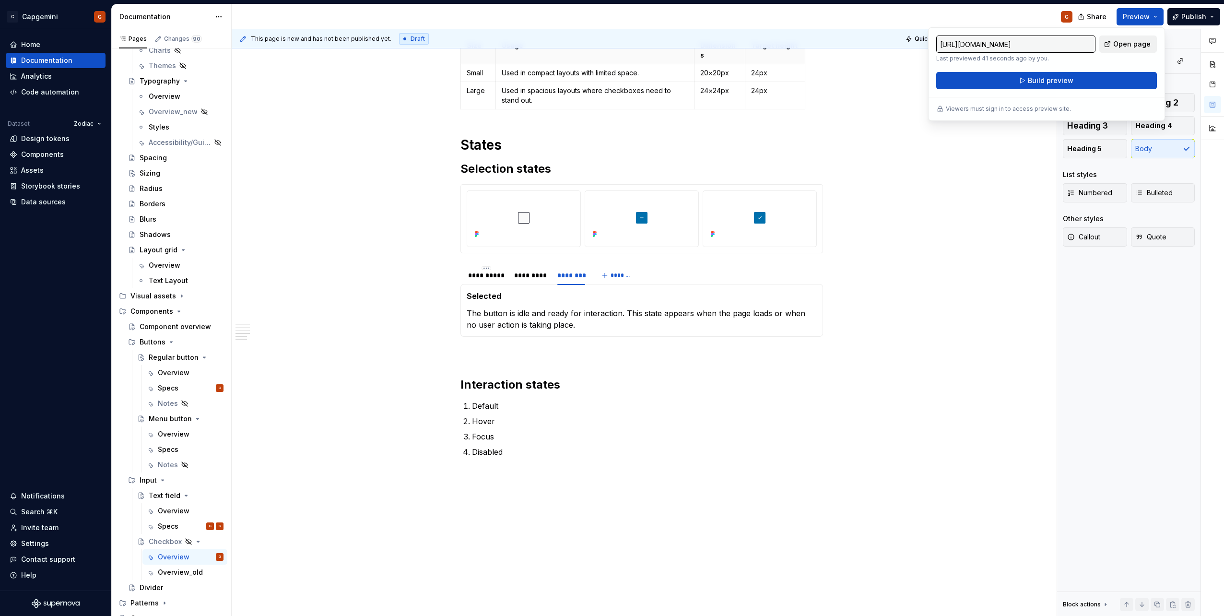
drag, startPoint x: 1156, startPoint y: 14, endPoint x: 1127, endPoint y: 47, distance: 43.8
click at [1127, 47] on span "Open page" at bounding box center [1131, 44] width 37 height 10
click at [1099, 82] on button "Build preview" at bounding box center [1046, 80] width 221 height 17
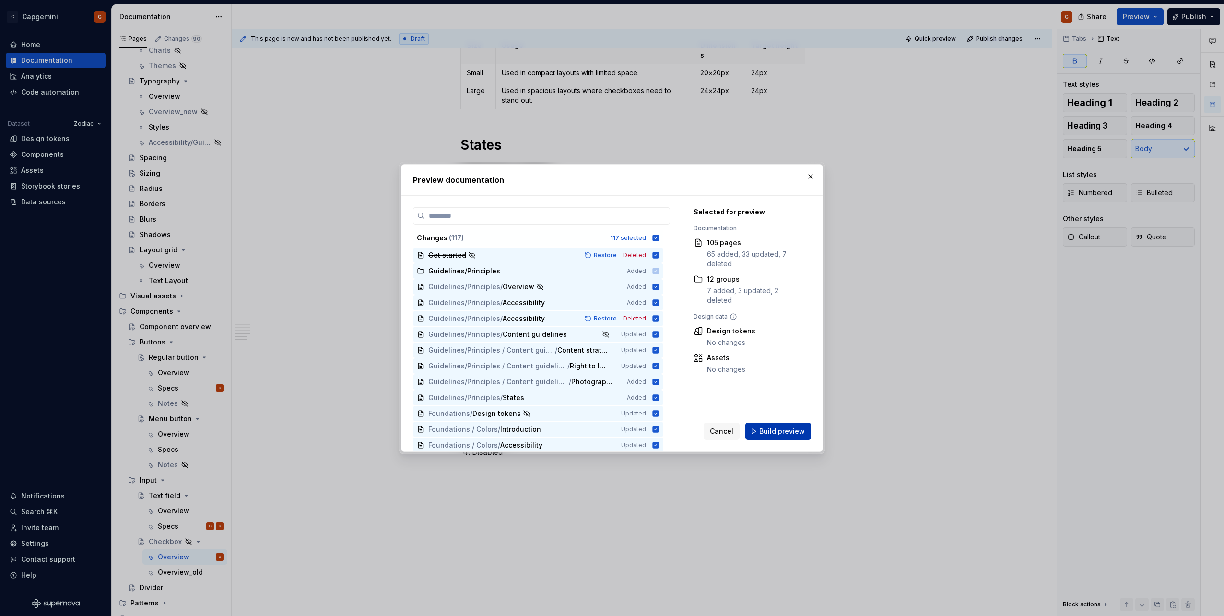
click at [776, 430] on span "Build preview" at bounding box center [782, 431] width 46 height 10
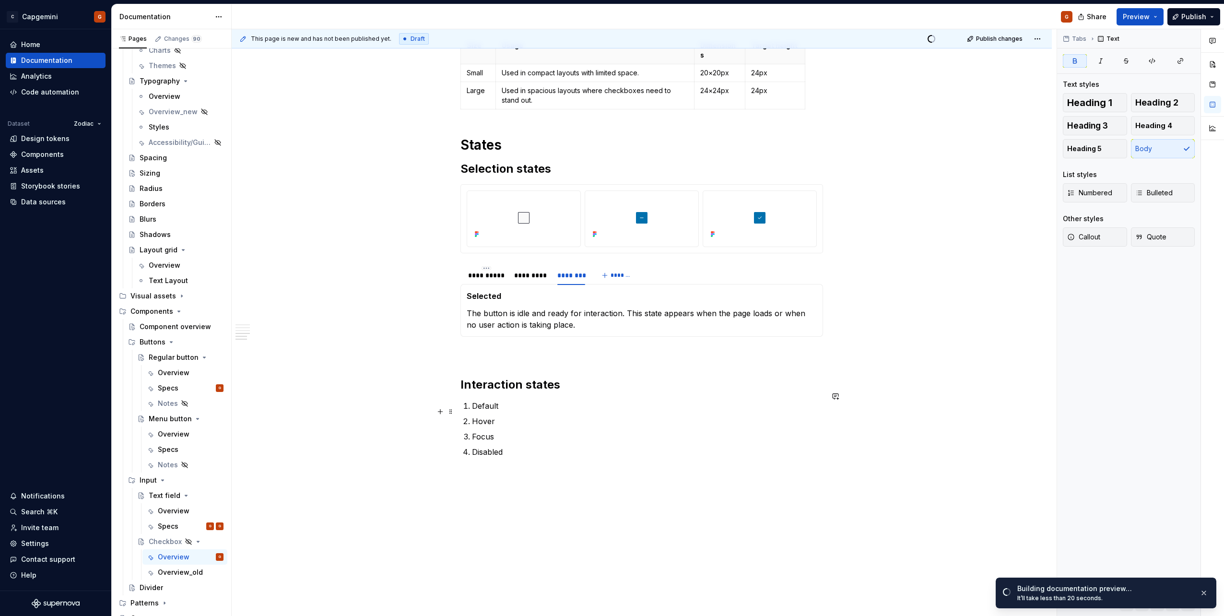
click at [542, 415] on p "Hover" at bounding box center [647, 421] width 351 height 12
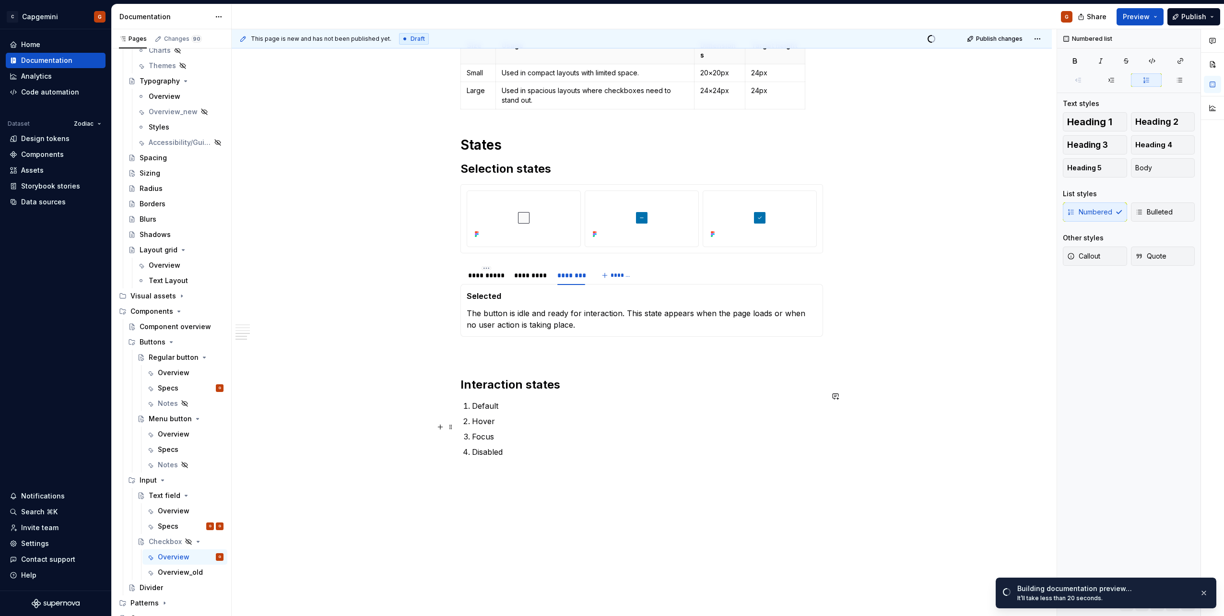
click at [533, 431] on p "Focus" at bounding box center [647, 437] width 351 height 12
click at [528, 446] on p "Disabled" at bounding box center [647, 452] width 351 height 12
click at [518, 431] on p "Focus" at bounding box center [647, 437] width 351 height 12
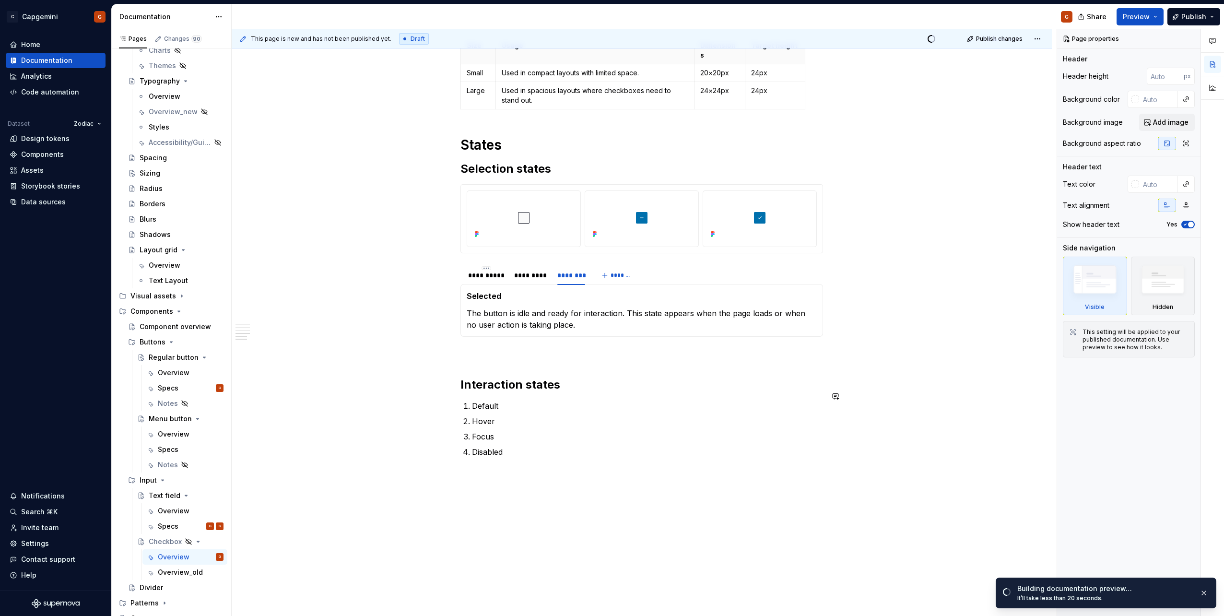
click at [515, 446] on p "Disabled" at bounding box center [647, 452] width 351 height 12
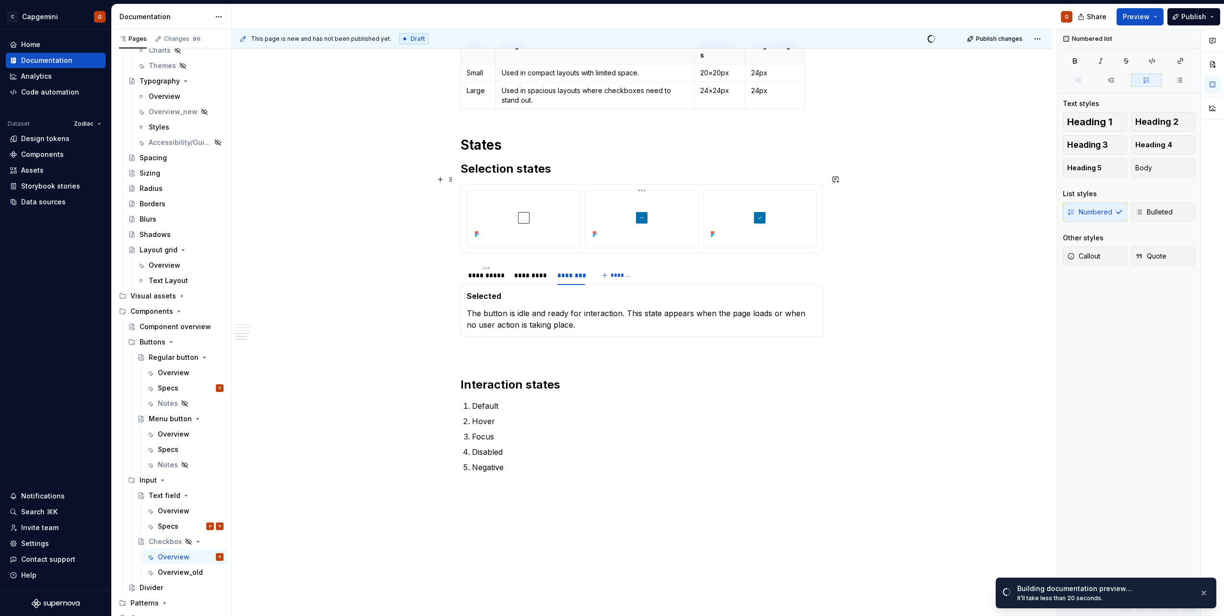
click at [591, 204] on div at bounding box center [642, 218] width 106 height 46
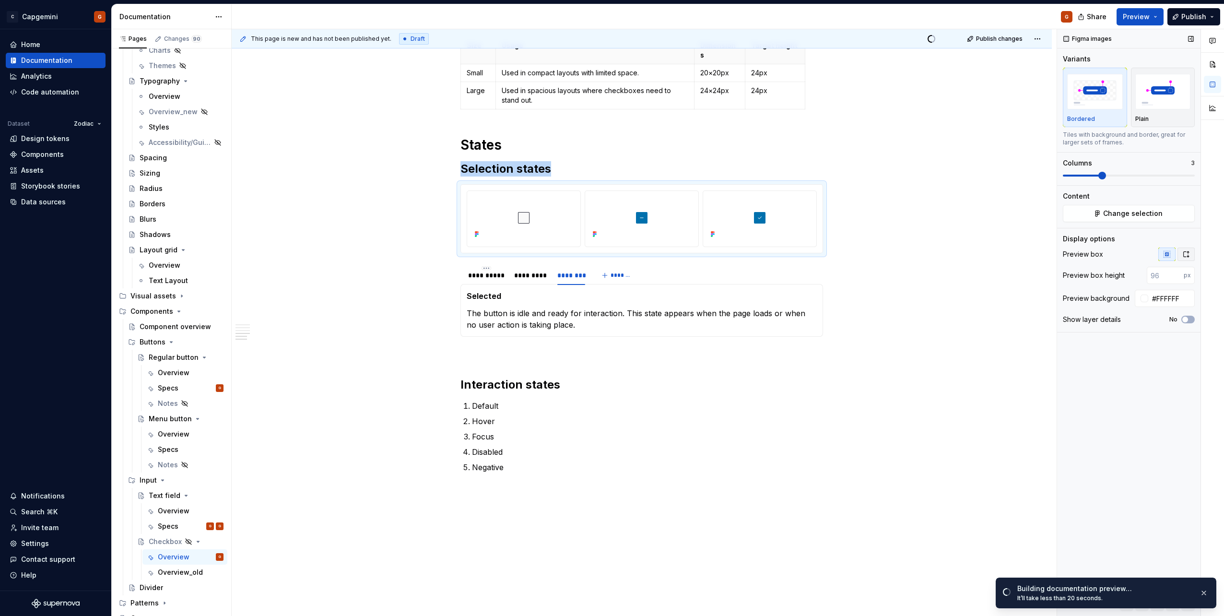
click at [1186, 259] on button "button" at bounding box center [1186, 254] width 17 height 13
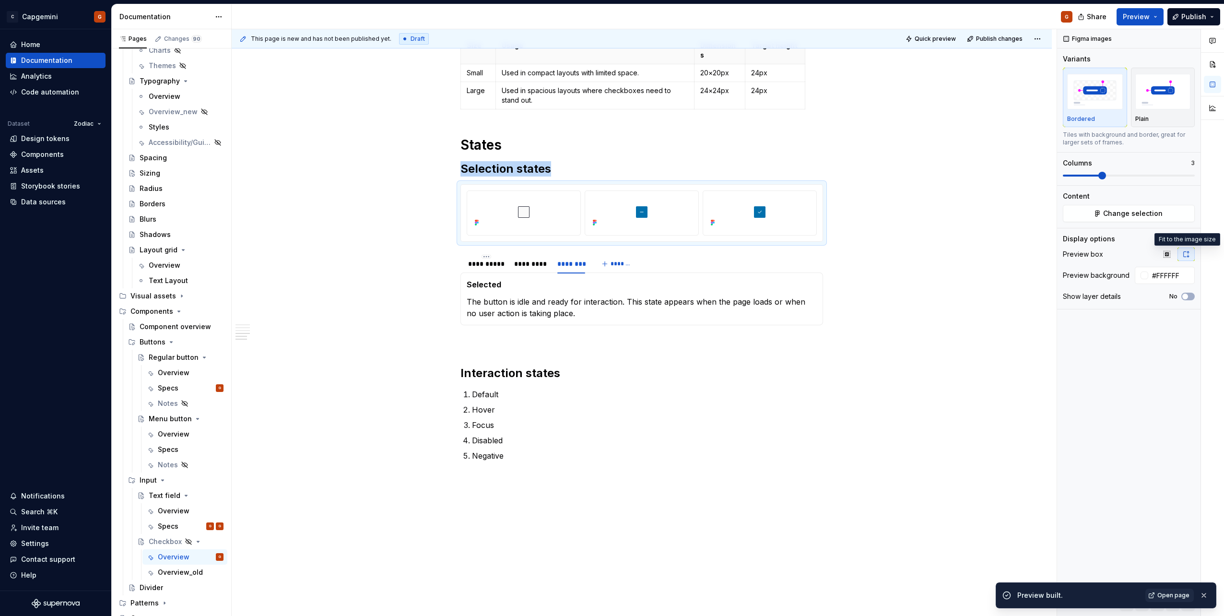
type textarea "*"
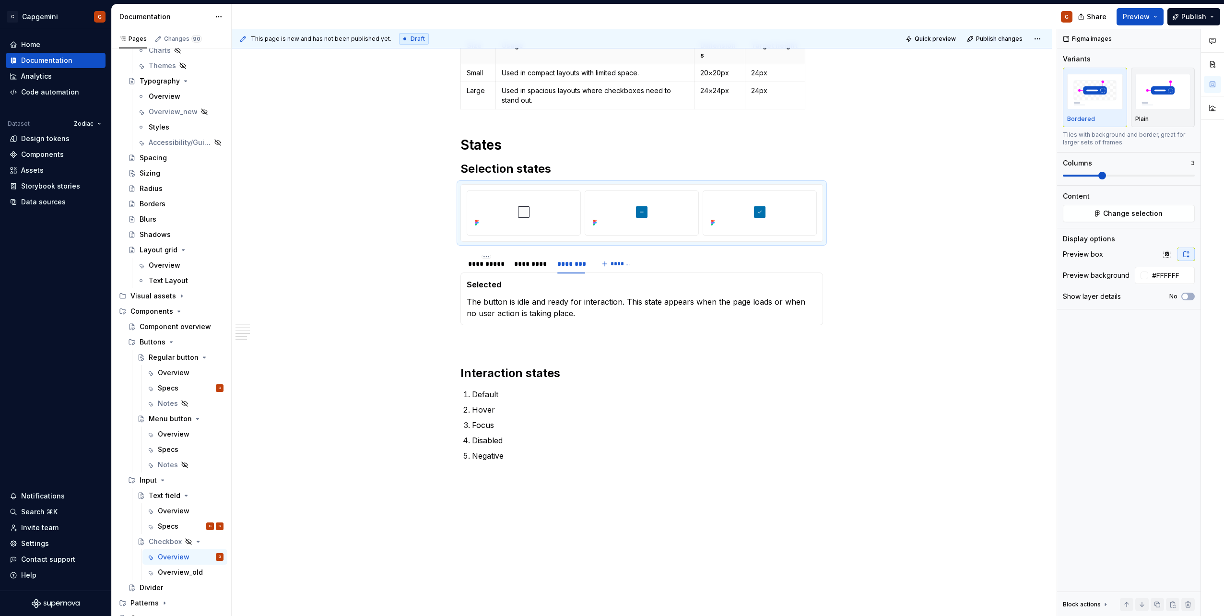
type textarea "*"
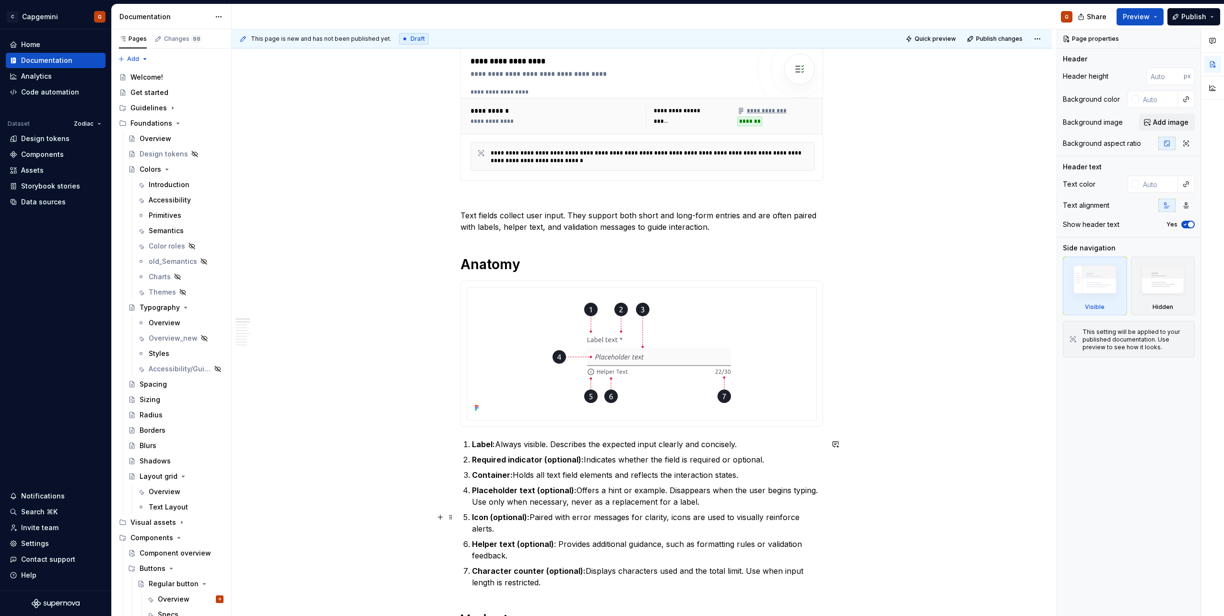
scroll to position [240, 0]
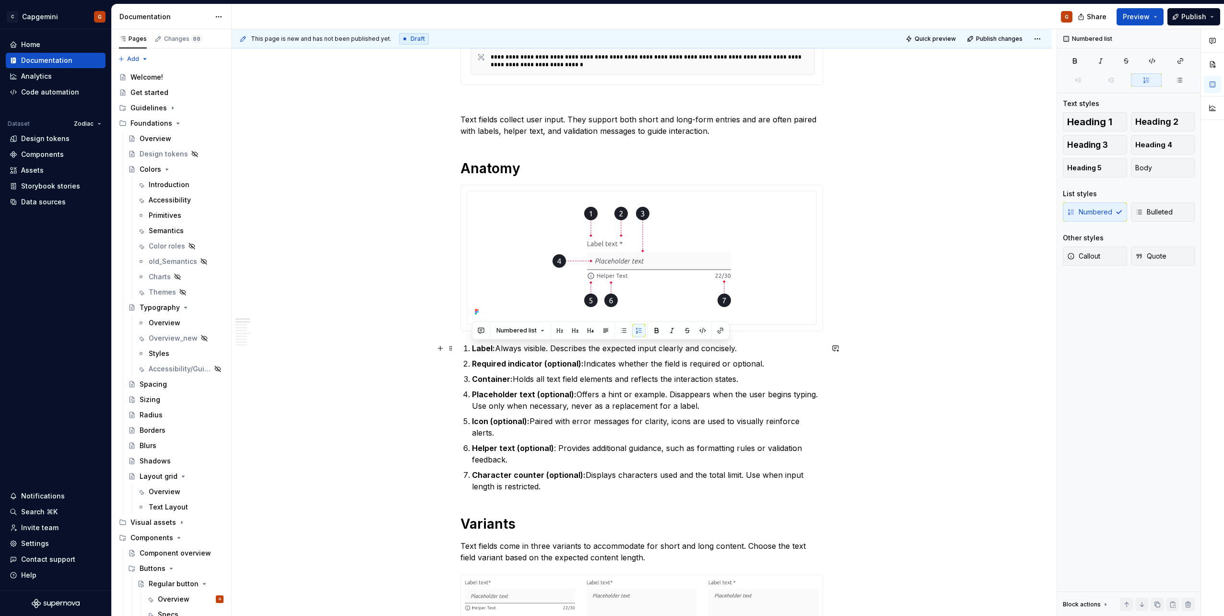
drag, startPoint x: 549, startPoint y: 488, endPoint x: 421, endPoint y: 348, distance: 189.8
click at [644, 403] on p "Placeholder text (optional): Offers a hint or example. Disappears when the user…" at bounding box center [647, 400] width 351 height 23
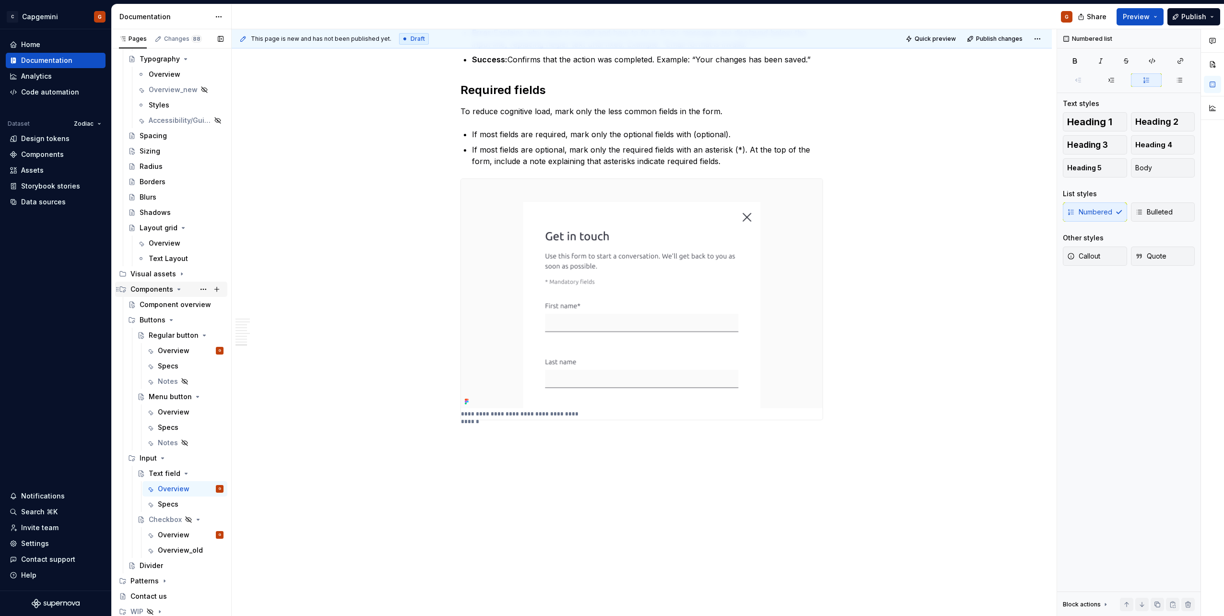
scroll to position [249, 0]
click at [173, 499] on div "Specs" at bounding box center [168, 503] width 21 height 10
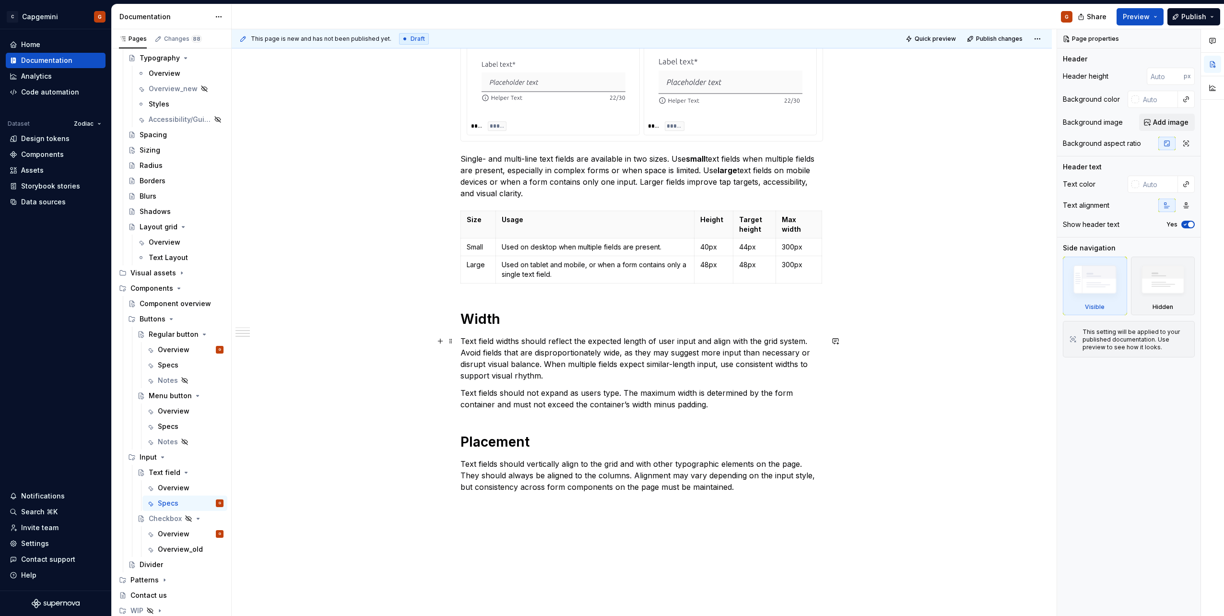
scroll to position [672, 0]
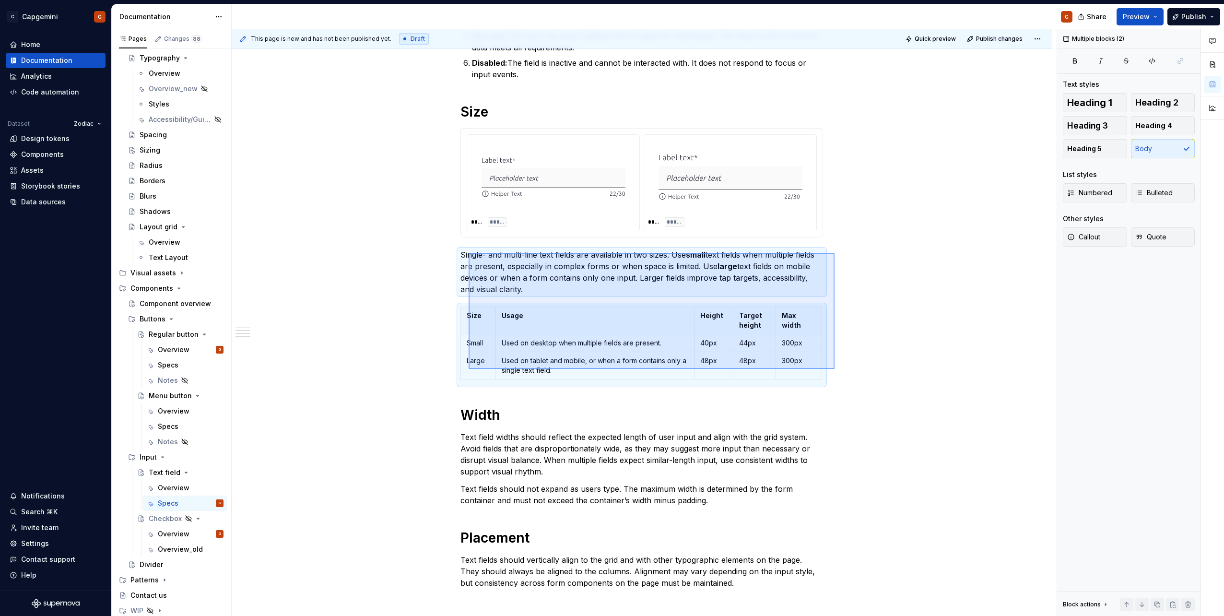
drag, startPoint x: 835, startPoint y: 369, endPoint x: 469, endPoint y: 253, distance: 384.0
click at [469, 253] on div "**********" at bounding box center [644, 322] width 825 height 587
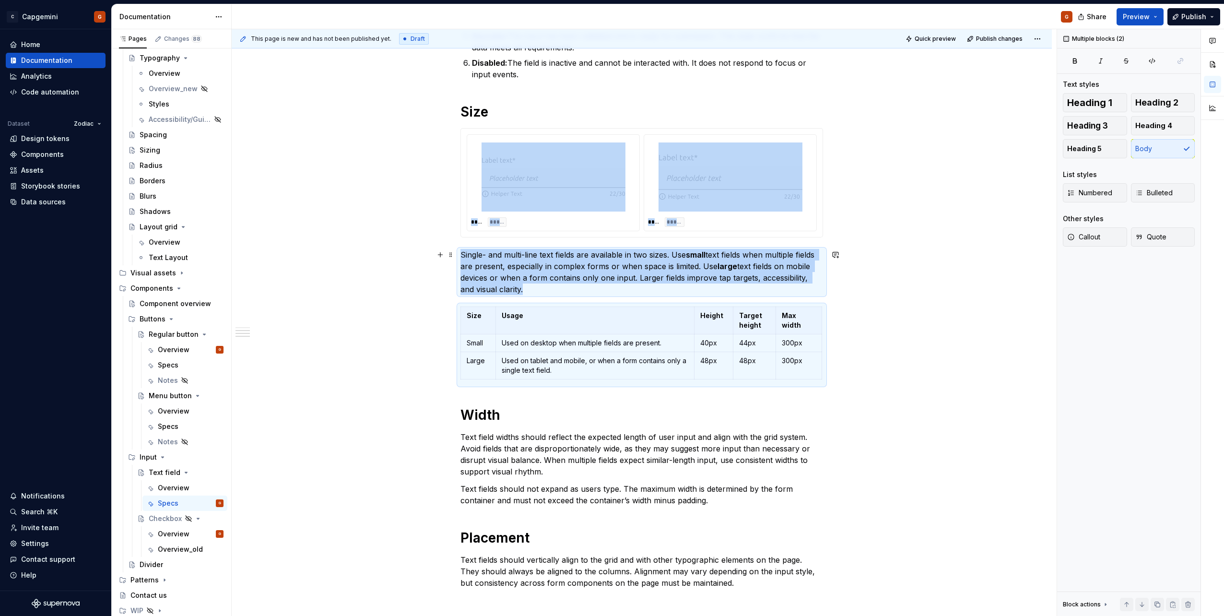
click at [547, 266] on p "Single- and multi-line text fields are available in two sizes. Use small text f…" at bounding box center [641, 272] width 363 height 46
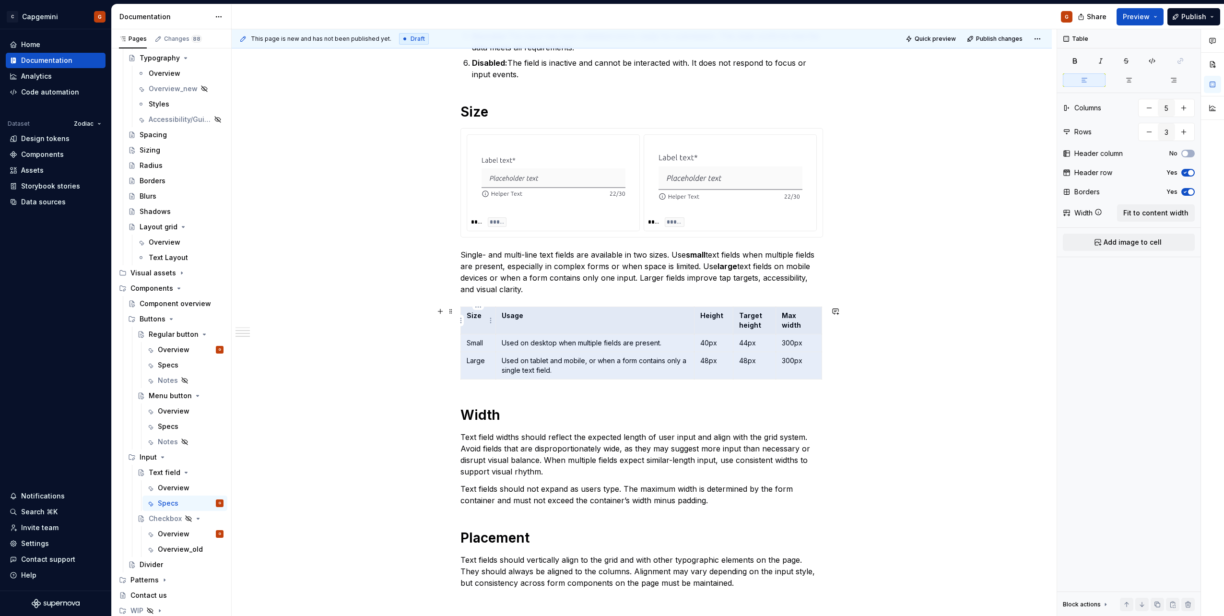
drag, startPoint x: 803, startPoint y: 365, endPoint x: 484, endPoint y: 322, distance: 322.8
click at [484, 322] on tbody "Size Usage Height Target height Max width Small Used on desktop when multiple f…" at bounding box center [641, 343] width 361 height 72
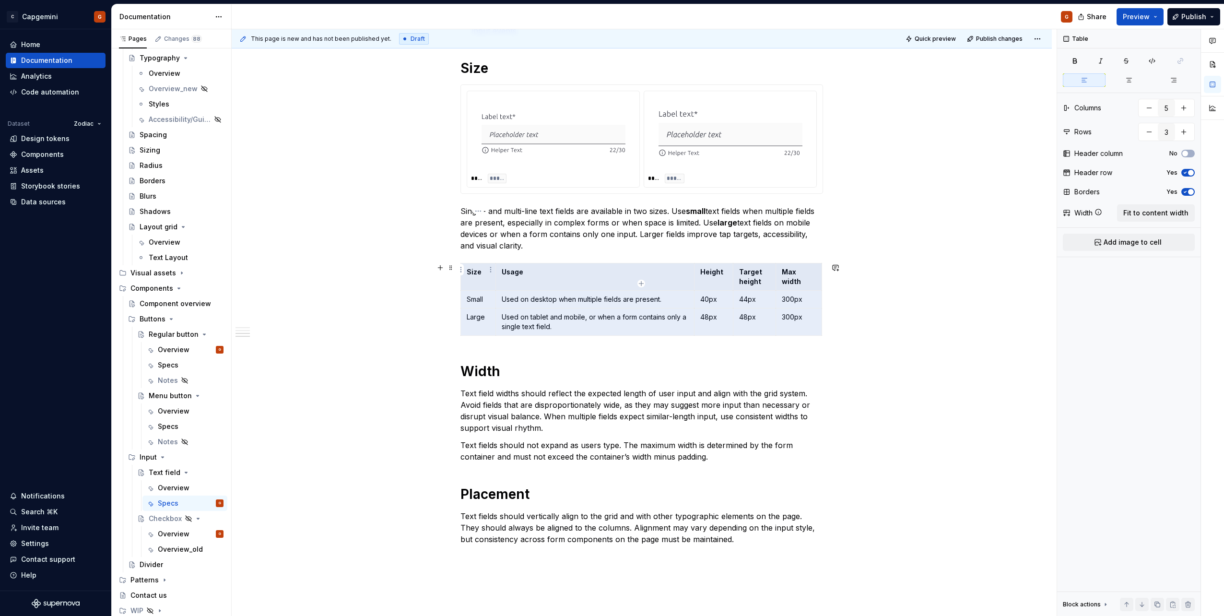
scroll to position [767, 0]
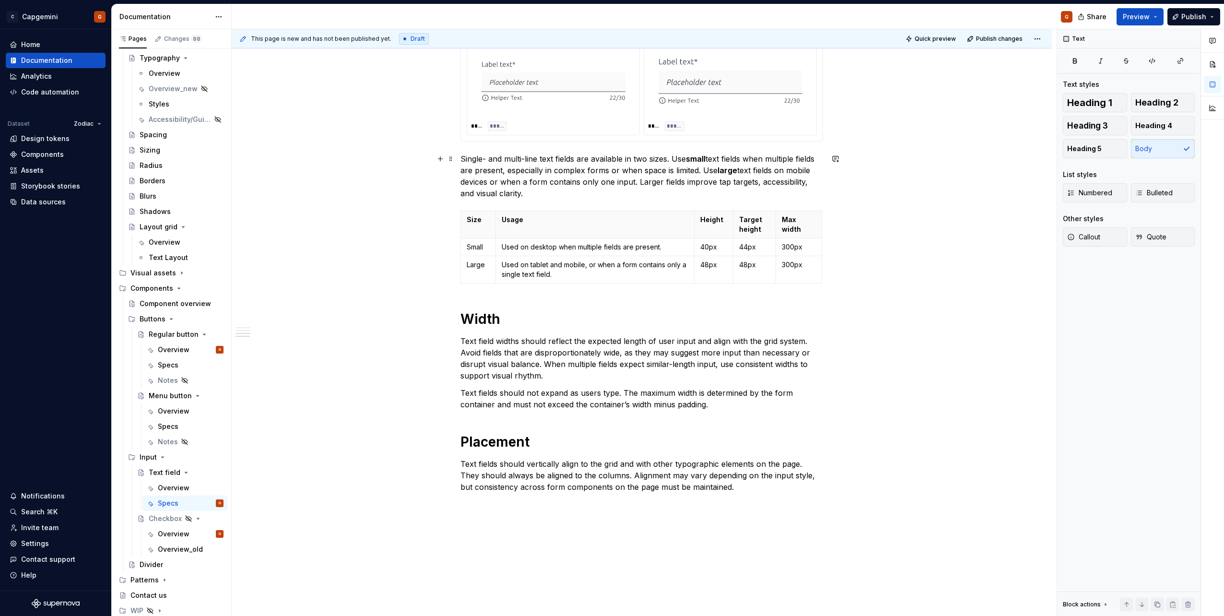
click at [515, 187] on p "Single- and multi-line text fields are available in two sizes. Use small text f…" at bounding box center [641, 176] width 363 height 46
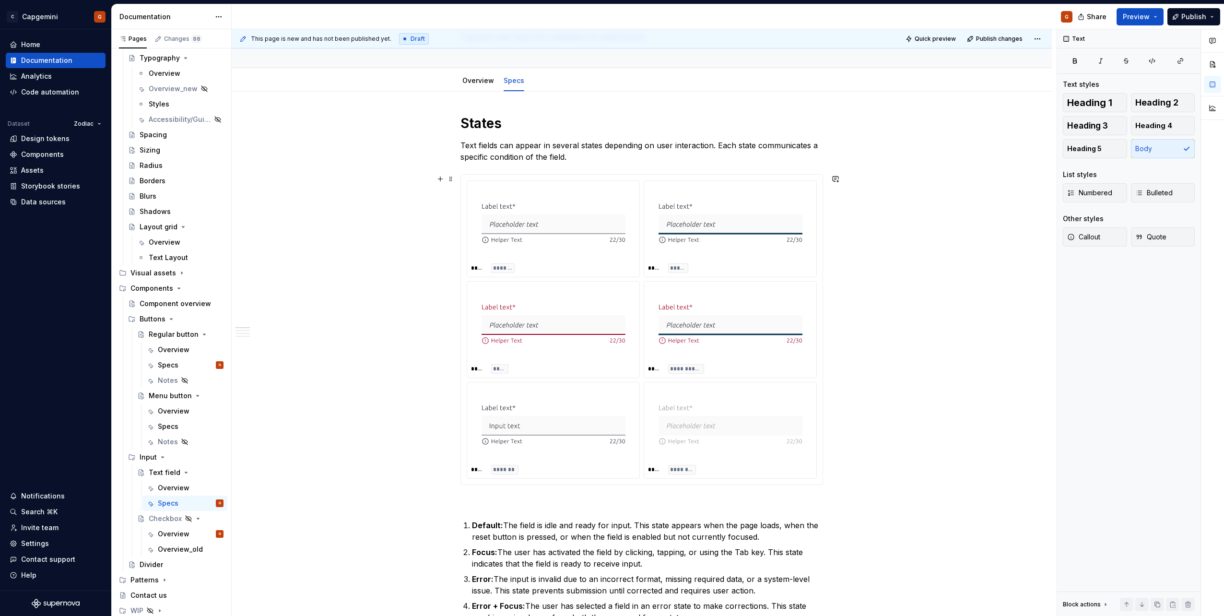
scroll to position [0, 0]
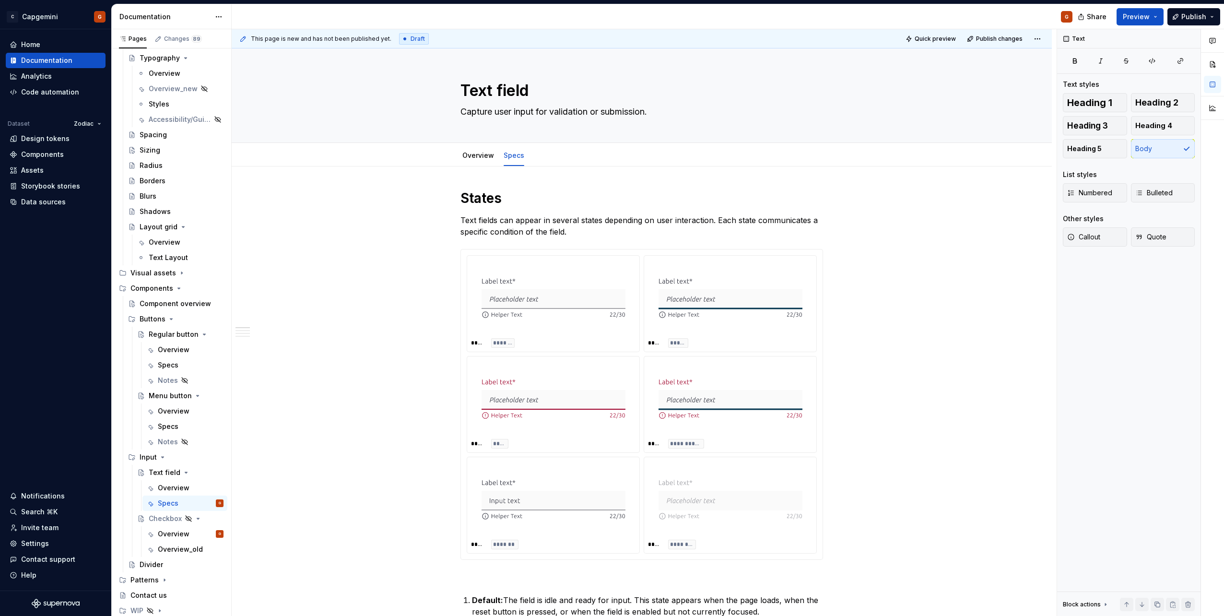
type textarea "*"
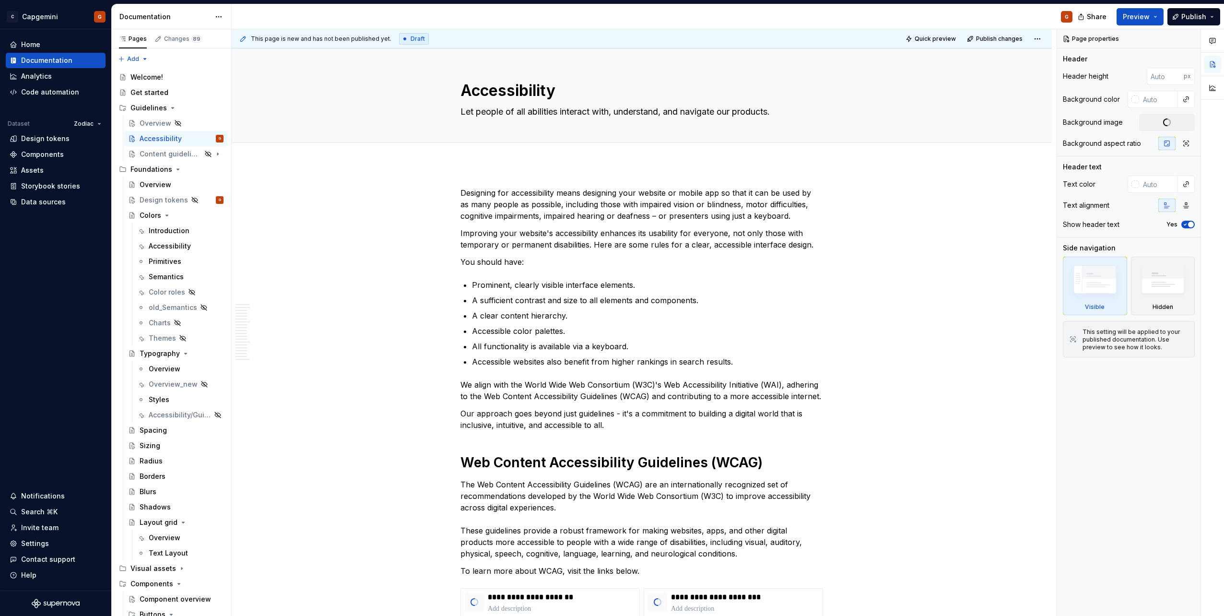
type textarea "*"
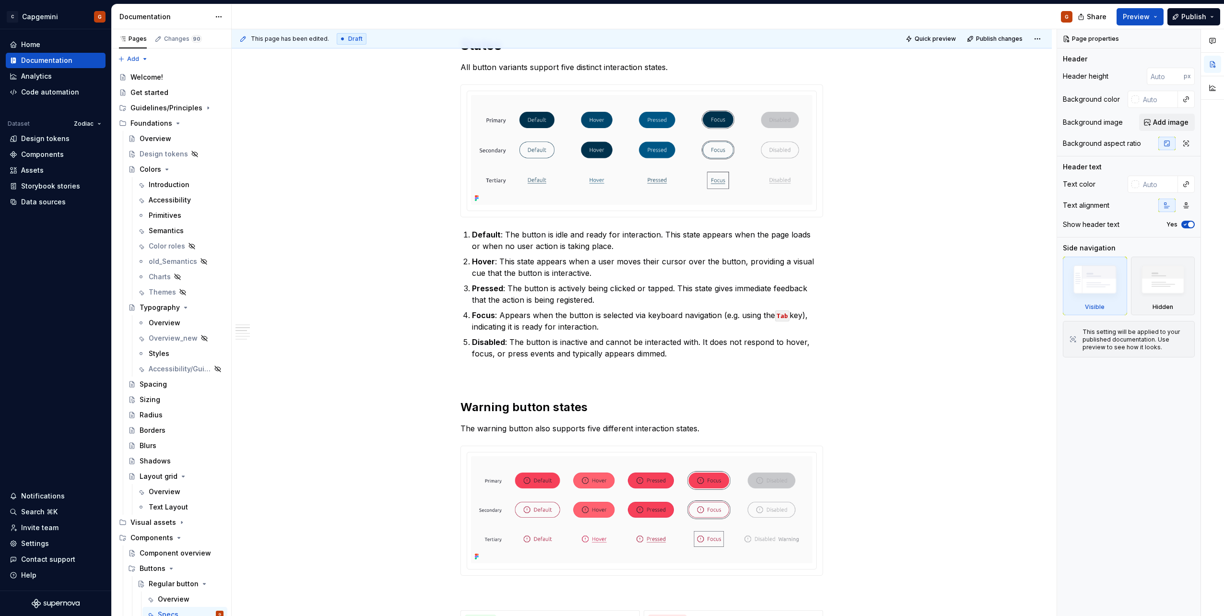
scroll to position [384, 0]
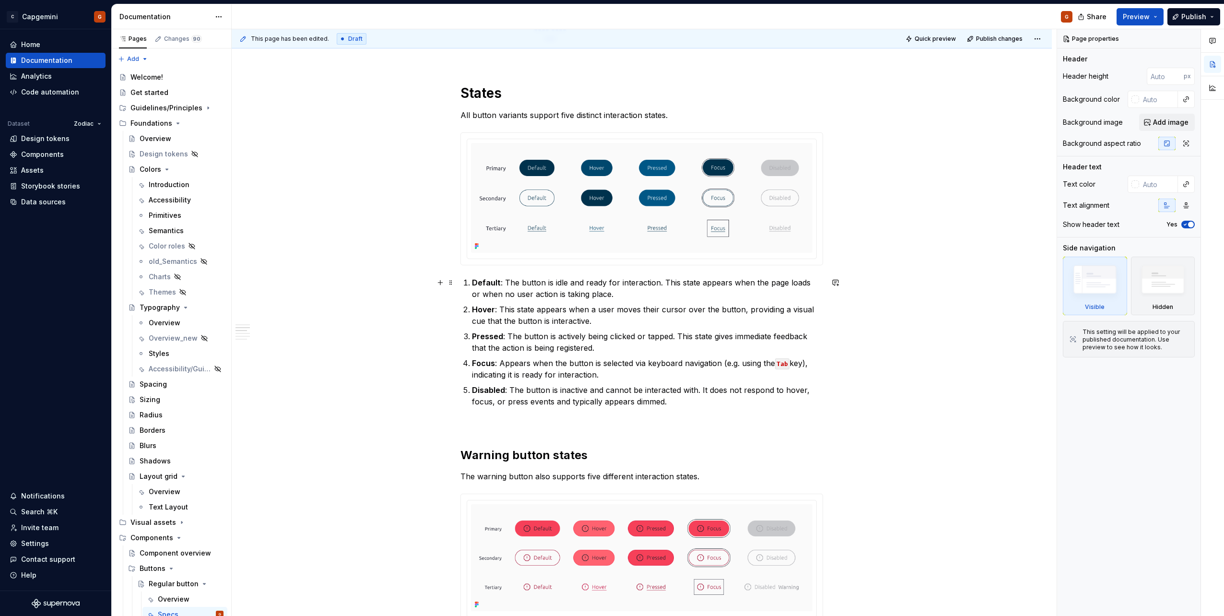
click at [533, 283] on p "Default : The button is idle and ready for interaction. This state appears when…" at bounding box center [647, 288] width 351 height 23
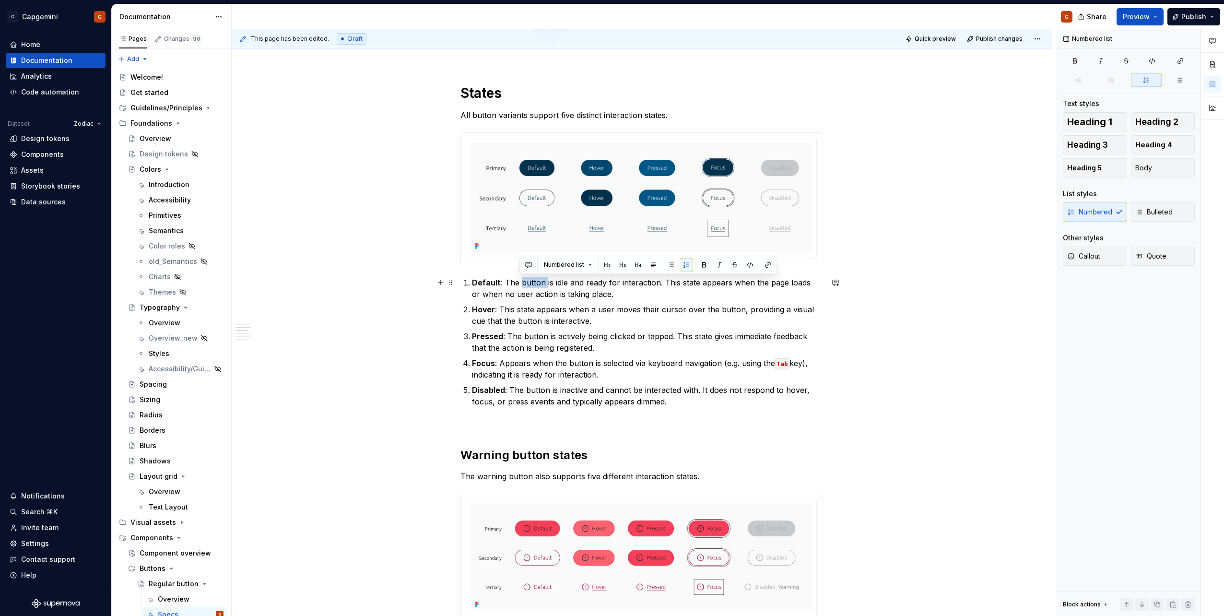
click at [533, 283] on p "Default : The button is idle and ready for interaction. This state appears when…" at bounding box center [647, 288] width 351 height 23
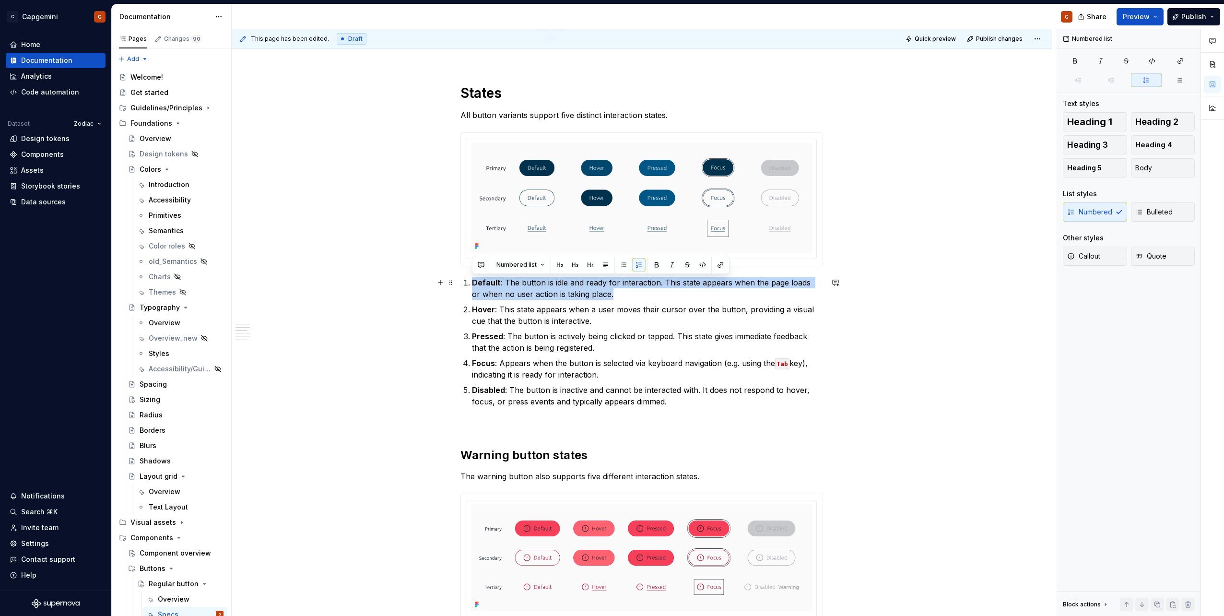
copy p "Default : The button is idle and ready for interaction. This state appears when…"
click at [527, 313] on p "Hover : This state appears when a user moves their cursor over the button, prov…" at bounding box center [647, 315] width 351 height 23
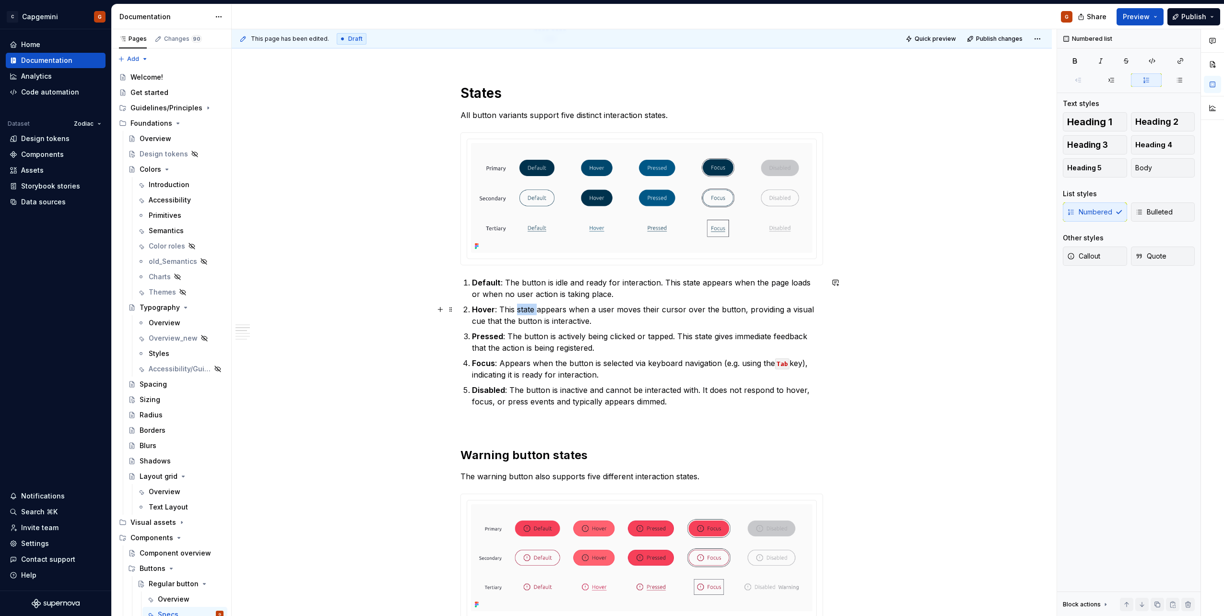
click at [527, 313] on p "Hover : This state appears when a user moves their cursor over the button, prov…" at bounding box center [647, 315] width 351 height 23
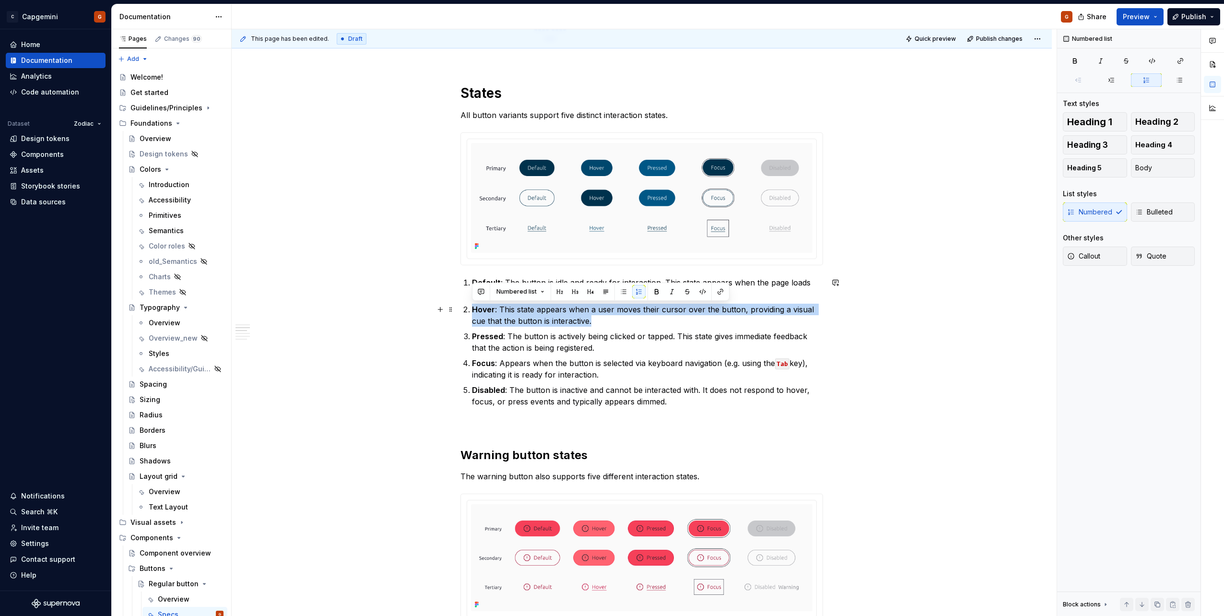
copy p "Hover : This state appears when a user moves their cursor over the button, prov…"
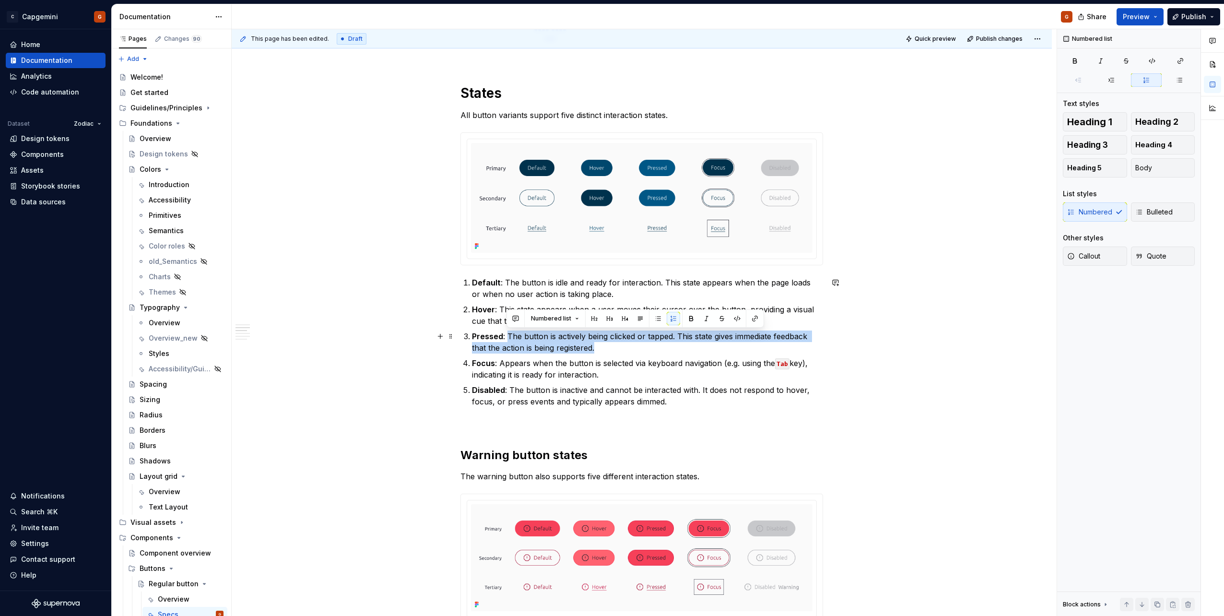
drag, startPoint x: 607, startPoint y: 345, endPoint x: 509, endPoint y: 333, distance: 99.1
click at [509, 333] on p "Pressed : The button is actively being clicked or tapped. This state gives imme…" at bounding box center [647, 341] width 351 height 23
copy p "The button is actively being clicked or tapped. This state gives immediate feed…"
type textarea "*"
